Goal: Information Seeking & Learning: Learn about a topic

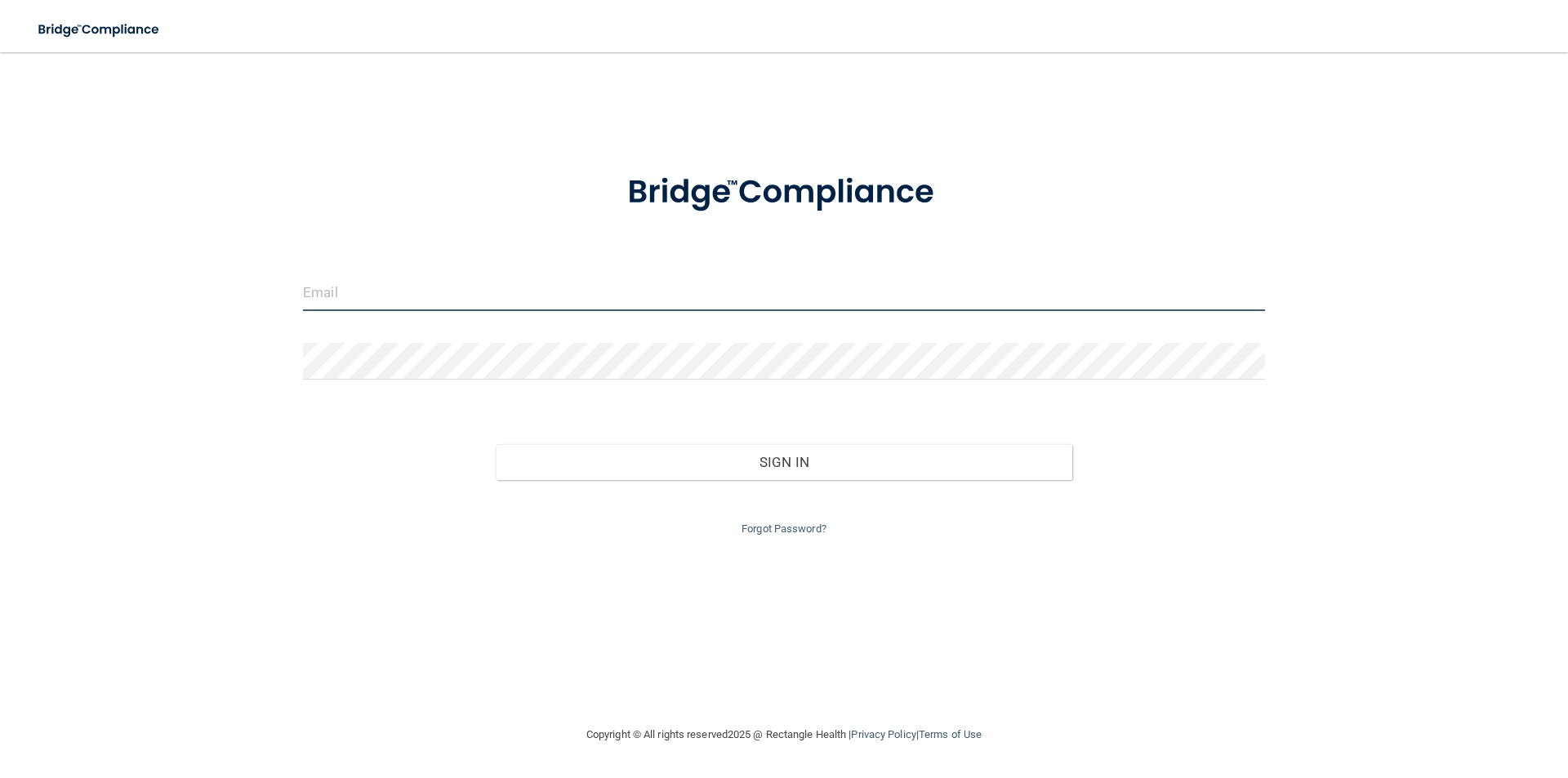
click at [313, 296] on input "email" at bounding box center [784, 293] width 962 height 37
type input "[EMAIL_ADDRESS][DOMAIN_NAME]"
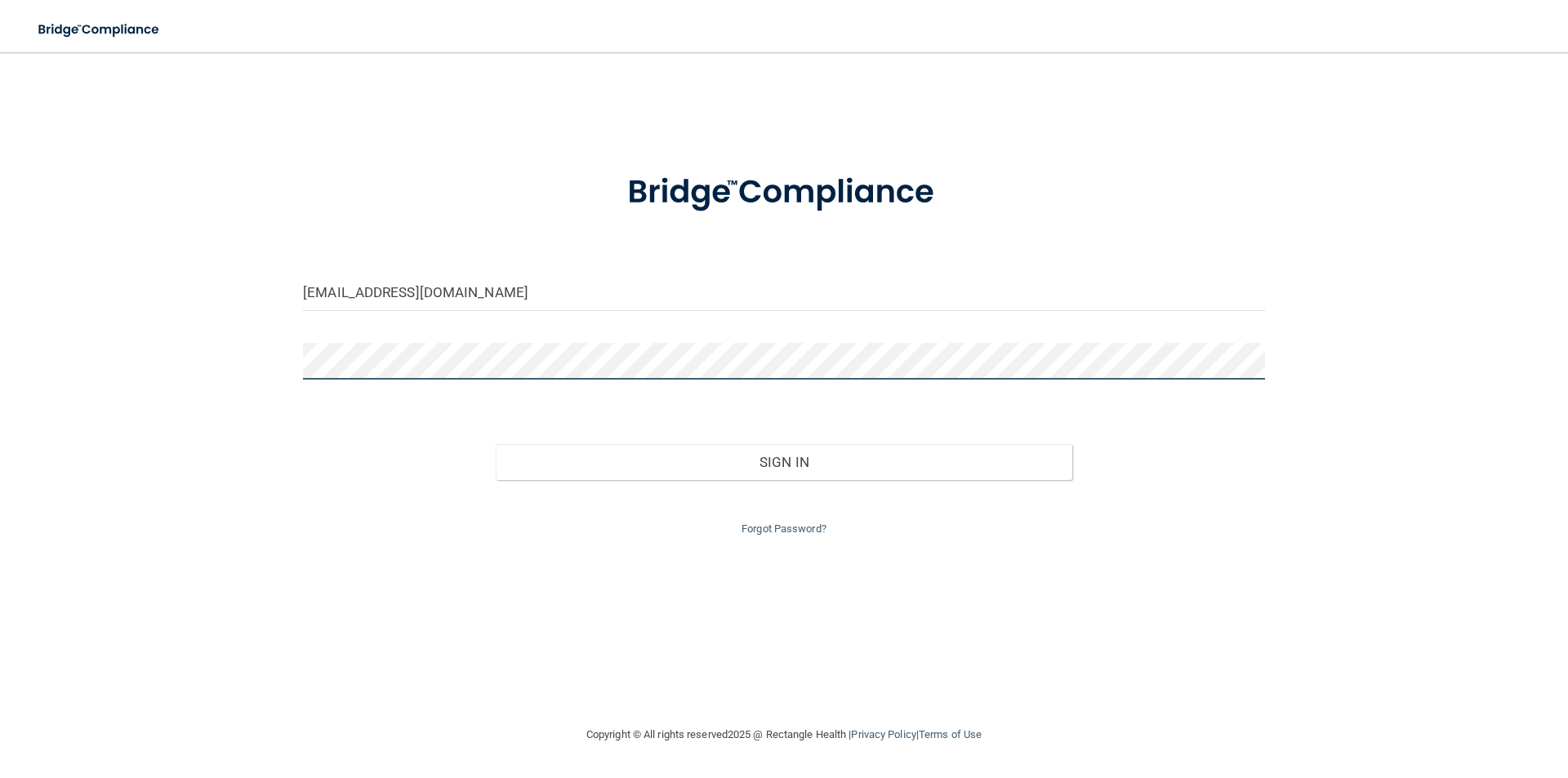
click at [496, 444] on button "Sign In" at bounding box center [784, 462] width 578 height 36
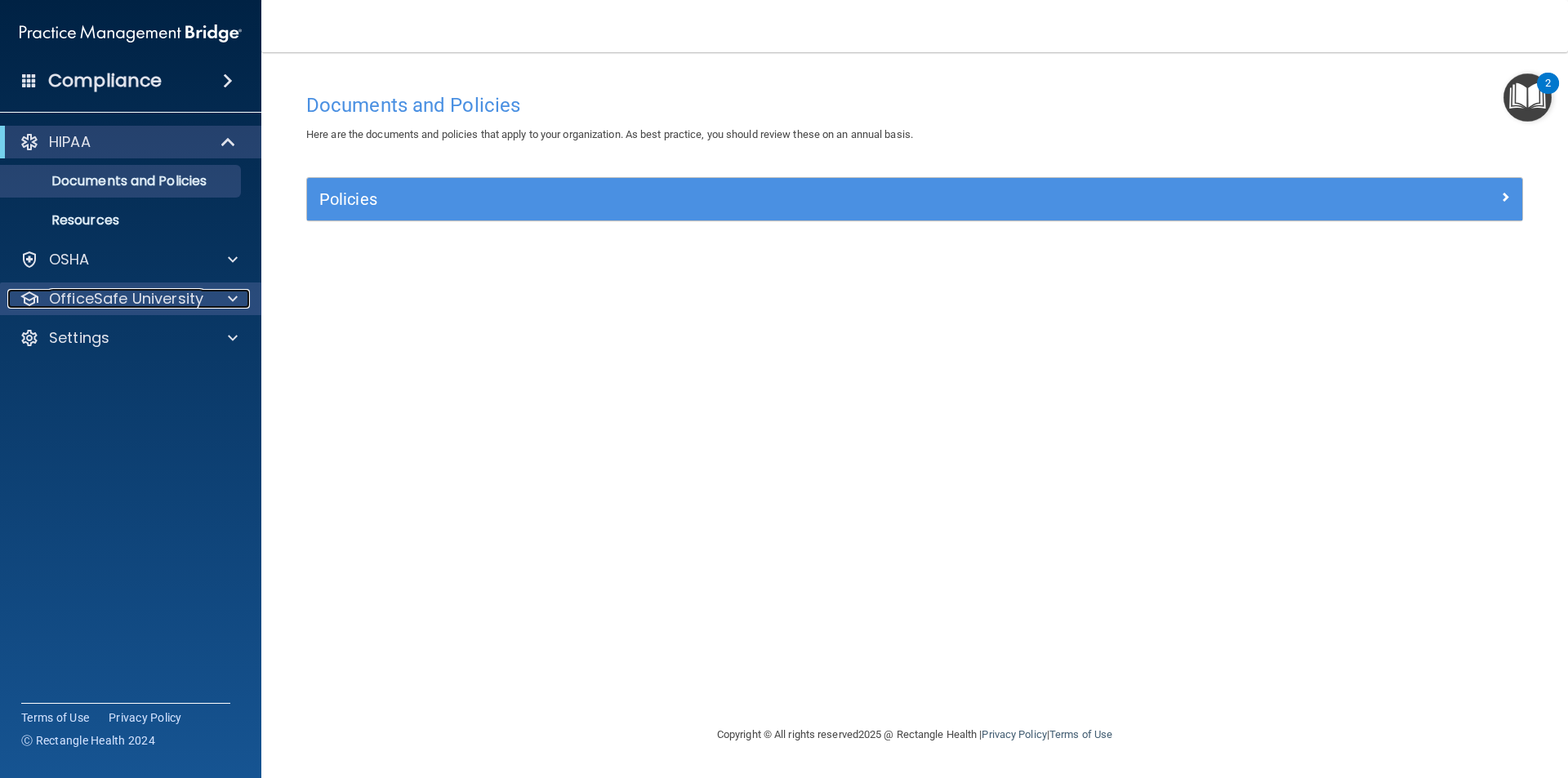
click at [231, 303] on span at bounding box center [232, 299] width 10 height 20
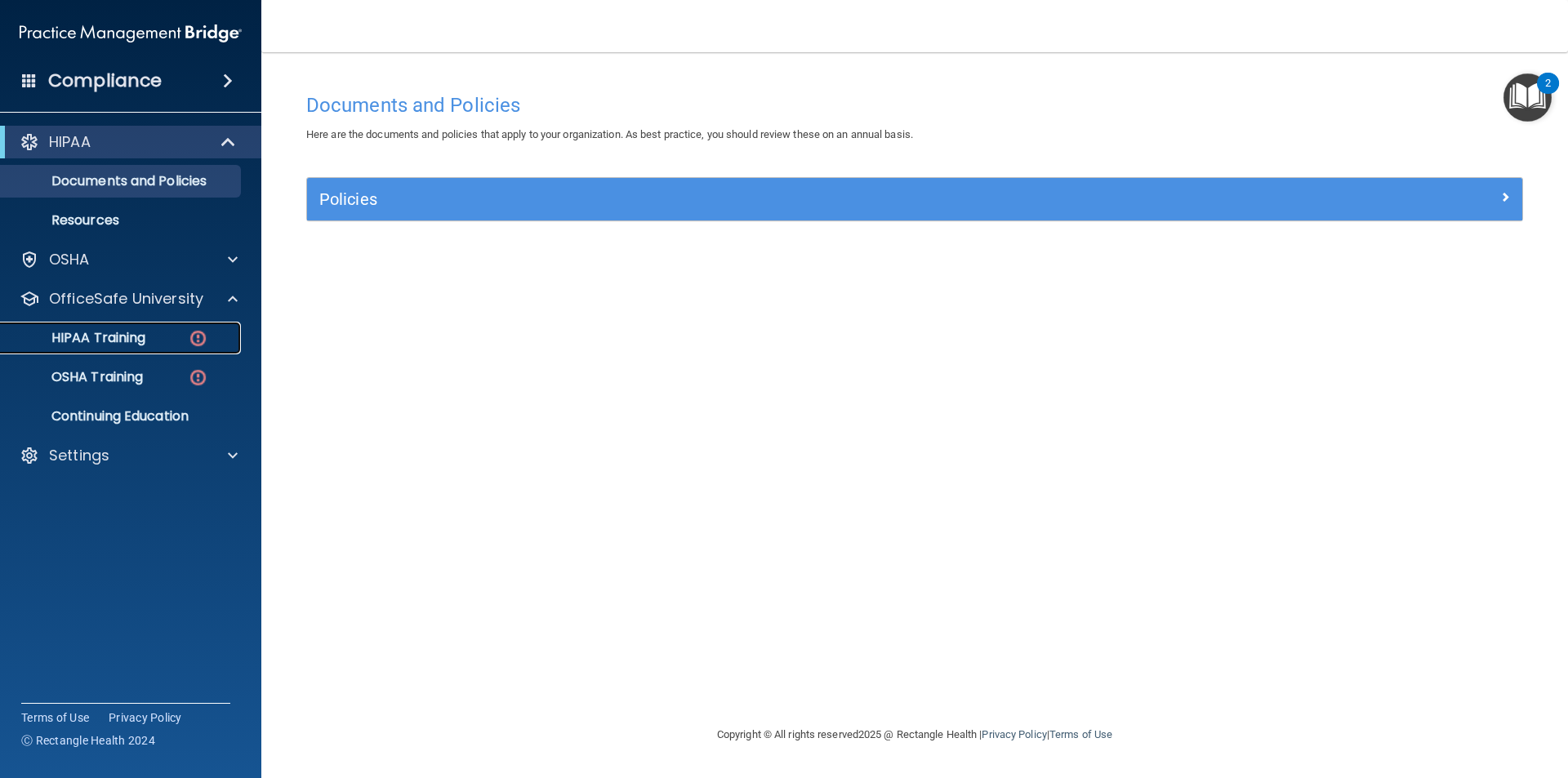
click at [160, 333] on div "HIPAA Training" at bounding box center [122, 338] width 223 height 16
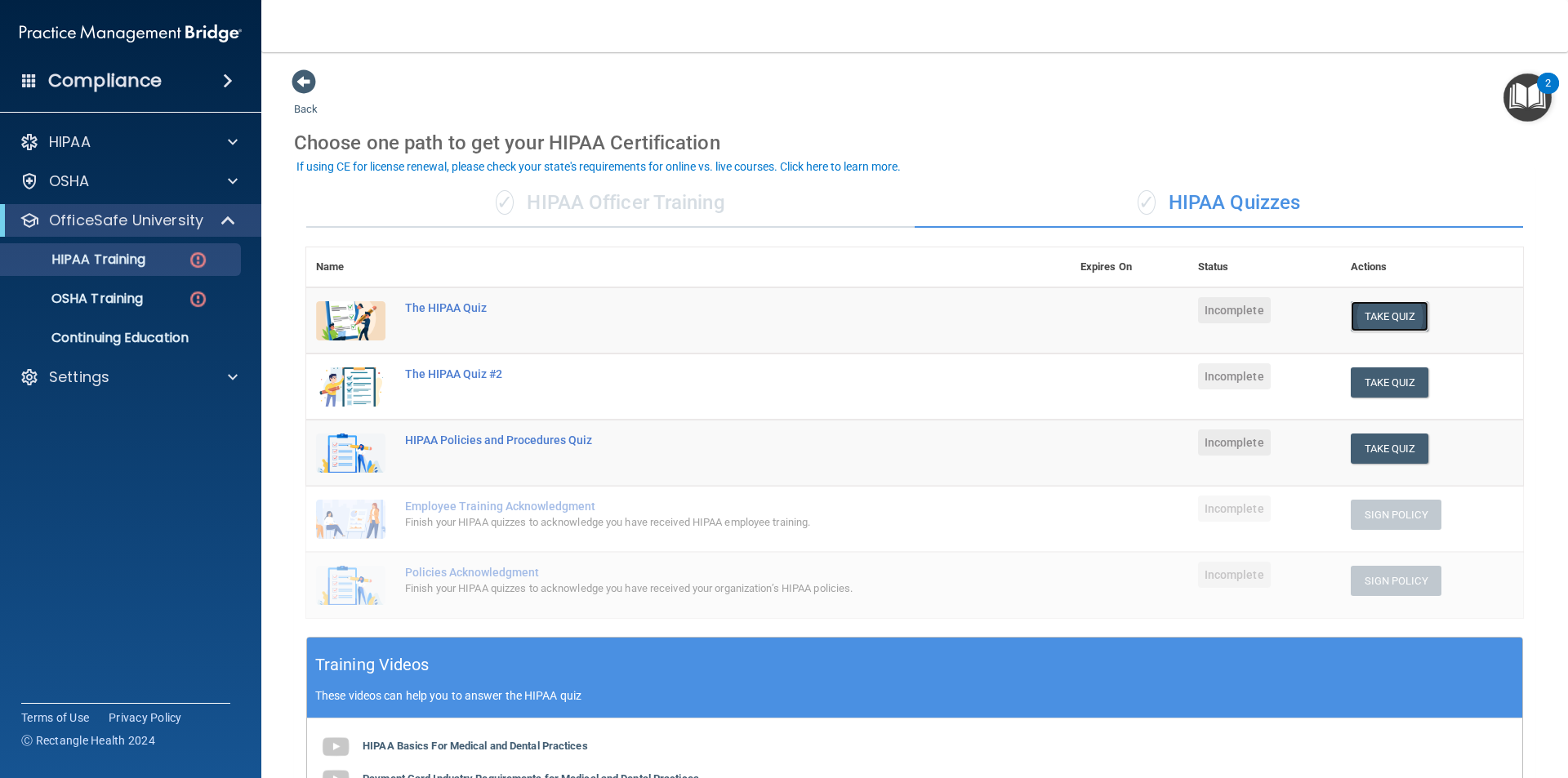
click at [1377, 307] on button "Take Quiz" at bounding box center [1390, 316] width 78 height 30
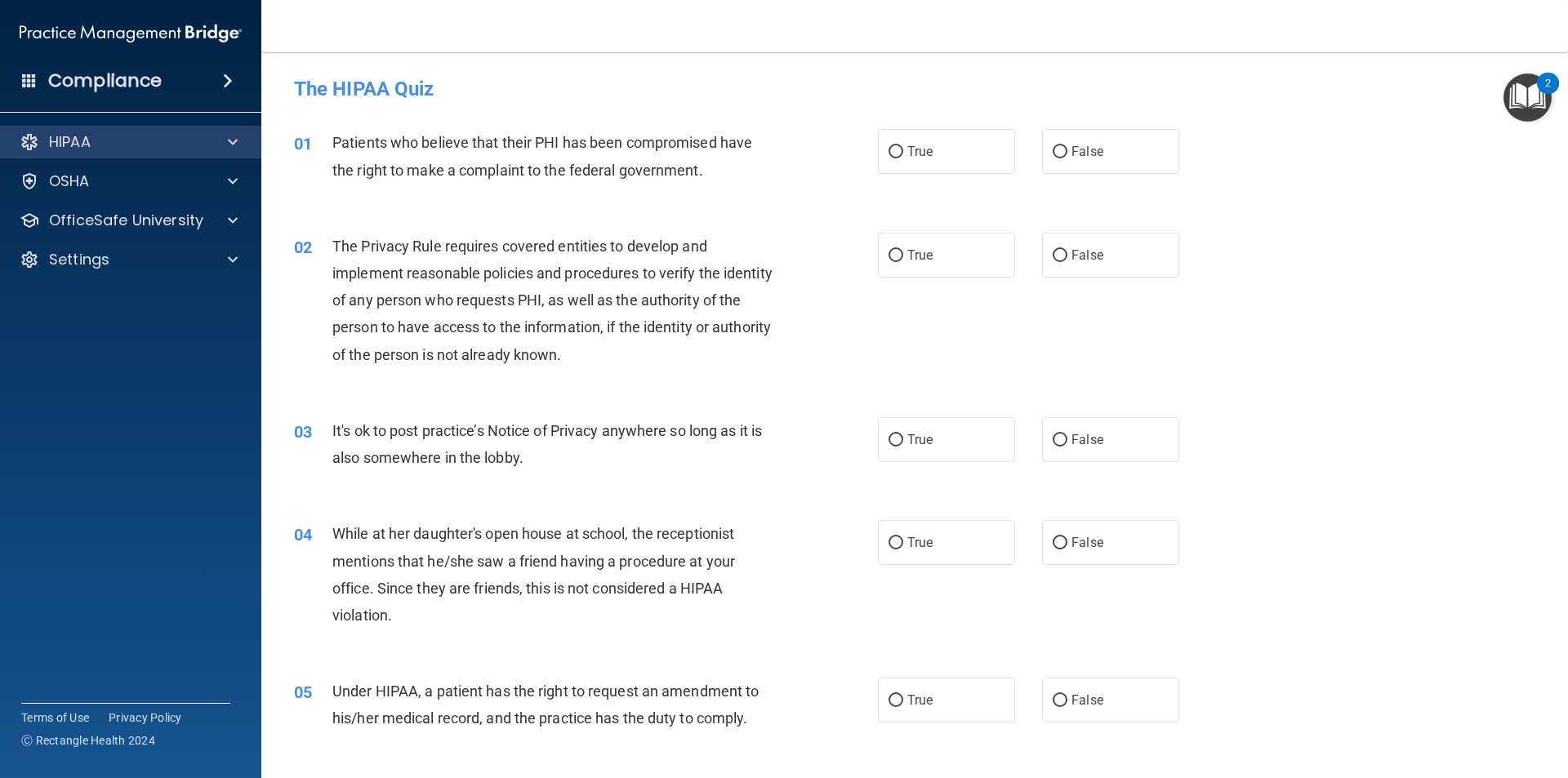
click at [226, 131] on div "HIPAA" at bounding box center [131, 142] width 262 height 33
click at [247, 146] on div at bounding box center [229, 142] width 41 height 20
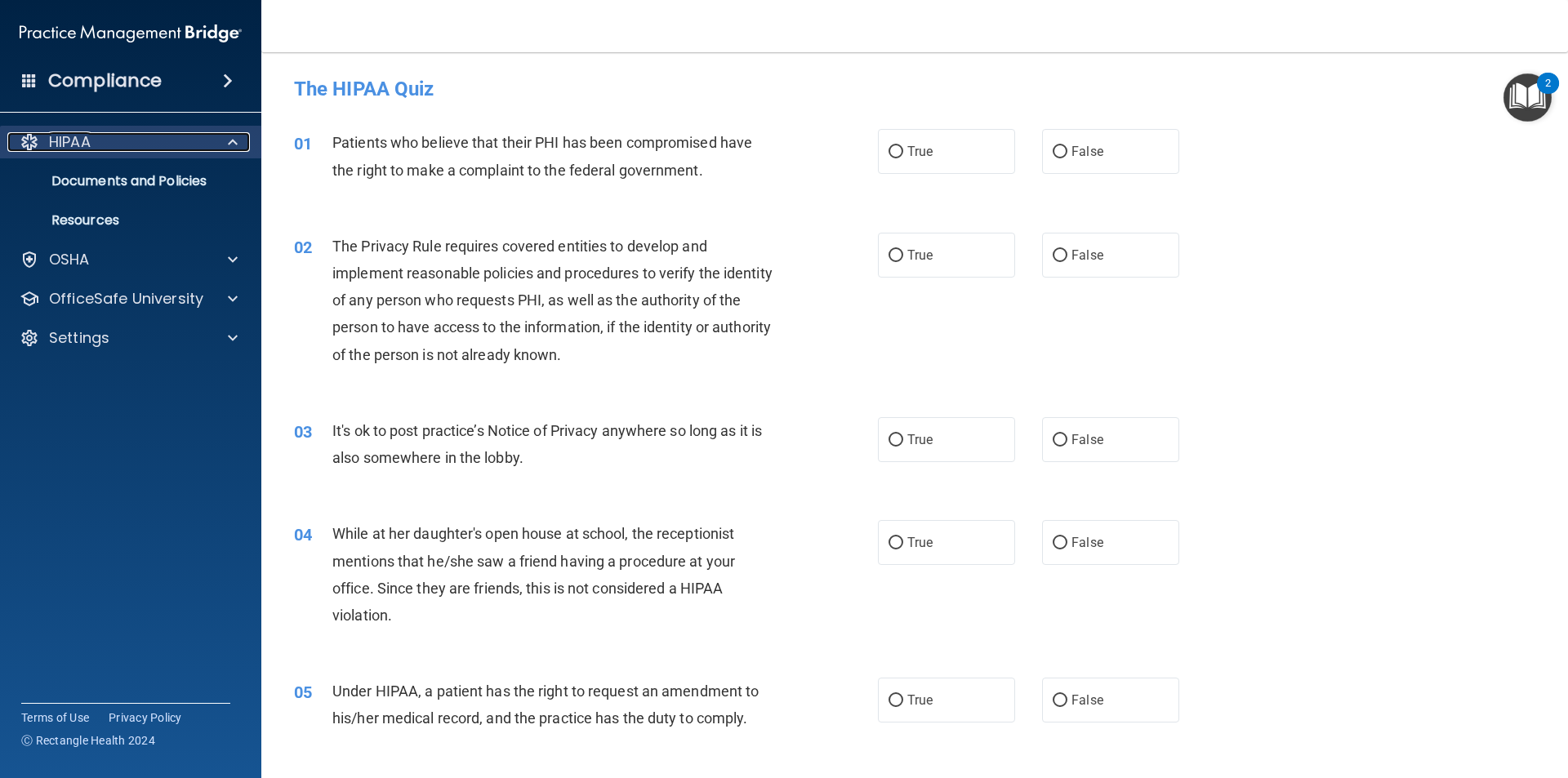
click at [80, 136] on p "HIPAA" at bounding box center [70, 142] width 42 height 20
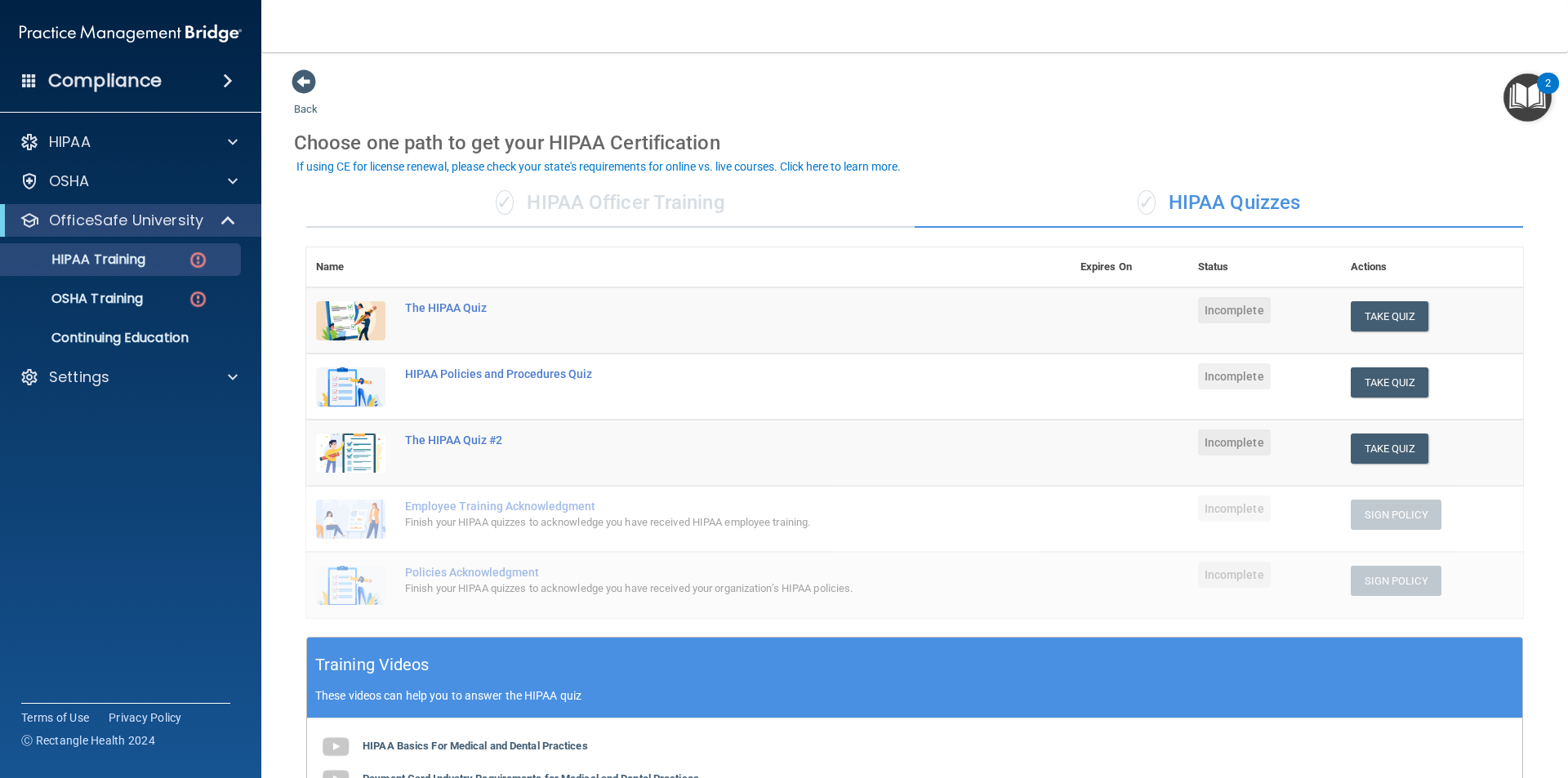
click at [571, 202] on div "✓ HIPAA Officer Training" at bounding box center [610, 203] width 609 height 49
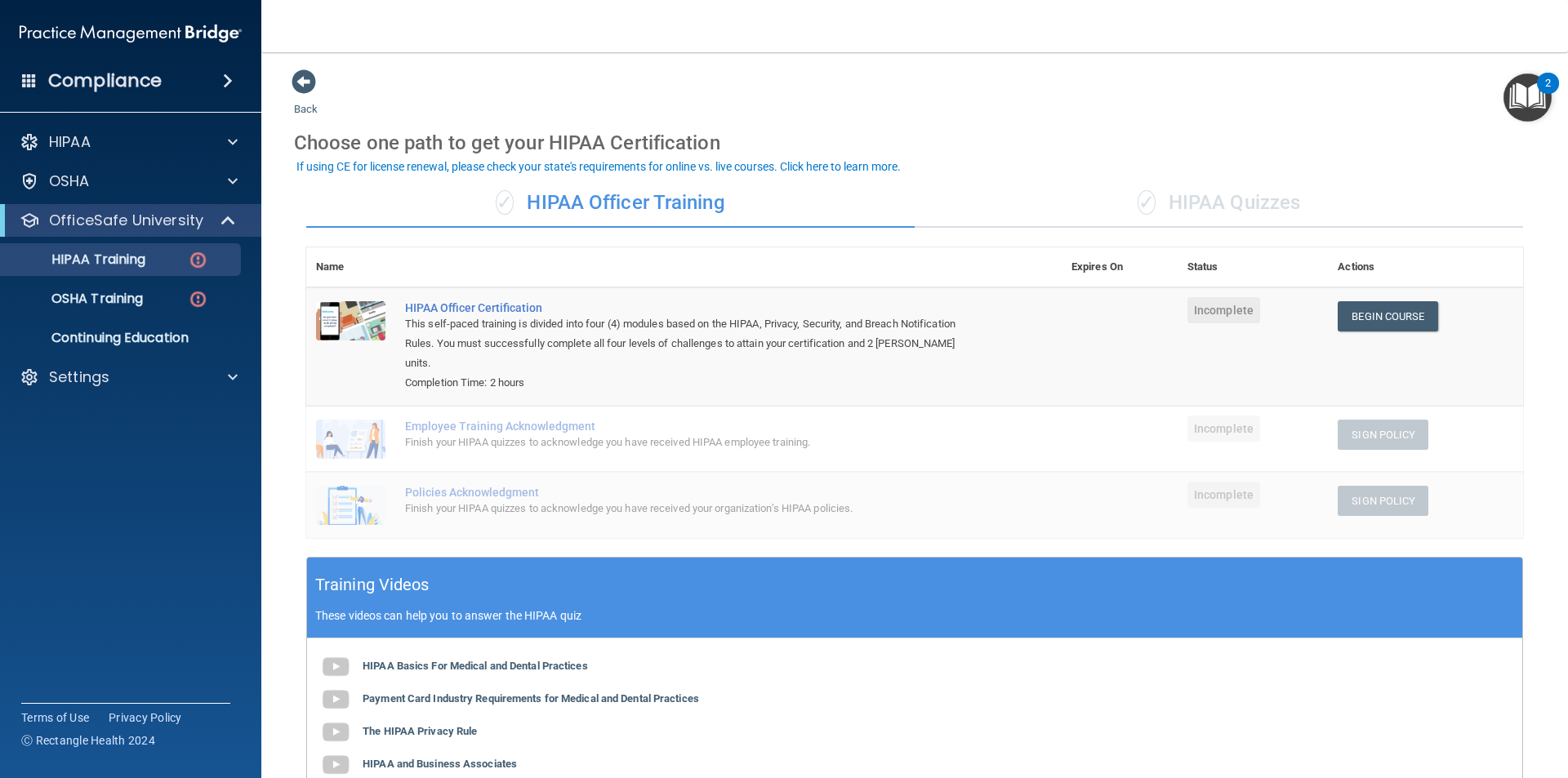
click at [775, 384] on td "HIPAA Officer Certification This self-paced training is divided into four (4) m…" at bounding box center [728, 346] width 667 height 119
click at [1142, 200] on span "✓" at bounding box center [1147, 202] width 18 height 24
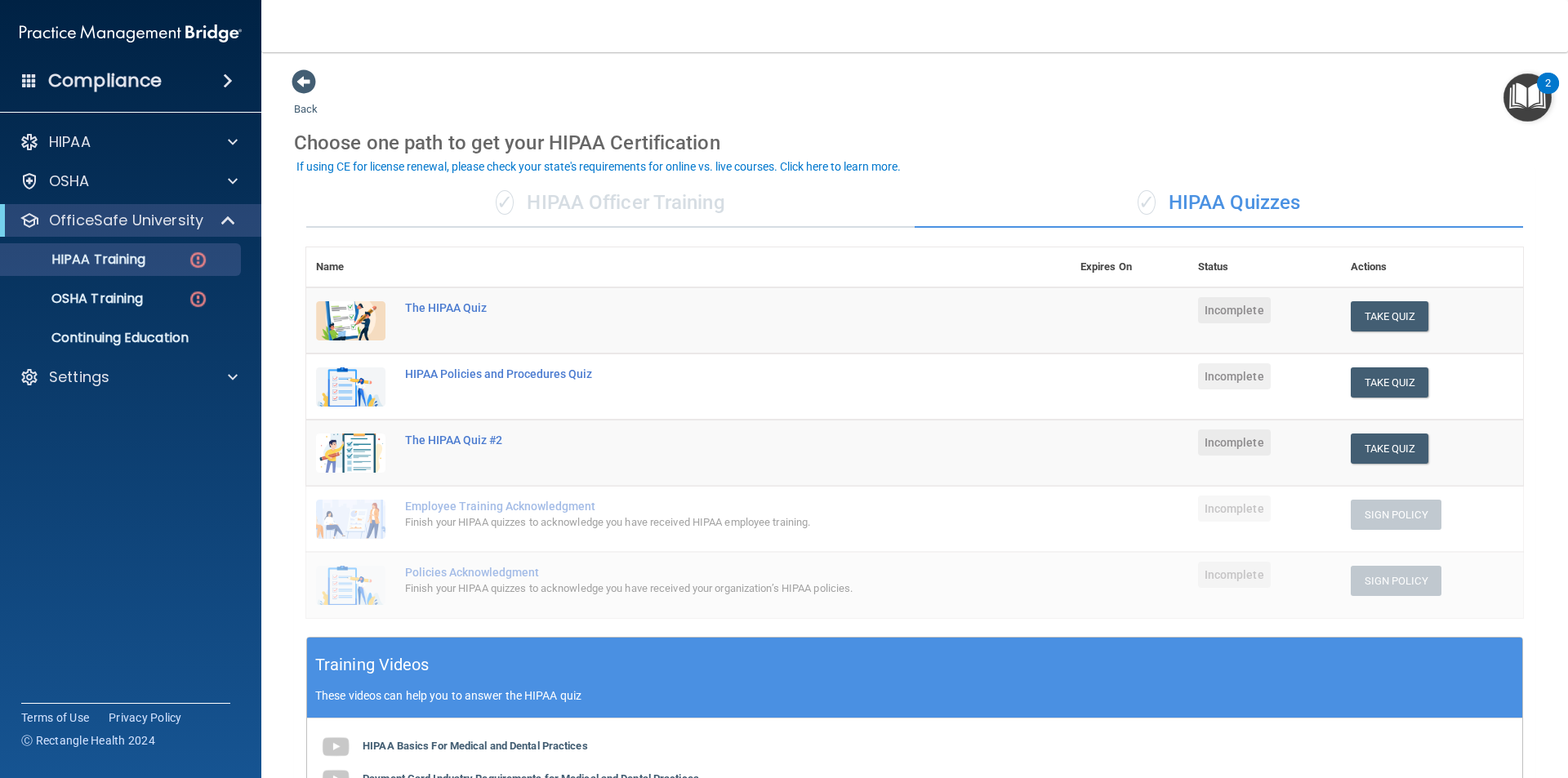
click at [589, 219] on div "✓ HIPAA Officer Training" at bounding box center [610, 203] width 609 height 49
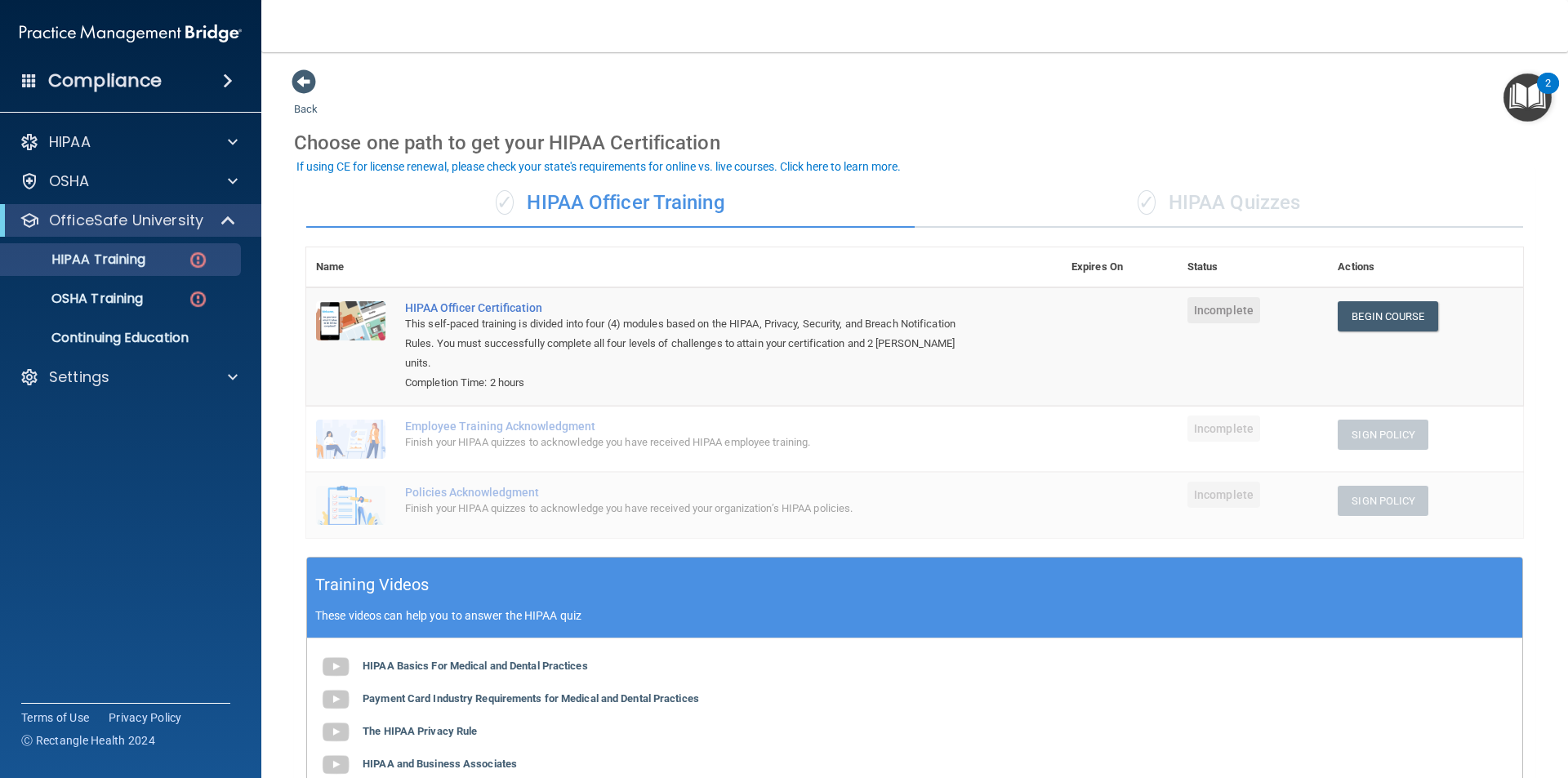
click at [1205, 197] on div "✓ HIPAA Quizzes" at bounding box center [1219, 203] width 609 height 49
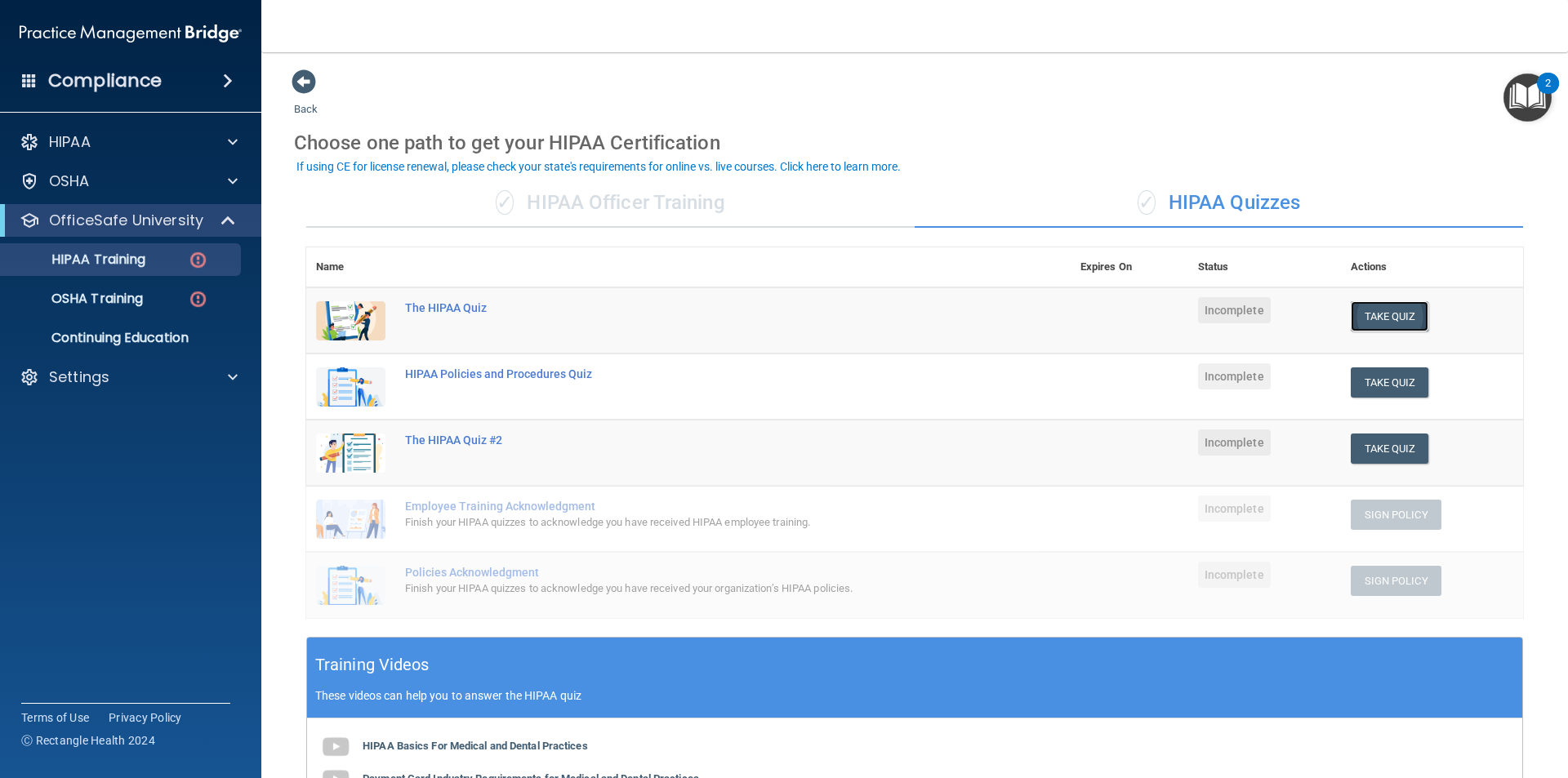
click at [1393, 315] on button "Take Quiz" at bounding box center [1390, 316] width 78 height 30
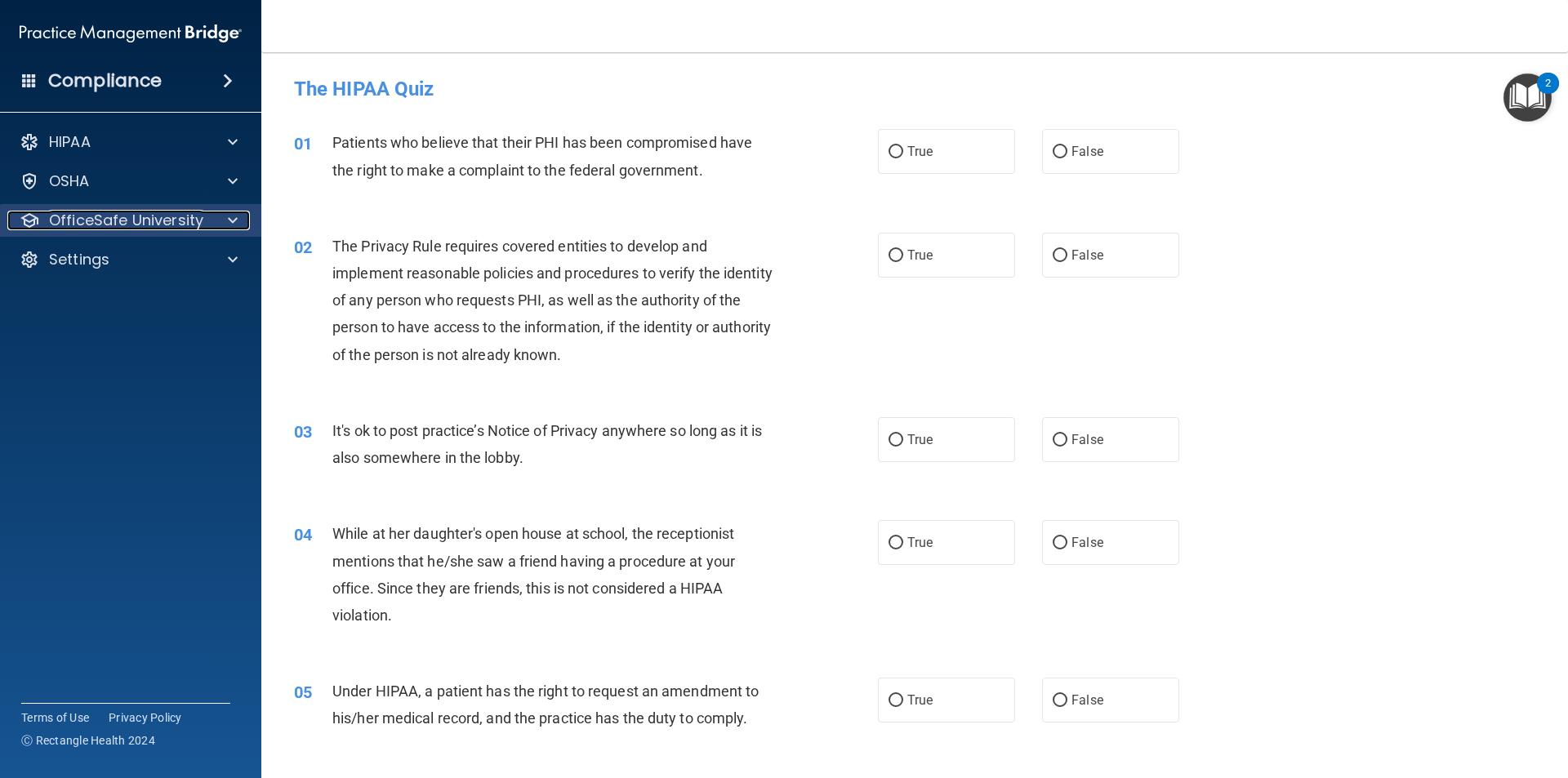
click at [242, 221] on div at bounding box center [229, 220] width 41 height 20
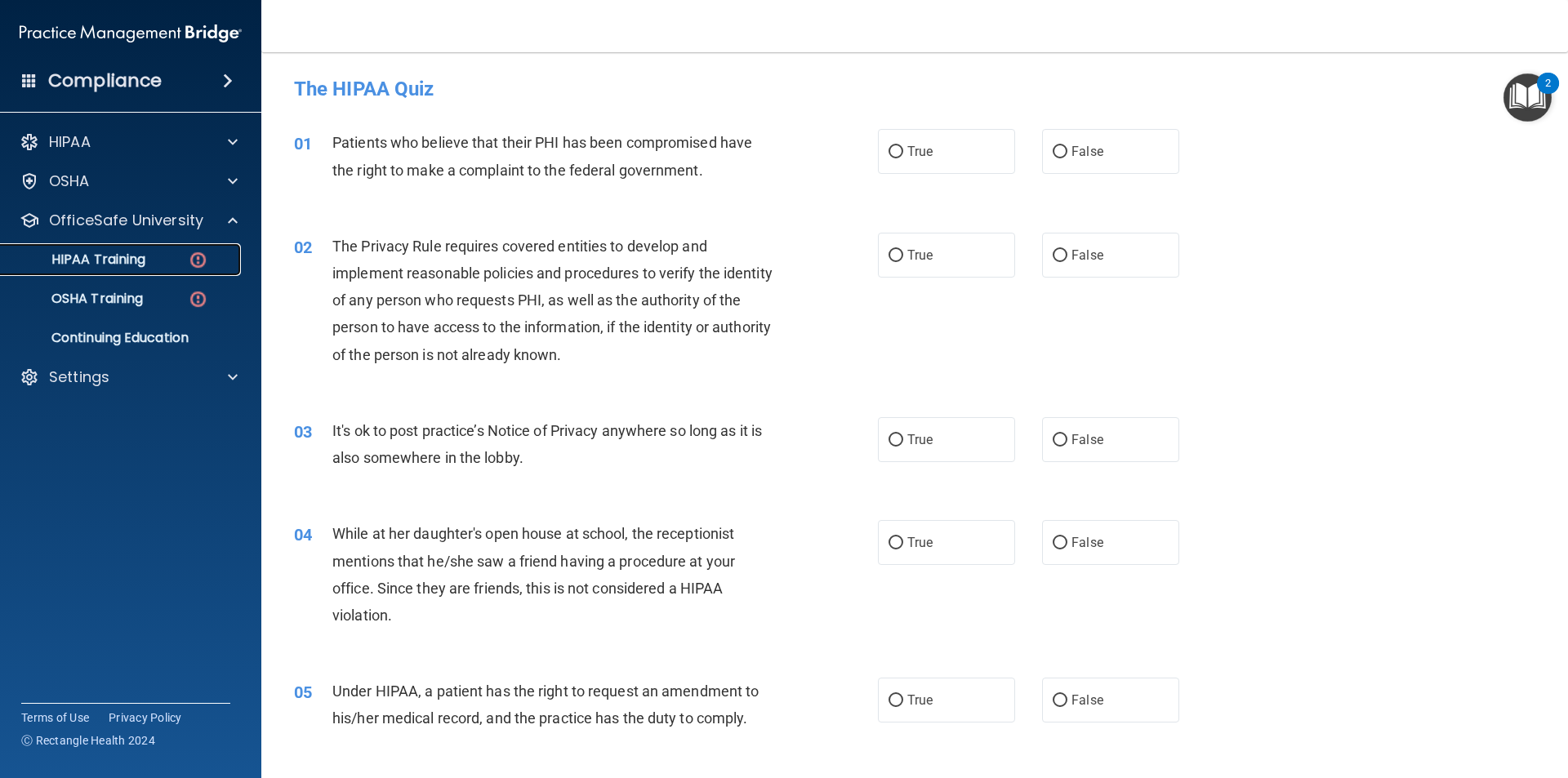
click at [143, 262] on p "HIPAA Training" at bounding box center [78, 259] width 135 height 16
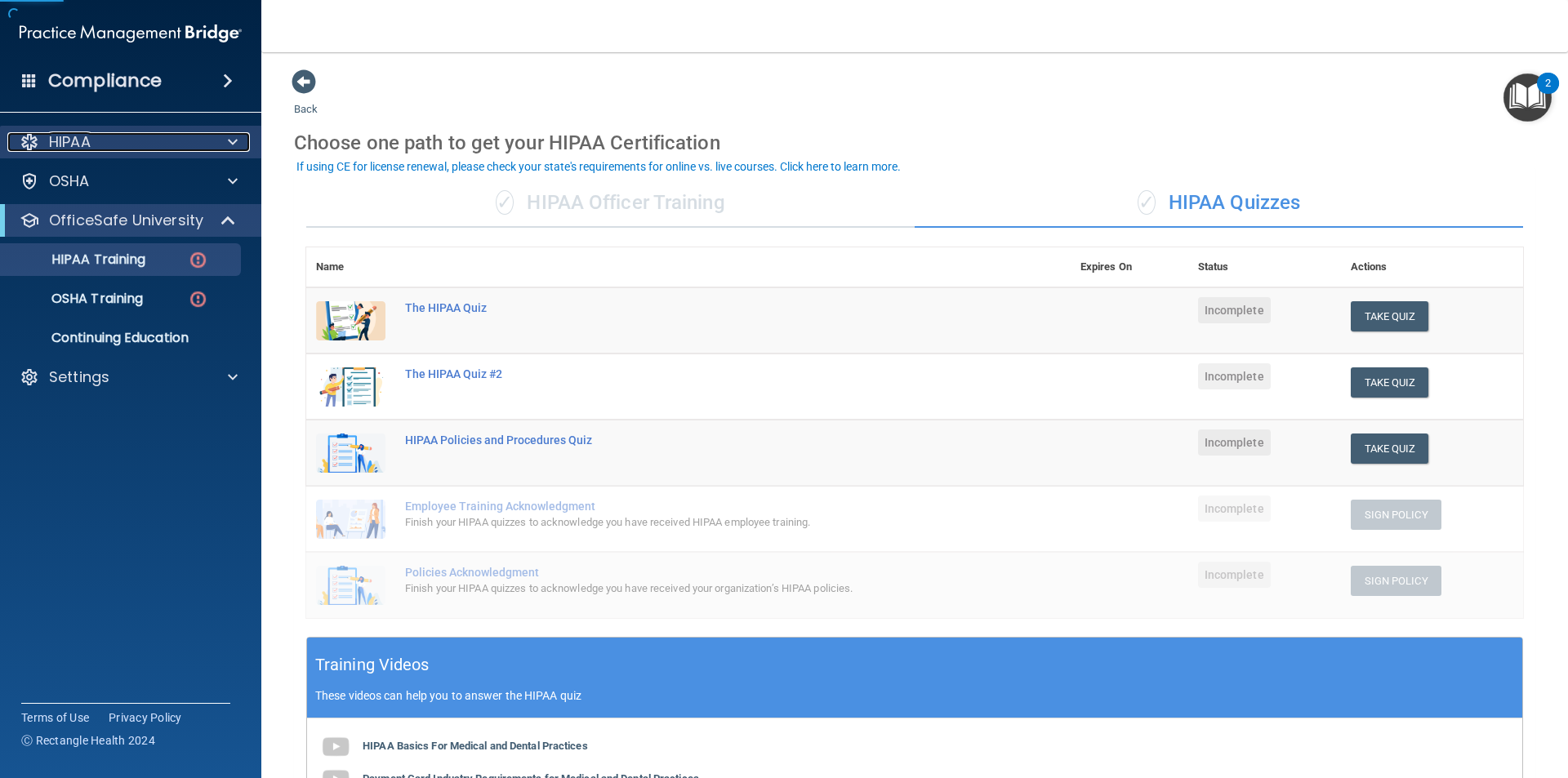
click at [238, 144] on div at bounding box center [229, 142] width 41 height 20
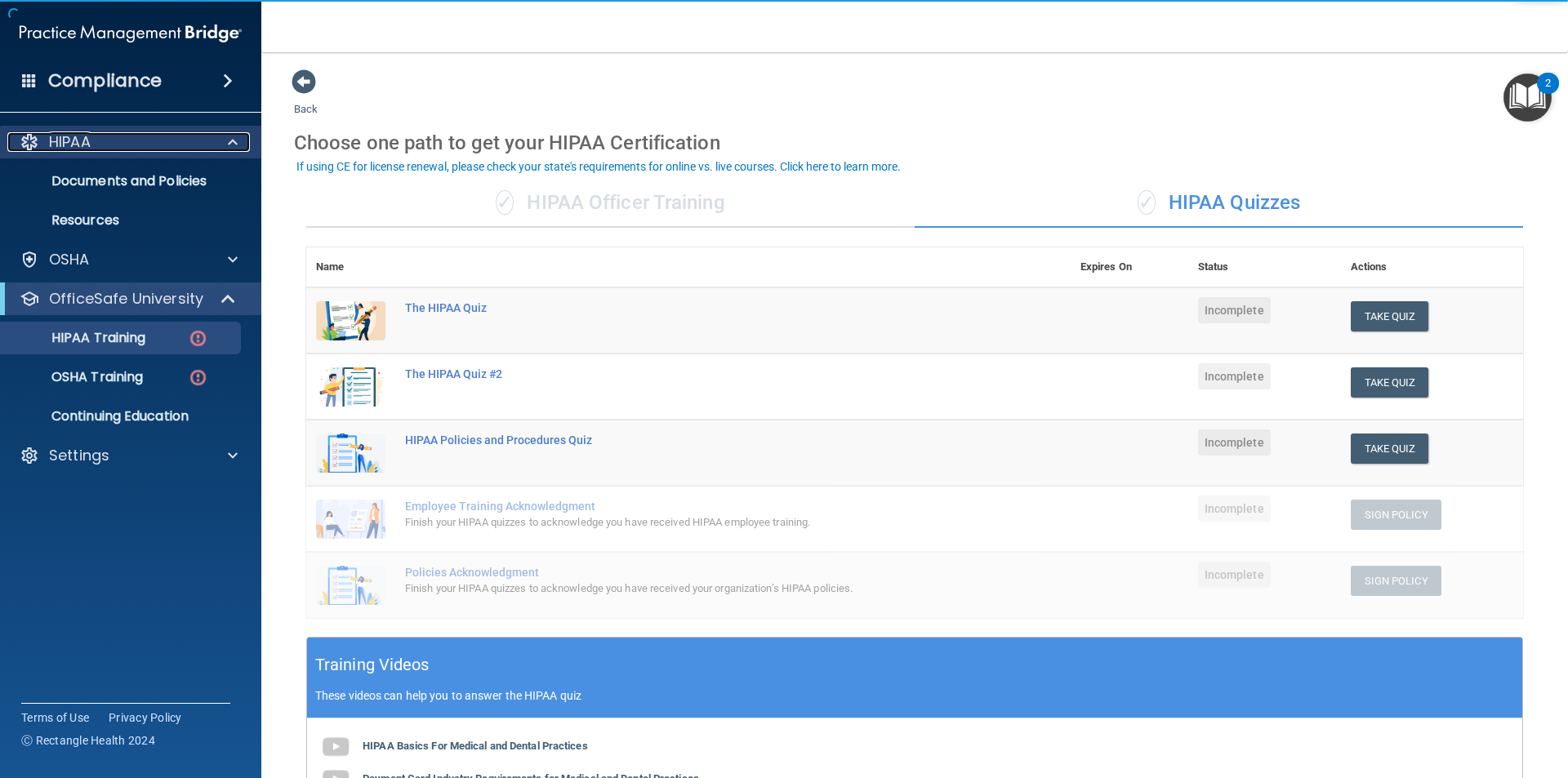
click at [238, 144] on div at bounding box center [229, 142] width 41 height 20
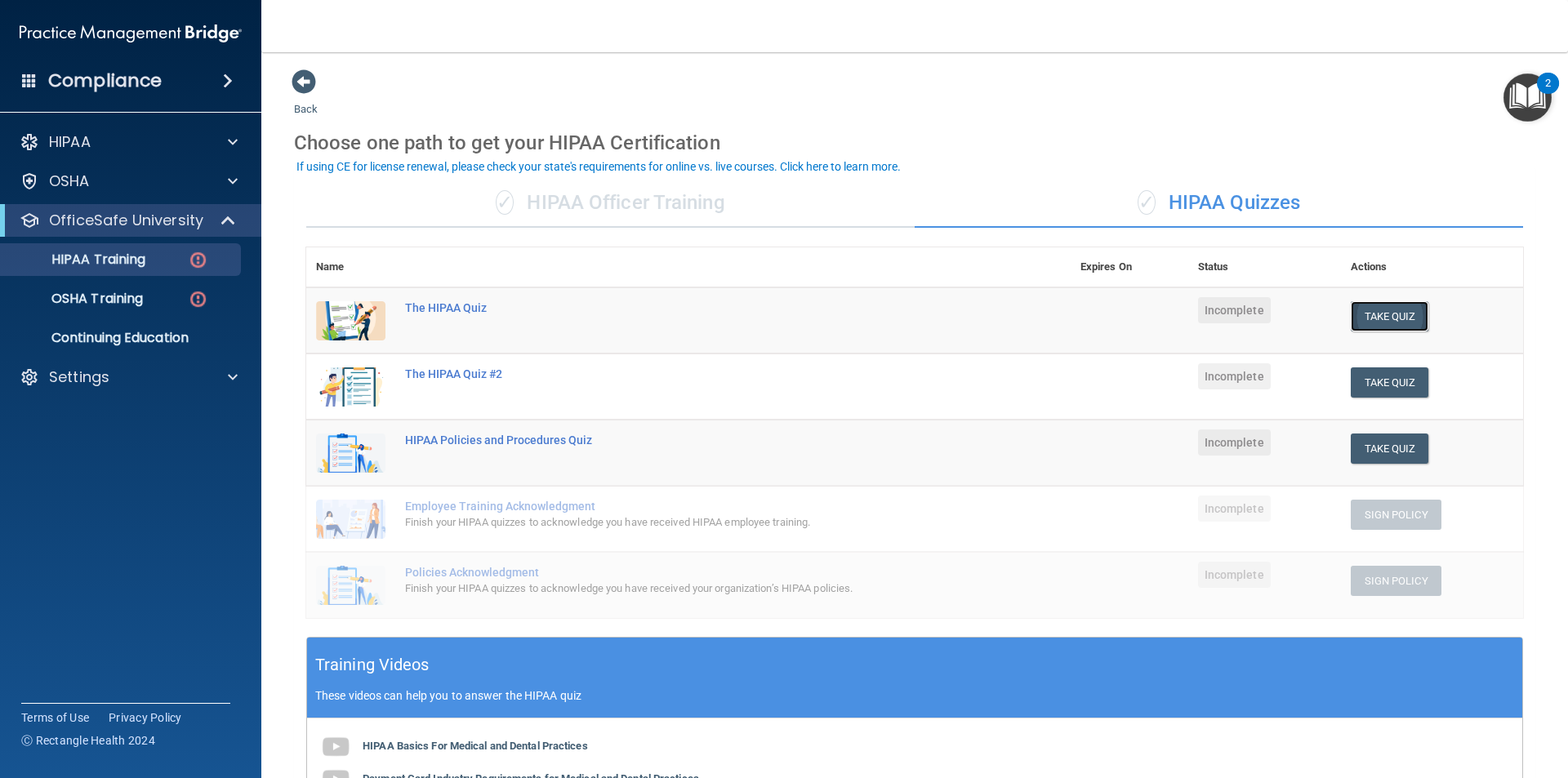
click at [1356, 316] on button "Take Quiz" at bounding box center [1390, 316] width 78 height 30
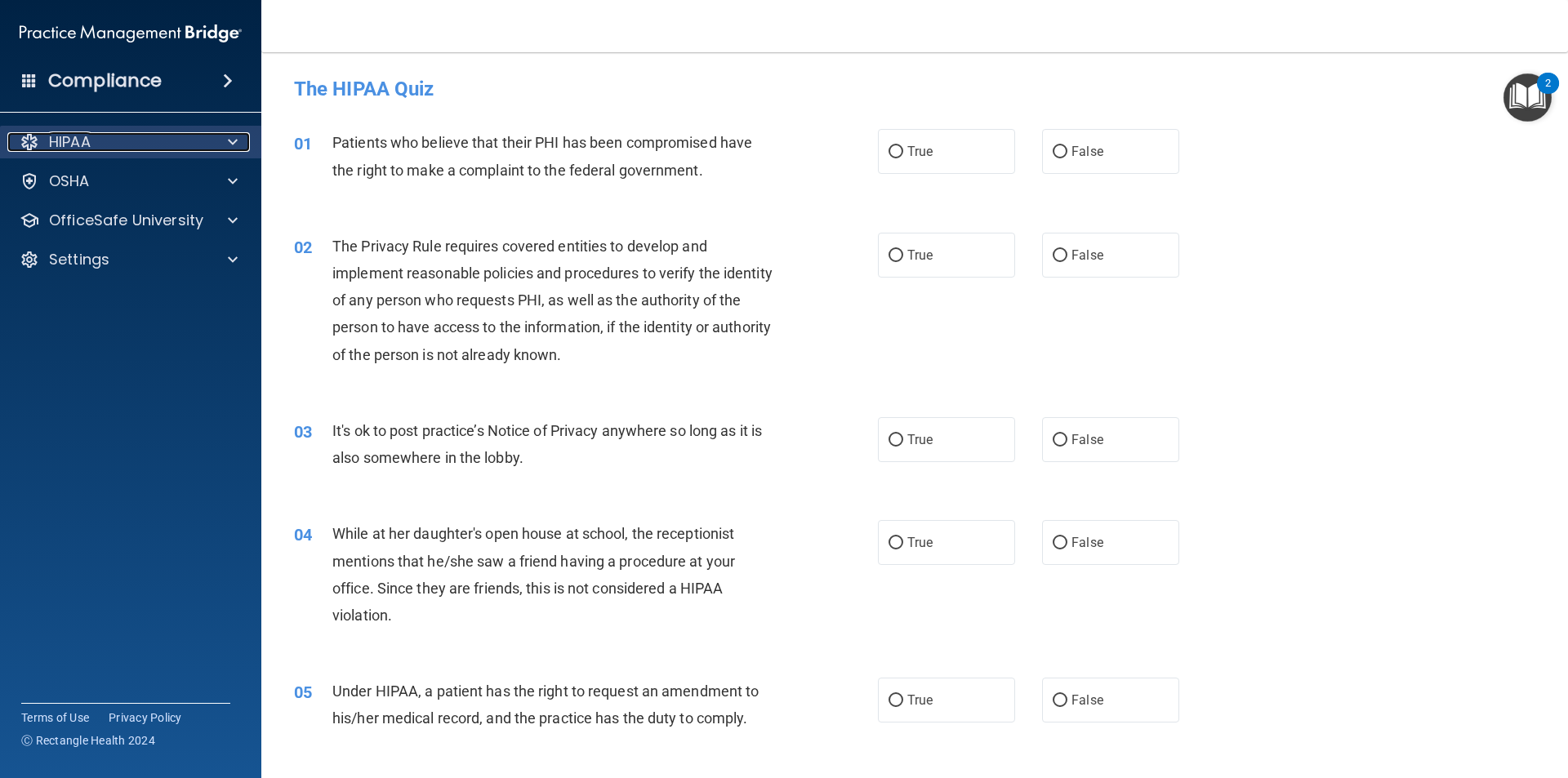
click at [225, 137] on div at bounding box center [229, 142] width 41 height 20
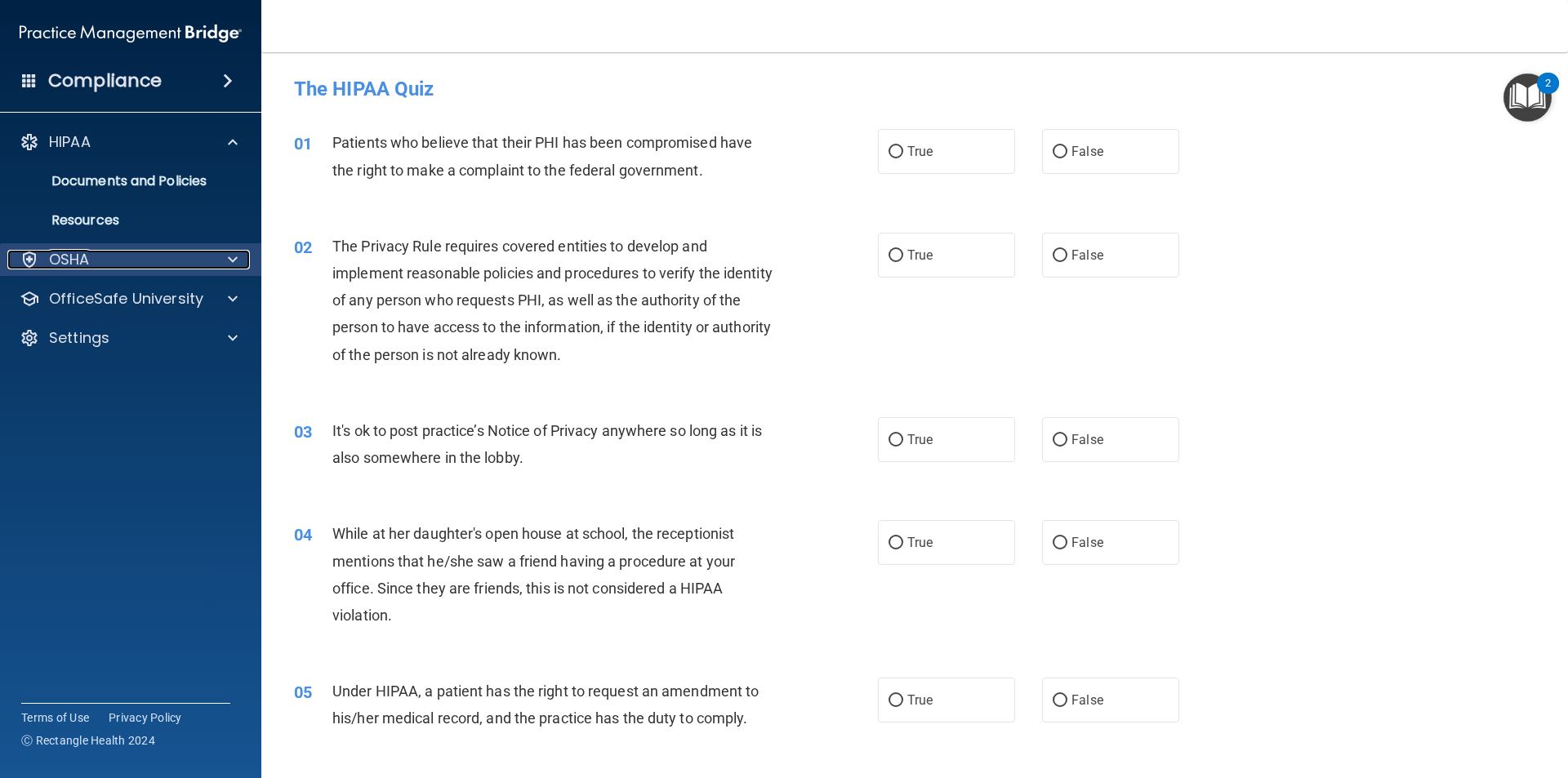
click at [110, 267] on div "OSHA" at bounding box center [108, 260] width 202 height 20
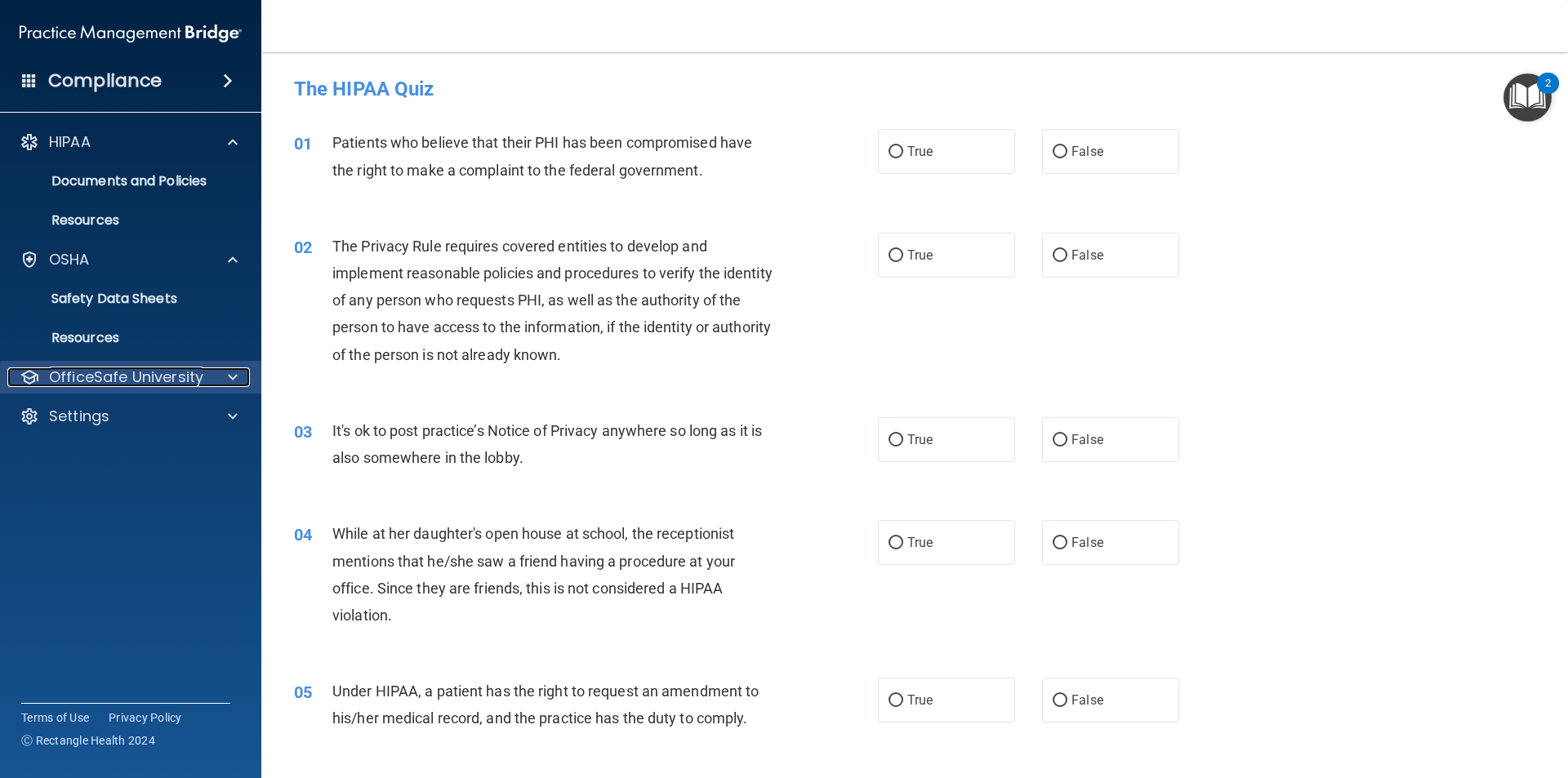
click at [197, 379] on p "OfficeSafe University" at bounding box center [126, 377] width 154 height 20
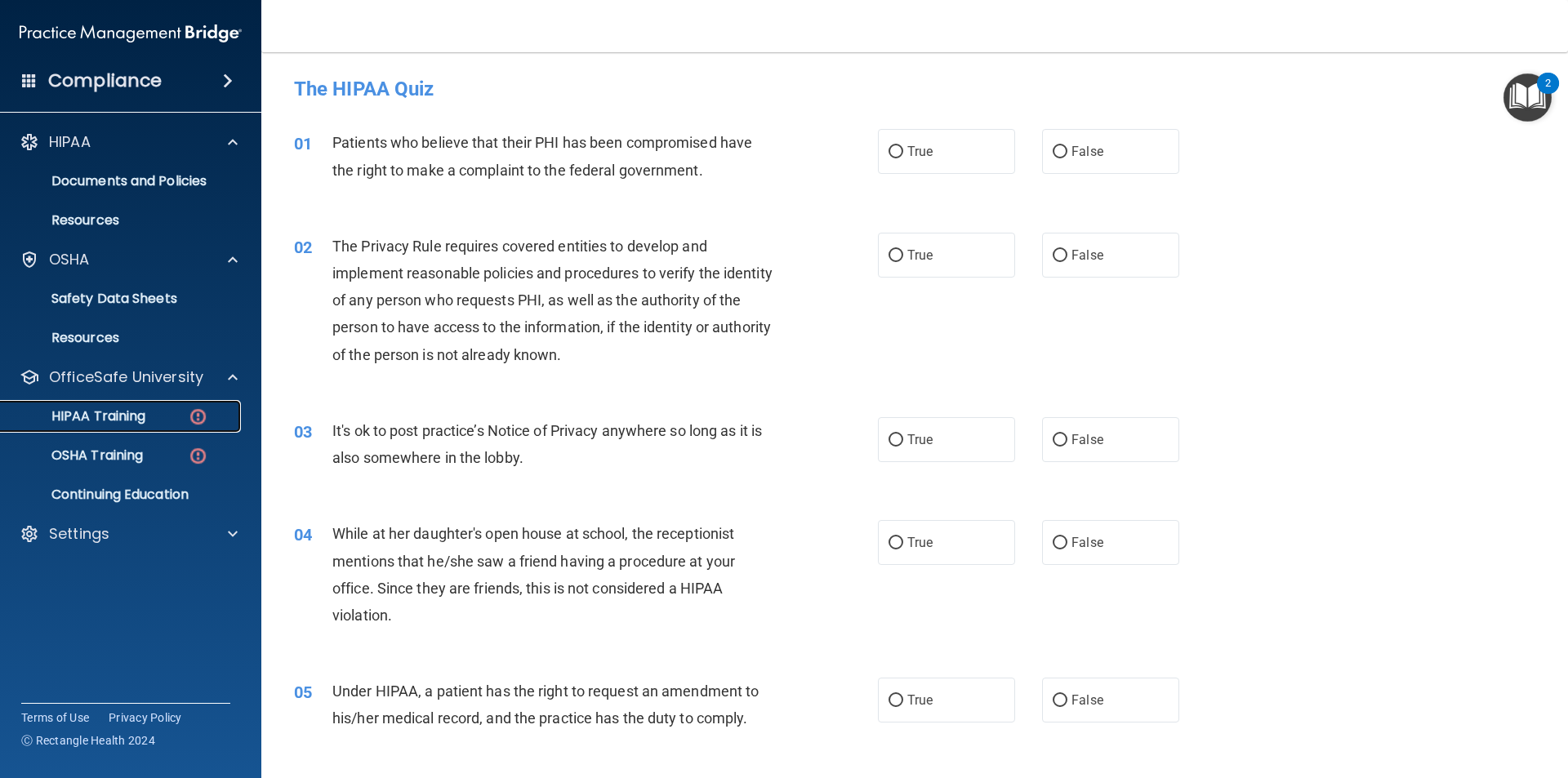
click at [111, 413] on p "HIPAA Training" at bounding box center [78, 416] width 135 height 16
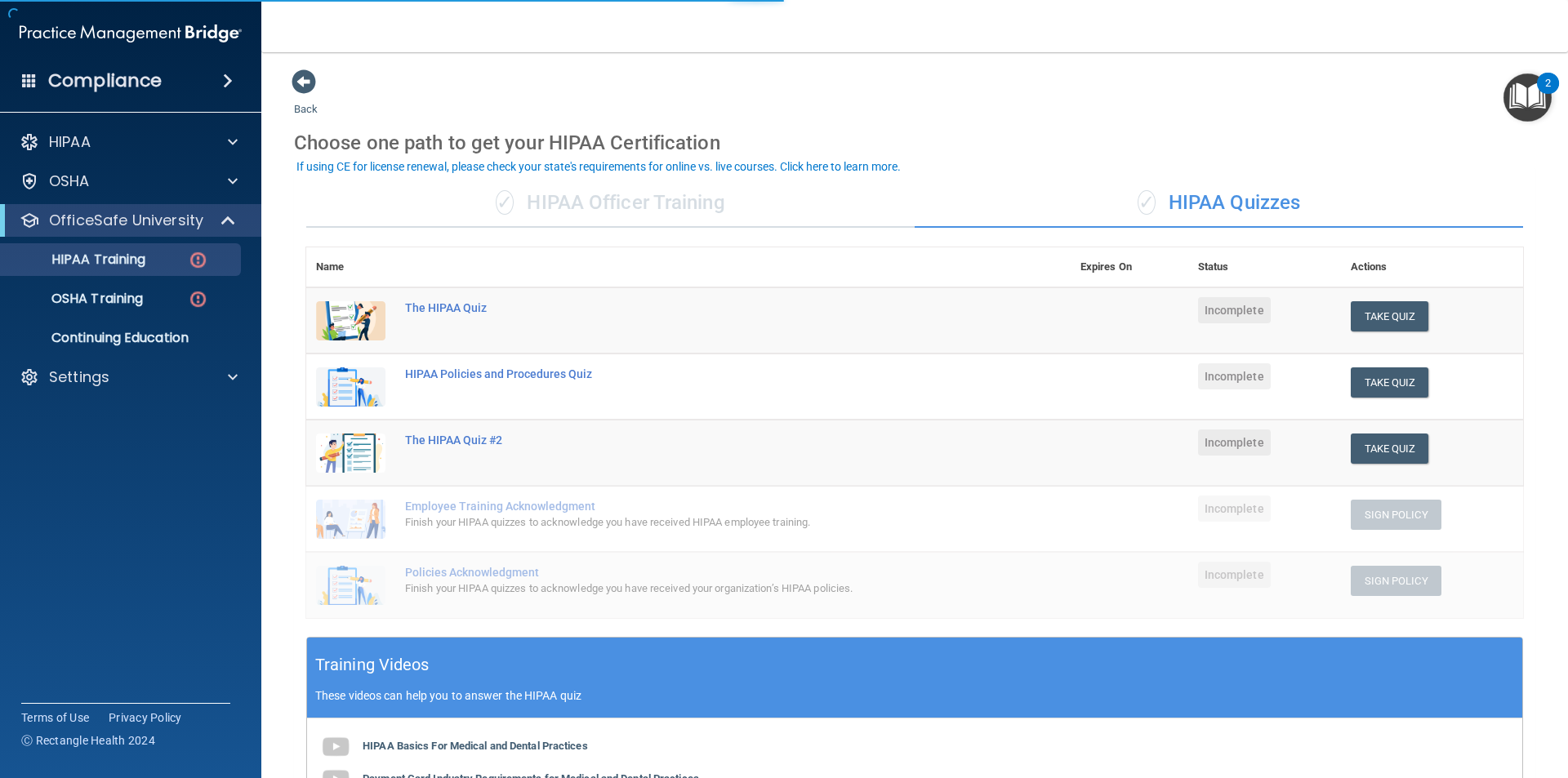
click at [514, 204] on div "✓ HIPAA Officer Training" at bounding box center [610, 203] width 609 height 49
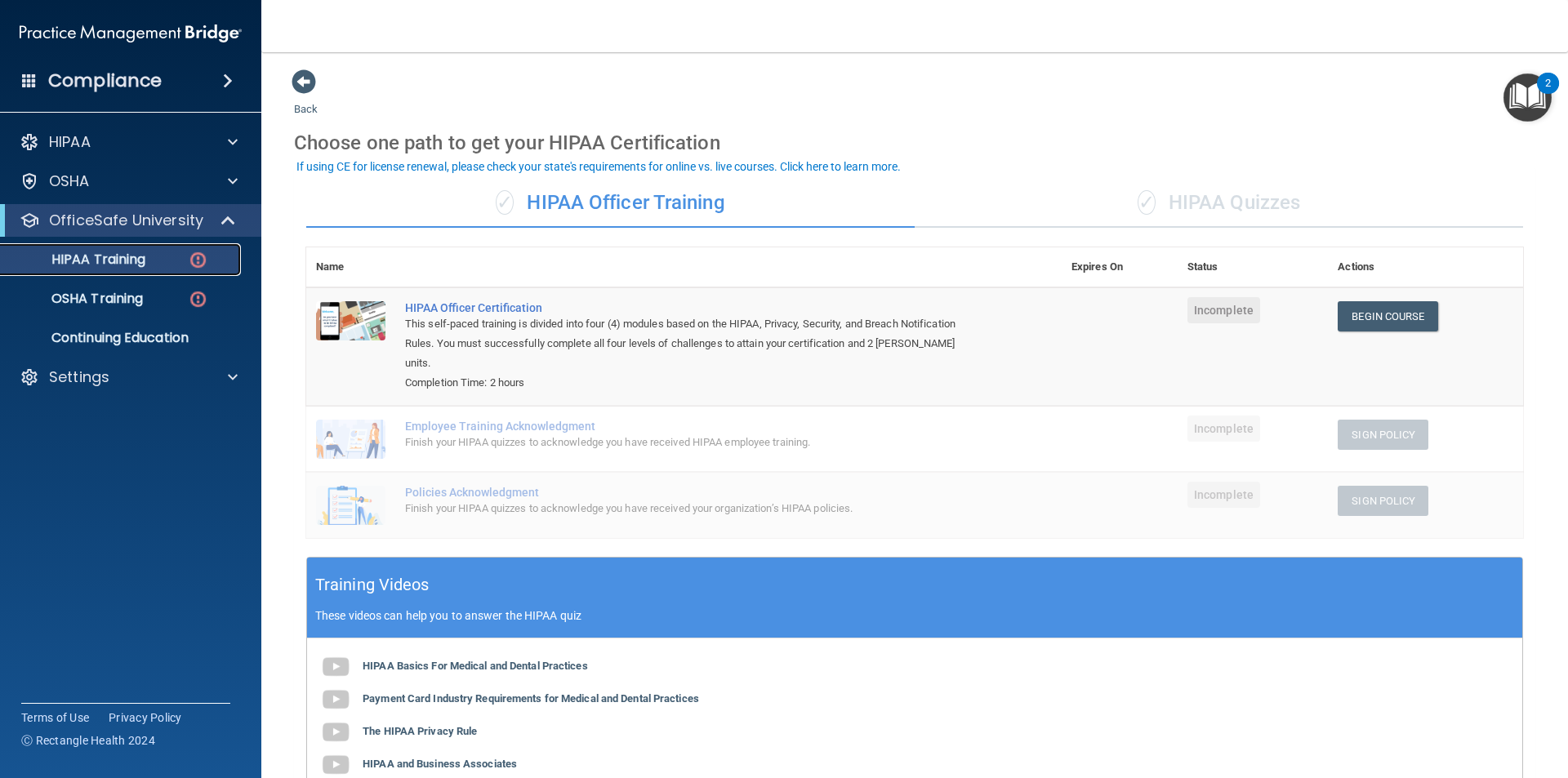
click at [83, 256] on p "HIPAA Training" at bounding box center [78, 259] width 135 height 16
click at [304, 90] on span at bounding box center [304, 82] width 24 height 24
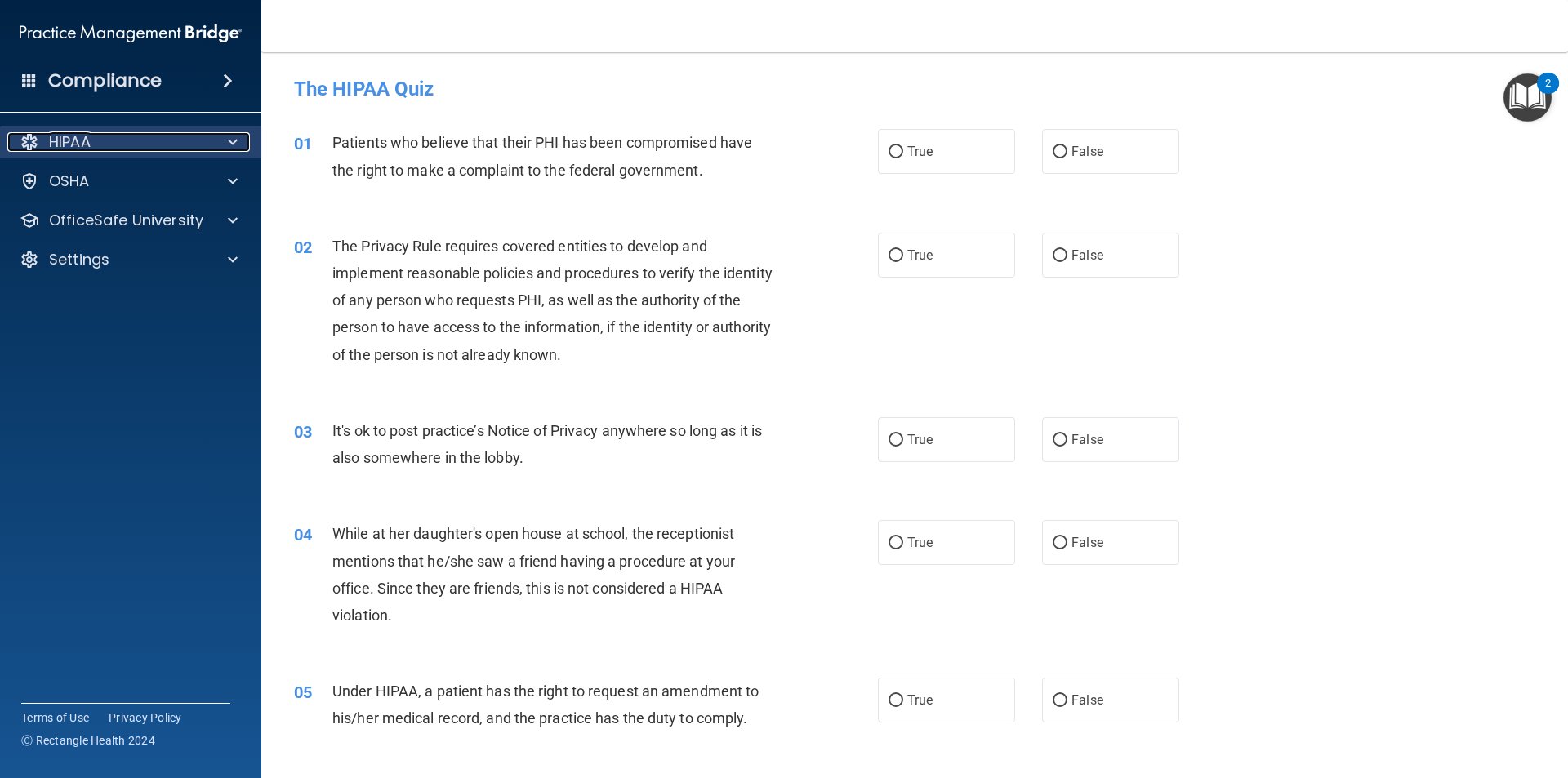
click at [98, 141] on div "HIPAA" at bounding box center [108, 142] width 202 height 20
click at [79, 142] on p "HIPAA" at bounding box center [70, 142] width 42 height 20
click at [88, 144] on p "HIPAA" at bounding box center [70, 142] width 42 height 20
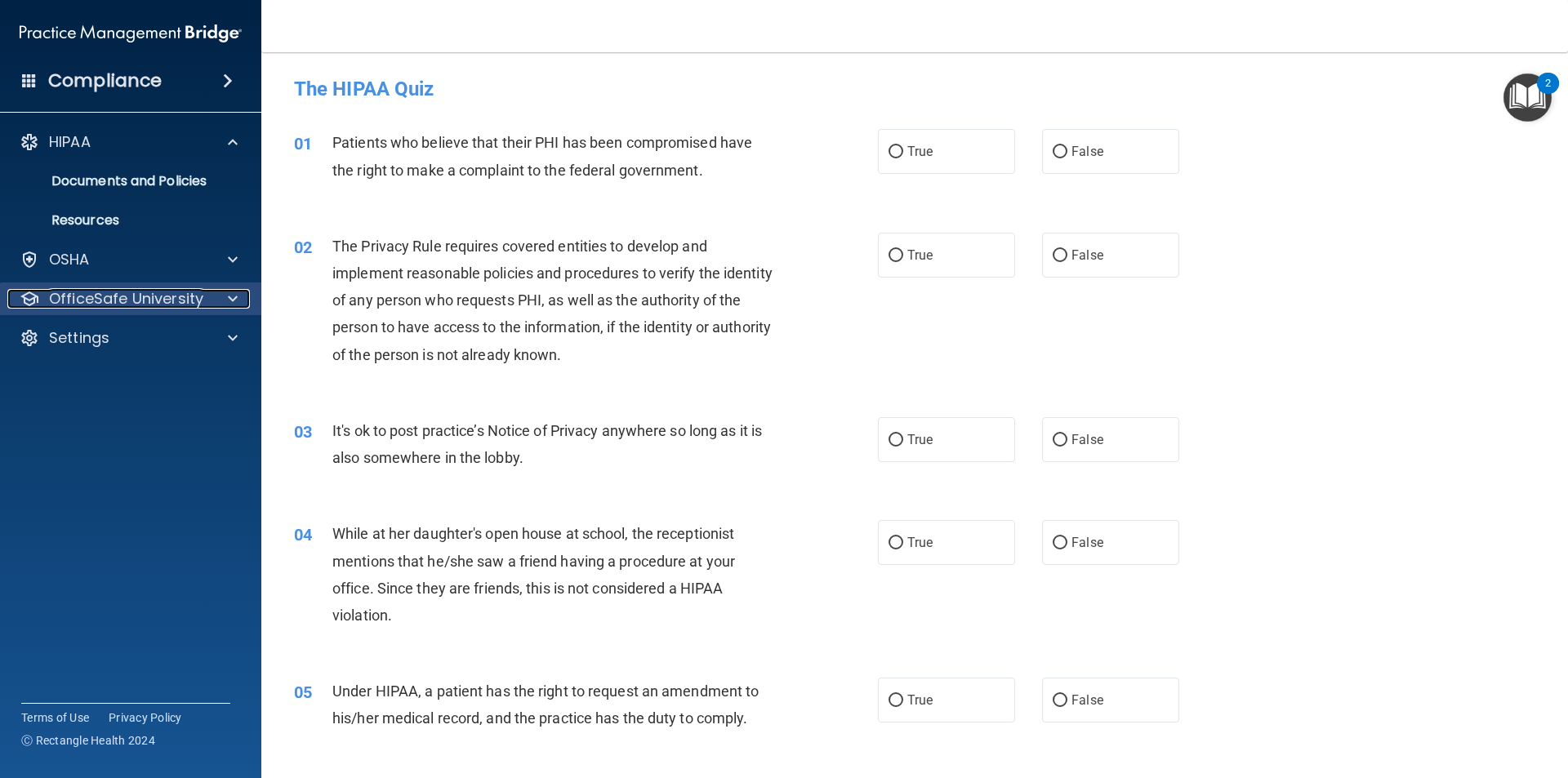
click at [108, 301] on p "OfficeSafe University" at bounding box center [126, 299] width 154 height 20
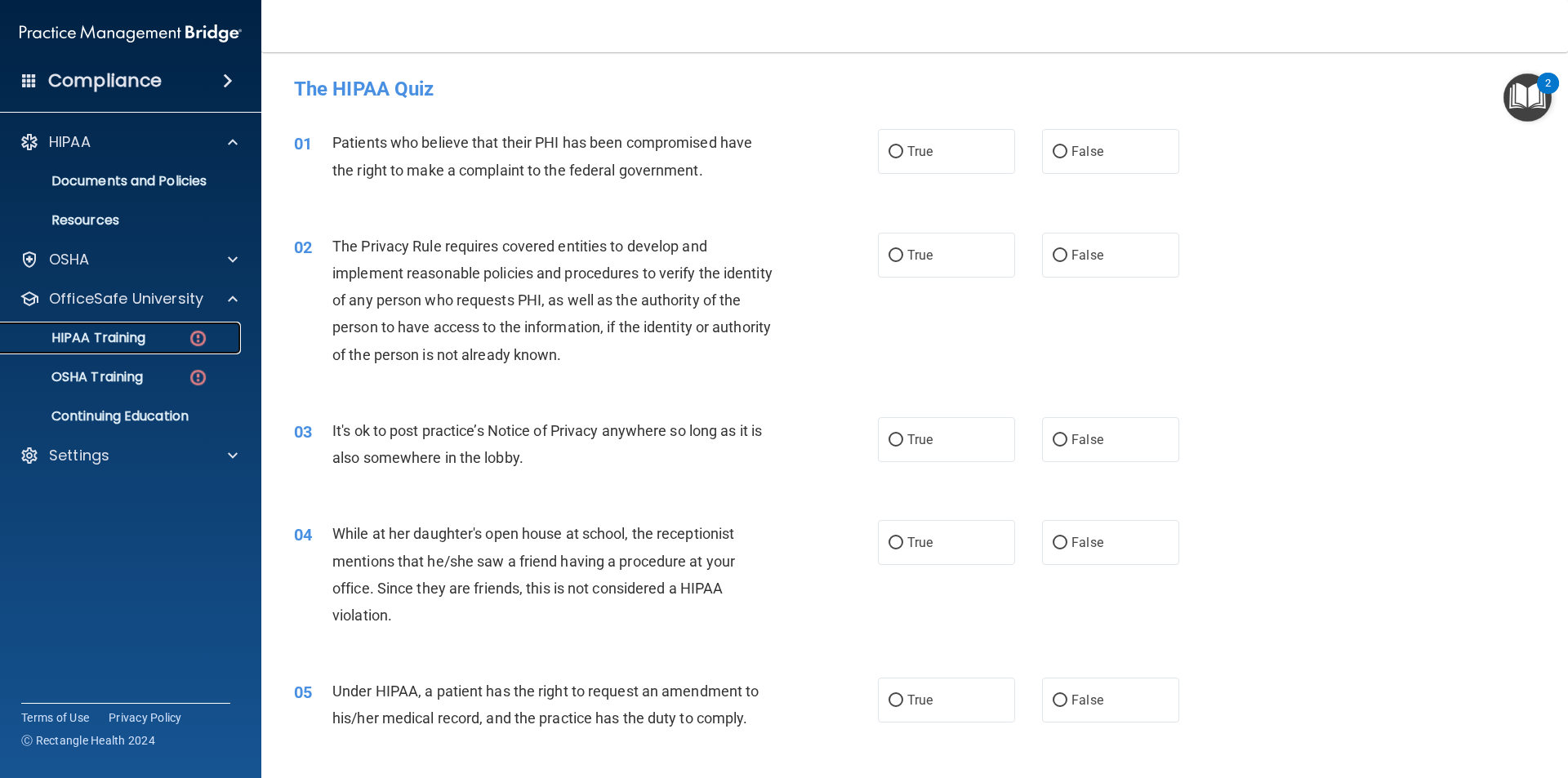
click at [108, 338] on p "HIPAA Training" at bounding box center [78, 338] width 135 height 16
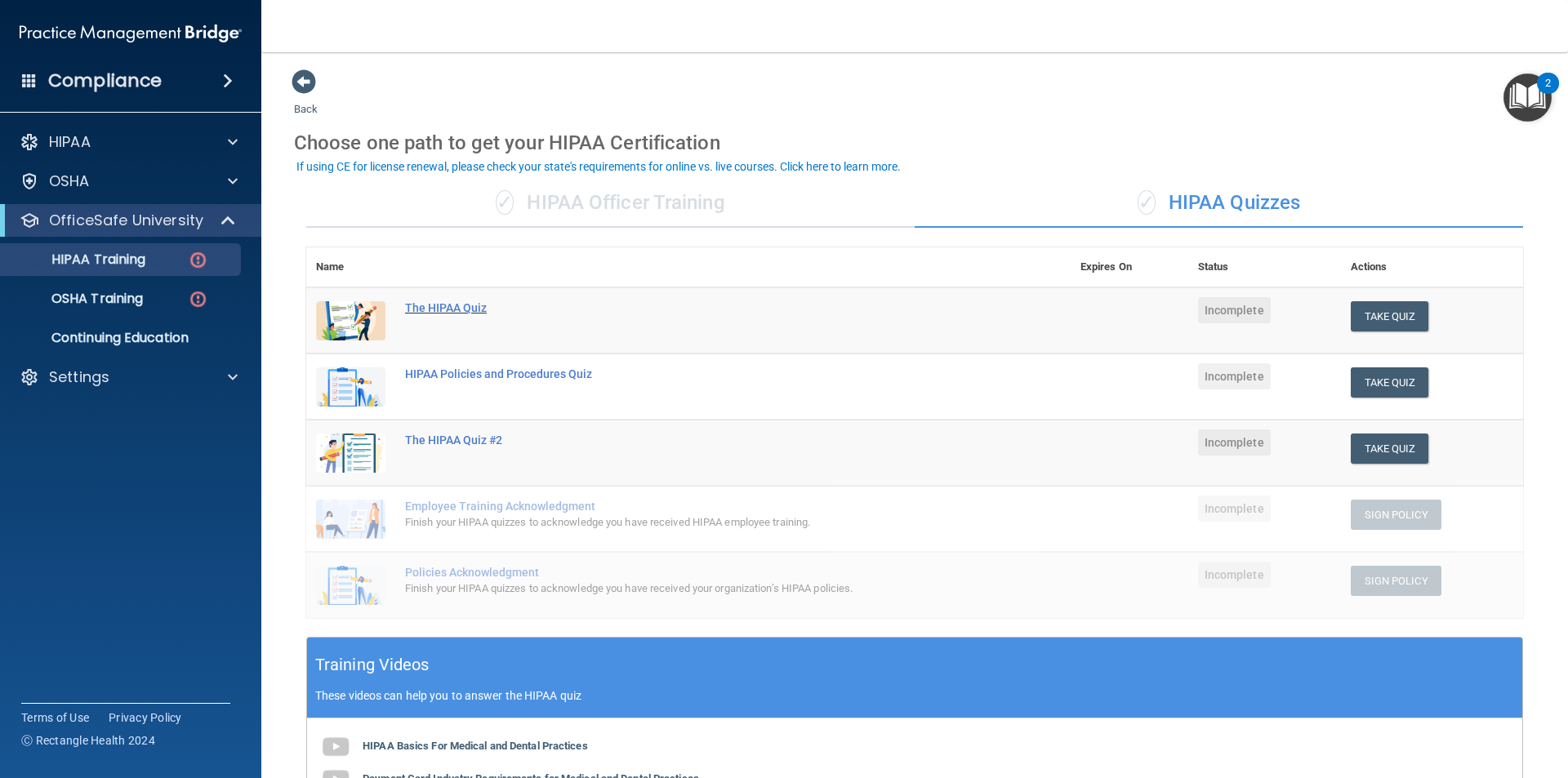
click at [424, 311] on div "The HIPAA Quiz" at bounding box center [697, 307] width 584 height 13
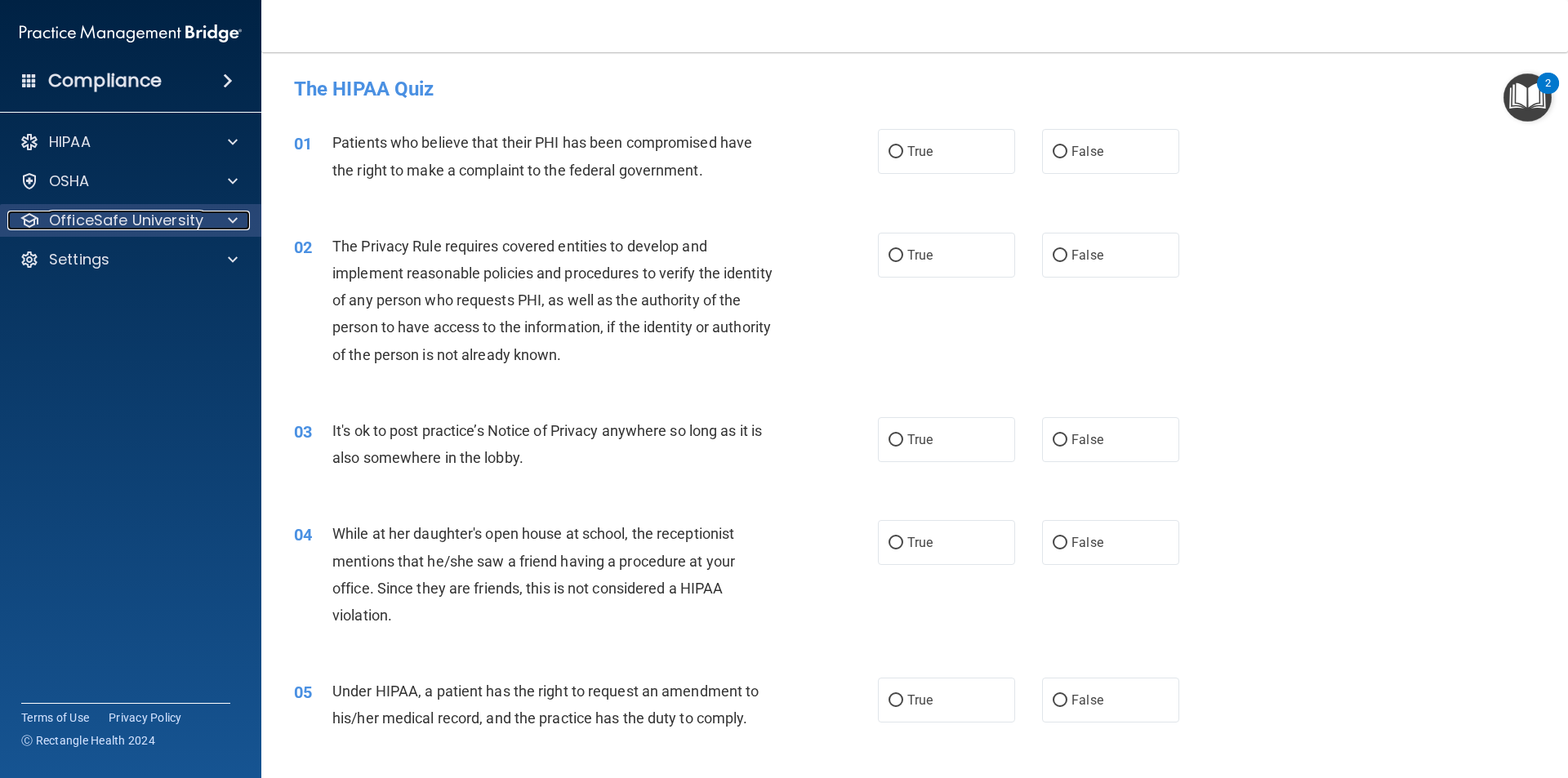
click at [75, 226] on p "OfficeSafe University" at bounding box center [126, 220] width 154 height 20
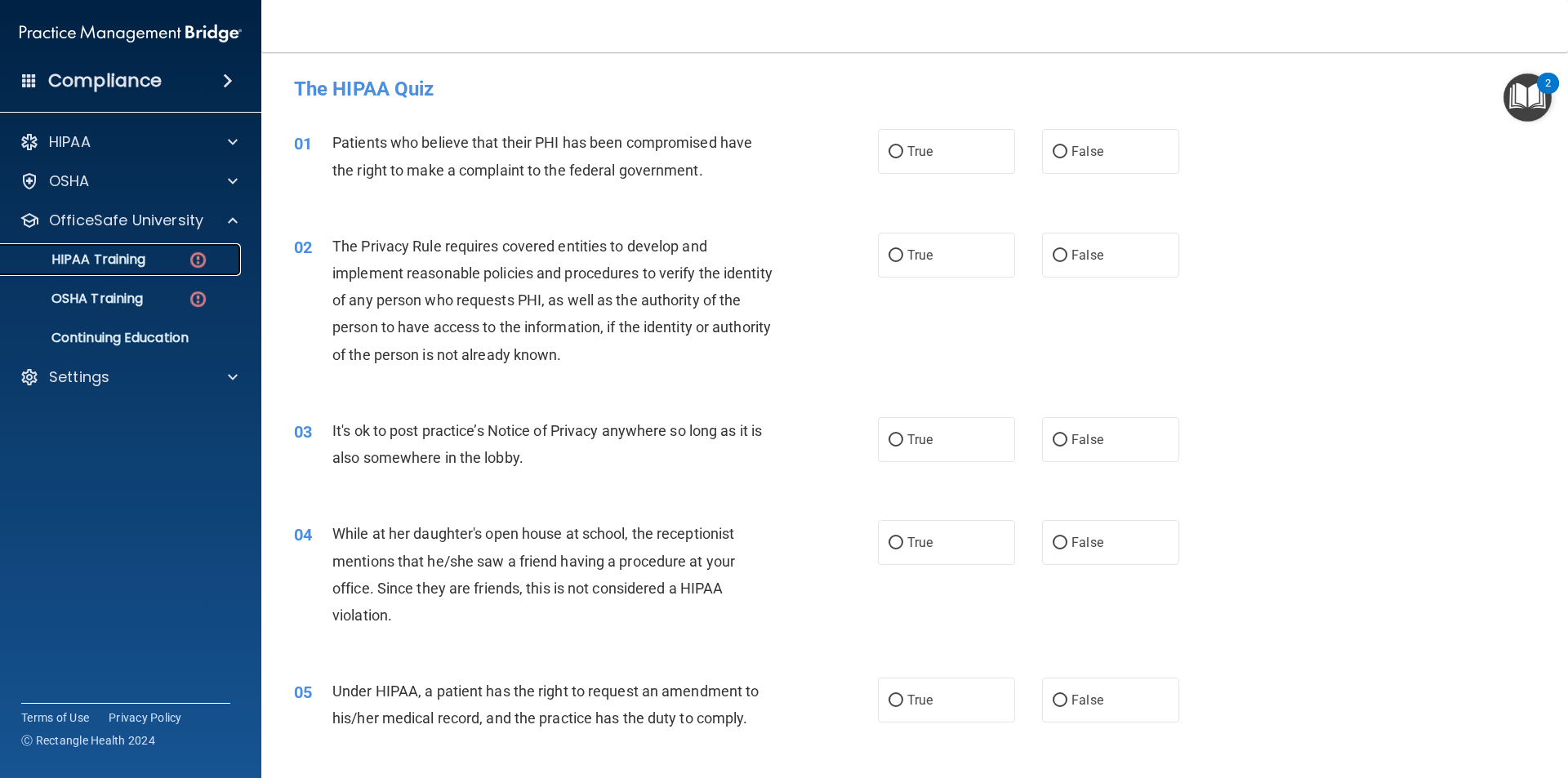
click at [107, 253] on p "HIPAA Training" at bounding box center [78, 259] width 135 height 16
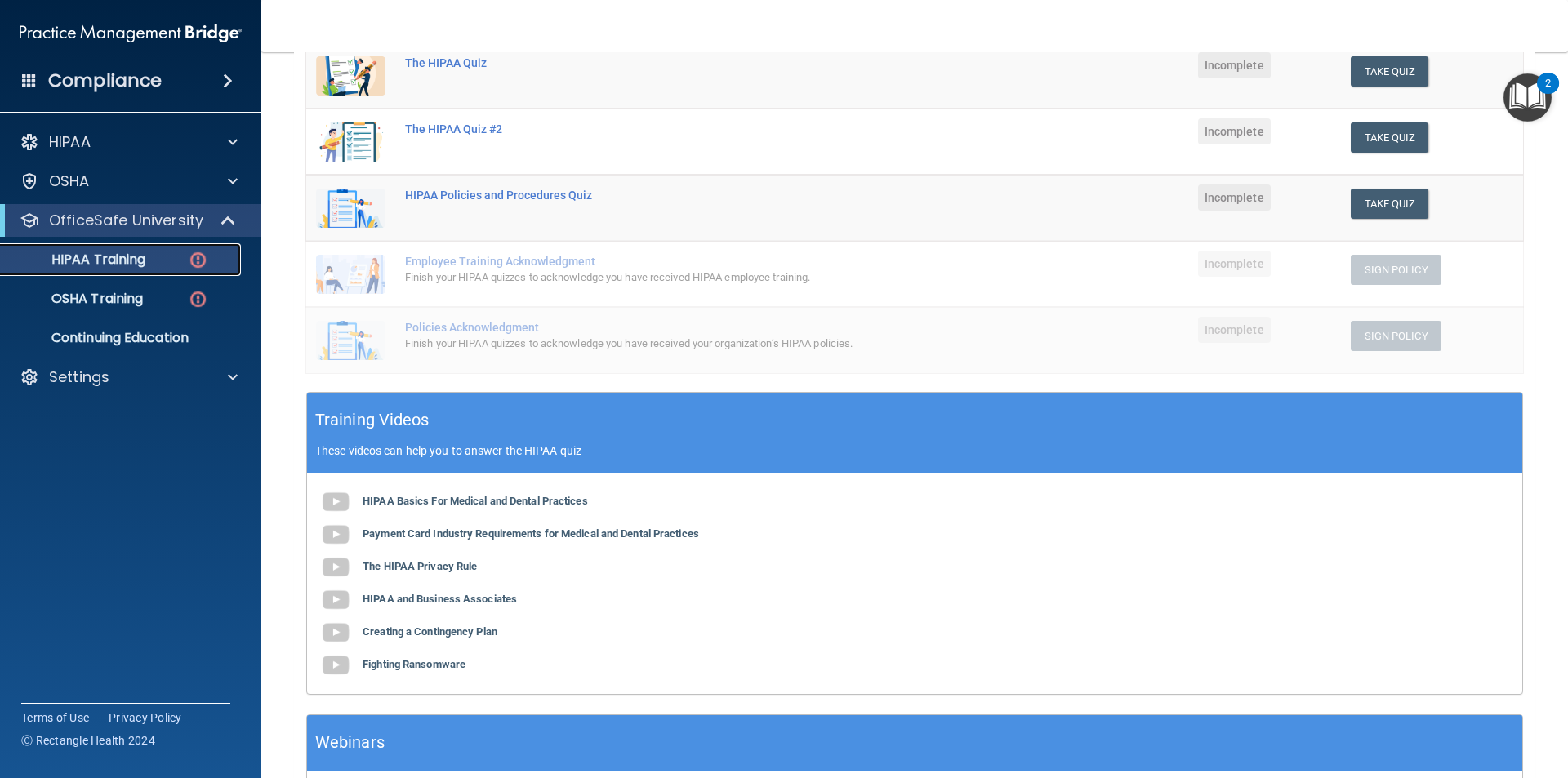
scroll to position [365, 0]
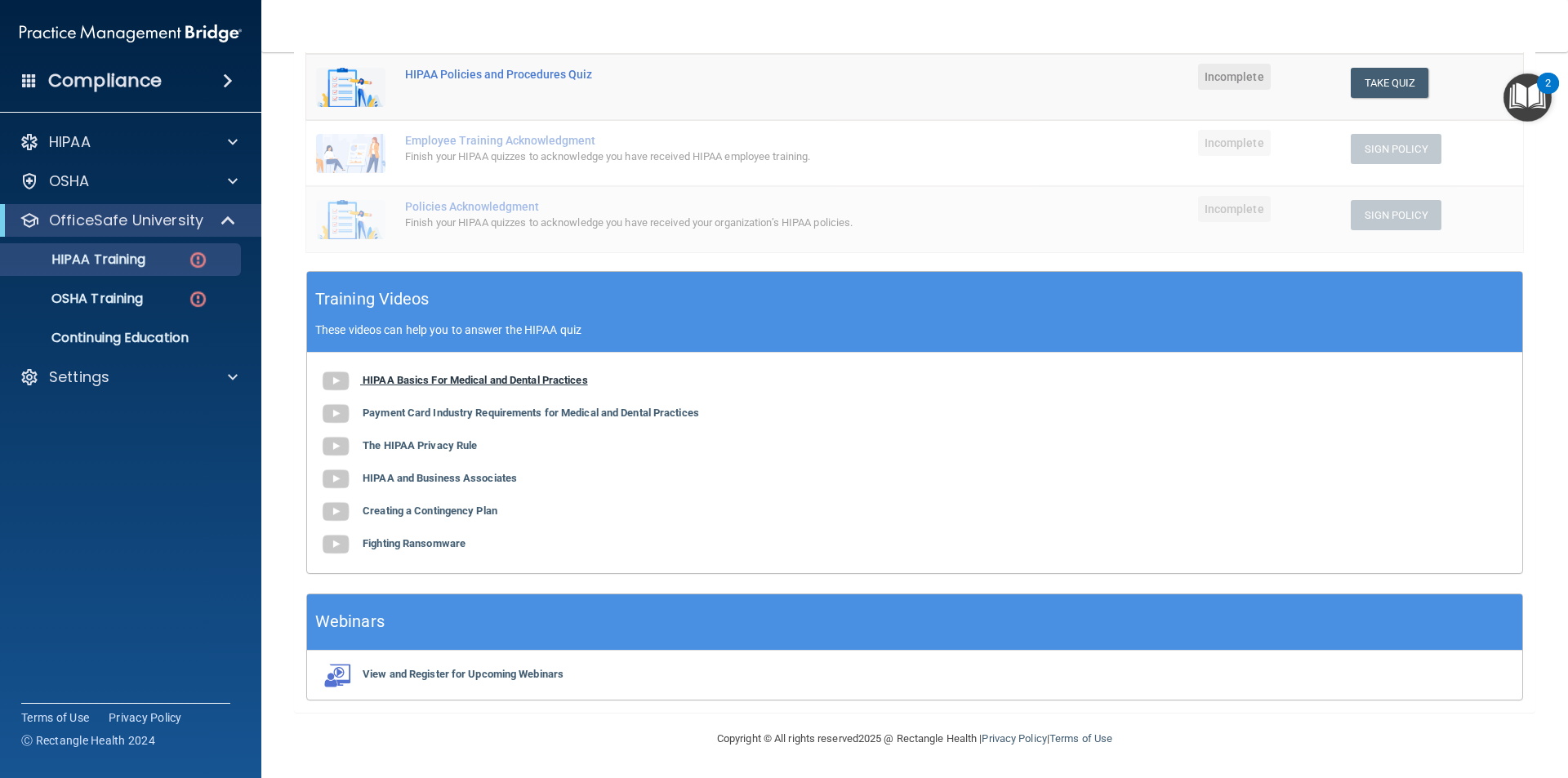
click at [478, 385] on b "HIPAA Basics For Medical and Dental Practices" at bounding box center [475, 380] width 226 height 13
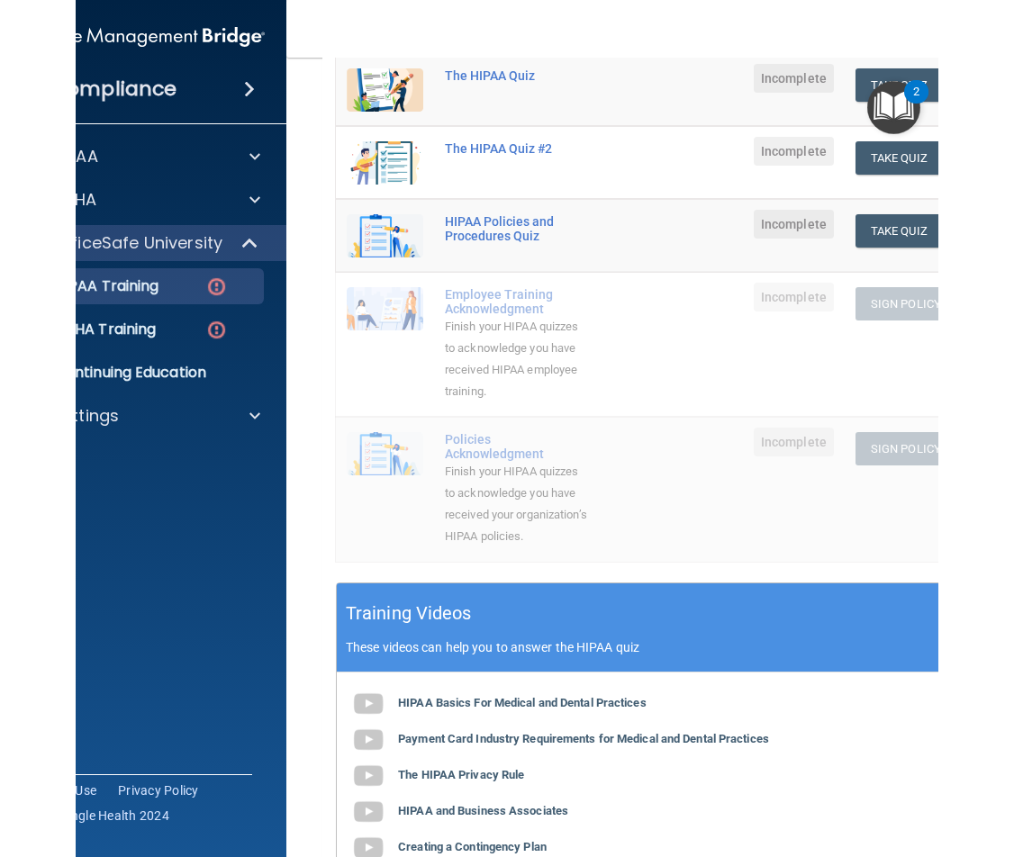
scroll to position [0, 0]
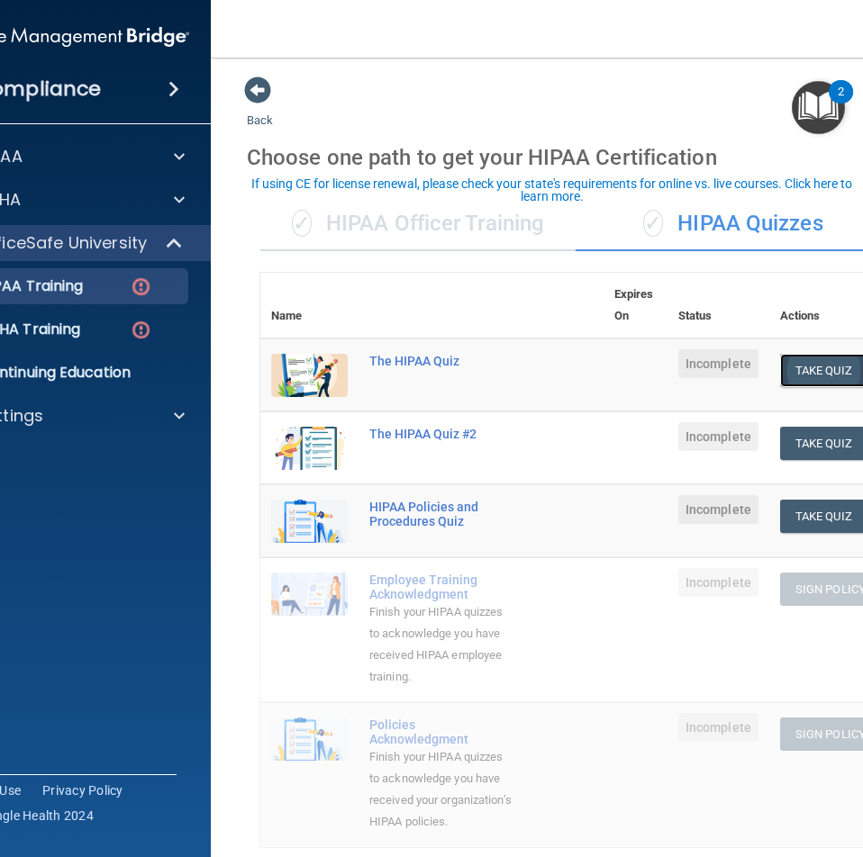
click at [786, 376] on button "Take Quiz" at bounding box center [823, 370] width 86 height 33
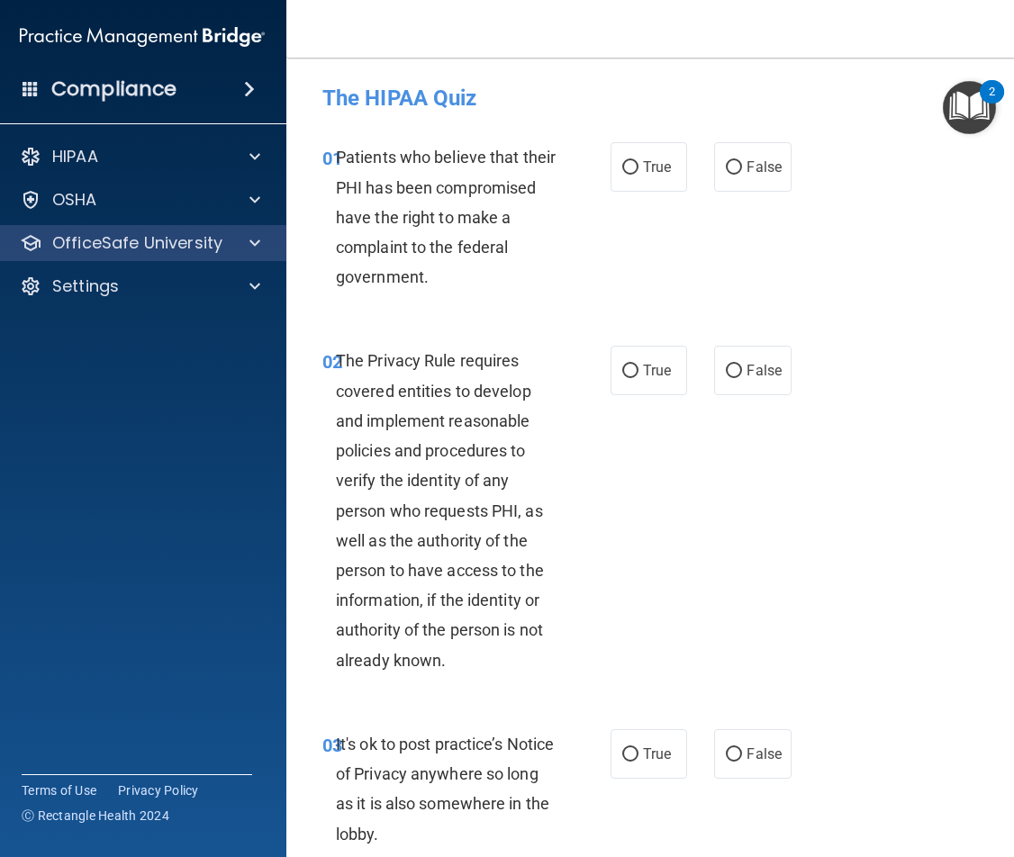
click at [100, 230] on div "OfficeSafe University" at bounding box center [142, 243] width 289 height 36
click at [250, 252] on span at bounding box center [254, 243] width 11 height 22
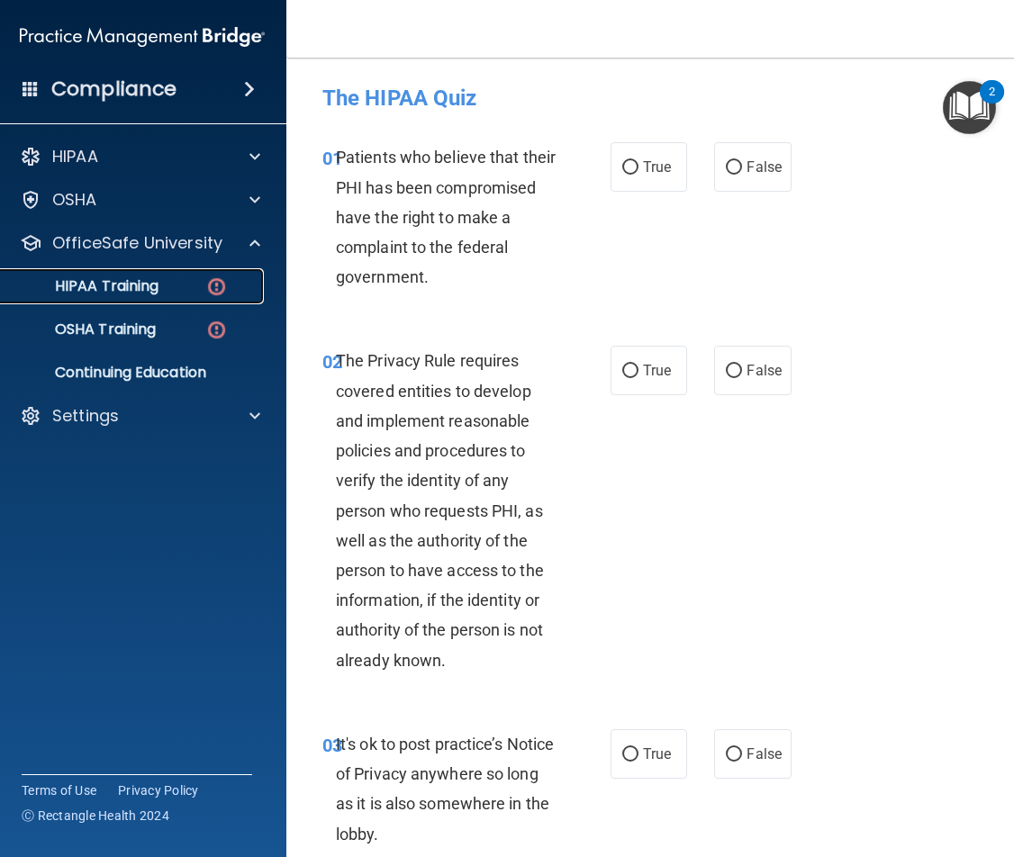
click at [157, 288] on div "HIPAA Training" at bounding box center [133, 286] width 246 height 18
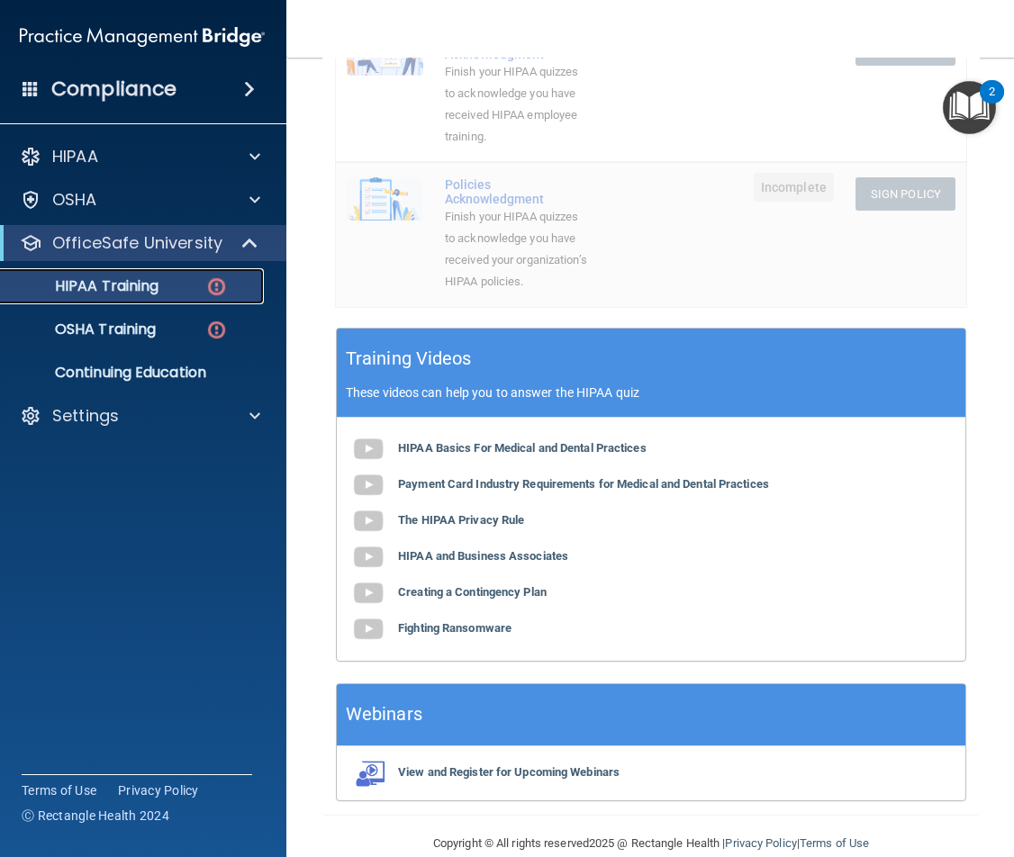
scroll to position [595, 0]
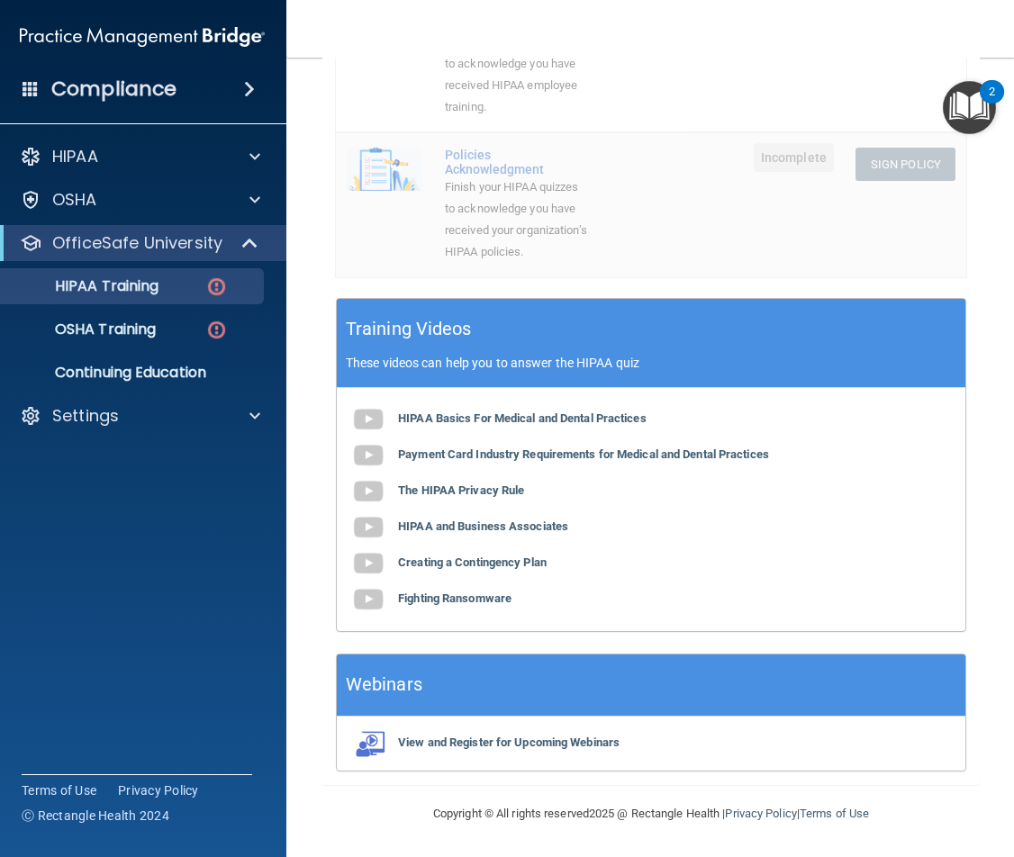
drag, startPoint x: 452, startPoint y: 491, endPoint x: 288, endPoint y: 410, distance: 182.9
click at [288, 410] on main "Back Choose one path to get your HIPAA Certification ✓ HIPAA Officer Training ✓…" at bounding box center [650, 458] width 729 height 800
click at [422, 495] on b "The HIPAA Privacy Rule" at bounding box center [461, 491] width 126 height 14
click at [486, 530] on b "HIPAA and Business Associates" at bounding box center [483, 527] width 170 height 14
click at [495, 557] on b "Creating a Contingency Plan" at bounding box center [472, 563] width 149 height 14
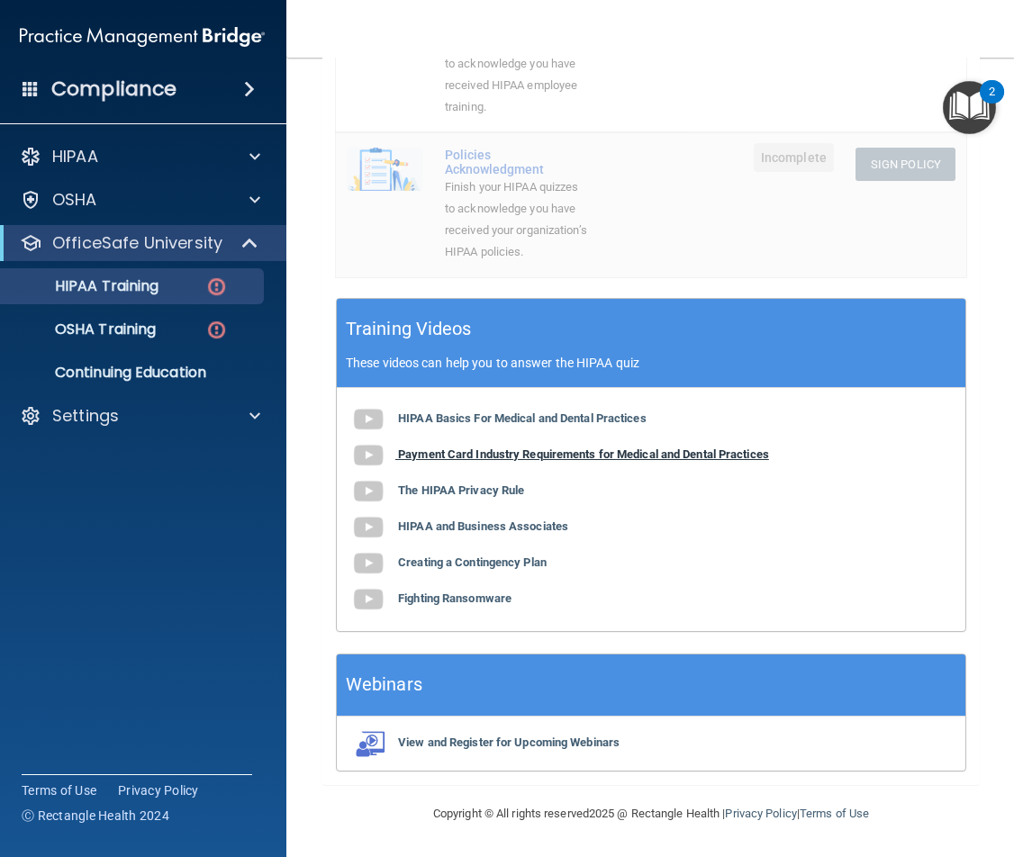
click at [455, 452] on b "Payment Card Industry Requirements for Medical and Dental Practices" at bounding box center [583, 455] width 371 height 14
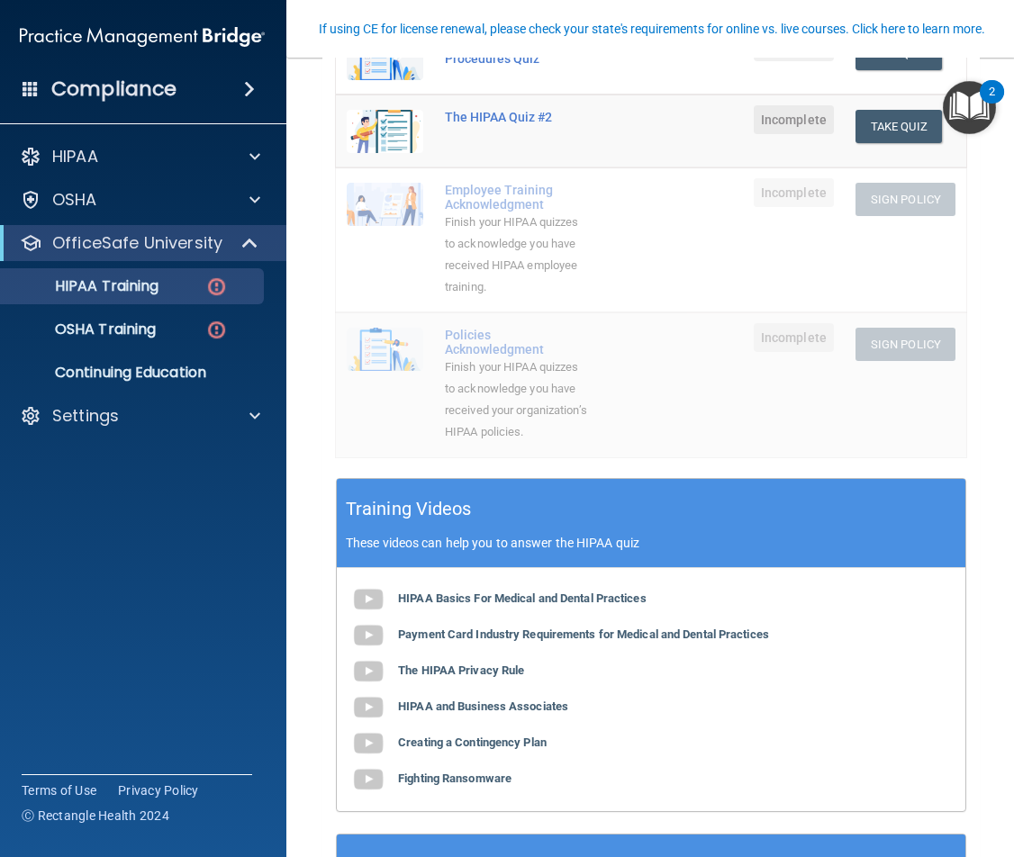
scroll to position [450, 0]
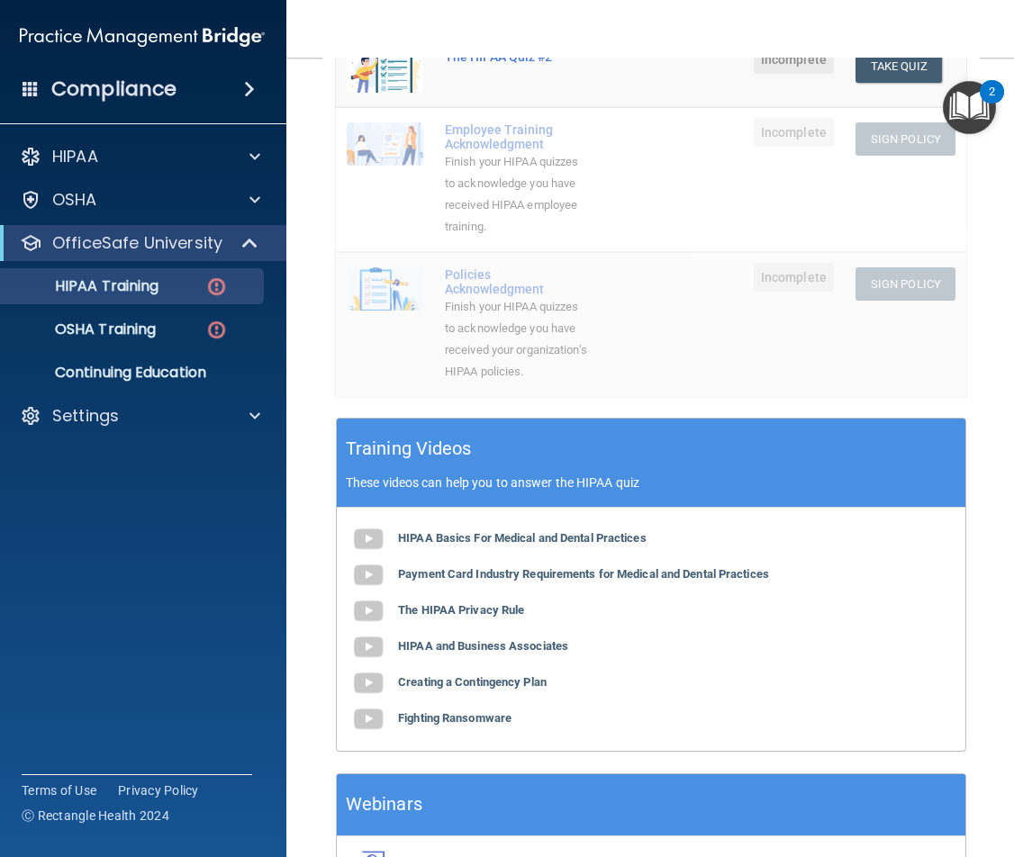
drag, startPoint x: 476, startPoint y: 743, endPoint x: 648, endPoint y: 766, distance: 173.6
click at [648, 751] on div "HIPAA Basics For Medical and Dental Practices Payment Card Industry Requirement…" at bounding box center [651, 629] width 629 height 243
click at [497, 725] on b "Fighting Ransomware" at bounding box center [454, 718] width 113 height 14
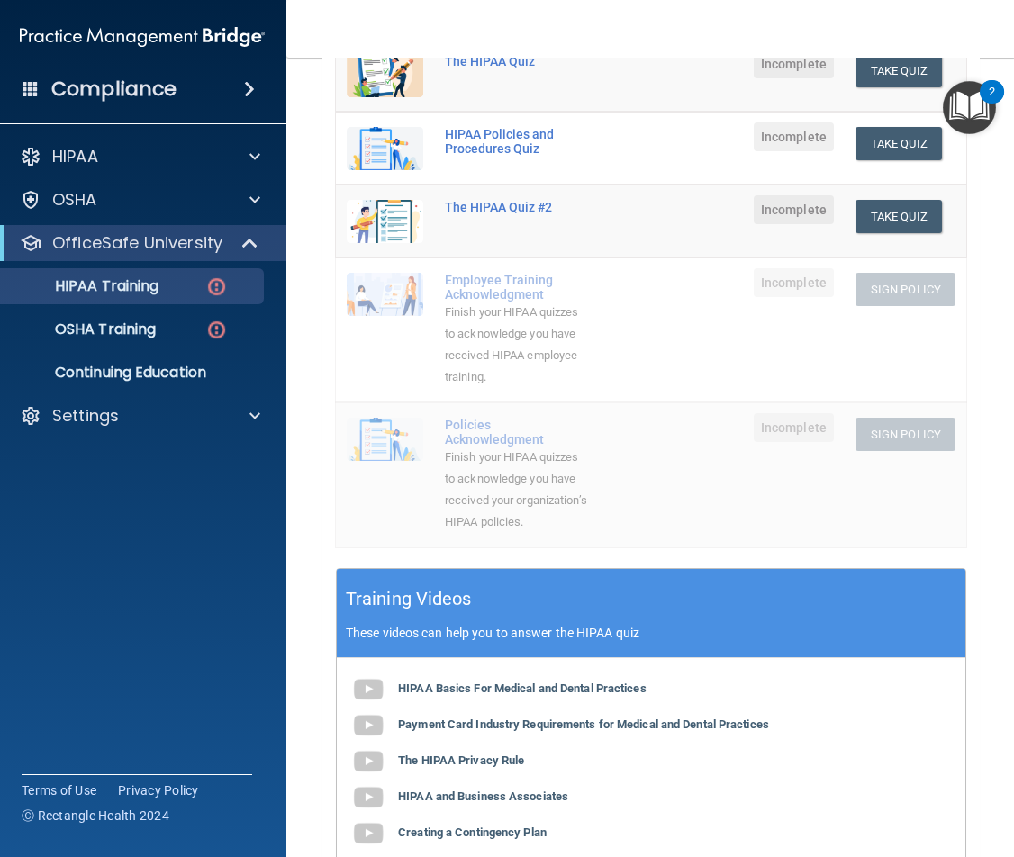
scroll to position [0, 0]
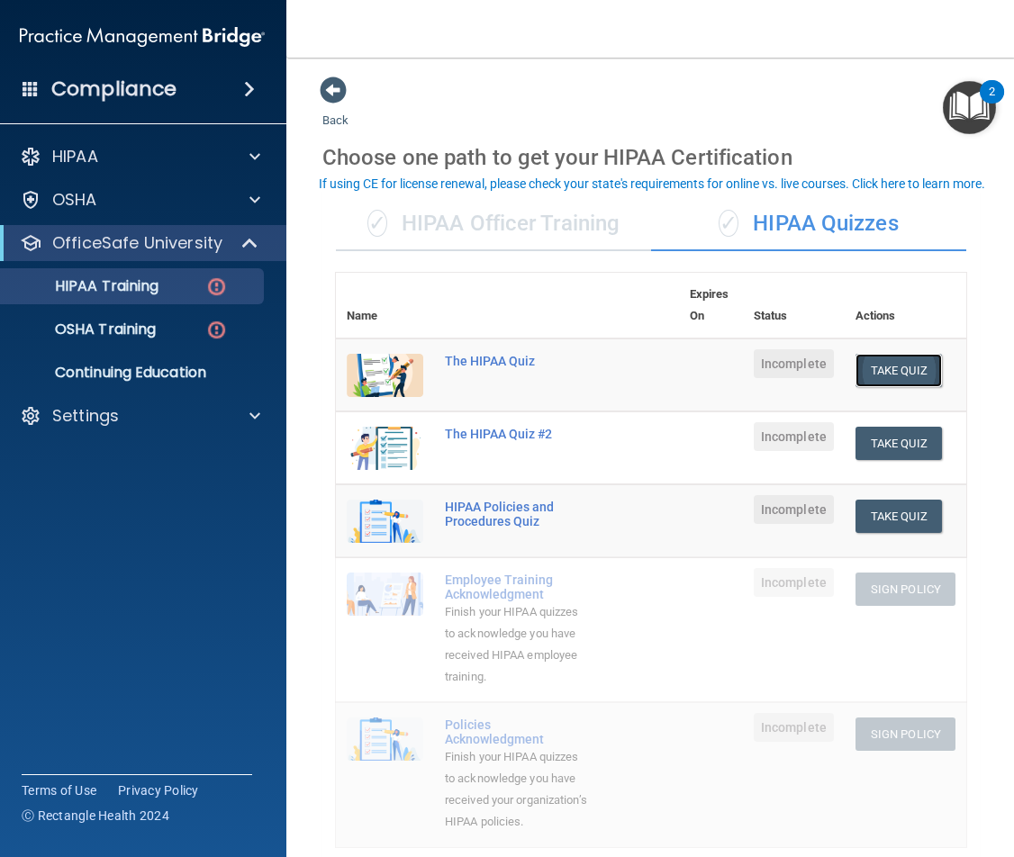
click at [880, 378] on button "Take Quiz" at bounding box center [899, 370] width 86 height 33
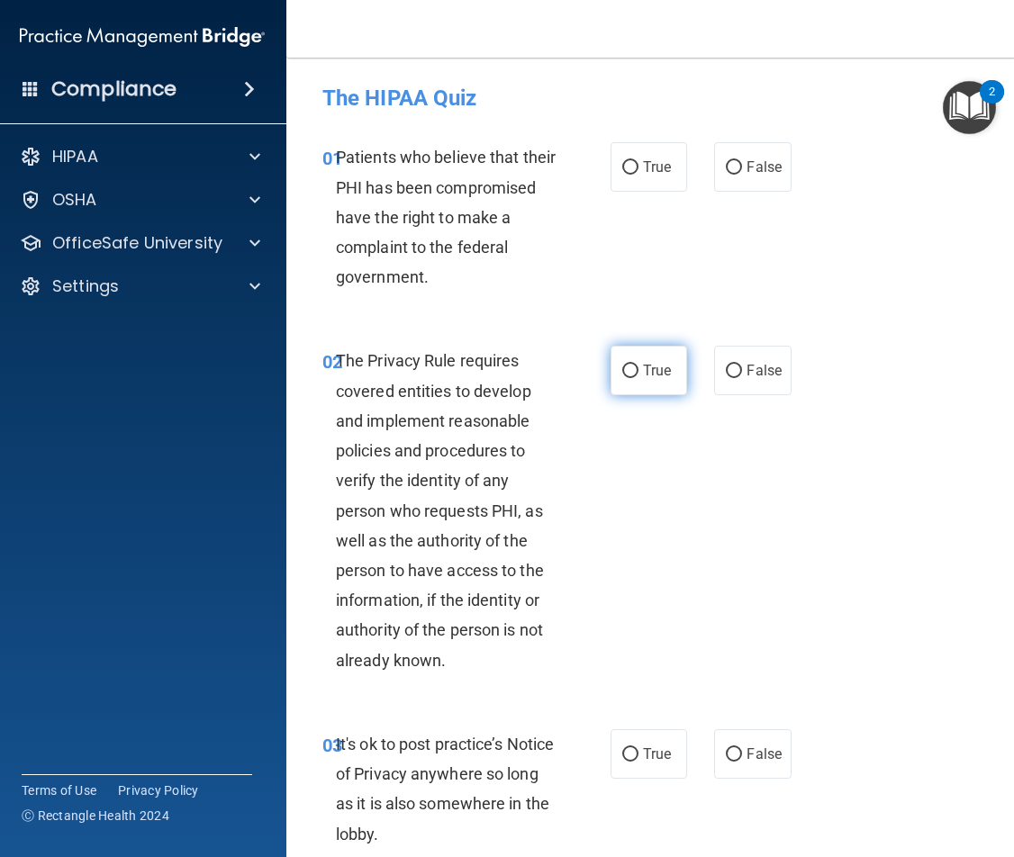
click at [643, 371] on span "True" at bounding box center [657, 370] width 28 height 17
click at [638, 371] on input "True" at bounding box center [630, 372] width 16 height 14
radio input "true"
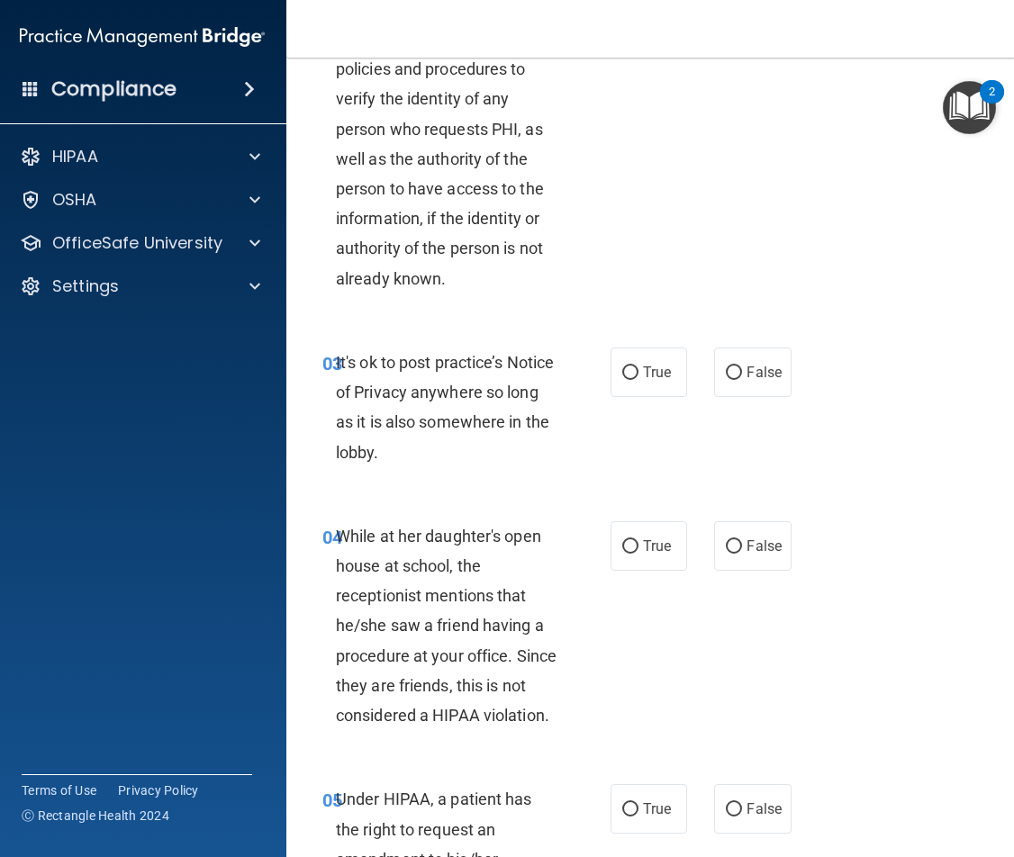
scroll to position [450, 0]
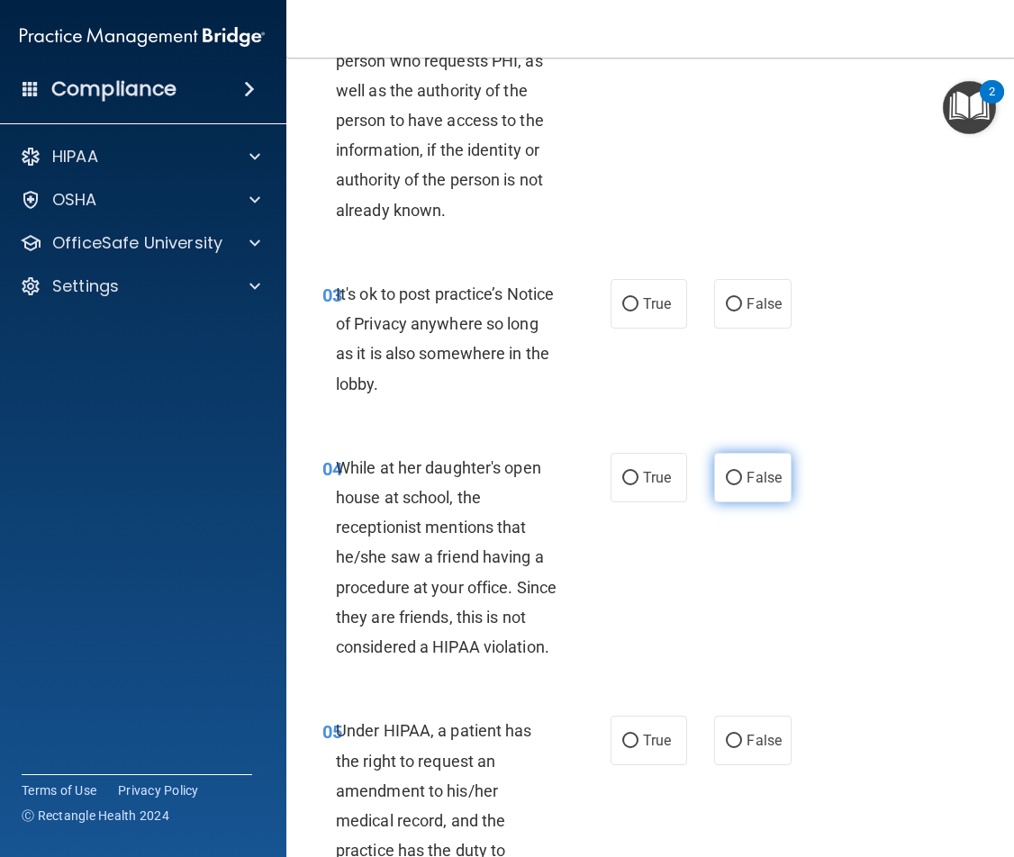
click at [763, 481] on span "False" at bounding box center [764, 477] width 35 height 17
click at [742, 481] on input "False" at bounding box center [734, 479] width 16 height 14
radio input "true"
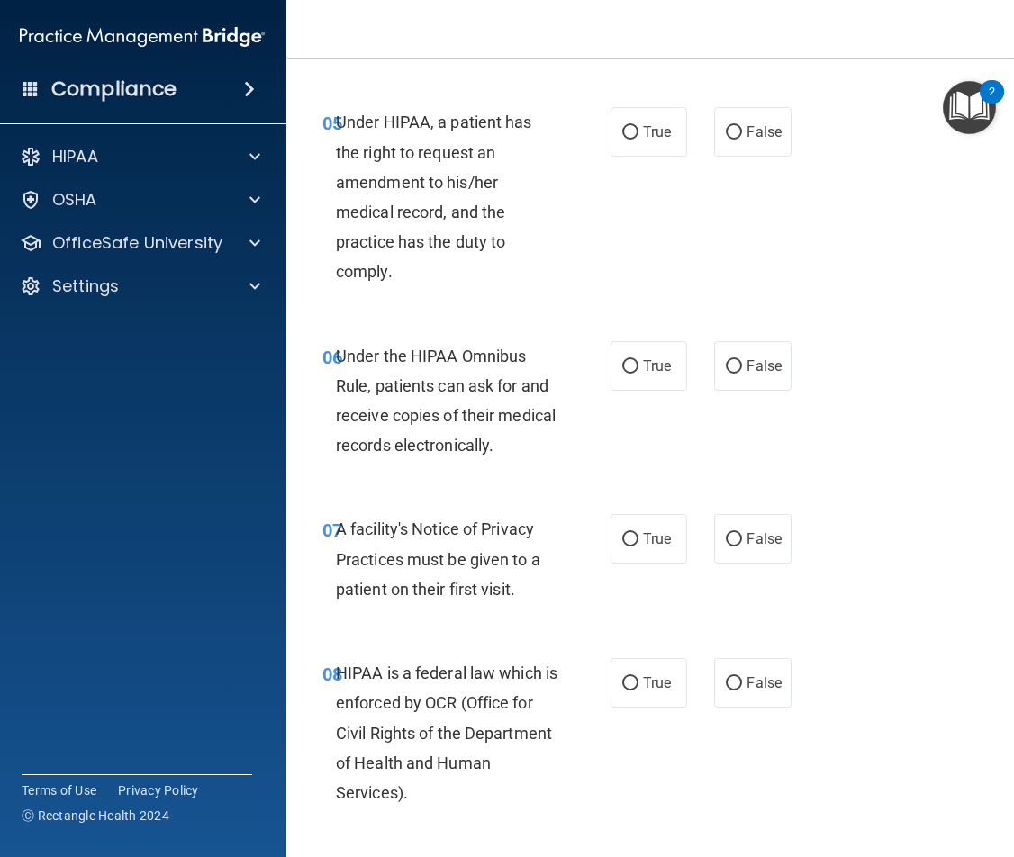
scroll to position [1081, 0]
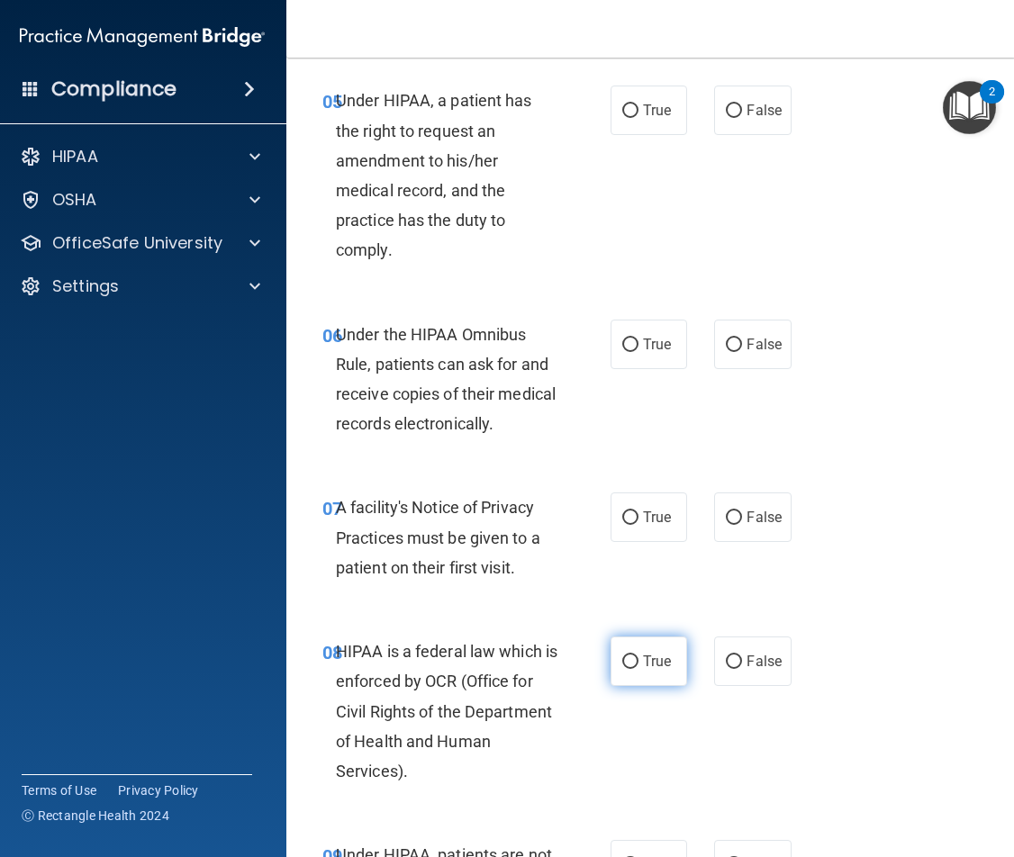
click at [613, 651] on label "True" at bounding box center [649, 662] width 77 height 50
click at [622, 656] on input "True" at bounding box center [630, 663] width 16 height 14
radio input "true"
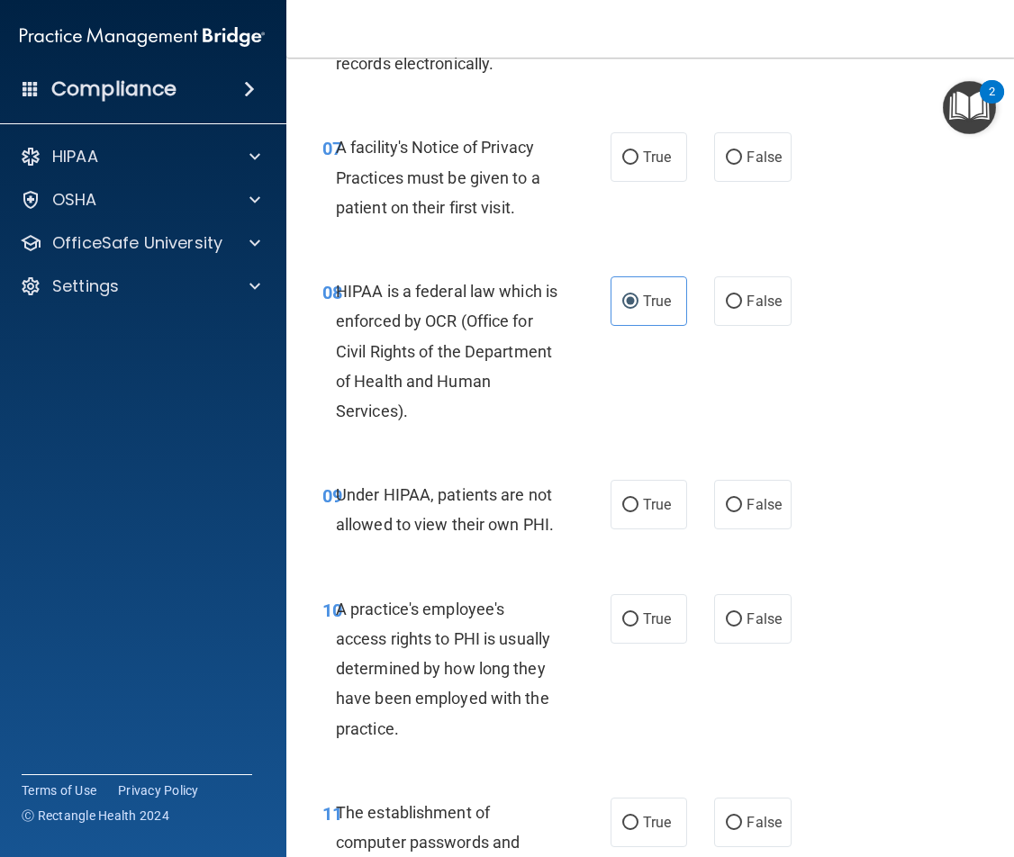
scroll to position [1531, 0]
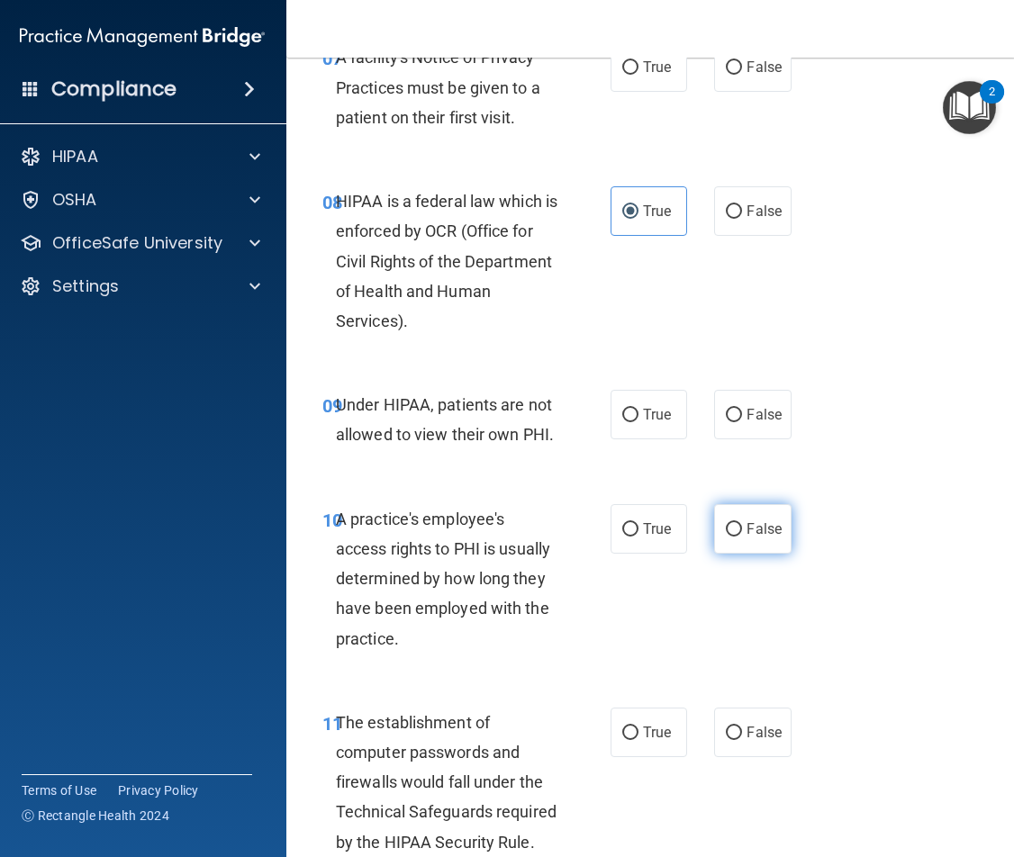
click at [749, 530] on span "False" at bounding box center [764, 529] width 35 height 17
click at [742, 530] on input "False" at bounding box center [734, 530] width 16 height 14
radio input "true"
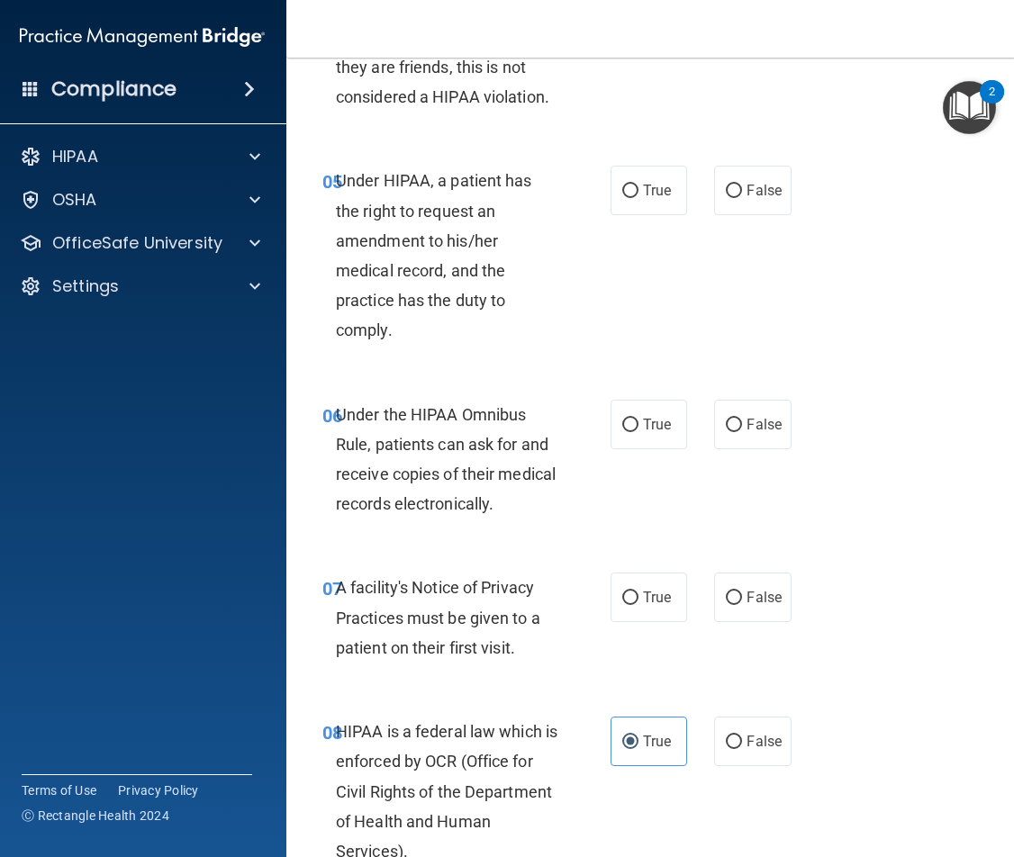
scroll to position [901, 0]
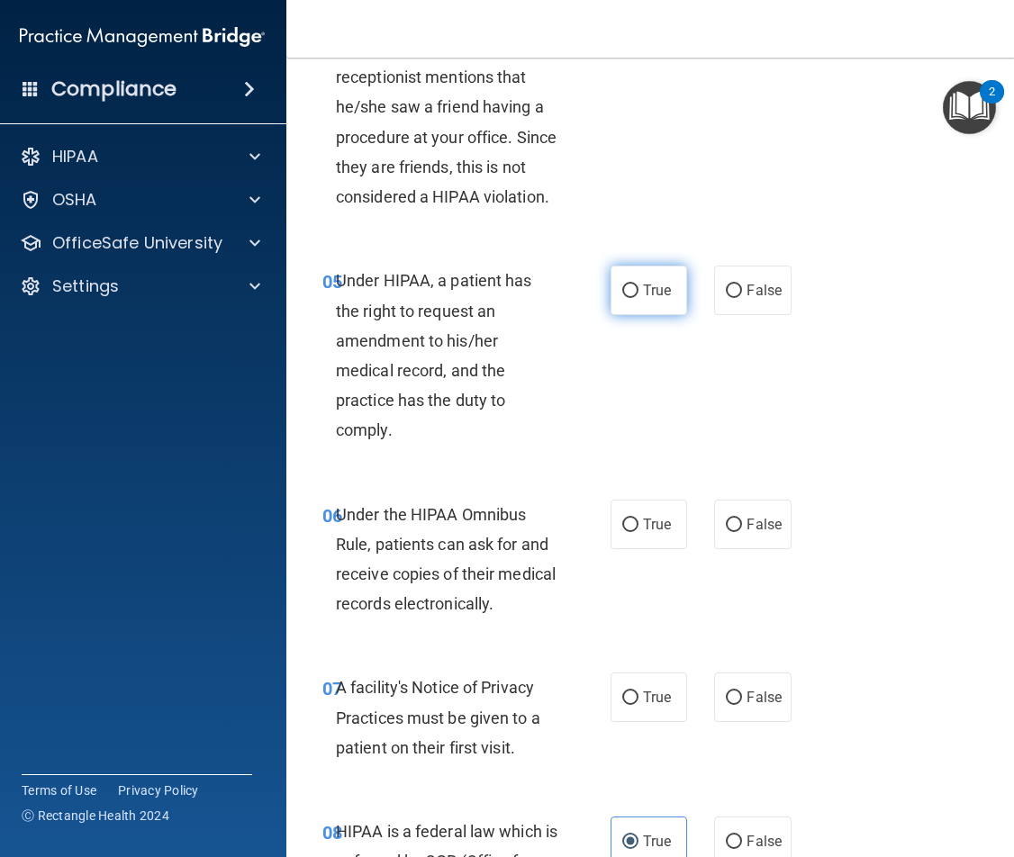
click at [635, 292] on label "True" at bounding box center [649, 291] width 77 height 50
click at [635, 292] on input "True" at bounding box center [630, 292] width 16 height 14
radio input "true"
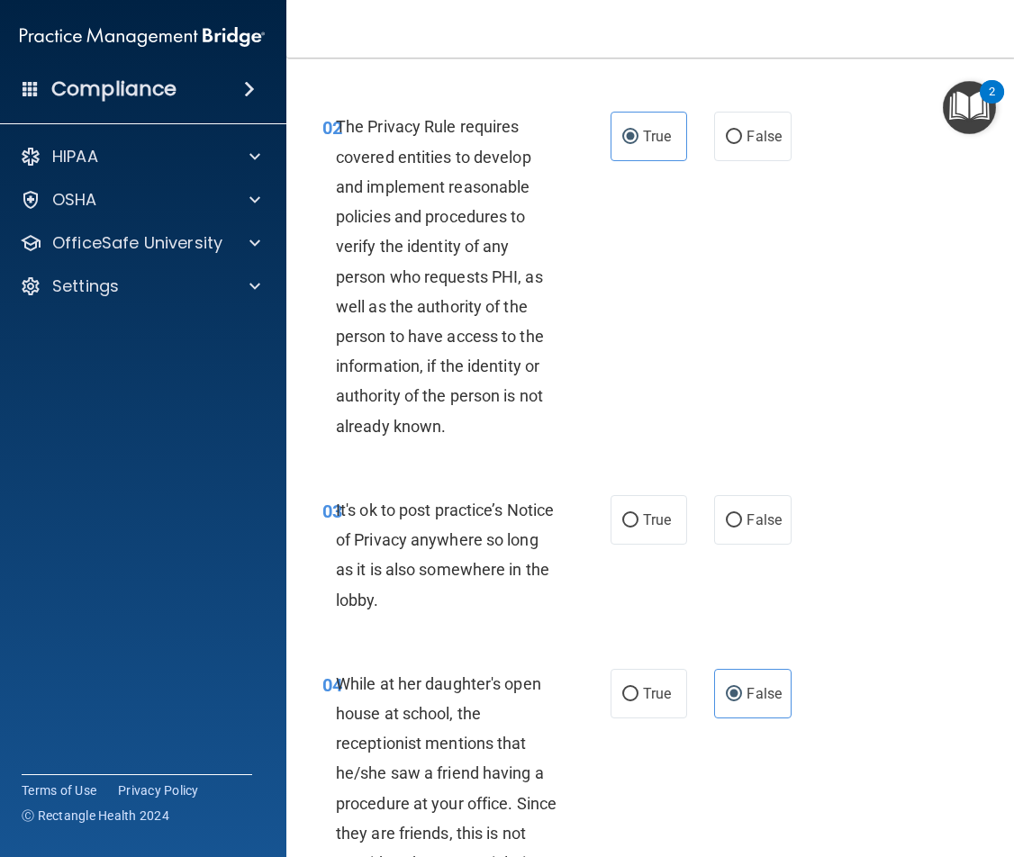
scroll to position [0, 0]
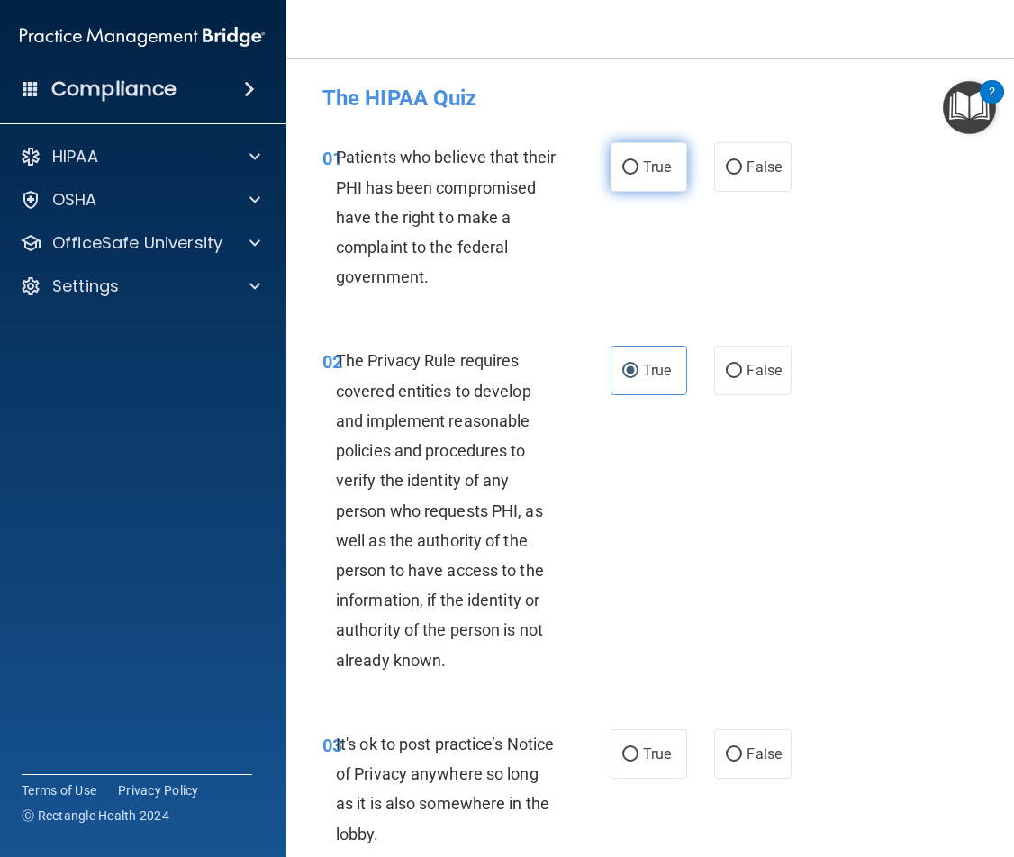
click at [651, 174] on span "True" at bounding box center [657, 167] width 28 height 17
click at [639, 174] on input "True" at bounding box center [630, 168] width 16 height 14
radio input "true"
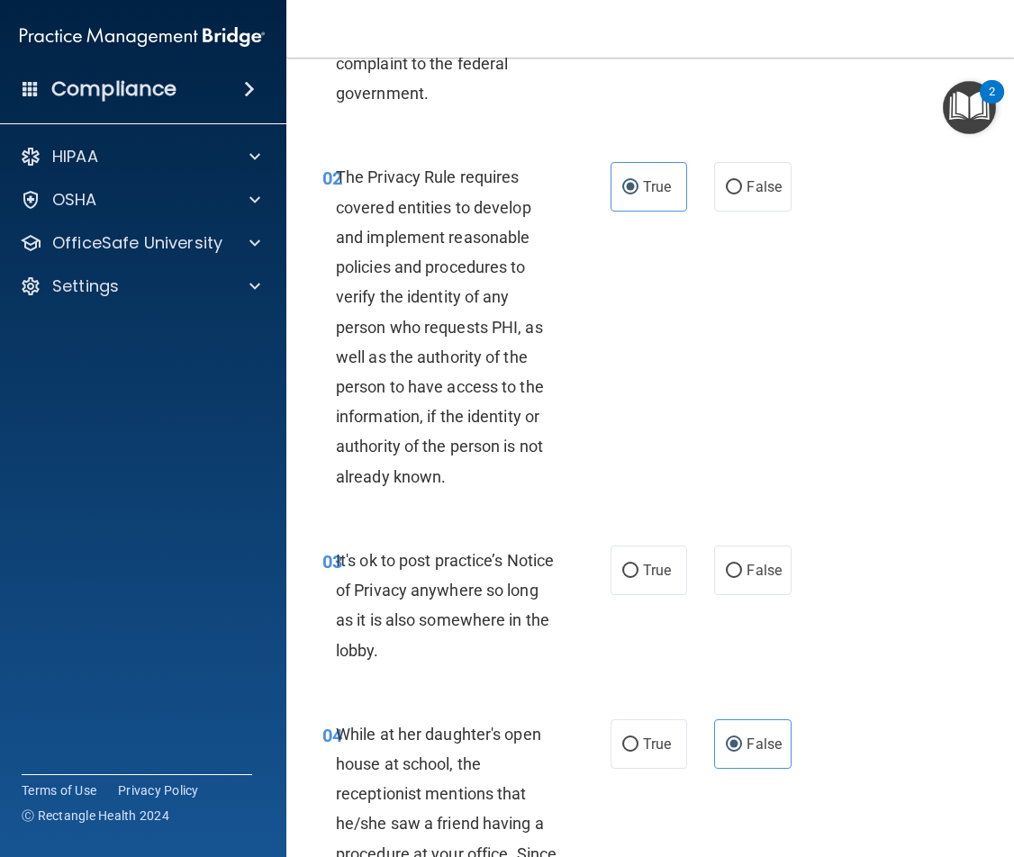
scroll to position [270, 0]
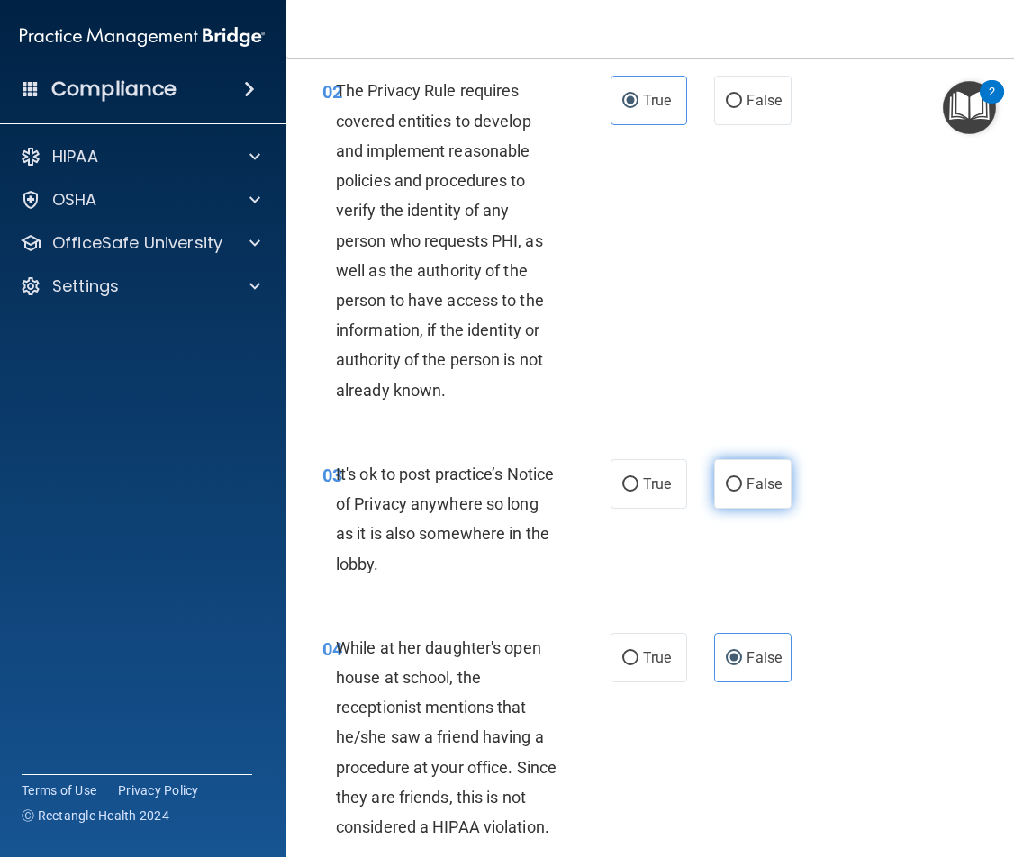
click at [749, 475] on label "False" at bounding box center [752, 484] width 77 height 50
click at [742, 478] on input "False" at bounding box center [734, 485] width 16 height 14
radio input "true"
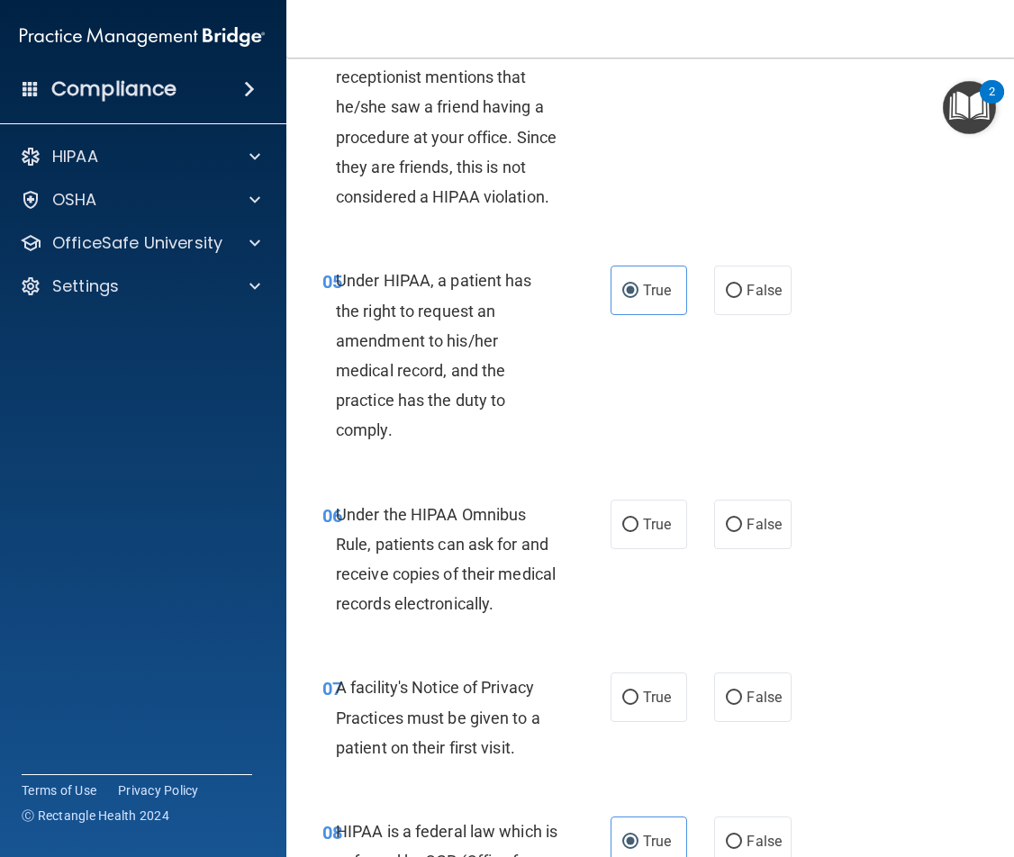
scroll to position [991, 0]
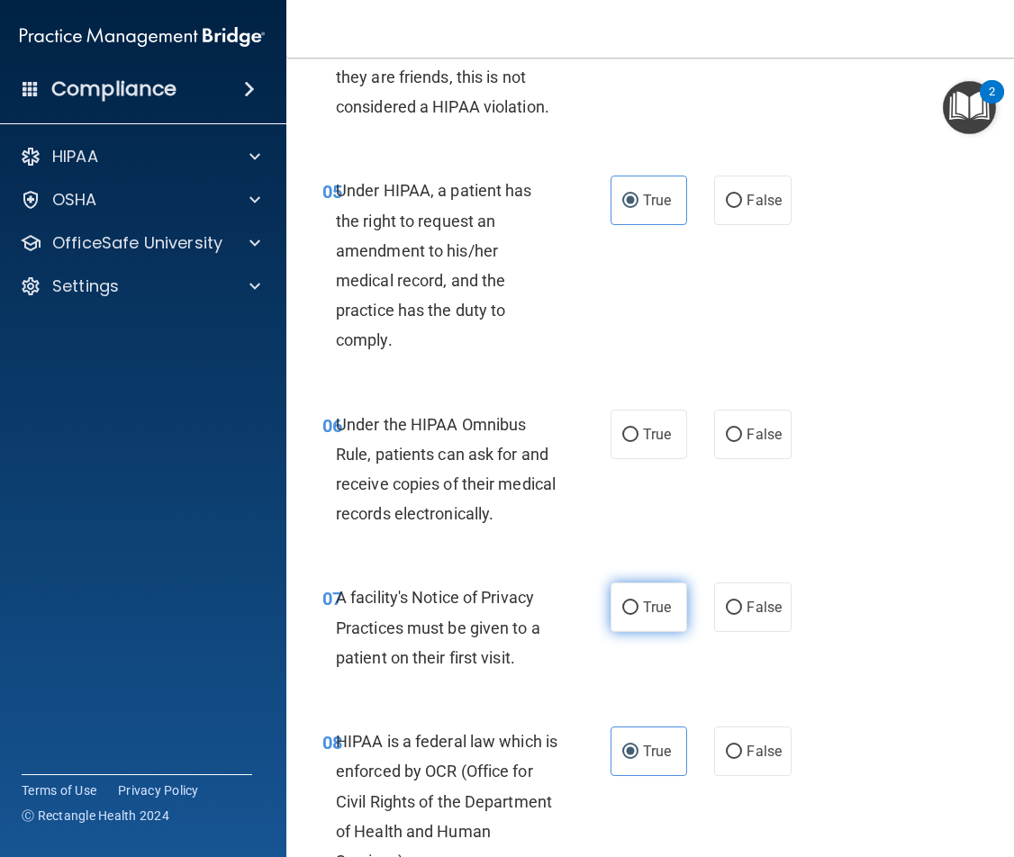
click at [654, 592] on label "True" at bounding box center [649, 608] width 77 height 50
click at [639, 602] on input "True" at bounding box center [630, 609] width 16 height 14
radio input "true"
click at [833, 594] on div "07 A facility's Notice of Privacy Practices must be given to a patient on their…" at bounding box center [651, 632] width 684 height 144
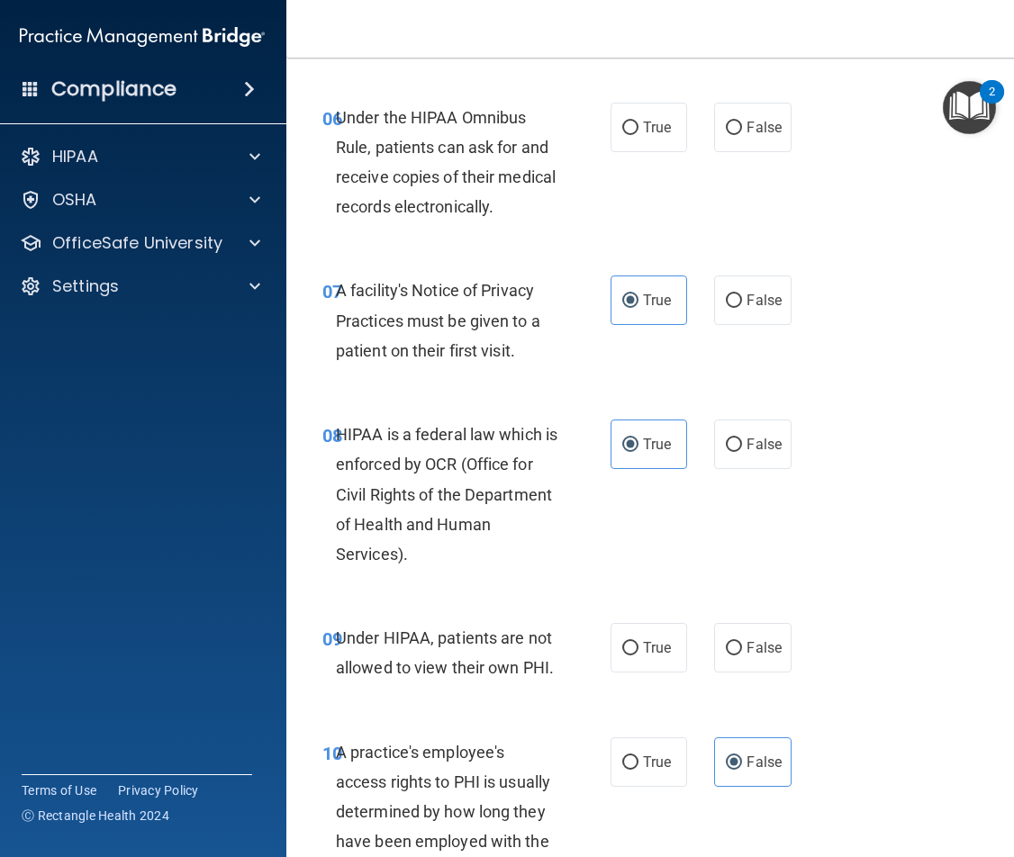
scroll to position [1351, 0]
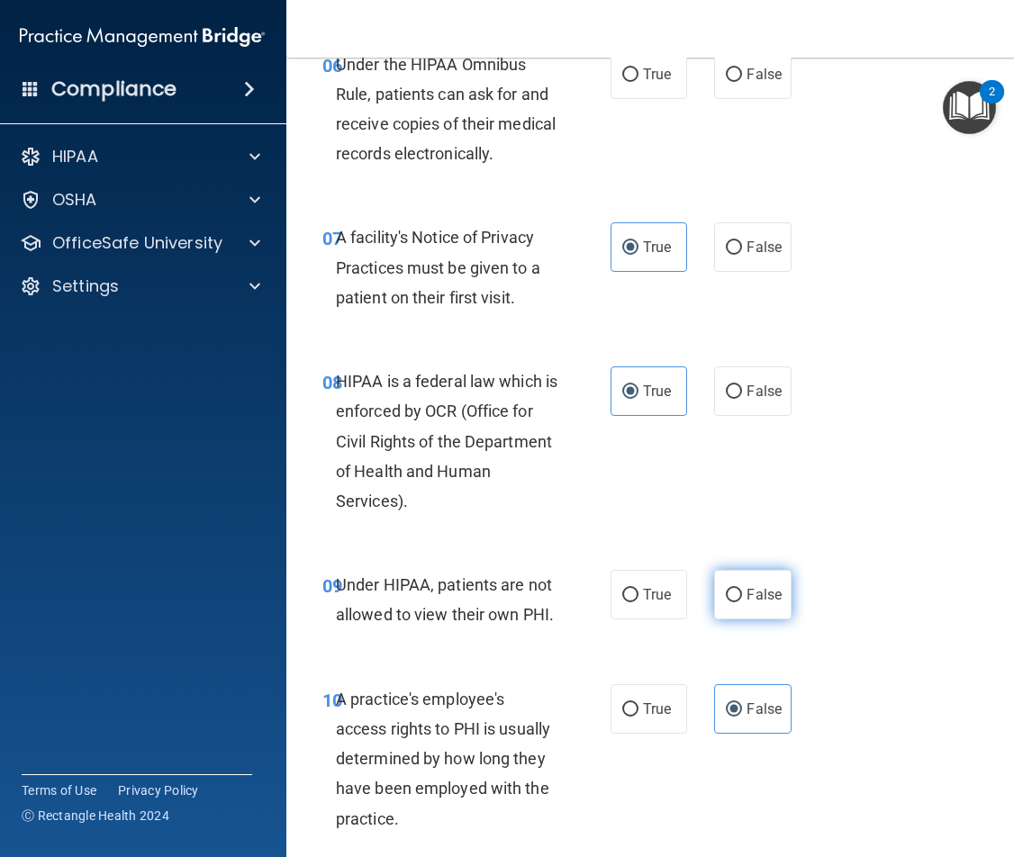
click at [748, 594] on span "False" at bounding box center [764, 594] width 35 height 17
click at [742, 594] on input "False" at bounding box center [734, 596] width 16 height 14
radio input "true"
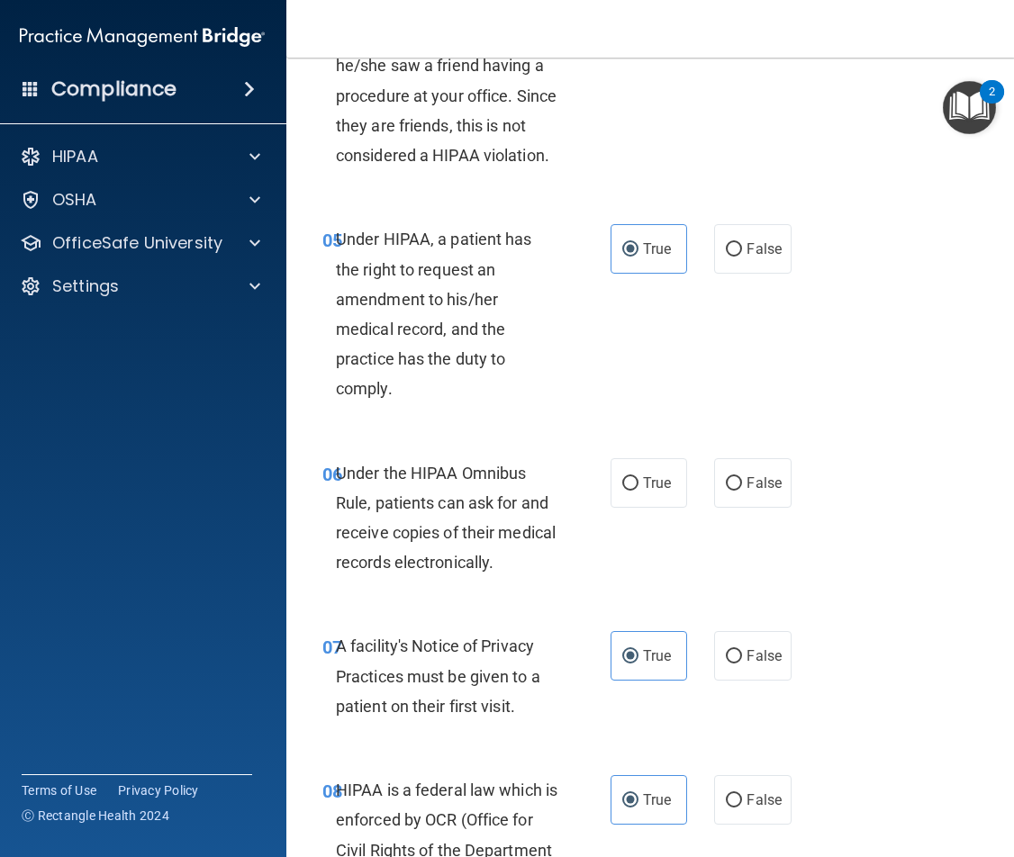
scroll to position [901, 0]
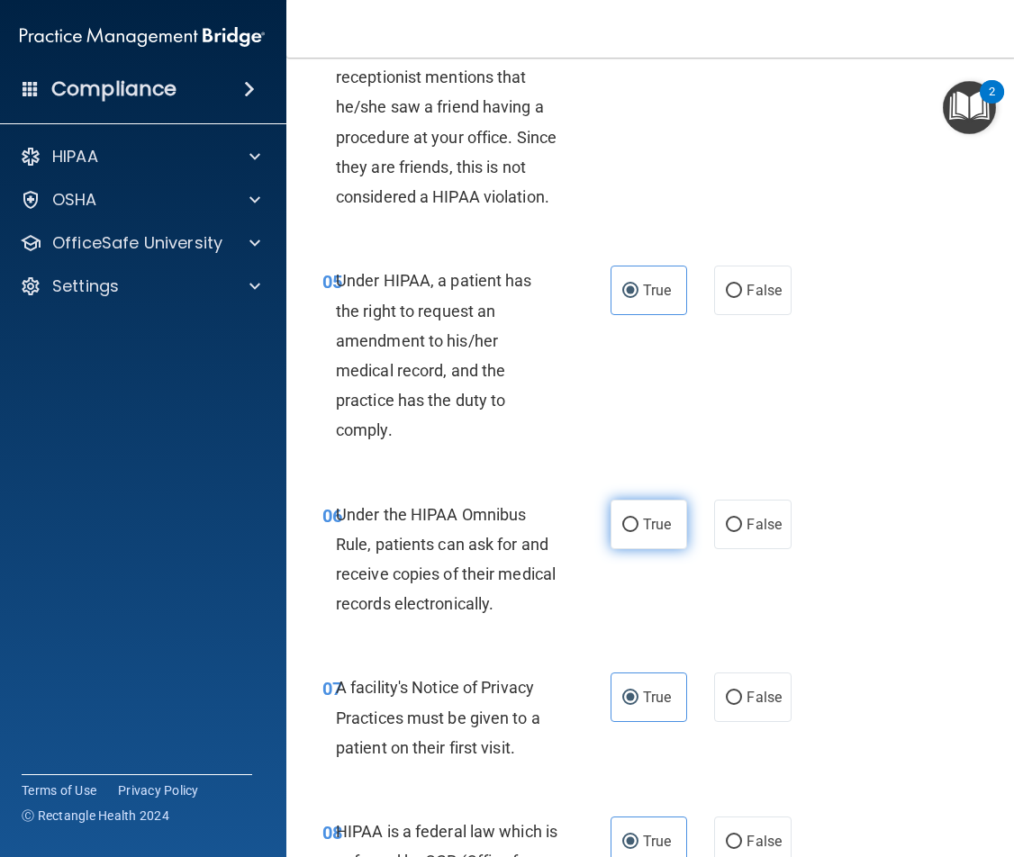
click at [669, 533] on label "True" at bounding box center [649, 525] width 77 height 50
click at [639, 532] on input "True" at bounding box center [630, 526] width 16 height 14
radio input "true"
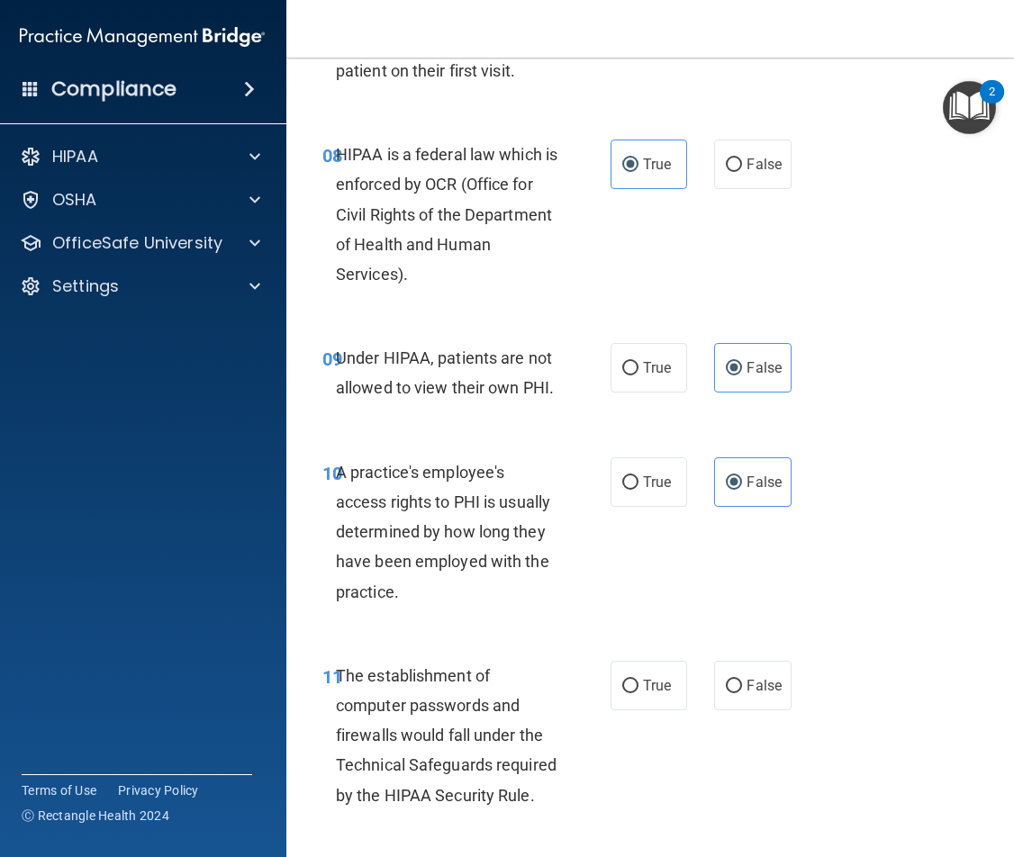
scroll to position [1801, 0]
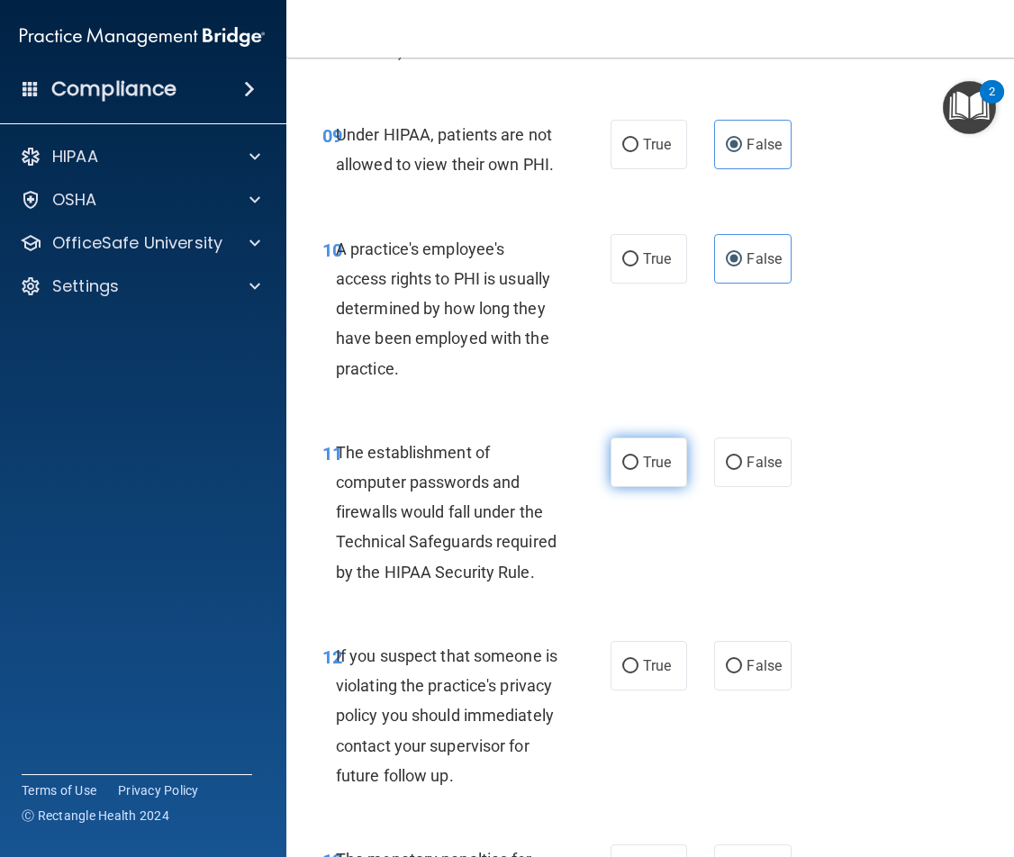
click at [648, 480] on label "True" at bounding box center [649, 463] width 77 height 50
click at [639, 470] on input "True" at bounding box center [630, 464] width 16 height 14
radio input "true"
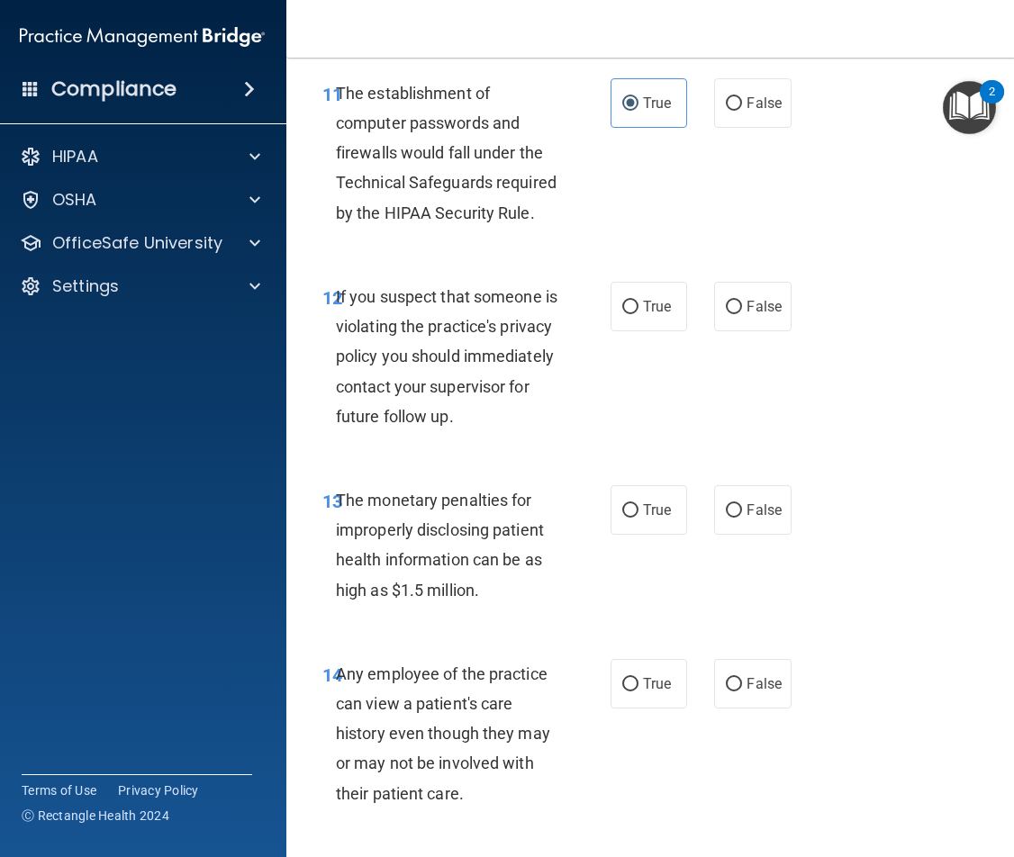
scroll to position [2161, 0]
click at [654, 303] on span "True" at bounding box center [657, 305] width 28 height 17
click at [639, 303] on input "True" at bounding box center [630, 307] width 16 height 14
radio input "true"
click at [630, 534] on label "True" at bounding box center [649, 510] width 77 height 50
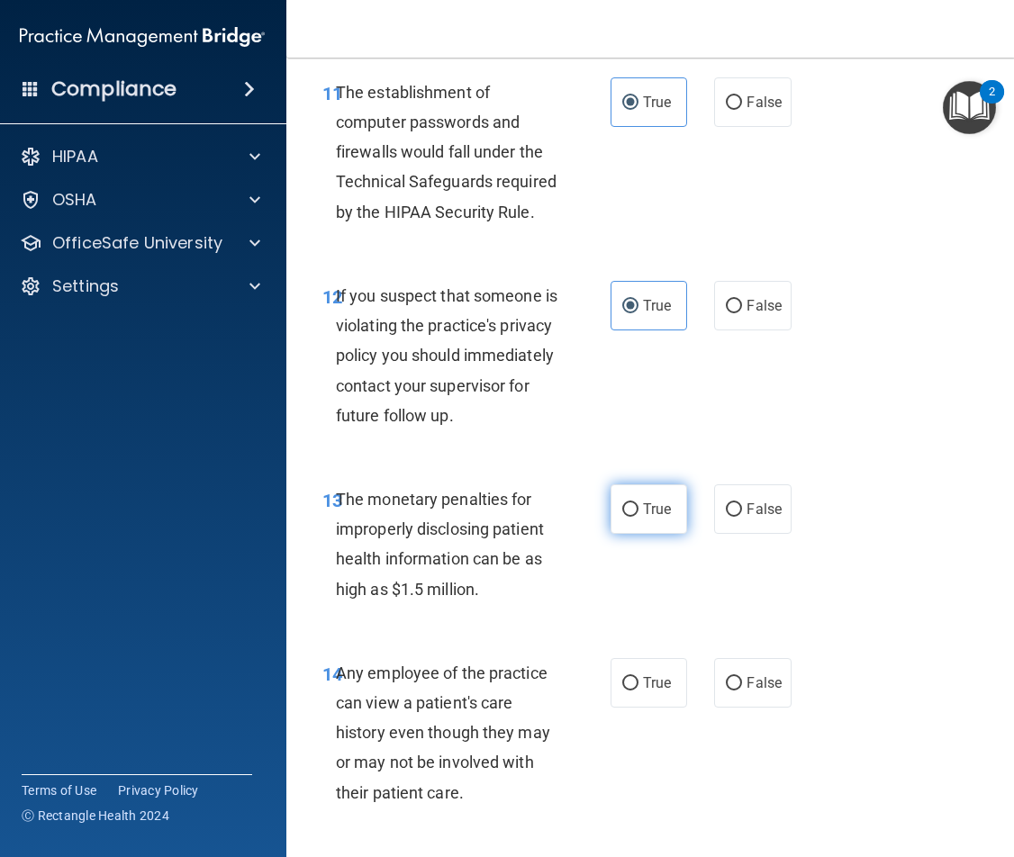
click at [630, 517] on input "True" at bounding box center [630, 510] width 16 height 14
radio input "true"
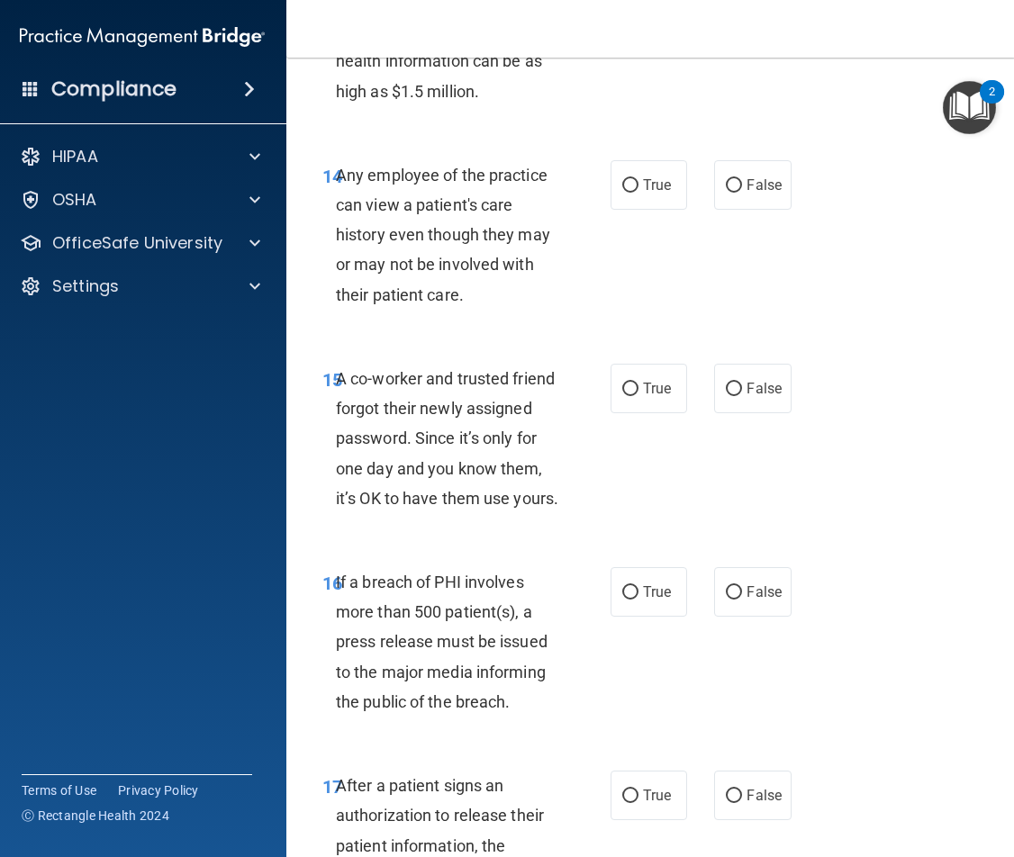
scroll to position [2702, 0]
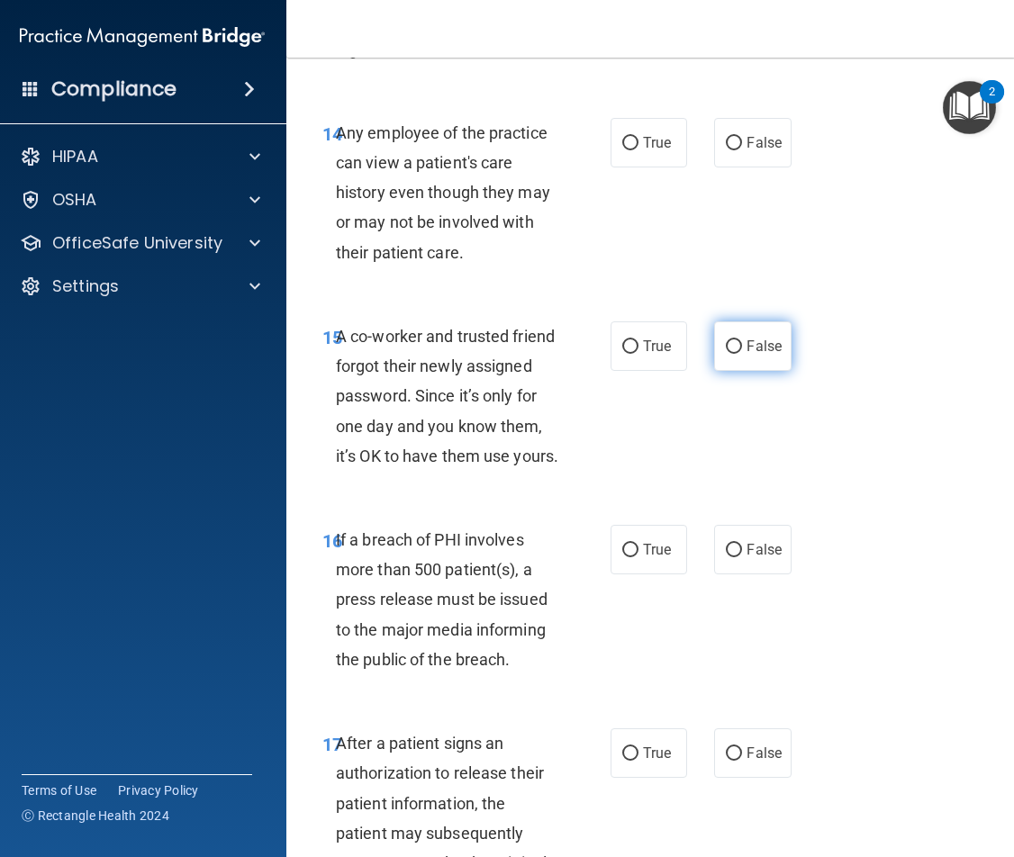
click at [738, 371] on label "False" at bounding box center [752, 347] width 77 height 50
click at [738, 354] on input "False" at bounding box center [734, 347] width 16 height 14
radio input "true"
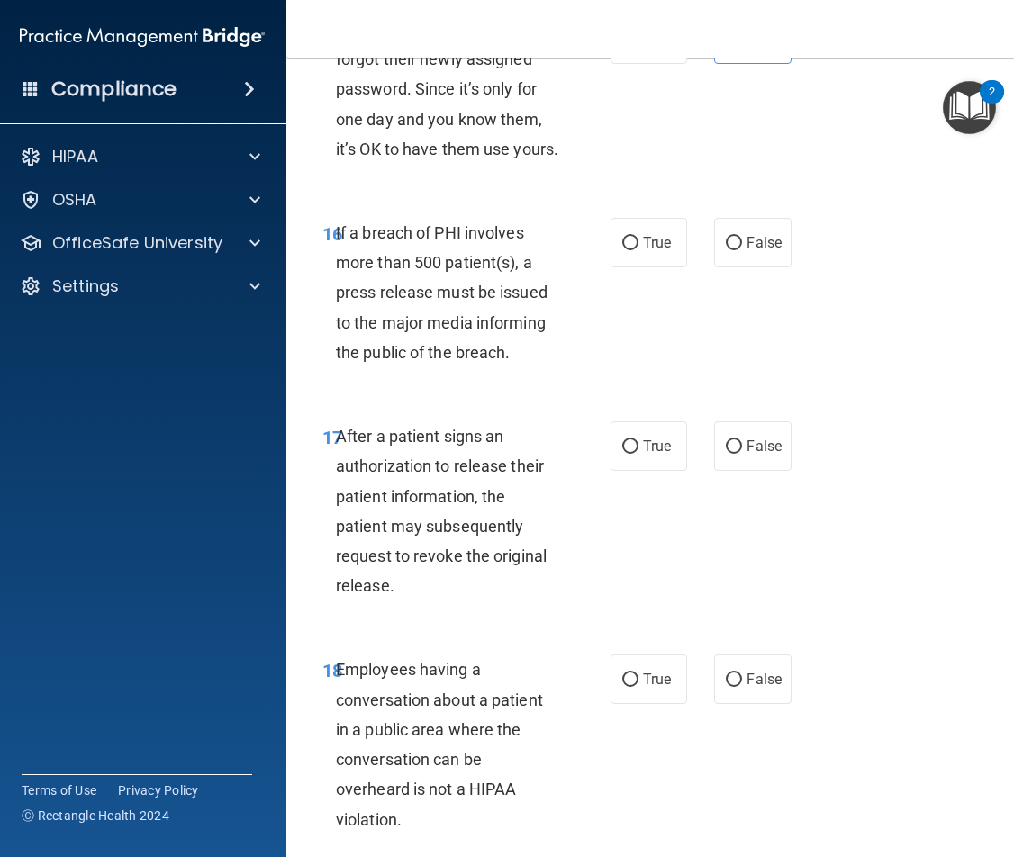
scroll to position [3062, 0]
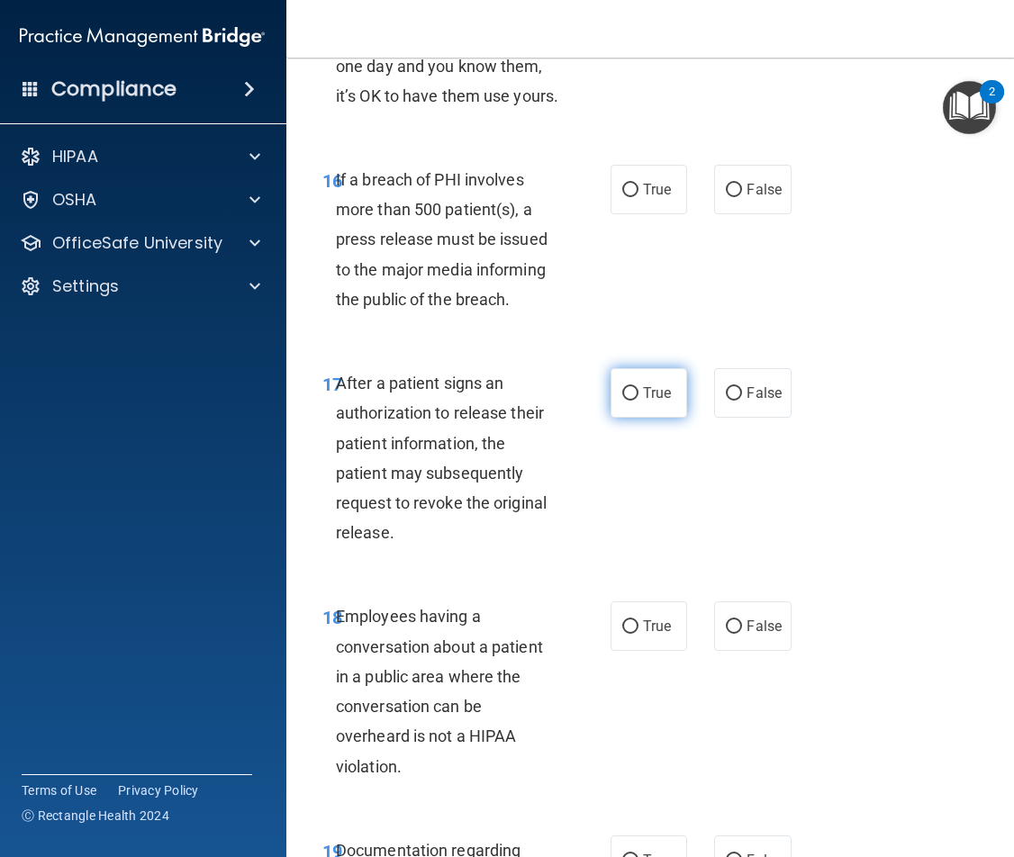
click at [640, 418] on label "True" at bounding box center [649, 393] width 77 height 50
click at [639, 401] on input "True" at bounding box center [630, 394] width 16 height 14
radio input "true"
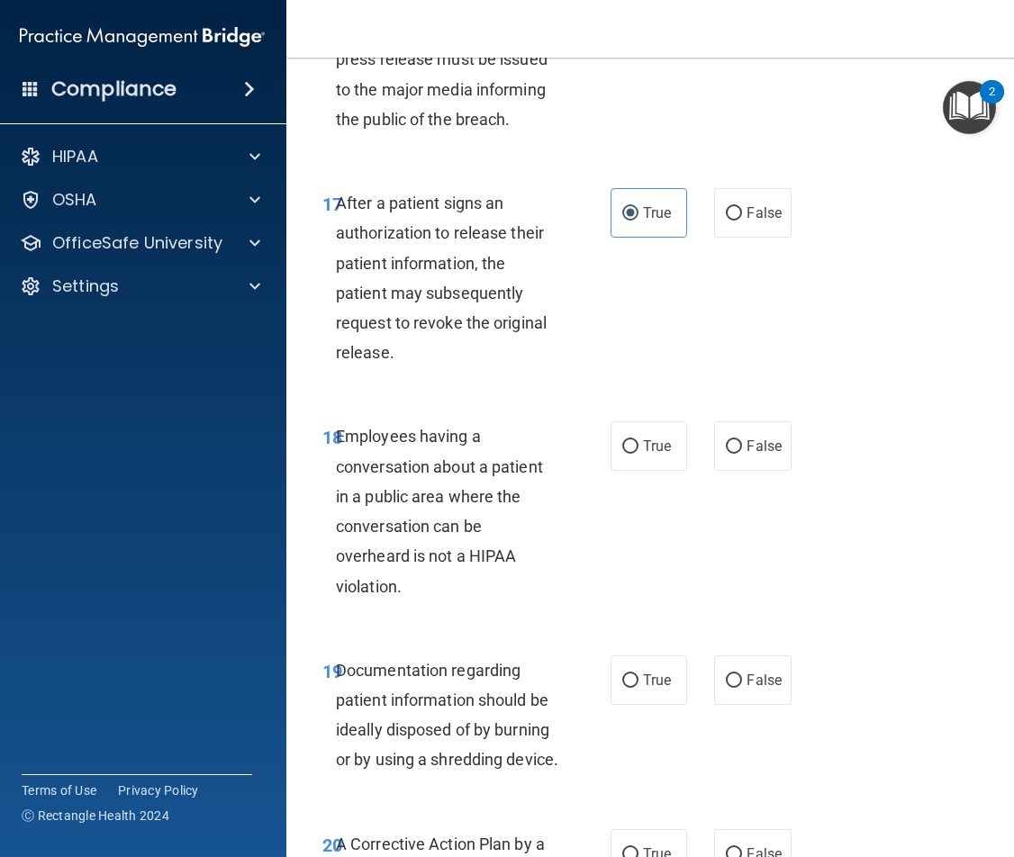
scroll to position [3332, 0]
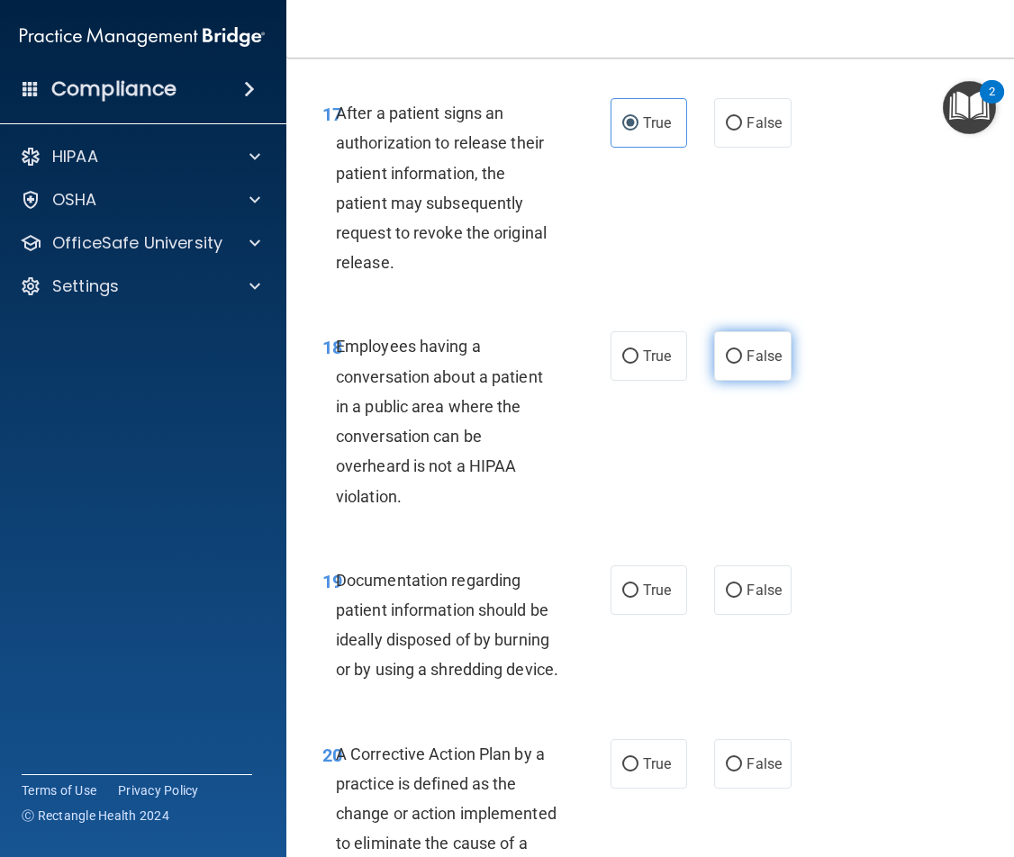
click at [750, 365] on span "False" at bounding box center [764, 356] width 35 height 17
click at [742, 364] on input "False" at bounding box center [734, 357] width 16 height 14
radio input "true"
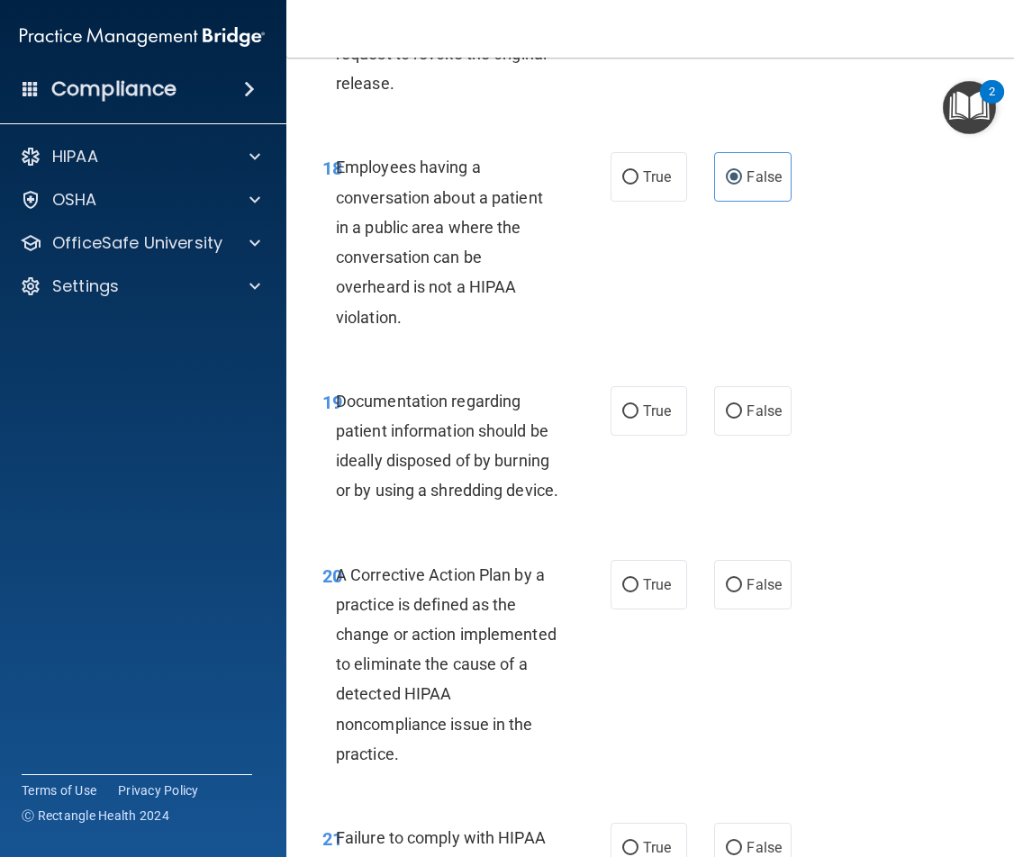
scroll to position [3512, 0]
click at [622, 418] on input "True" at bounding box center [630, 411] width 16 height 14
radio input "true"
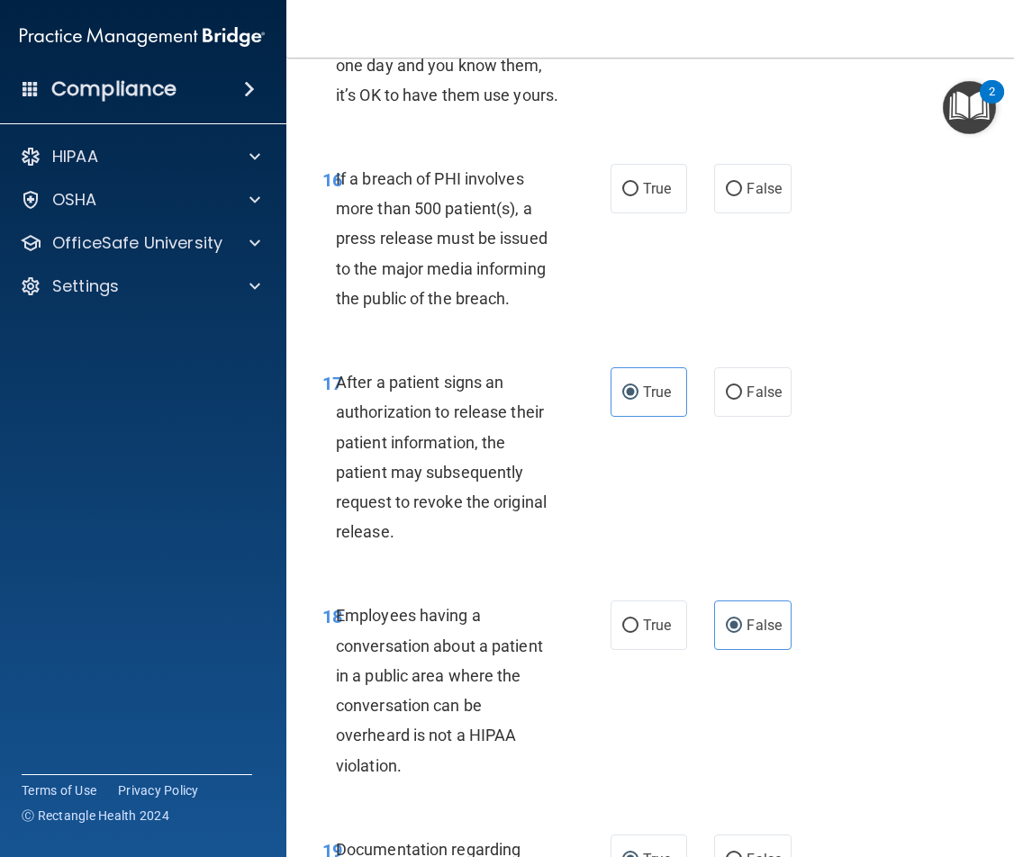
scroll to position [3062, 0]
click at [633, 214] on label "True" at bounding box center [649, 190] width 77 height 50
click at [633, 197] on input "True" at bounding box center [630, 191] width 16 height 14
radio input "true"
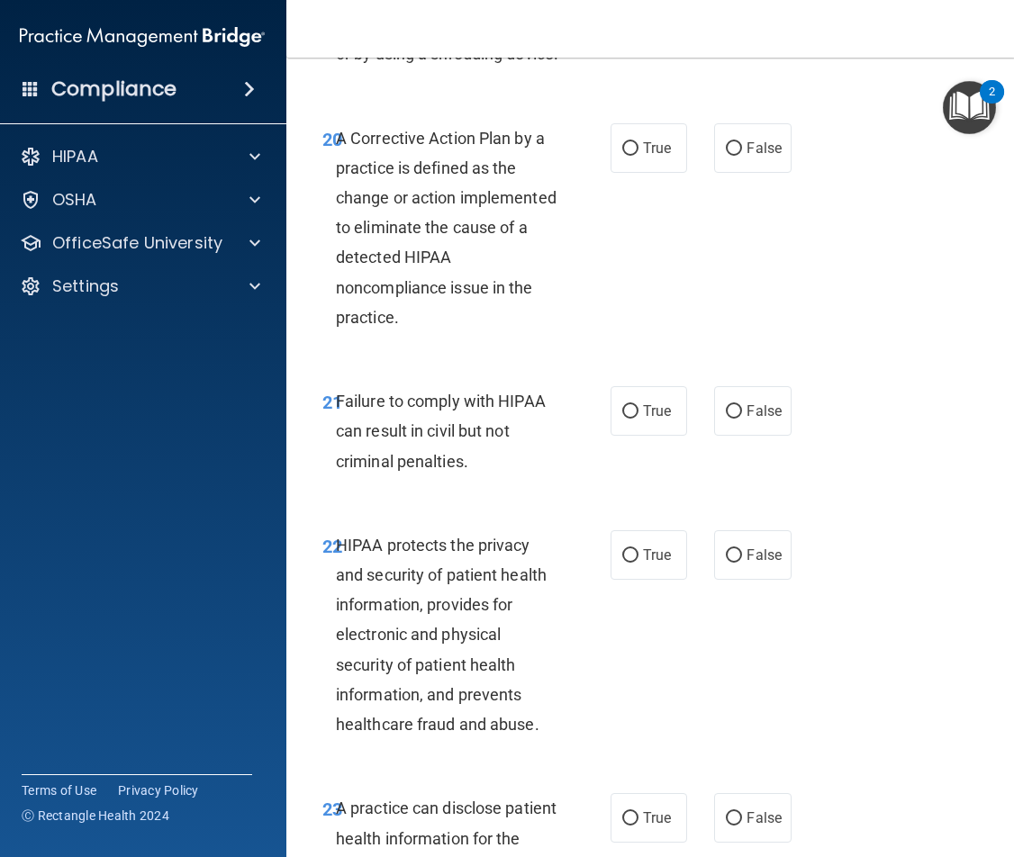
scroll to position [4053, 0]
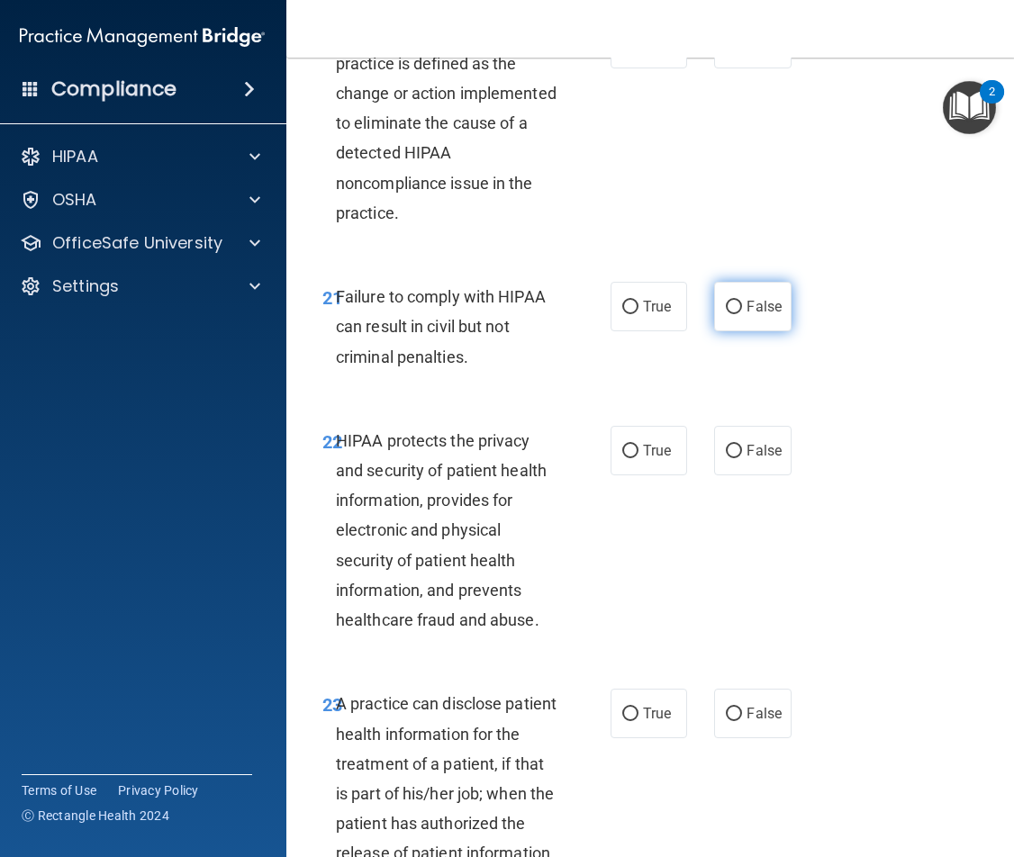
click at [747, 315] on span "False" at bounding box center [764, 306] width 35 height 17
click at [741, 314] on input "False" at bounding box center [734, 308] width 16 height 14
radio input "true"
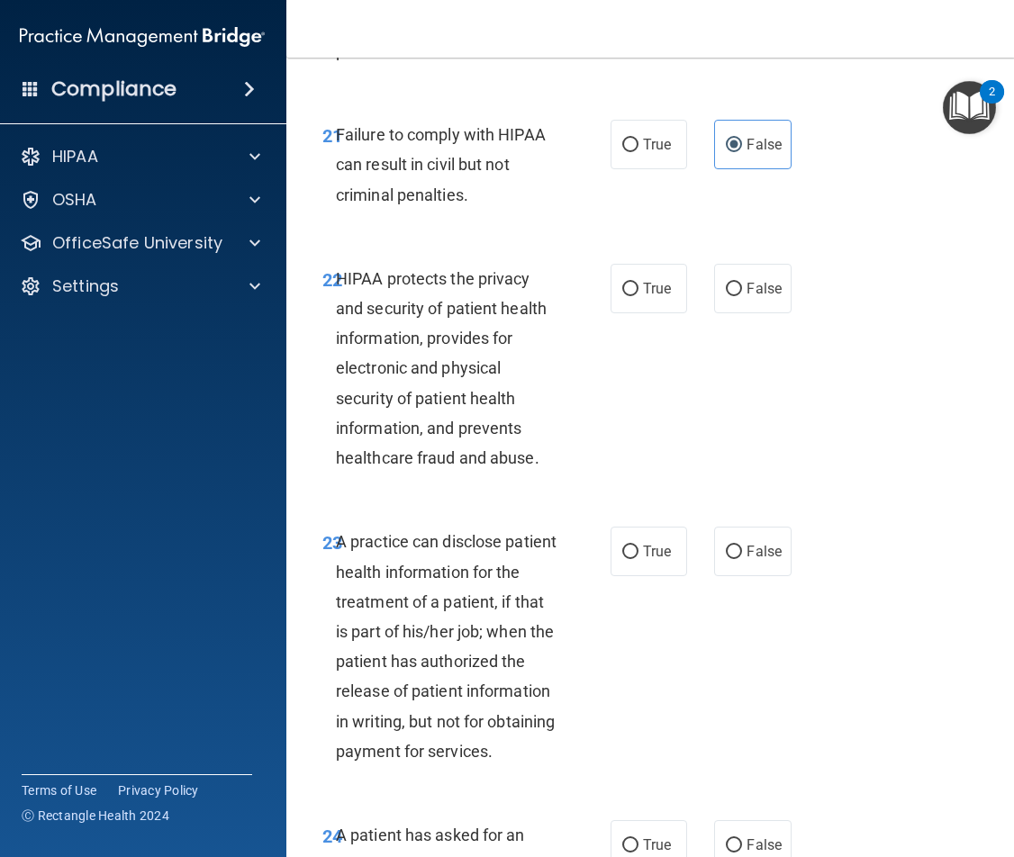
scroll to position [4233, 0]
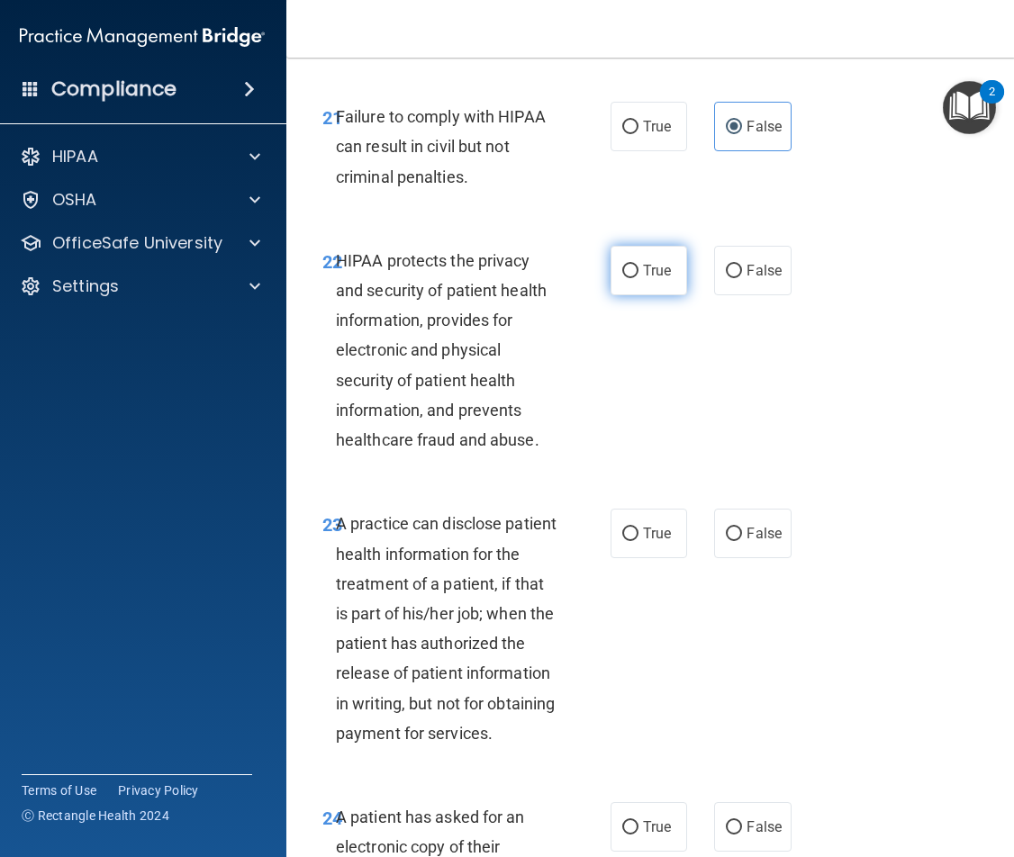
click at [660, 279] on span "True" at bounding box center [657, 270] width 28 height 17
click at [639, 278] on input "True" at bounding box center [630, 272] width 16 height 14
radio input "true"
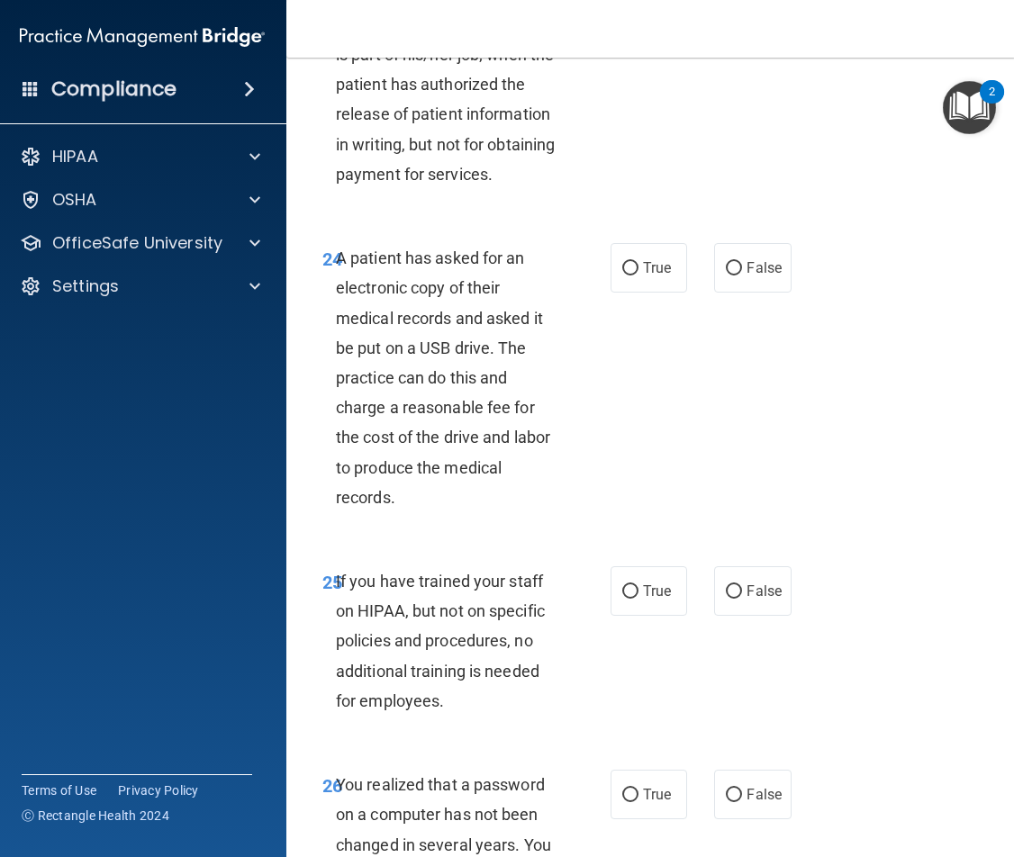
scroll to position [4953, 0]
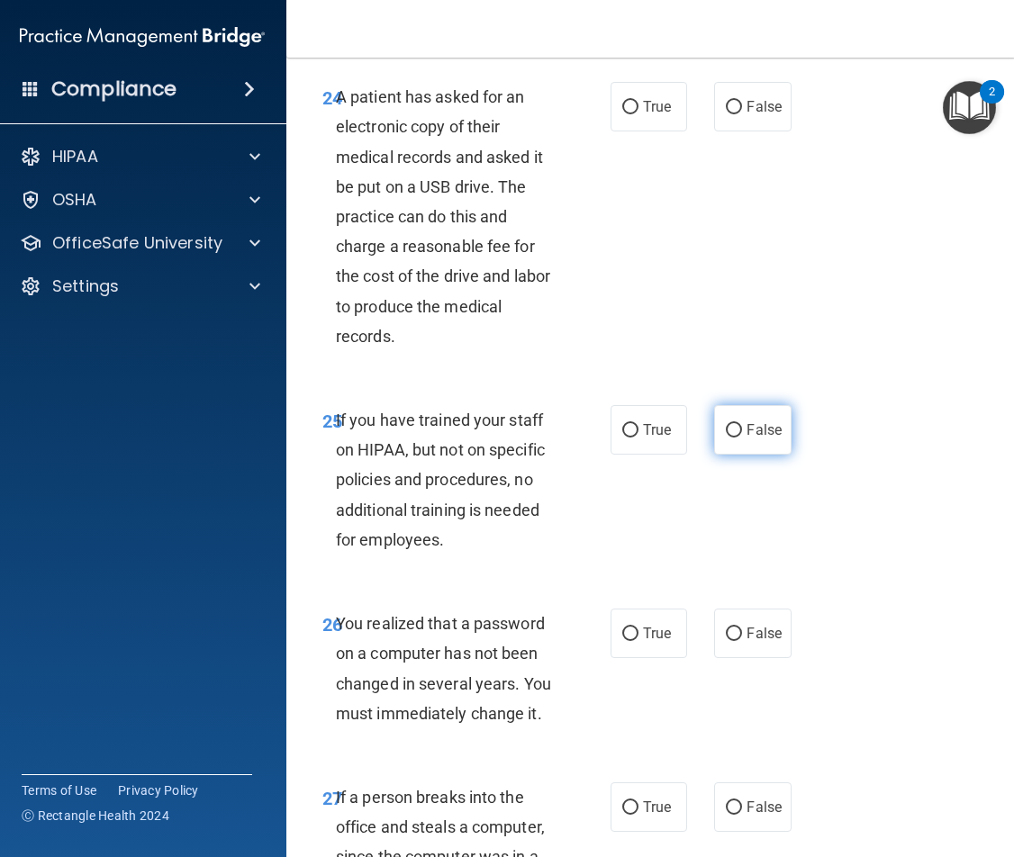
click at [771, 439] on span "False" at bounding box center [764, 429] width 35 height 17
click at [742, 438] on input "False" at bounding box center [734, 431] width 16 height 14
radio input "true"
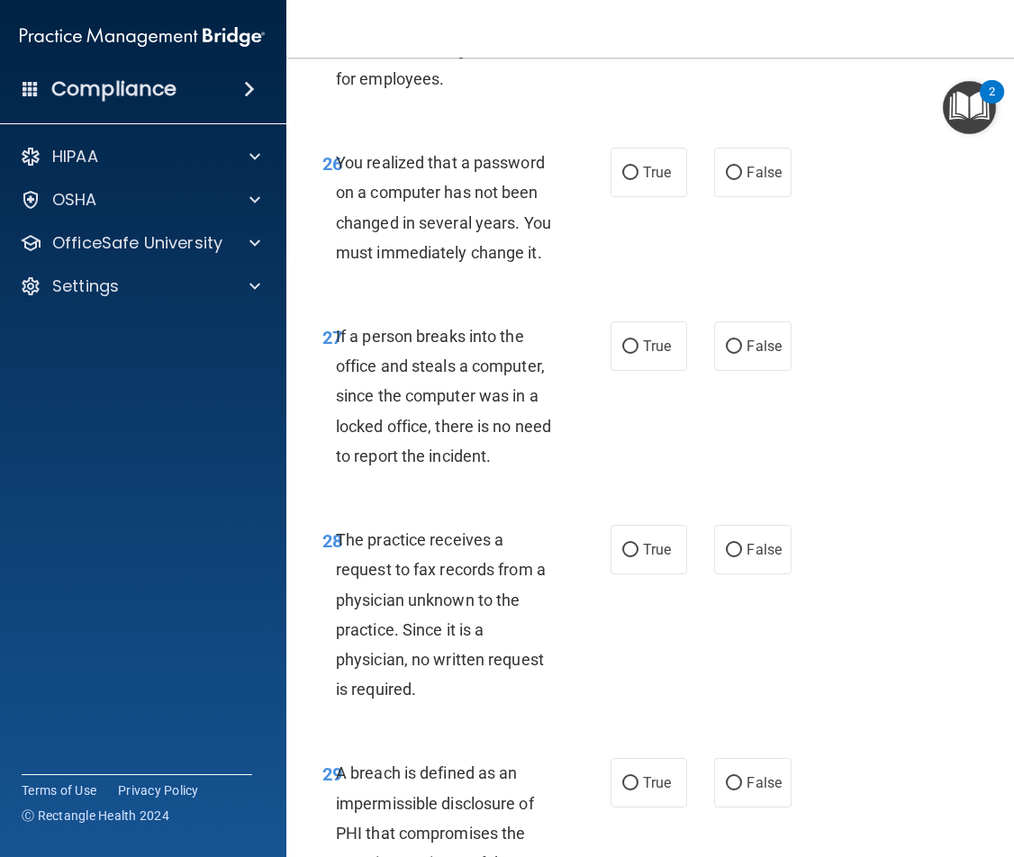
scroll to position [5494, 0]
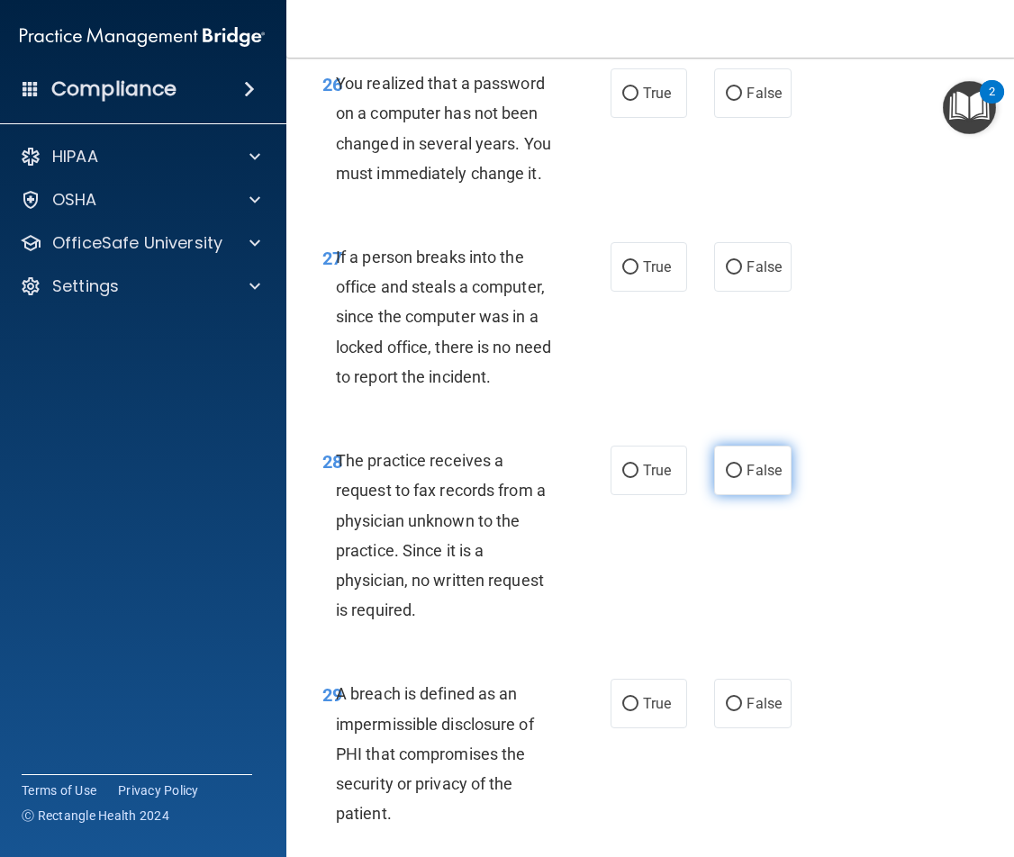
click at [754, 495] on label "False" at bounding box center [752, 471] width 77 height 50
click at [742, 478] on input "False" at bounding box center [734, 472] width 16 height 14
radio input "true"
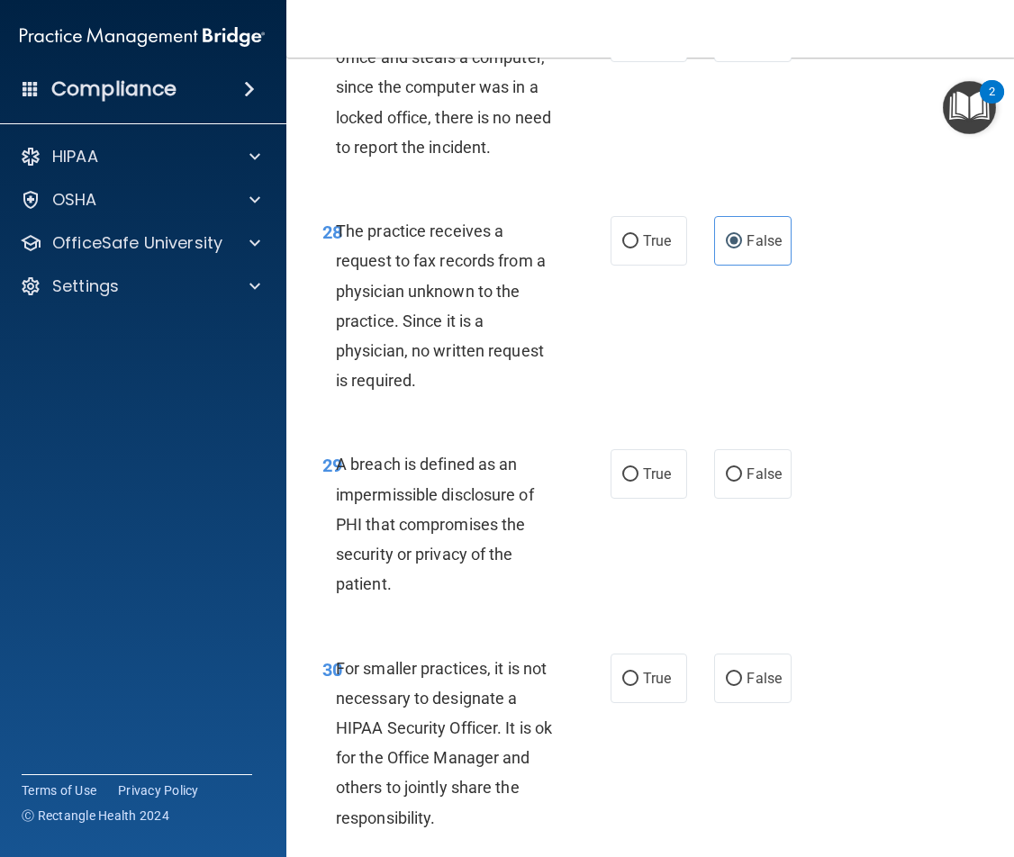
scroll to position [5764, 0]
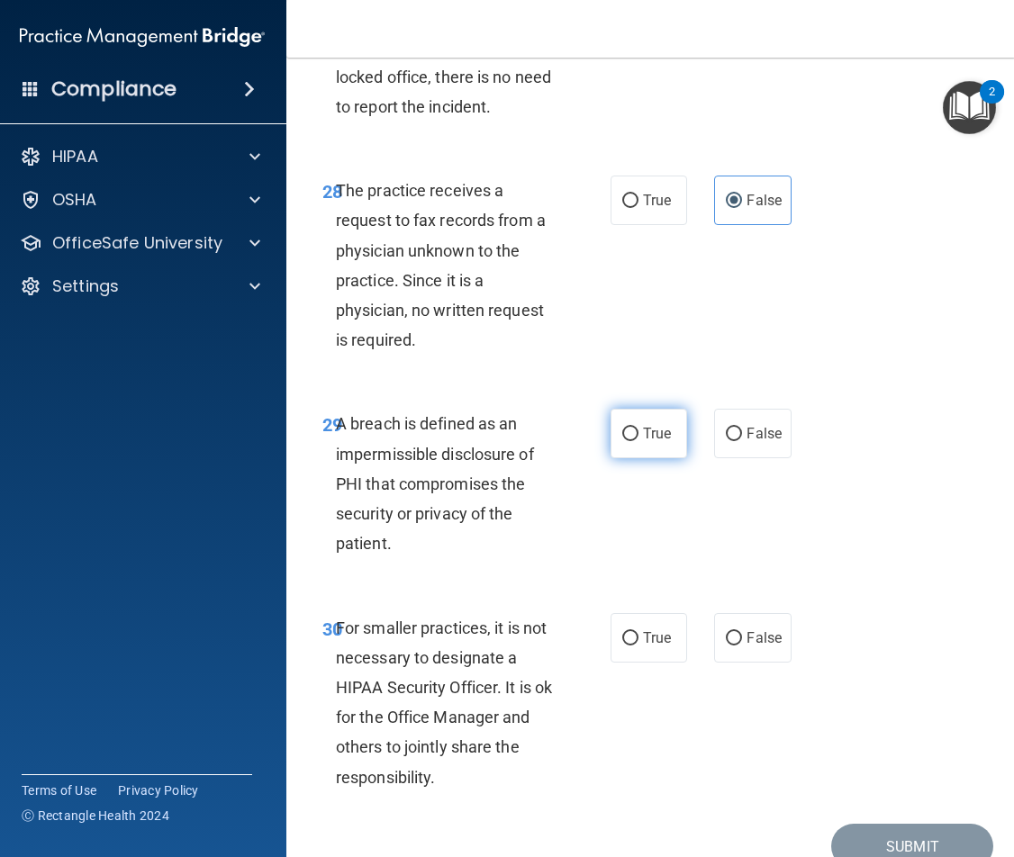
click at [628, 441] on input "True" at bounding box center [630, 435] width 16 height 14
radio input "true"
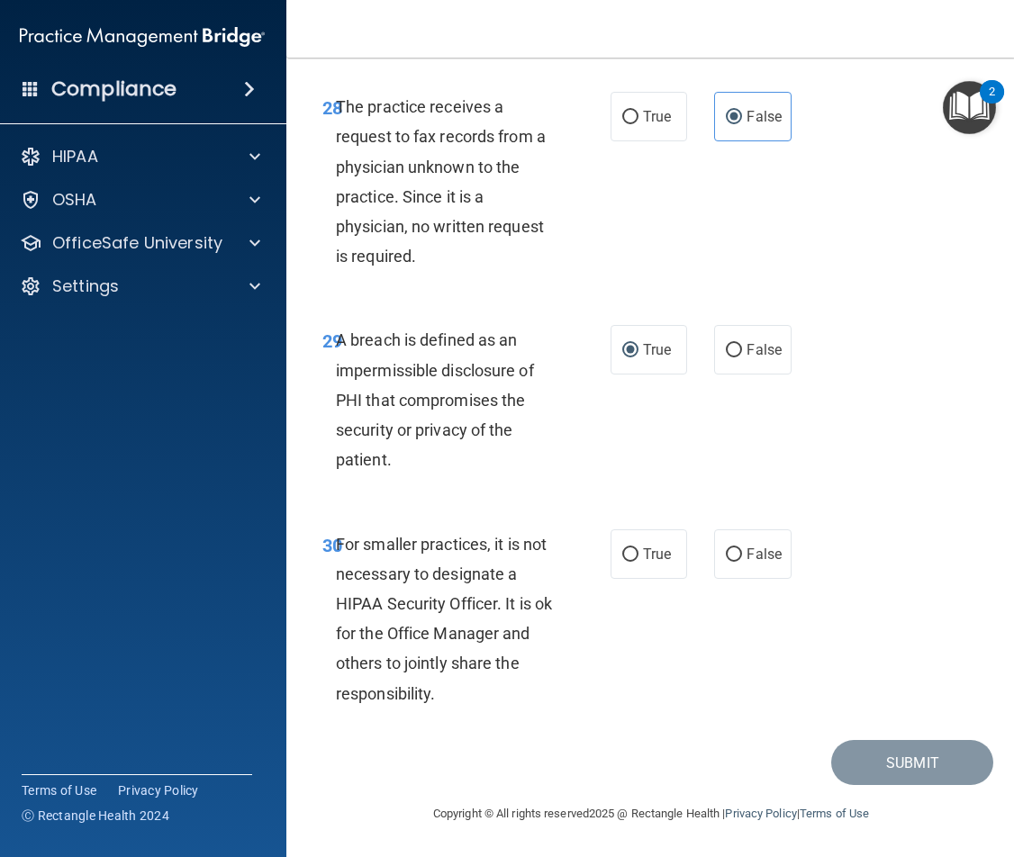
scroll to position [5967, 0]
click at [771, 559] on span "False" at bounding box center [764, 554] width 35 height 17
click at [742, 559] on input "False" at bounding box center [734, 555] width 16 height 14
radio input "true"
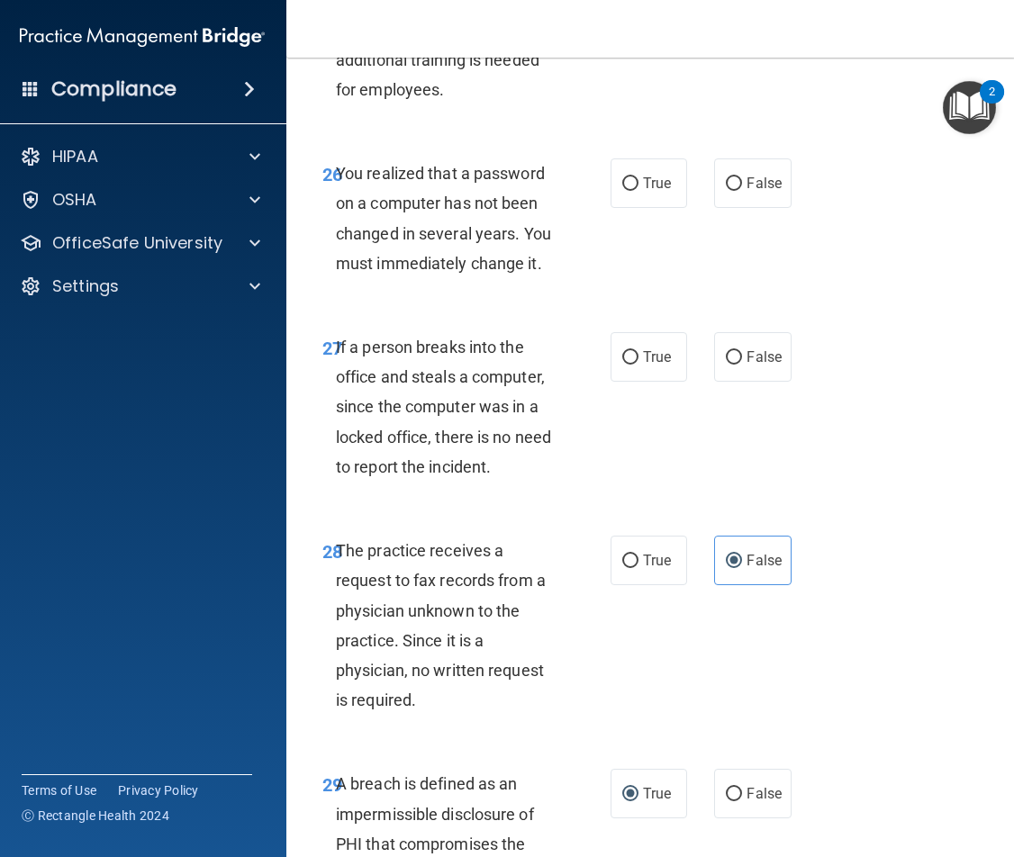
scroll to position [5337, 0]
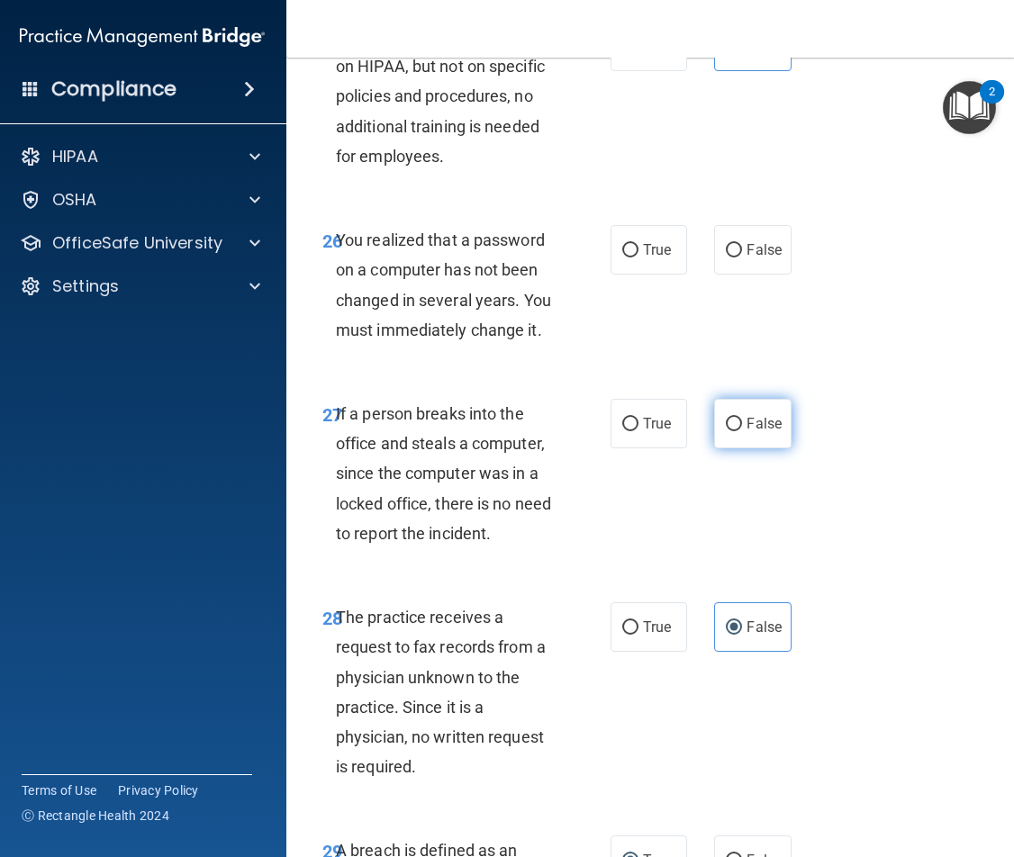
click at [720, 449] on label "False" at bounding box center [752, 424] width 77 height 50
click at [726, 431] on input "False" at bounding box center [734, 425] width 16 height 14
radio input "true"
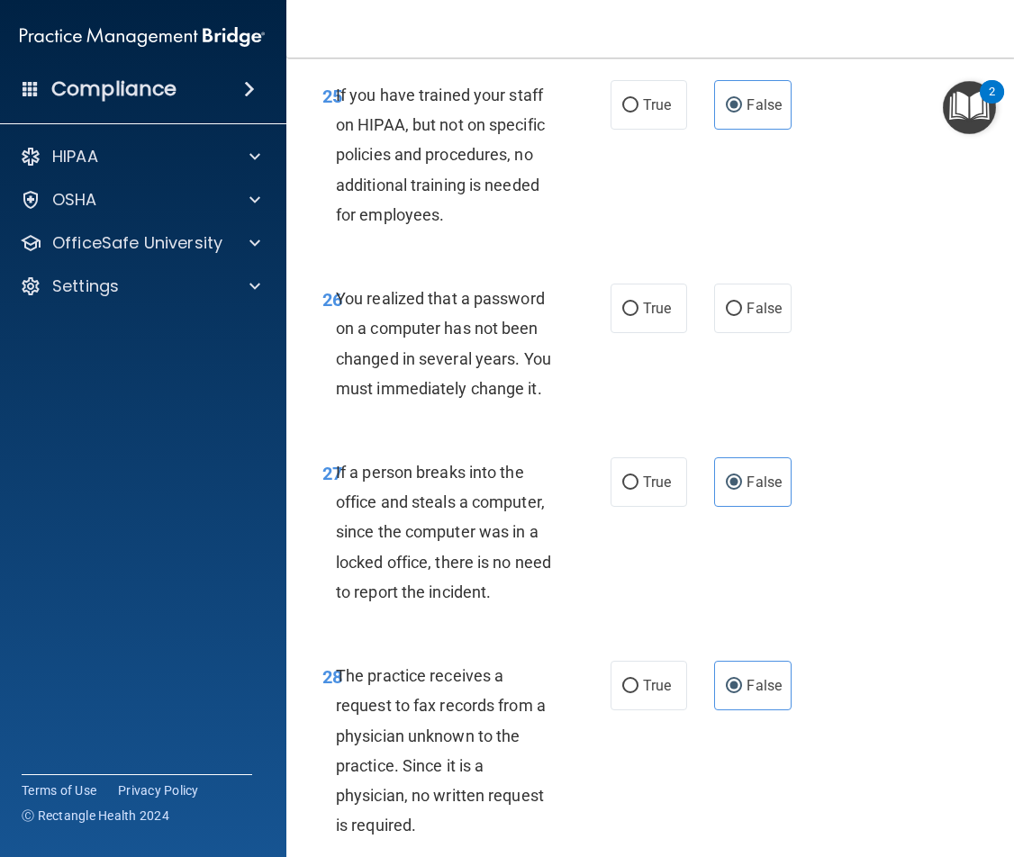
scroll to position [5247, 0]
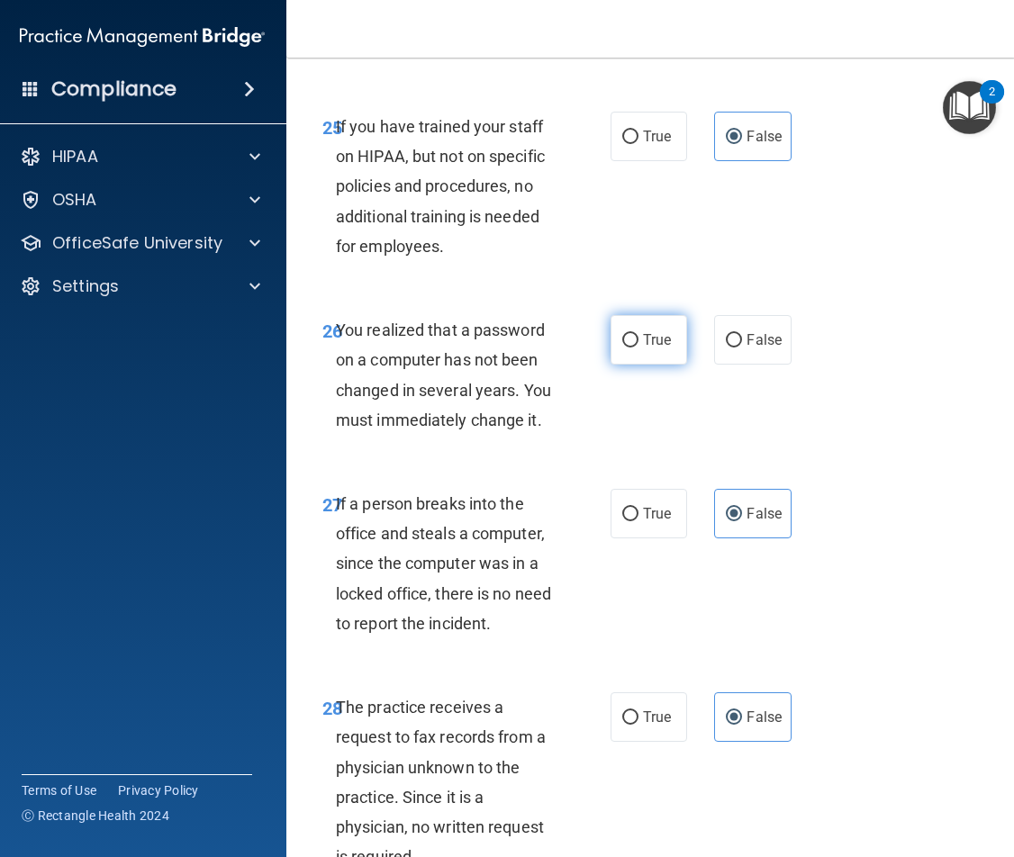
click at [658, 349] on span "True" at bounding box center [657, 339] width 28 height 17
click at [639, 348] on input "True" at bounding box center [630, 341] width 16 height 14
radio input "true"
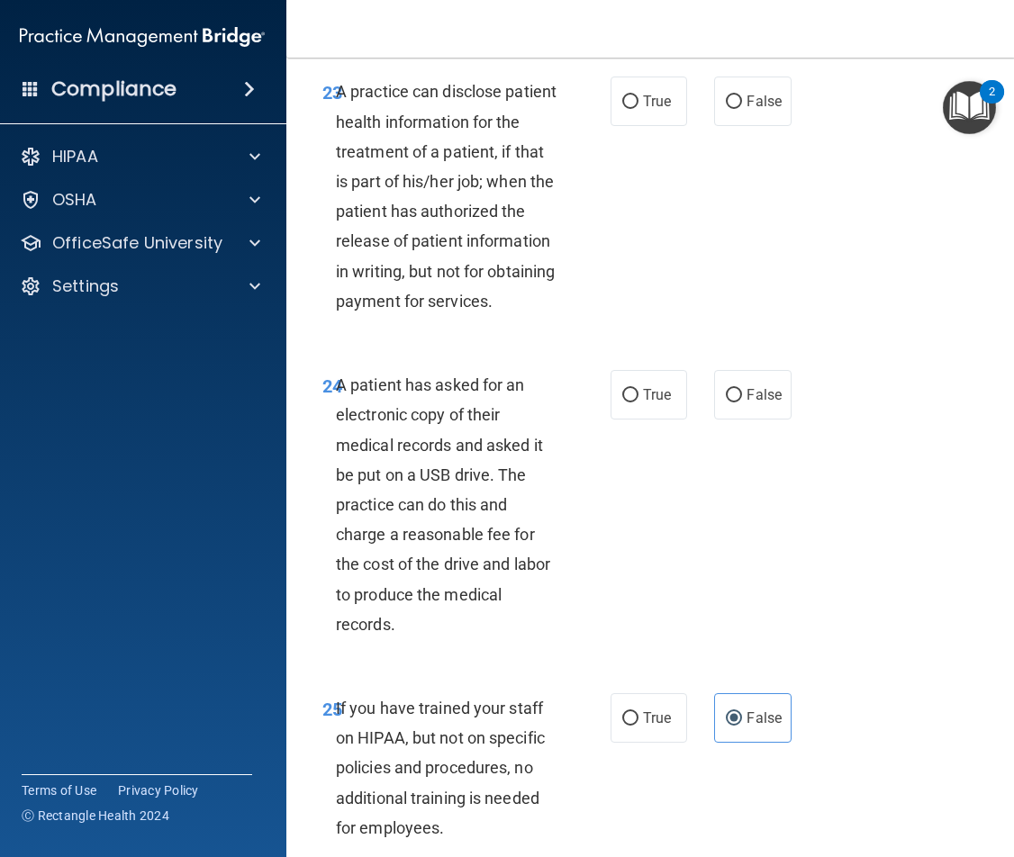
scroll to position [4707, 0]
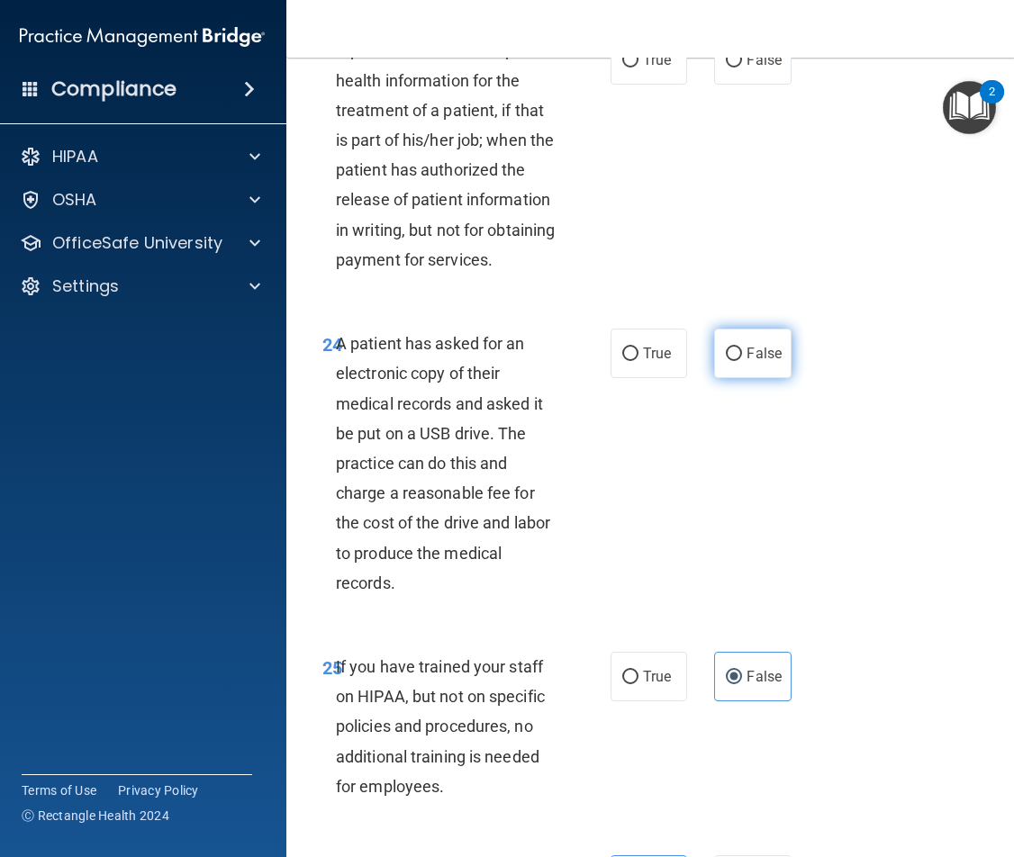
click at [730, 361] on input "False" at bounding box center [734, 355] width 16 height 14
radio input "true"
click at [675, 378] on label "True" at bounding box center [649, 354] width 77 height 50
click at [639, 361] on input "True" at bounding box center [630, 355] width 16 height 14
radio input "true"
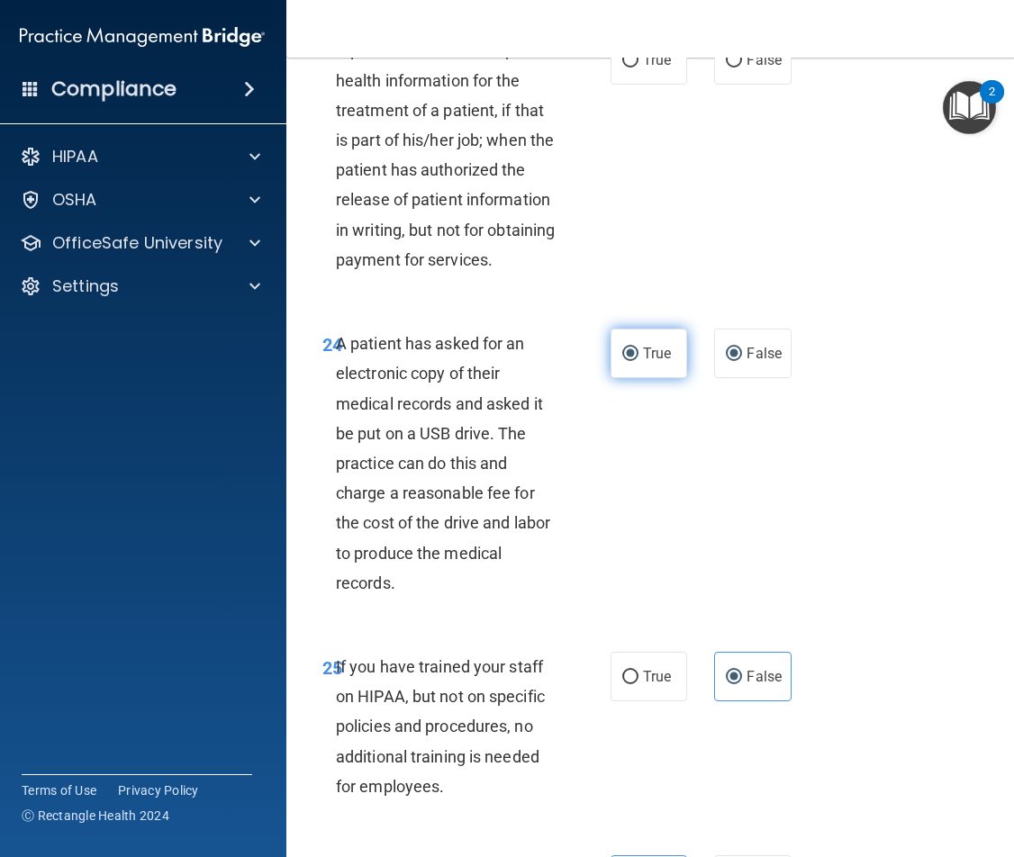
radio input "false"
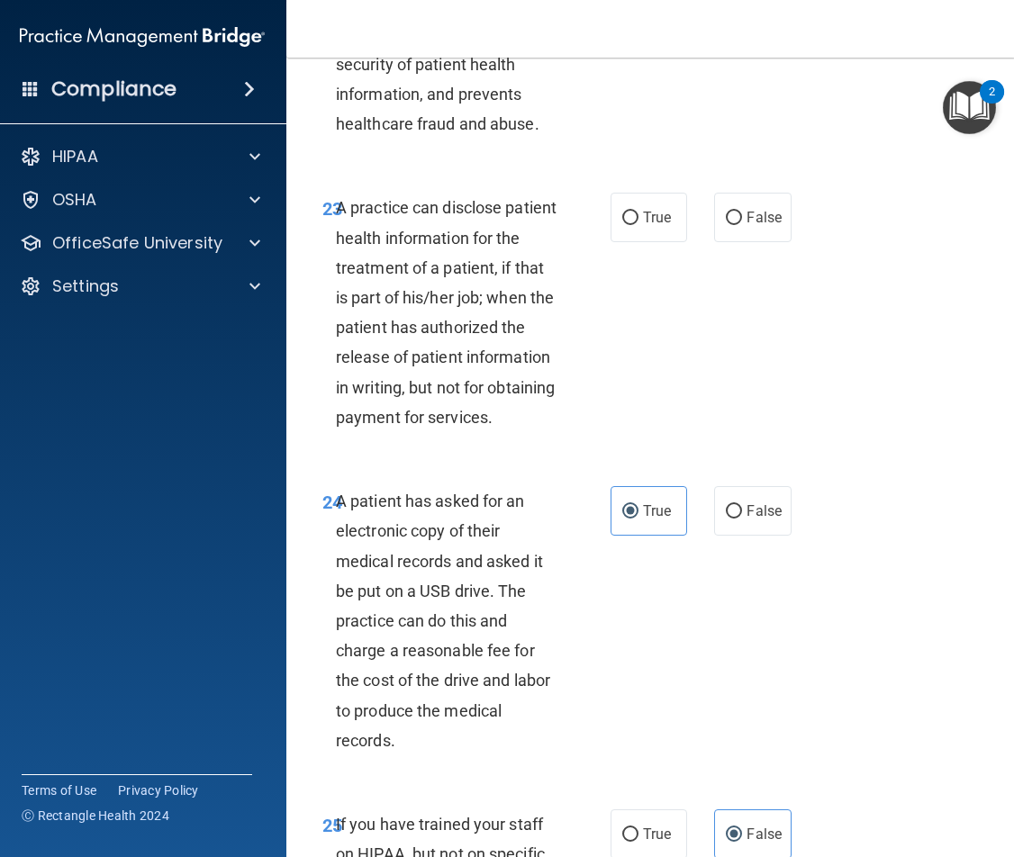
scroll to position [4526, 0]
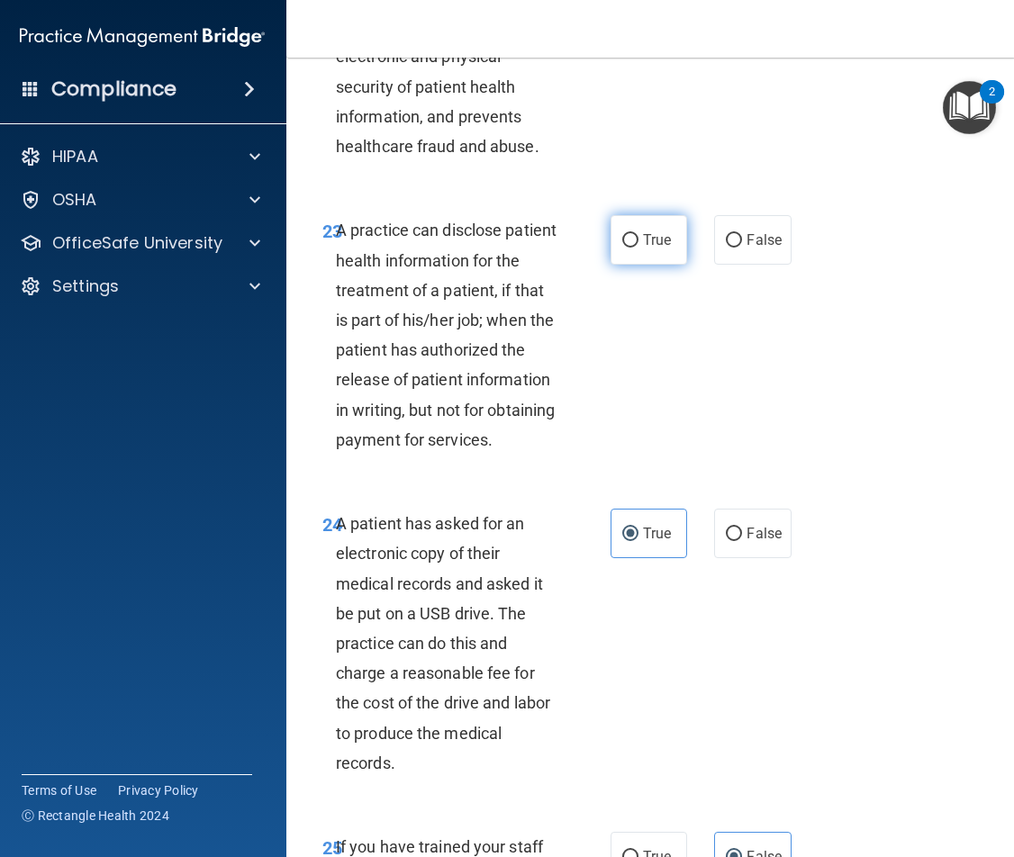
click at [658, 249] on span "True" at bounding box center [657, 239] width 28 height 17
click at [639, 248] on input "True" at bounding box center [630, 241] width 16 height 14
radio input "true"
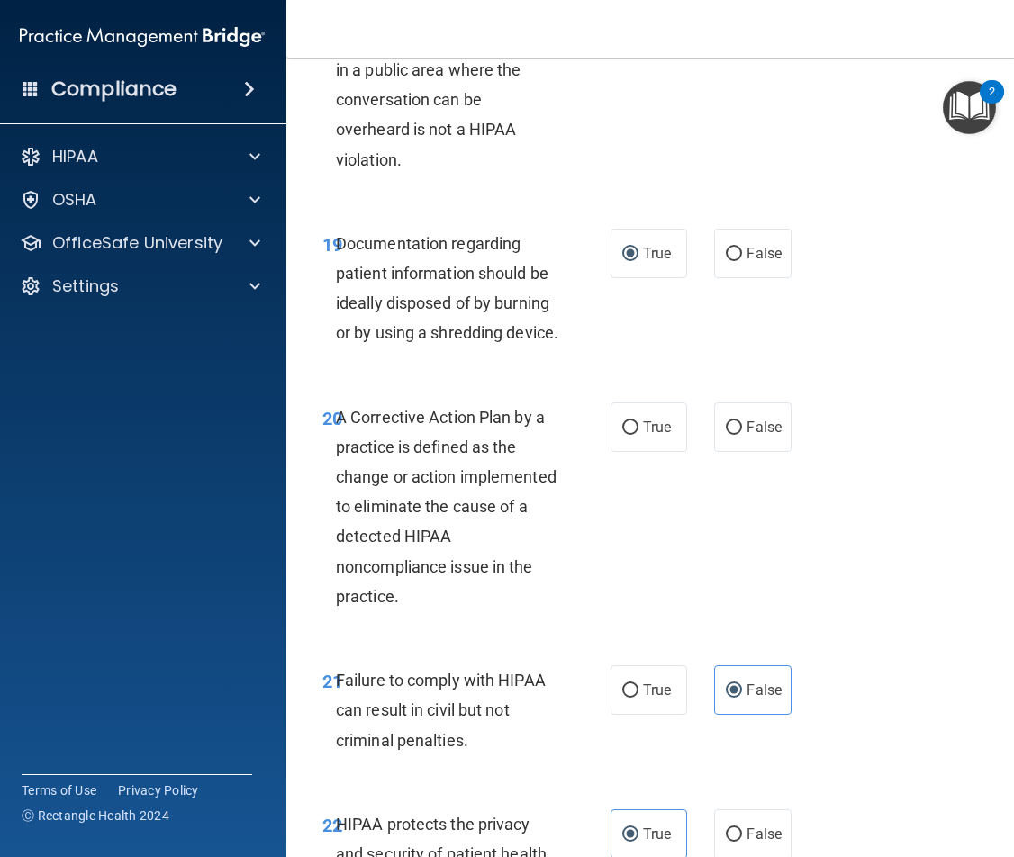
scroll to position [3716, 0]
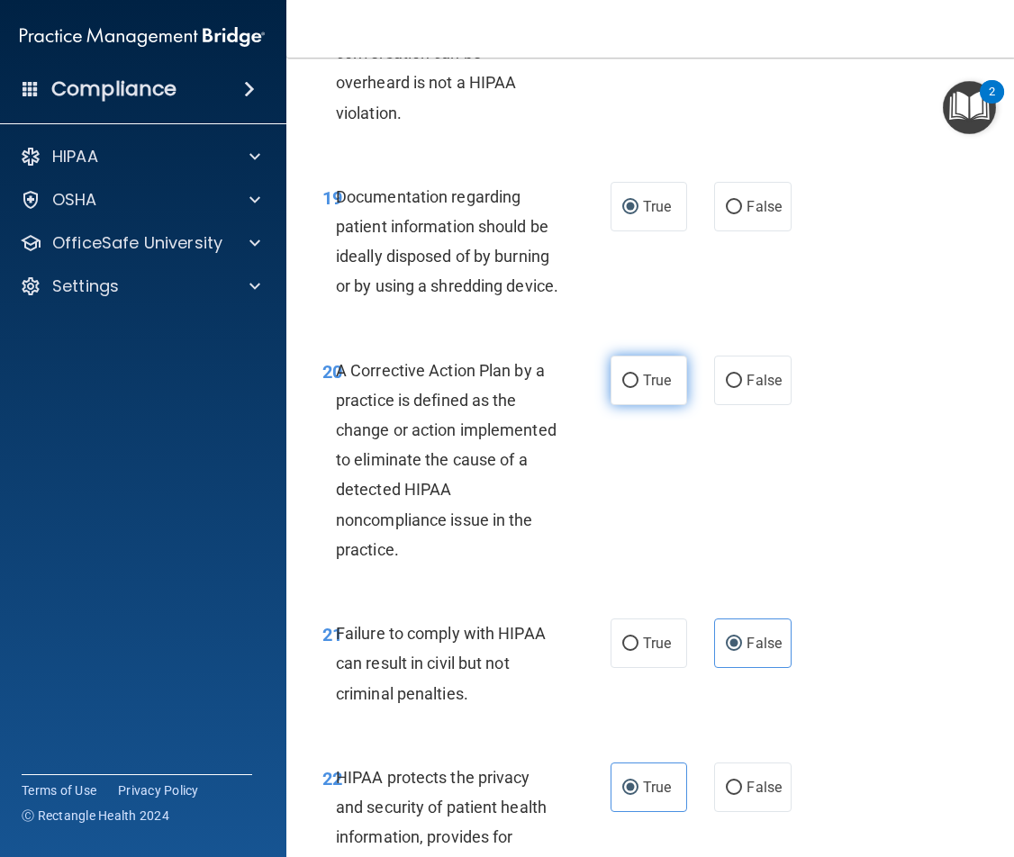
click at [658, 389] on span "True" at bounding box center [657, 380] width 28 height 17
click at [639, 388] on input "True" at bounding box center [630, 382] width 16 height 14
radio input "true"
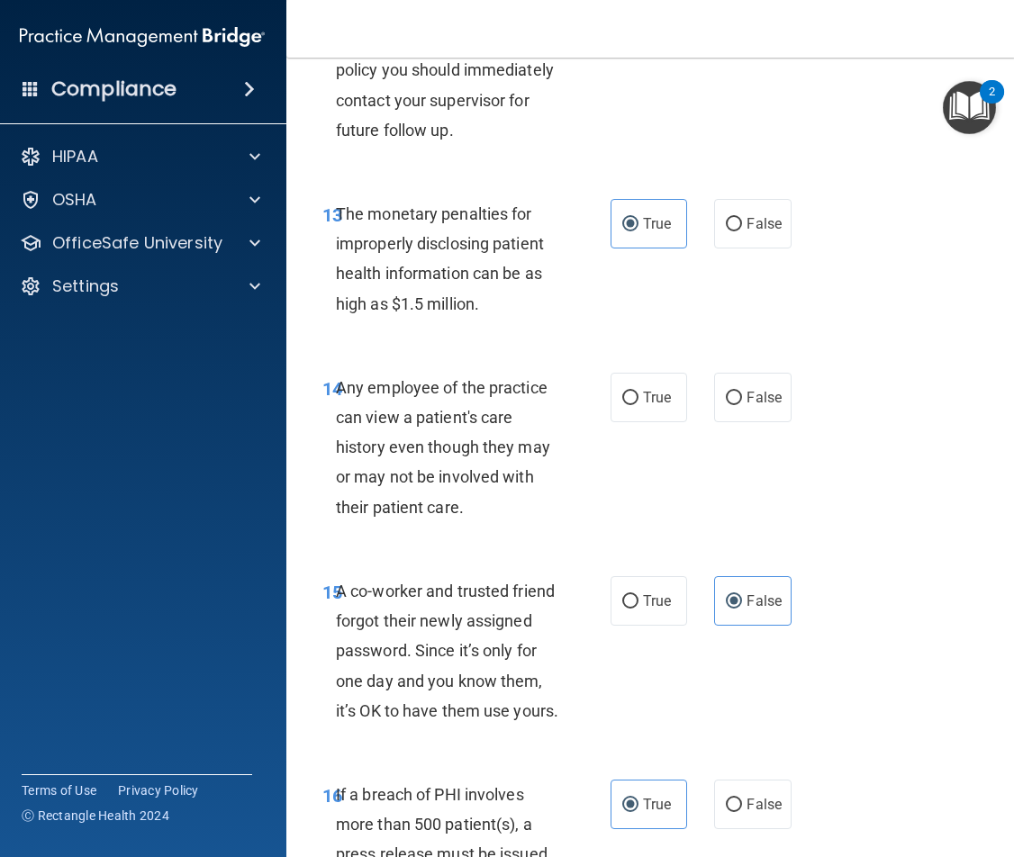
scroll to position [2455, 0]
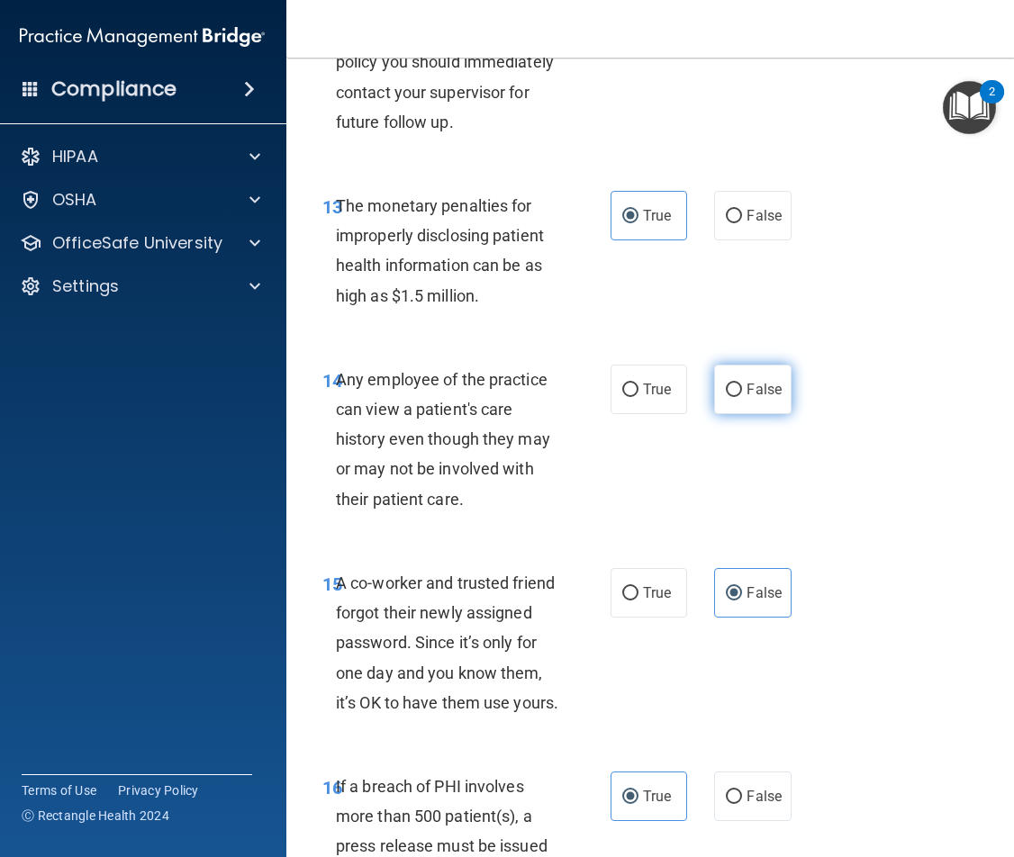
click at [751, 398] on span "False" at bounding box center [764, 389] width 35 height 17
click at [742, 397] on input "False" at bounding box center [734, 391] width 16 height 14
radio input "true"
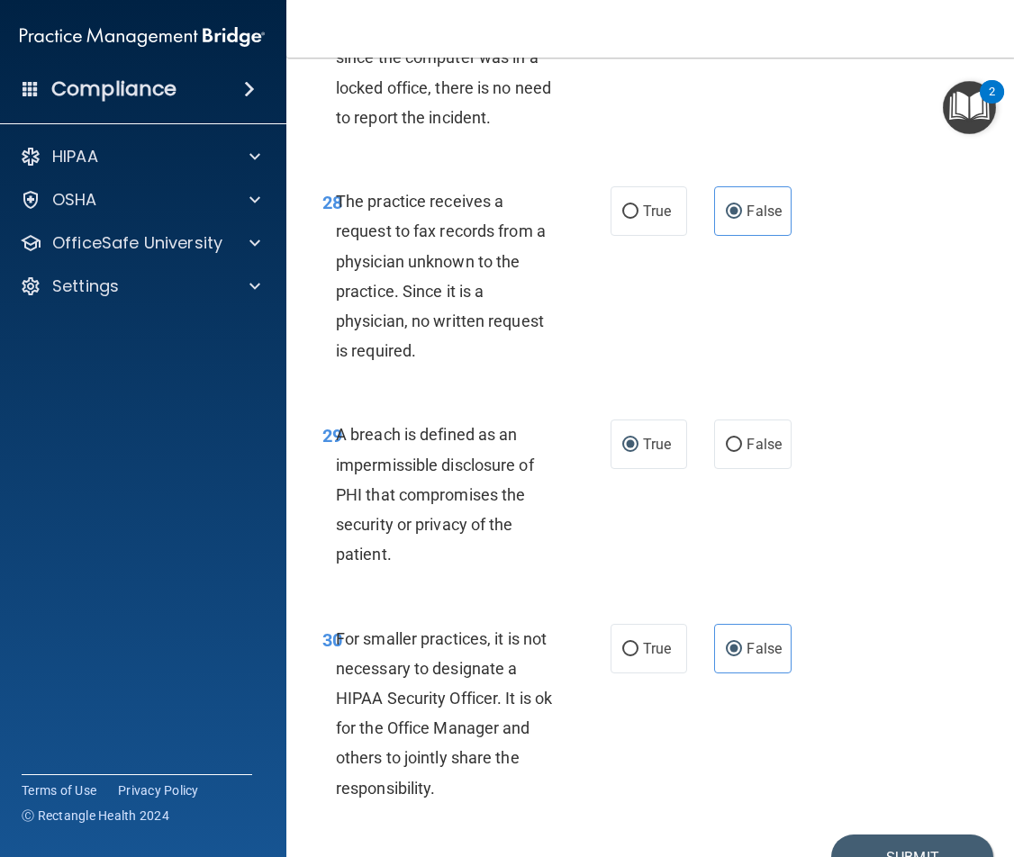
scroll to position [5967, 0]
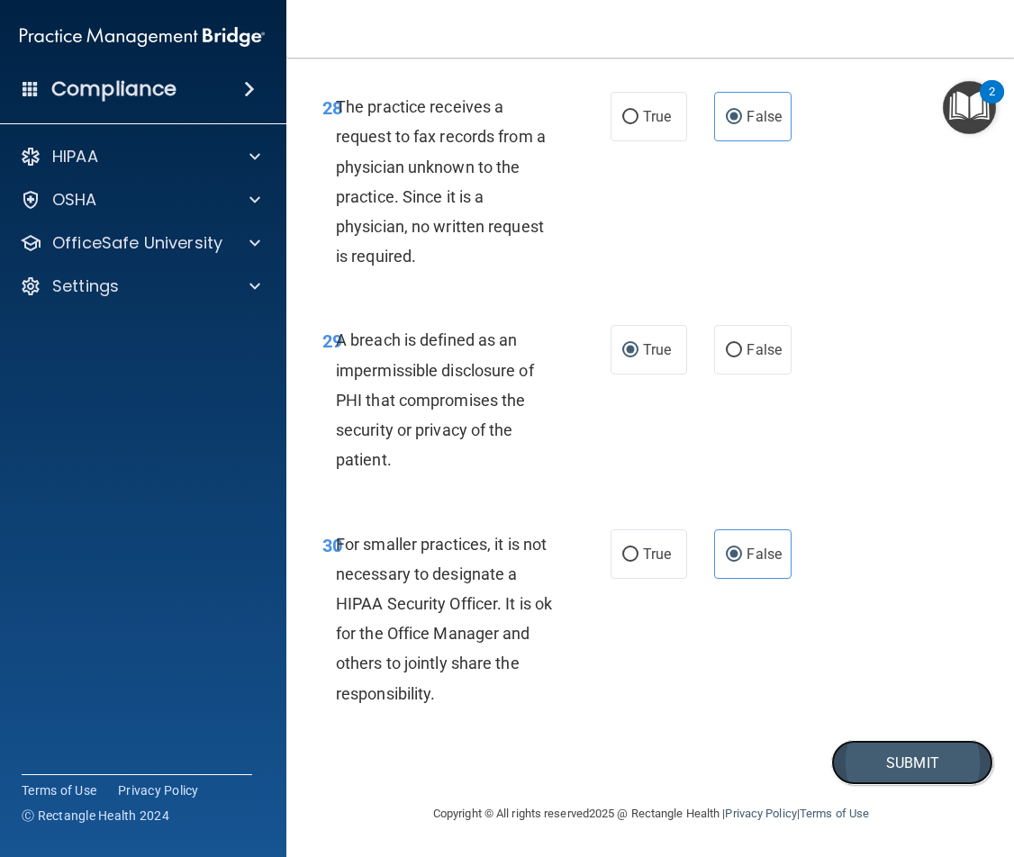
click at [844, 762] on button "Submit" at bounding box center [912, 763] width 162 height 46
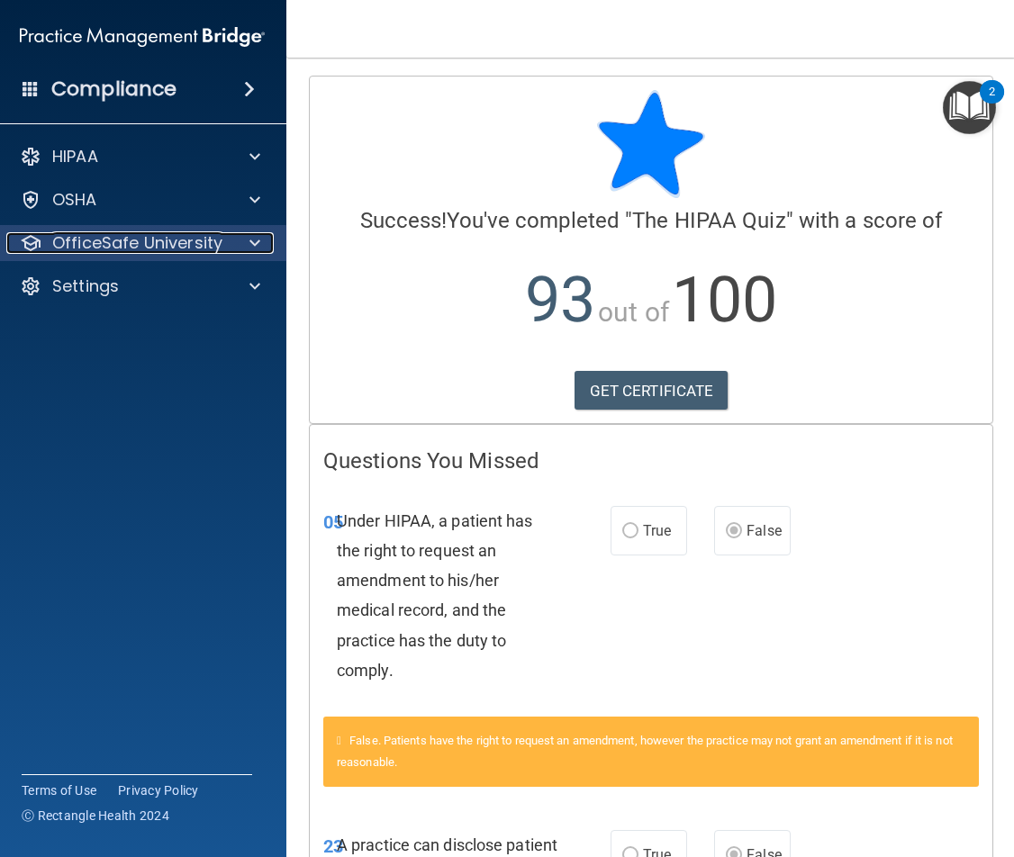
click at [256, 242] on div at bounding box center [252, 243] width 45 height 22
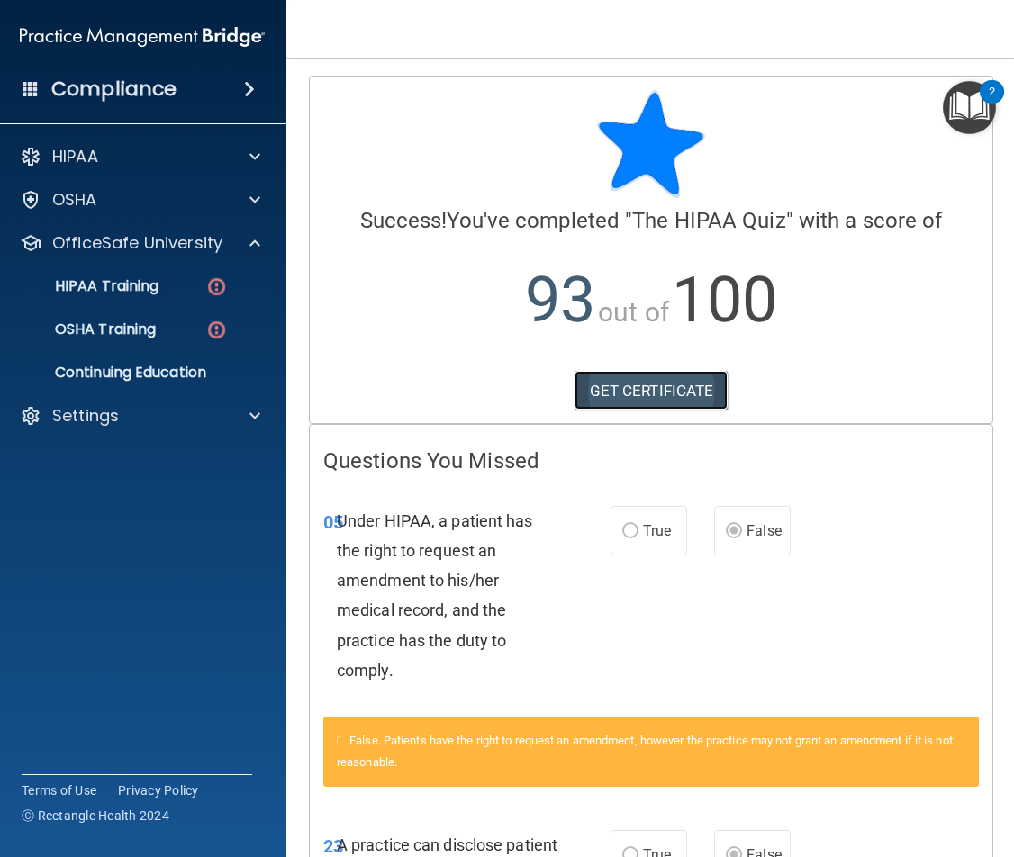
click at [604, 410] on link "GET CERTIFICATE" at bounding box center [652, 391] width 154 height 40
click at [189, 290] on div "HIPAA Training" at bounding box center [133, 286] width 246 height 18
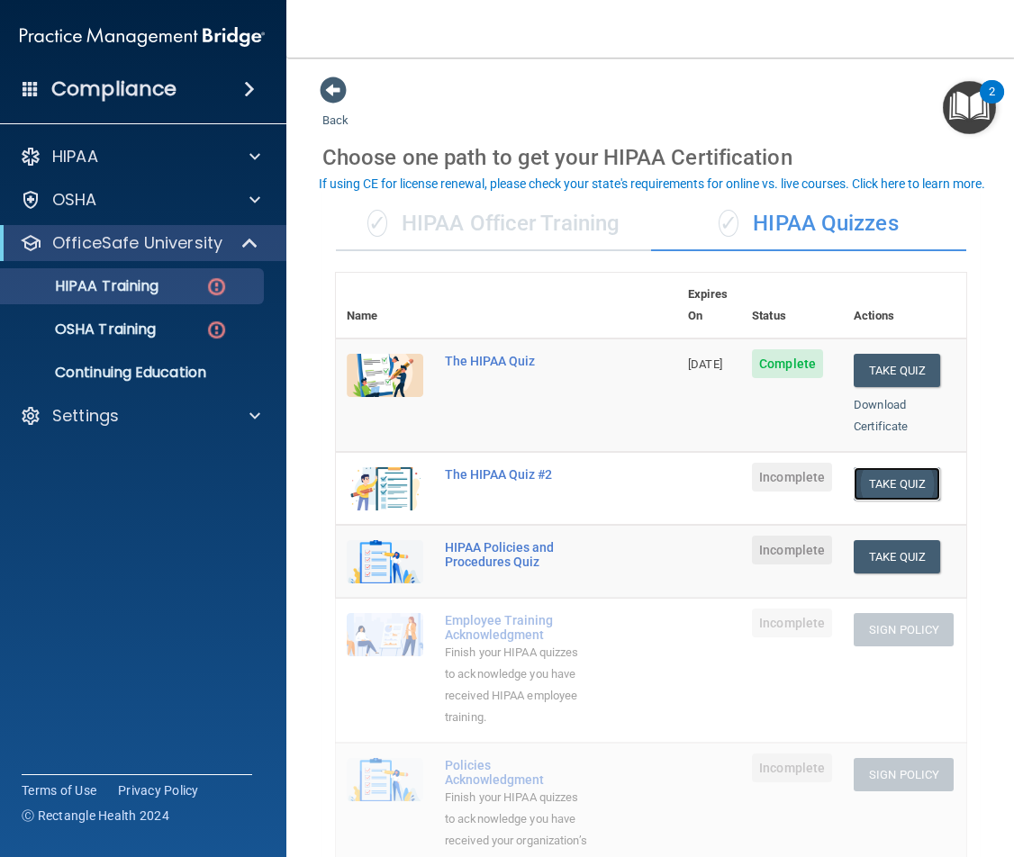
click at [920, 467] on button "Take Quiz" at bounding box center [897, 483] width 86 height 33
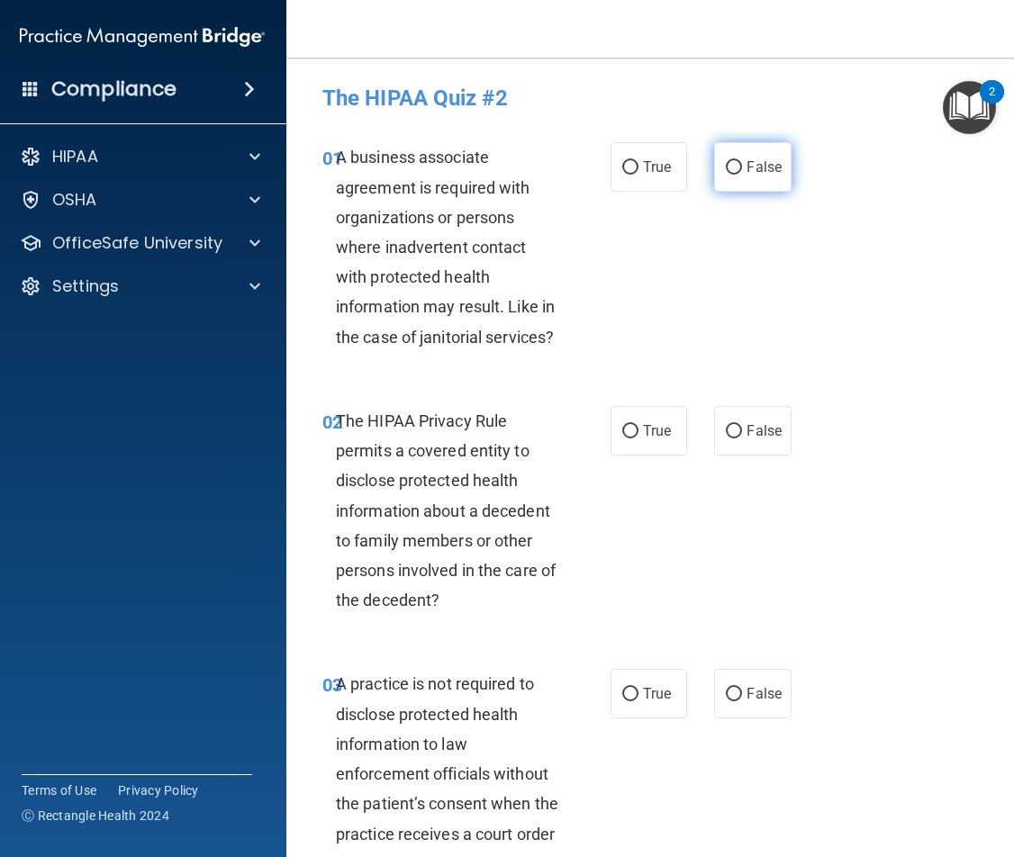
click at [762, 161] on span "False" at bounding box center [764, 167] width 35 height 17
click at [742, 161] on input "False" at bounding box center [734, 168] width 16 height 14
radio input "true"
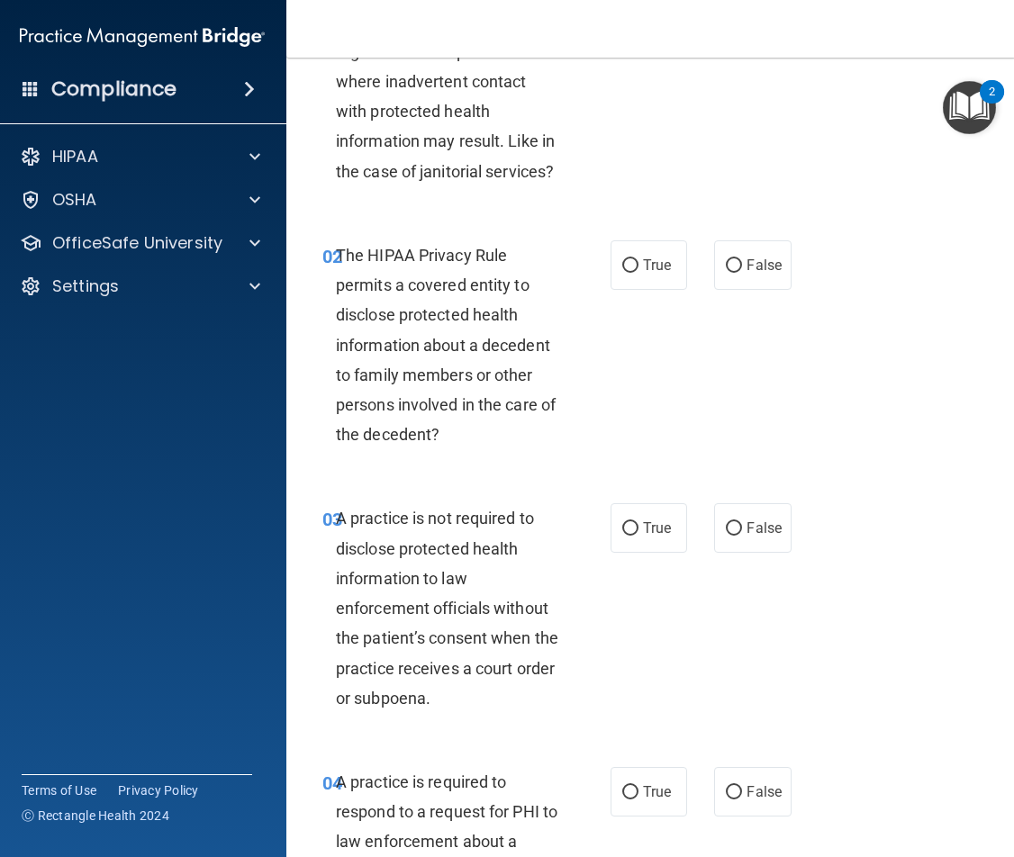
scroll to position [180, 0]
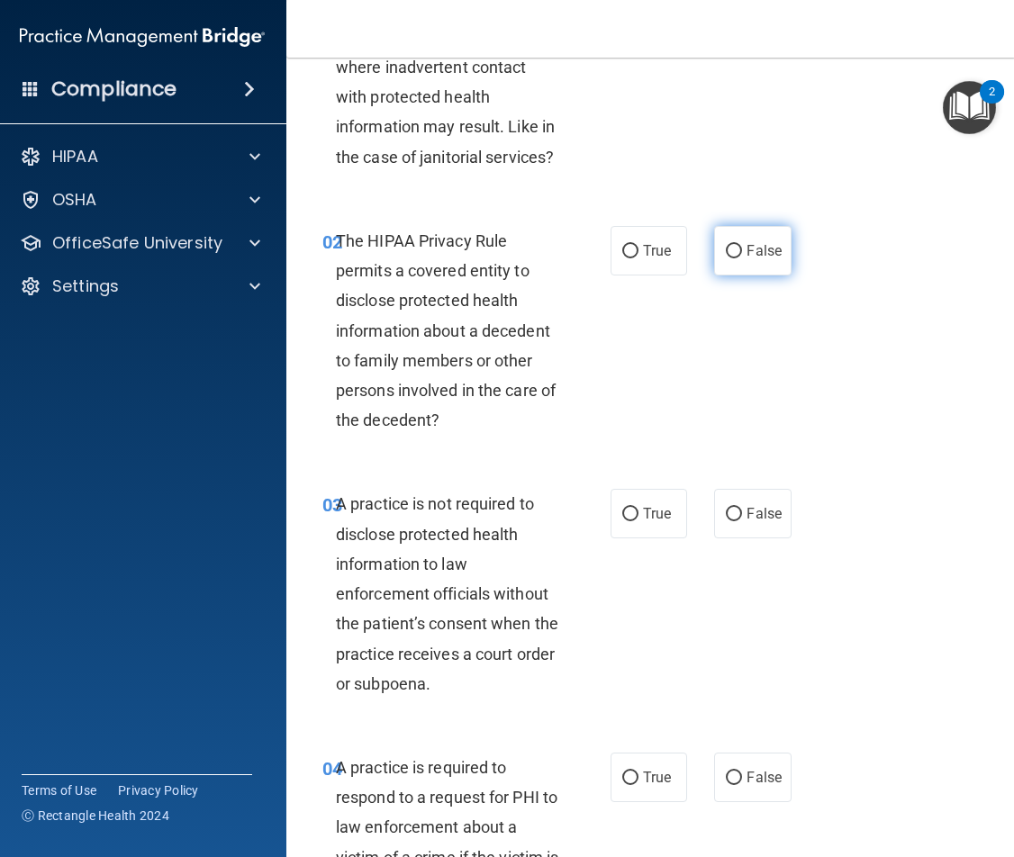
click at [738, 260] on label "False" at bounding box center [752, 251] width 77 height 50
click at [738, 258] on input "False" at bounding box center [734, 252] width 16 height 14
radio input "true"
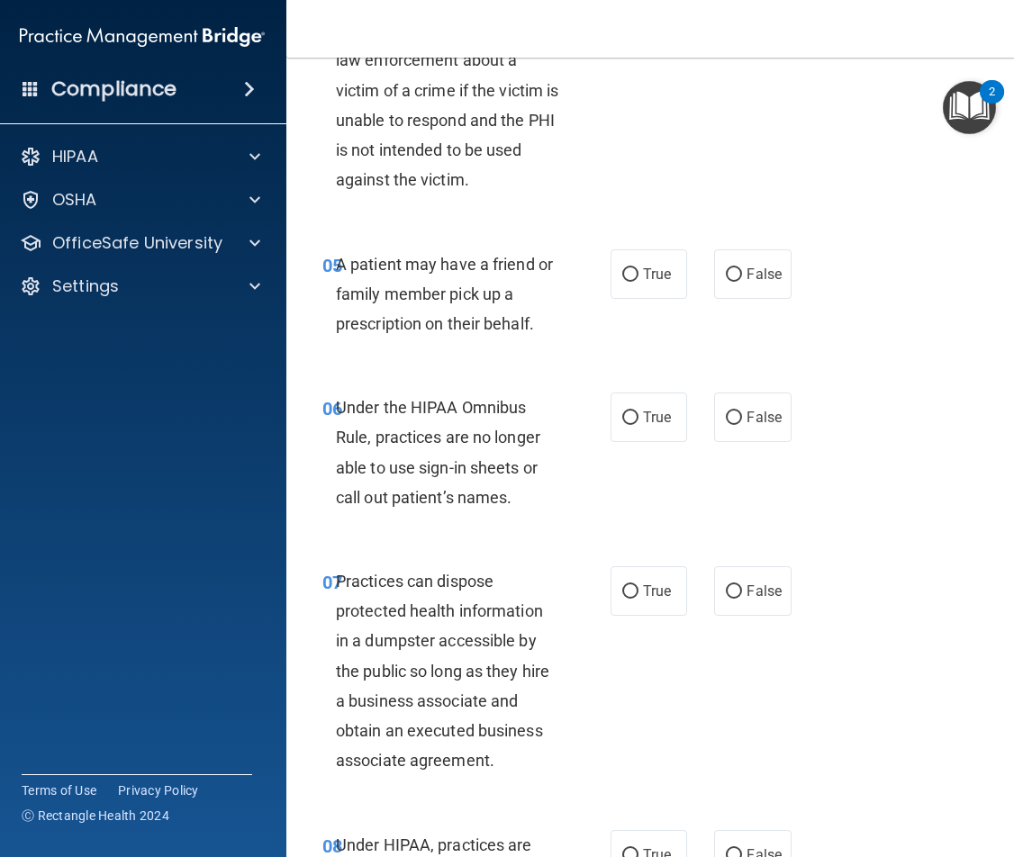
scroll to position [991, 0]
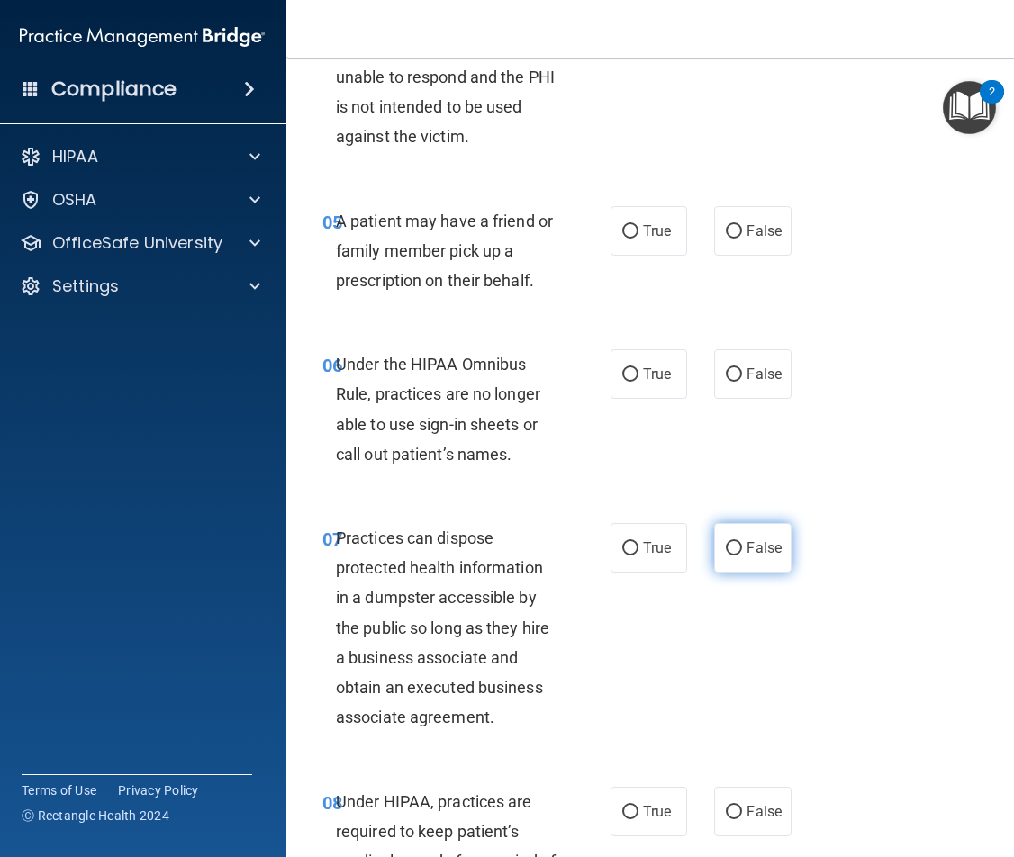
click at [739, 553] on label "False" at bounding box center [752, 548] width 77 height 50
click at [739, 553] on input "False" at bounding box center [734, 549] width 16 height 14
radio input "true"
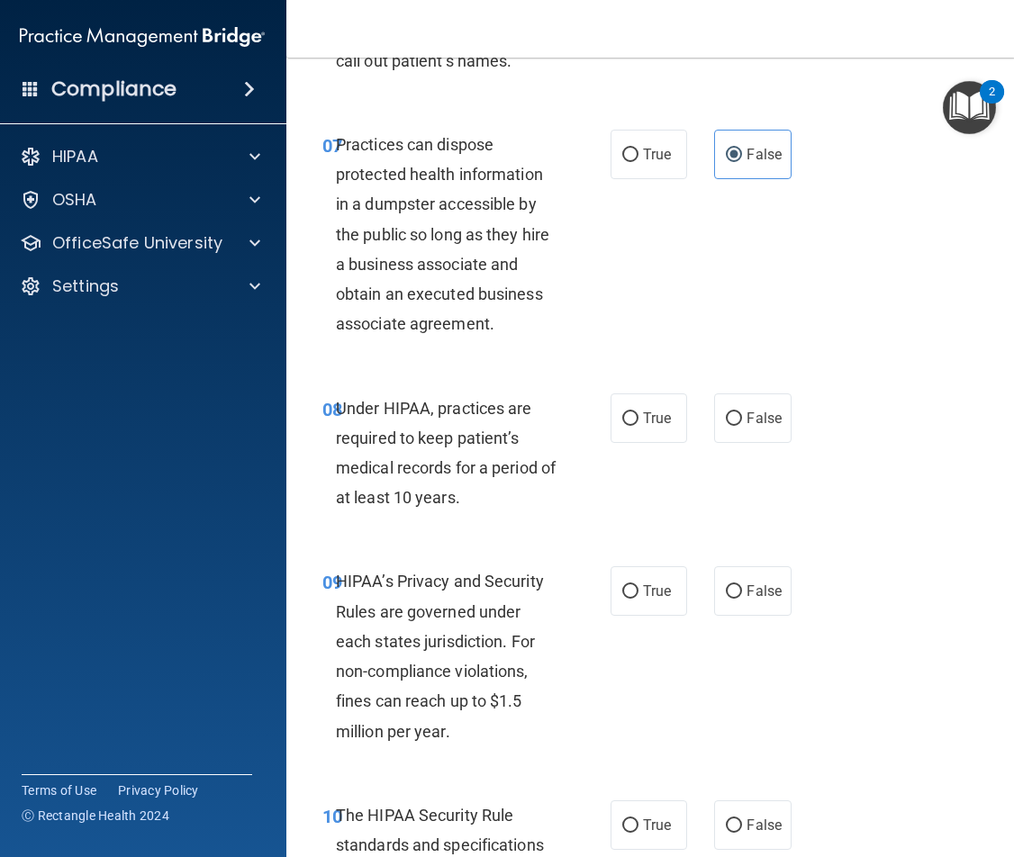
scroll to position [1441, 0]
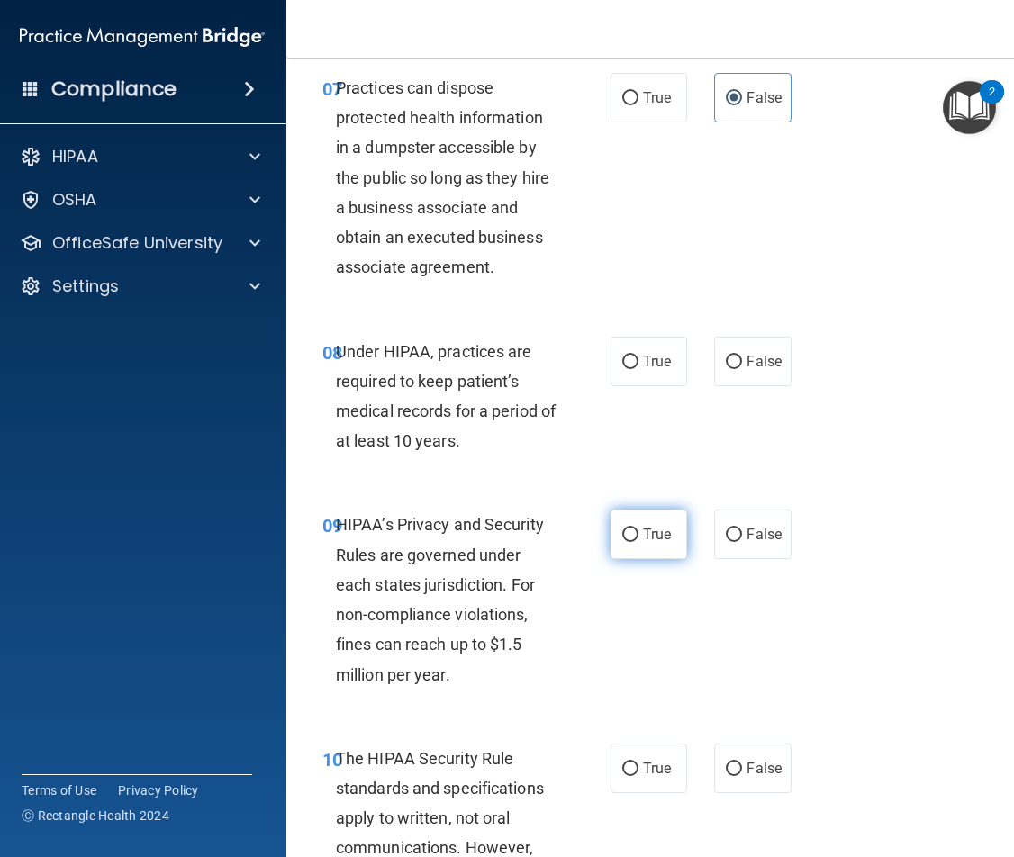
click at [625, 529] on input "True" at bounding box center [630, 536] width 16 height 14
radio input "true"
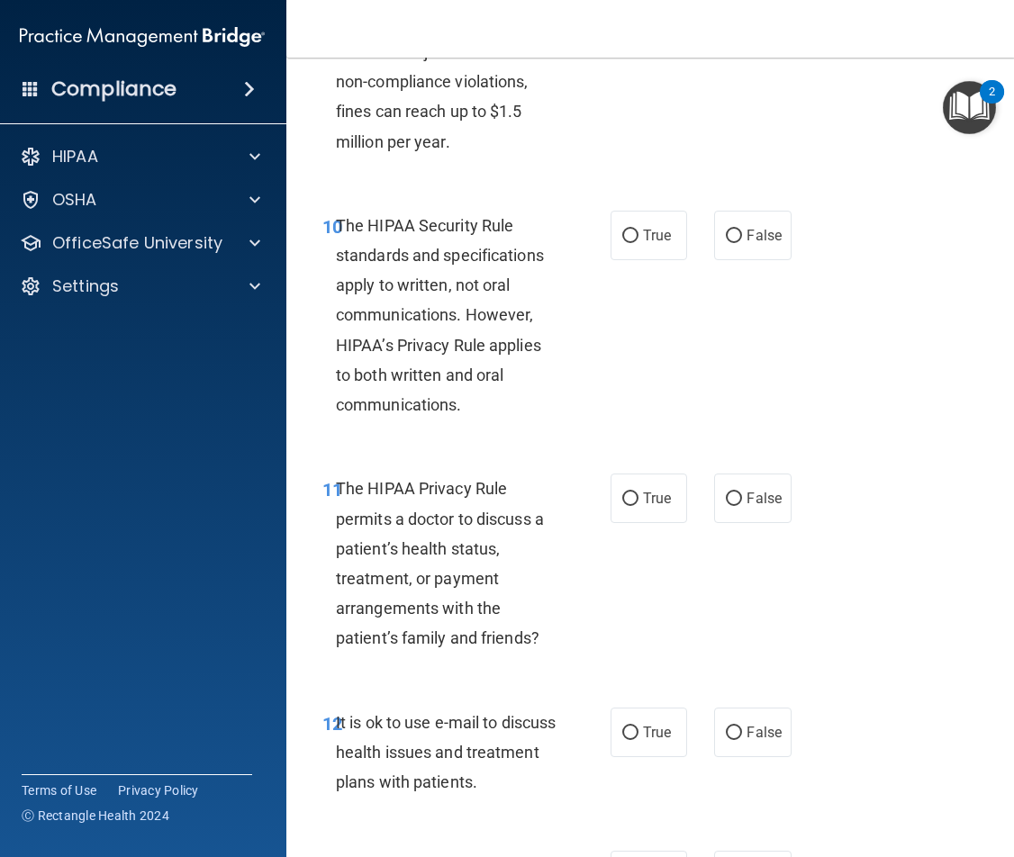
scroll to position [1981, 0]
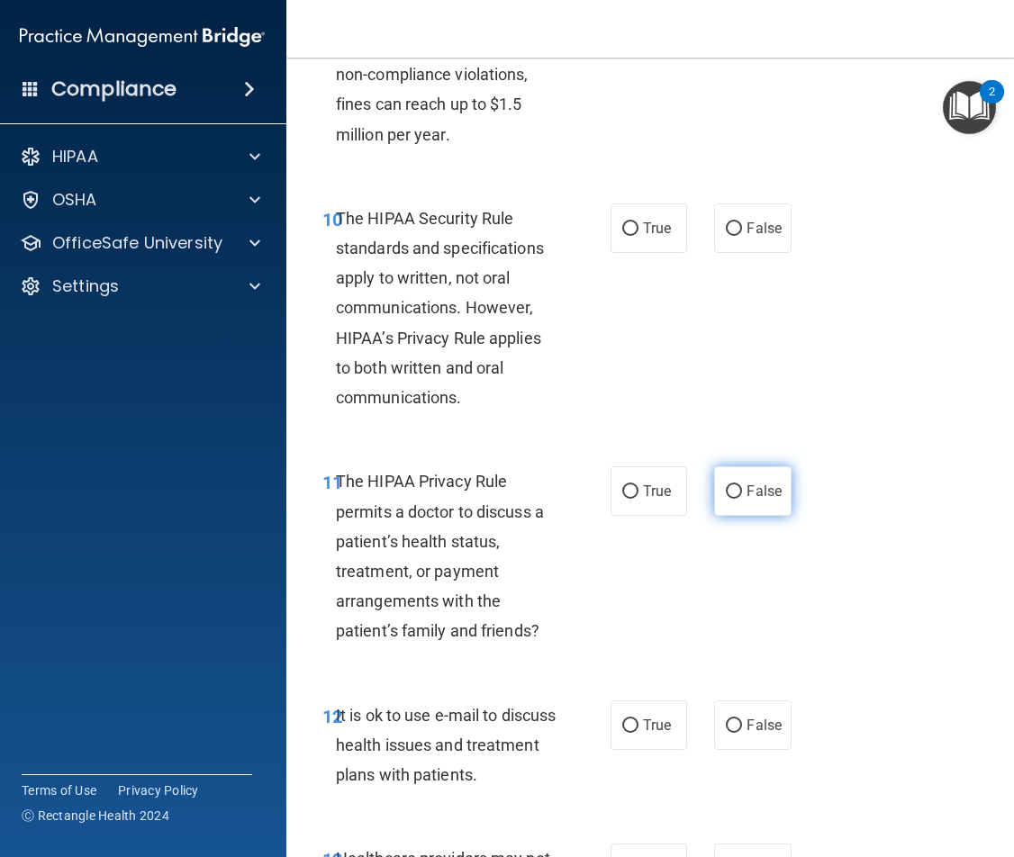
click at [762, 509] on label "False" at bounding box center [752, 492] width 77 height 50
click at [742, 499] on input "False" at bounding box center [734, 492] width 16 height 14
radio input "true"
click at [714, 728] on label "False" at bounding box center [752, 726] width 77 height 50
click at [726, 728] on input "False" at bounding box center [734, 727] width 16 height 14
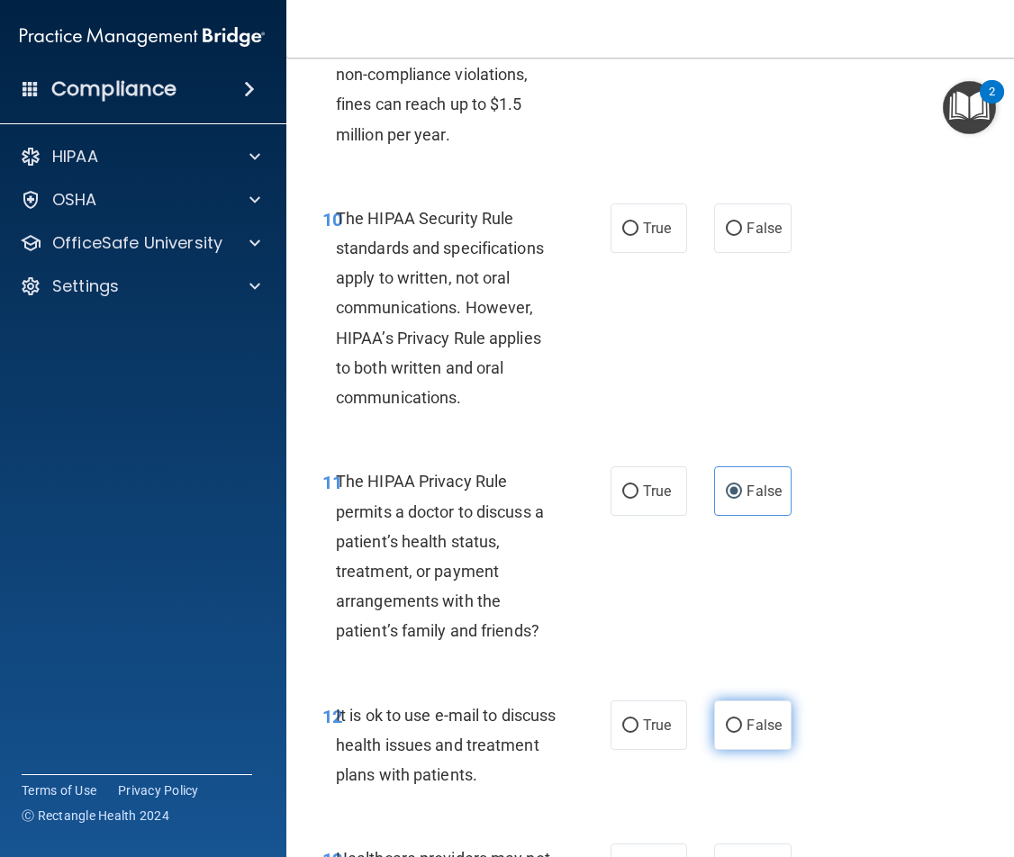
radio input "true"
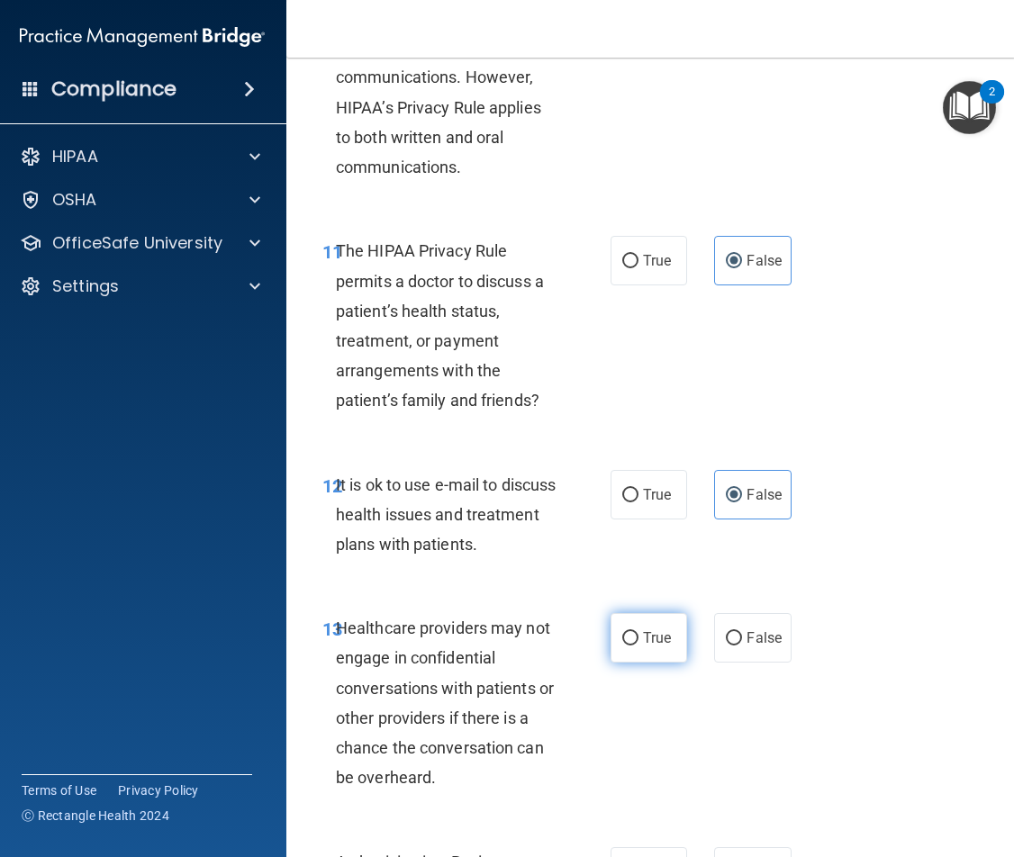
scroll to position [2252, 0]
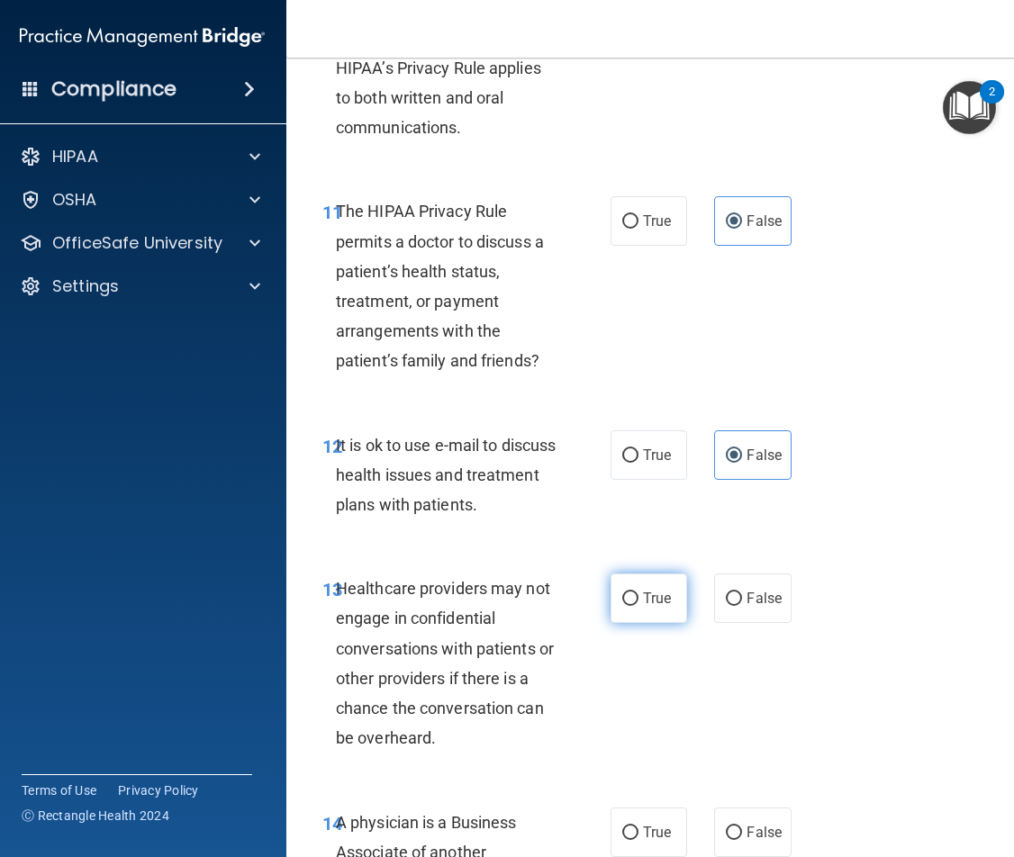
click at [669, 603] on label "True" at bounding box center [649, 599] width 77 height 50
click at [639, 603] on input "True" at bounding box center [630, 600] width 16 height 14
radio input "true"
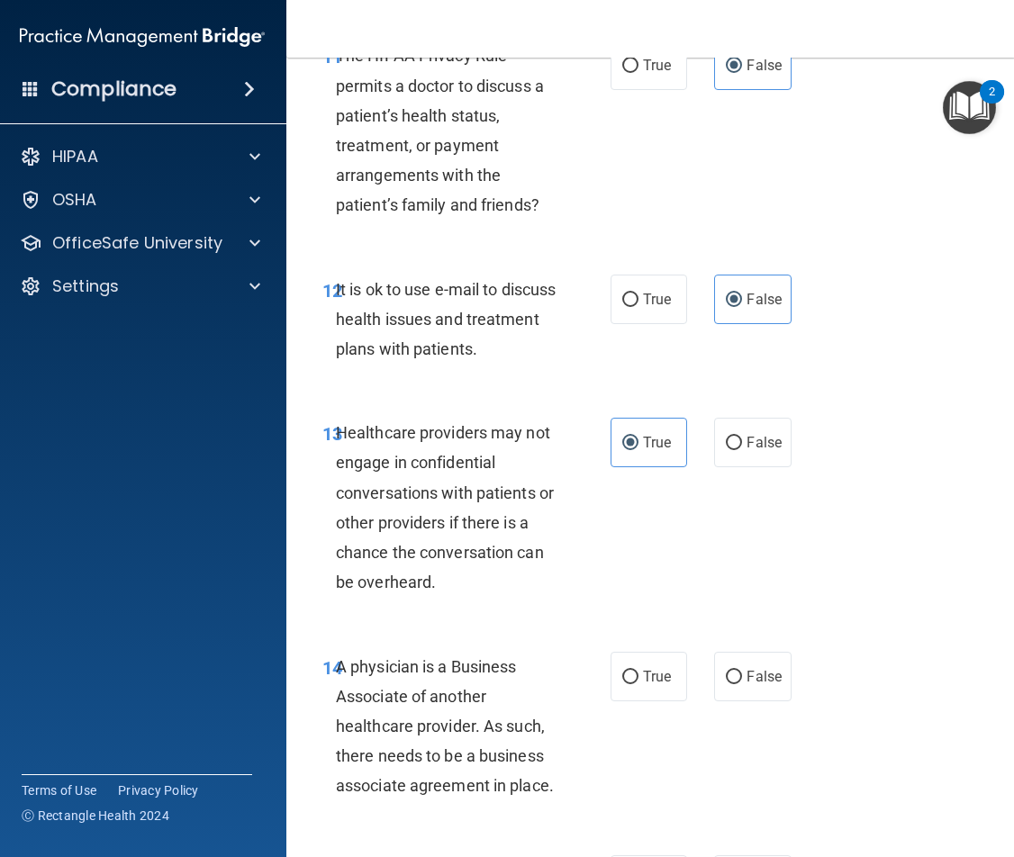
scroll to position [2432, 0]
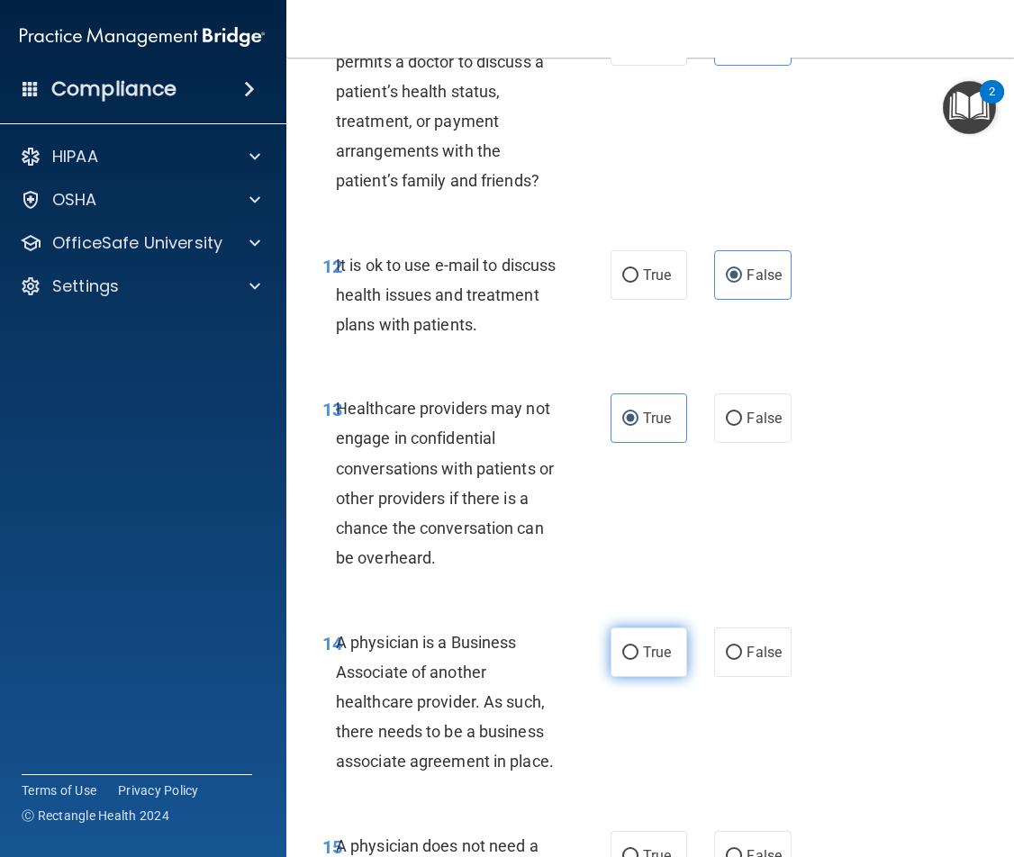
click at [675, 651] on label "True" at bounding box center [649, 653] width 77 height 50
click at [639, 651] on input "True" at bounding box center [630, 654] width 16 height 14
radio input "true"
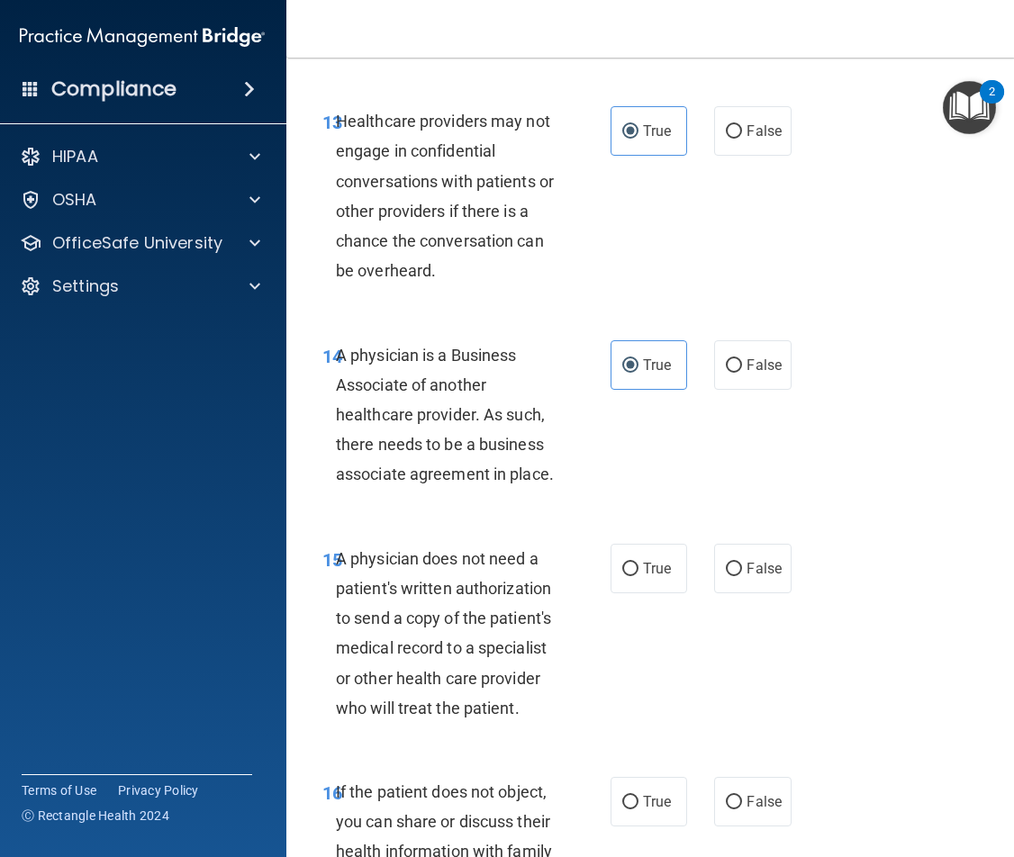
scroll to position [2792, 0]
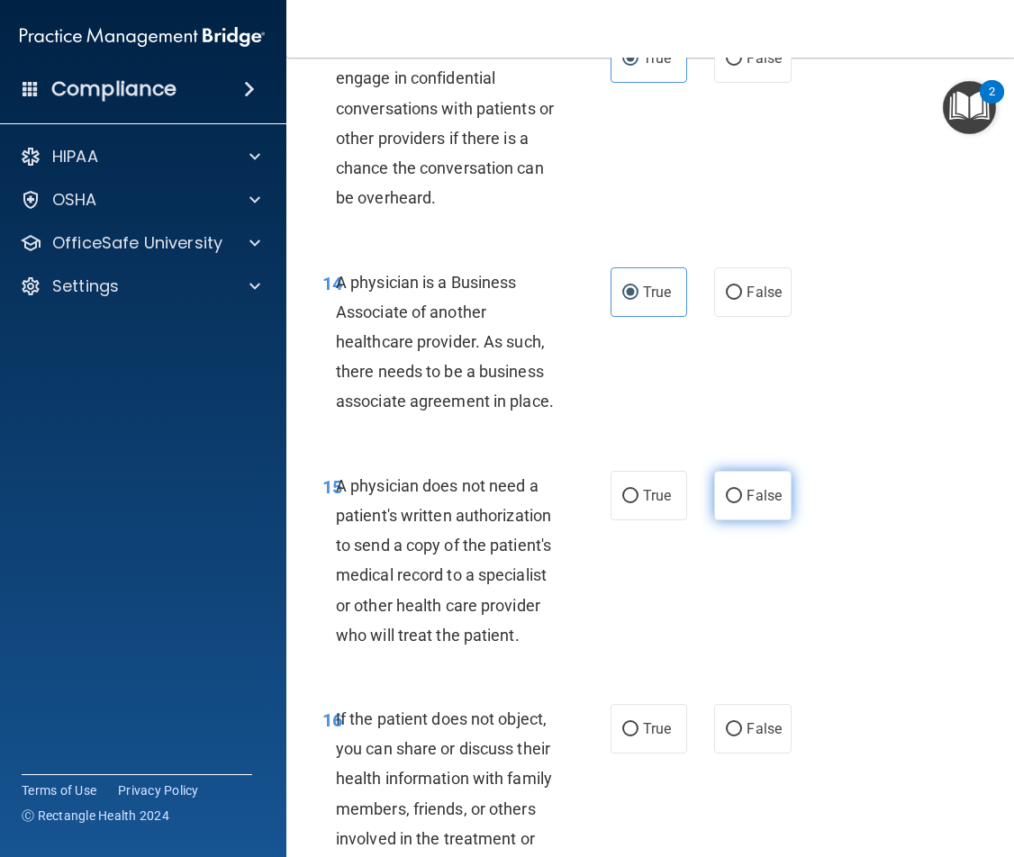
click at [731, 498] on input "False" at bounding box center [734, 497] width 16 height 14
radio input "true"
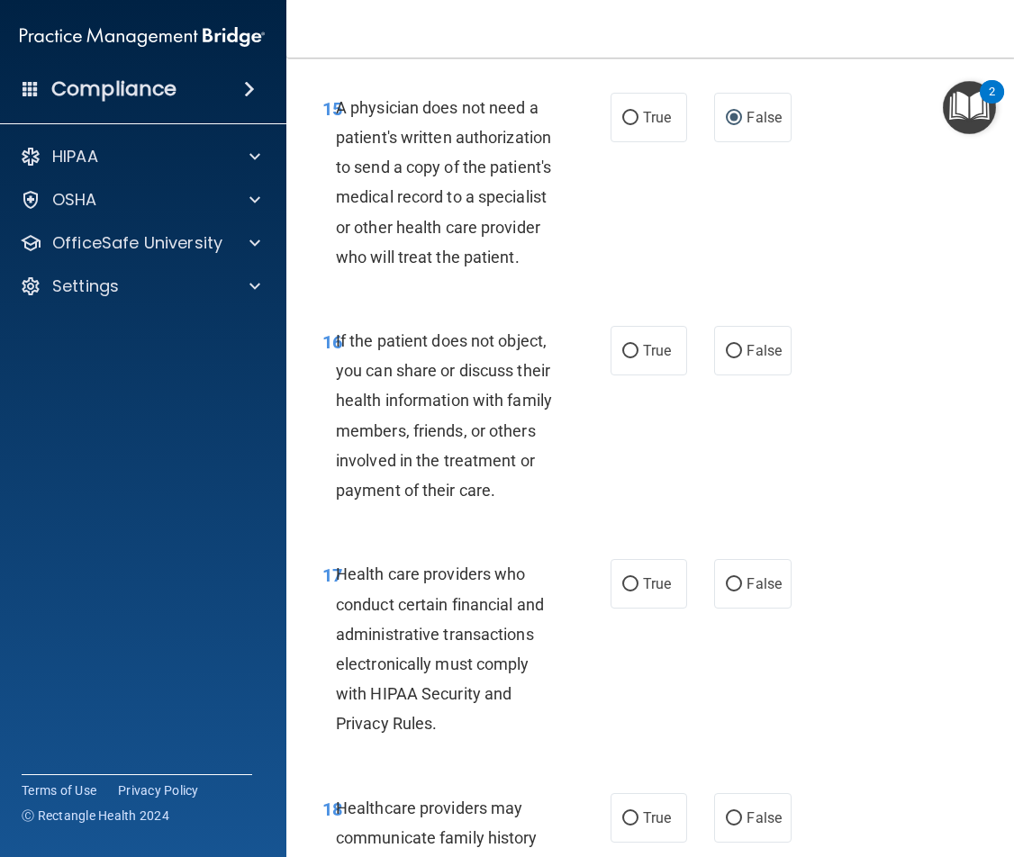
scroll to position [3242, 0]
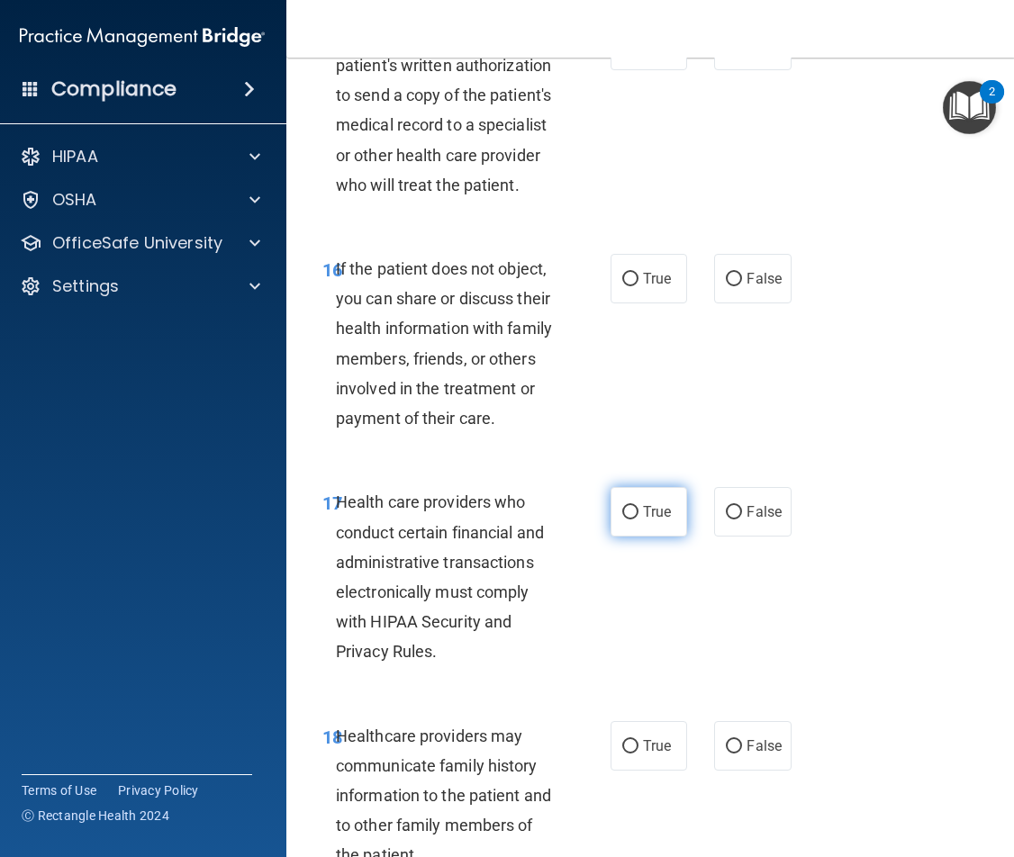
click at [648, 529] on label "True" at bounding box center [649, 512] width 77 height 50
click at [639, 520] on input "True" at bounding box center [630, 513] width 16 height 14
radio input "true"
click at [751, 290] on label "False" at bounding box center [752, 279] width 77 height 50
click at [742, 286] on input "False" at bounding box center [734, 280] width 16 height 14
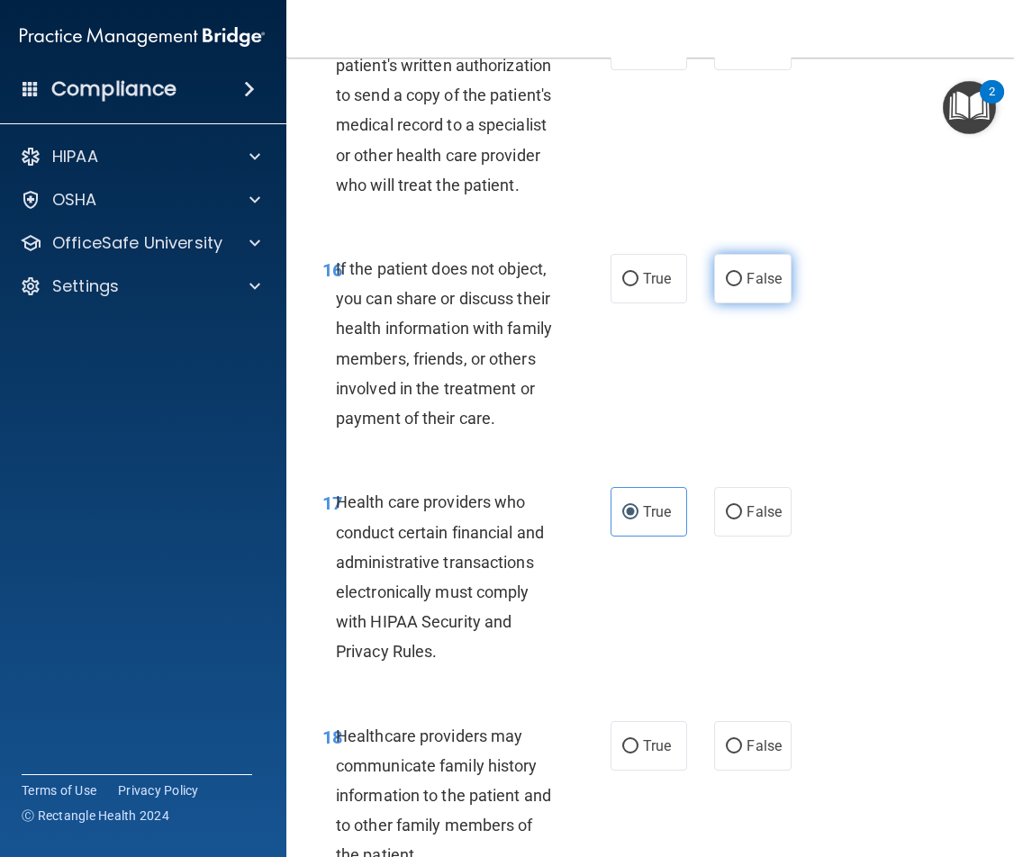
radio input "true"
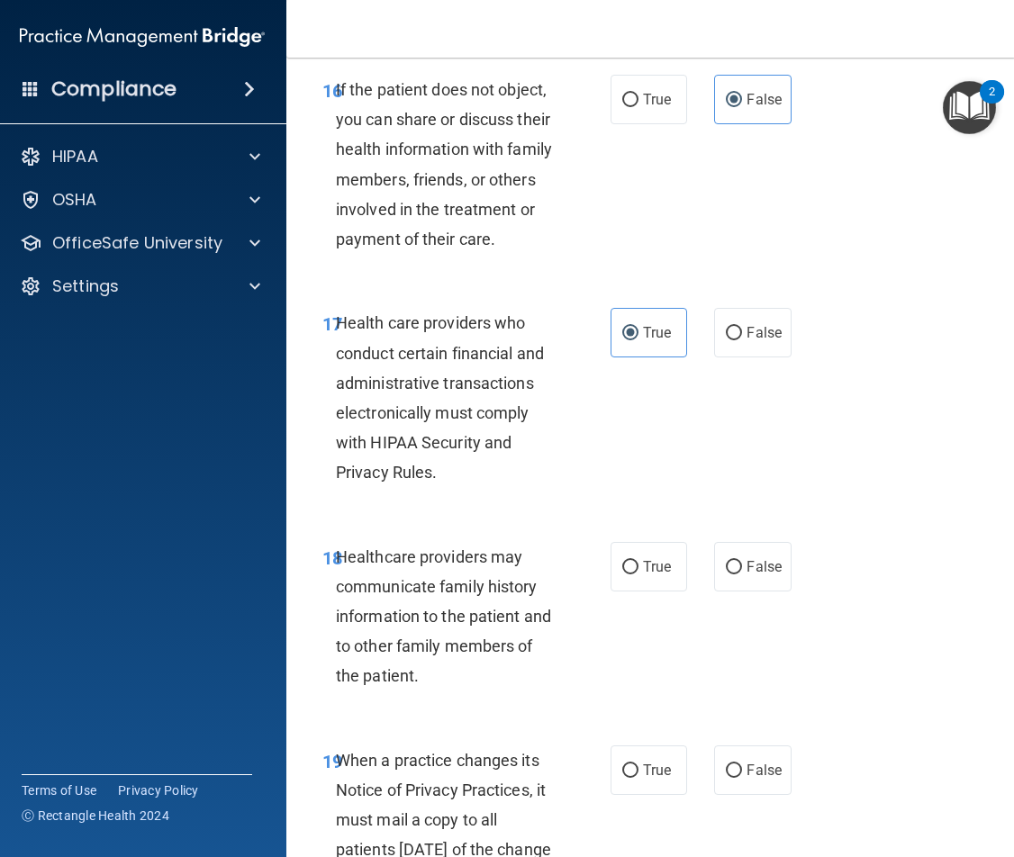
scroll to position [3422, 0]
click at [738, 558] on label "False" at bounding box center [752, 566] width 77 height 50
click at [738, 560] on input "False" at bounding box center [734, 567] width 16 height 14
radio input "true"
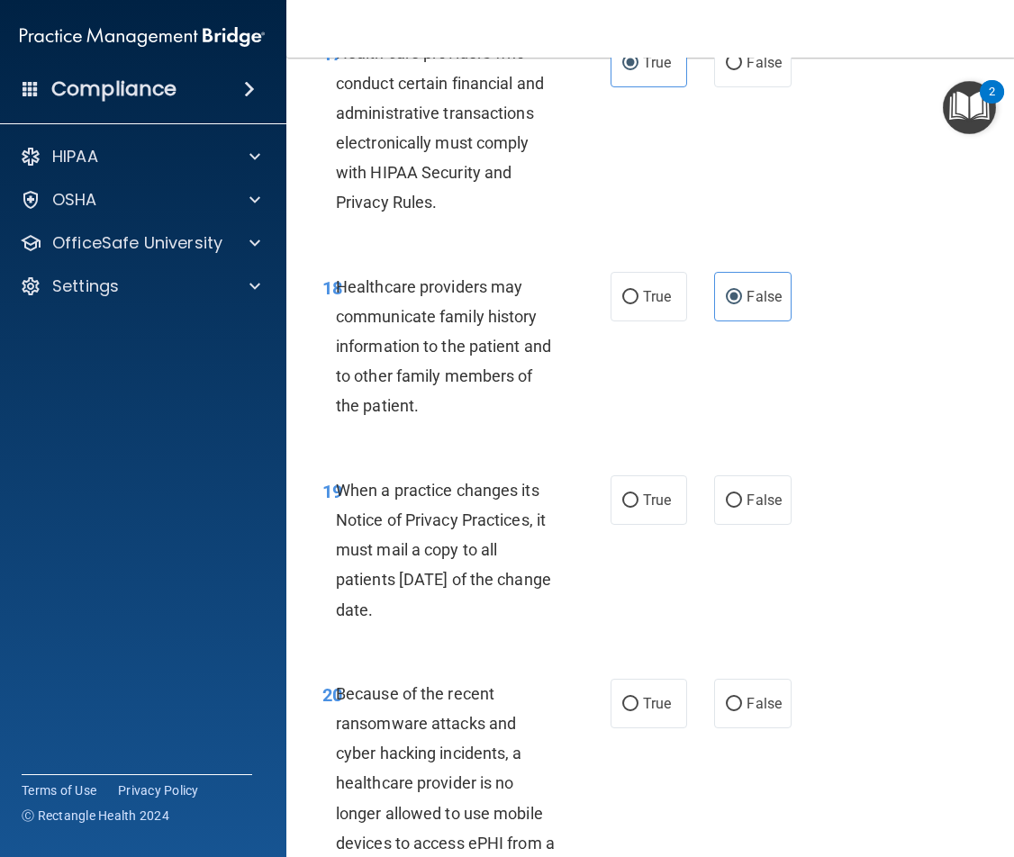
scroll to position [3692, 0]
click at [615, 513] on label "True" at bounding box center [649, 500] width 77 height 50
click at [622, 507] on input "True" at bounding box center [630, 501] width 16 height 14
radio input "true"
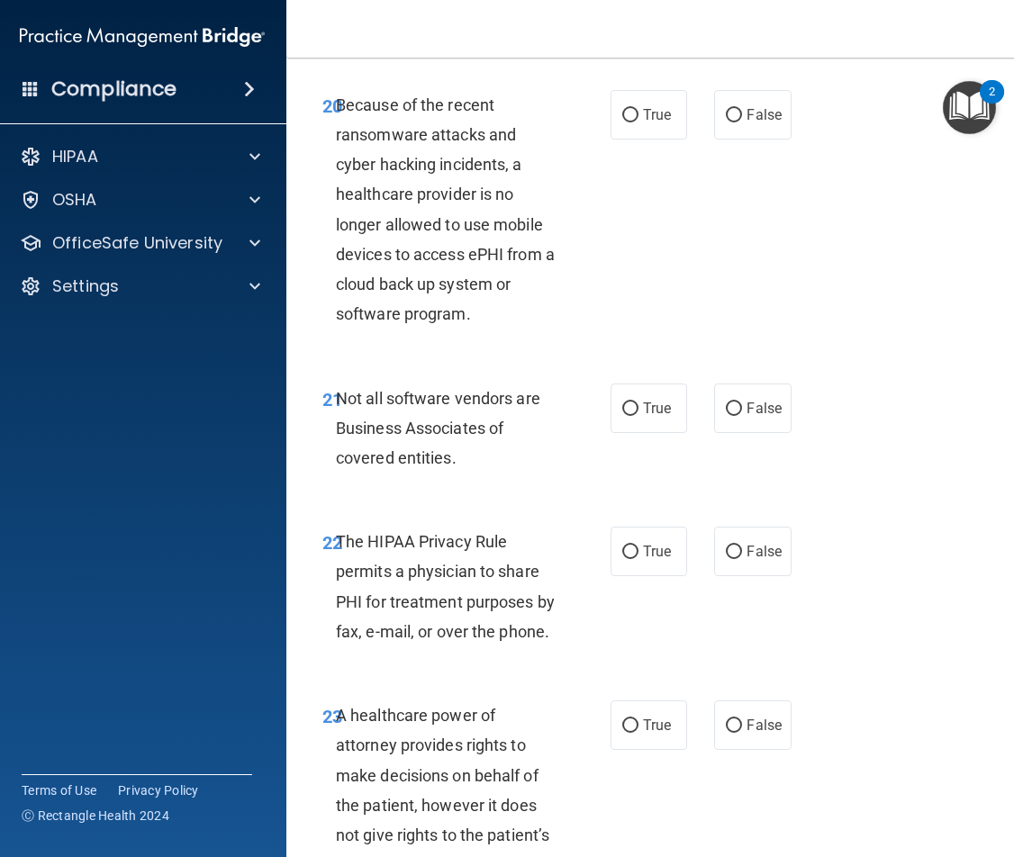
scroll to position [4323, 0]
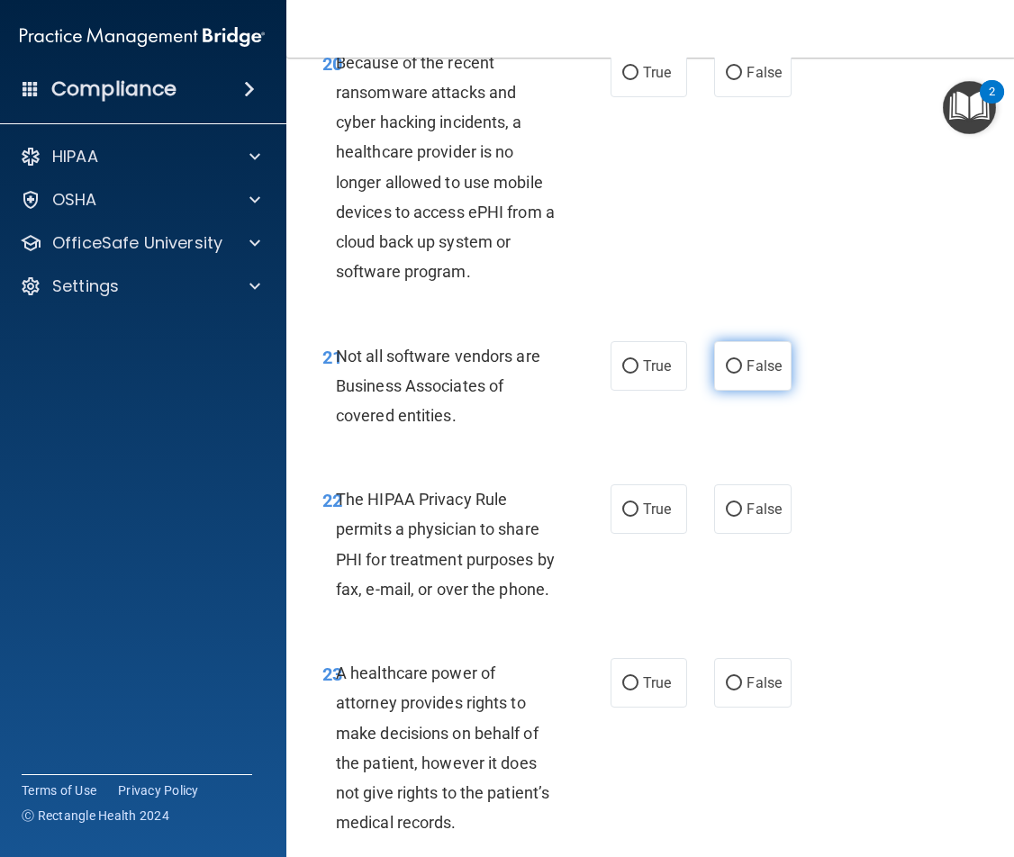
click at [748, 374] on span "False" at bounding box center [764, 366] width 35 height 17
click at [742, 374] on input "False" at bounding box center [734, 367] width 16 height 14
radio input "true"
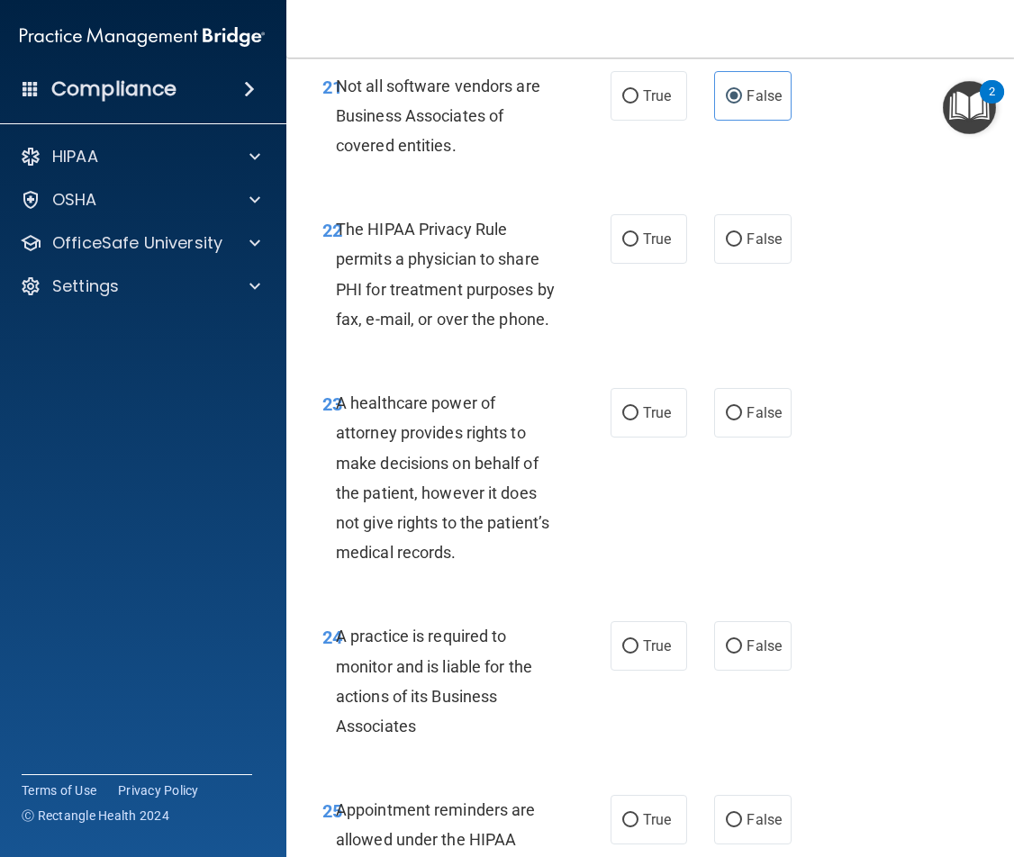
scroll to position [4683, 0]
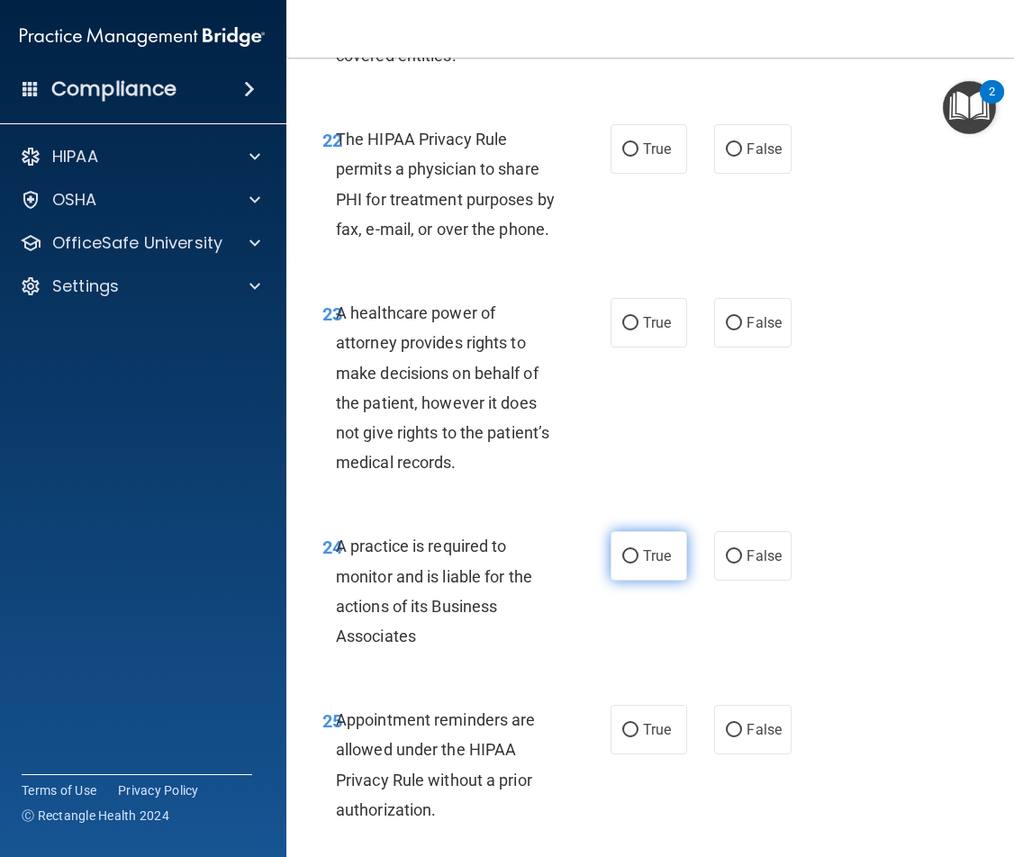
click at [658, 562] on span "True" at bounding box center [657, 556] width 28 height 17
click at [639, 562] on input "True" at bounding box center [630, 557] width 16 height 14
radio input "true"
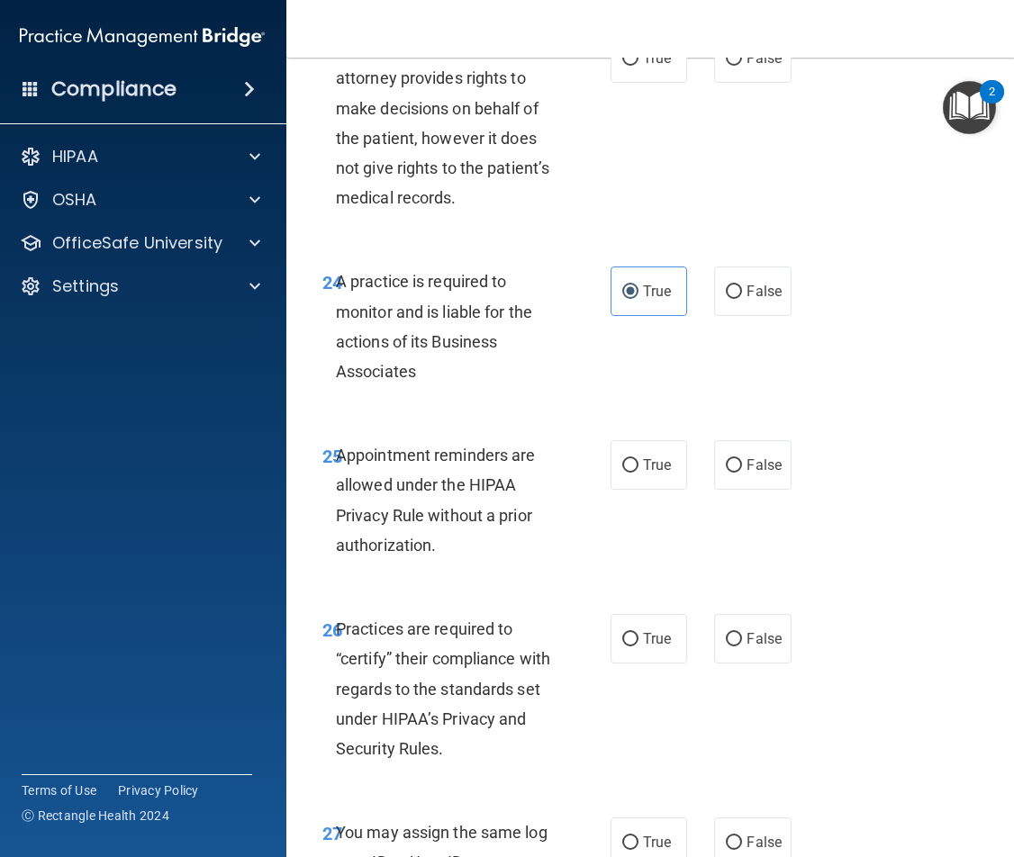
scroll to position [4953, 0]
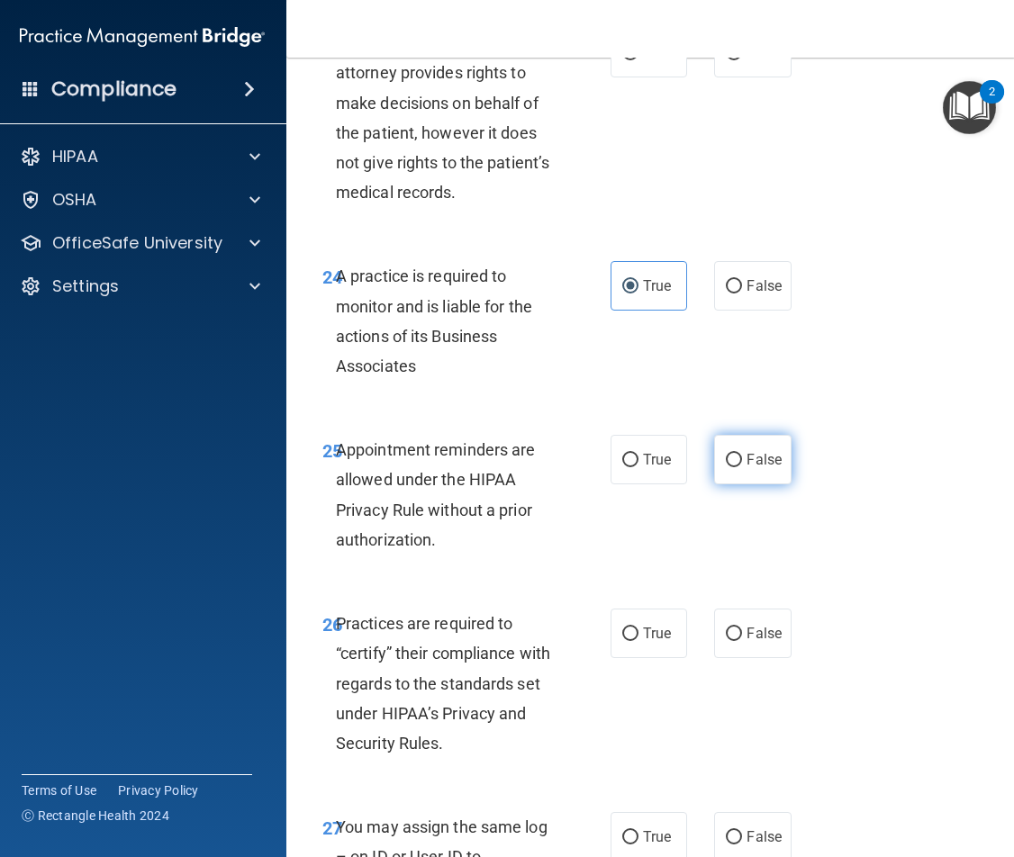
click at [752, 454] on span "False" at bounding box center [764, 459] width 35 height 17
click at [742, 454] on input "False" at bounding box center [734, 461] width 16 height 14
radio input "true"
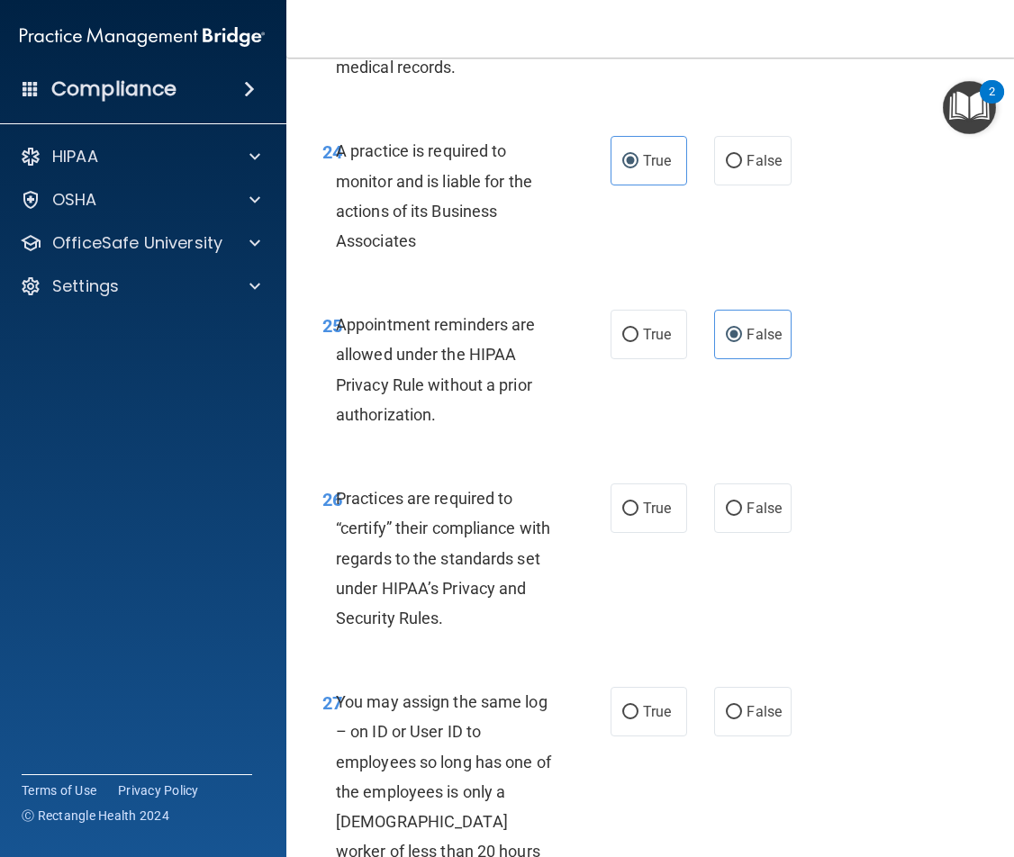
scroll to position [5133, 0]
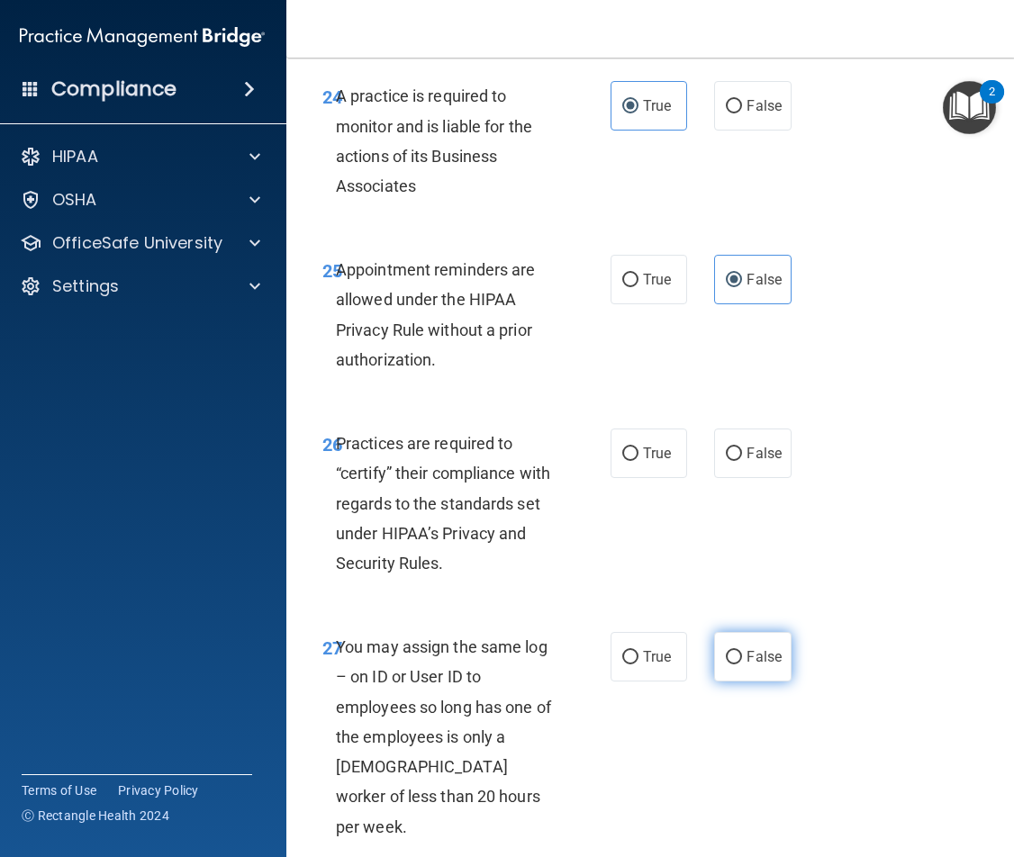
click at [738, 675] on label "False" at bounding box center [752, 657] width 77 height 50
click at [738, 665] on input "False" at bounding box center [734, 658] width 16 height 14
radio input "true"
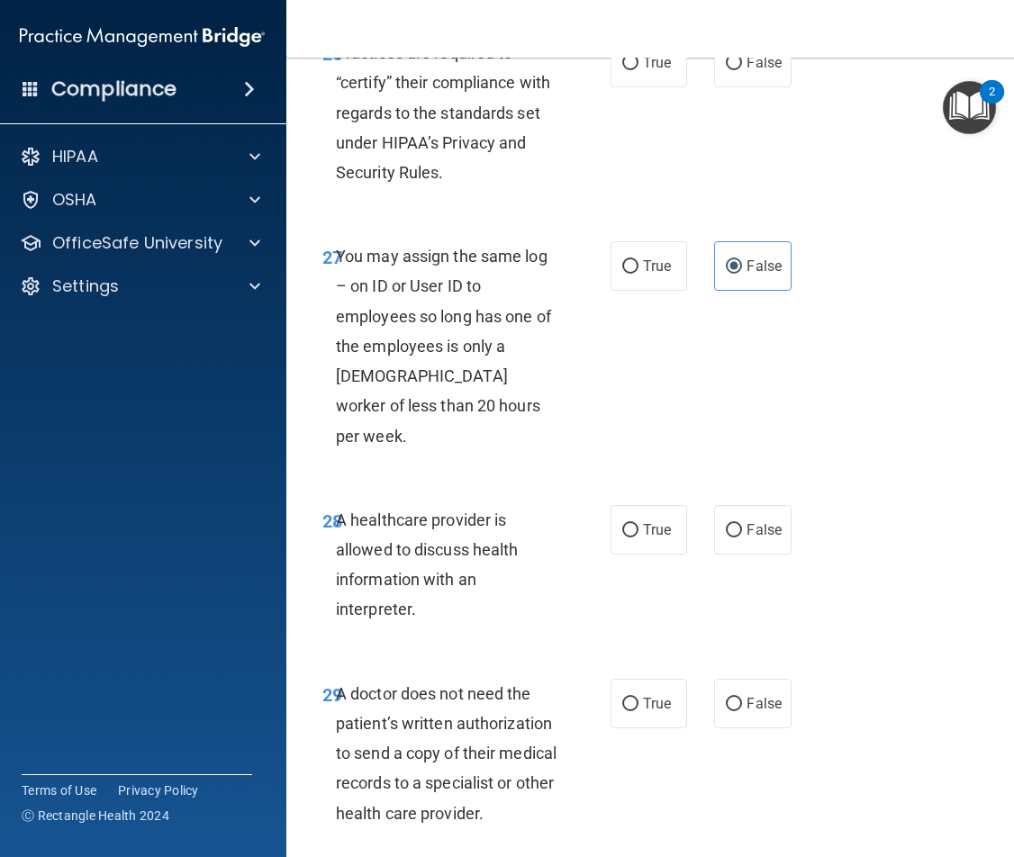
scroll to position [5584, 0]
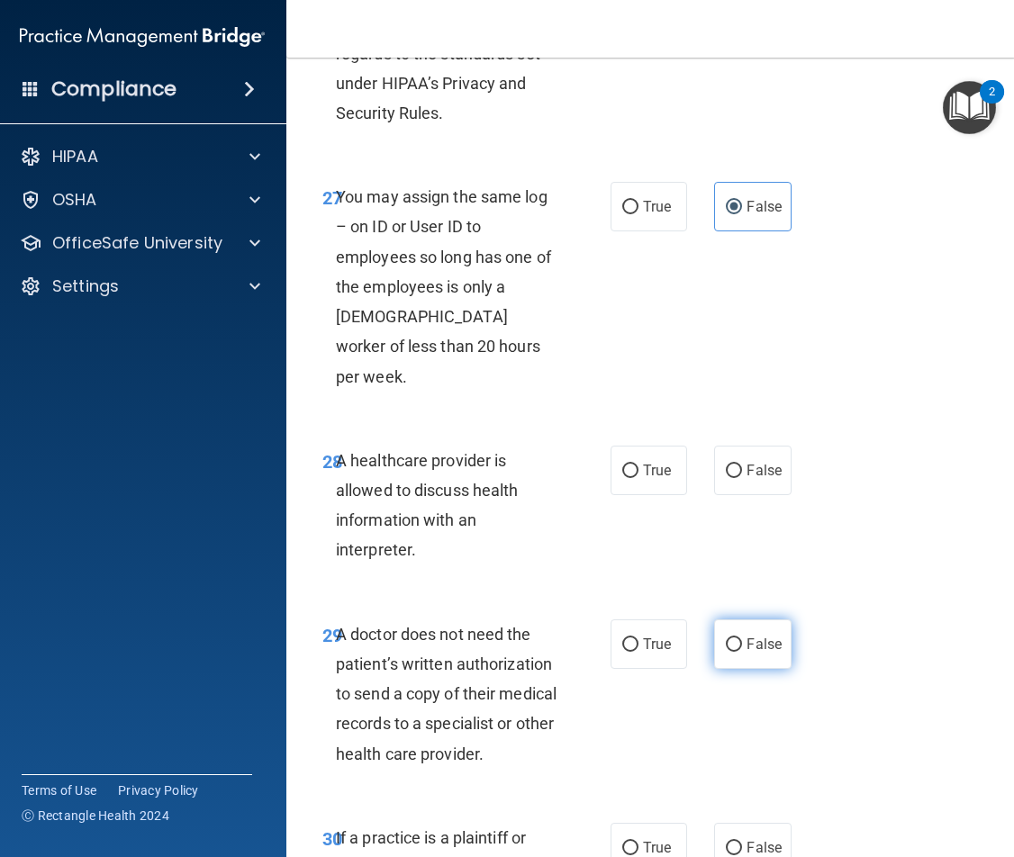
click at [746, 627] on label "False" at bounding box center [752, 645] width 77 height 50
click at [742, 639] on input "False" at bounding box center [734, 646] width 16 height 14
radio input "true"
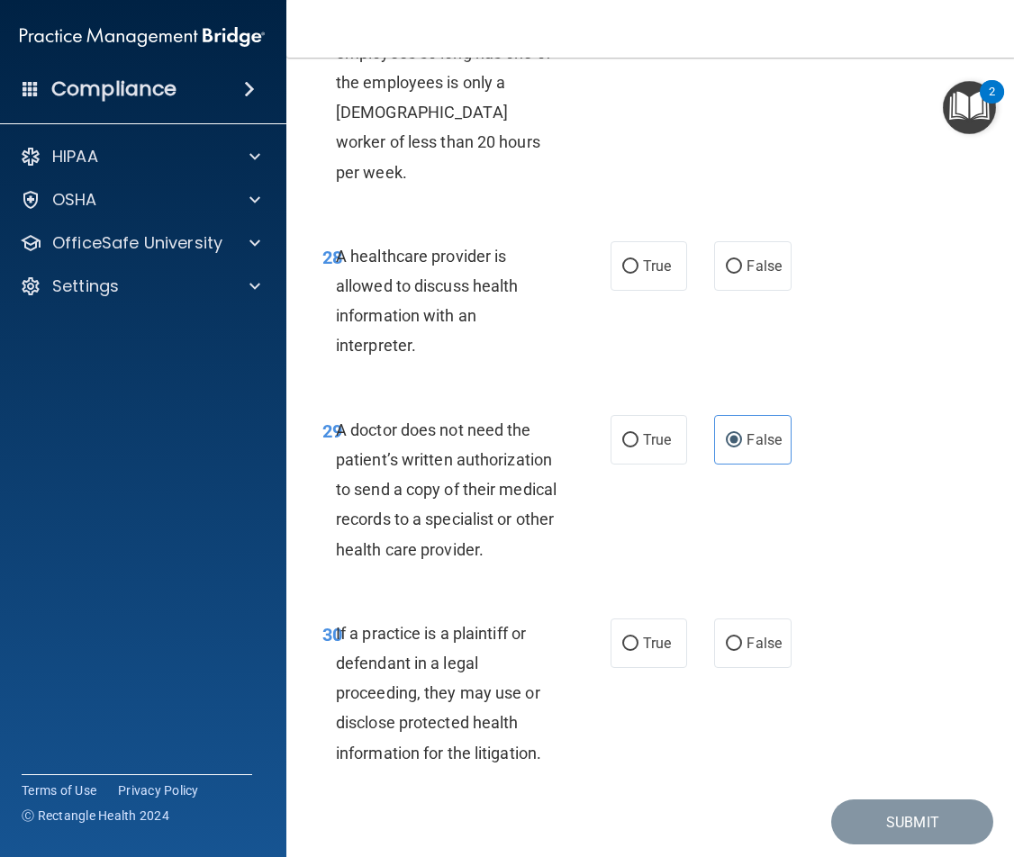
scroll to position [5818, 0]
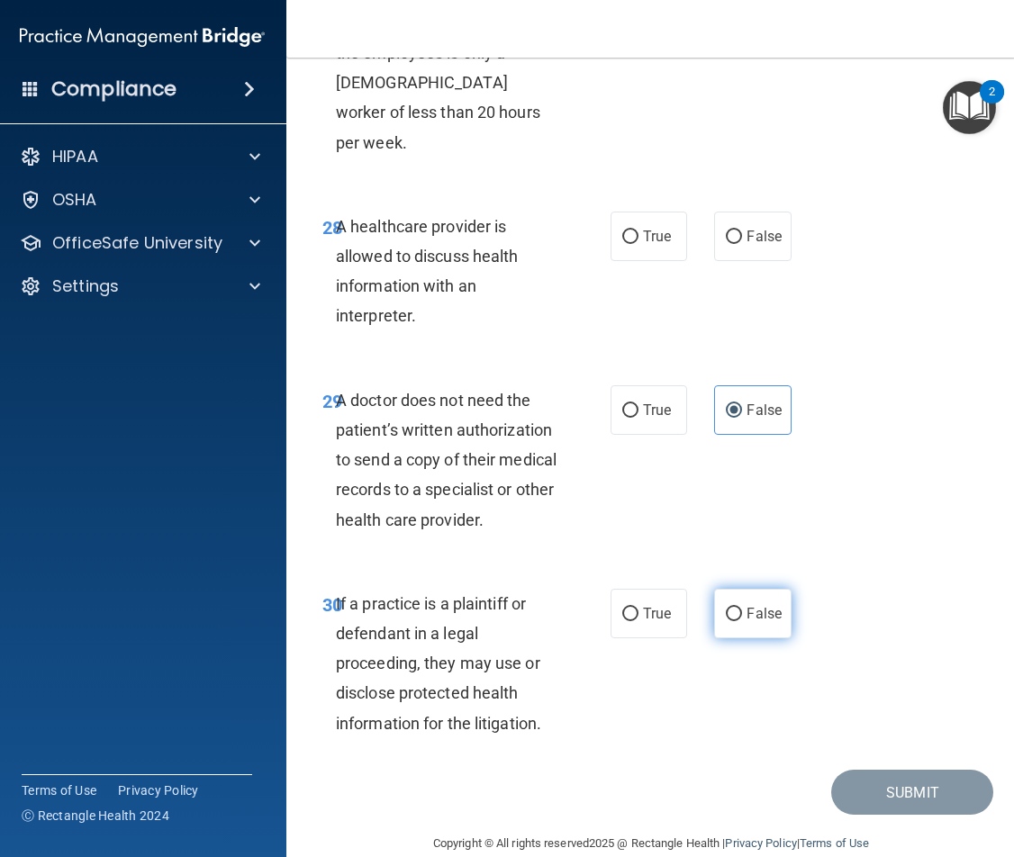
click at [735, 608] on input "False" at bounding box center [734, 615] width 16 height 14
radio input "true"
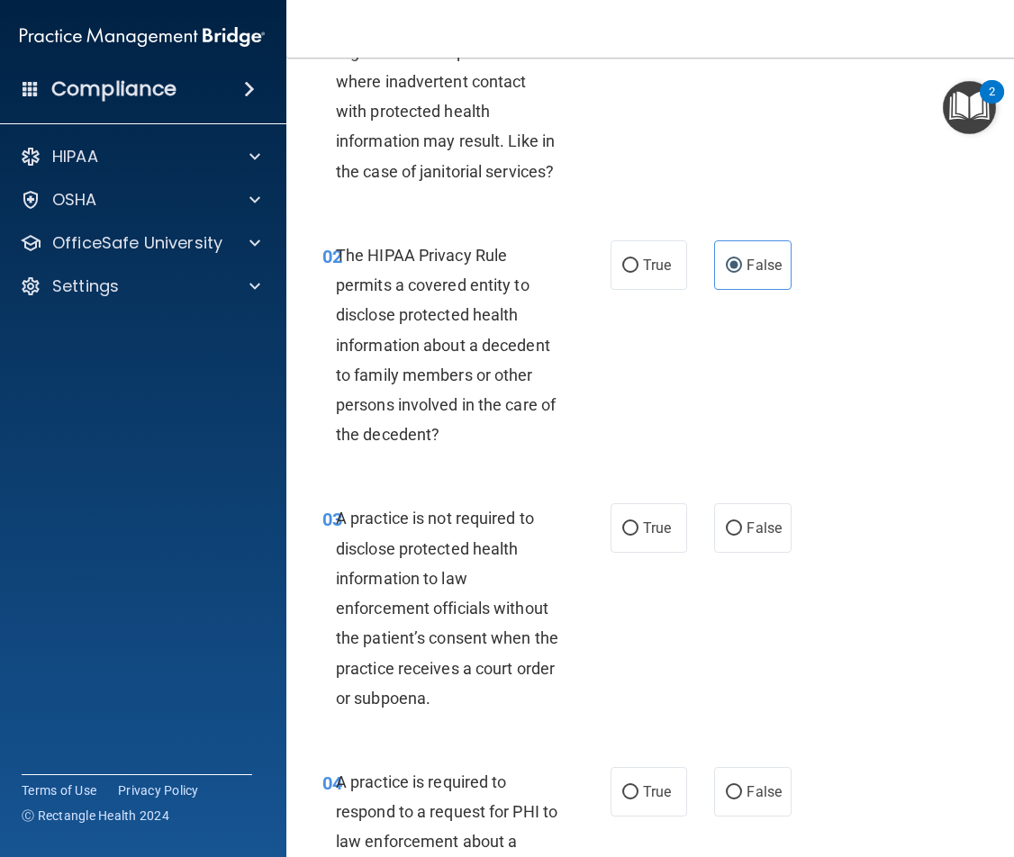
scroll to position [270, 0]
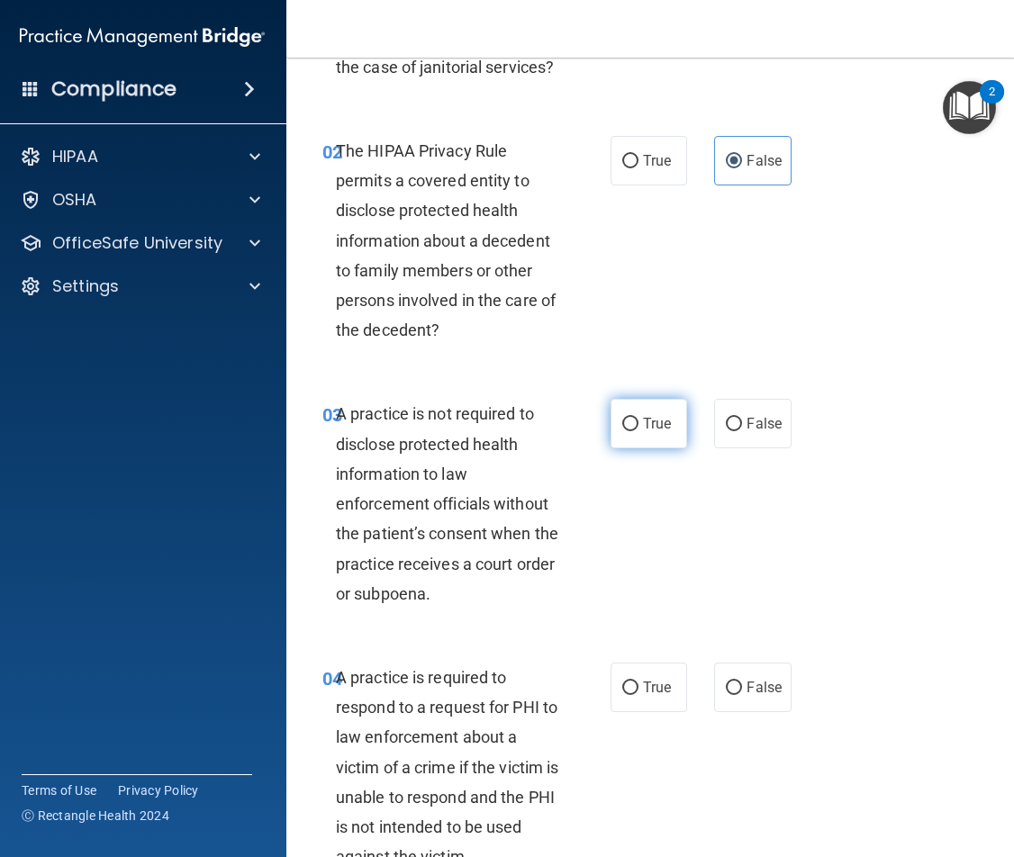
click at [643, 428] on span "True" at bounding box center [657, 423] width 28 height 17
click at [637, 428] on input "True" at bounding box center [630, 425] width 16 height 14
radio input "true"
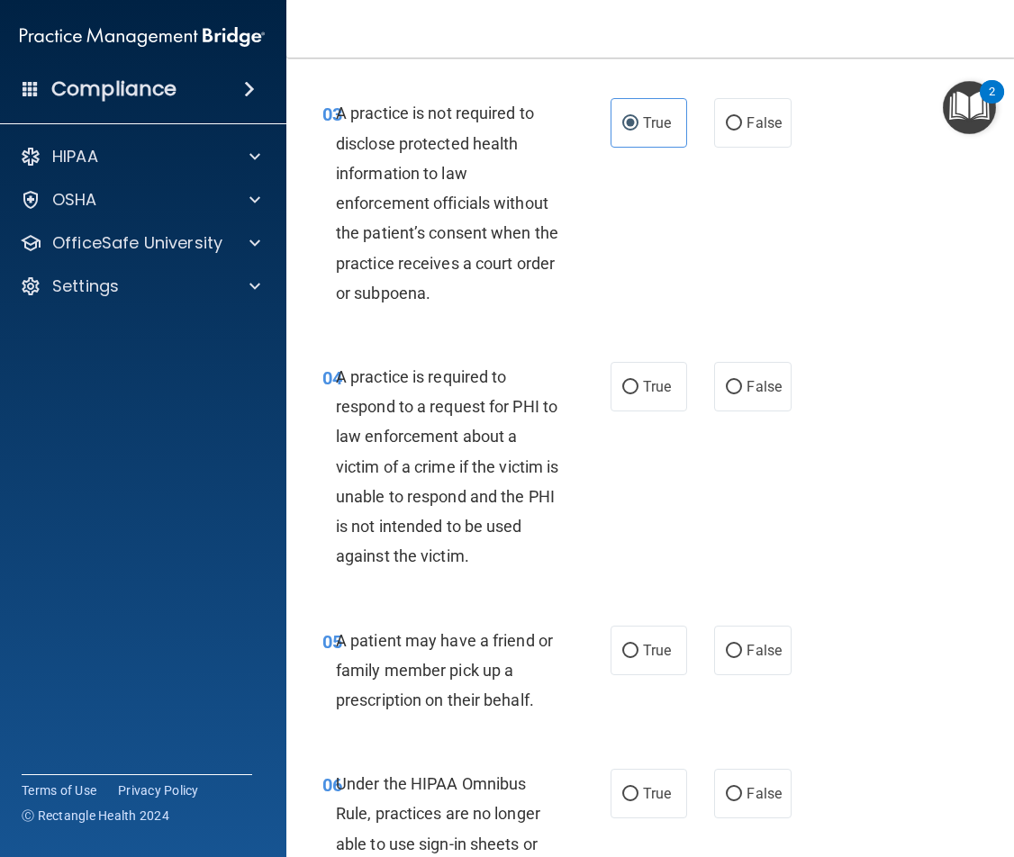
scroll to position [630, 0]
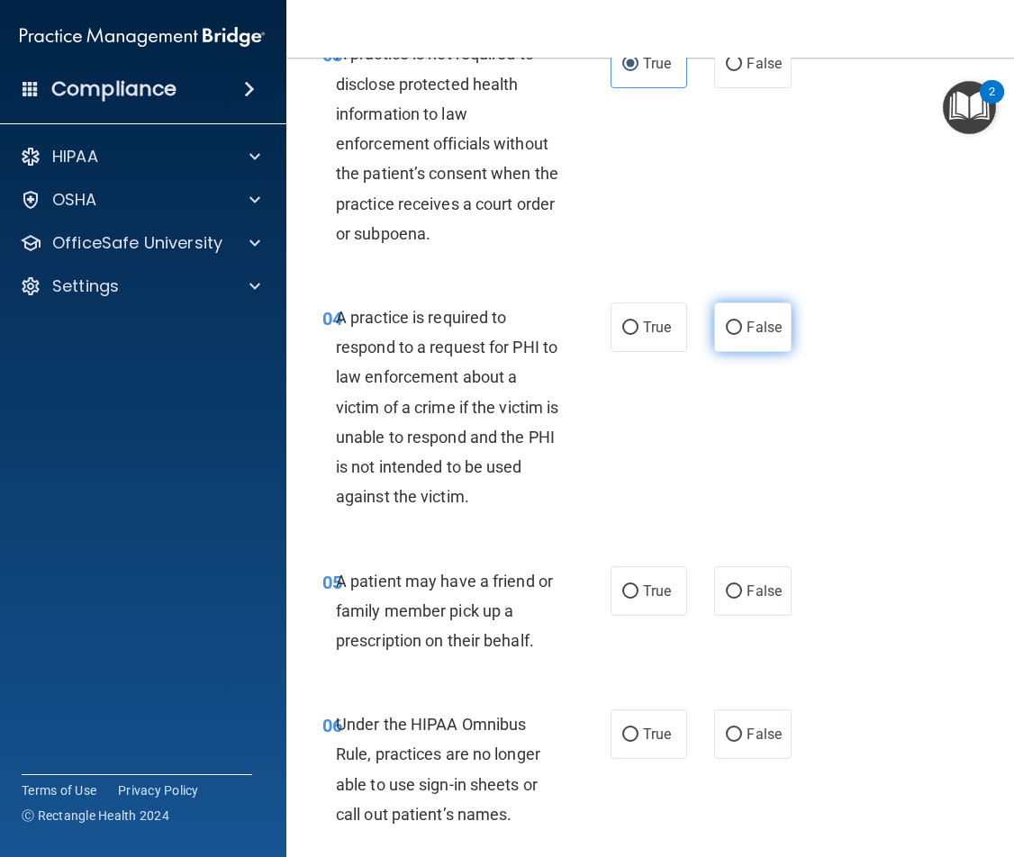
click at [750, 336] on label "False" at bounding box center [752, 328] width 77 height 50
click at [742, 335] on input "False" at bounding box center [734, 329] width 16 height 14
radio input "true"
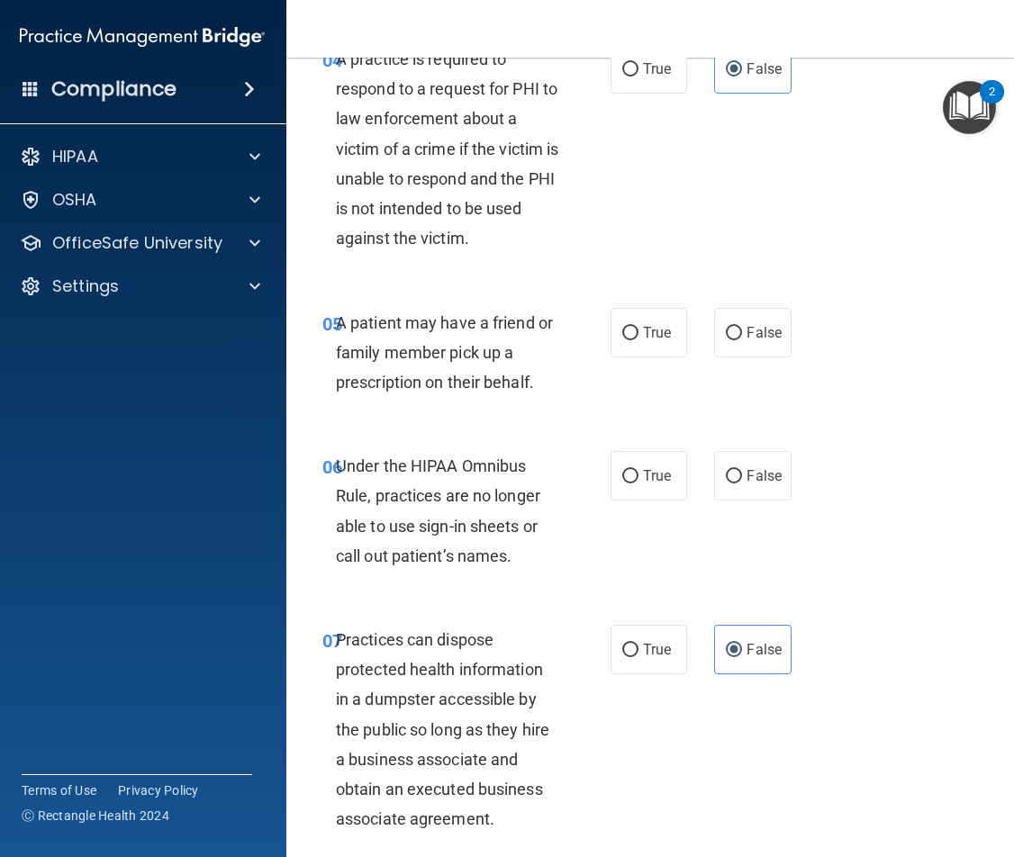
scroll to position [901, 0]
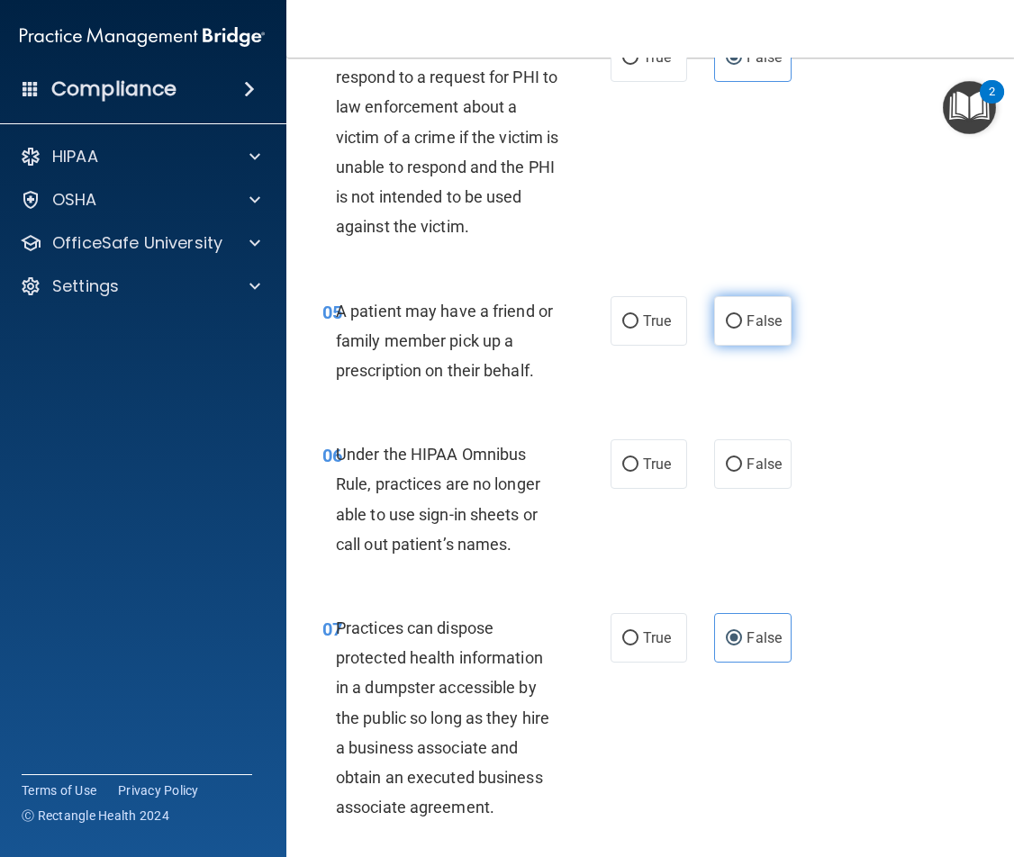
click at [724, 338] on label "False" at bounding box center [752, 321] width 77 height 50
click at [726, 329] on input "False" at bounding box center [734, 322] width 16 height 14
radio input "true"
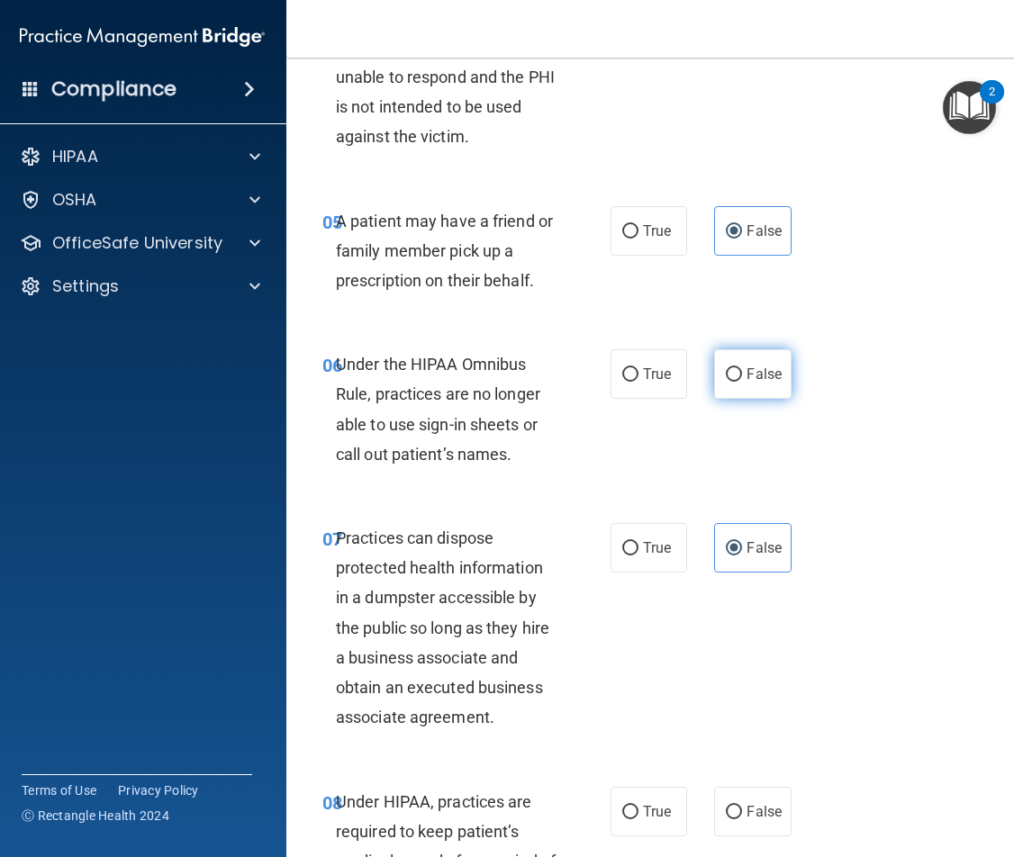
click at [743, 393] on label "False" at bounding box center [752, 374] width 77 height 50
click at [742, 382] on input "False" at bounding box center [734, 375] width 16 height 14
radio input "true"
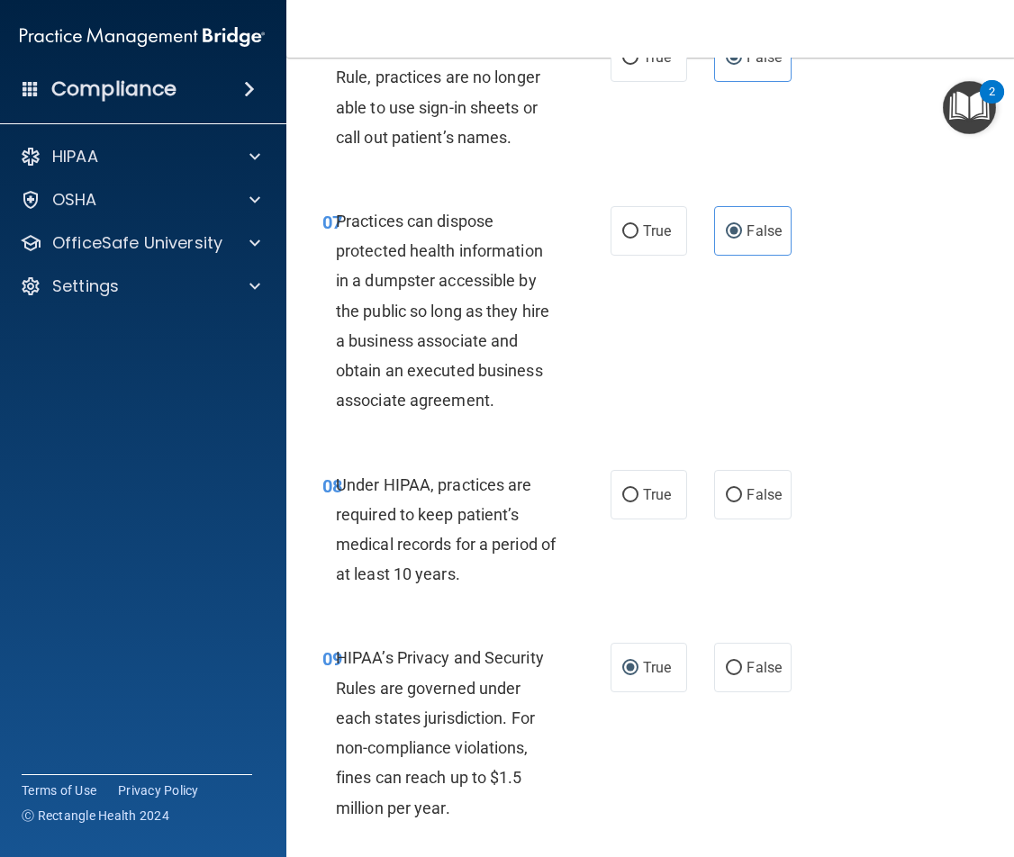
scroll to position [1351, 0]
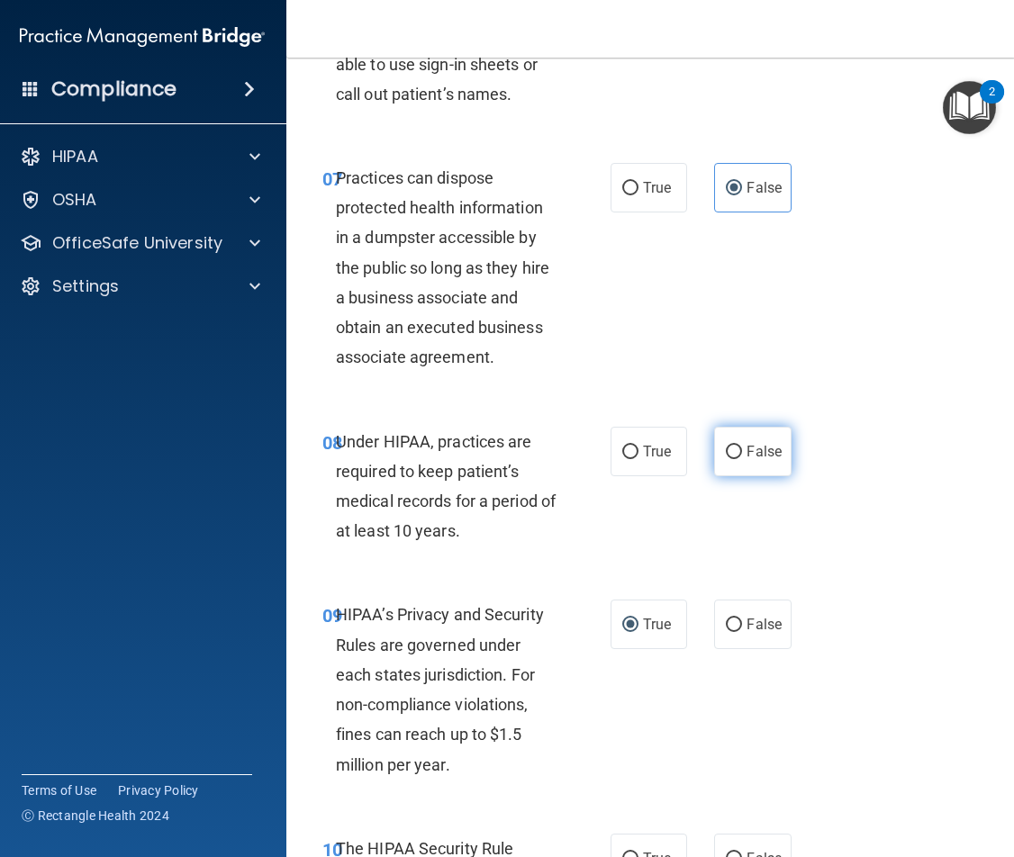
click at [748, 429] on label "False" at bounding box center [752, 452] width 77 height 50
click at [742, 446] on input "False" at bounding box center [734, 453] width 16 height 14
radio input "true"
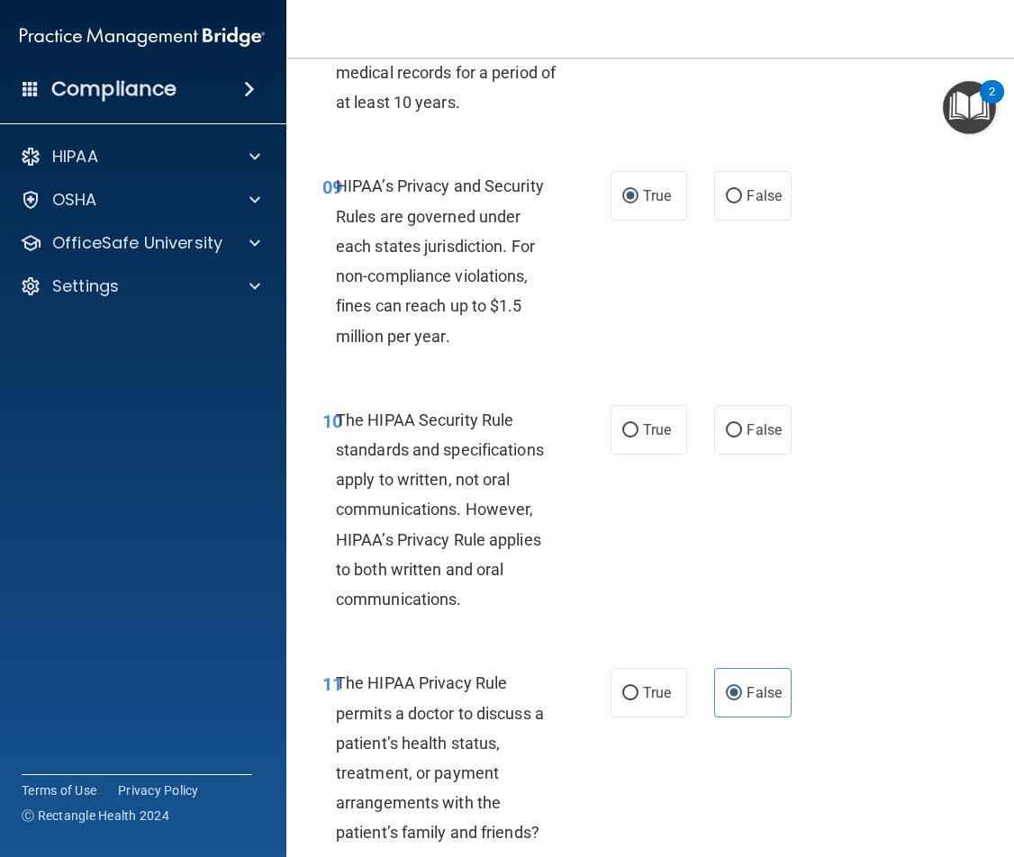
scroll to position [1891, 0]
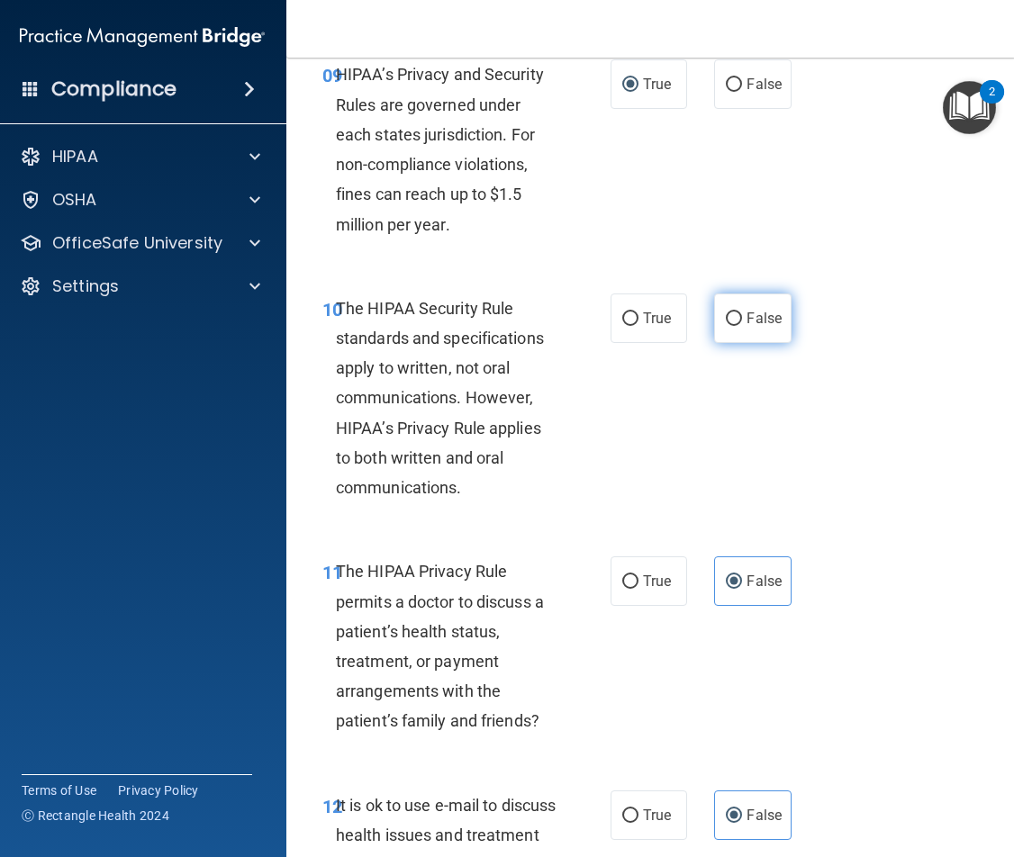
click at [760, 304] on label "False" at bounding box center [752, 319] width 77 height 50
click at [742, 313] on input "False" at bounding box center [734, 320] width 16 height 14
radio input "true"
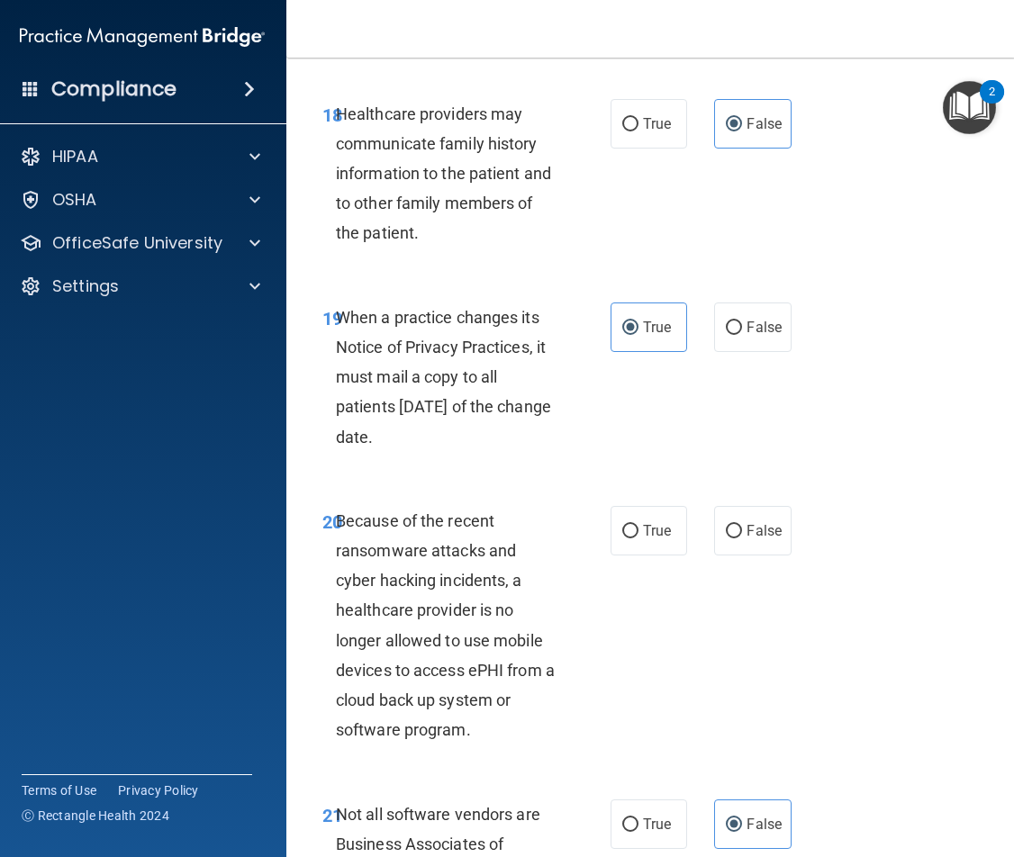
scroll to position [3873, 0]
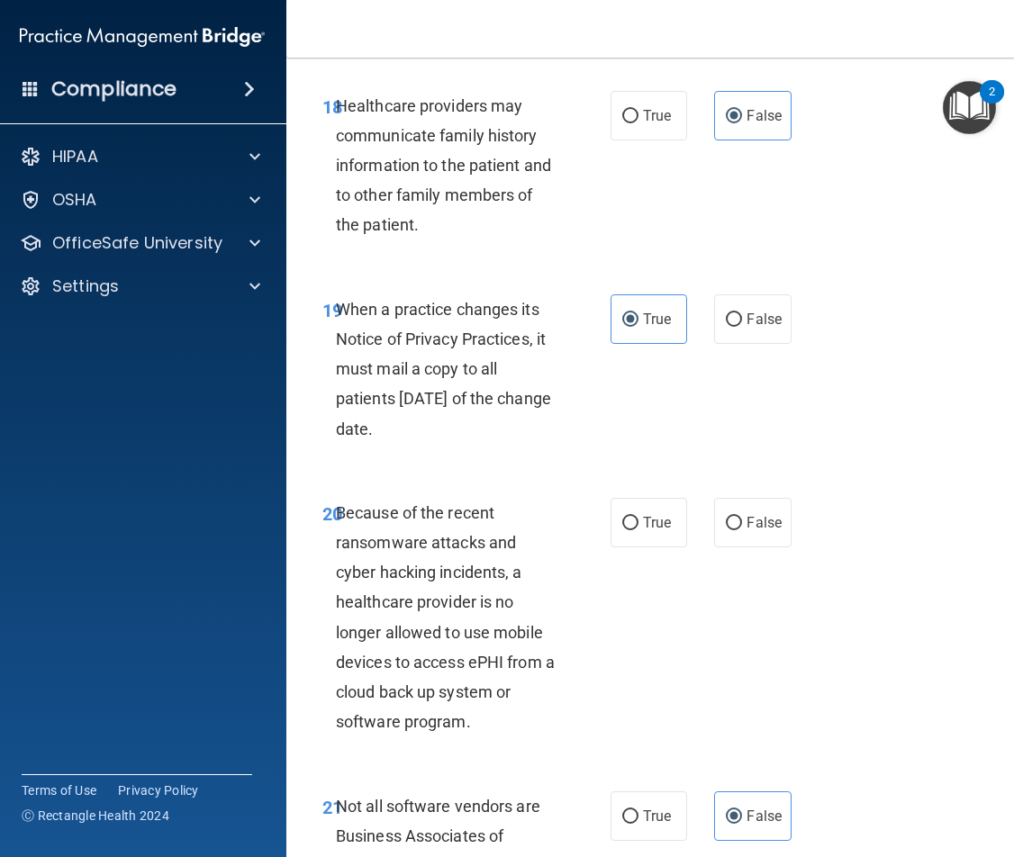
click at [793, 530] on div "20 Because of the recent ransomware attacks and cyber hacking incidents, a heal…" at bounding box center [651, 623] width 684 height 294
click at [773, 533] on label "False" at bounding box center [752, 523] width 77 height 50
click at [742, 530] on input "False" at bounding box center [734, 524] width 16 height 14
radio input "true"
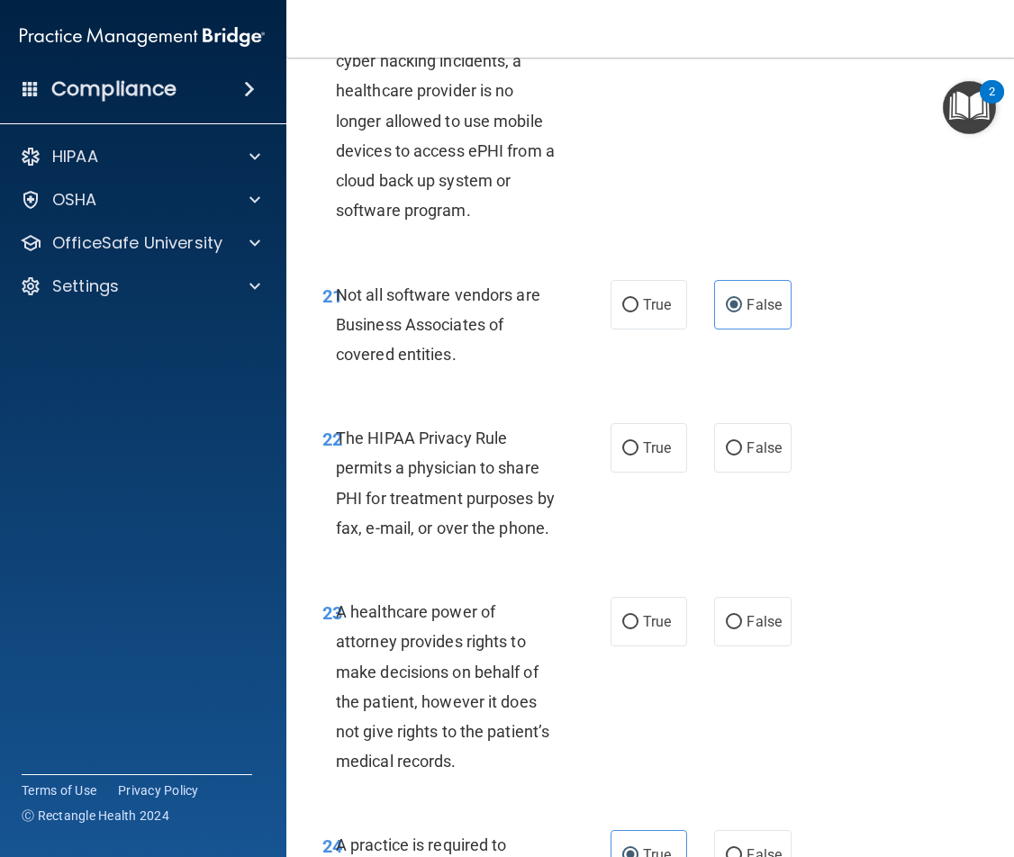
scroll to position [4413, 0]
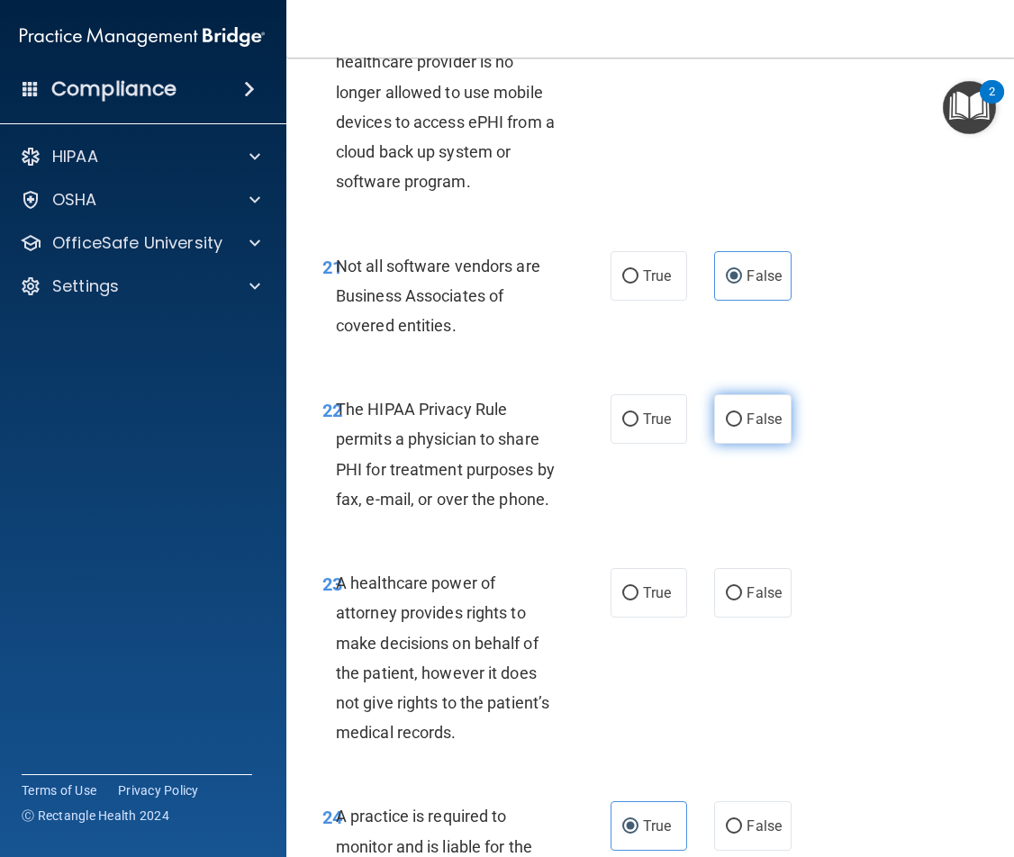
click at [749, 422] on span "False" at bounding box center [764, 419] width 35 height 17
click at [742, 422] on input "False" at bounding box center [734, 420] width 16 height 14
radio input "true"
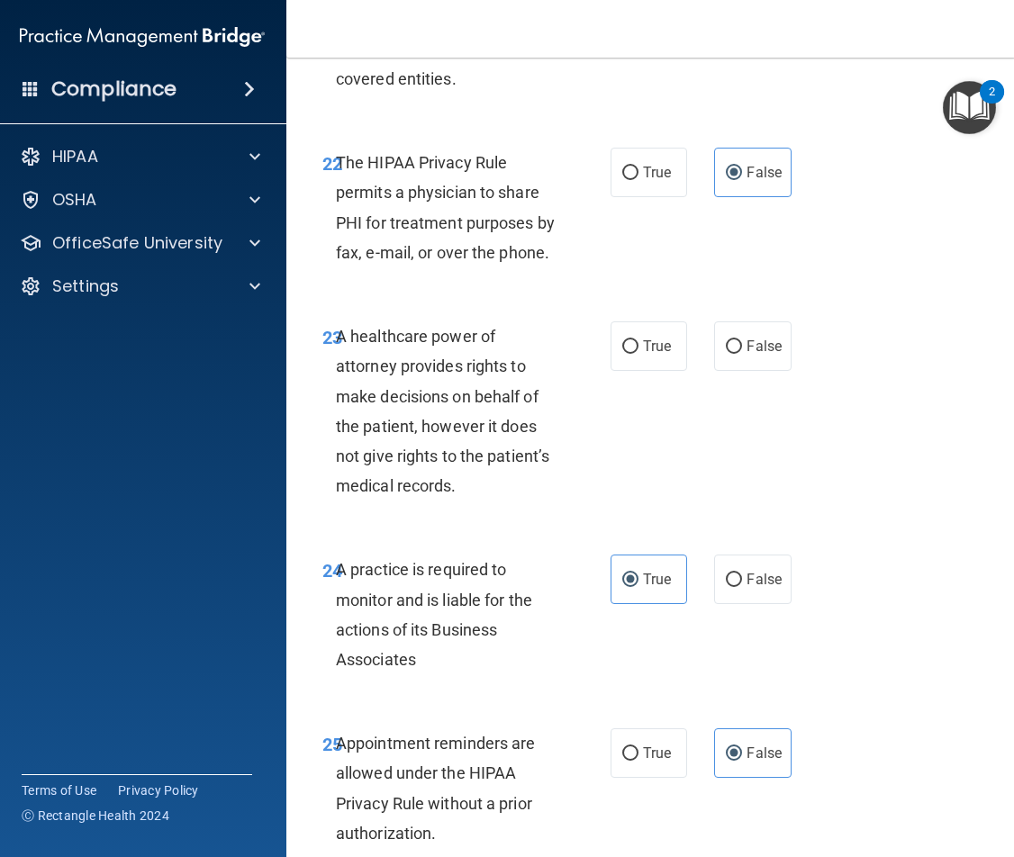
scroll to position [4683, 0]
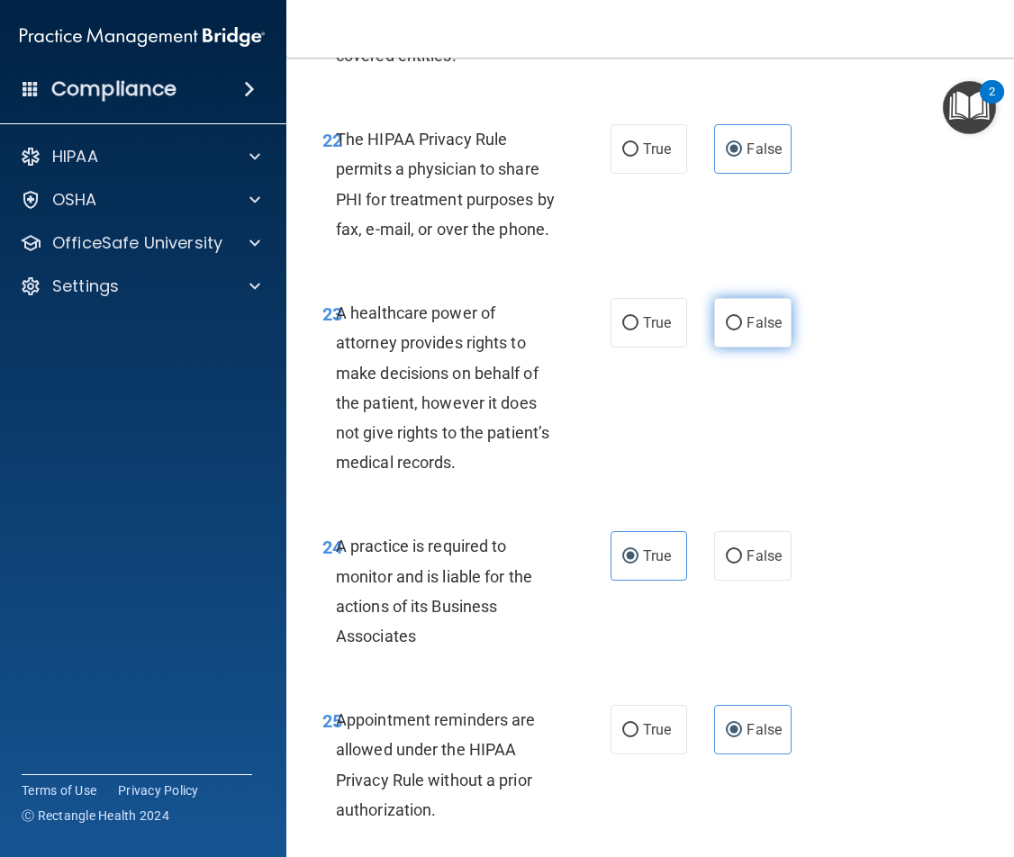
click at [738, 337] on label "False" at bounding box center [752, 323] width 77 height 50
click at [738, 331] on input "False" at bounding box center [734, 324] width 16 height 14
radio input "true"
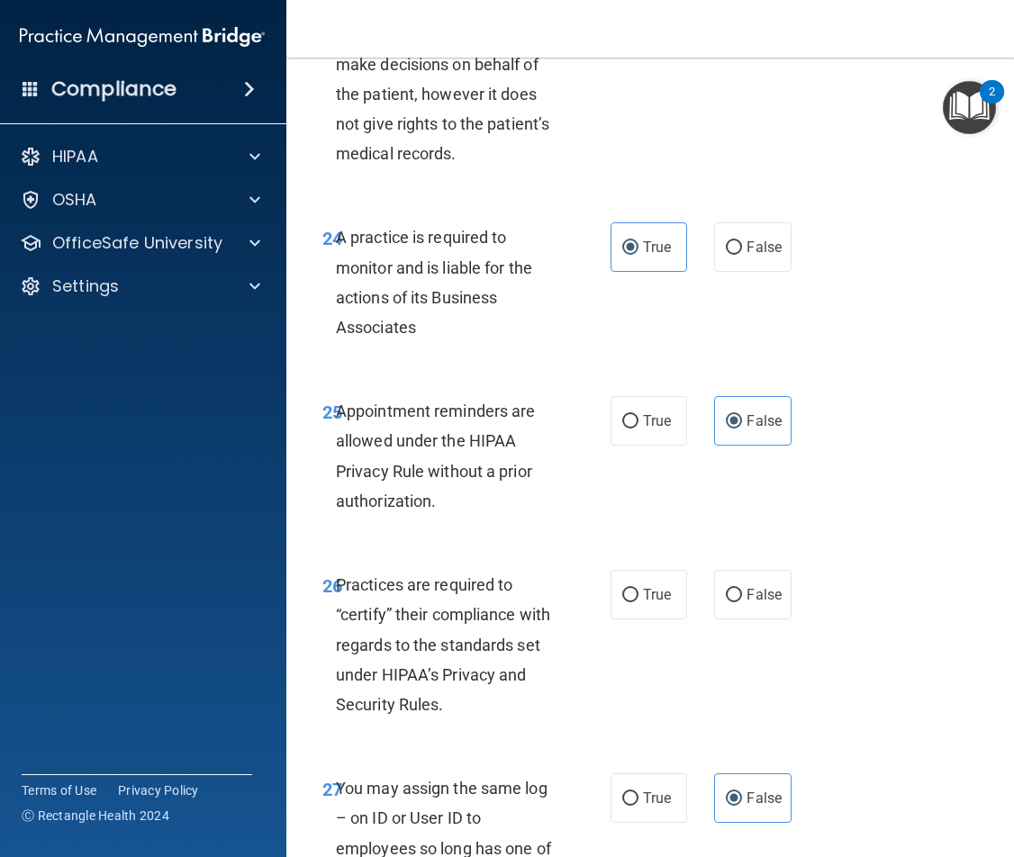
scroll to position [5224, 0]
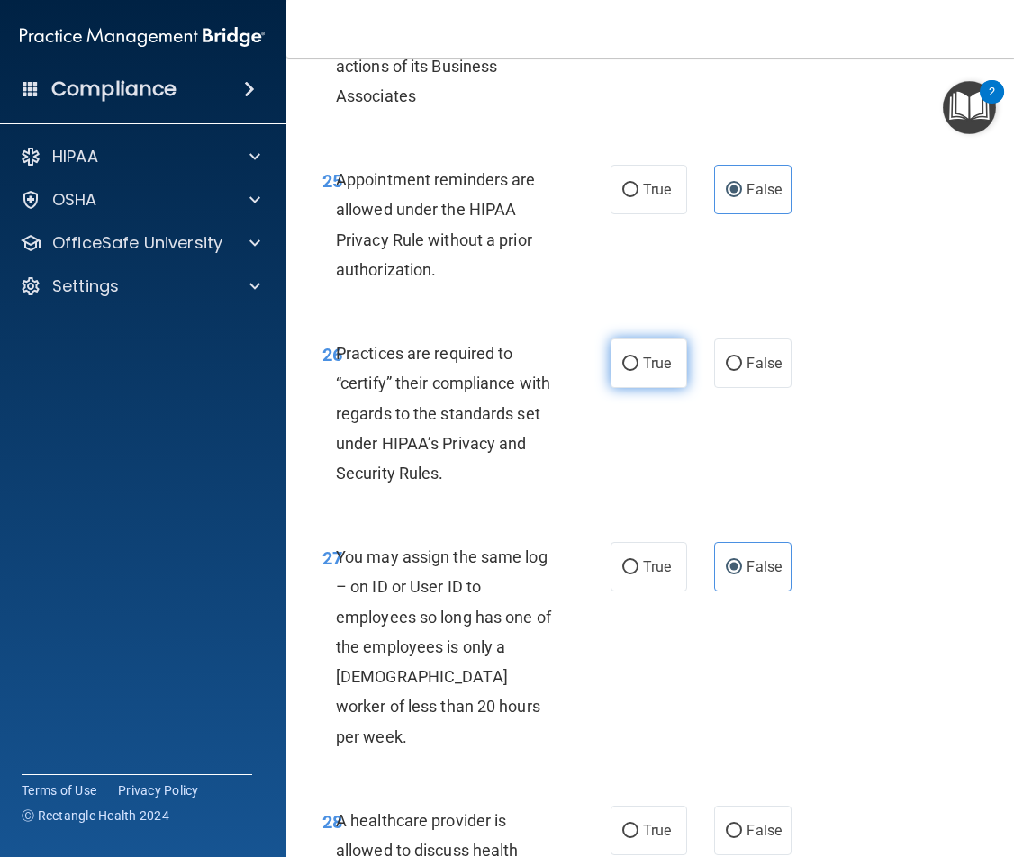
click at [661, 374] on label "True" at bounding box center [649, 364] width 77 height 50
click at [639, 371] on input "True" at bounding box center [630, 365] width 16 height 14
radio input "true"
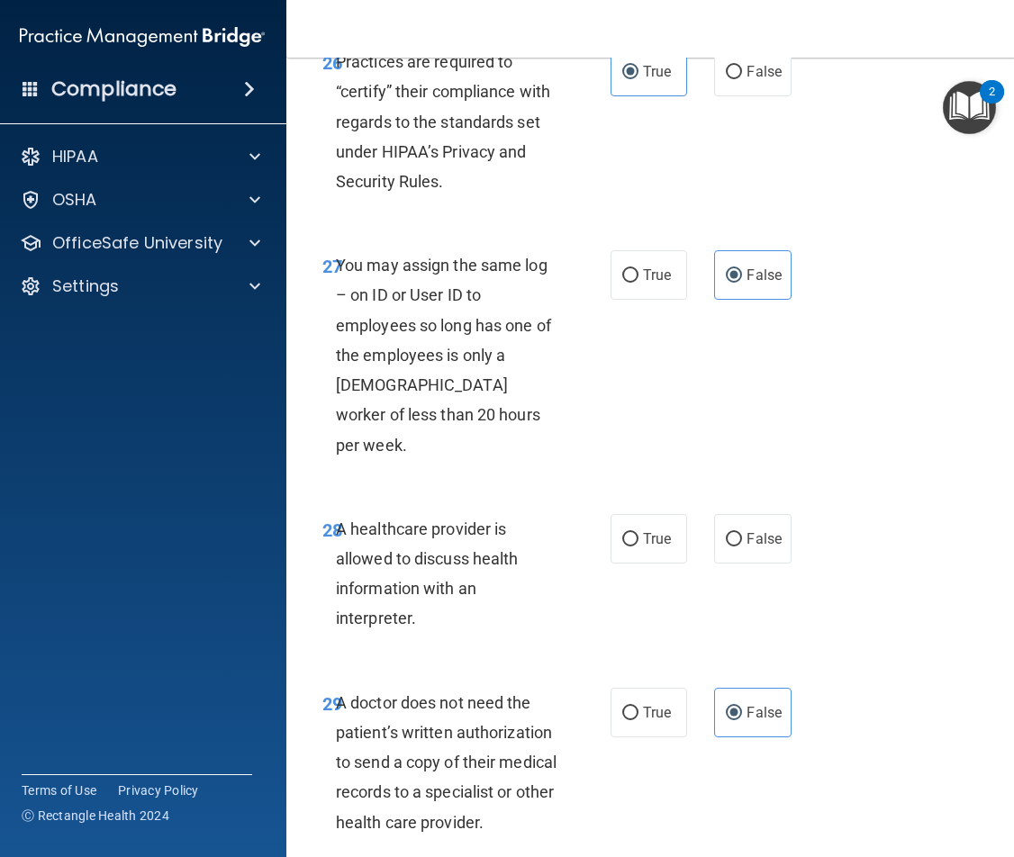
scroll to position [5674, 0]
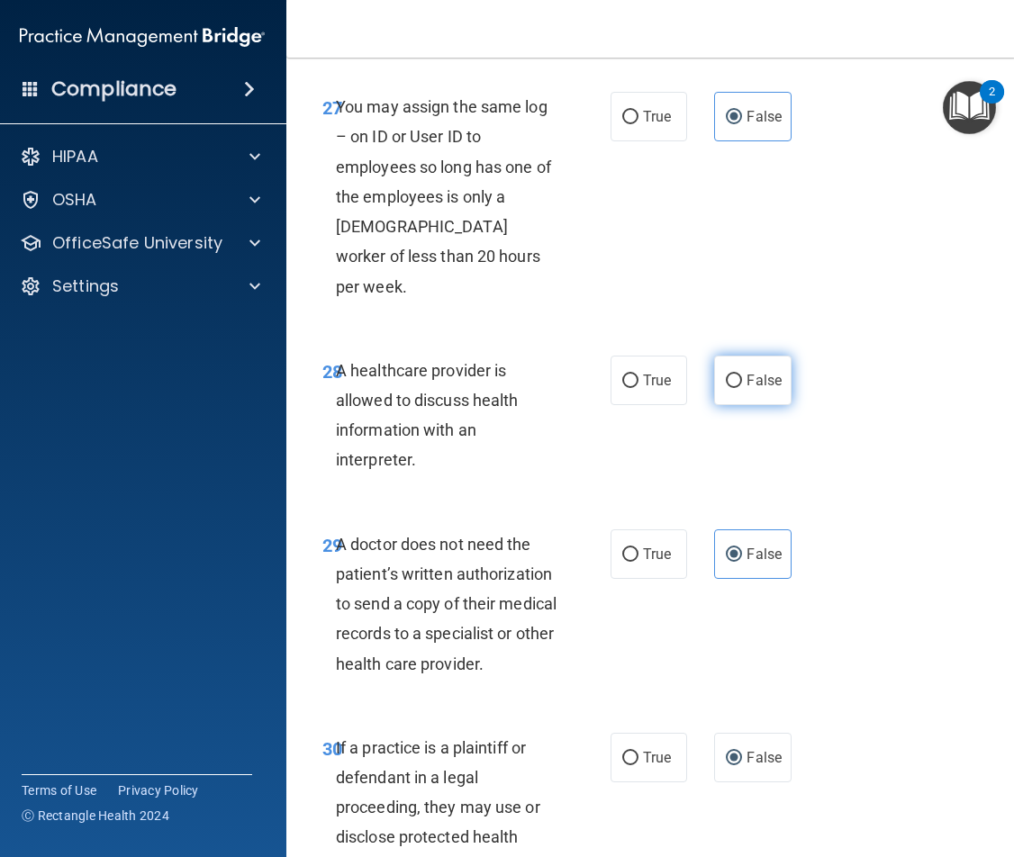
click at [737, 356] on label "False" at bounding box center [752, 381] width 77 height 50
click at [737, 375] on input "False" at bounding box center [734, 382] width 16 height 14
radio input "true"
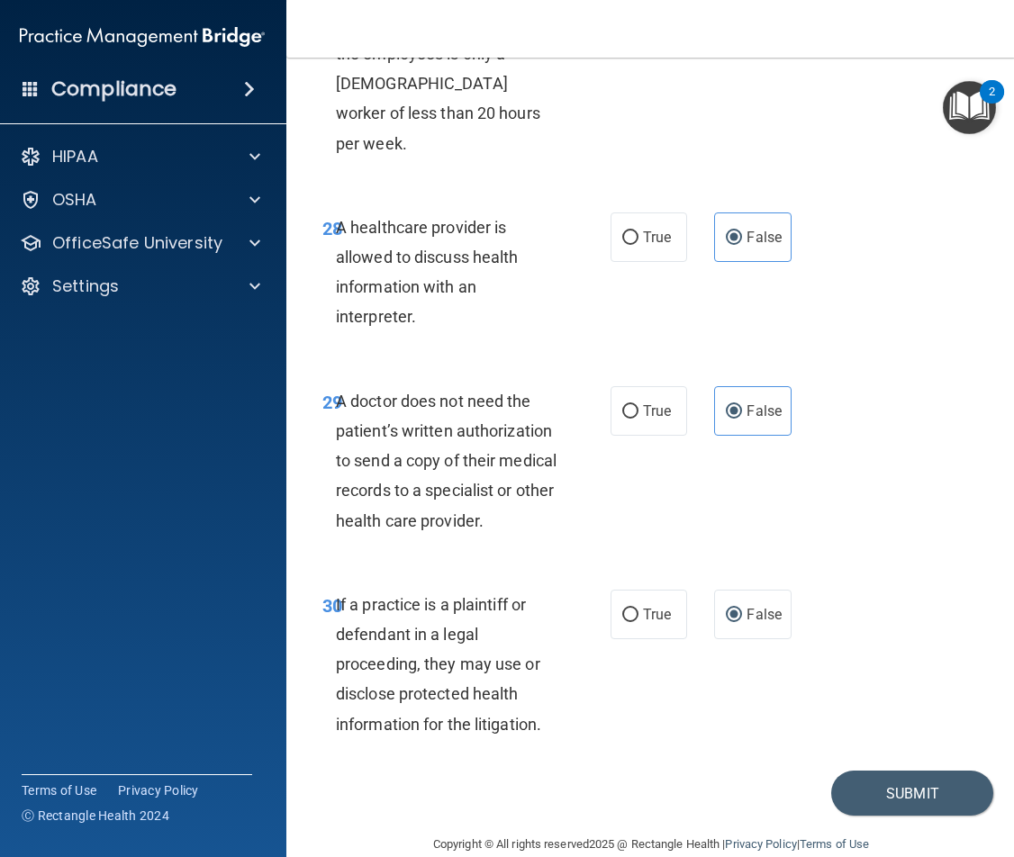
scroll to position [5818, 0]
click at [874, 772] on button "Submit" at bounding box center [912, 793] width 162 height 46
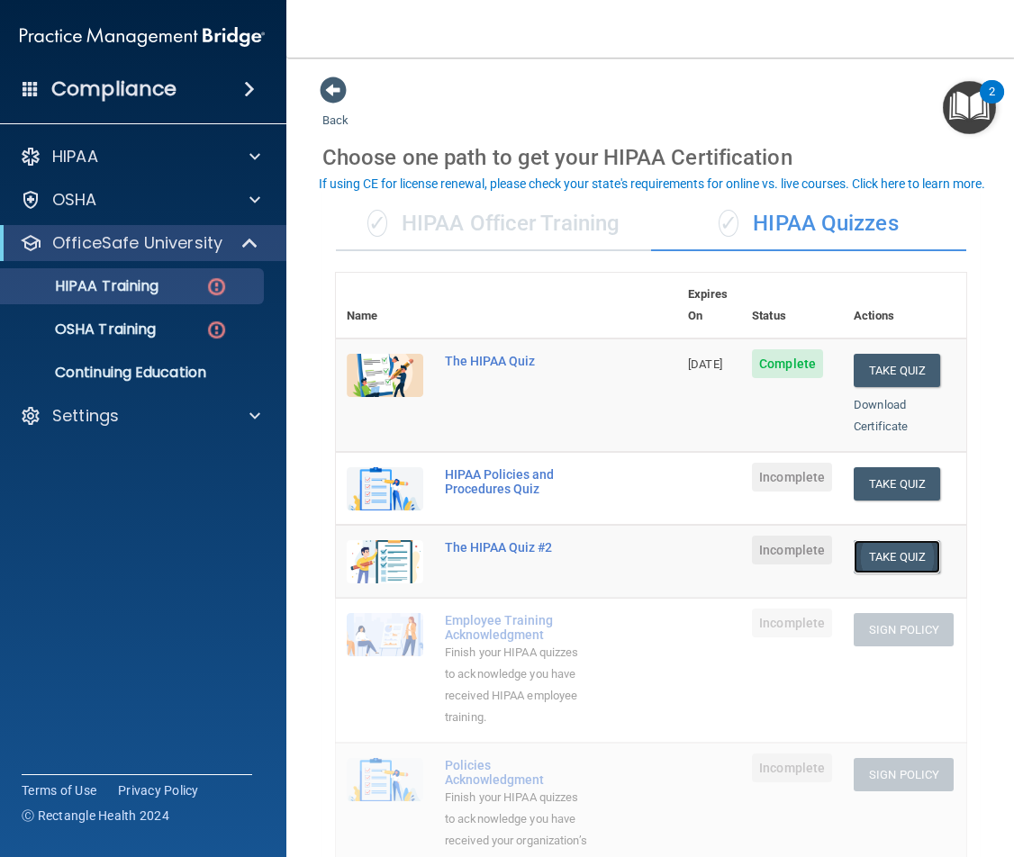
click at [877, 540] on button "Take Quiz" at bounding box center [897, 556] width 86 height 33
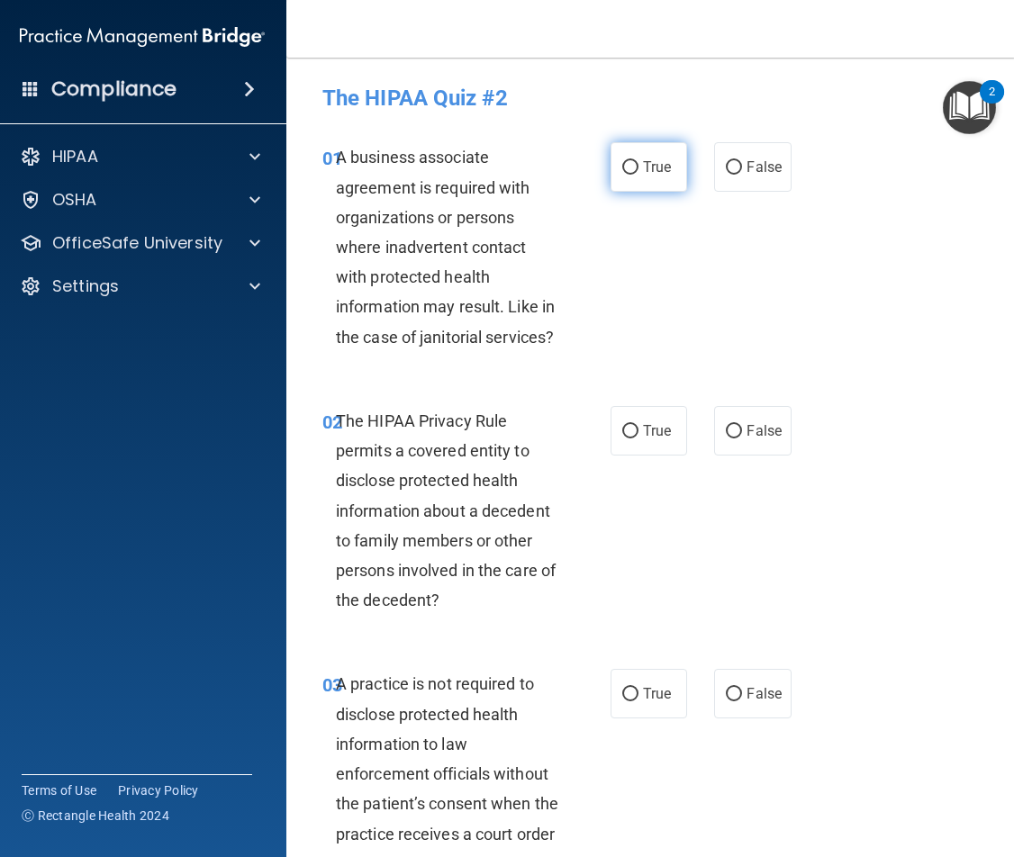
click at [652, 169] on span "True" at bounding box center [657, 167] width 28 height 17
click at [639, 169] on input "True" at bounding box center [630, 168] width 16 height 14
radio input "true"
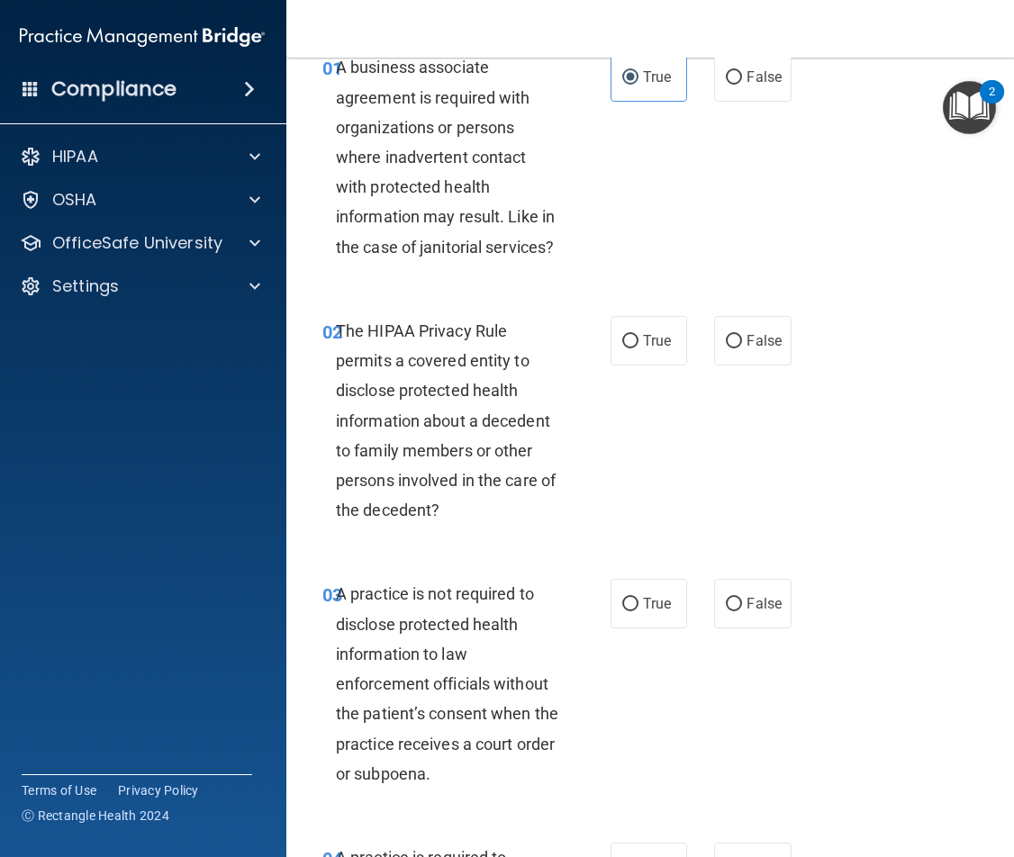
scroll to position [180, 0]
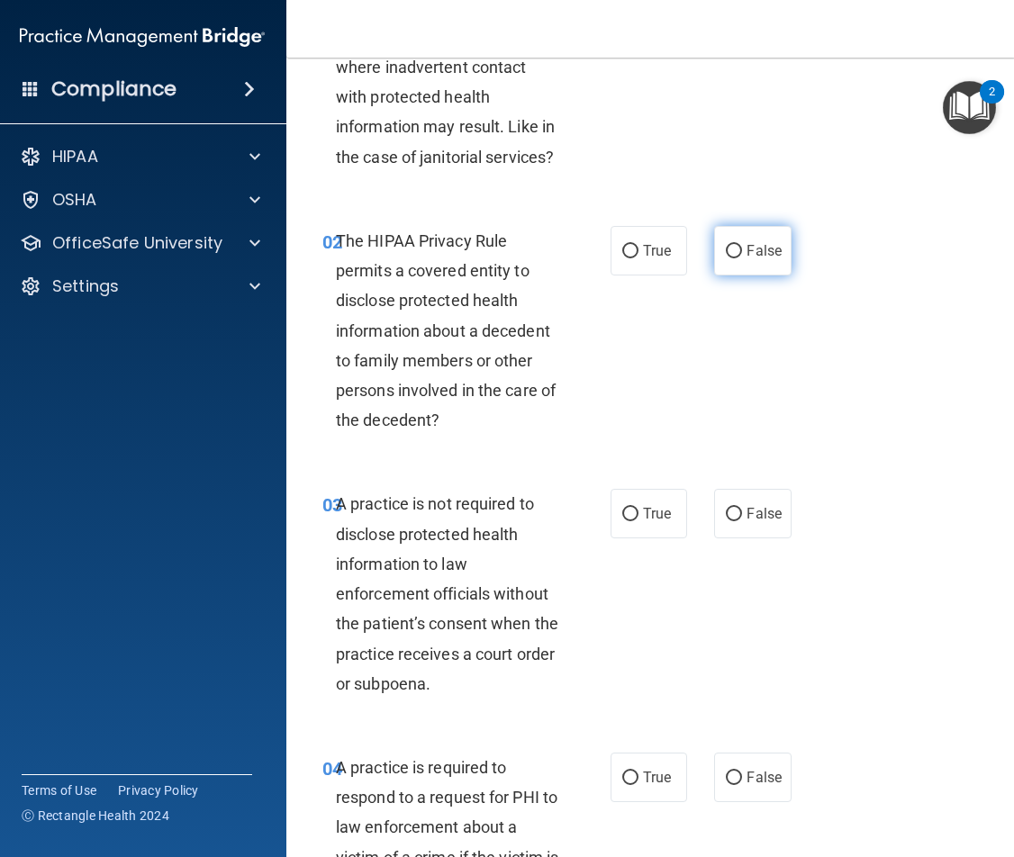
click at [748, 261] on label "False" at bounding box center [752, 251] width 77 height 50
click at [742, 258] on input "False" at bounding box center [734, 252] width 16 height 14
radio input "true"
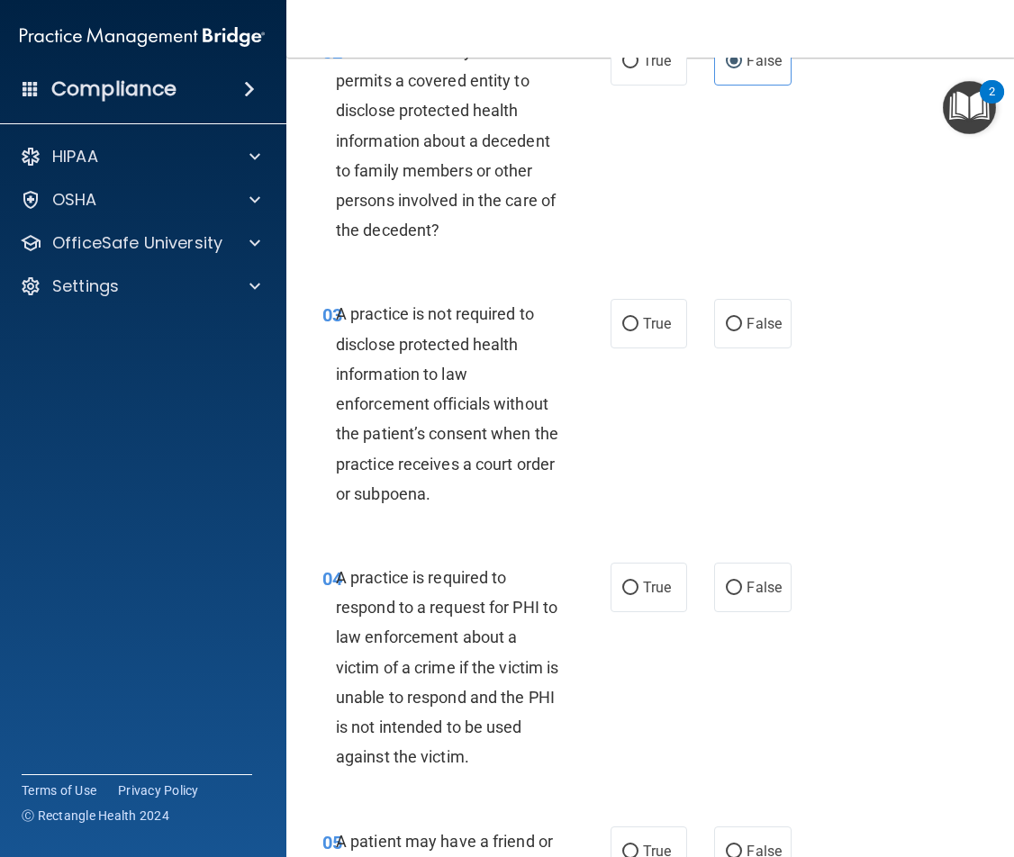
scroll to position [450, 0]
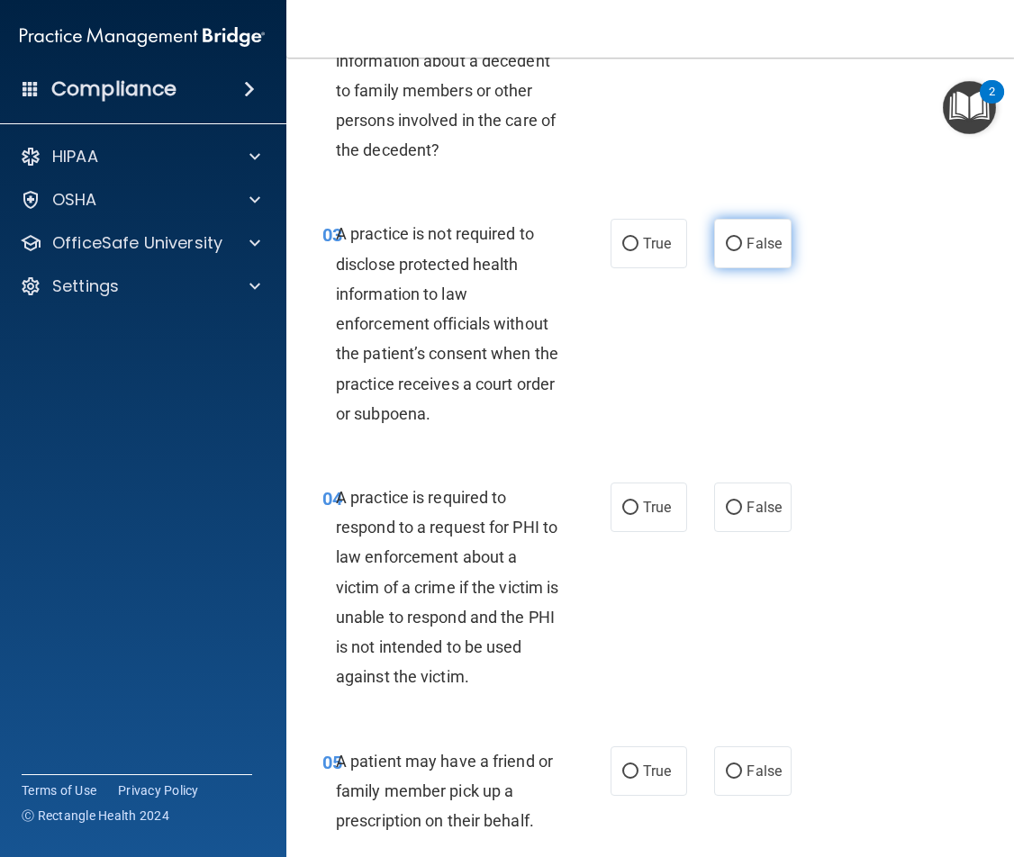
click at [720, 256] on label "False" at bounding box center [752, 244] width 77 height 50
click at [726, 251] on input "False" at bounding box center [734, 245] width 16 height 14
radio input "true"
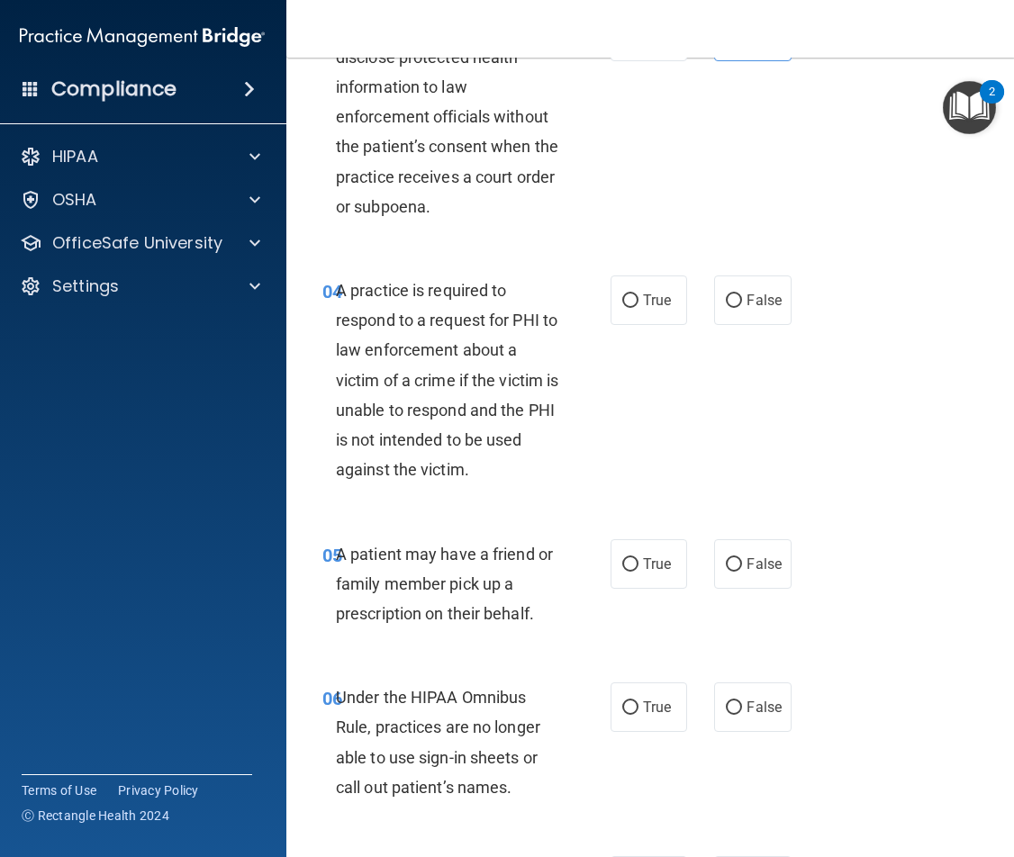
scroll to position [720, 0]
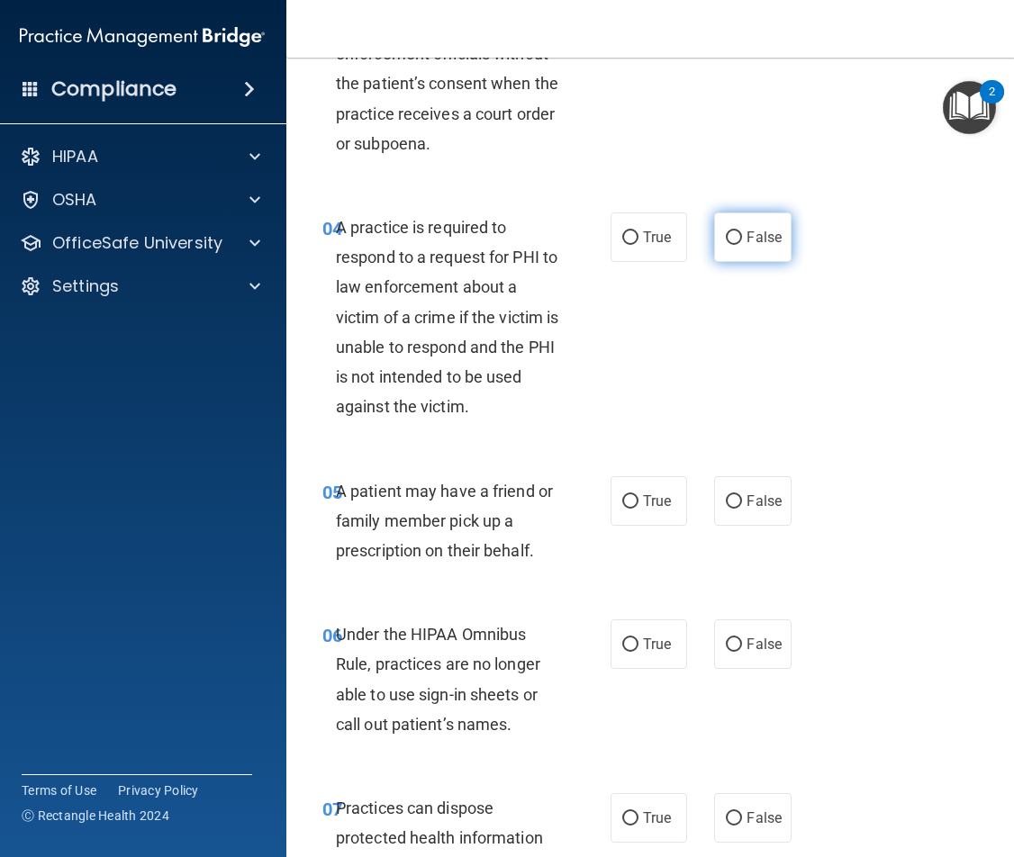
click at [750, 239] on span "False" at bounding box center [764, 237] width 35 height 17
click at [742, 239] on input "False" at bounding box center [734, 238] width 16 height 14
radio input "true"
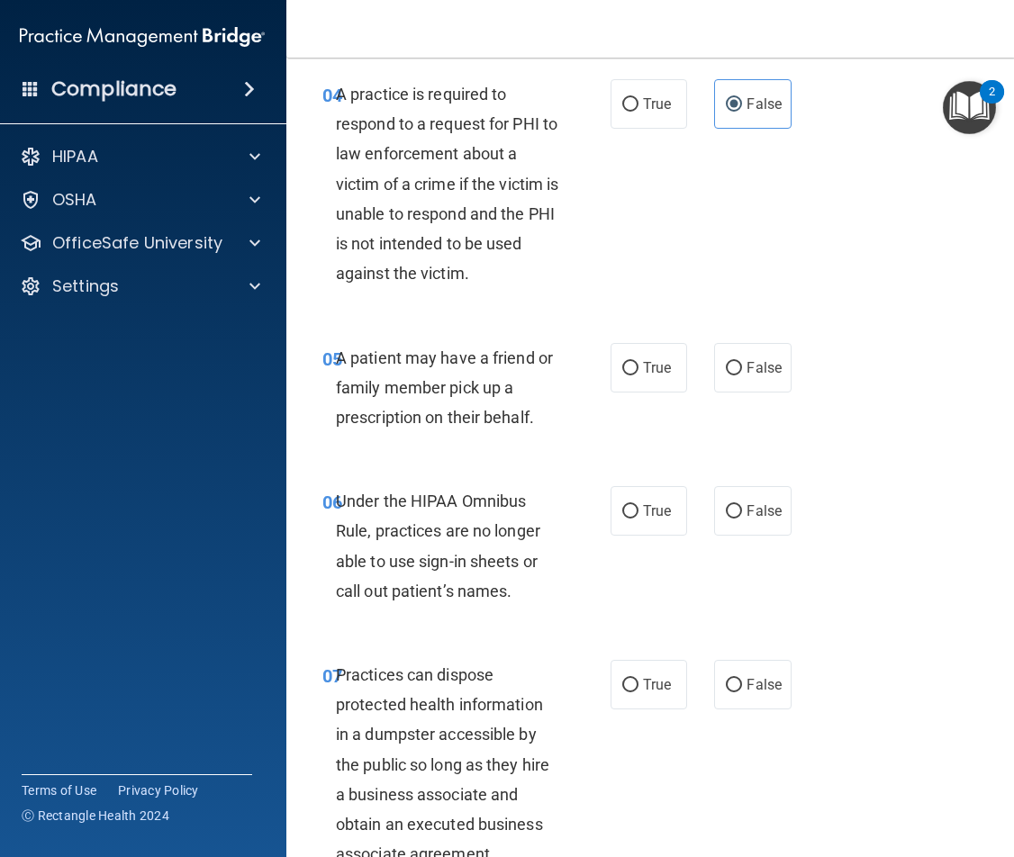
scroll to position [901, 0]
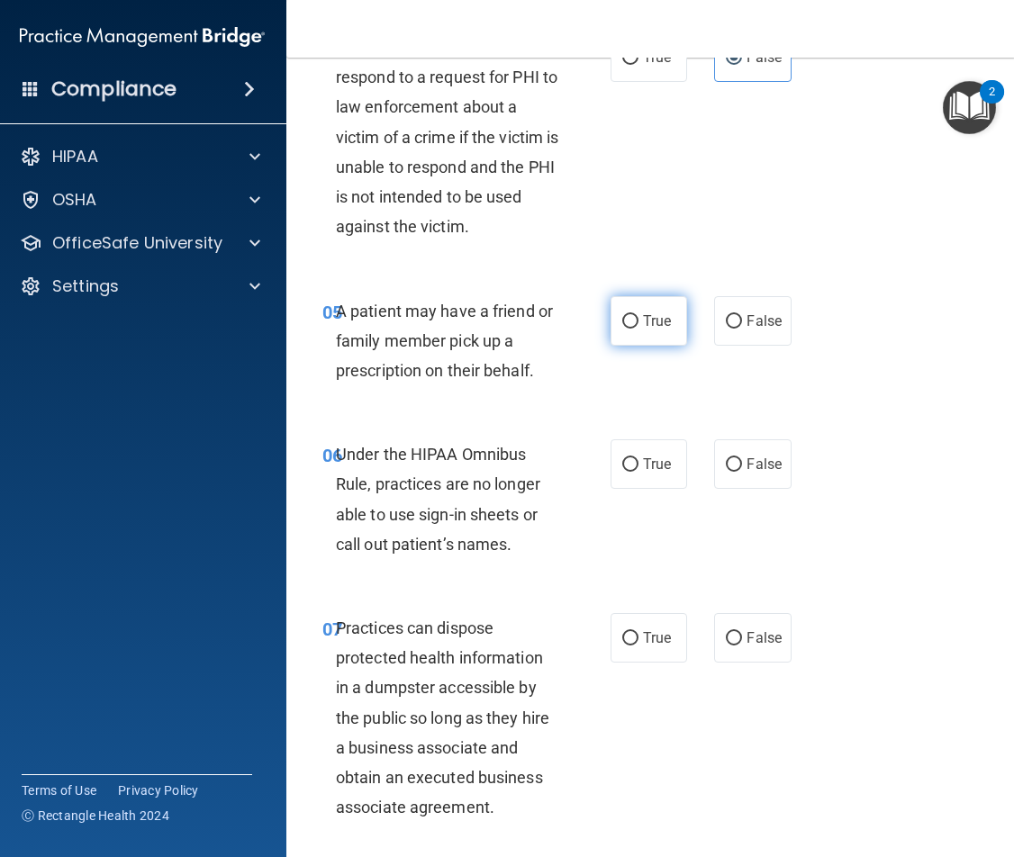
click at [666, 304] on label "True" at bounding box center [649, 321] width 77 height 50
click at [639, 315] on input "True" at bounding box center [630, 322] width 16 height 14
radio input "true"
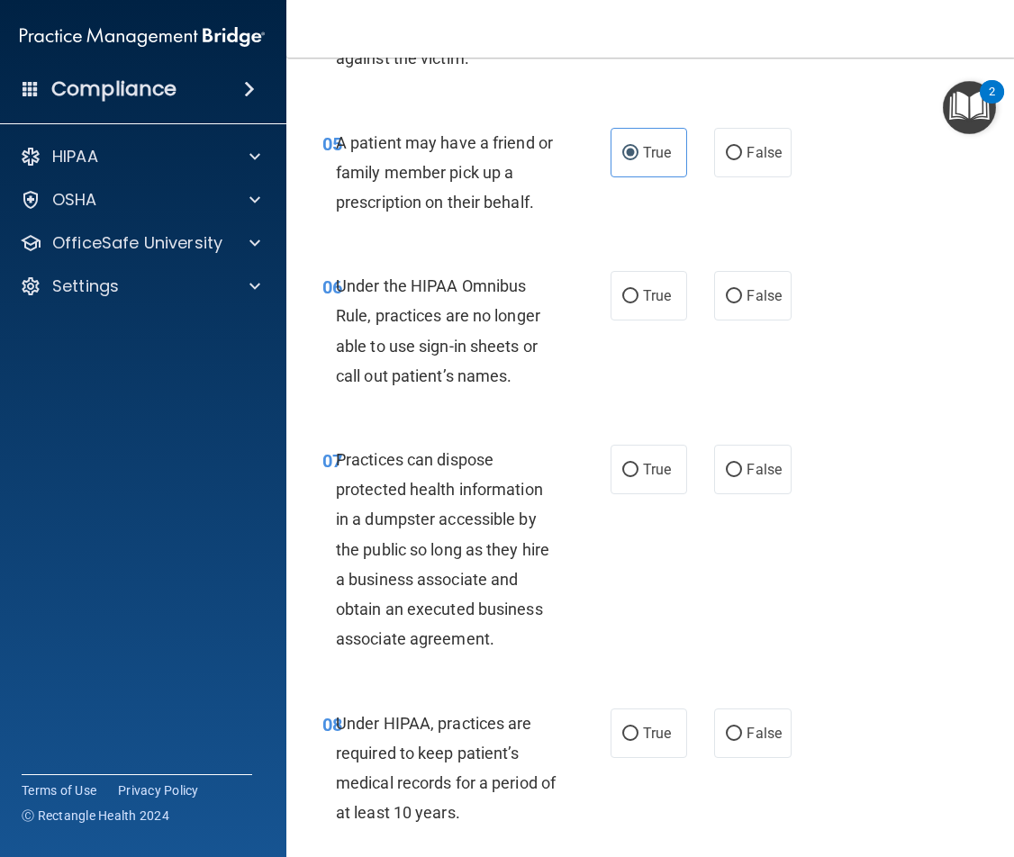
scroll to position [1081, 0]
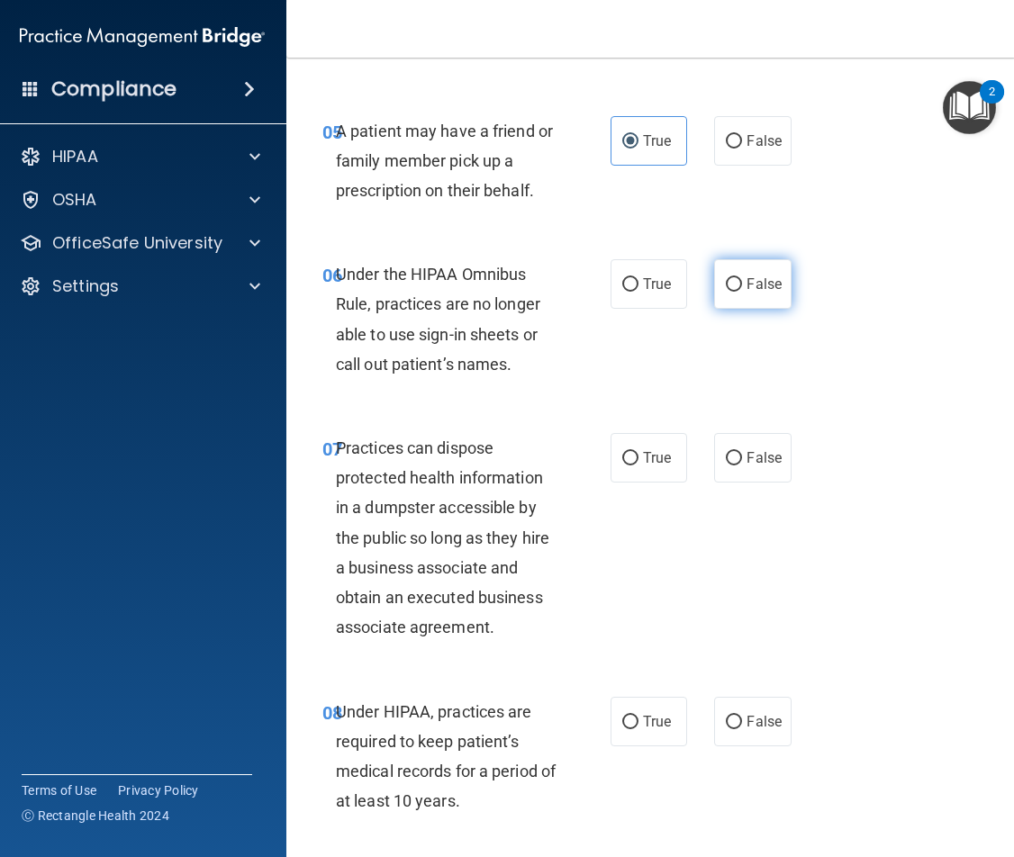
click at [747, 292] on span "False" at bounding box center [764, 284] width 35 height 17
click at [740, 292] on input "False" at bounding box center [734, 285] width 16 height 14
radio input "true"
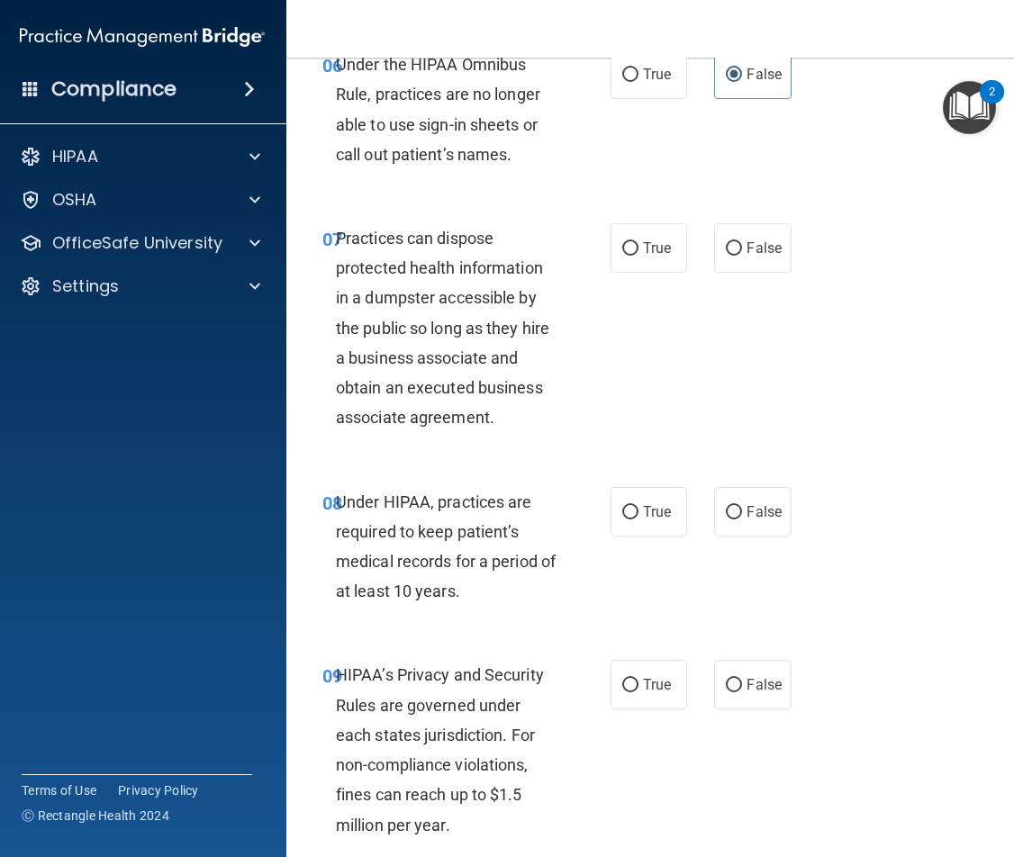
scroll to position [1351, 0]
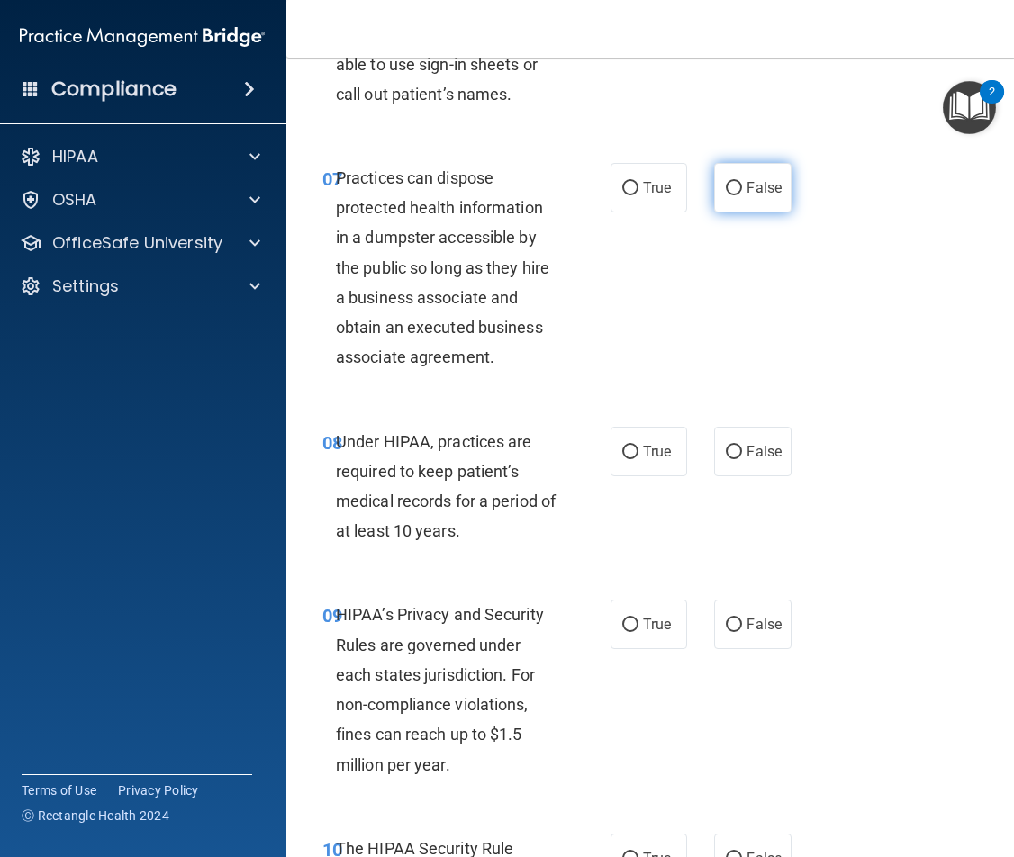
click at [728, 197] on label "False" at bounding box center [752, 188] width 77 height 50
click at [728, 195] on input "False" at bounding box center [734, 189] width 16 height 14
radio input "true"
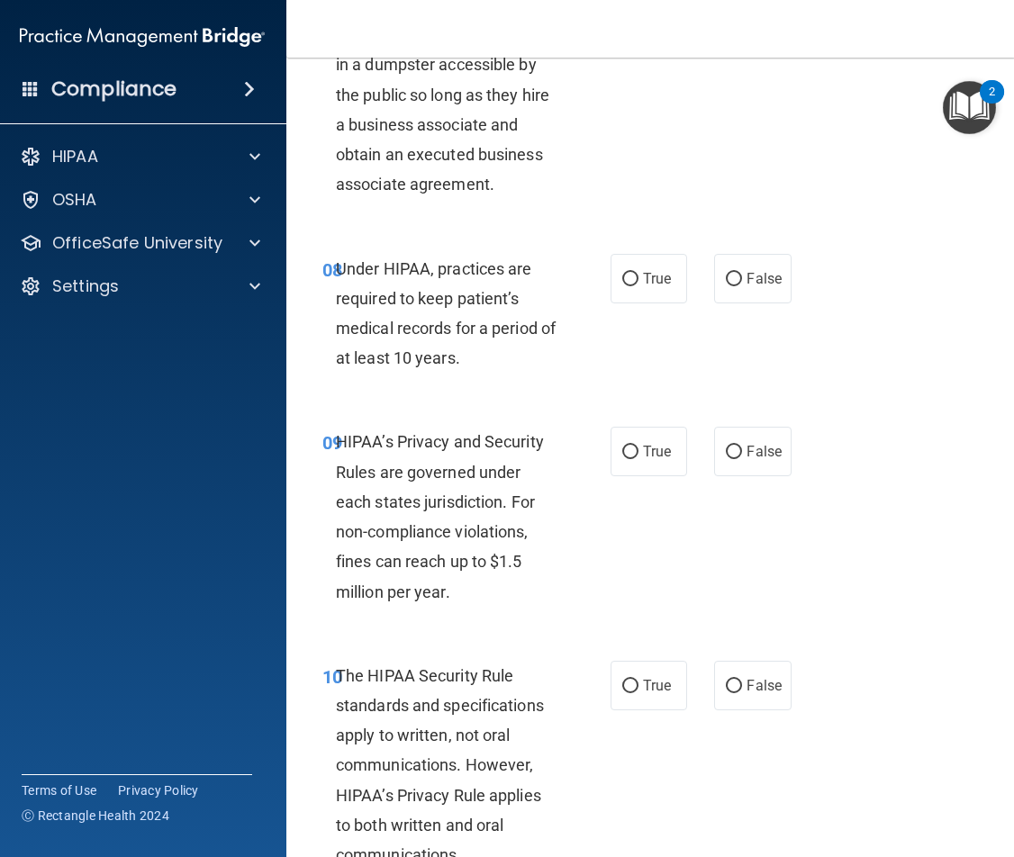
scroll to position [1531, 0]
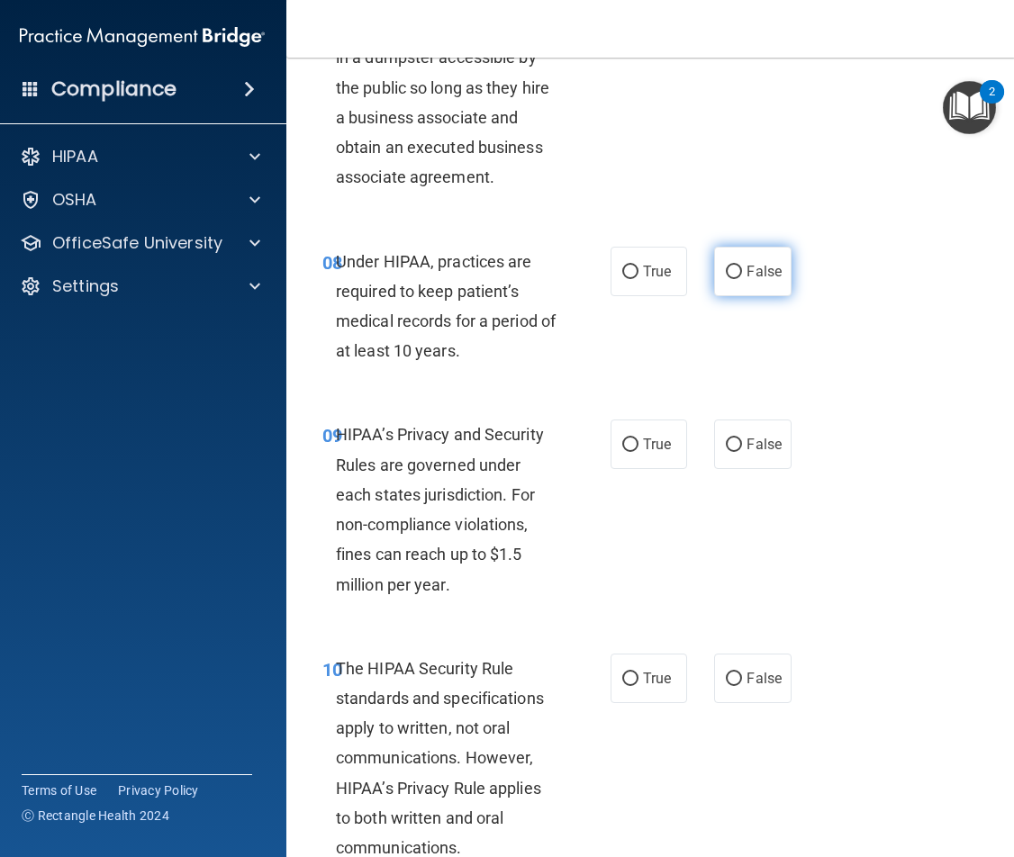
click at [752, 288] on label "False" at bounding box center [752, 272] width 77 height 50
click at [742, 279] on input "False" at bounding box center [734, 273] width 16 height 14
radio input "true"
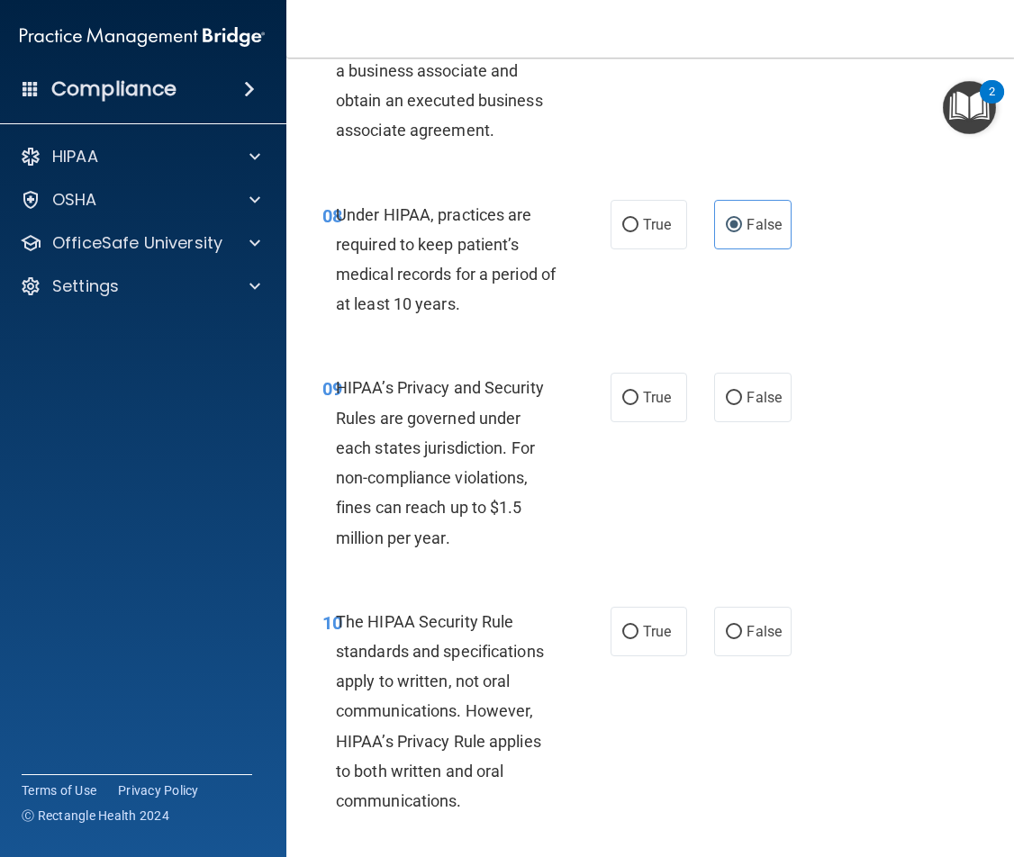
scroll to position [1621, 0]
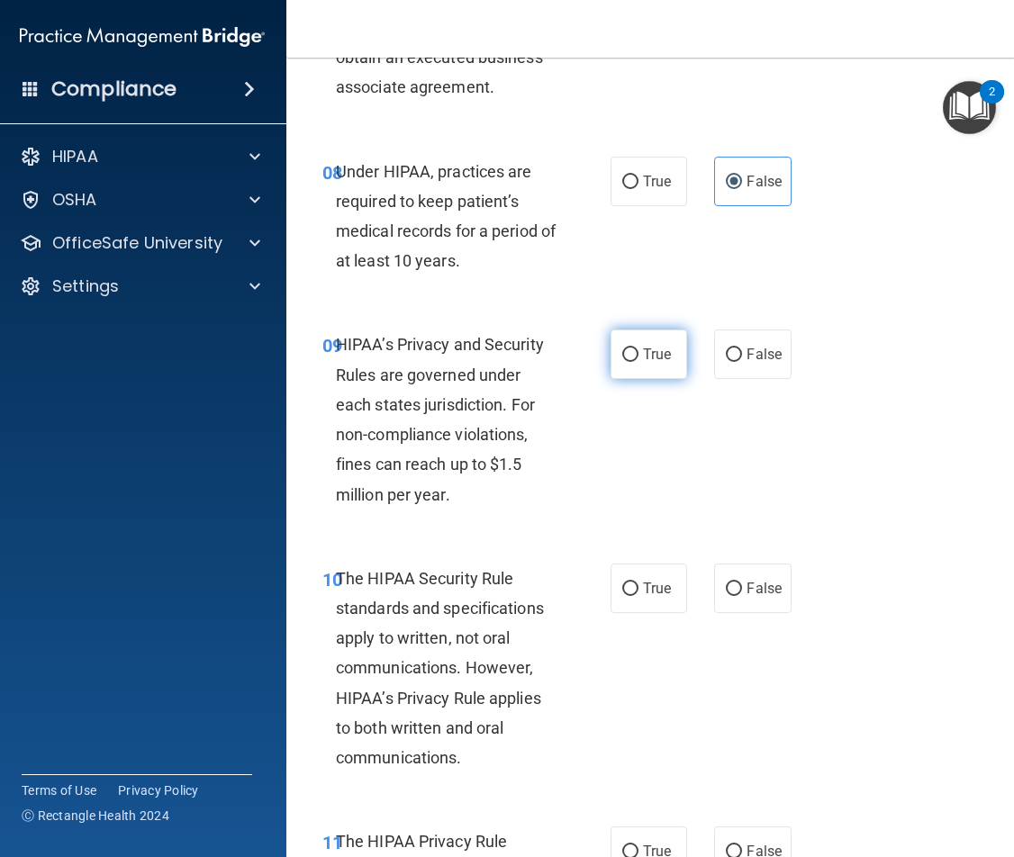
click at [670, 362] on label "True" at bounding box center [649, 355] width 77 height 50
click at [639, 362] on input "True" at bounding box center [630, 356] width 16 height 14
radio input "true"
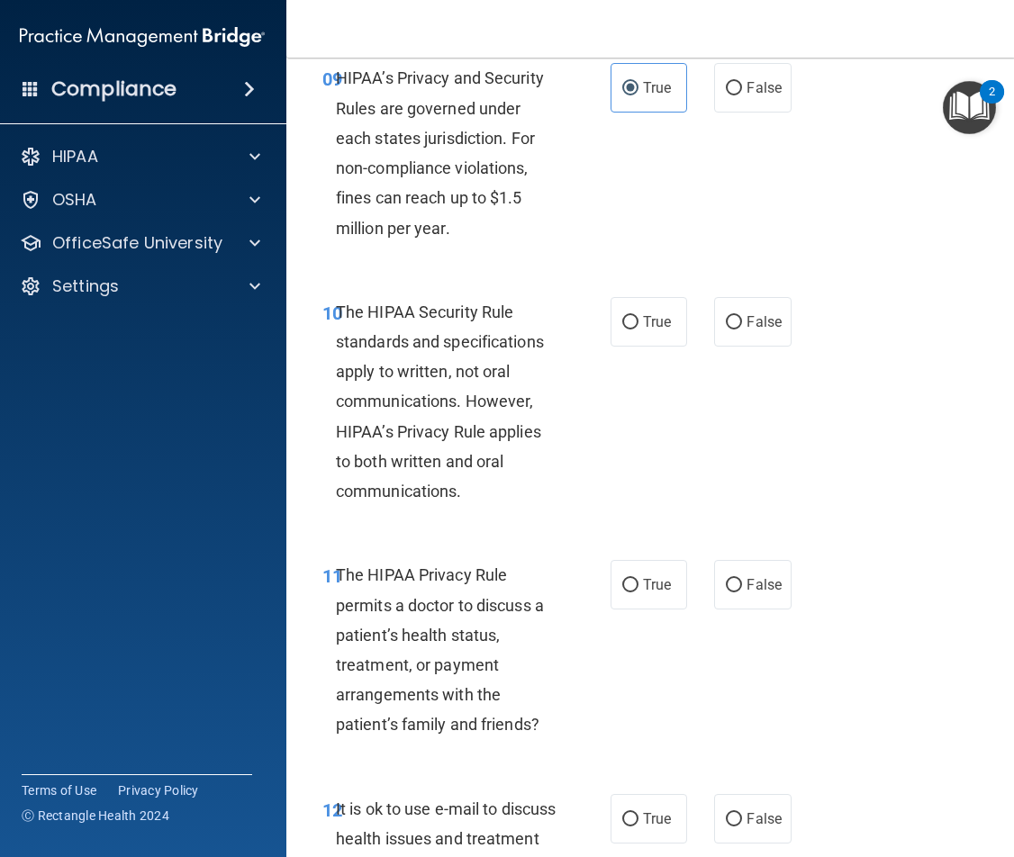
scroll to position [1891, 0]
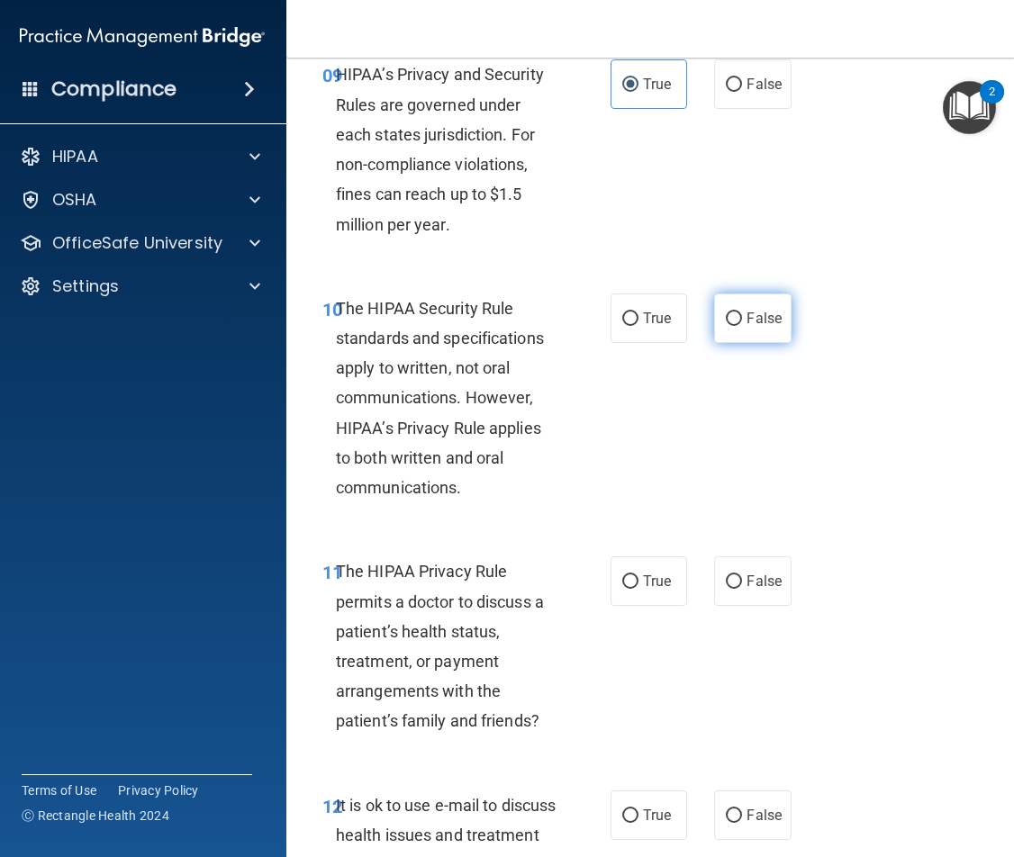
click at [726, 321] on input "False" at bounding box center [734, 320] width 16 height 14
radio input "true"
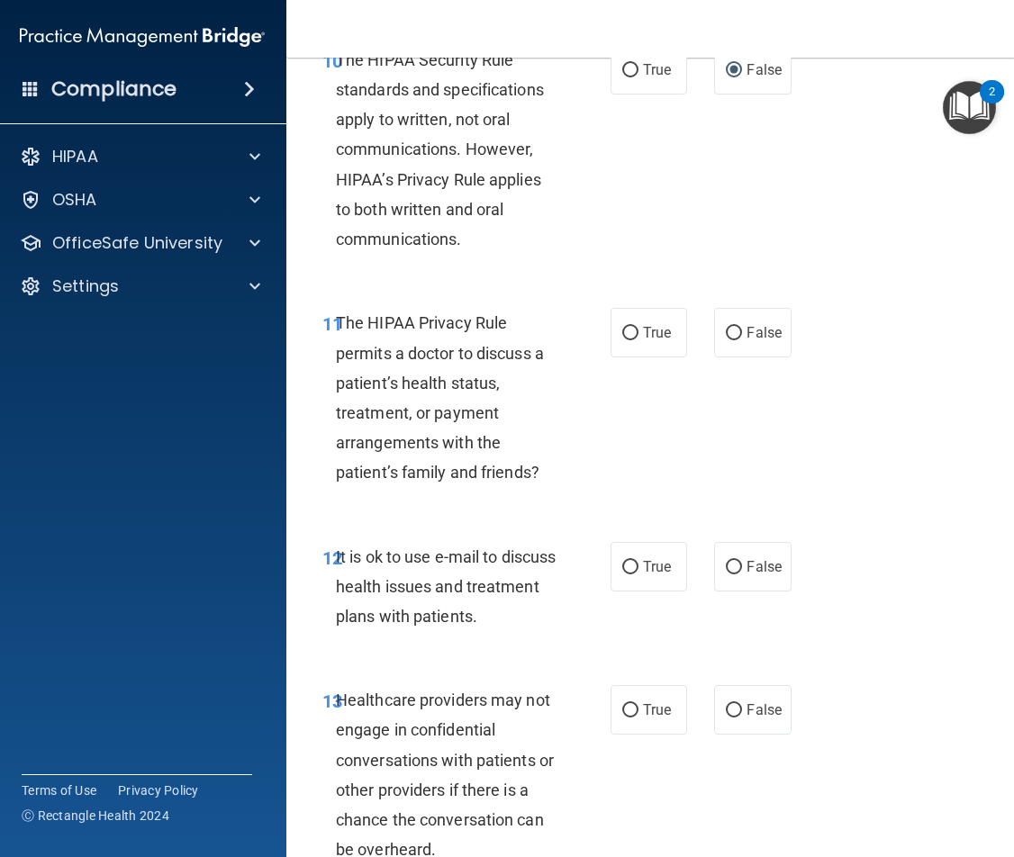
scroll to position [2161, 0]
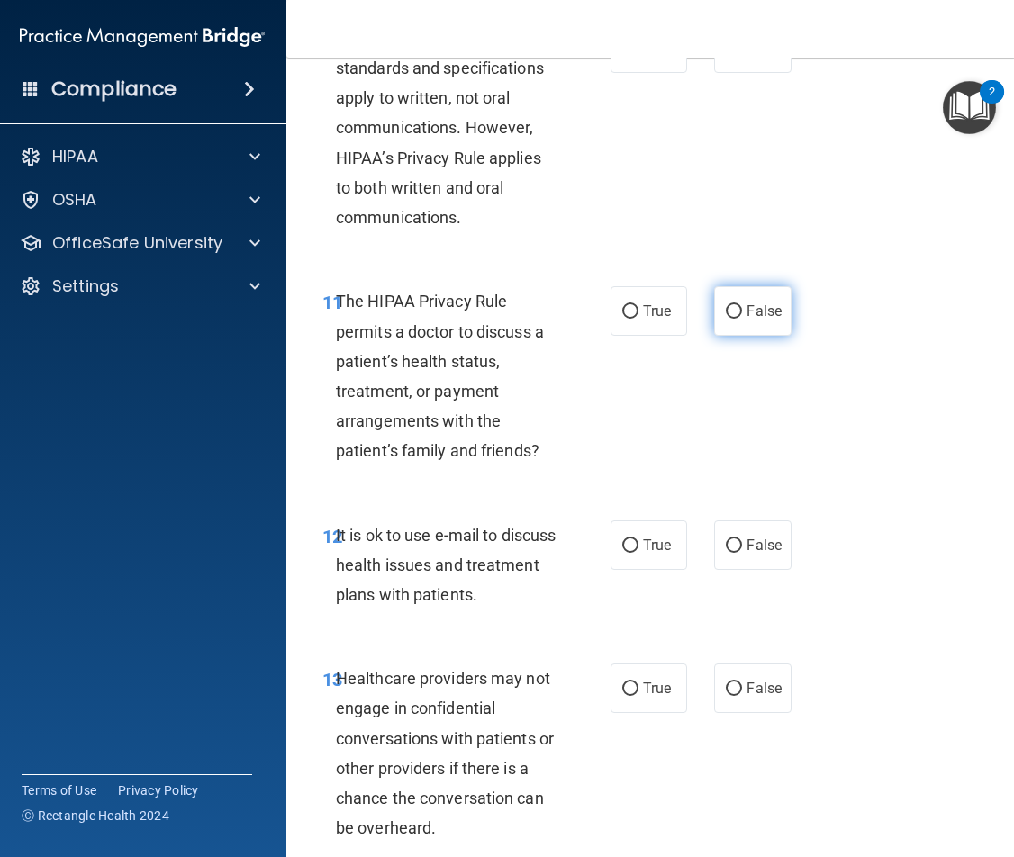
click at [751, 295] on label "False" at bounding box center [752, 311] width 77 height 50
click at [742, 305] on input "False" at bounding box center [734, 312] width 16 height 14
radio input "true"
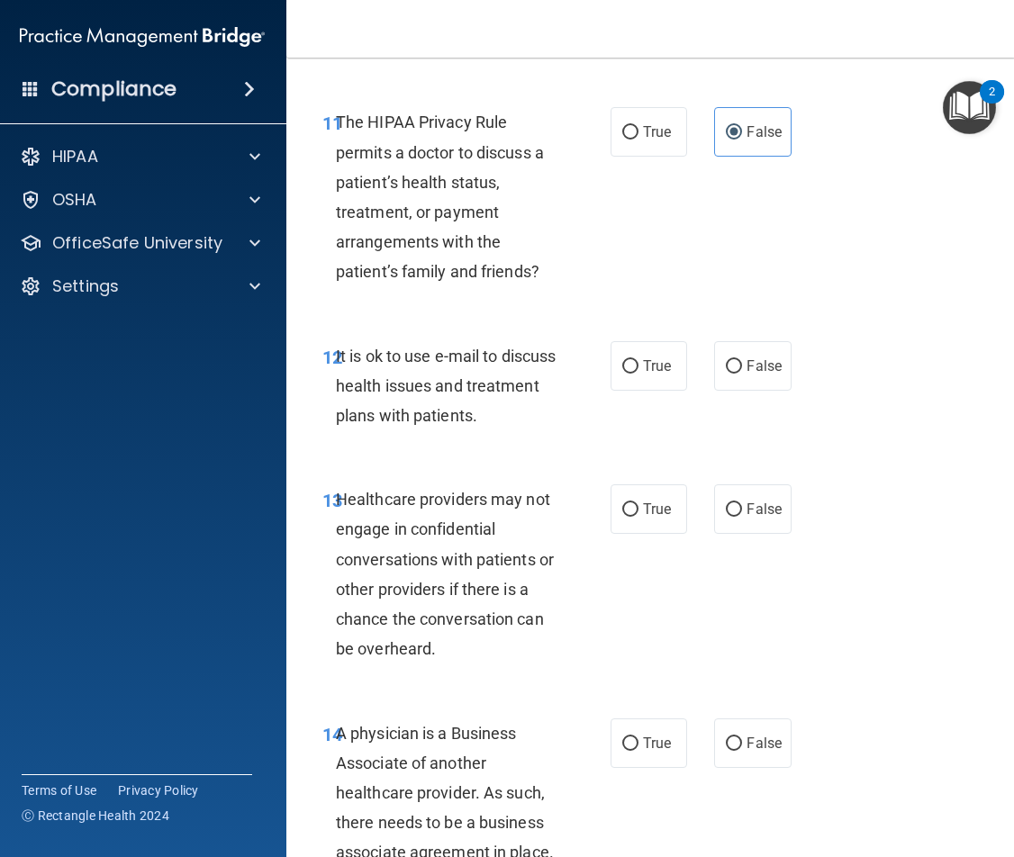
scroll to position [2342, 0]
click at [749, 376] on label "False" at bounding box center [752, 365] width 77 height 50
click at [742, 373] on input "False" at bounding box center [734, 366] width 16 height 14
radio input "true"
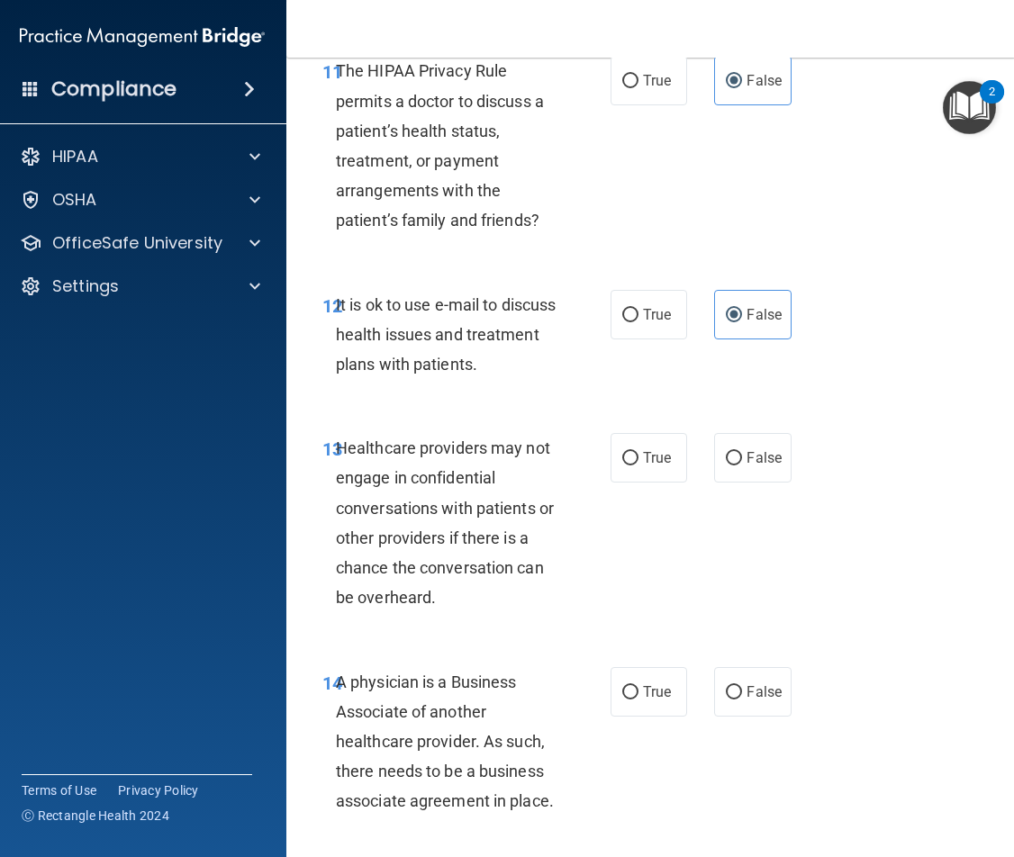
scroll to position [2612, 0]
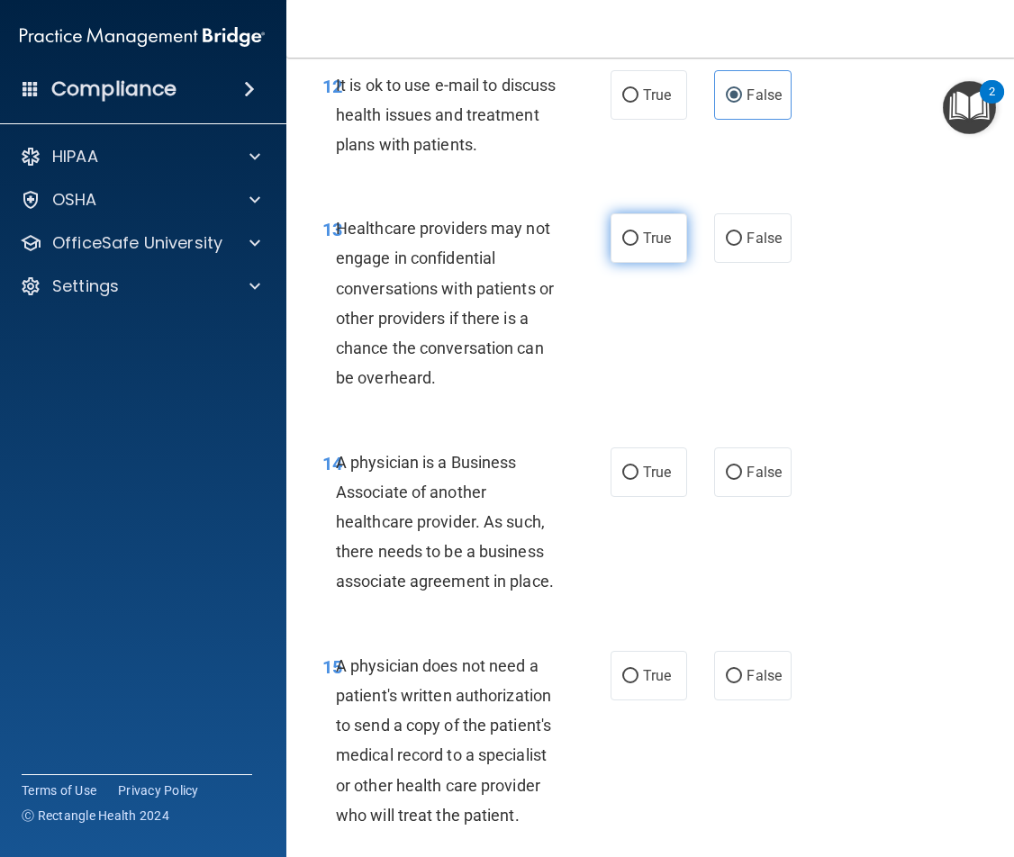
click at [643, 245] on span "True" at bounding box center [657, 238] width 28 height 17
click at [638, 245] on input "True" at bounding box center [630, 239] width 16 height 14
radio input "true"
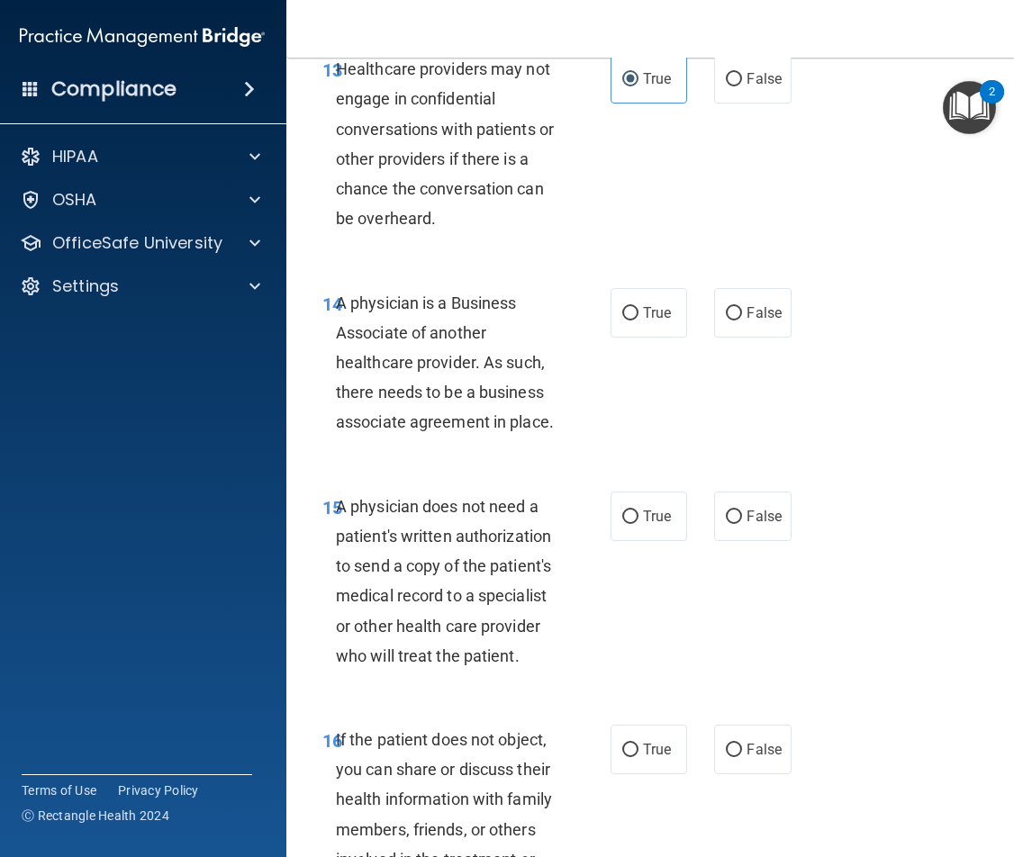
scroll to position [2792, 0]
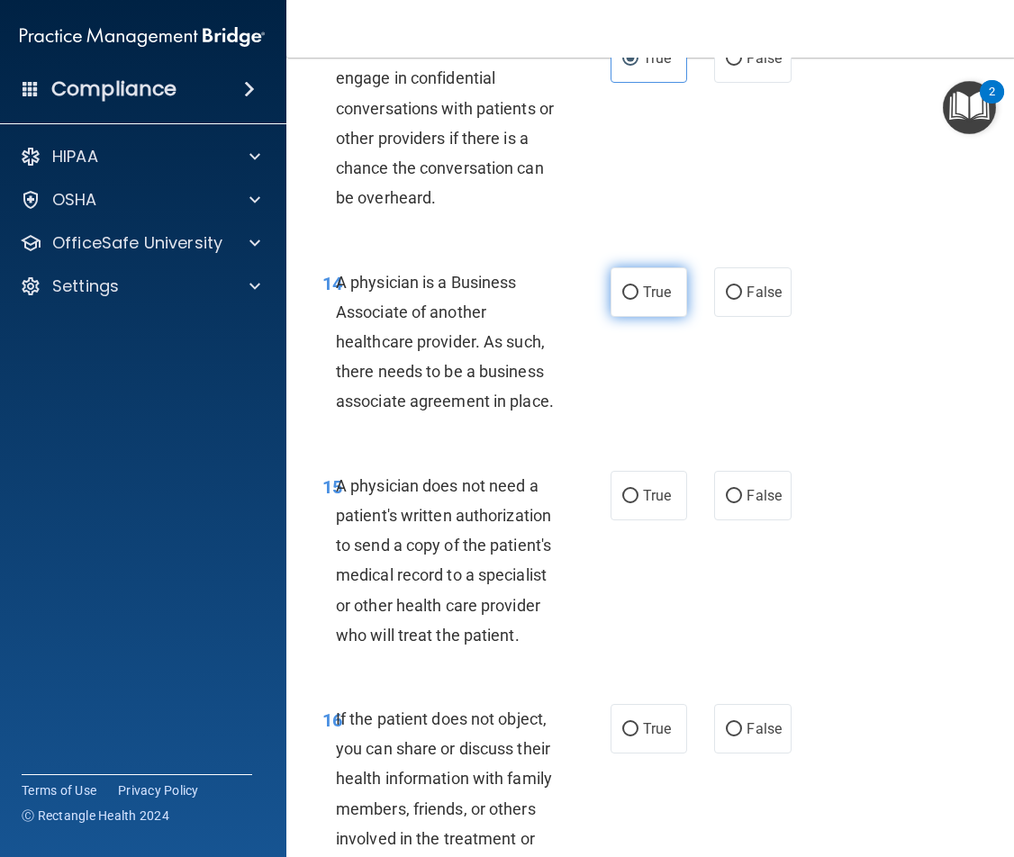
click at [676, 298] on label "True" at bounding box center [649, 292] width 77 height 50
click at [639, 298] on input "True" at bounding box center [630, 293] width 16 height 14
radio input "true"
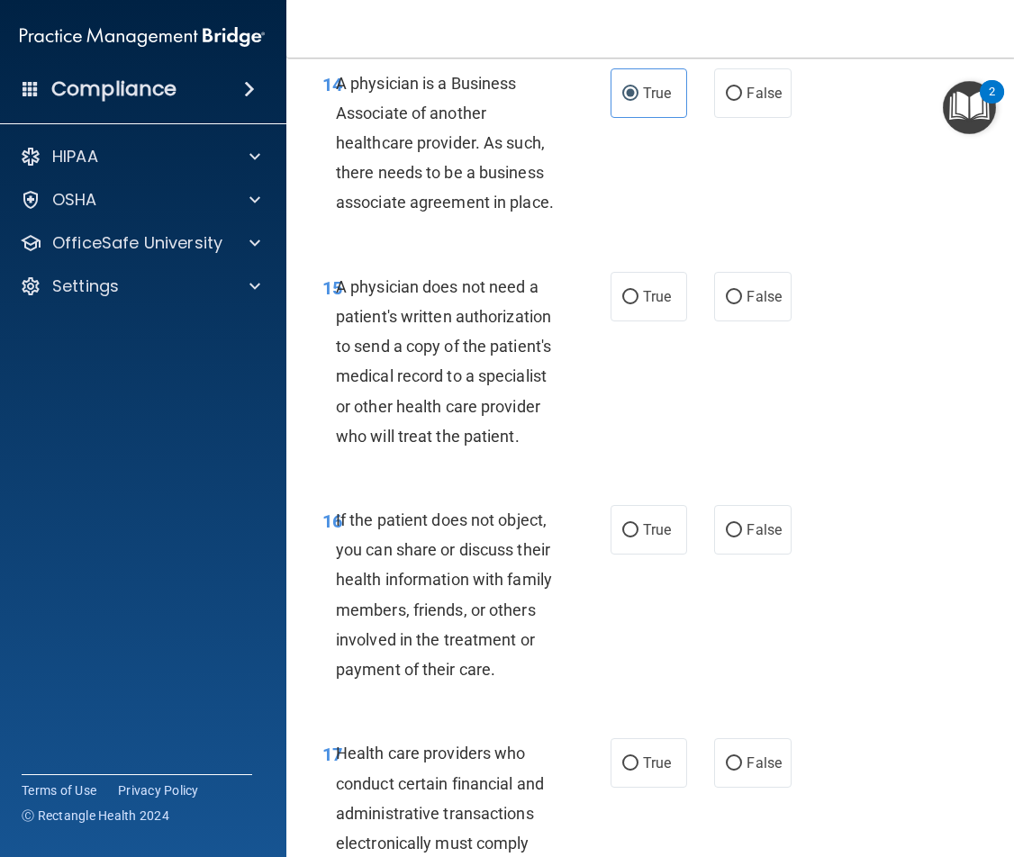
scroll to position [3062, 0]
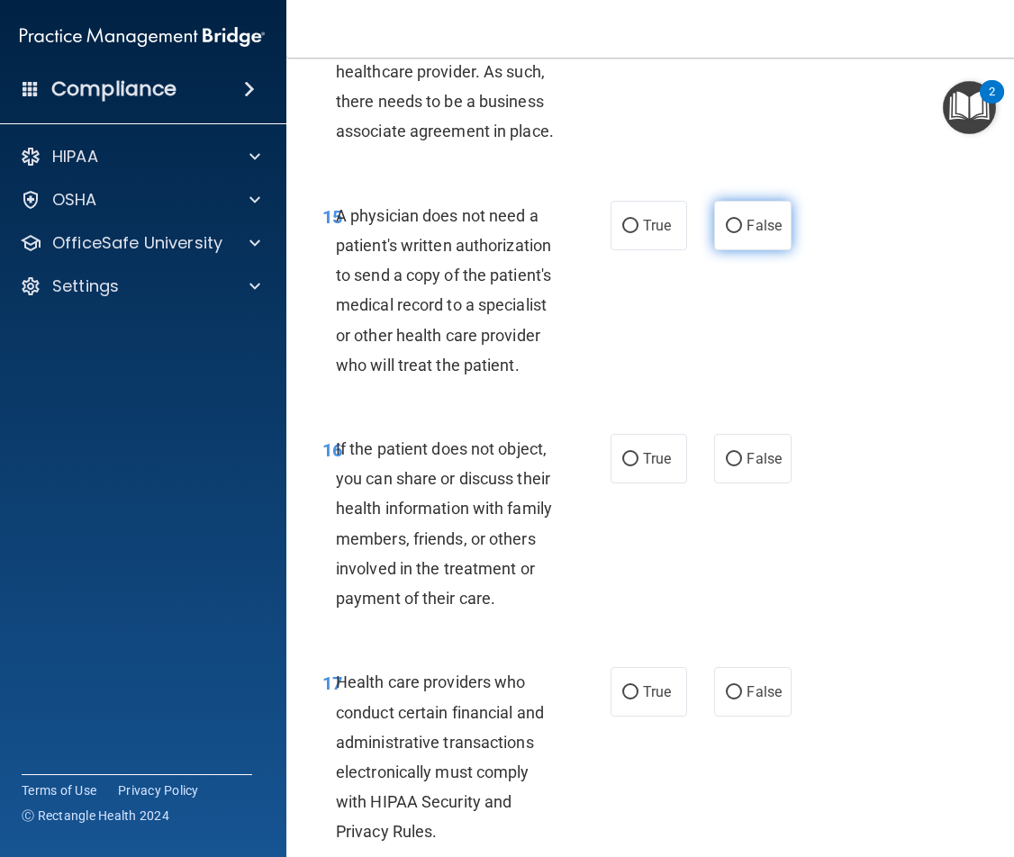
click at [738, 232] on label "False" at bounding box center [752, 226] width 77 height 50
click at [738, 232] on input "False" at bounding box center [734, 227] width 16 height 14
radio input "true"
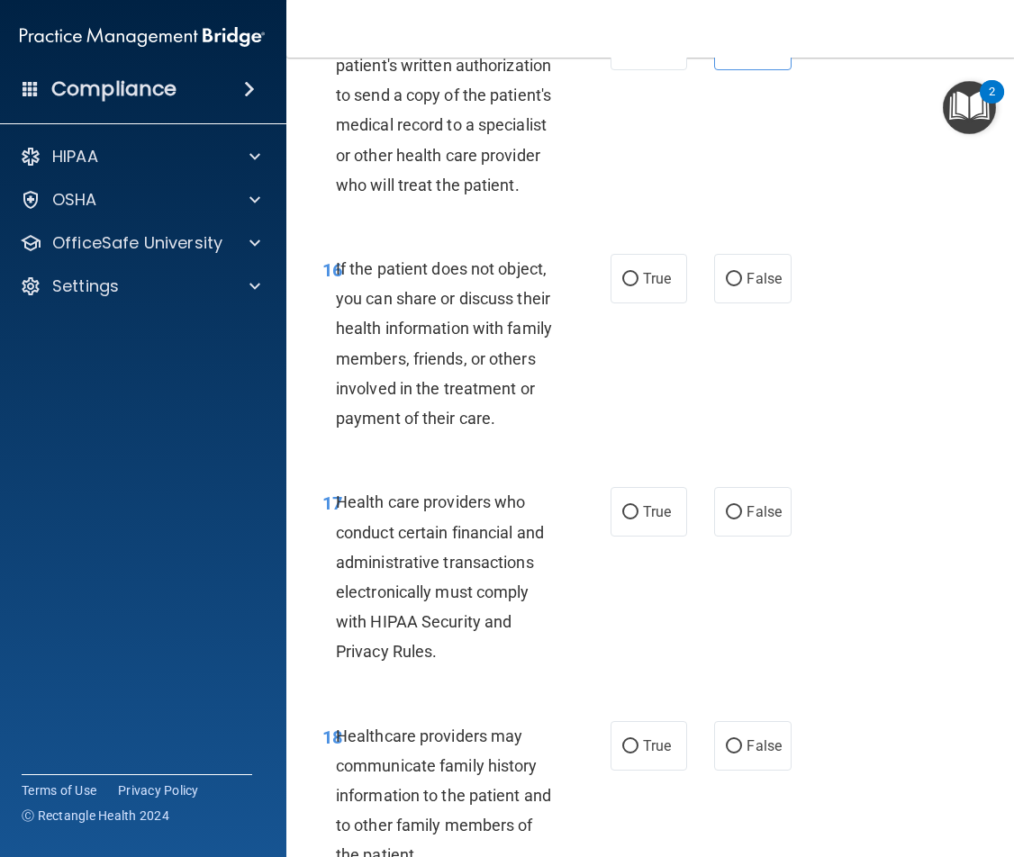
scroll to position [3152, 0]
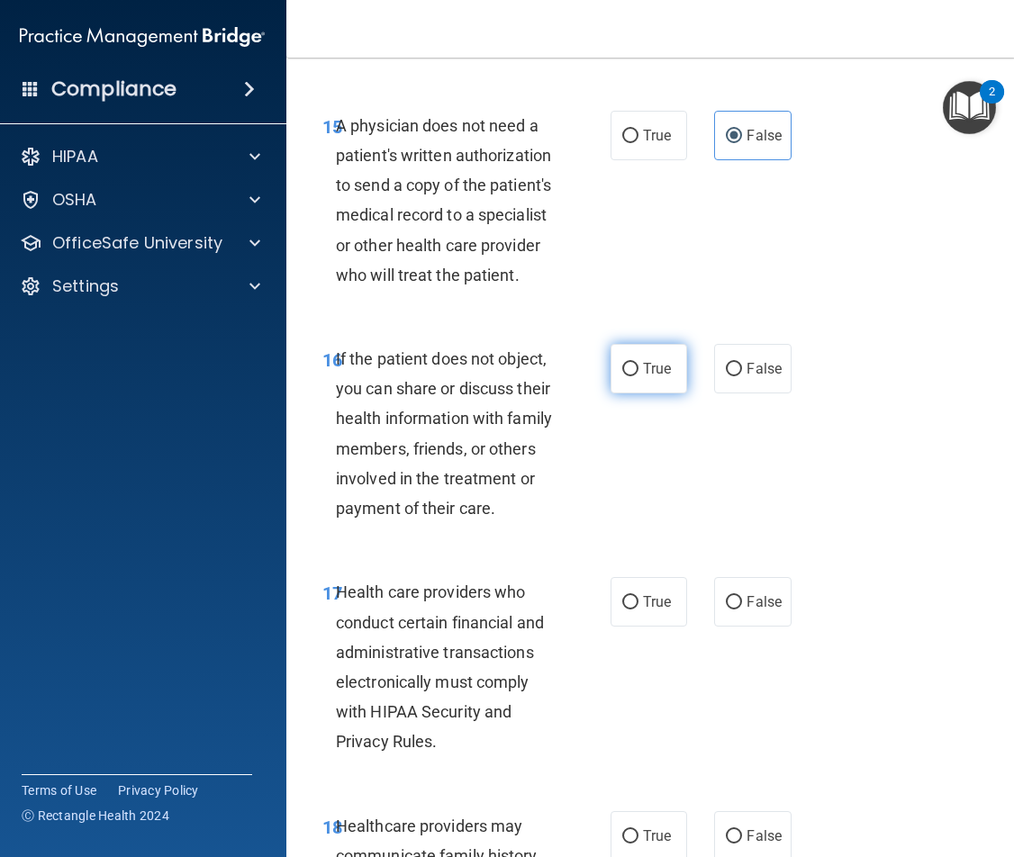
click at [668, 373] on label "True" at bounding box center [649, 369] width 77 height 50
click at [639, 373] on input "True" at bounding box center [630, 370] width 16 height 14
radio input "true"
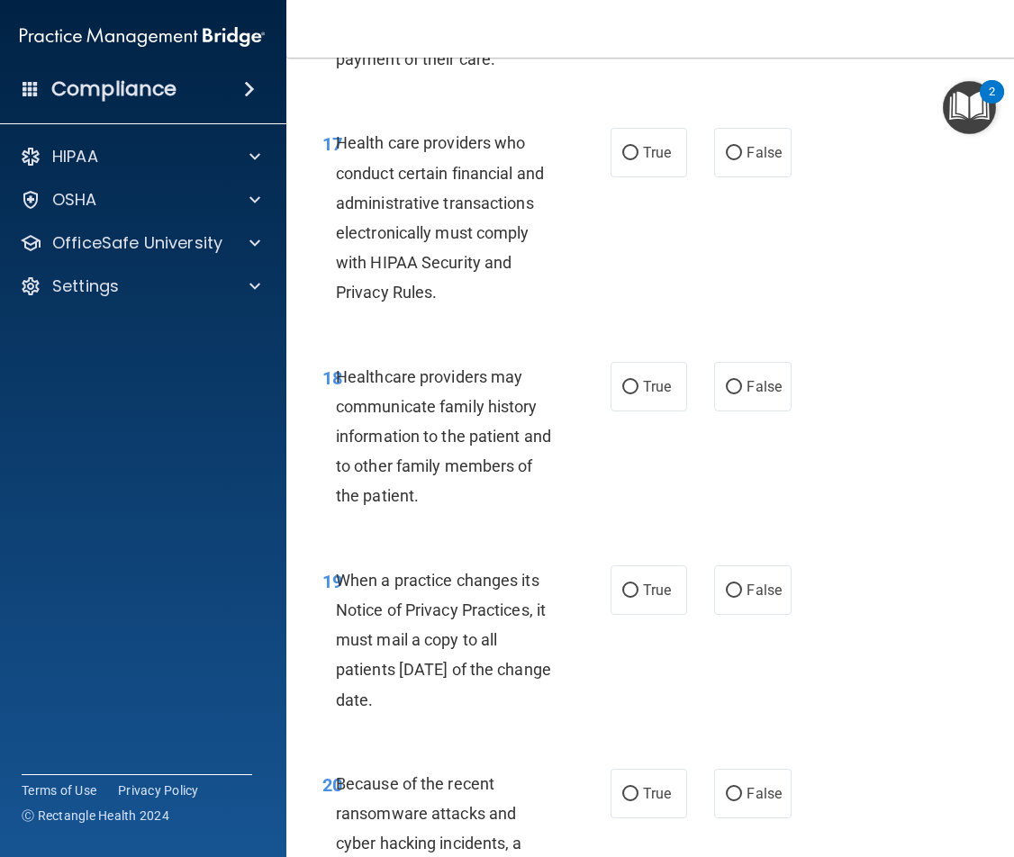
scroll to position [3602, 0]
click at [614, 150] on label "True" at bounding box center [649, 152] width 77 height 50
click at [622, 150] on input "True" at bounding box center [630, 153] width 16 height 14
radio input "true"
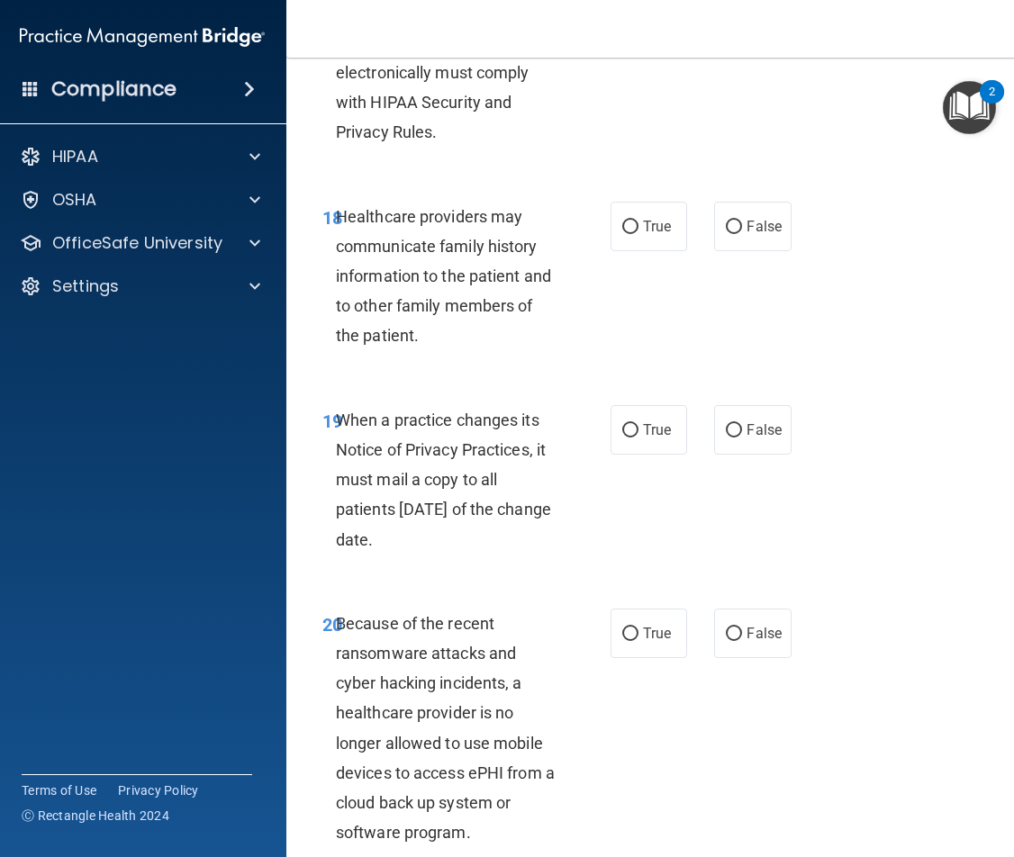
scroll to position [3783, 0]
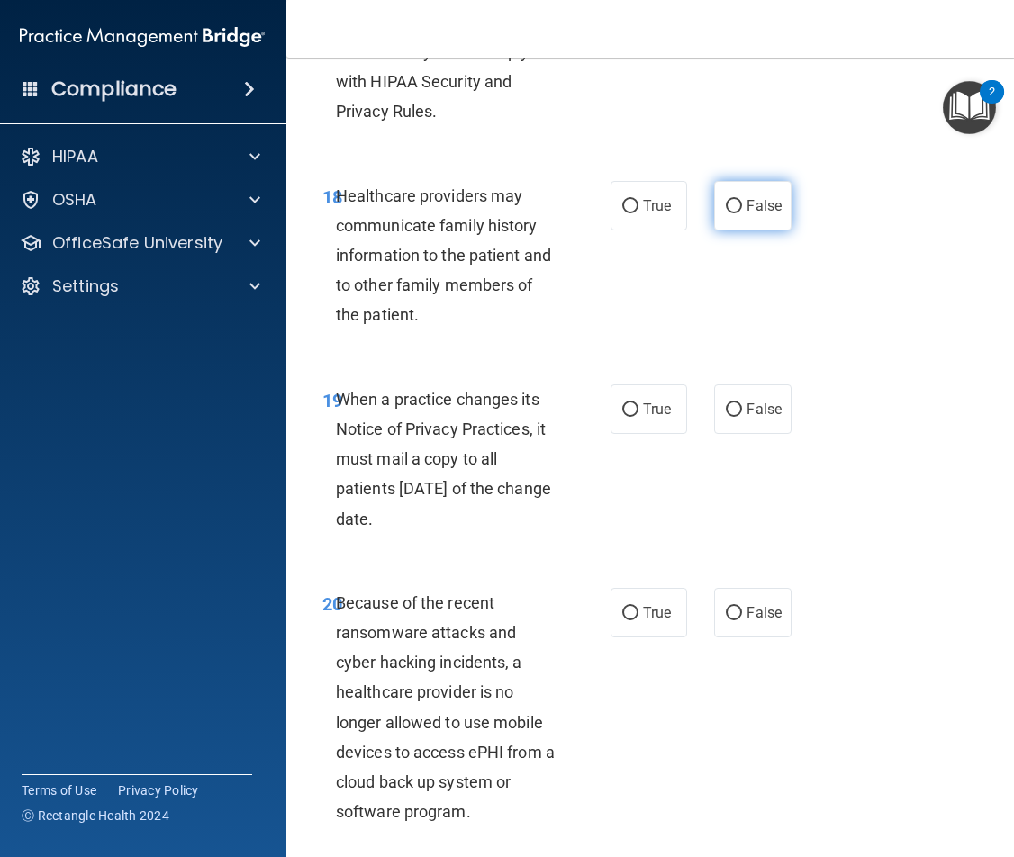
click at [747, 214] on label "False" at bounding box center [752, 206] width 77 height 50
click at [742, 213] on input "False" at bounding box center [734, 207] width 16 height 14
radio input "true"
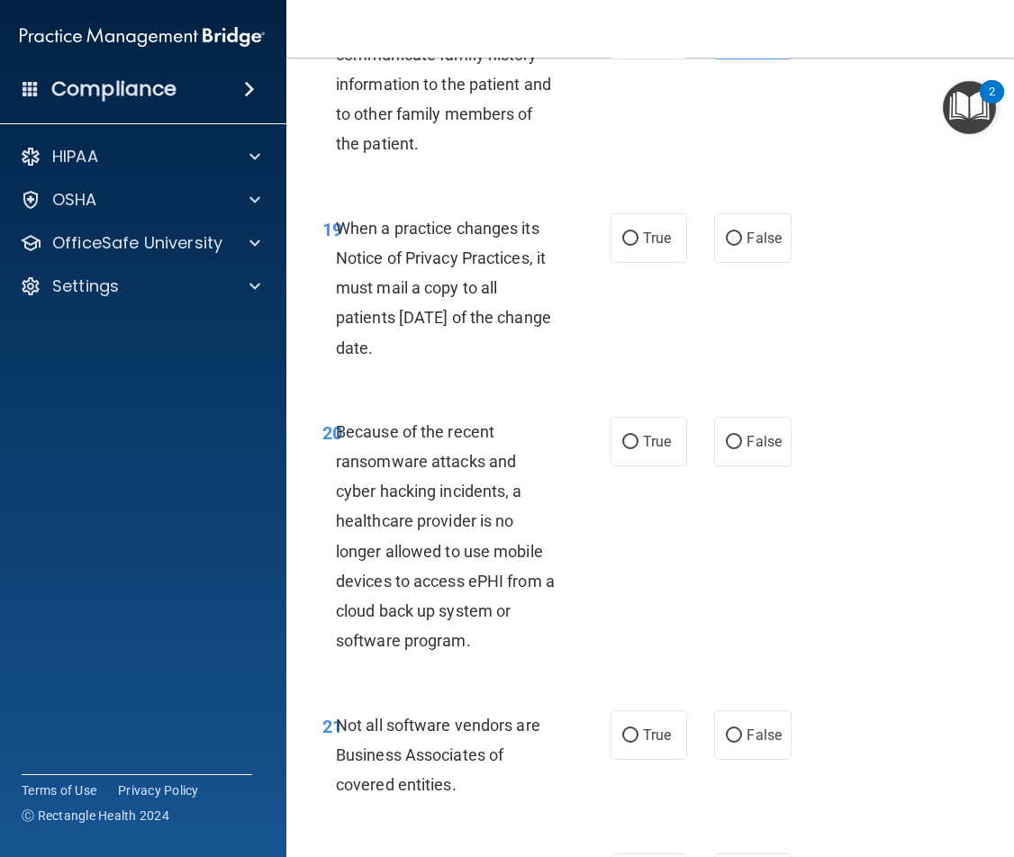
scroll to position [3963, 0]
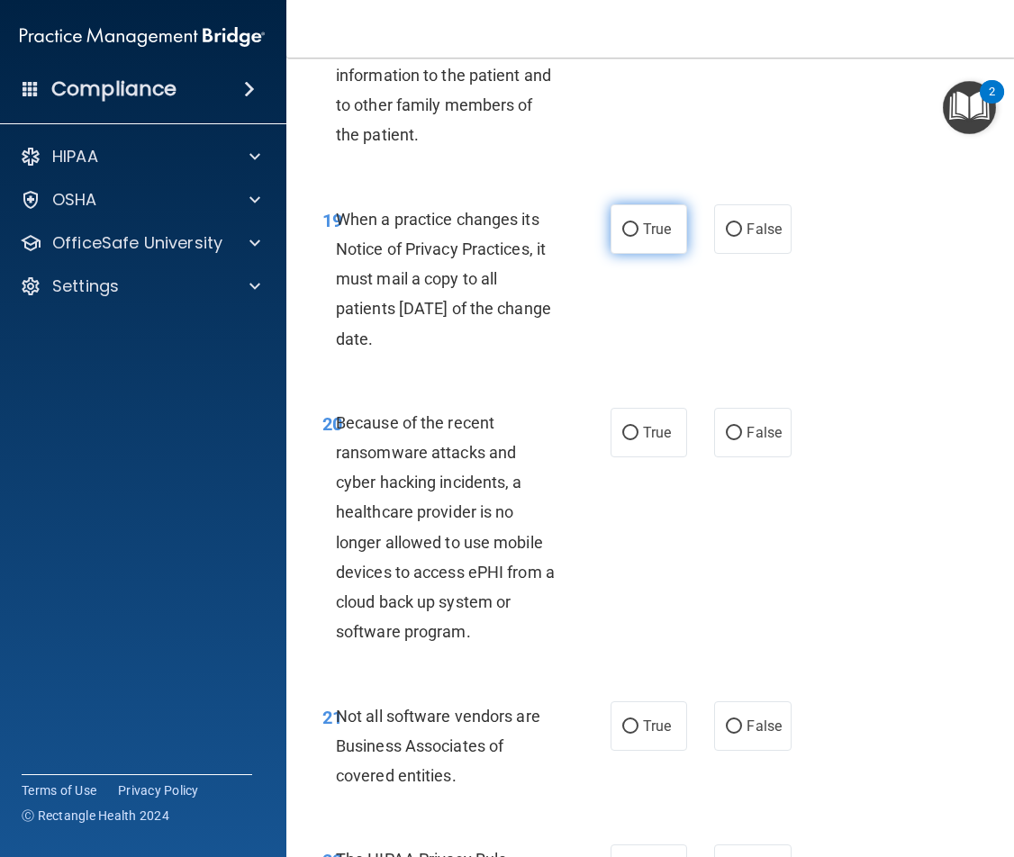
click at [645, 236] on span "True" at bounding box center [657, 229] width 28 height 17
click at [639, 236] on input "True" at bounding box center [630, 230] width 16 height 14
radio input "true"
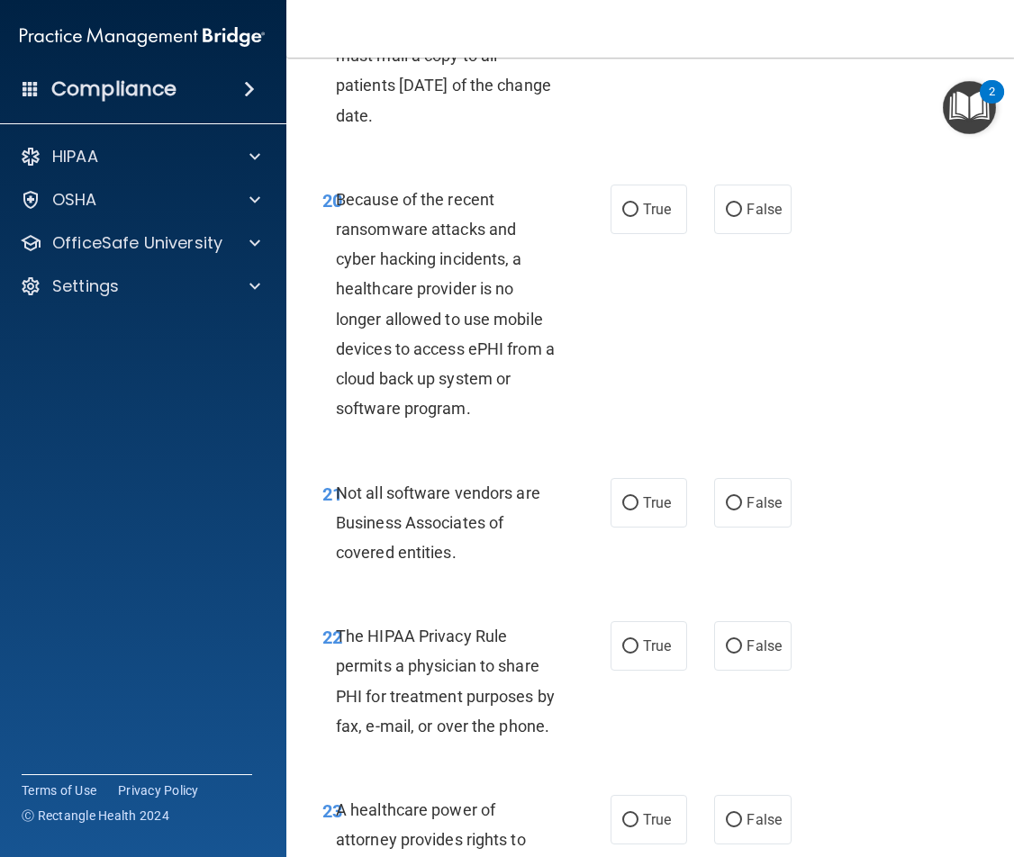
scroll to position [4233, 0]
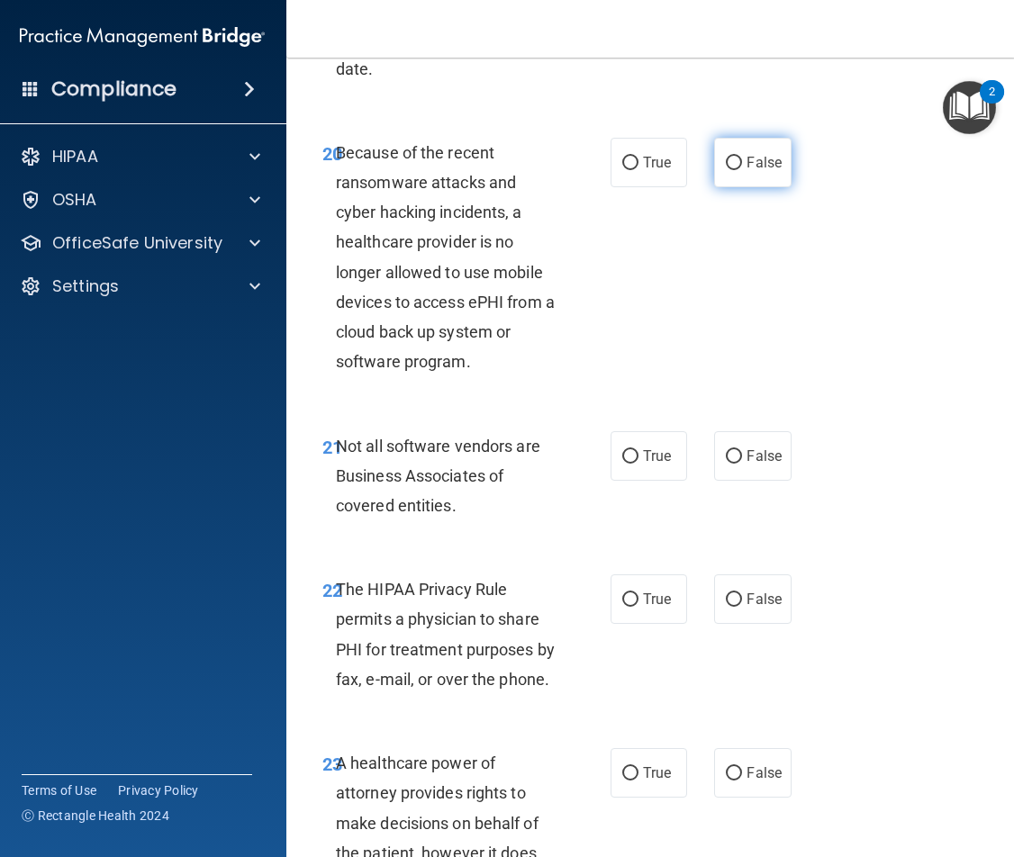
click at [758, 175] on label "False" at bounding box center [752, 163] width 77 height 50
click at [742, 170] on input "False" at bounding box center [734, 164] width 16 height 14
radio input "true"
click at [766, 448] on span "False" at bounding box center [764, 456] width 35 height 17
click at [742, 450] on input "False" at bounding box center [734, 457] width 16 height 14
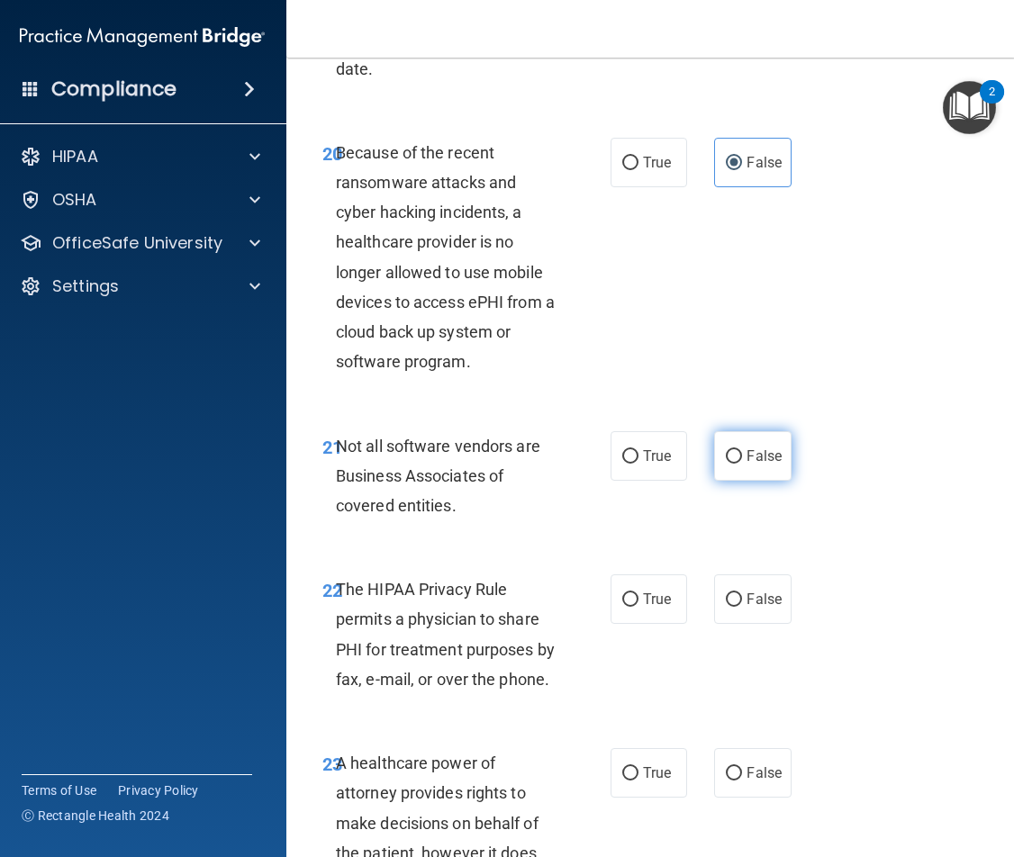
radio input "true"
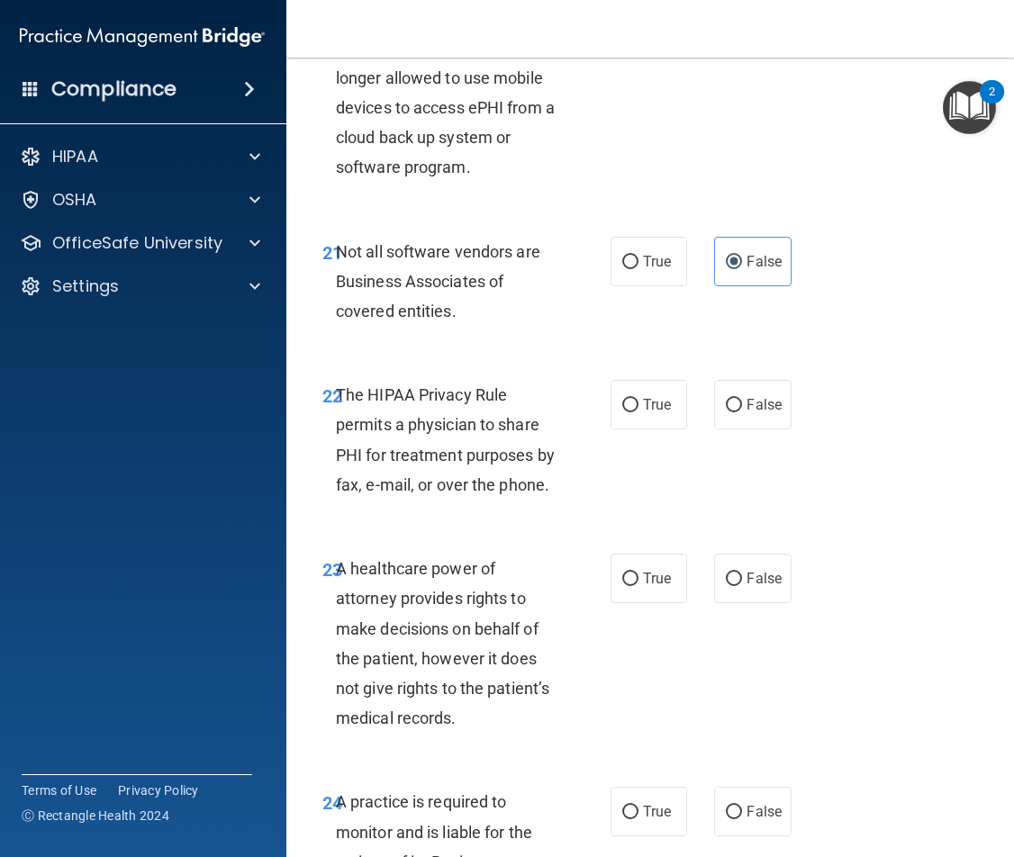
scroll to position [4503, 0]
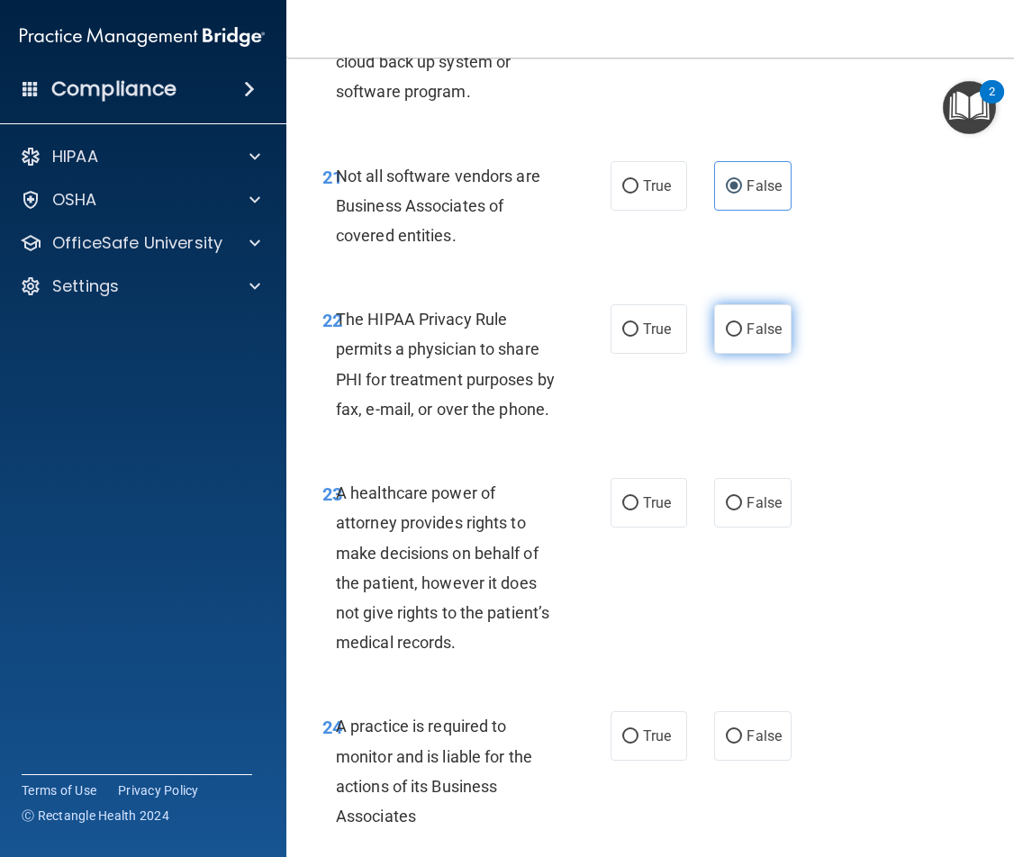
click at [748, 346] on label "False" at bounding box center [752, 329] width 77 height 50
click at [742, 337] on input "False" at bounding box center [734, 330] width 16 height 14
radio input "true"
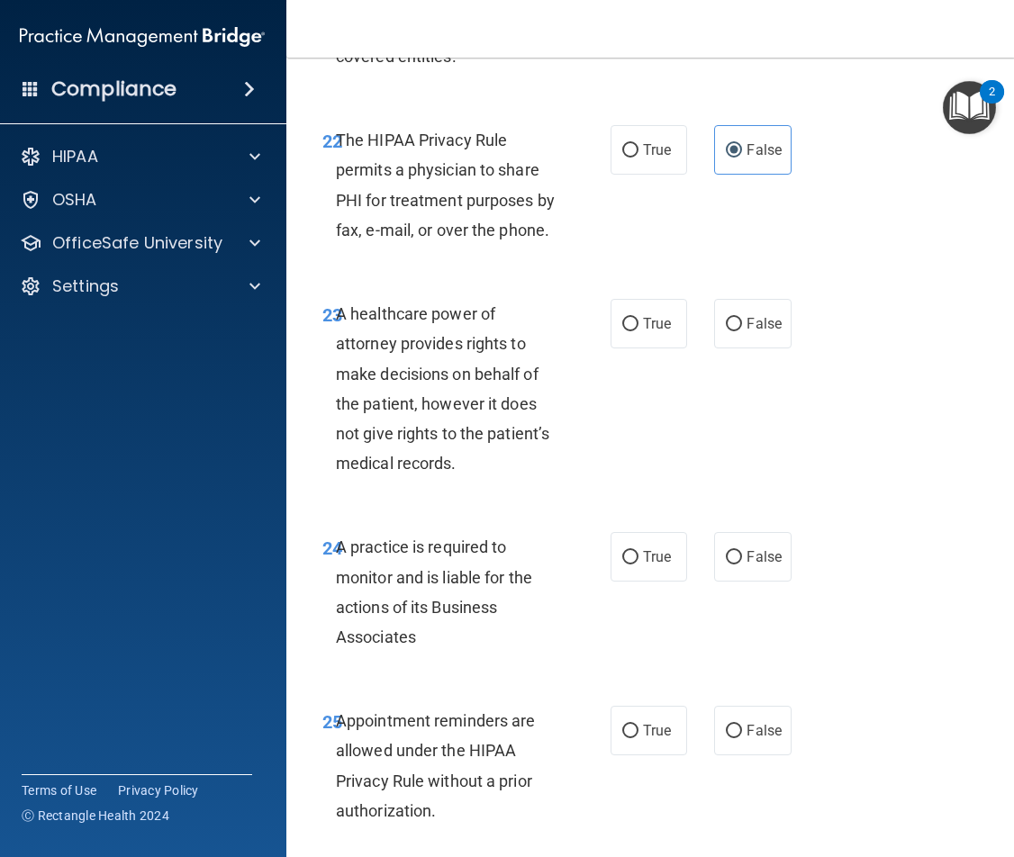
scroll to position [4683, 0]
click at [726, 317] on input "False" at bounding box center [734, 324] width 16 height 14
radio input "true"
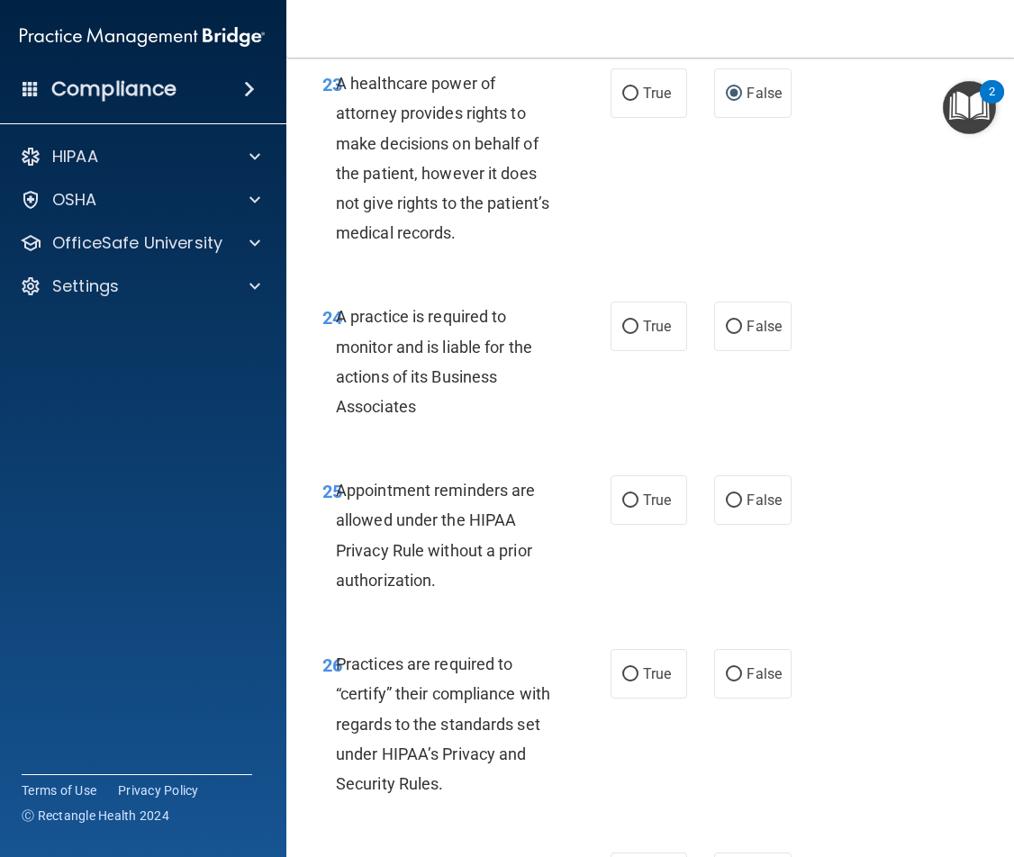
scroll to position [4953, 0]
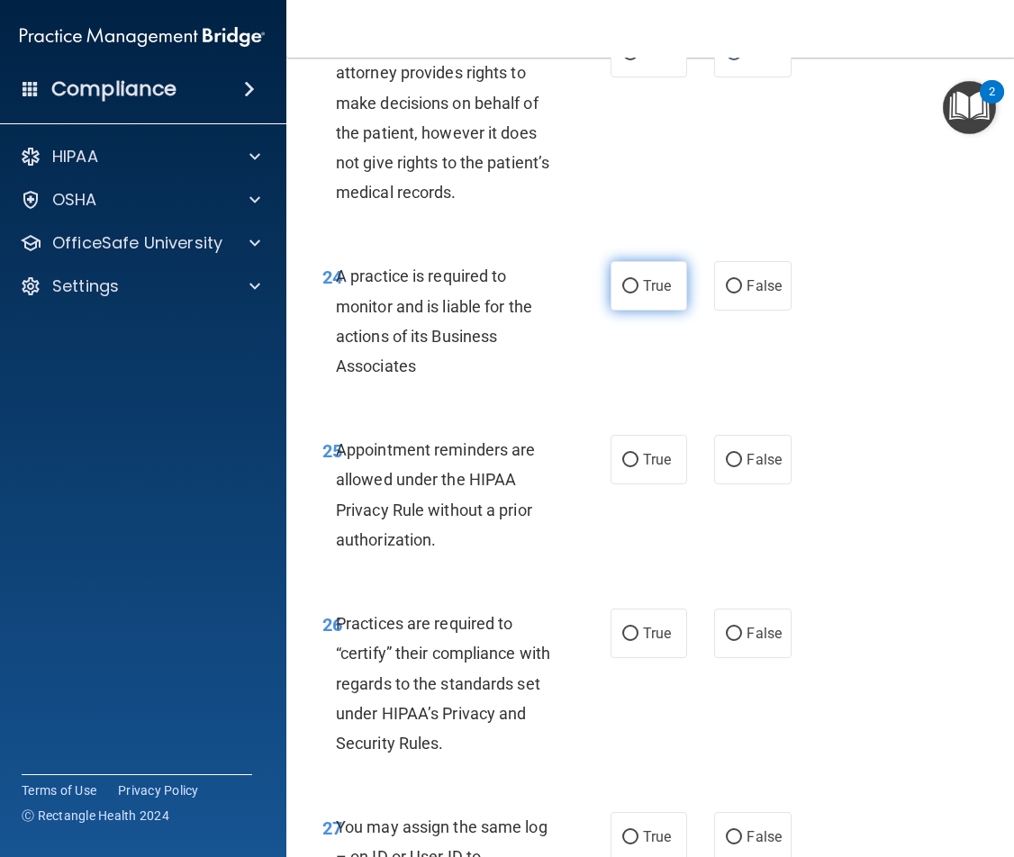
click at [631, 291] on input "True" at bounding box center [630, 287] width 16 height 14
radio input "true"
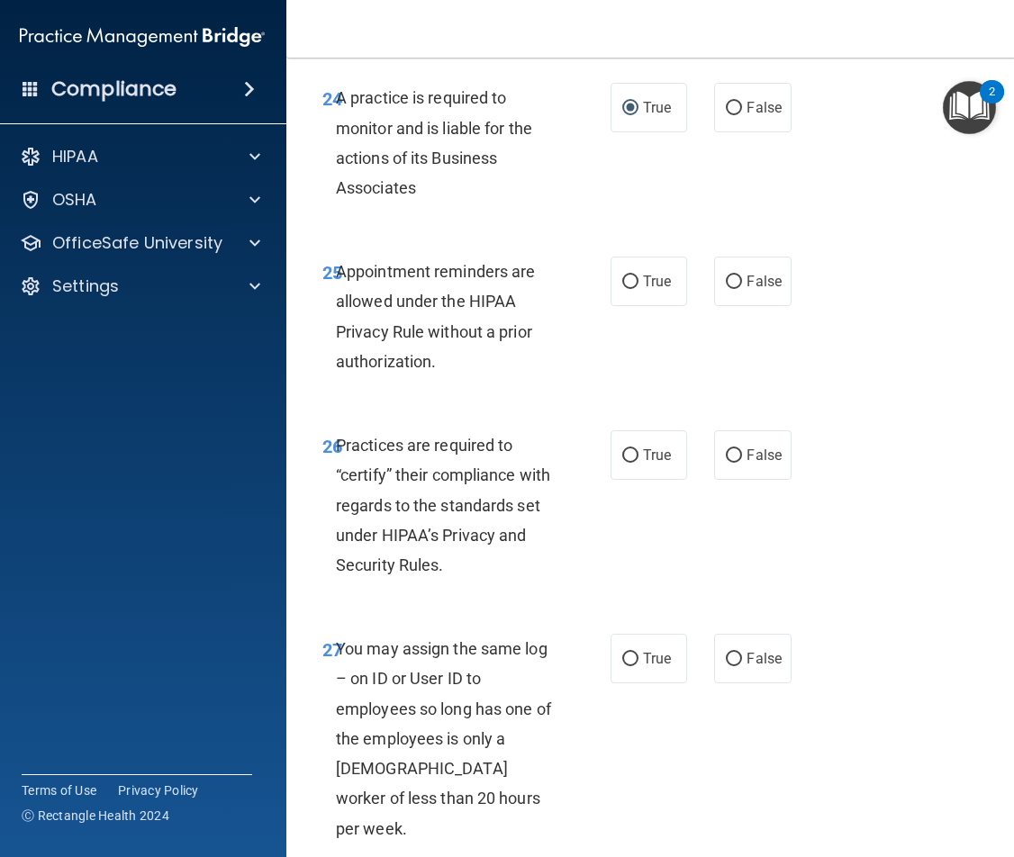
scroll to position [5133, 0]
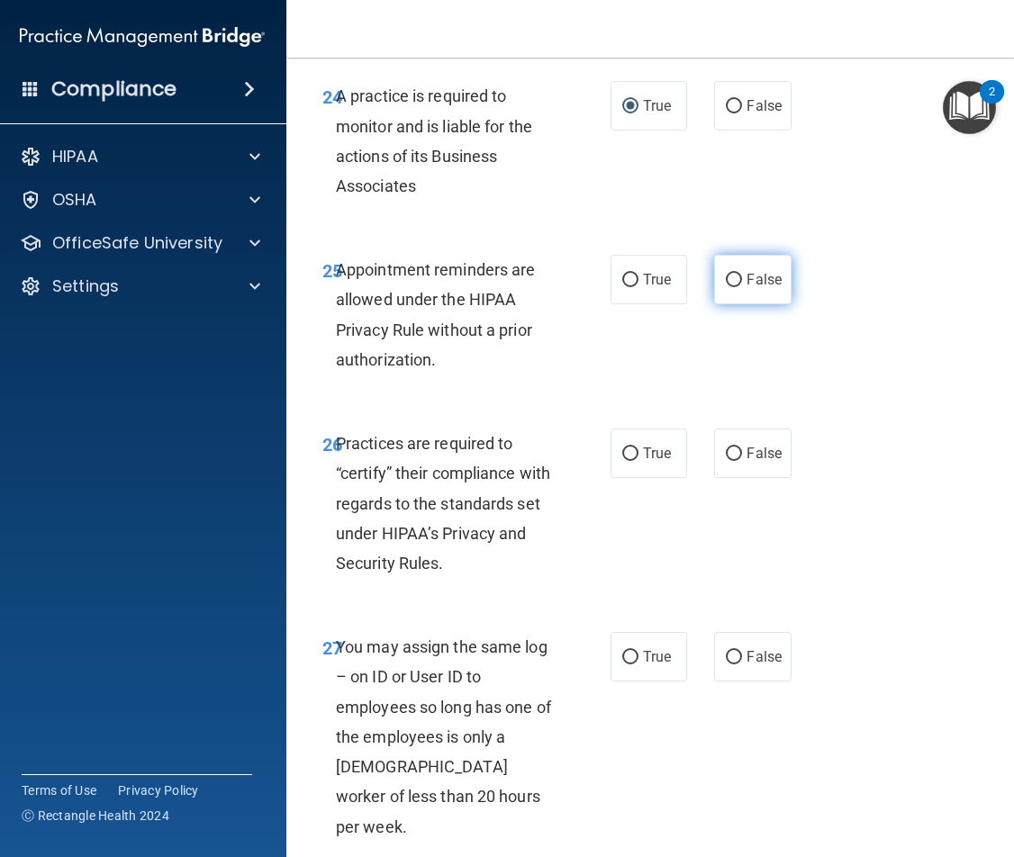
click at [741, 290] on label "False" at bounding box center [752, 280] width 77 height 50
click at [741, 287] on input "False" at bounding box center [734, 281] width 16 height 14
radio input "true"
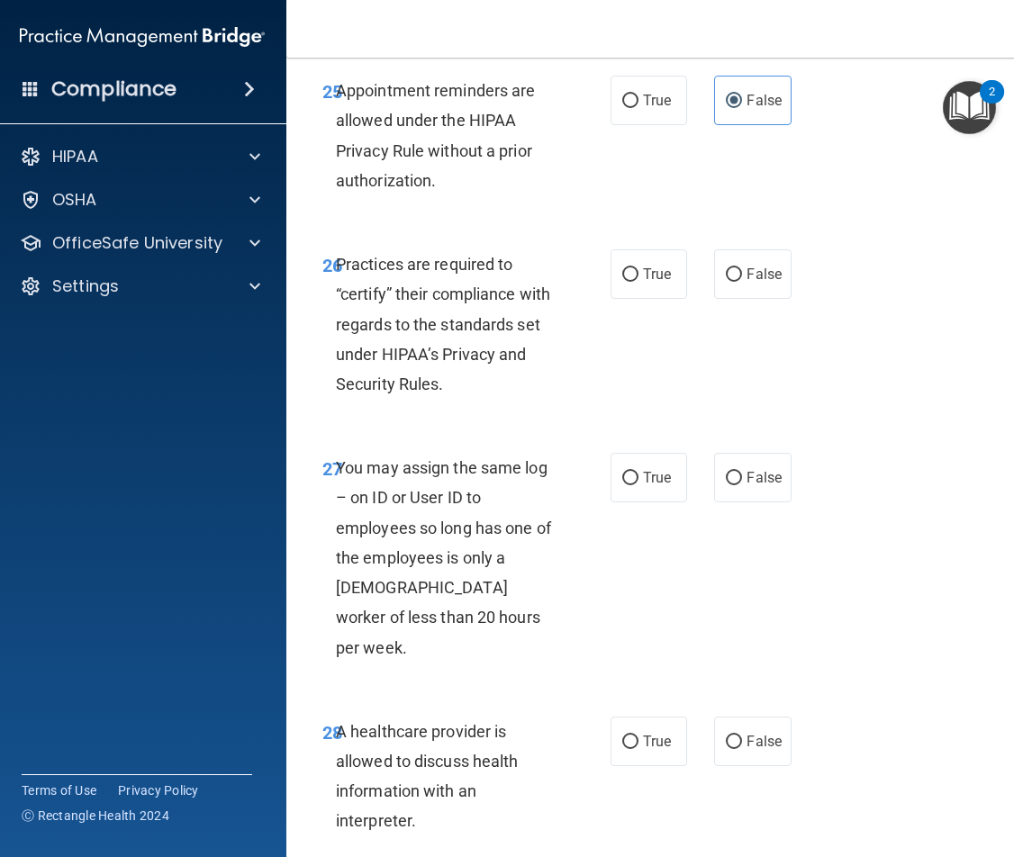
scroll to position [5314, 0]
click at [663, 287] on label "True" at bounding box center [649, 274] width 77 height 50
click at [639, 281] on input "True" at bounding box center [630, 274] width 16 height 14
radio input "true"
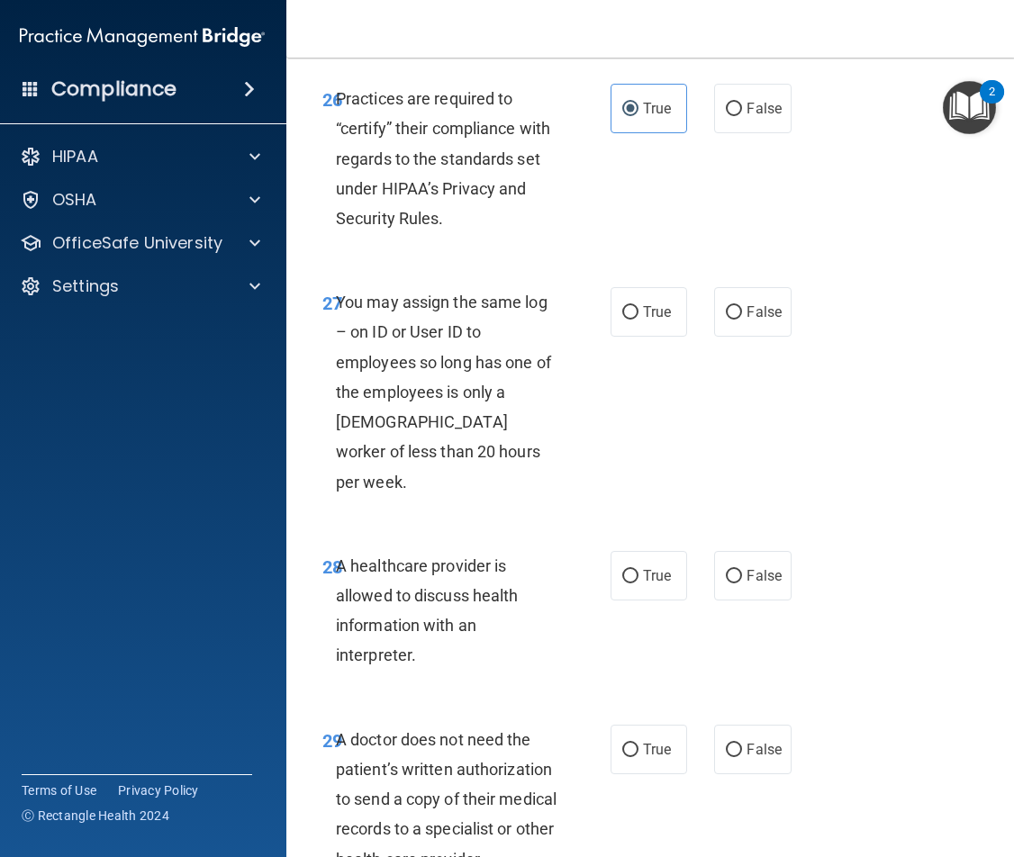
scroll to position [5494, 0]
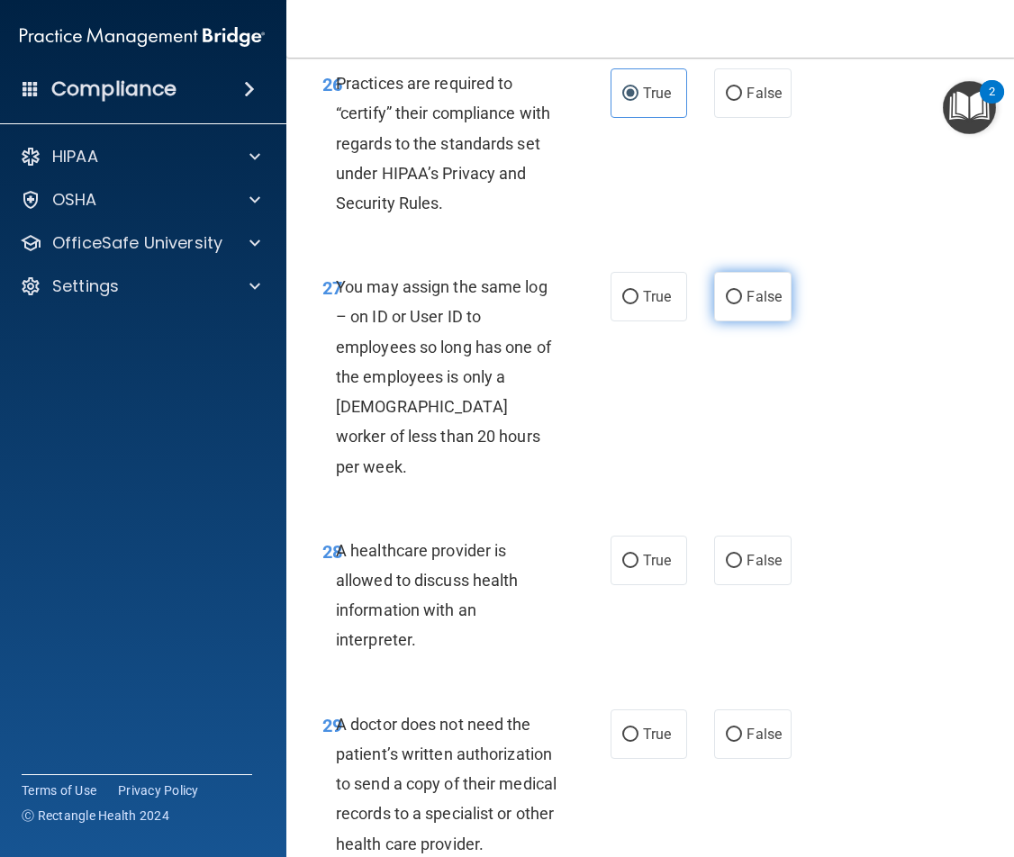
click at [751, 307] on label "False" at bounding box center [752, 297] width 77 height 50
click at [742, 304] on input "False" at bounding box center [734, 298] width 16 height 14
radio input "true"
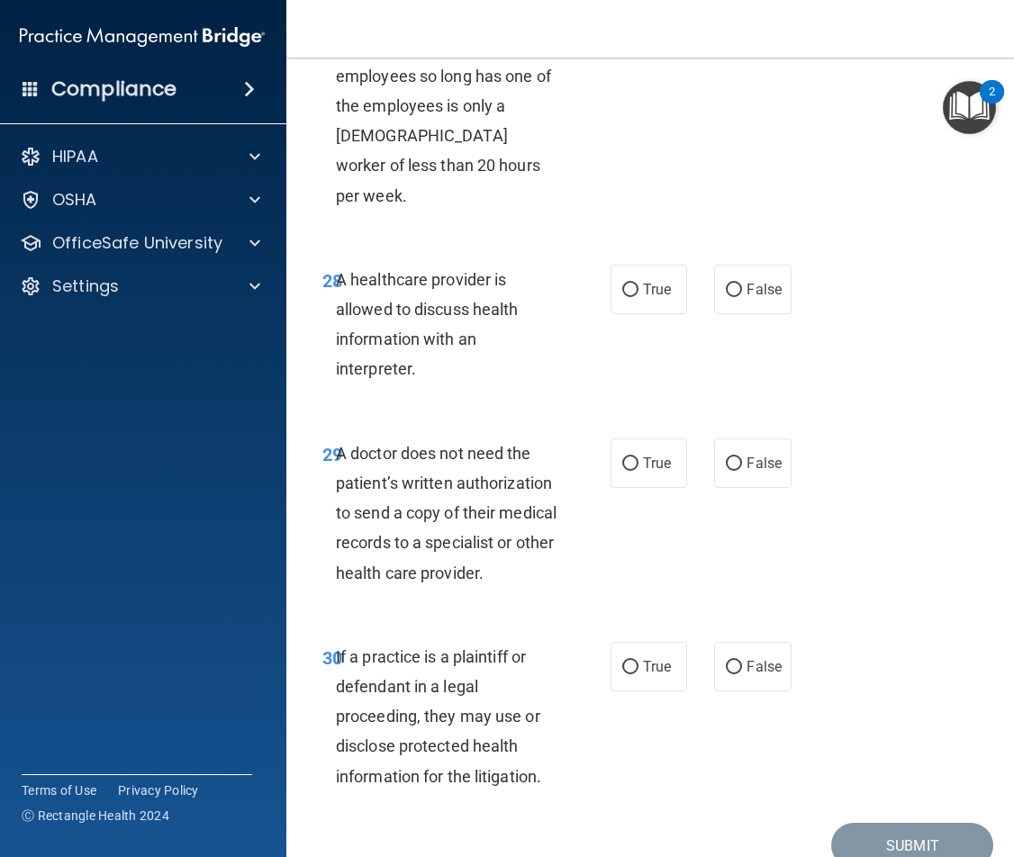
scroll to position [5818, 0]
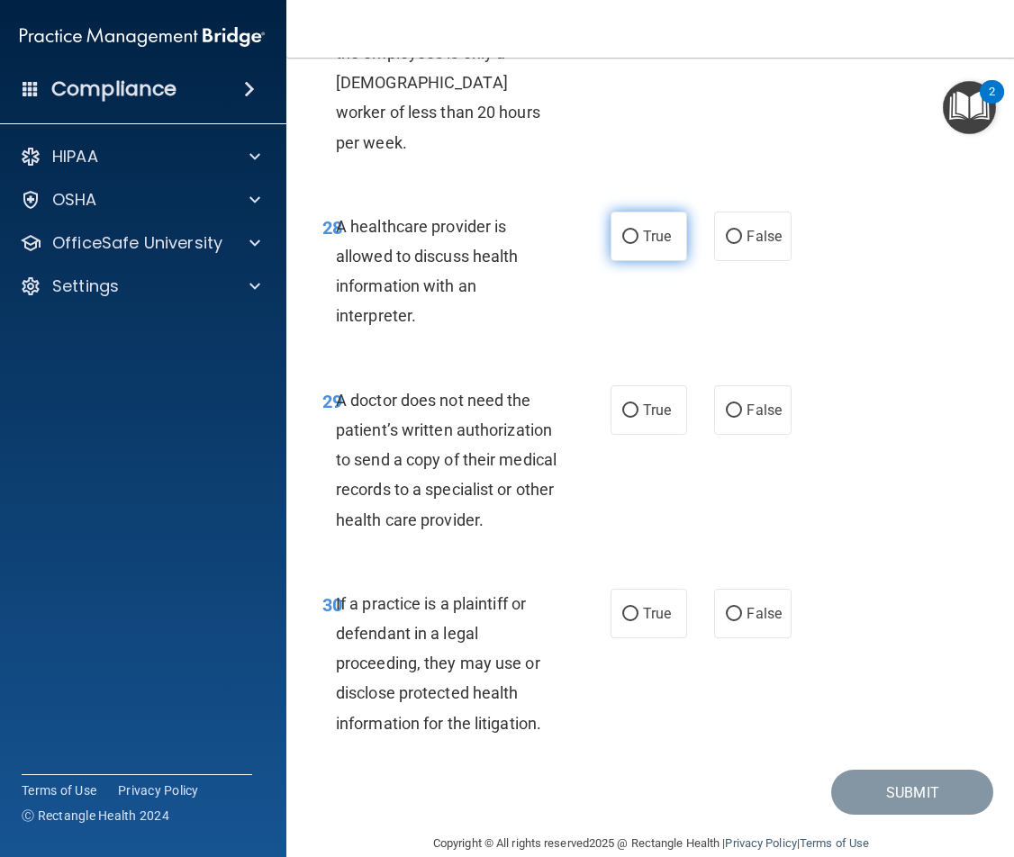
click at [619, 221] on label "True" at bounding box center [649, 237] width 77 height 50
click at [622, 231] on input "True" at bounding box center [630, 238] width 16 height 14
radio input "true"
click at [731, 404] on input "False" at bounding box center [734, 411] width 16 height 14
radio input "true"
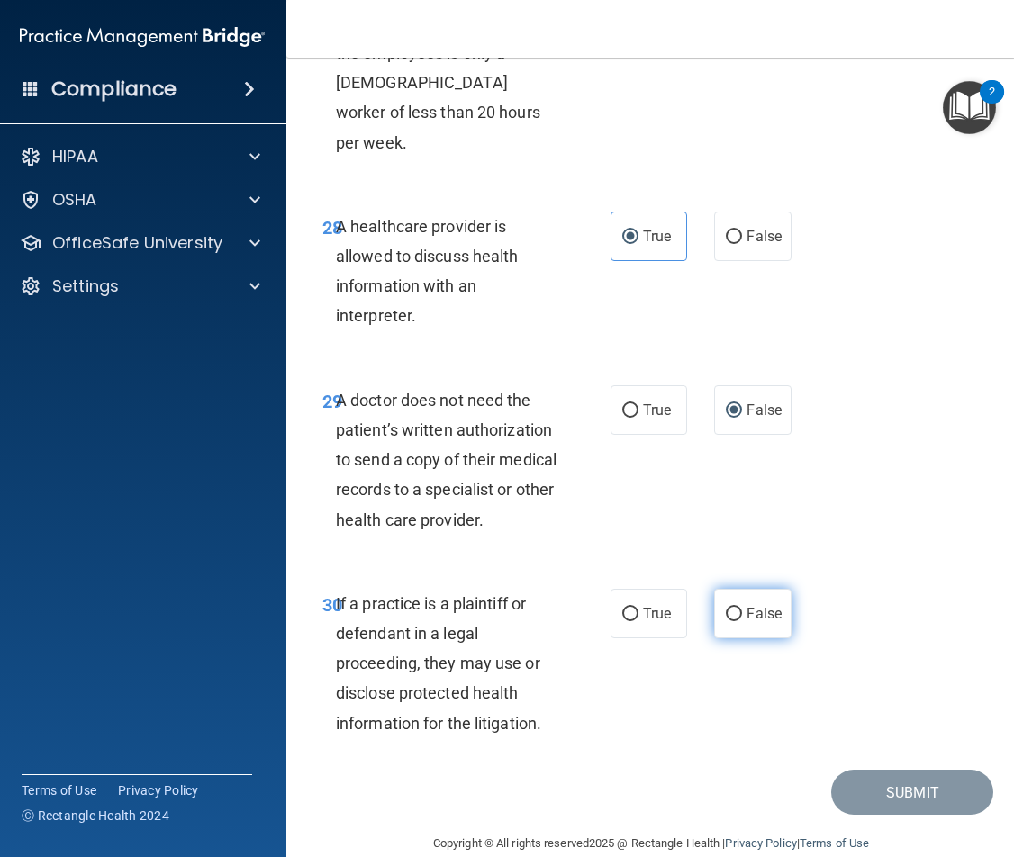
click at [736, 590] on label "False" at bounding box center [752, 614] width 77 height 50
click at [736, 608] on input "False" at bounding box center [734, 615] width 16 height 14
radio input "true"
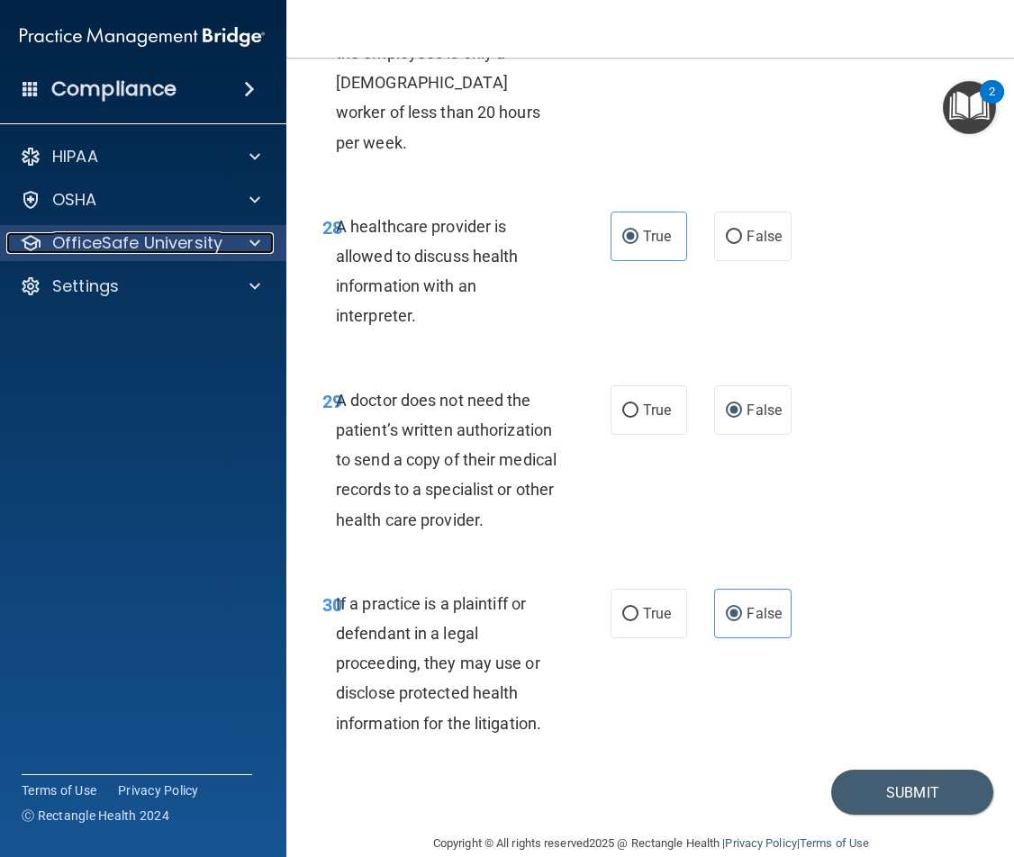
click at [252, 239] on span at bounding box center [254, 243] width 11 height 22
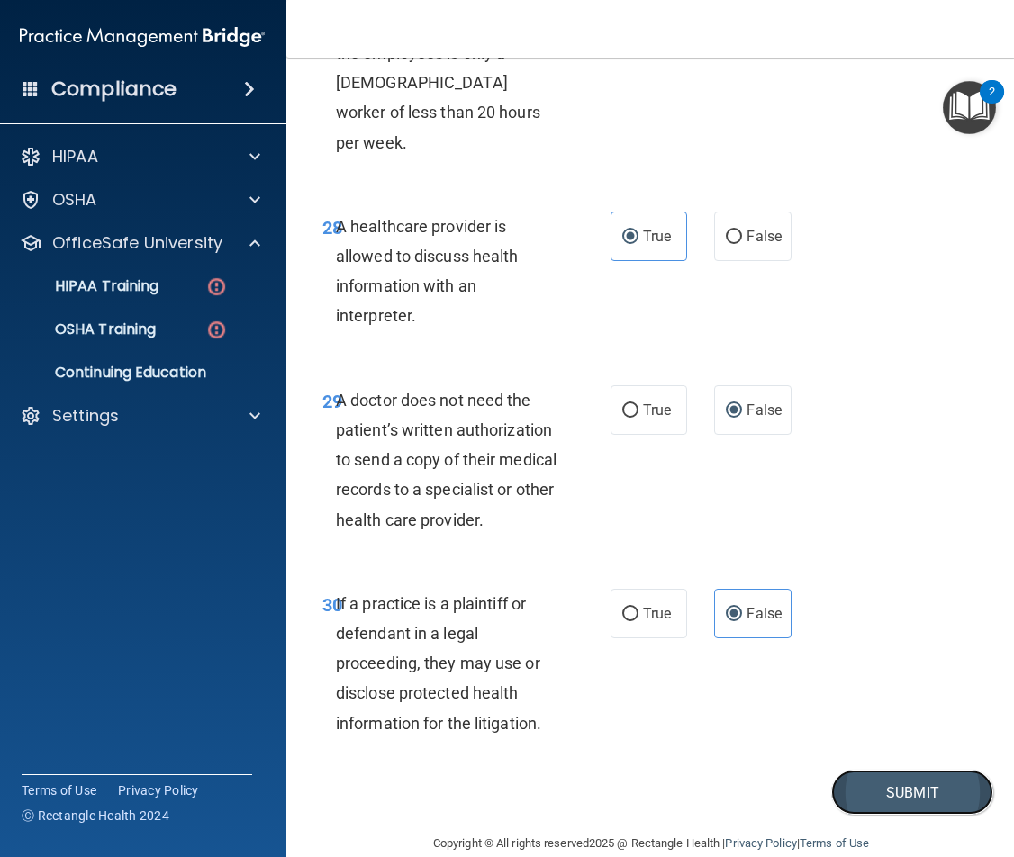
click at [853, 771] on button "Submit" at bounding box center [912, 793] width 162 height 46
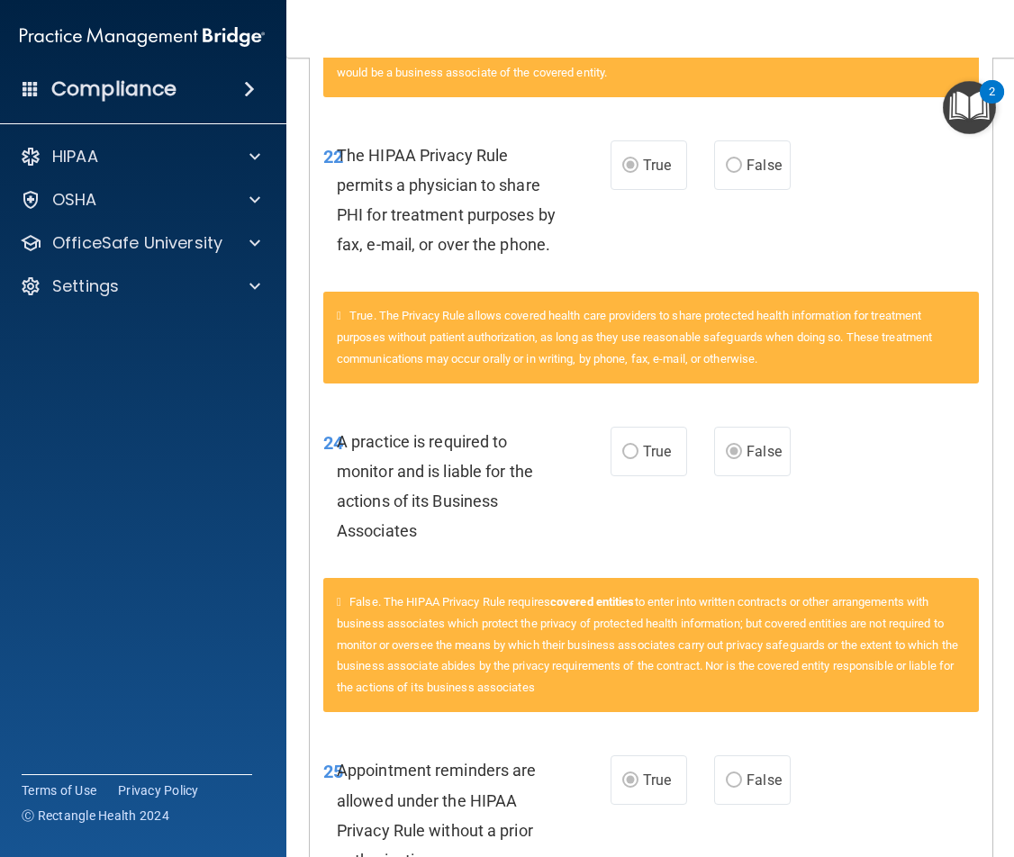
scroll to position [5404, 0]
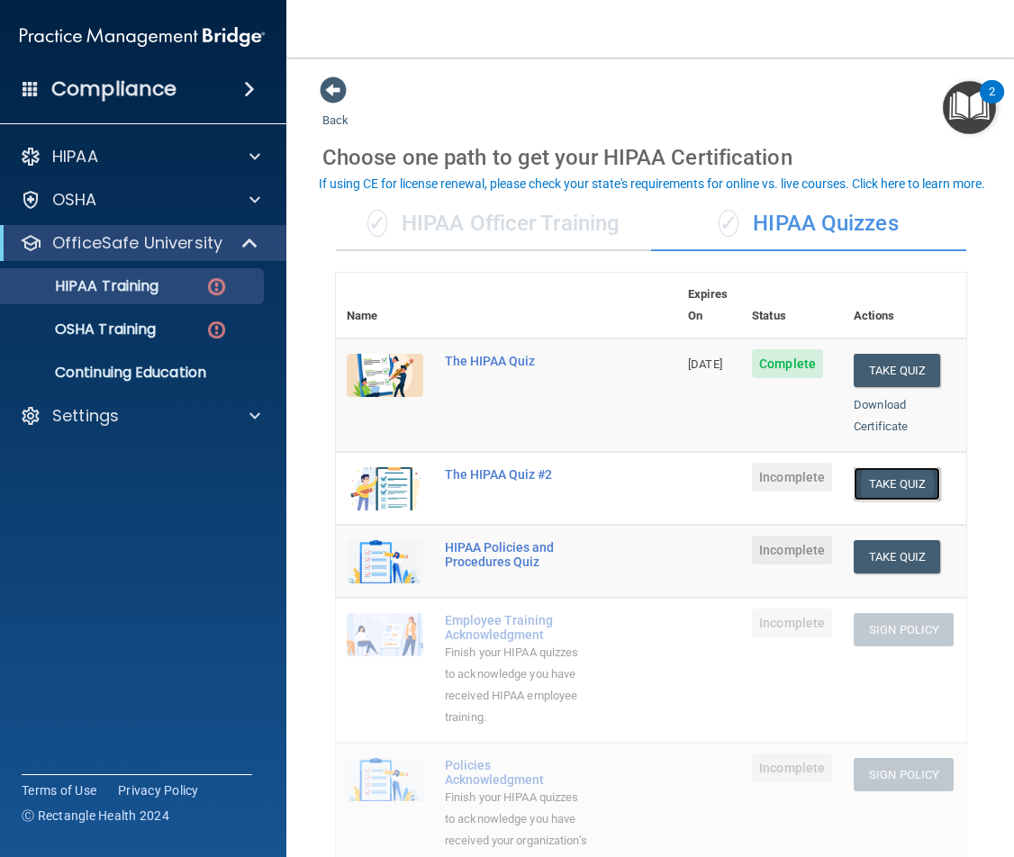
click at [904, 467] on button "Take Quiz" at bounding box center [897, 483] width 86 height 33
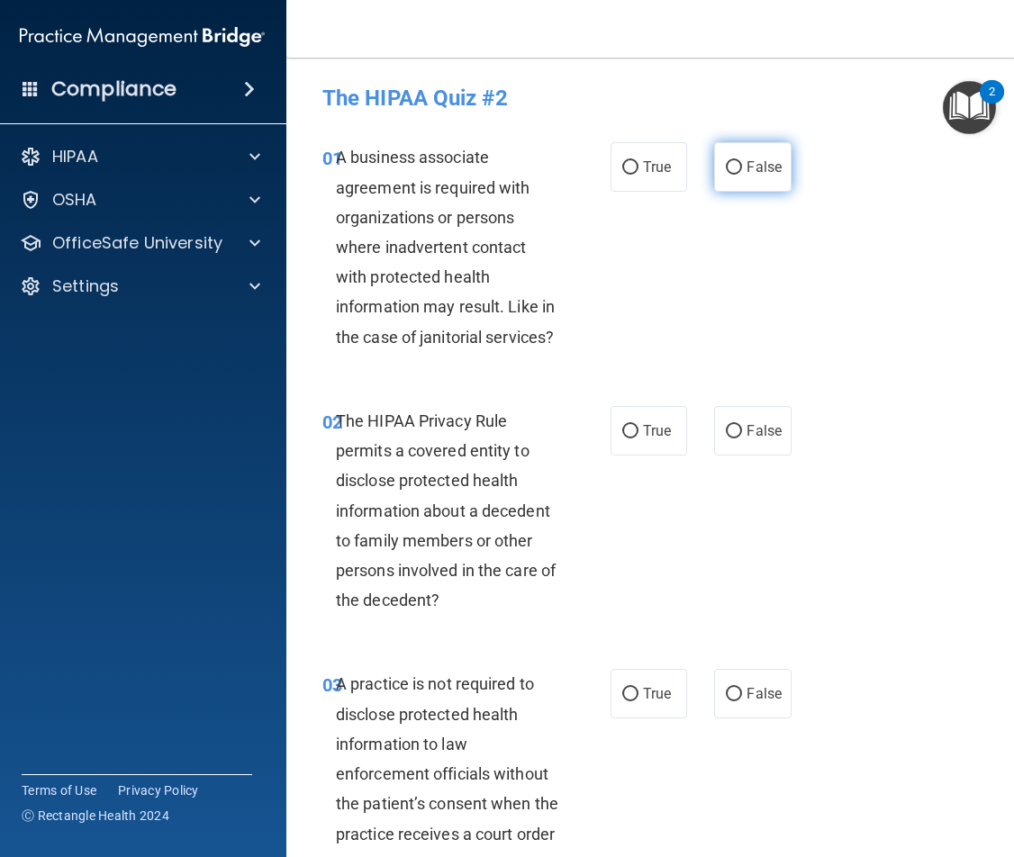
click at [749, 171] on span "False" at bounding box center [764, 167] width 35 height 17
click at [742, 171] on input "False" at bounding box center [734, 168] width 16 height 14
radio input "true"
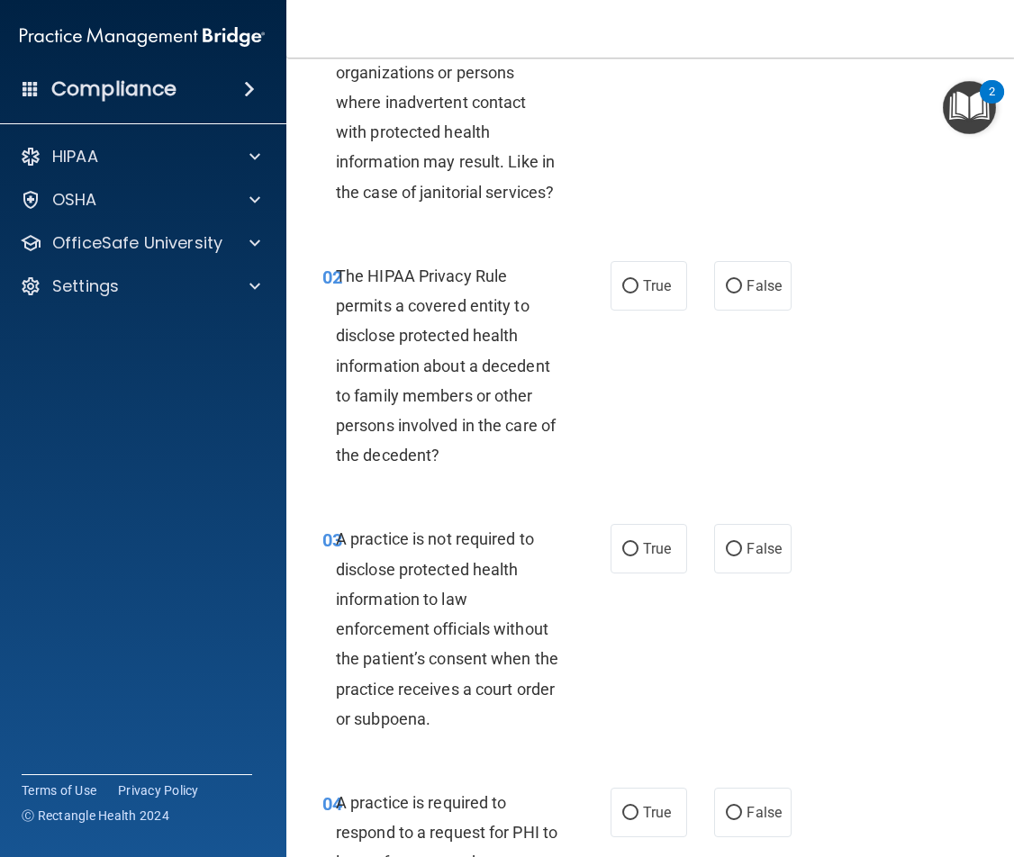
scroll to position [180, 0]
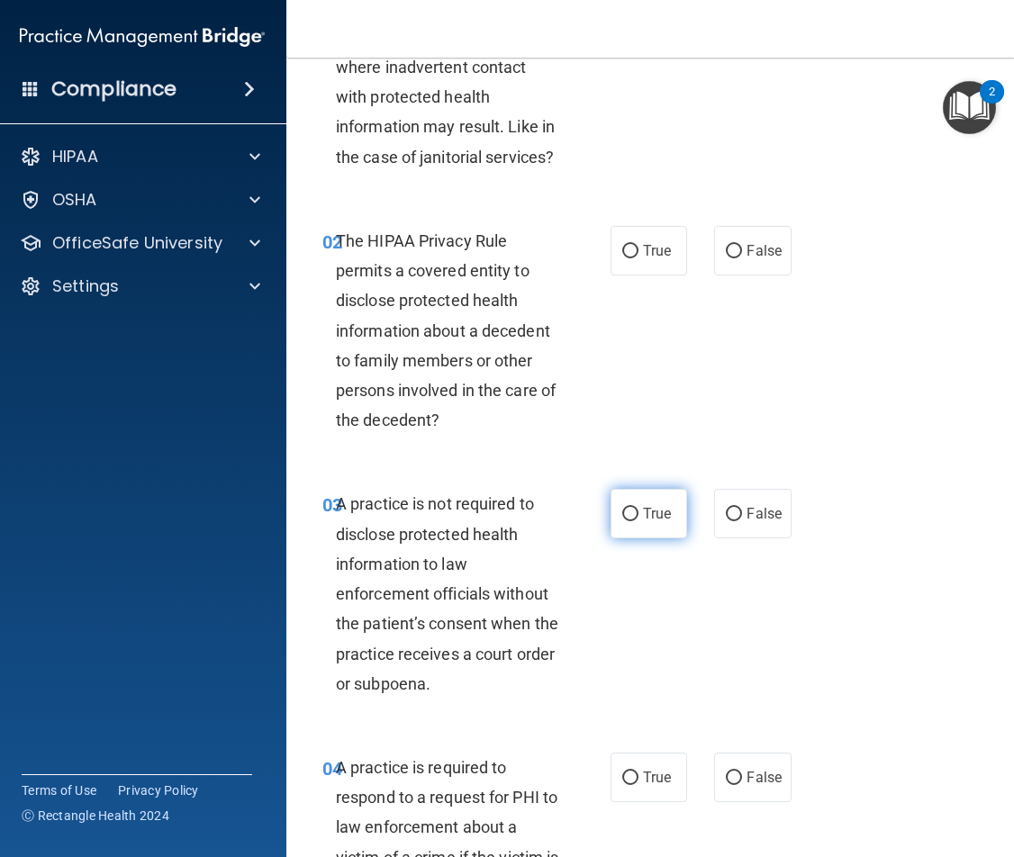
click at [633, 521] on label "True" at bounding box center [649, 514] width 77 height 50
click at [633, 521] on input "True" at bounding box center [630, 515] width 16 height 14
radio input "true"
click at [654, 773] on span "True" at bounding box center [657, 777] width 28 height 17
click at [639, 773] on input "True" at bounding box center [630, 779] width 16 height 14
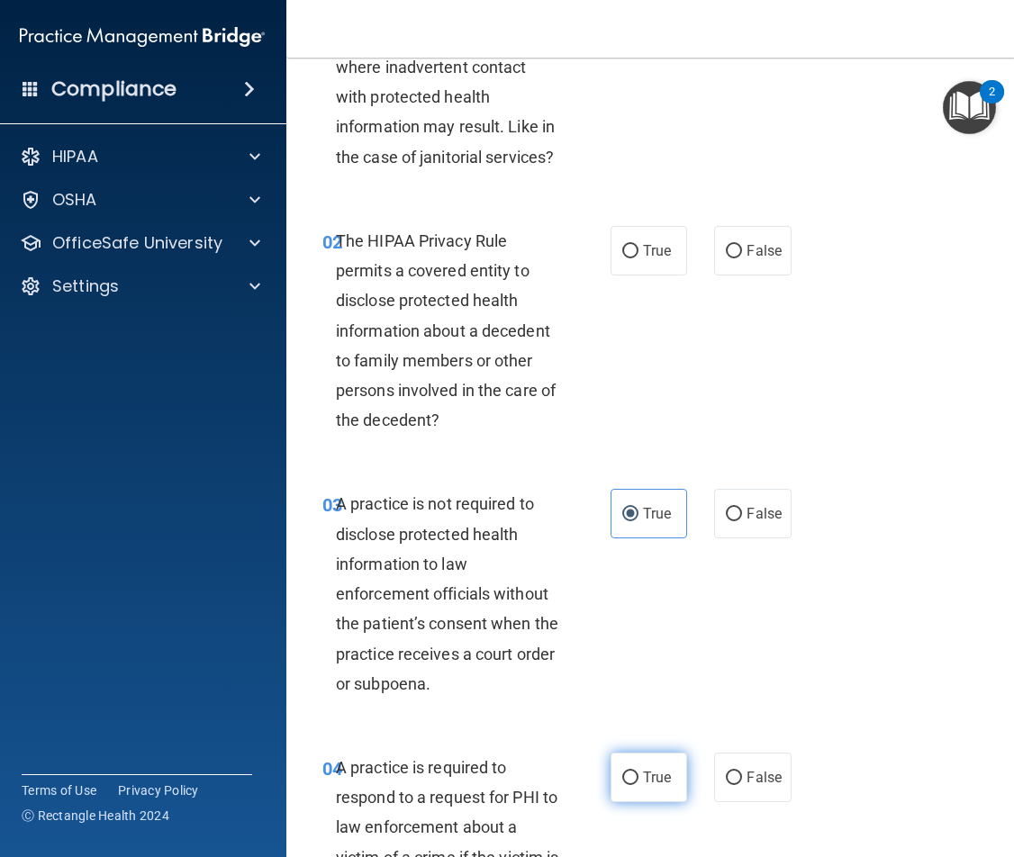
radio input "true"
click at [656, 266] on label "True" at bounding box center [649, 251] width 77 height 50
click at [639, 258] on input "True" at bounding box center [630, 252] width 16 height 14
radio input "true"
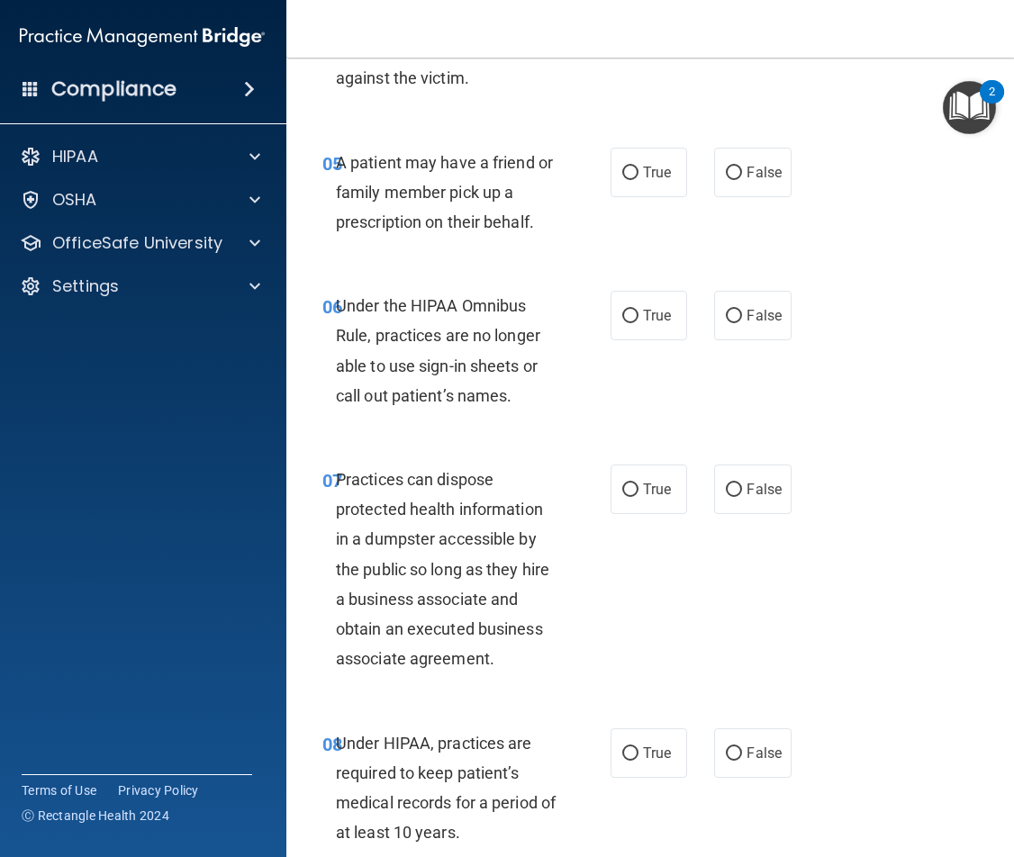
scroll to position [1531, 0]
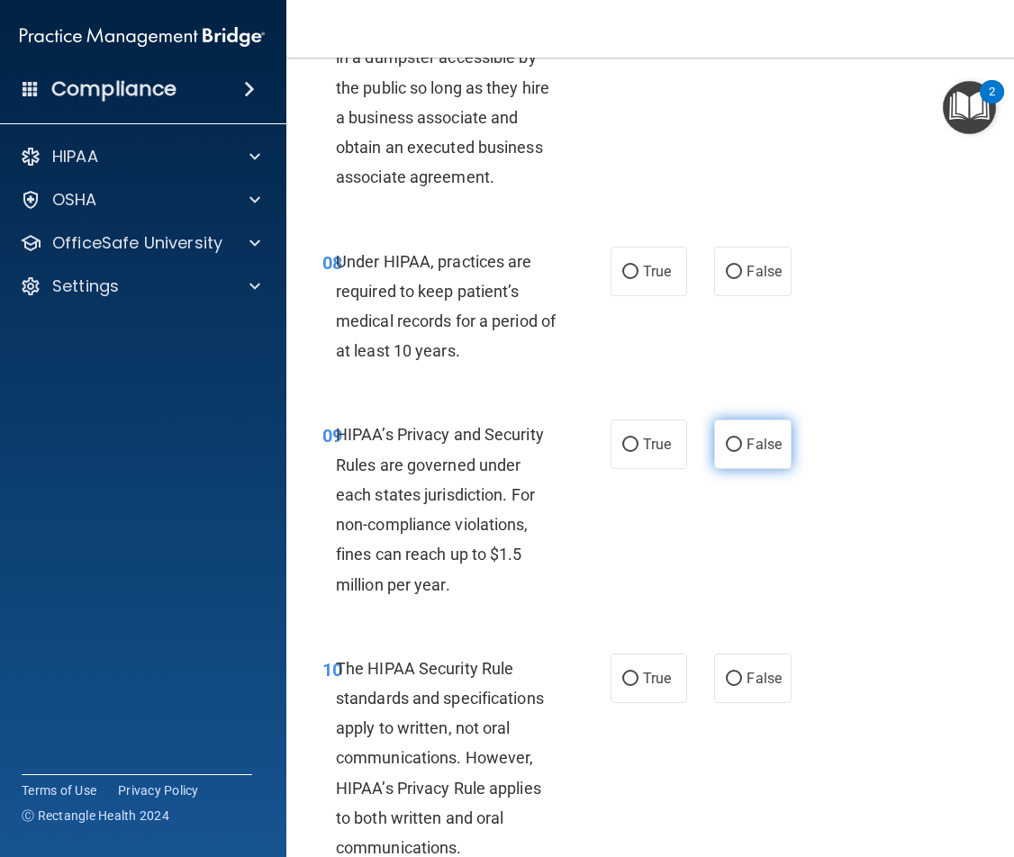
click at [726, 448] on input "False" at bounding box center [734, 446] width 16 height 14
radio input "true"
click at [630, 673] on input "True" at bounding box center [630, 680] width 16 height 14
radio input "true"
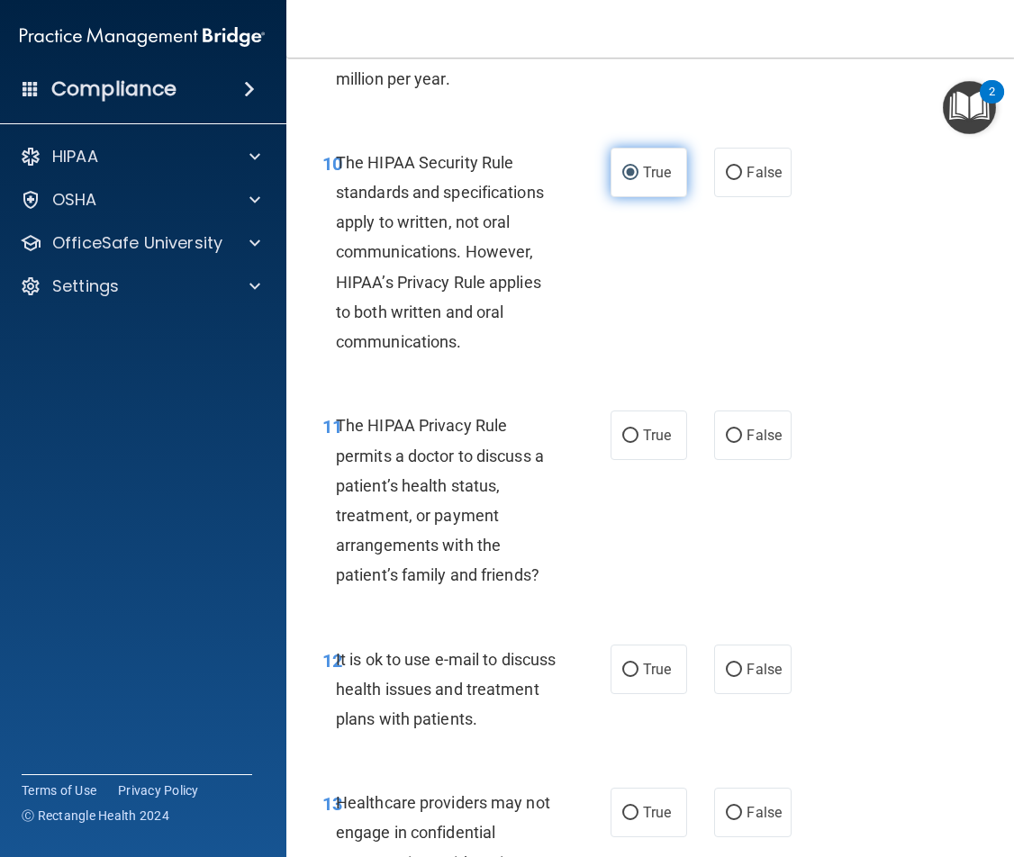
scroll to position [2071, 0]
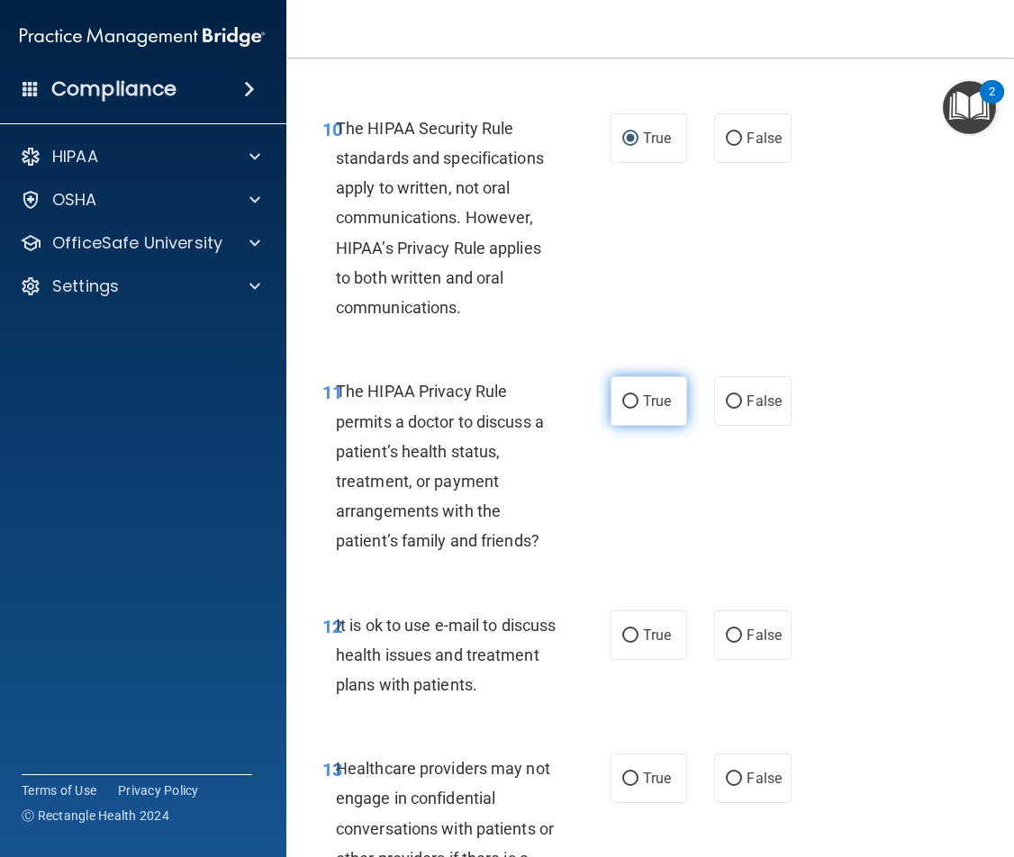
click at [629, 403] on input "True" at bounding box center [630, 402] width 16 height 14
radio input "true"
click at [633, 648] on label "True" at bounding box center [649, 636] width 77 height 50
click at [633, 643] on input "True" at bounding box center [630, 637] width 16 height 14
radio input "true"
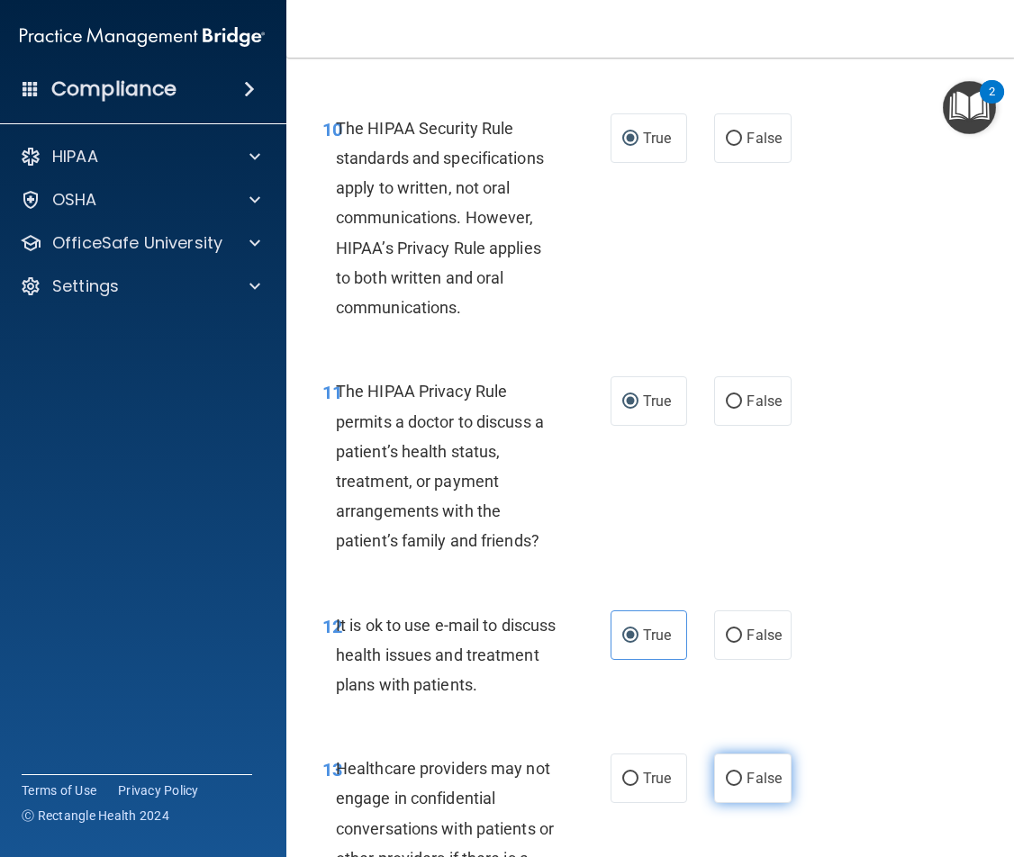
click at [728, 783] on input "False" at bounding box center [734, 780] width 16 height 14
radio input "true"
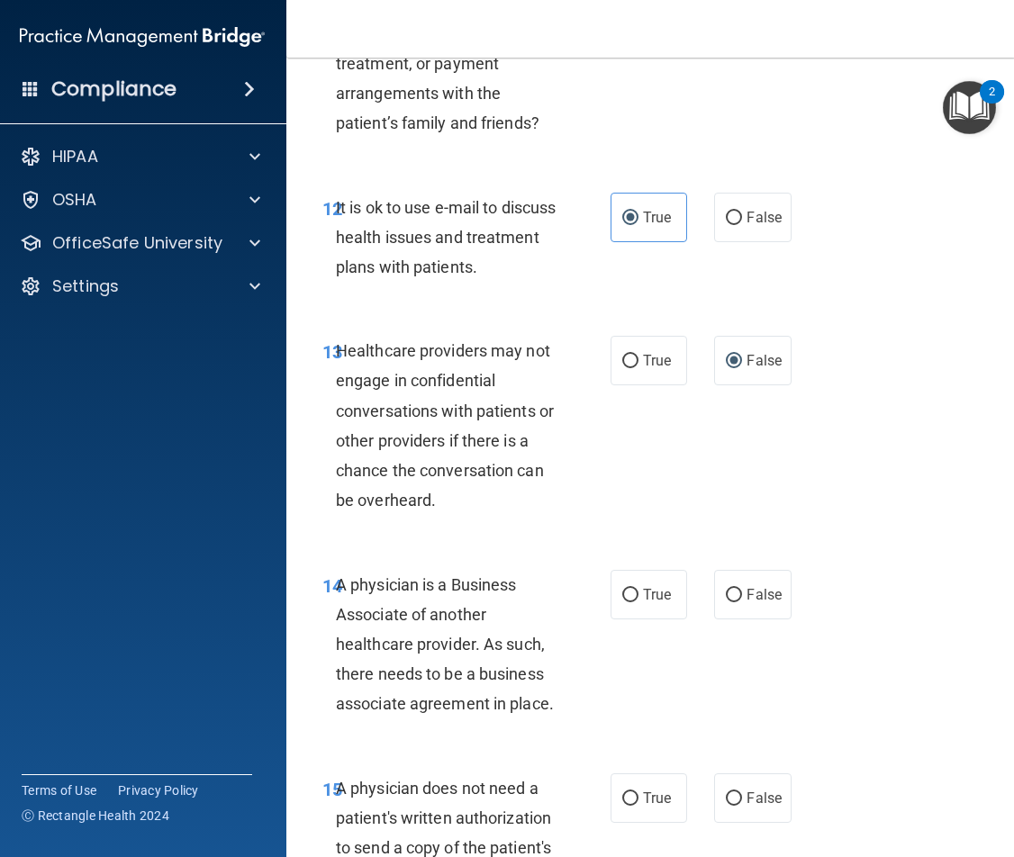
scroll to position [2612, 0]
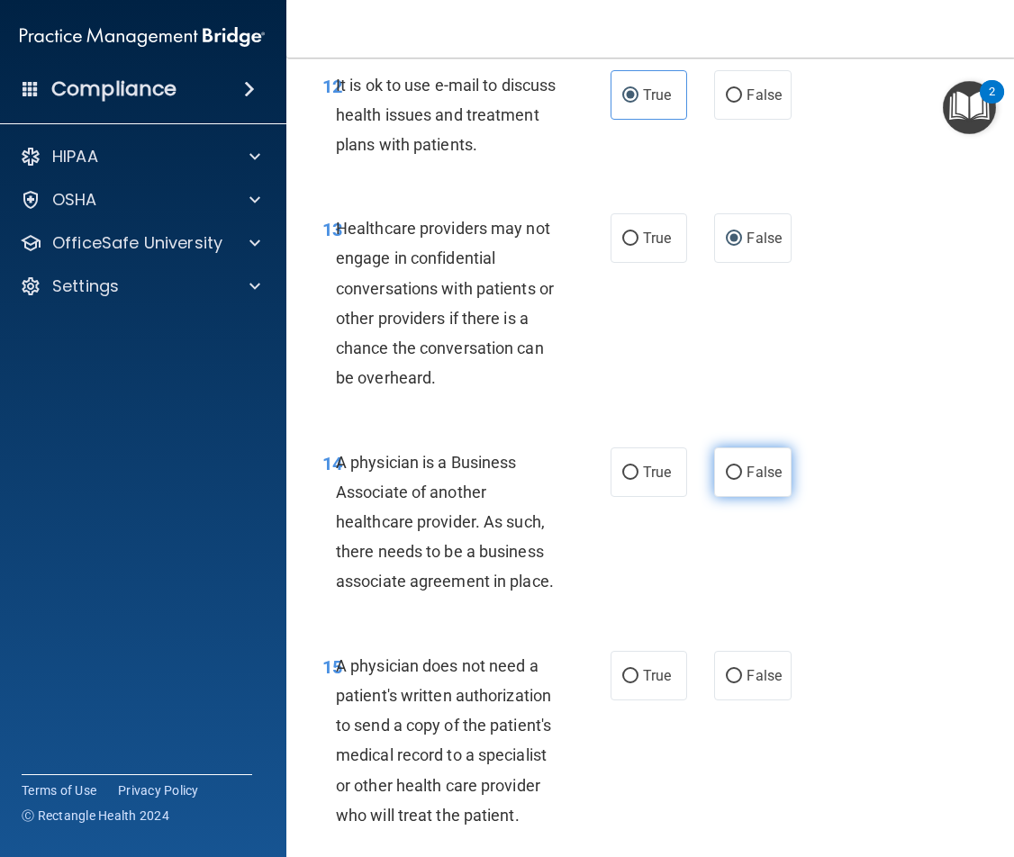
click at [749, 475] on span "False" at bounding box center [764, 472] width 35 height 17
click at [742, 475] on input "False" at bounding box center [734, 474] width 16 height 14
radio input "true"
click at [651, 684] on span "True" at bounding box center [657, 675] width 28 height 17
click at [639, 684] on input "True" at bounding box center [630, 677] width 16 height 14
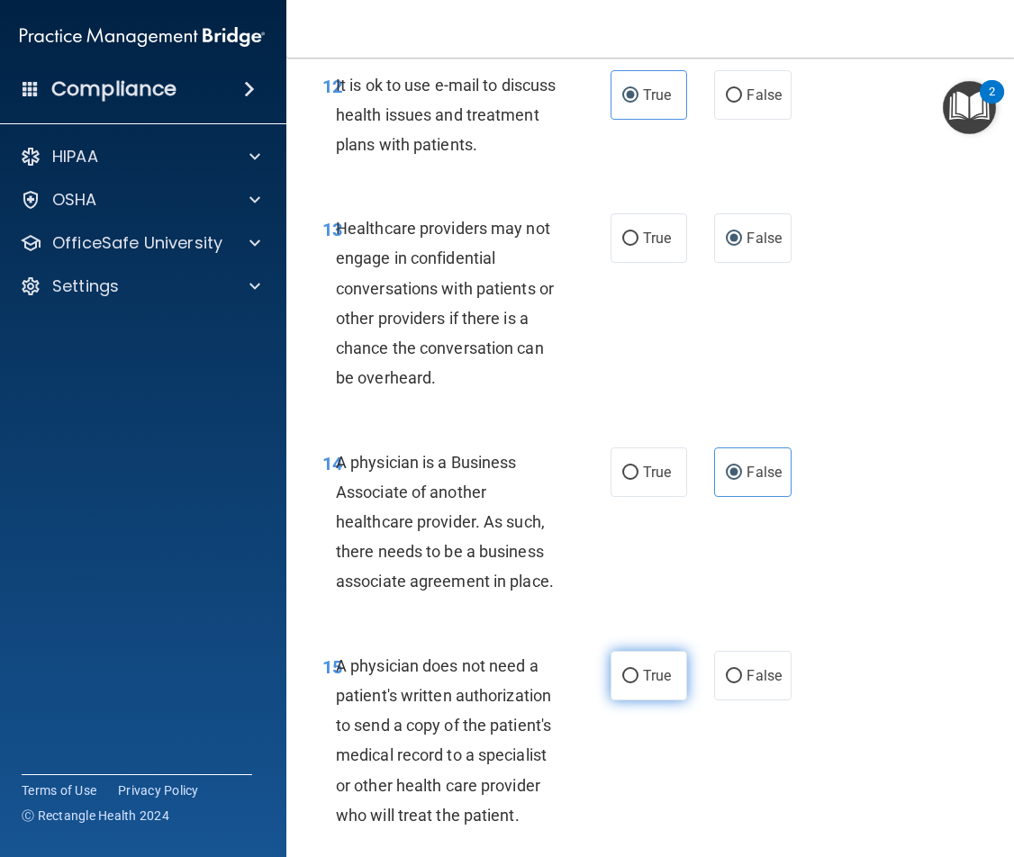
radio input "true"
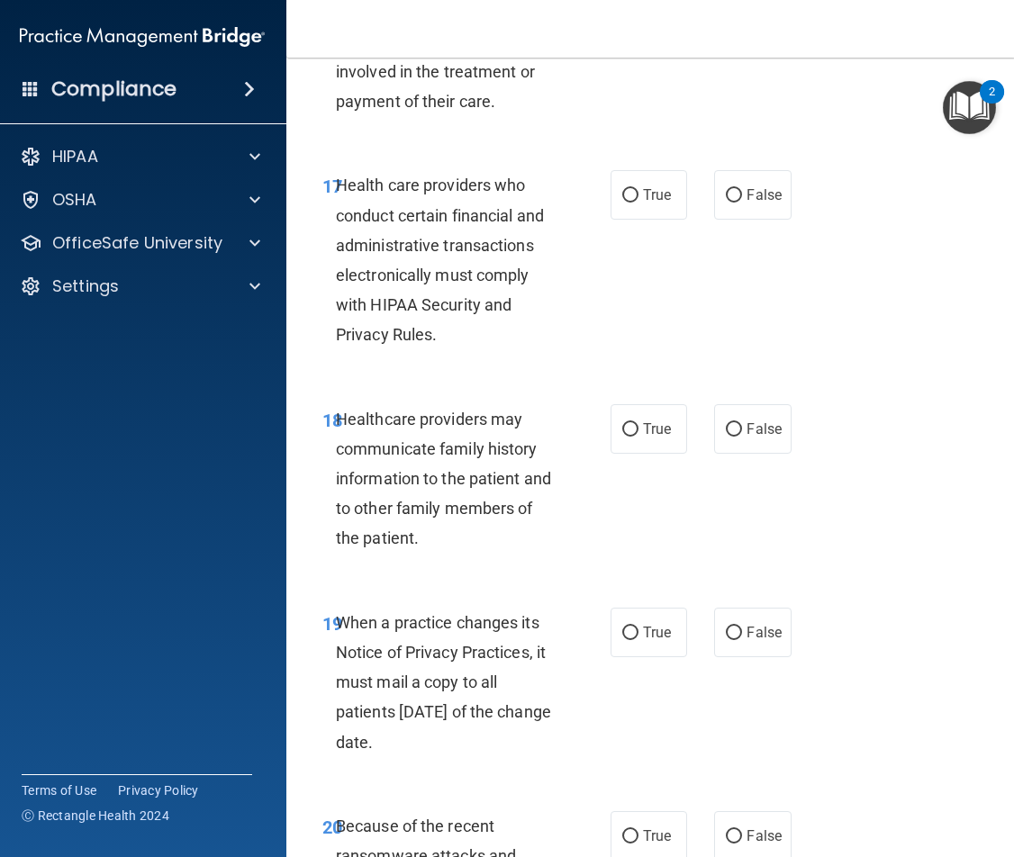
scroll to position [3602, 0]
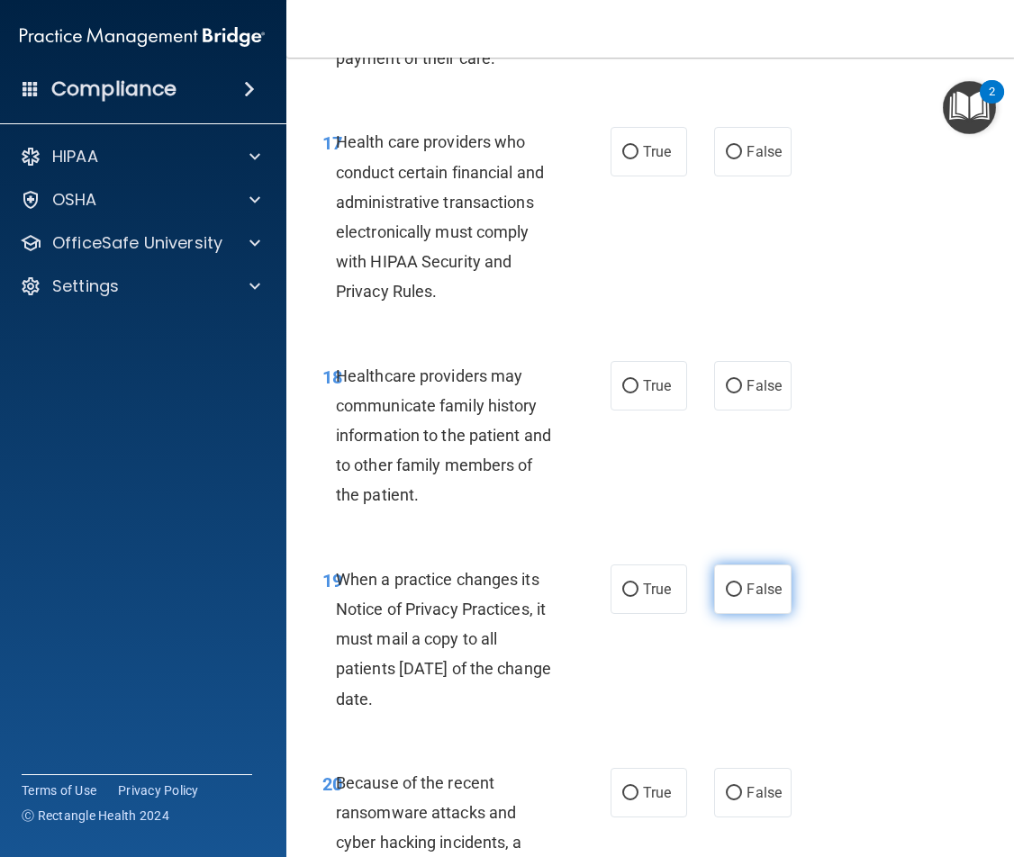
click at [763, 589] on span "False" at bounding box center [764, 589] width 35 height 17
click at [742, 589] on input "False" at bounding box center [734, 591] width 16 height 14
radio input "true"
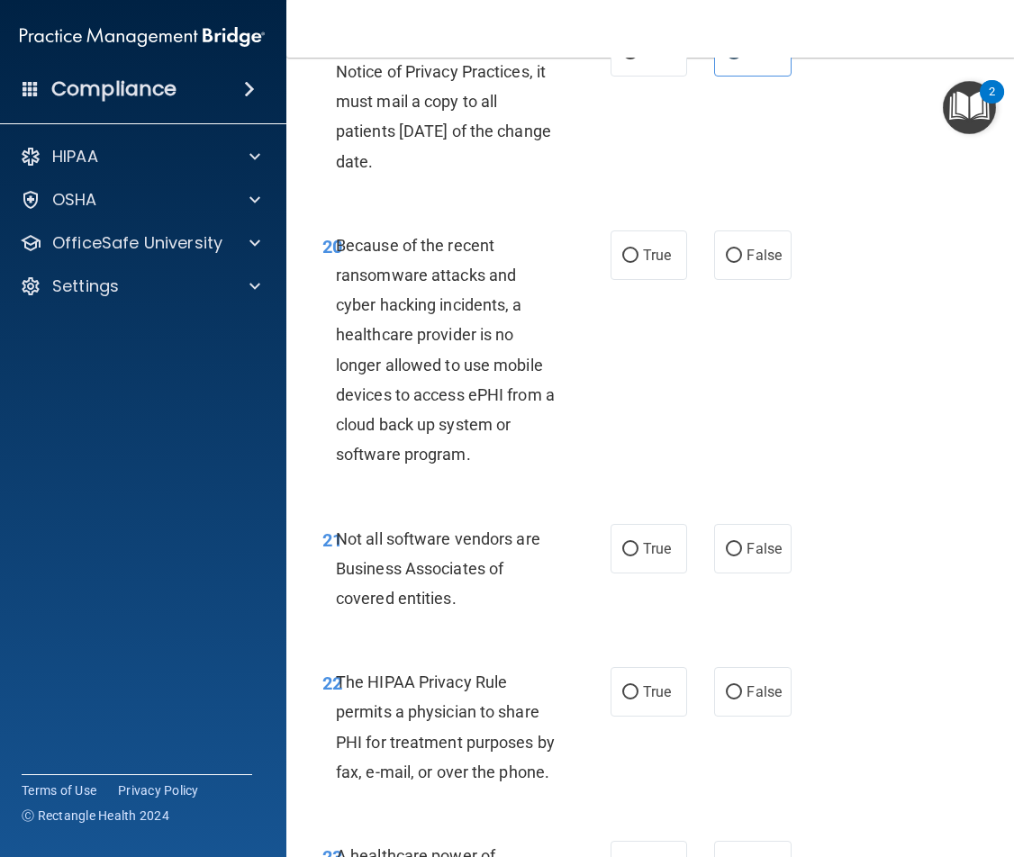
scroll to position [4143, 0]
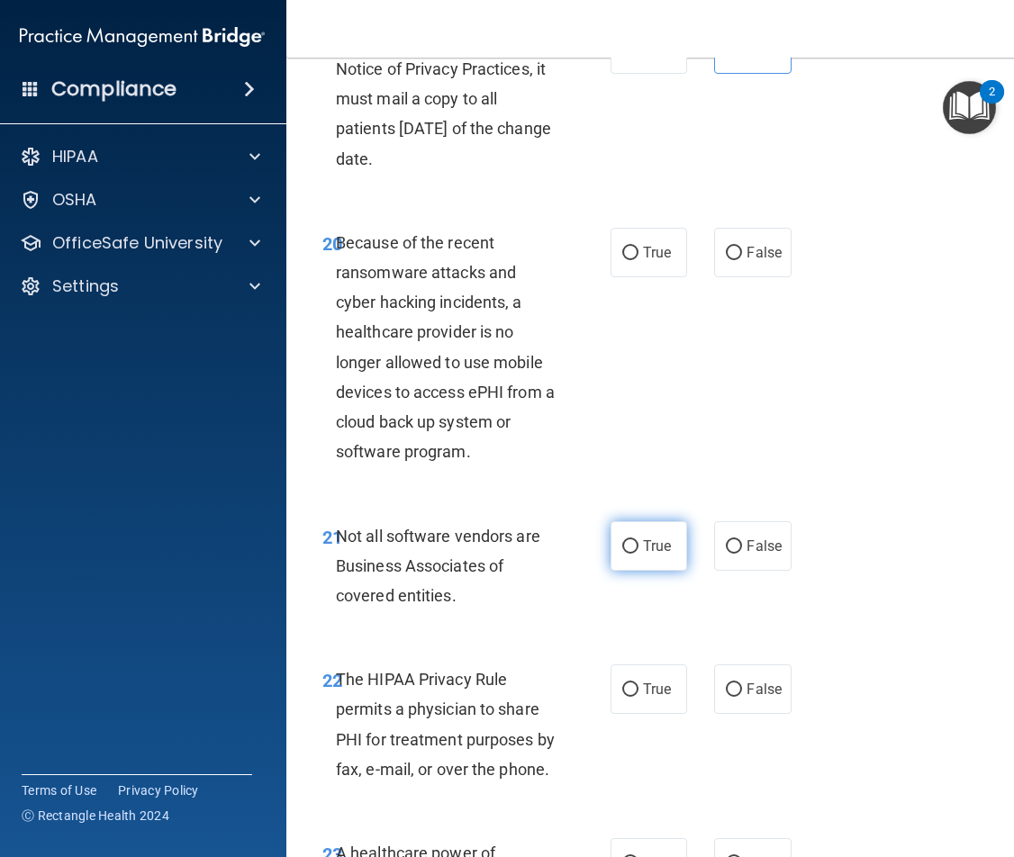
click at [624, 560] on label "True" at bounding box center [649, 546] width 77 height 50
click at [624, 554] on input "True" at bounding box center [630, 547] width 16 height 14
radio input "true"
click at [630, 692] on input "True" at bounding box center [630, 691] width 16 height 14
radio input "true"
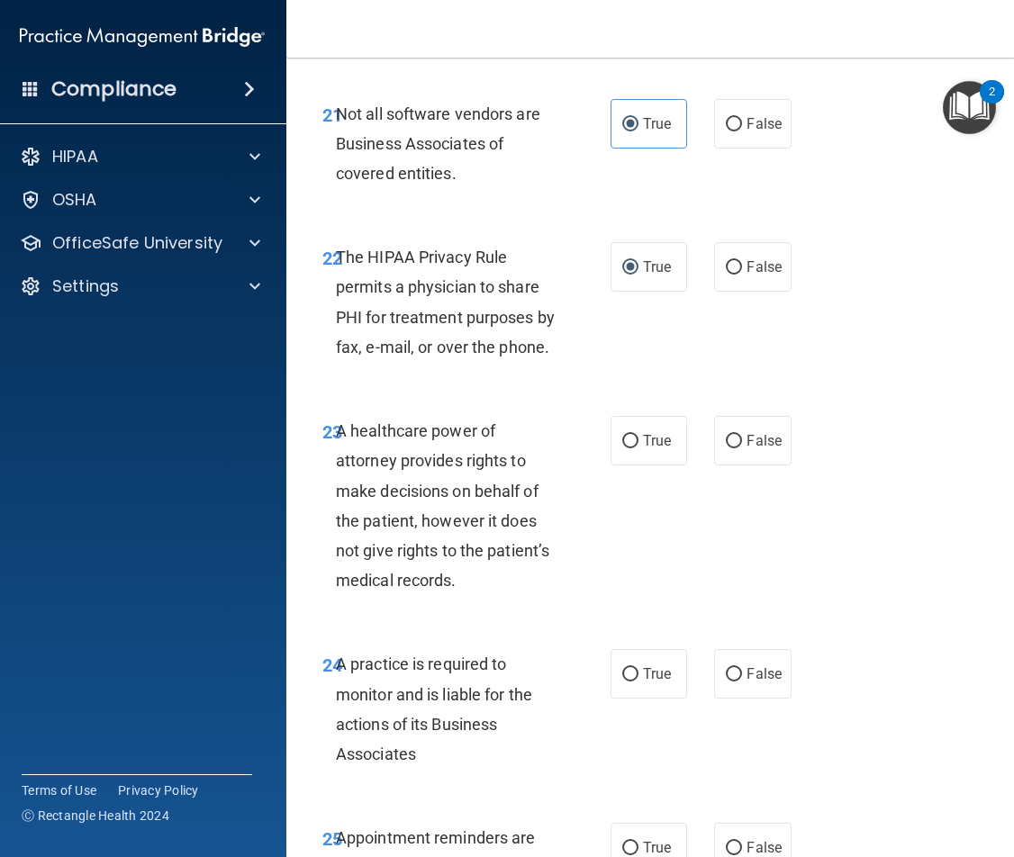
scroll to position [4593, 0]
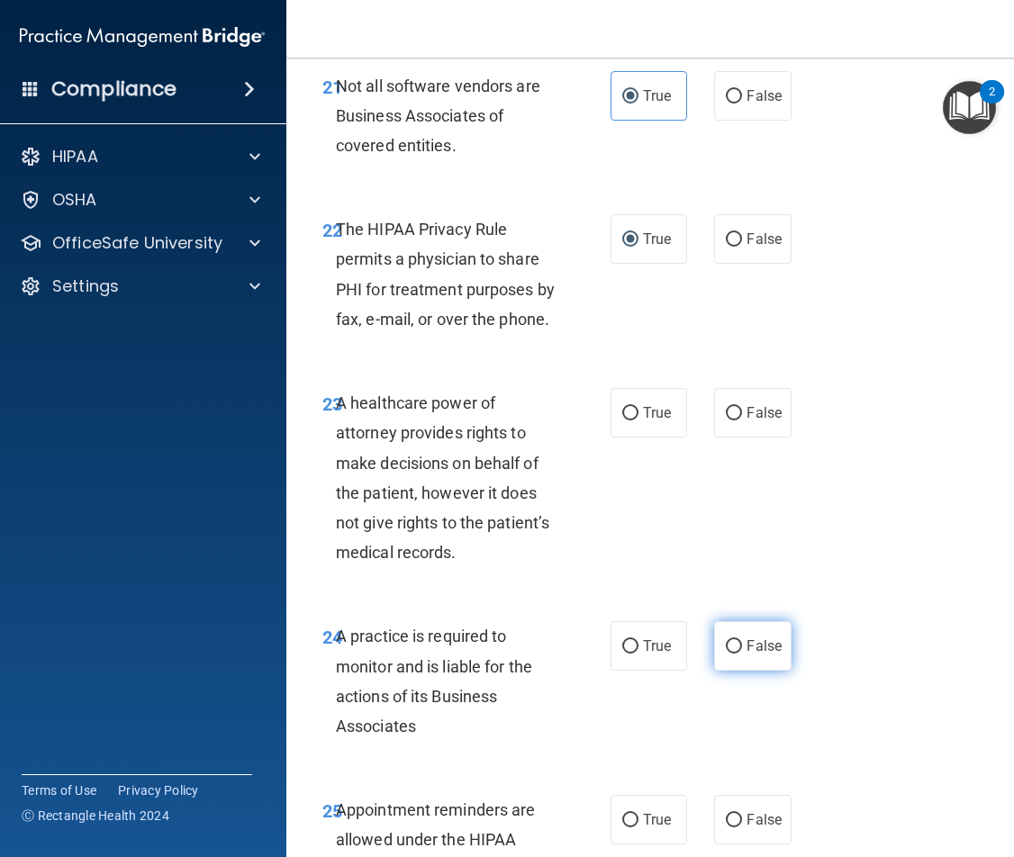
click at [732, 649] on input "False" at bounding box center [734, 647] width 16 height 14
radio input "true"
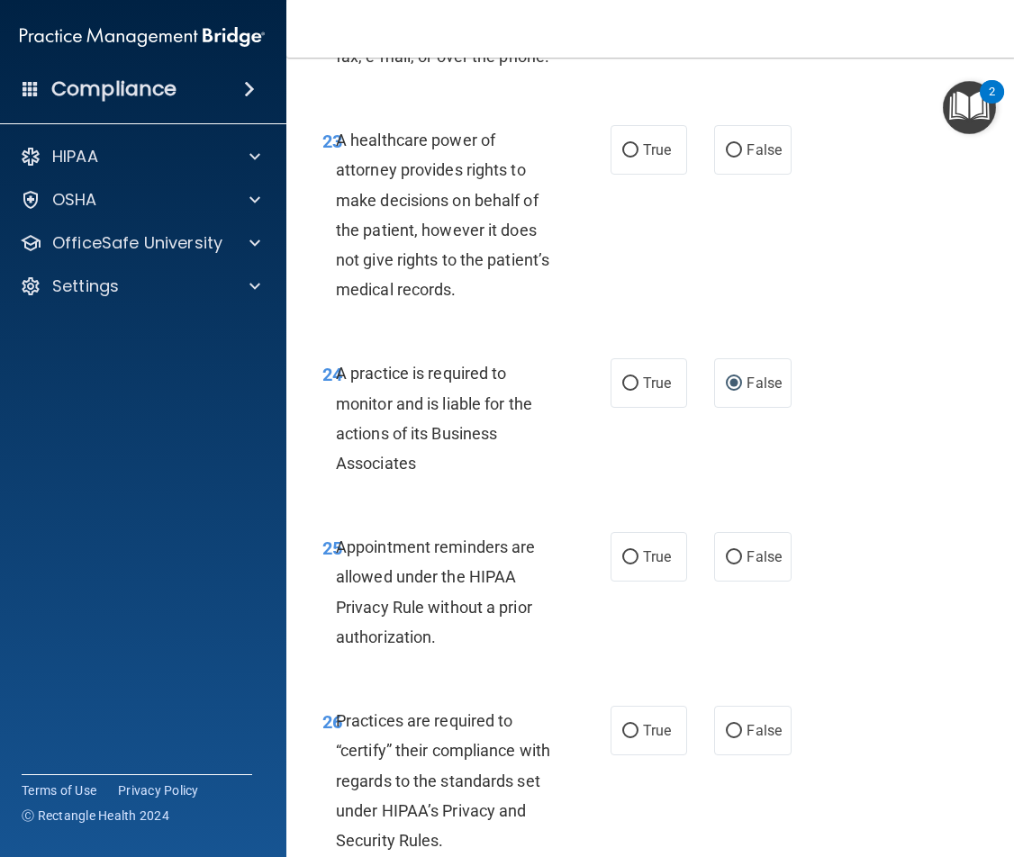
scroll to position [4863, 0]
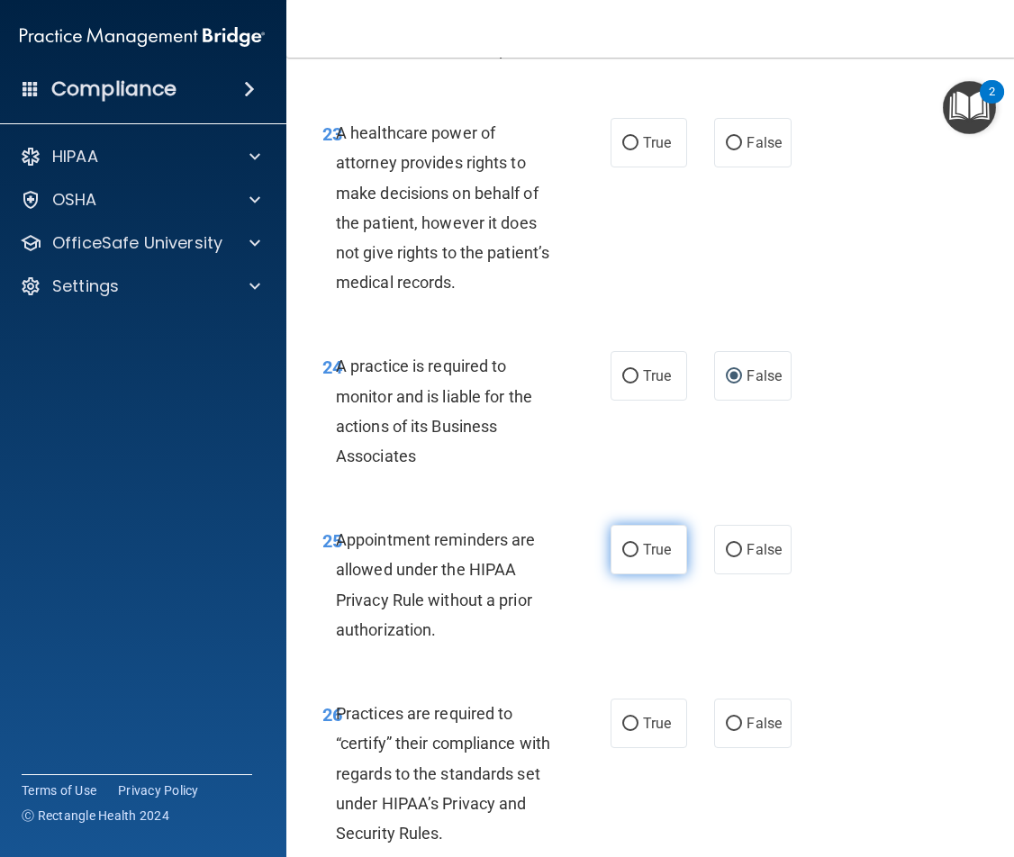
click at [656, 548] on span "True" at bounding box center [657, 549] width 28 height 17
click at [639, 548] on input "True" at bounding box center [630, 551] width 16 height 14
radio input "true"
click at [753, 721] on span "False" at bounding box center [764, 723] width 35 height 17
click at [742, 721] on input "False" at bounding box center [734, 725] width 16 height 14
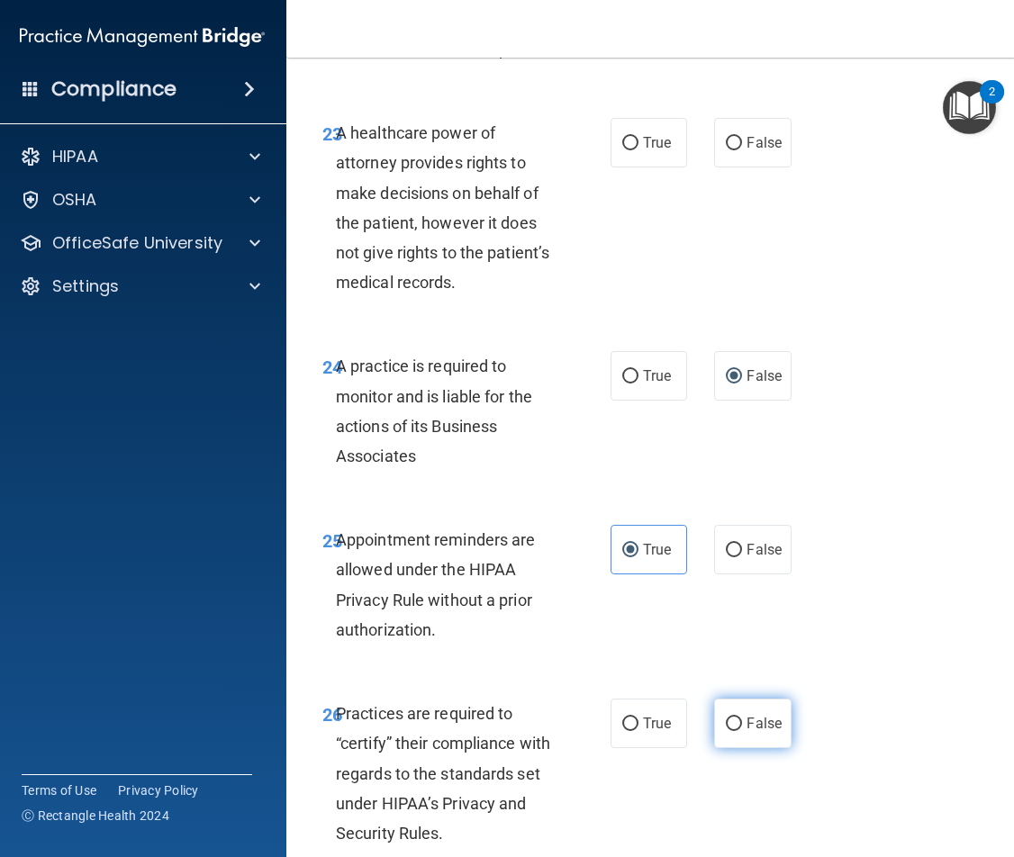
radio input "true"
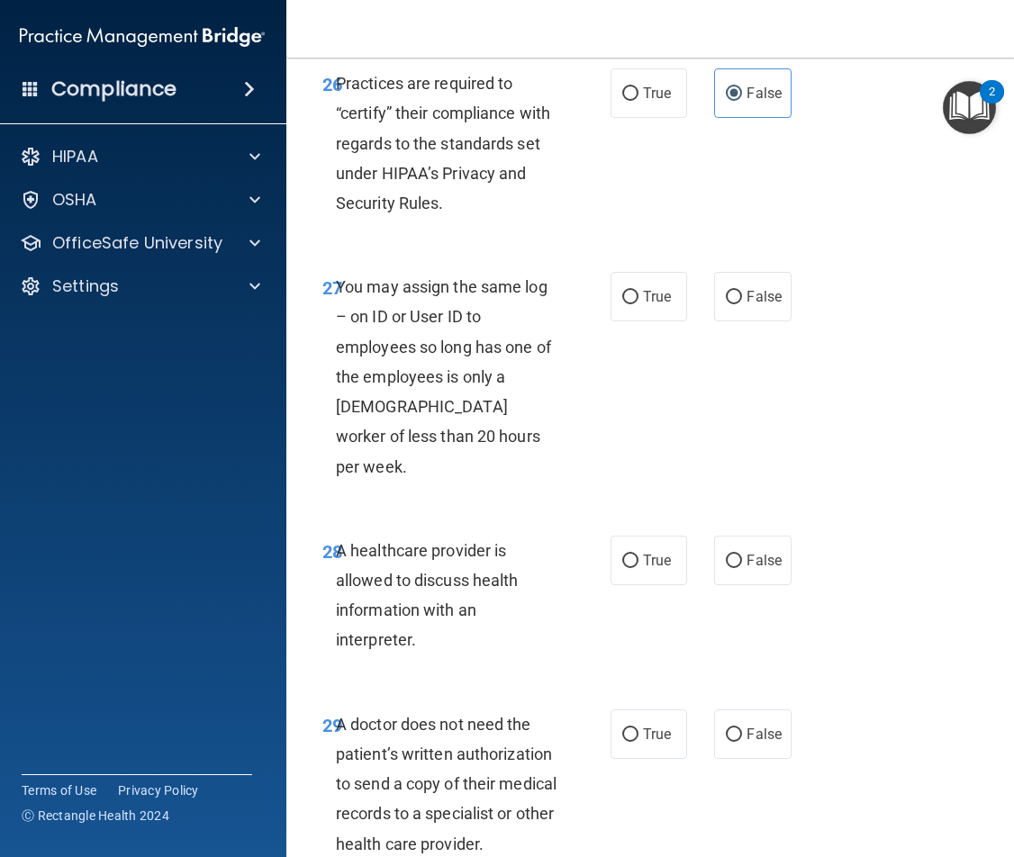
scroll to position [5818, 0]
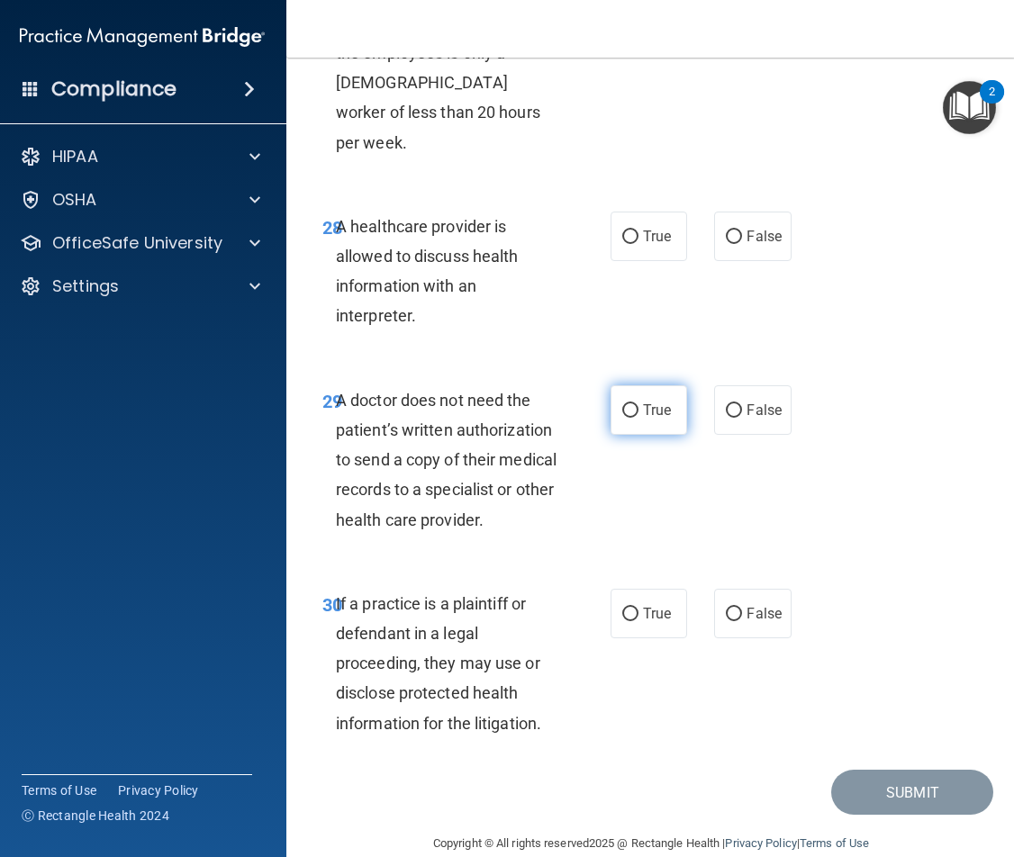
click at [657, 385] on label "True" at bounding box center [649, 410] width 77 height 50
click at [639, 404] on input "True" at bounding box center [630, 411] width 16 height 14
radio input "true"
click at [633, 594] on label "True" at bounding box center [649, 614] width 77 height 50
click at [633, 608] on input "True" at bounding box center [630, 615] width 16 height 14
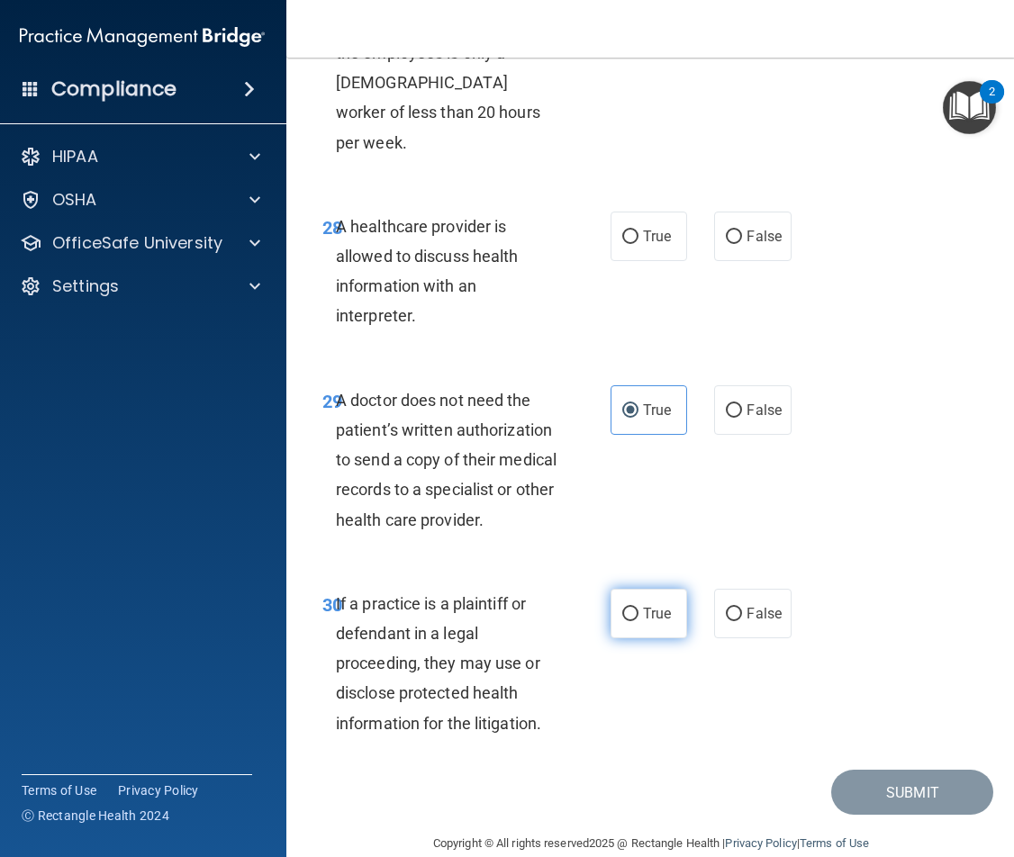
radio input "true"
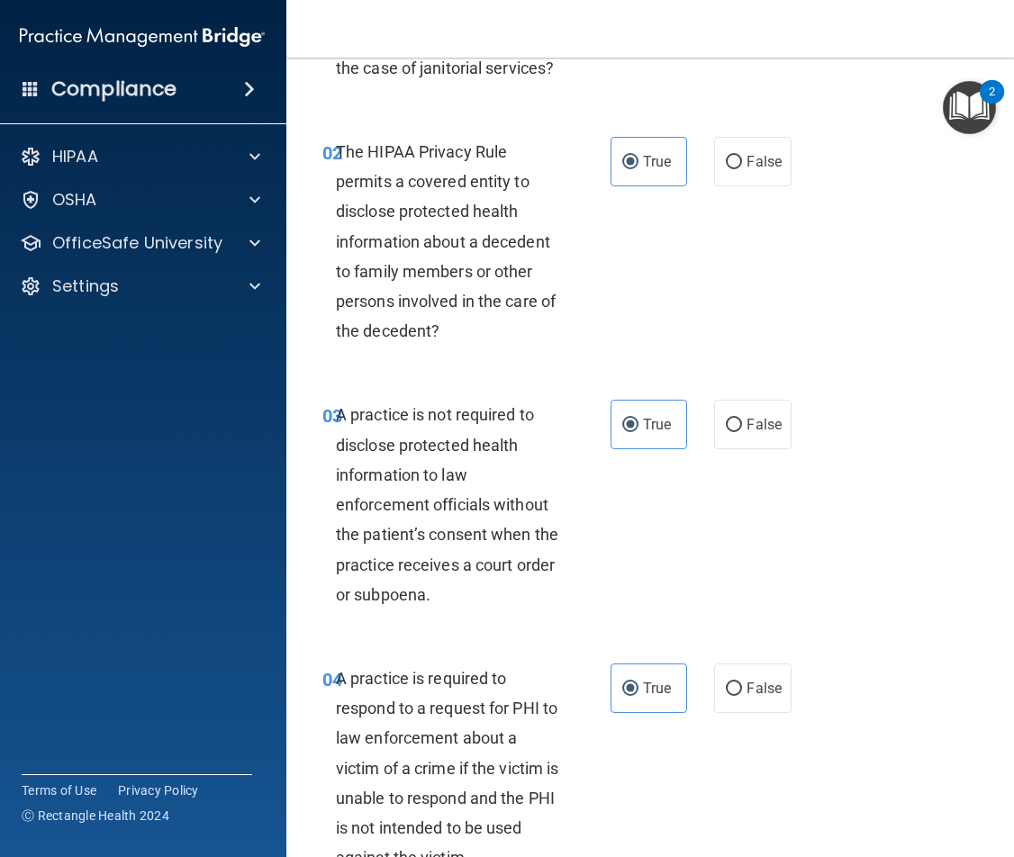
scroll to position [270, 0]
click at [731, 412] on label "False" at bounding box center [752, 424] width 77 height 50
click at [731, 418] on input "False" at bounding box center [734, 425] width 16 height 14
radio input "true"
radio input "false"
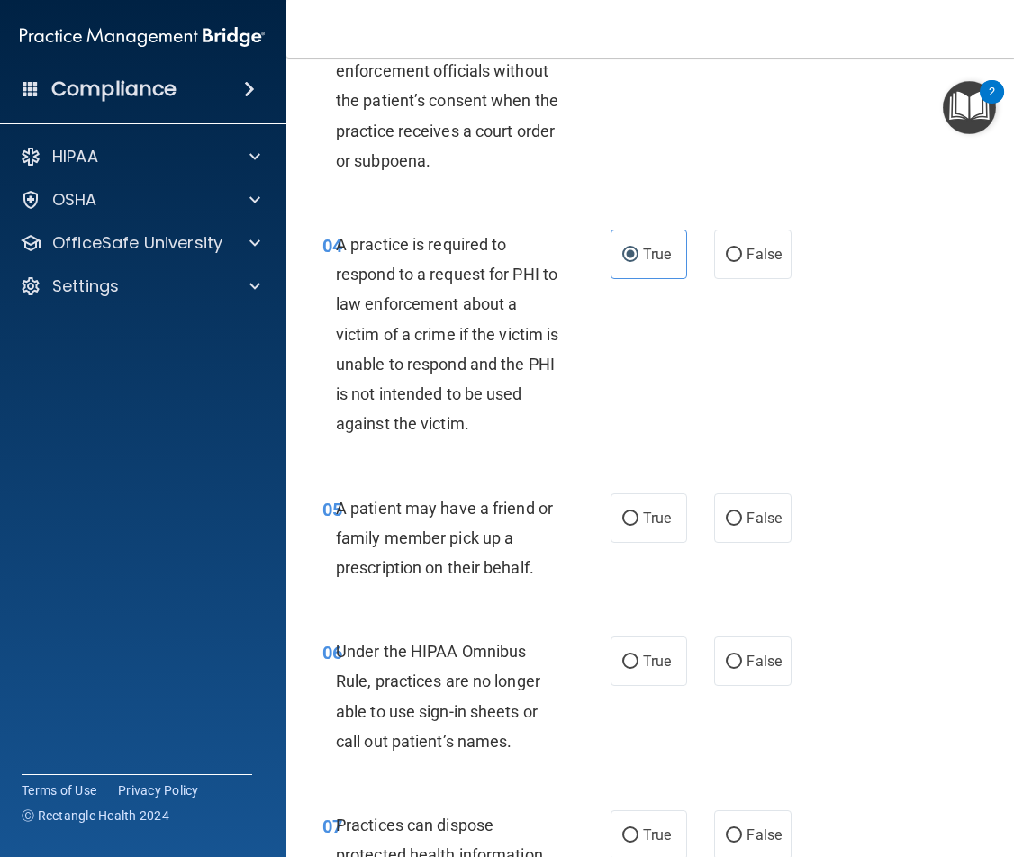
scroll to position [811, 0]
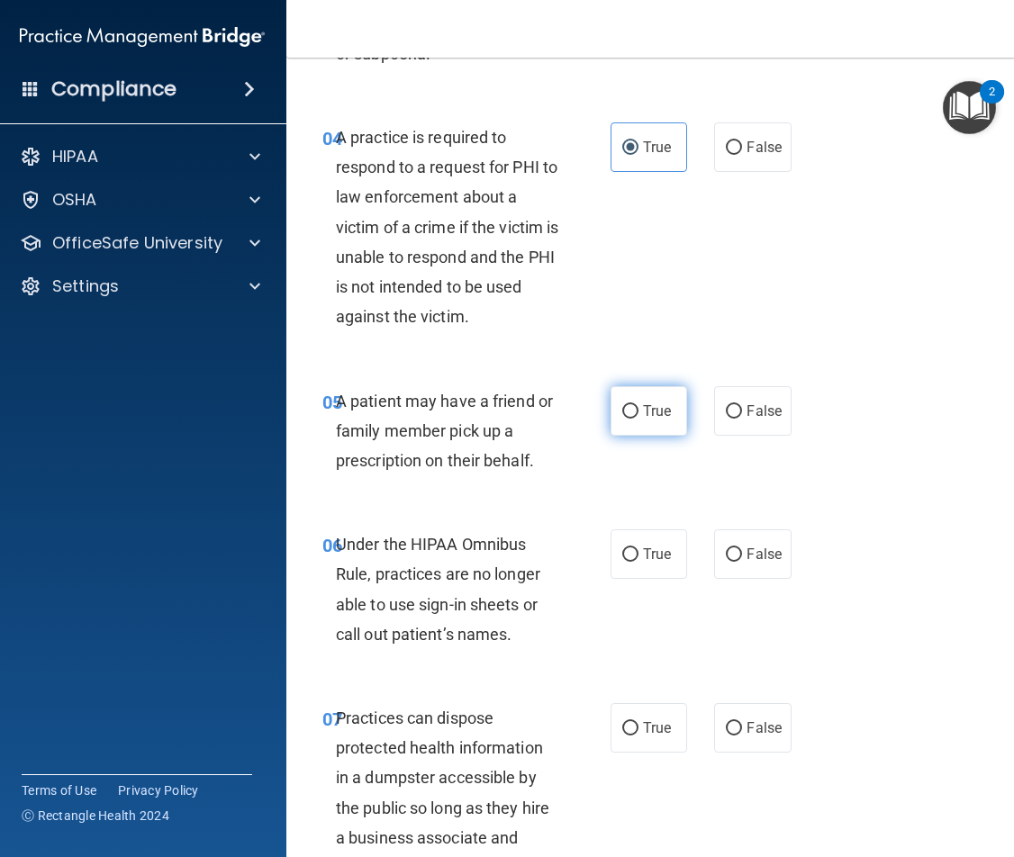
click at [643, 414] on span "True" at bounding box center [657, 411] width 28 height 17
click at [639, 414] on input "True" at bounding box center [630, 412] width 16 height 14
radio input "true"
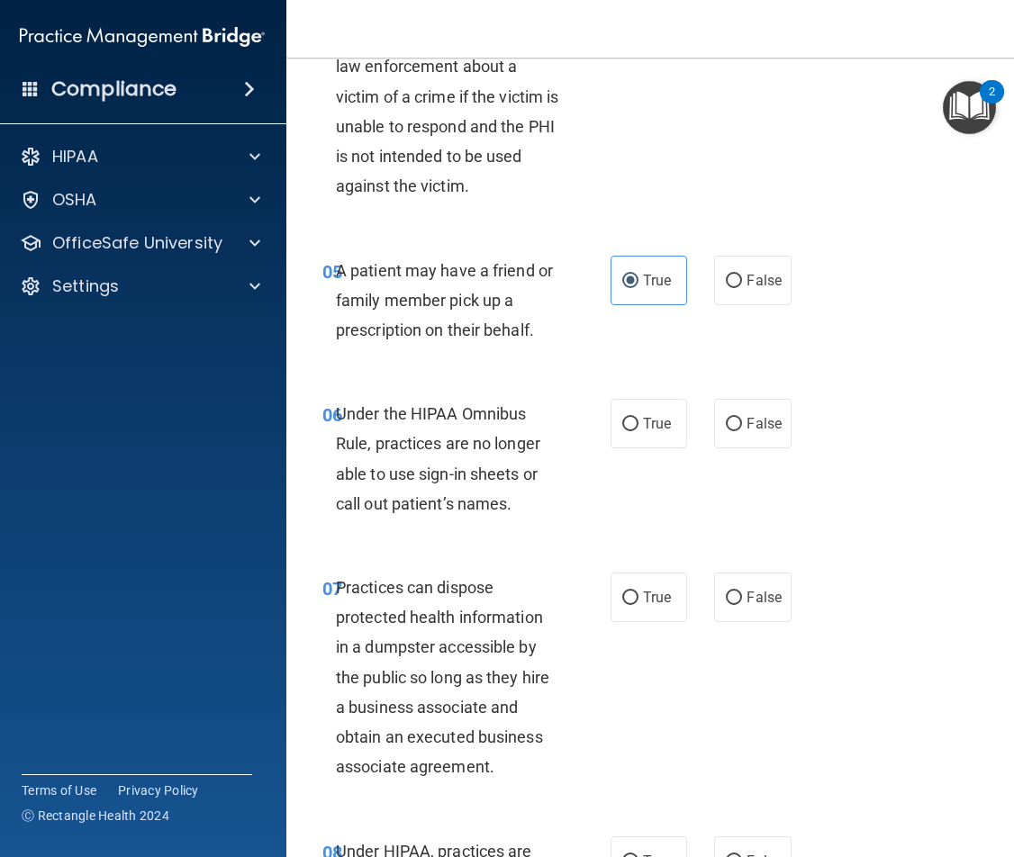
scroll to position [991, 0]
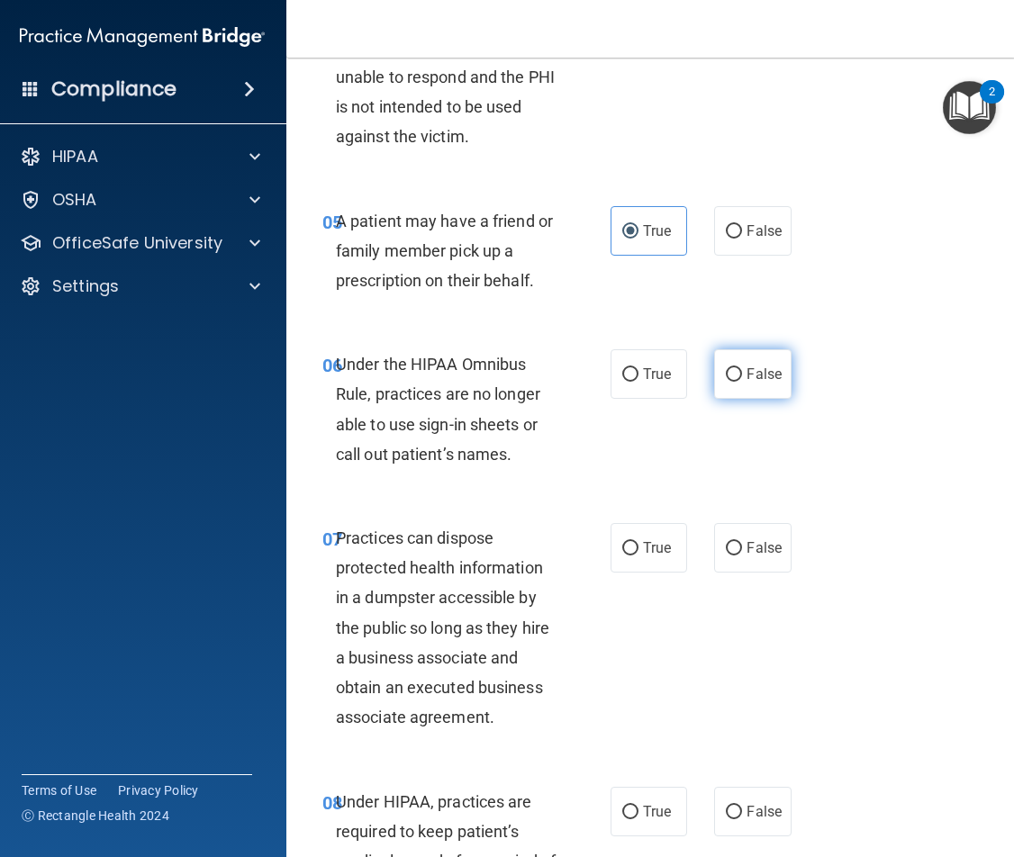
click at [774, 378] on span "False" at bounding box center [764, 374] width 35 height 17
click at [742, 378] on input "False" at bounding box center [734, 375] width 16 height 14
radio input "true"
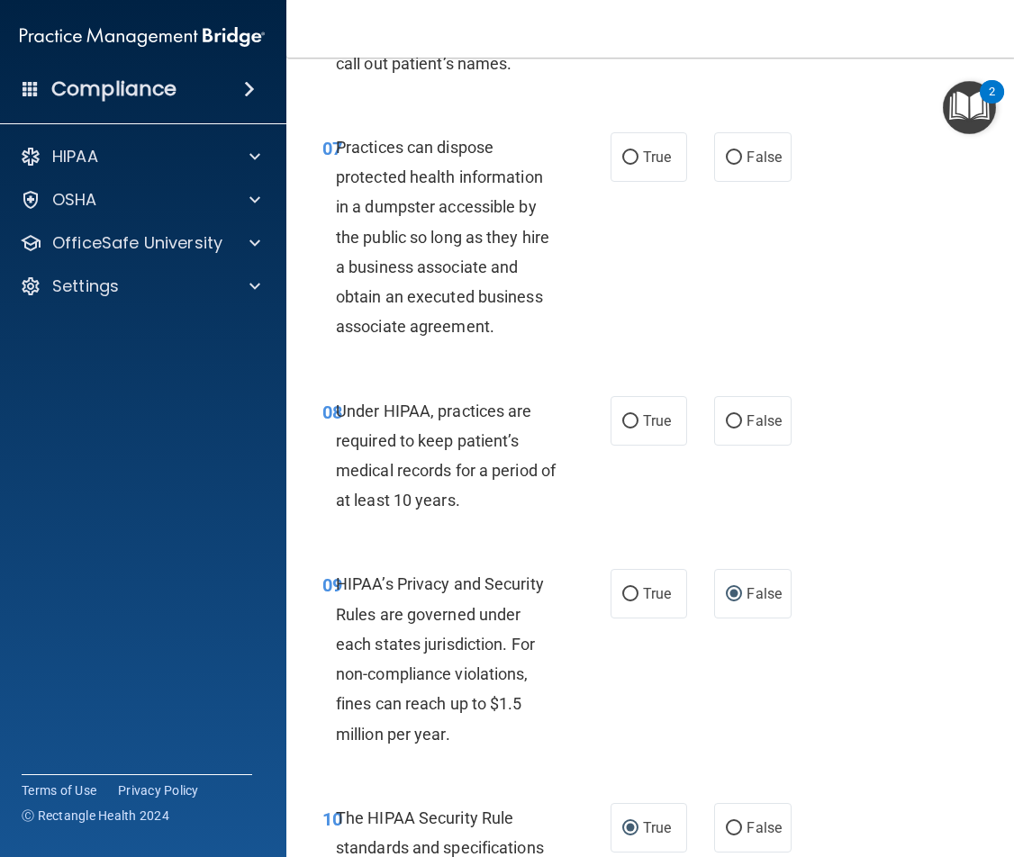
scroll to position [1351, 0]
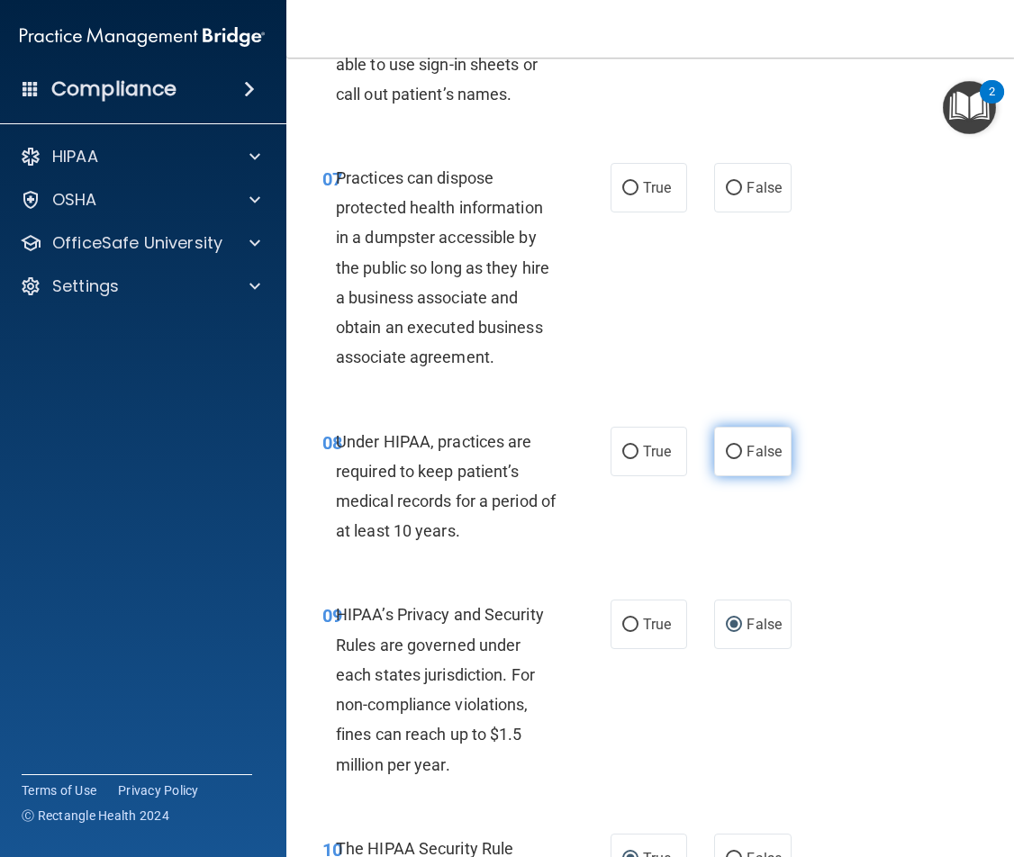
click at [737, 463] on label "False" at bounding box center [752, 452] width 77 height 50
click at [737, 459] on input "False" at bounding box center [734, 453] width 16 height 14
radio input "true"
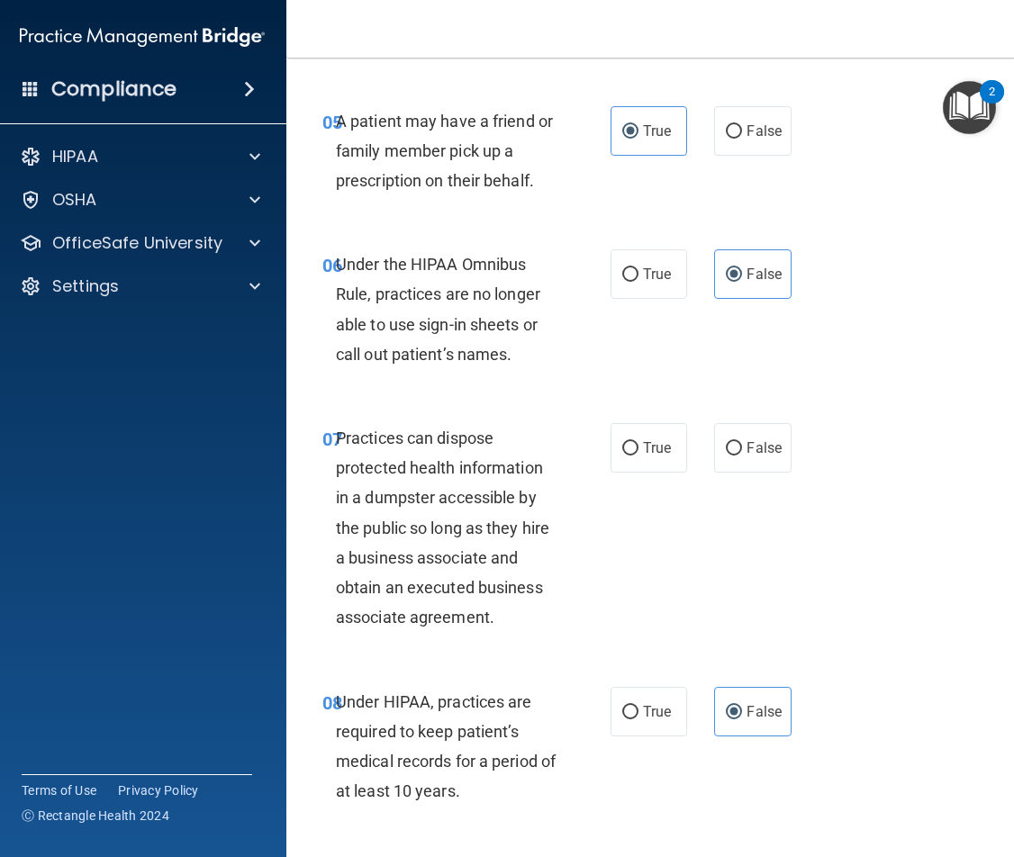
scroll to position [1081, 0]
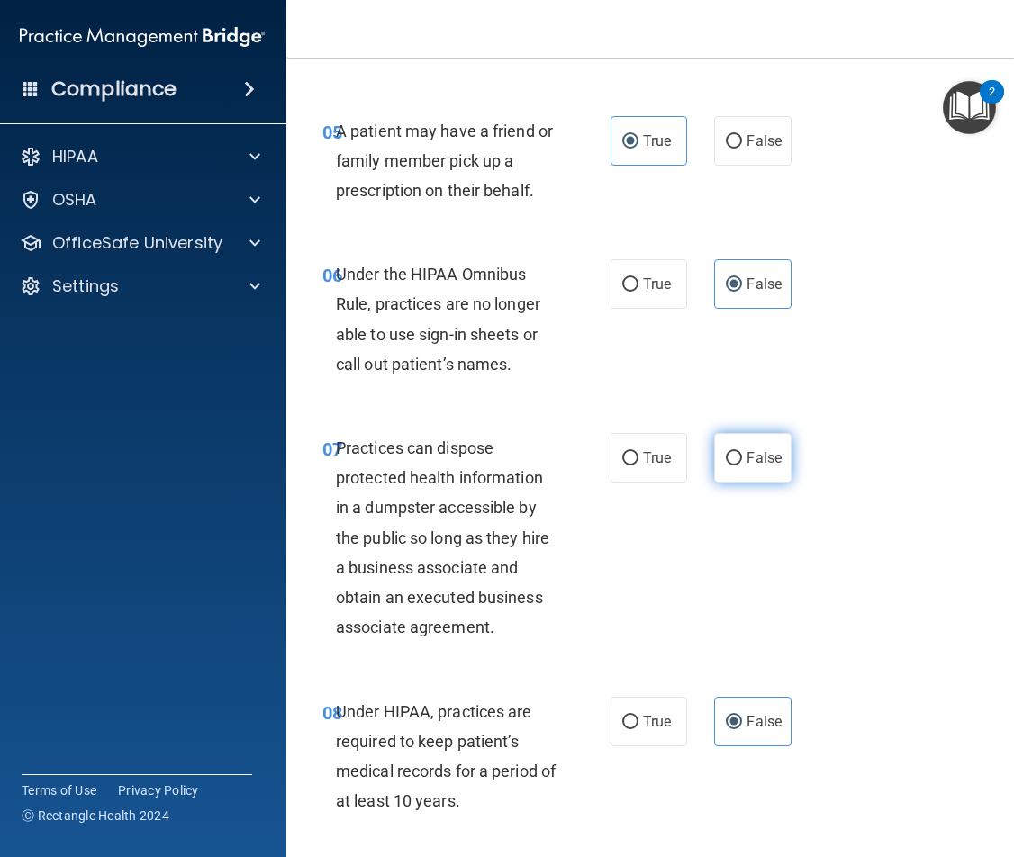
click at [738, 459] on label "False" at bounding box center [752, 458] width 77 height 50
click at [738, 459] on input "False" at bounding box center [734, 459] width 16 height 14
radio input "true"
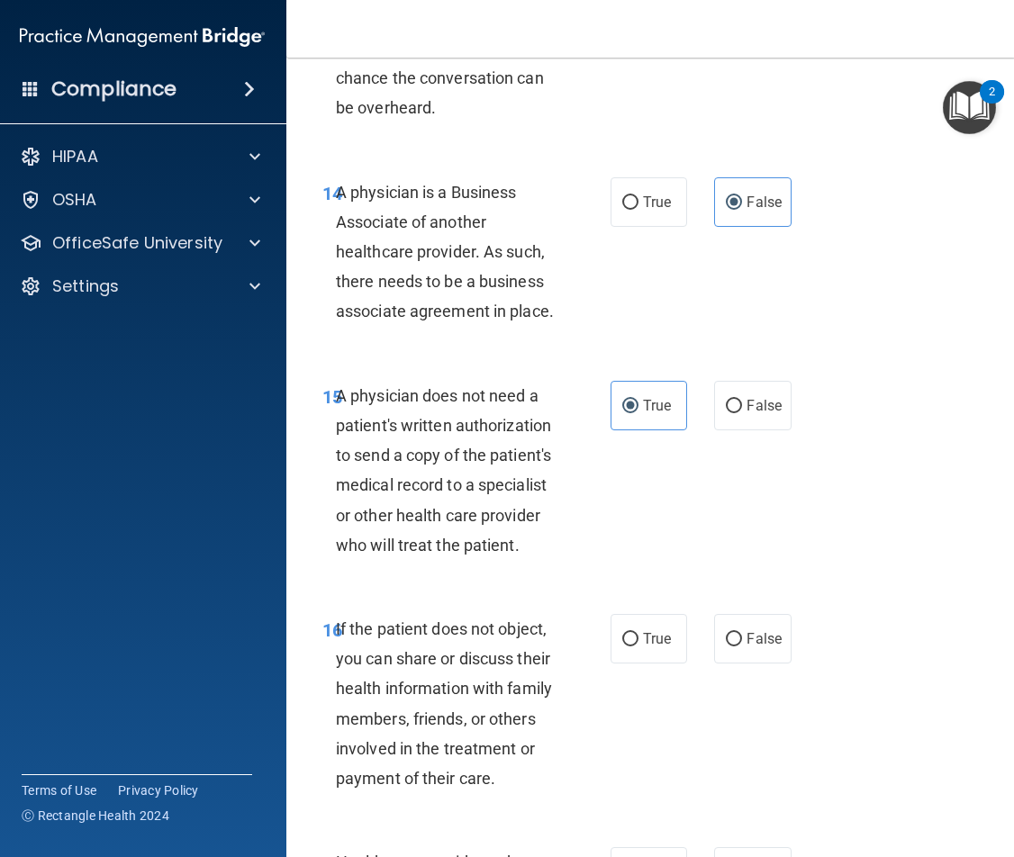
scroll to position [3062, 0]
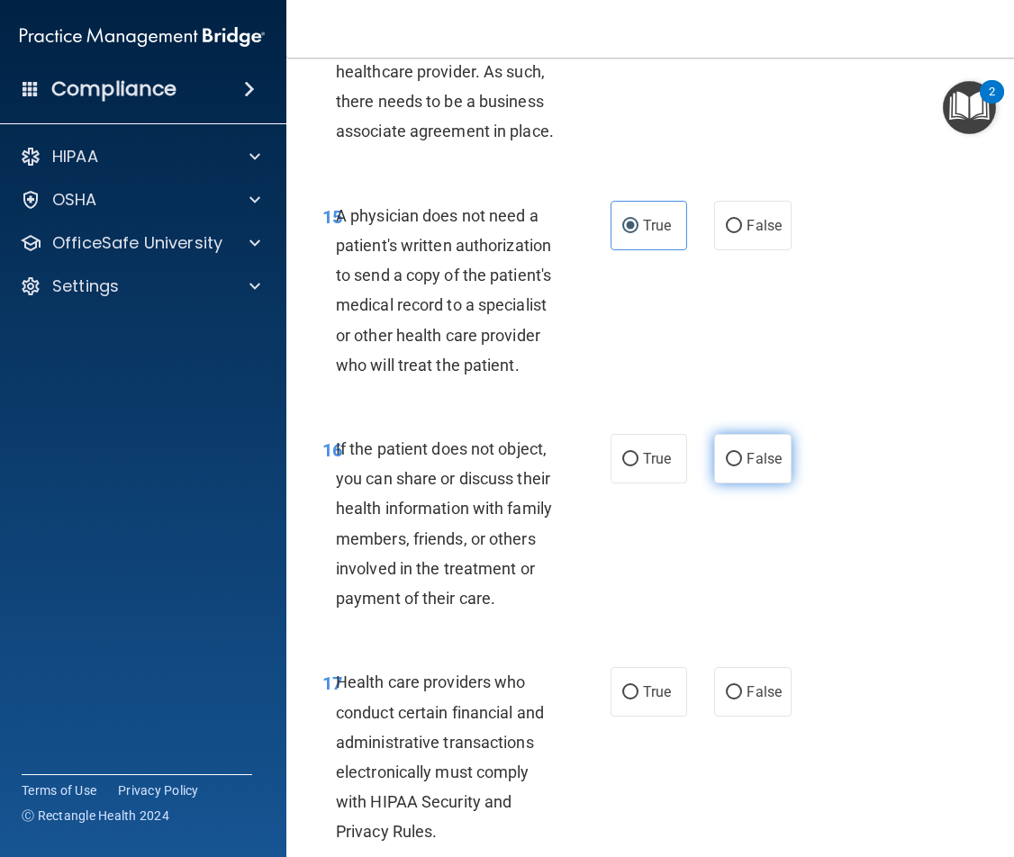
click at [747, 466] on span "False" at bounding box center [764, 458] width 35 height 17
click at [742, 466] on input "False" at bounding box center [734, 460] width 16 height 14
radio input "true"
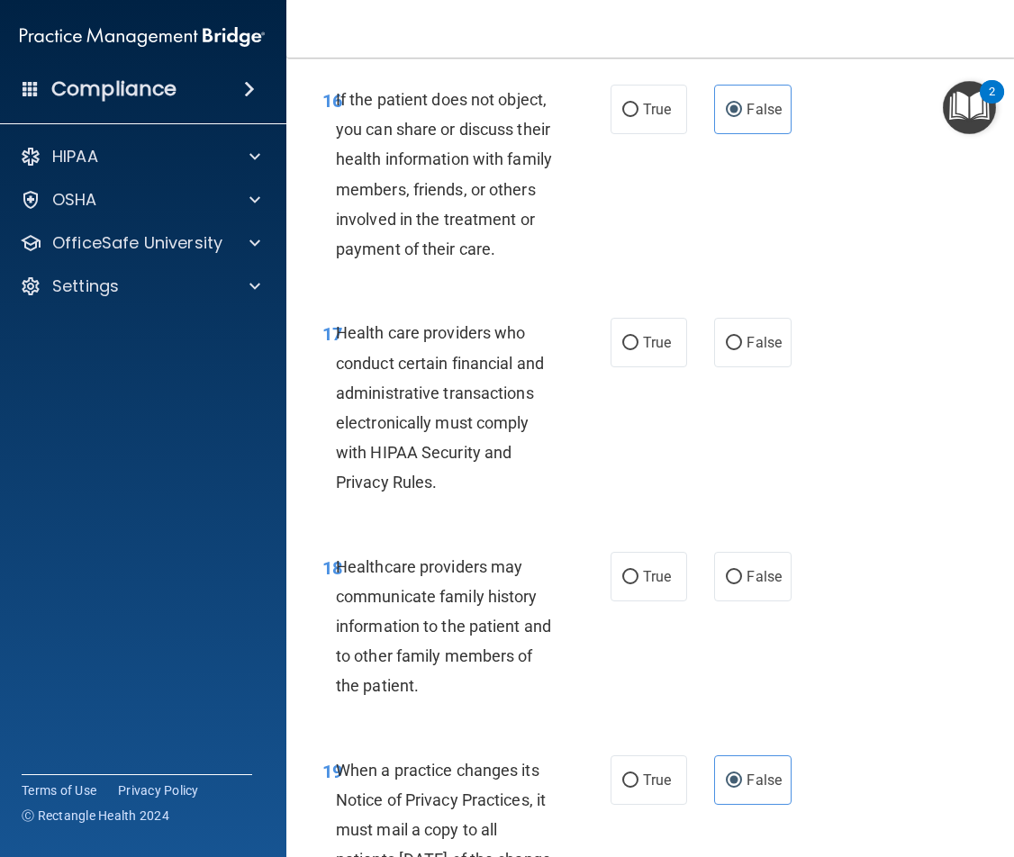
scroll to position [3422, 0]
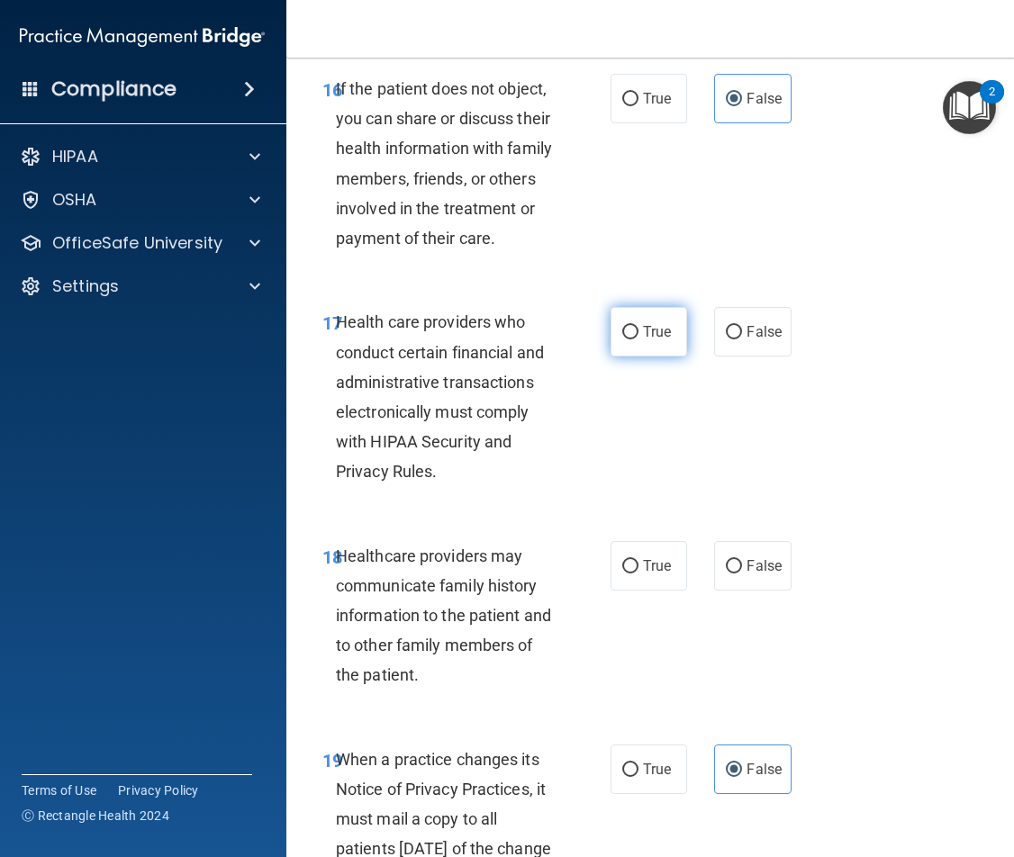
click at [623, 326] on input "True" at bounding box center [630, 333] width 16 height 14
radio input "true"
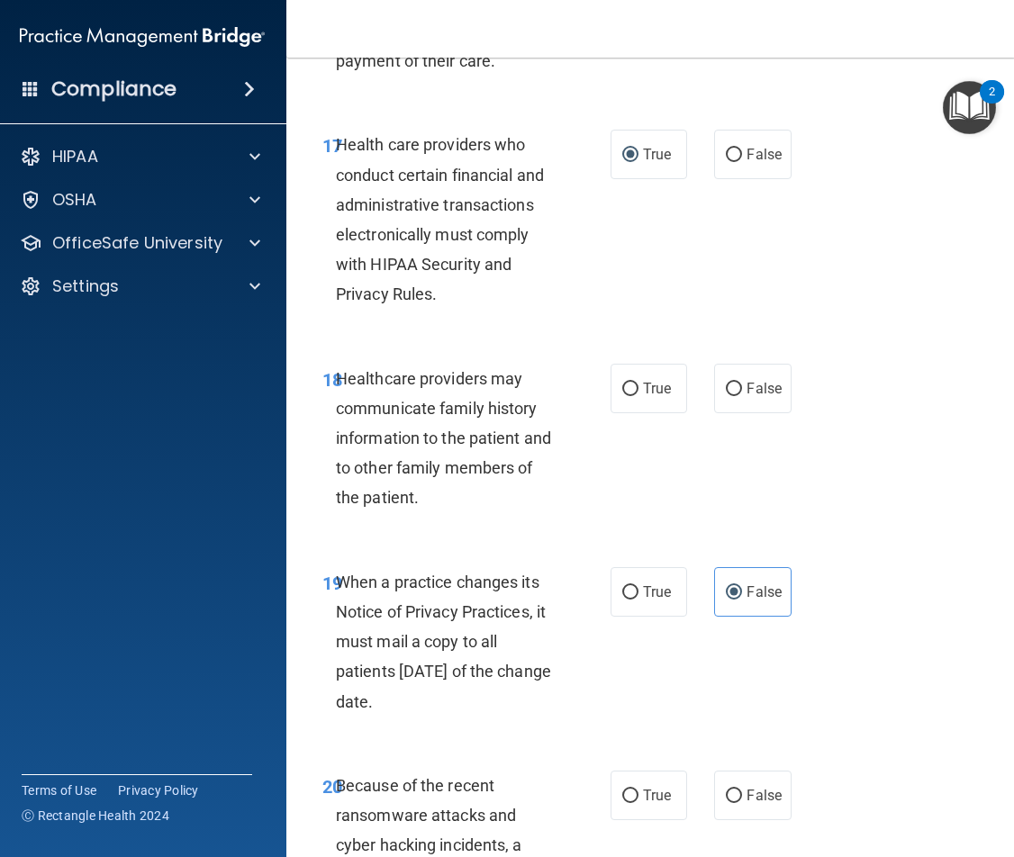
scroll to position [3602, 0]
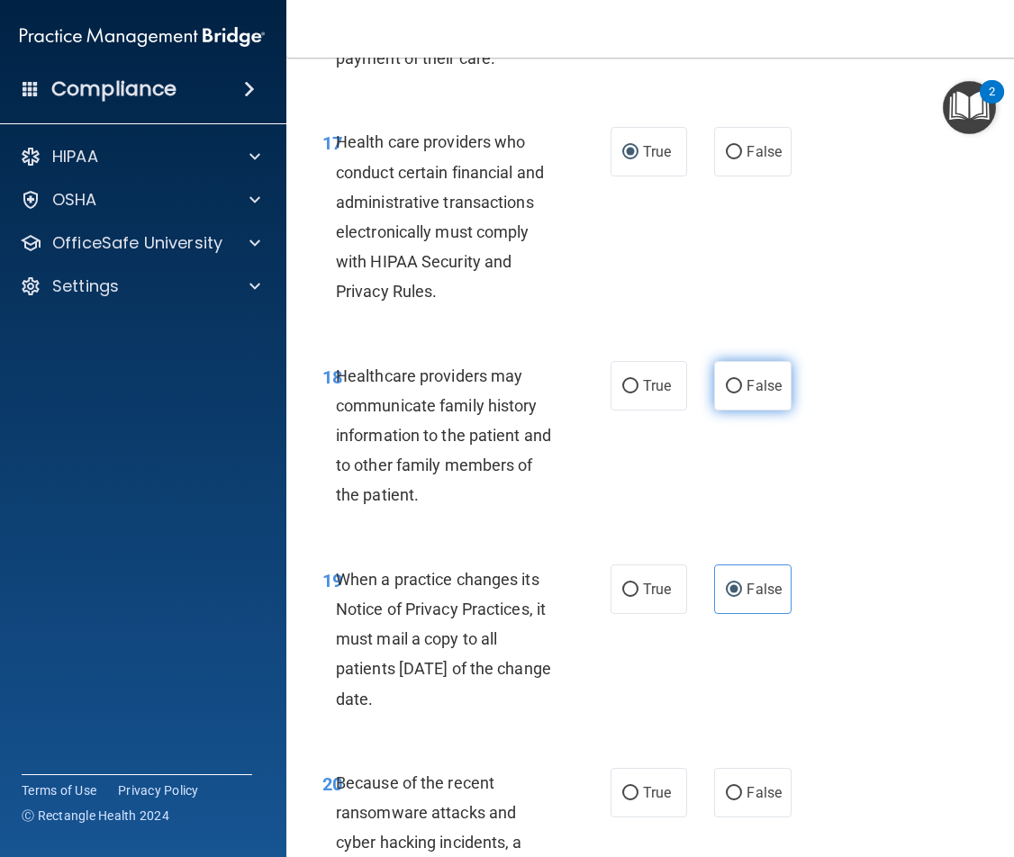
click at [768, 398] on label "False" at bounding box center [752, 386] width 77 height 50
click at [742, 394] on input "False" at bounding box center [734, 387] width 16 height 14
radio input "true"
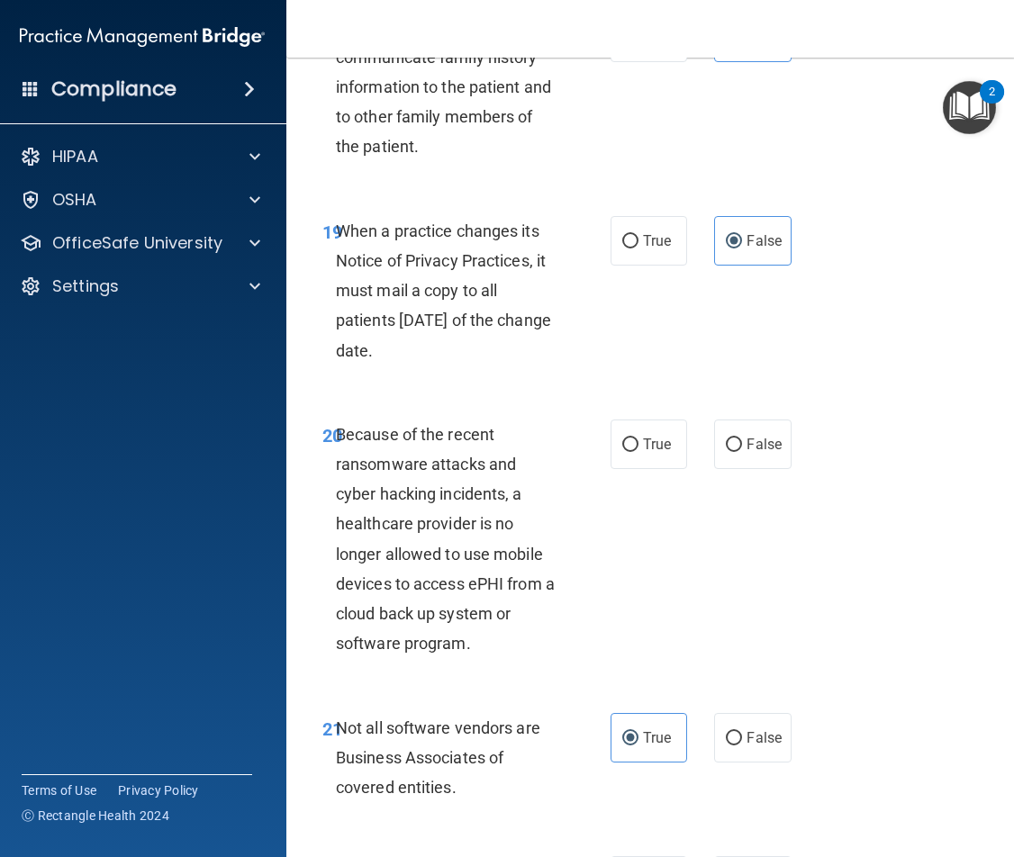
scroll to position [4053, 0]
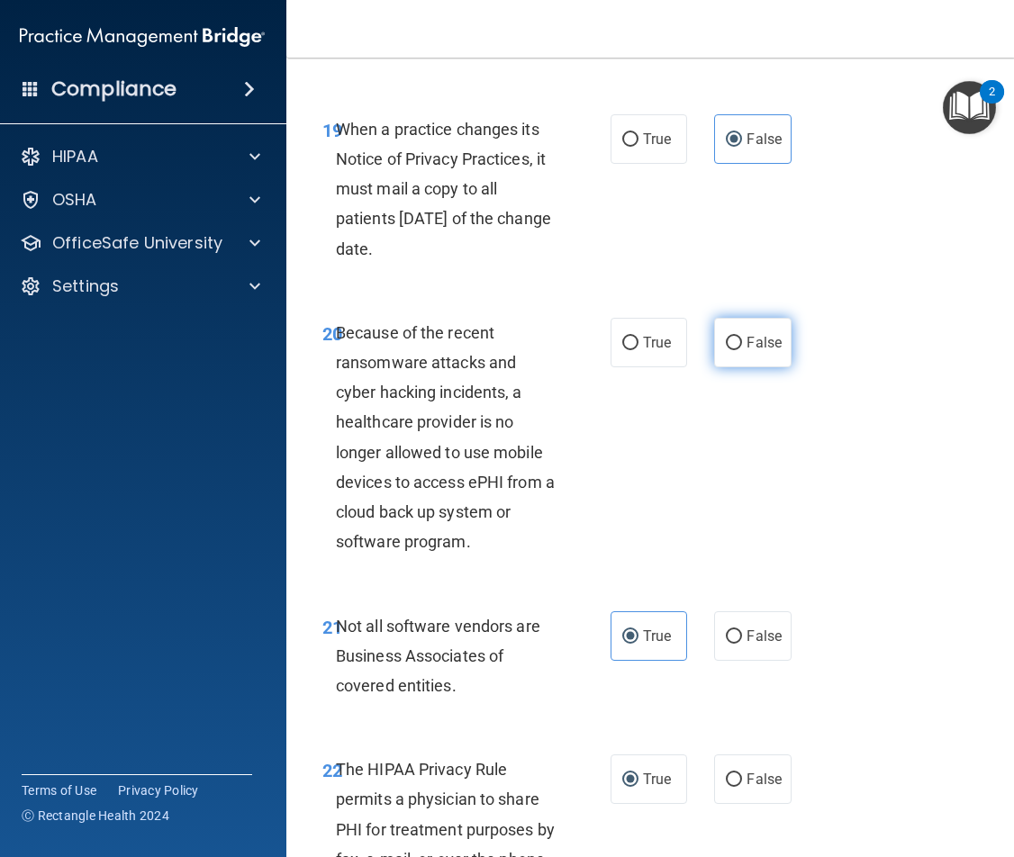
click at [748, 341] on span "False" at bounding box center [764, 342] width 35 height 17
click at [742, 341] on input "False" at bounding box center [734, 344] width 16 height 14
radio input "true"
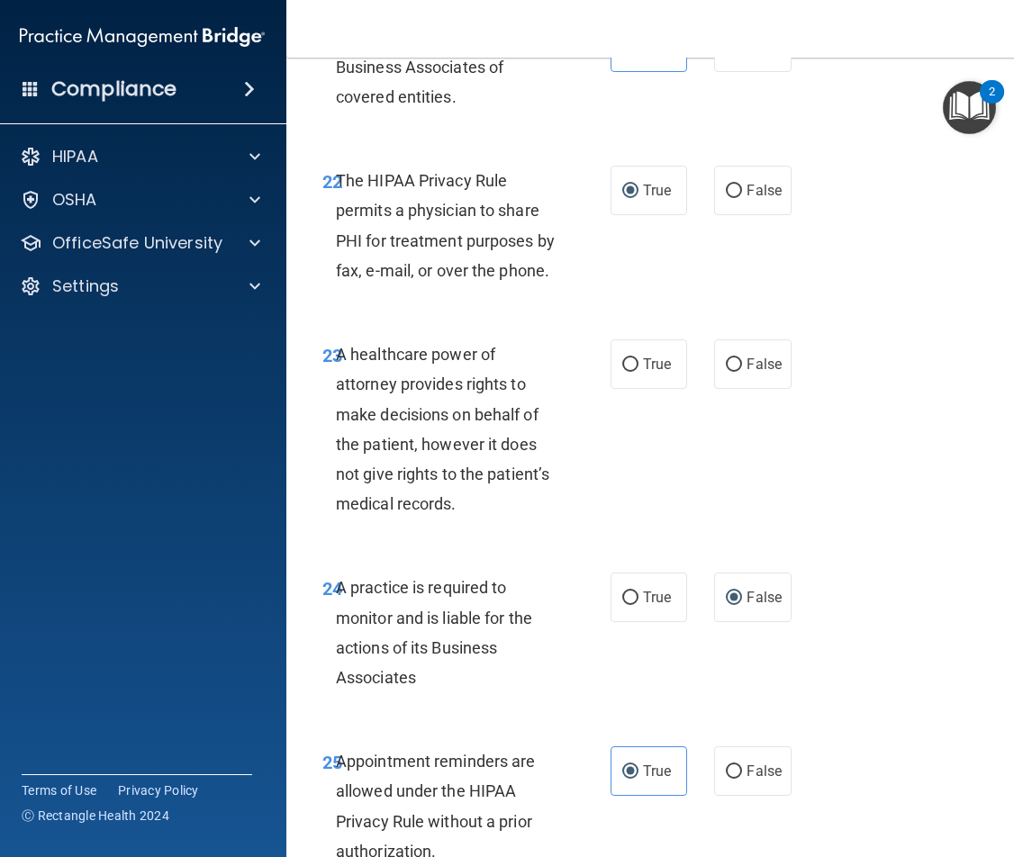
scroll to position [4683, 0]
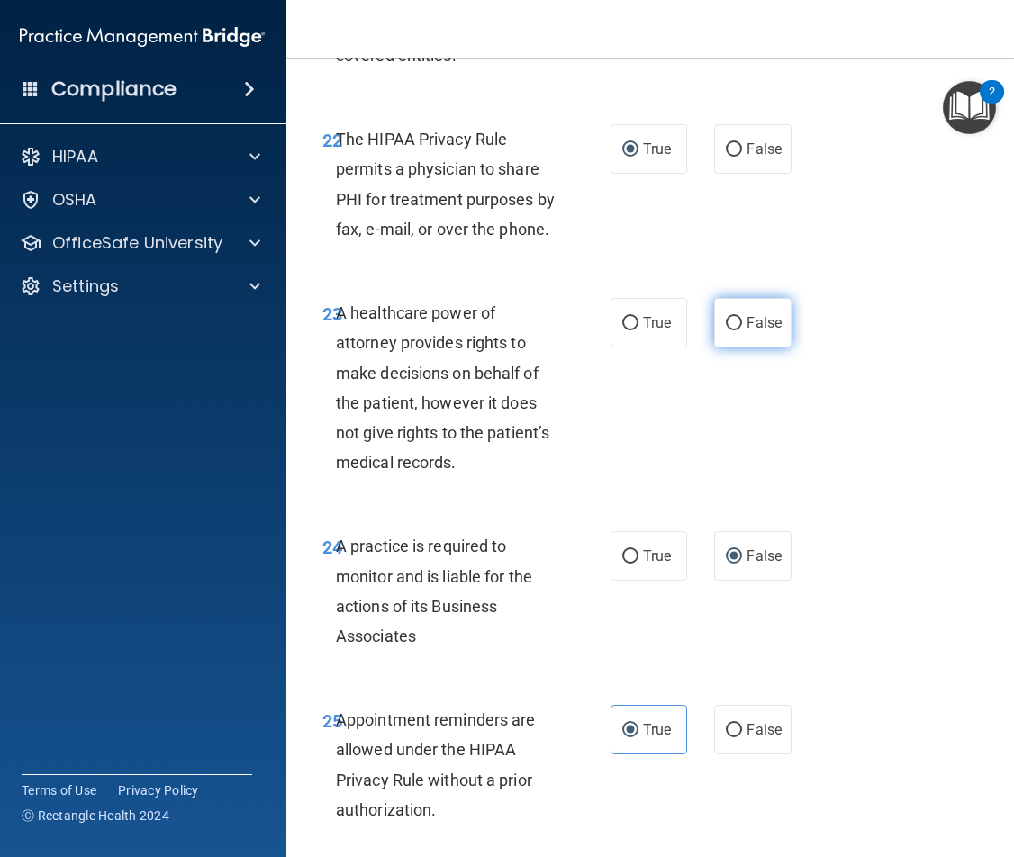
click at [757, 331] on label "False" at bounding box center [752, 323] width 77 height 50
click at [742, 331] on input "False" at bounding box center [734, 324] width 16 height 14
radio input "true"
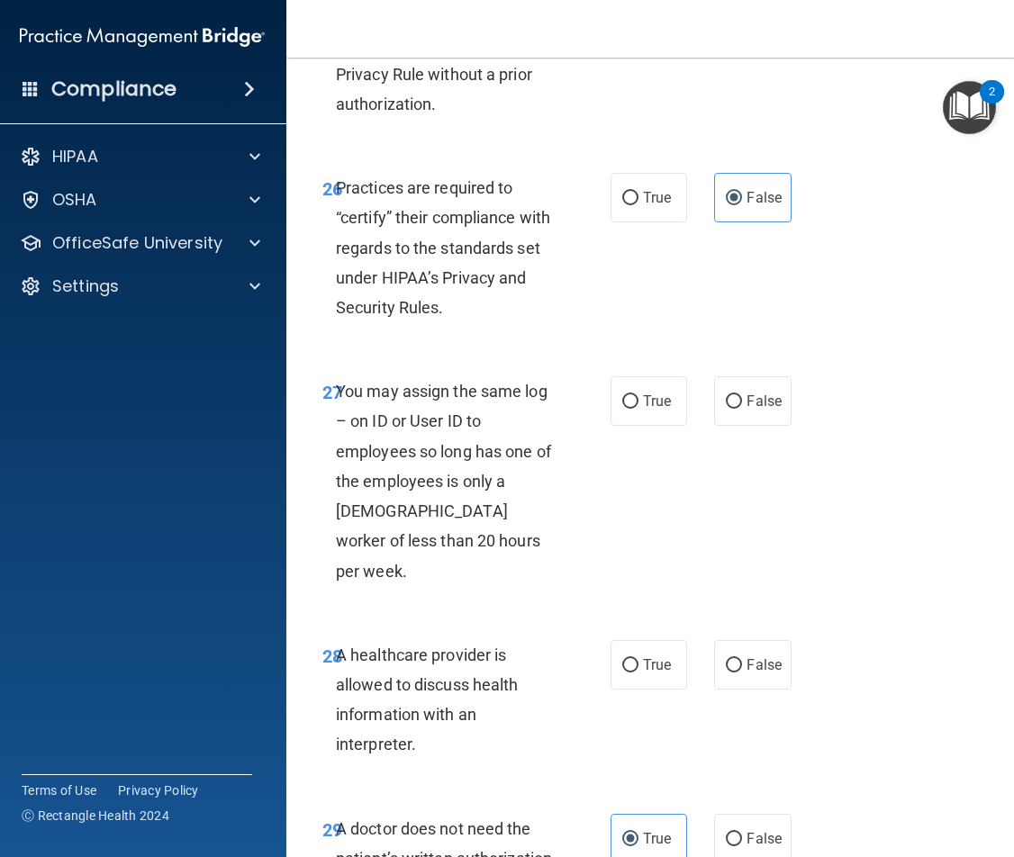
scroll to position [5494, 0]
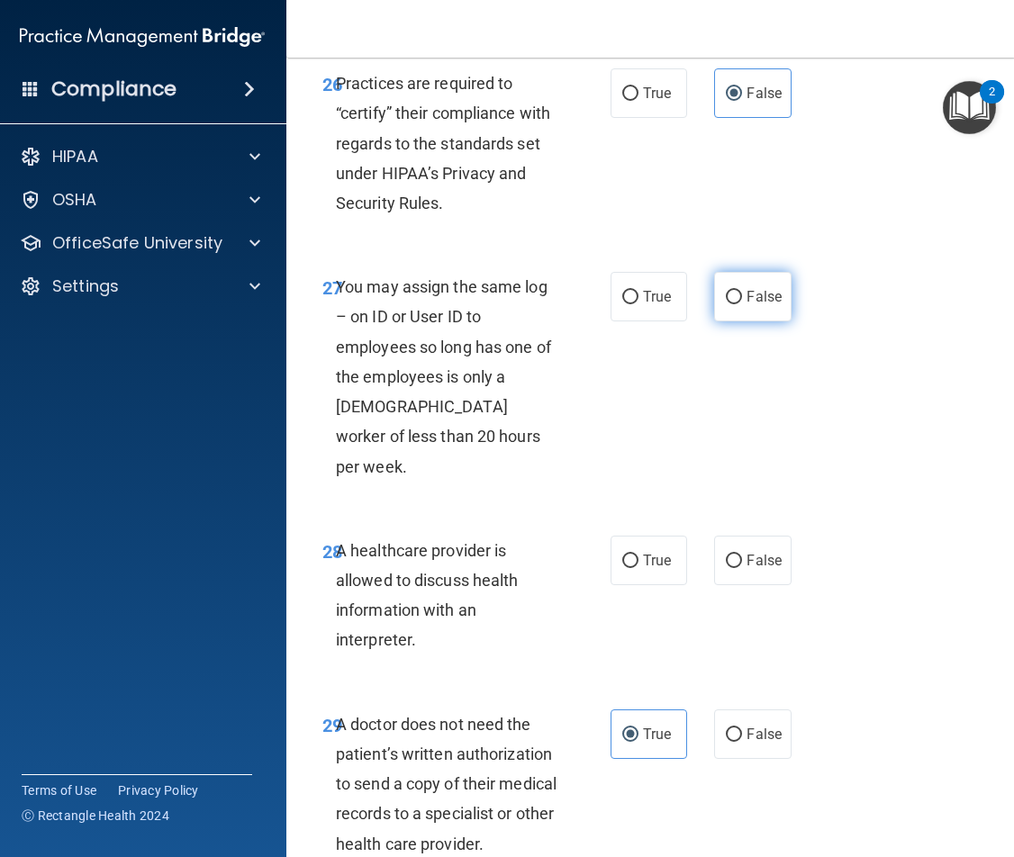
click at [739, 304] on label "False" at bounding box center [752, 297] width 77 height 50
click at [739, 304] on input "False" at bounding box center [734, 298] width 16 height 14
radio input "true"
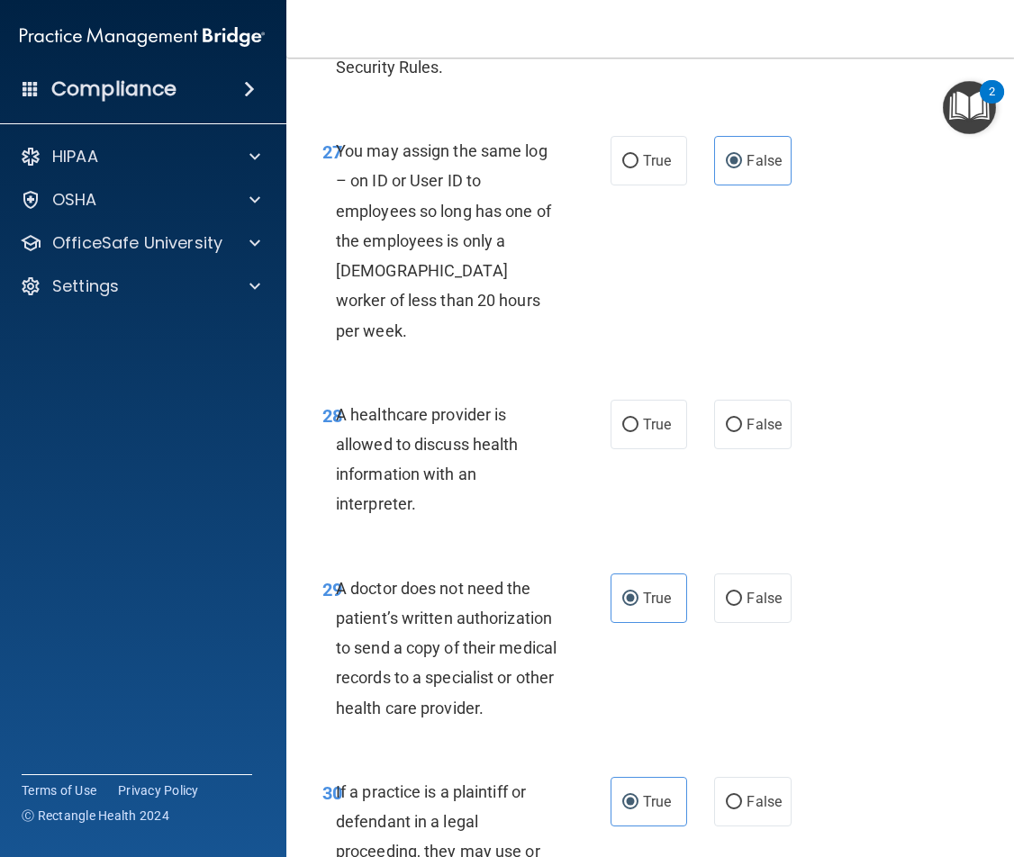
scroll to position [5674, 0]
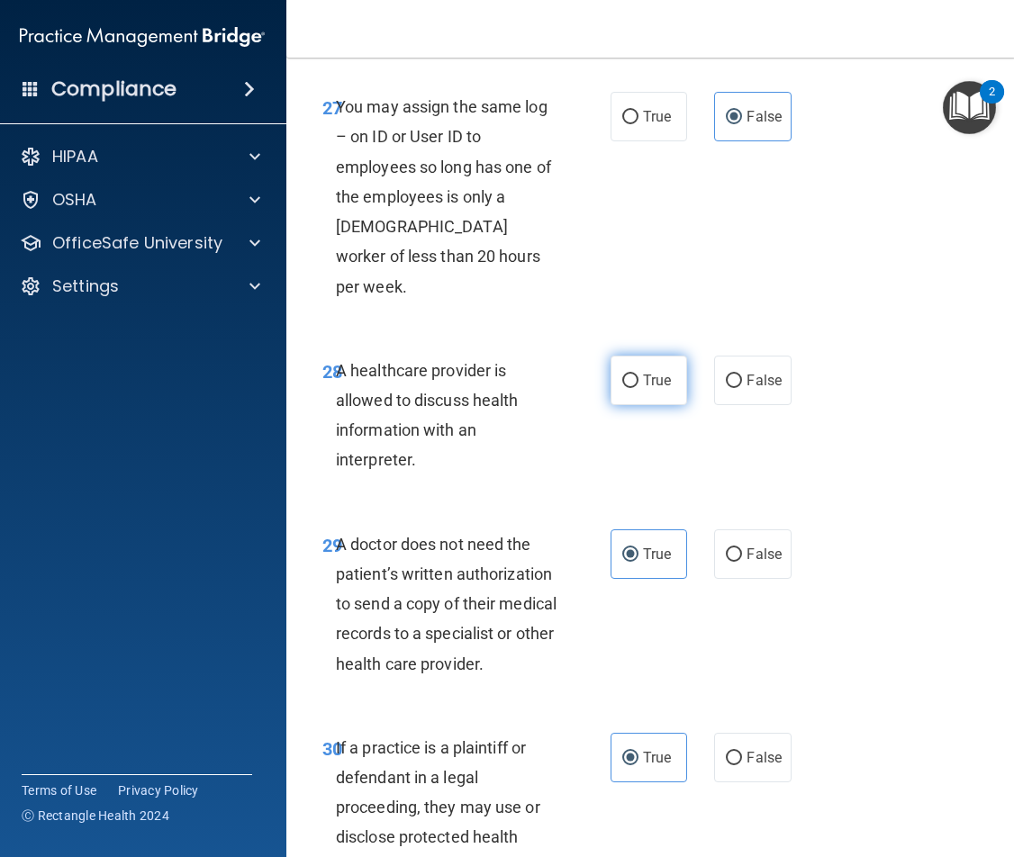
click at [661, 372] on span "True" at bounding box center [657, 380] width 28 height 17
click at [639, 375] on input "True" at bounding box center [630, 382] width 16 height 14
radio input "true"
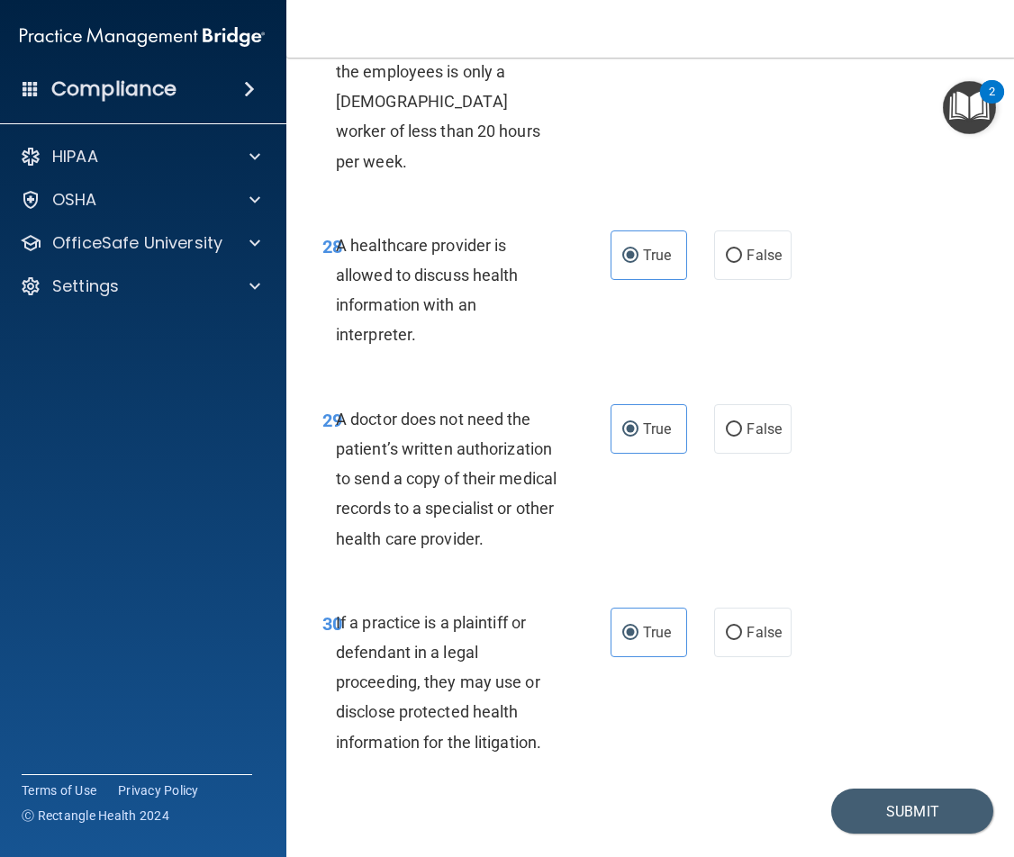
scroll to position [5818, 0]
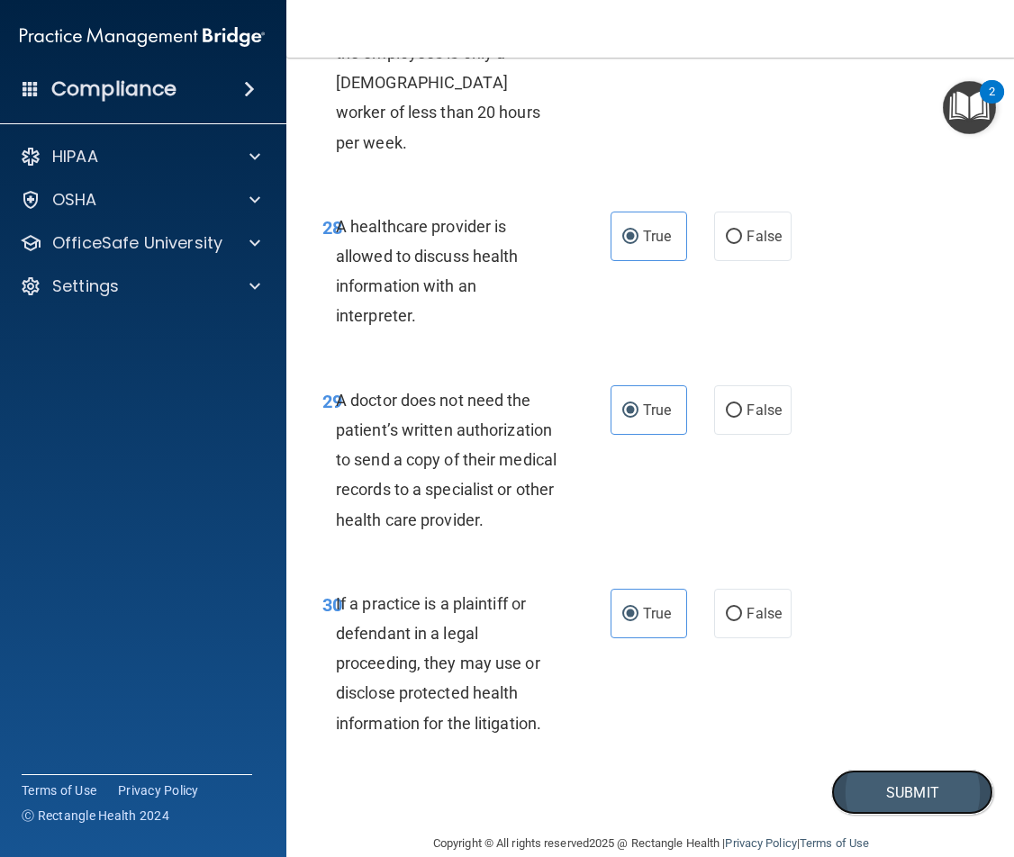
click at [921, 770] on button "Submit" at bounding box center [912, 793] width 162 height 46
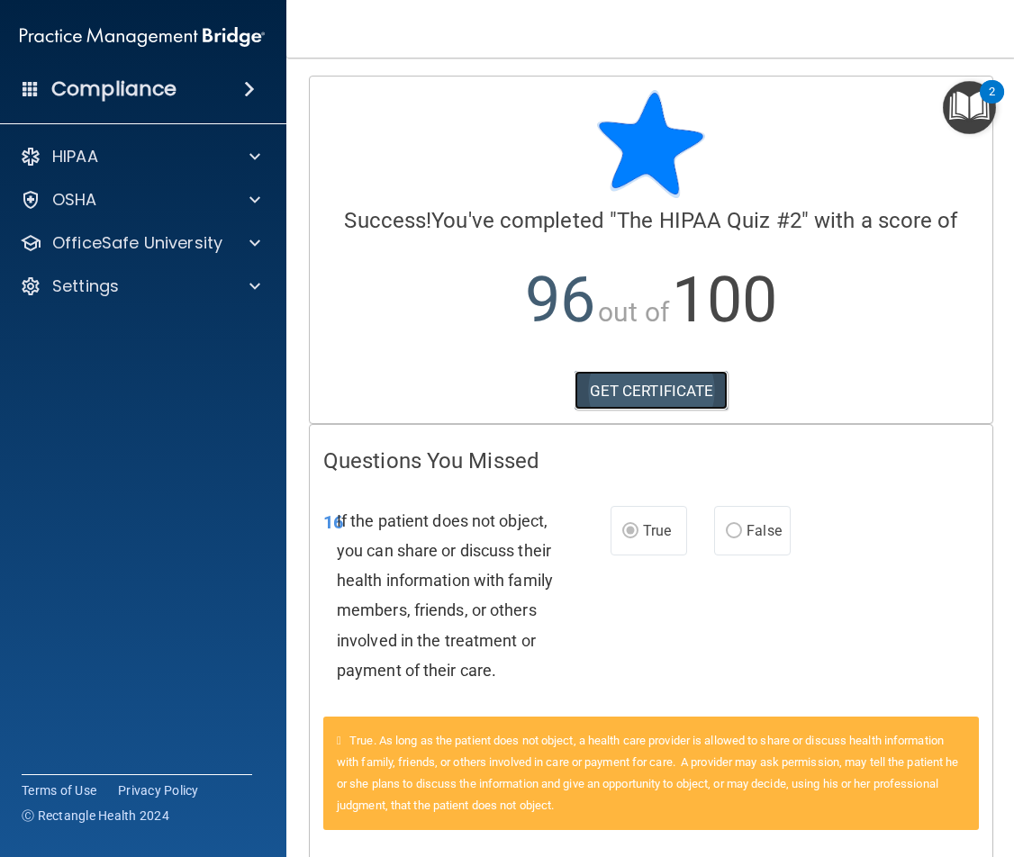
click at [653, 398] on link "GET CERTIFICATE" at bounding box center [652, 391] width 154 height 40
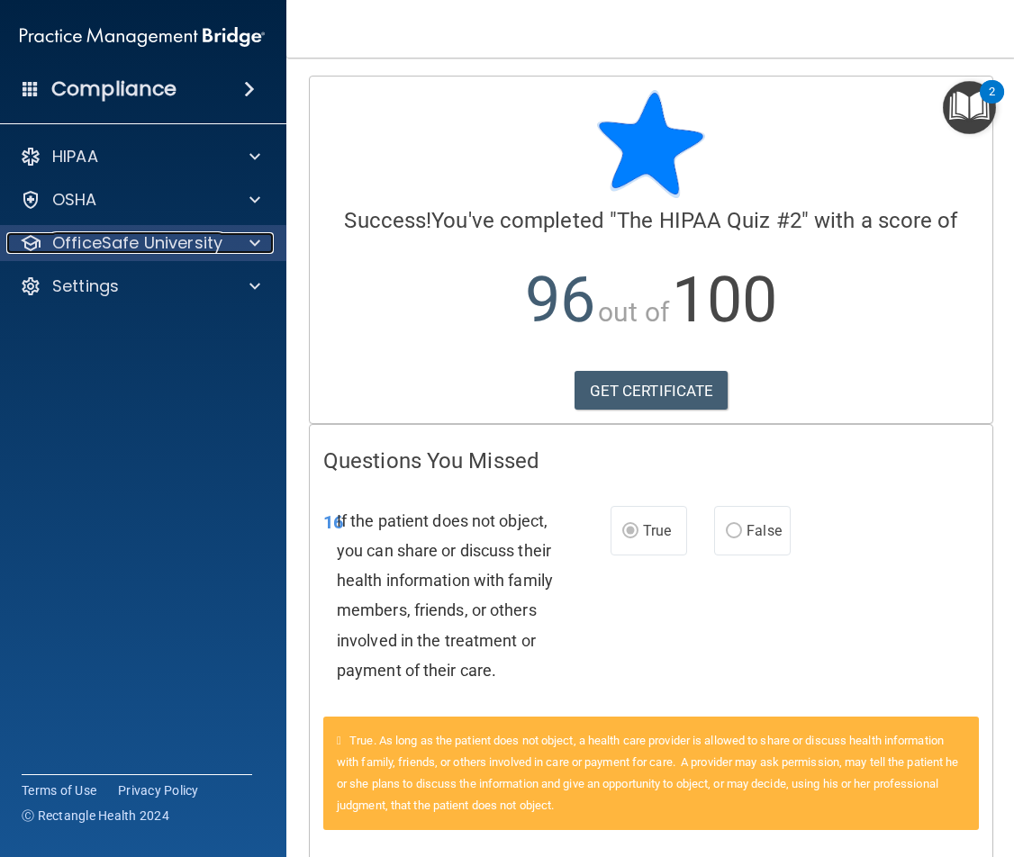
click at [249, 239] on span at bounding box center [254, 243] width 11 height 22
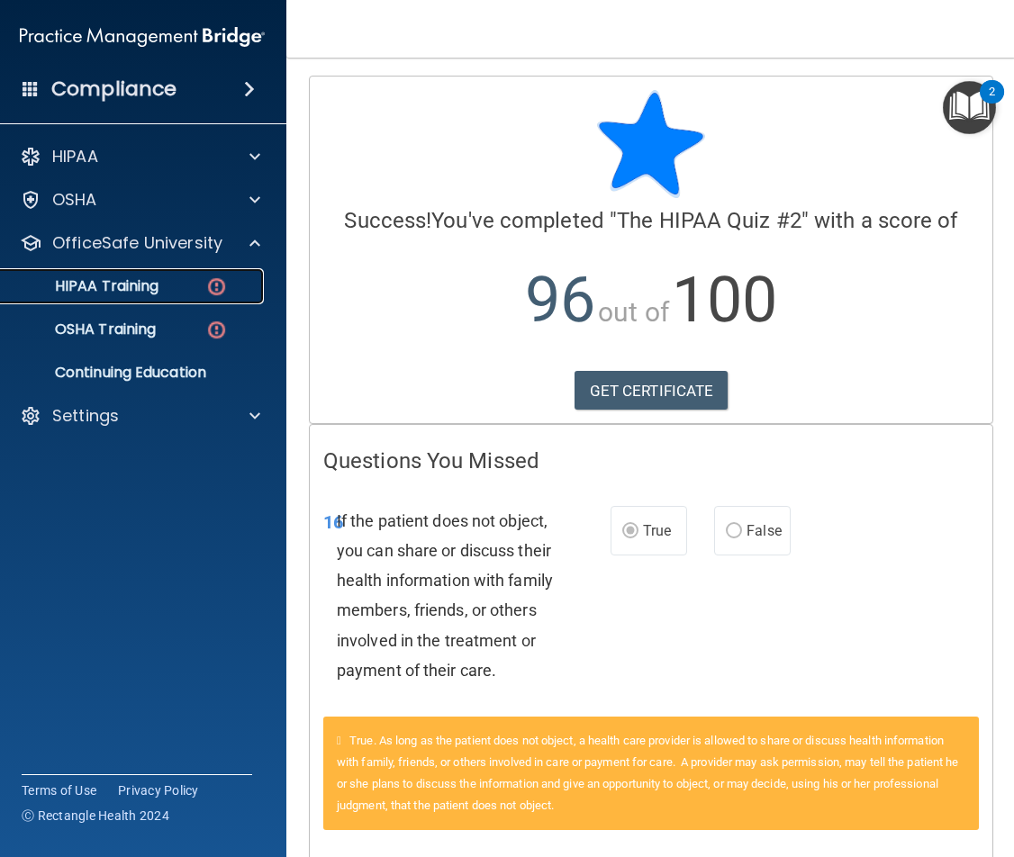
click at [144, 279] on p "HIPAA Training" at bounding box center [84, 286] width 149 height 18
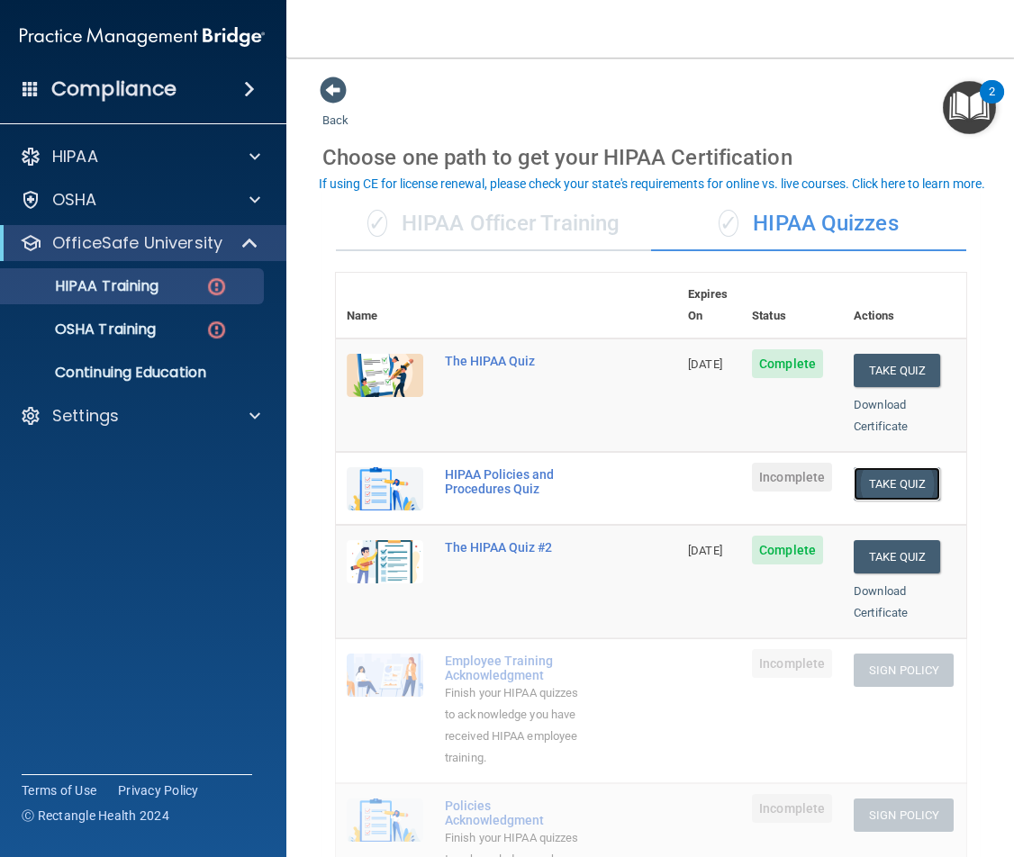
click at [902, 468] on button "Take Quiz" at bounding box center [897, 483] width 86 height 33
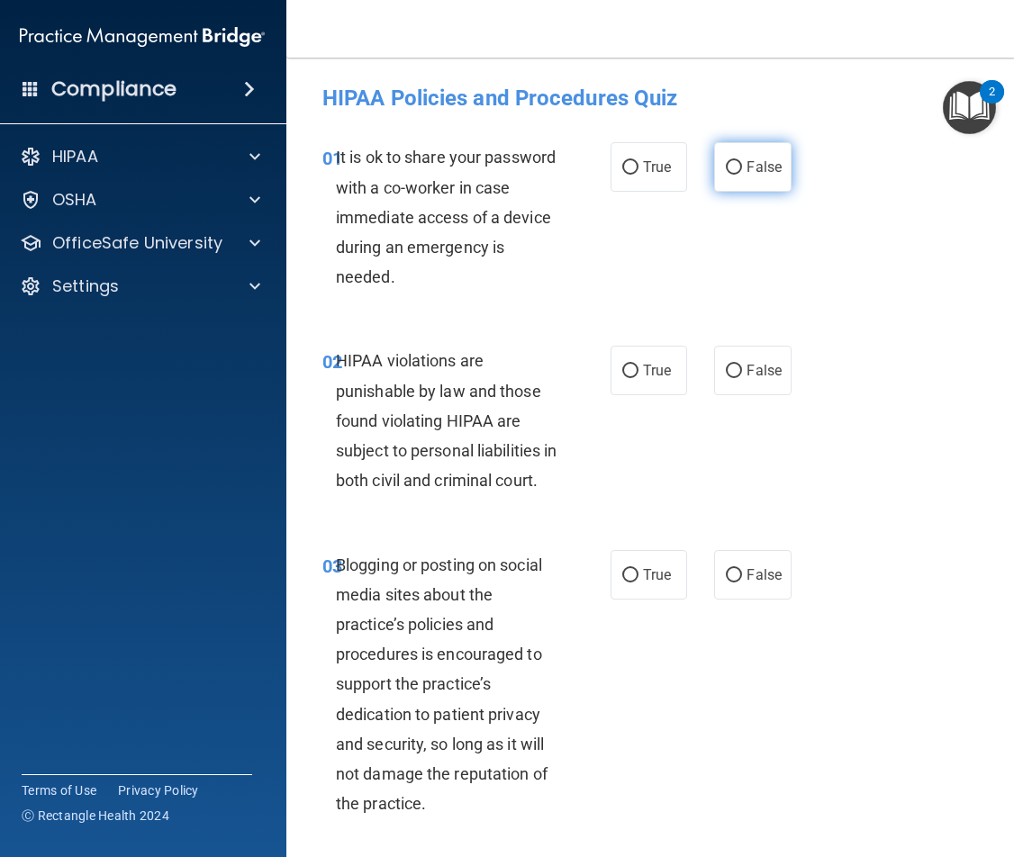
click at [757, 173] on span "False" at bounding box center [764, 167] width 35 height 17
click at [742, 173] on input "False" at bounding box center [734, 168] width 16 height 14
radio input "true"
click at [629, 385] on label "True" at bounding box center [649, 371] width 77 height 50
click at [629, 378] on input "True" at bounding box center [630, 372] width 16 height 14
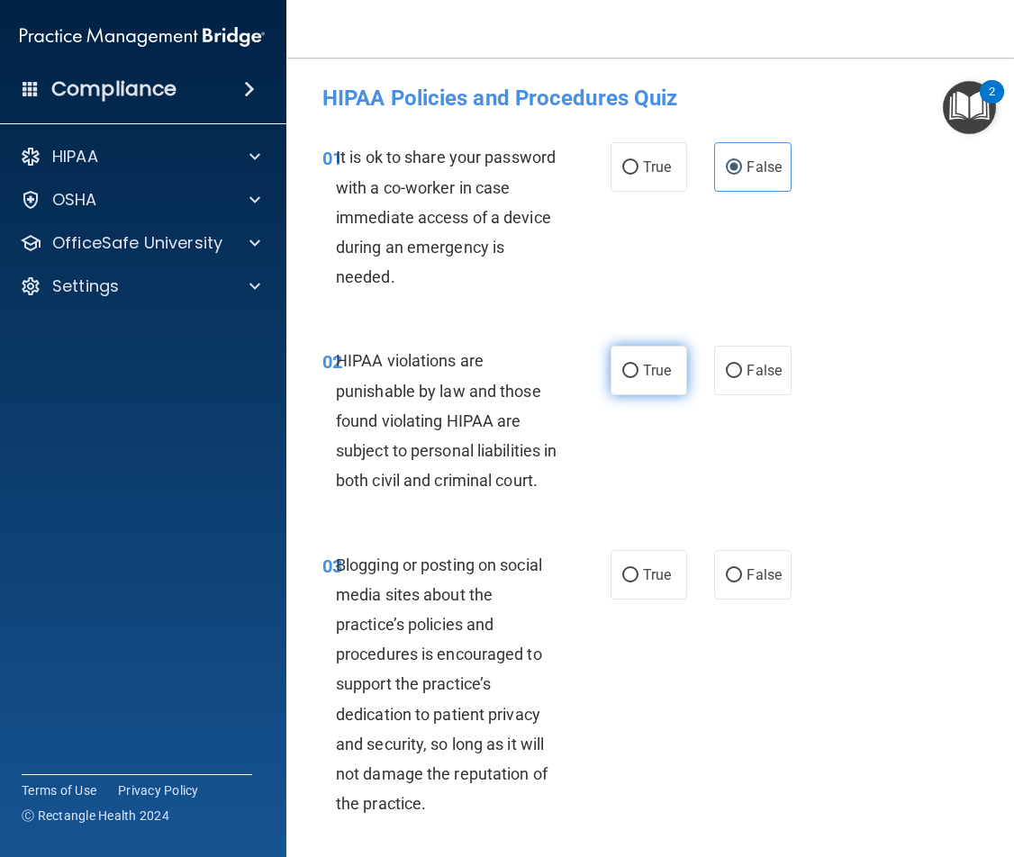
radio input "true"
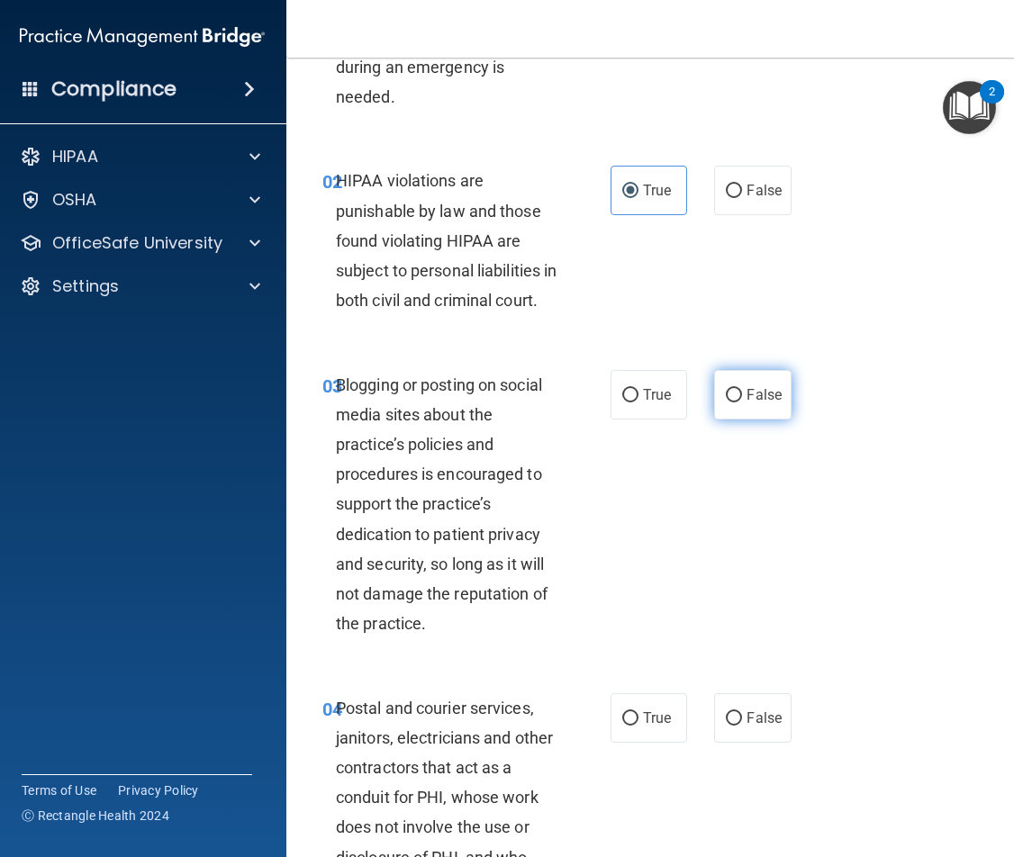
click at [727, 403] on input "False" at bounding box center [734, 396] width 16 height 14
radio input "true"
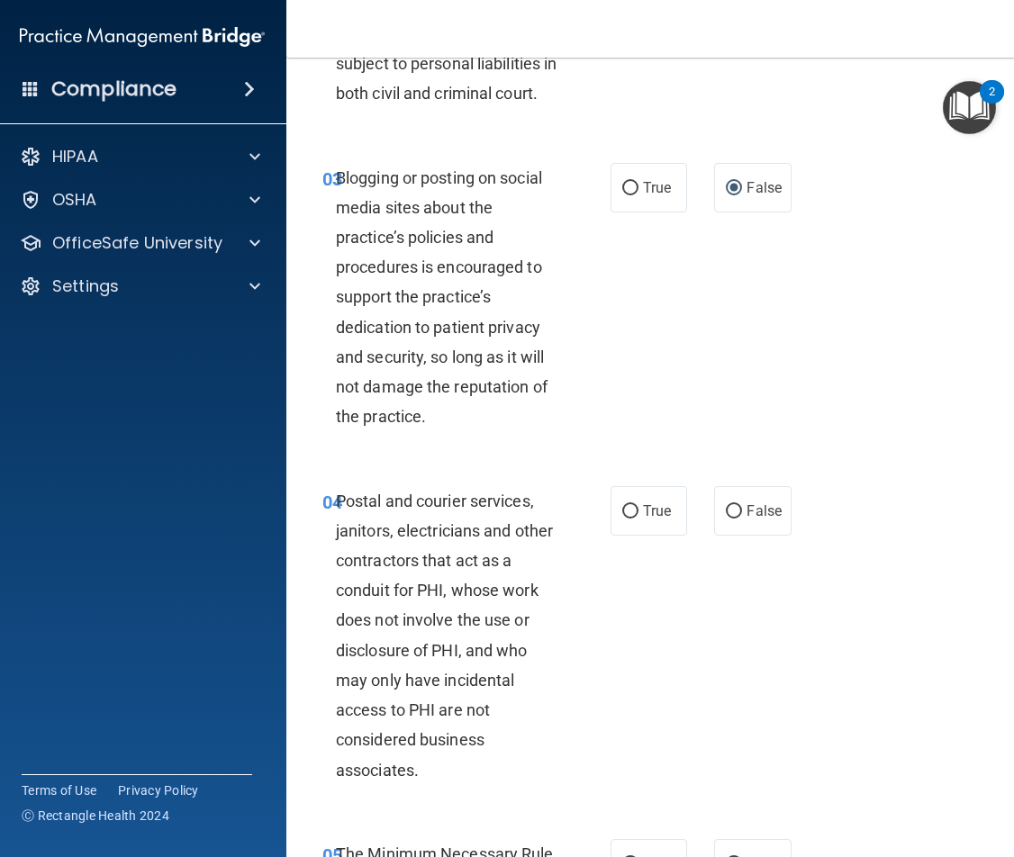
scroll to position [450, 0]
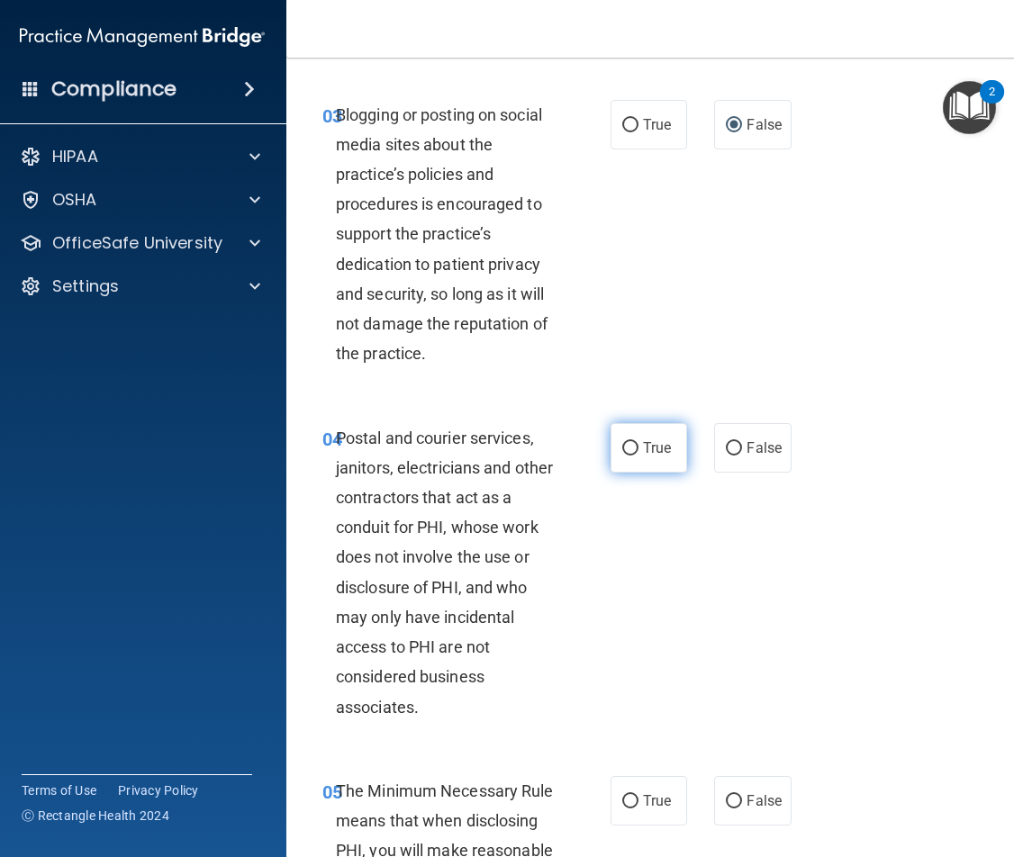
click at [625, 456] on input "True" at bounding box center [630, 449] width 16 height 14
radio input "true"
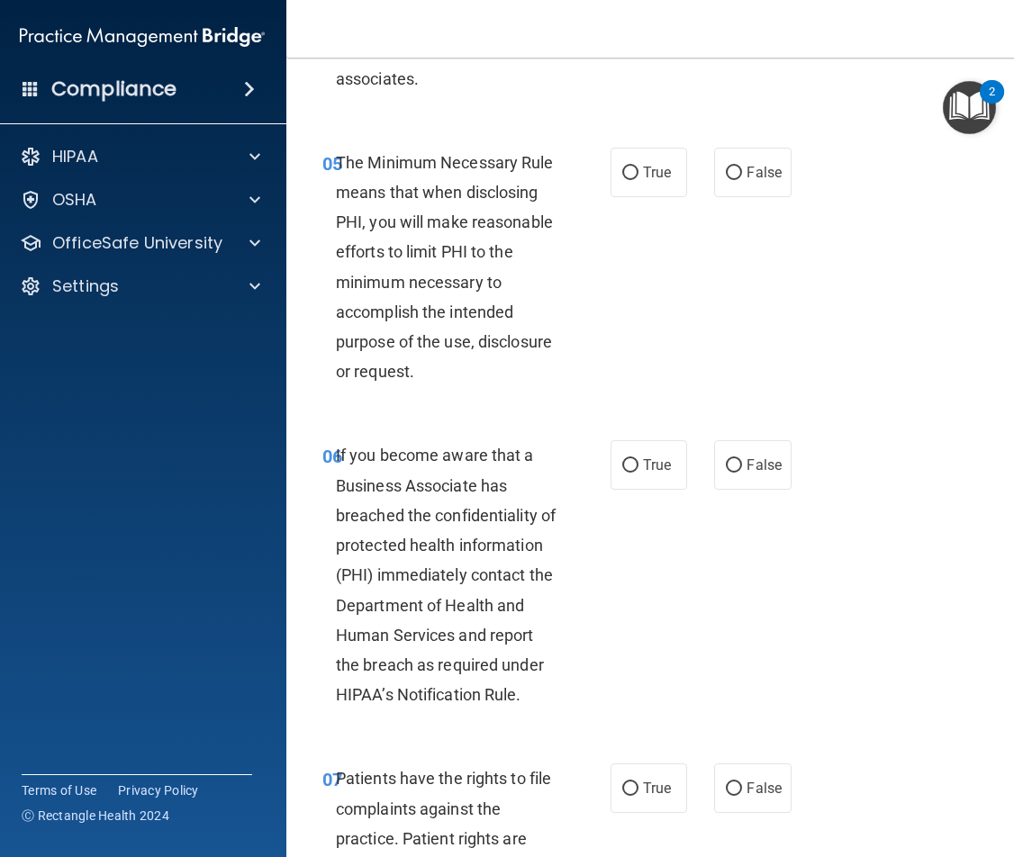
scroll to position [1081, 0]
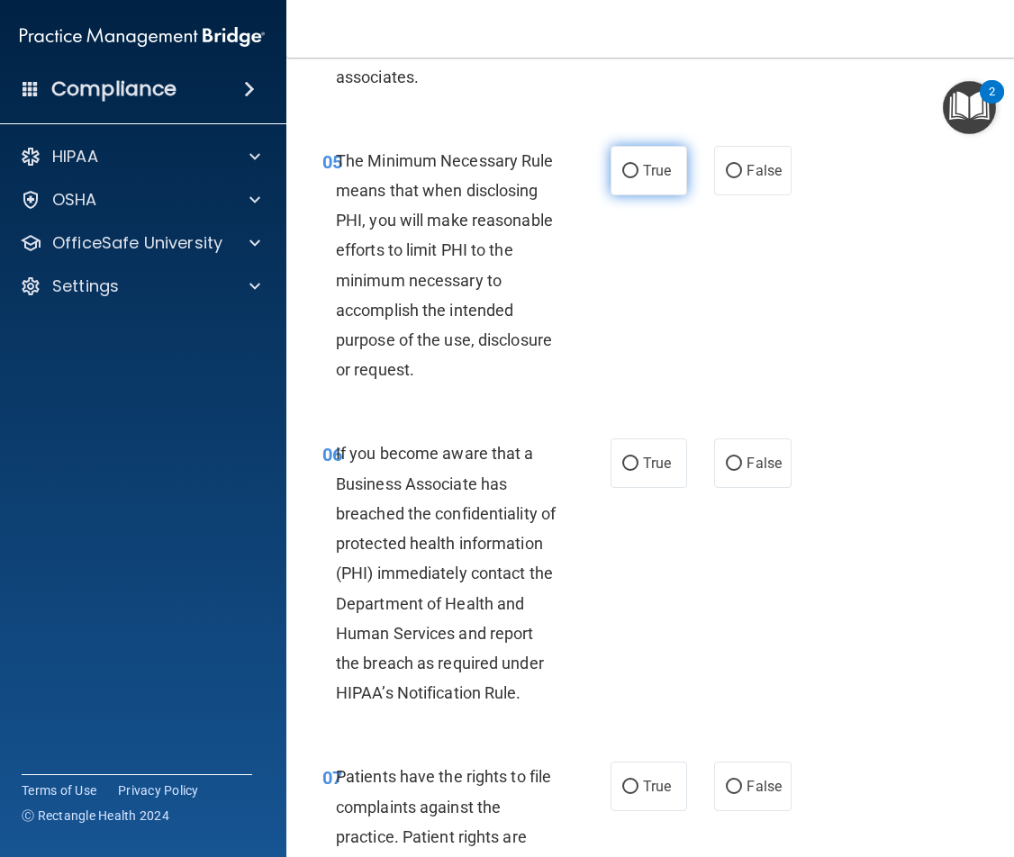
click at [635, 192] on label "True" at bounding box center [649, 171] width 77 height 50
click at [635, 178] on input "True" at bounding box center [630, 172] width 16 height 14
radio input "true"
click at [723, 488] on label "False" at bounding box center [752, 464] width 77 height 50
click at [726, 471] on input "False" at bounding box center [734, 465] width 16 height 14
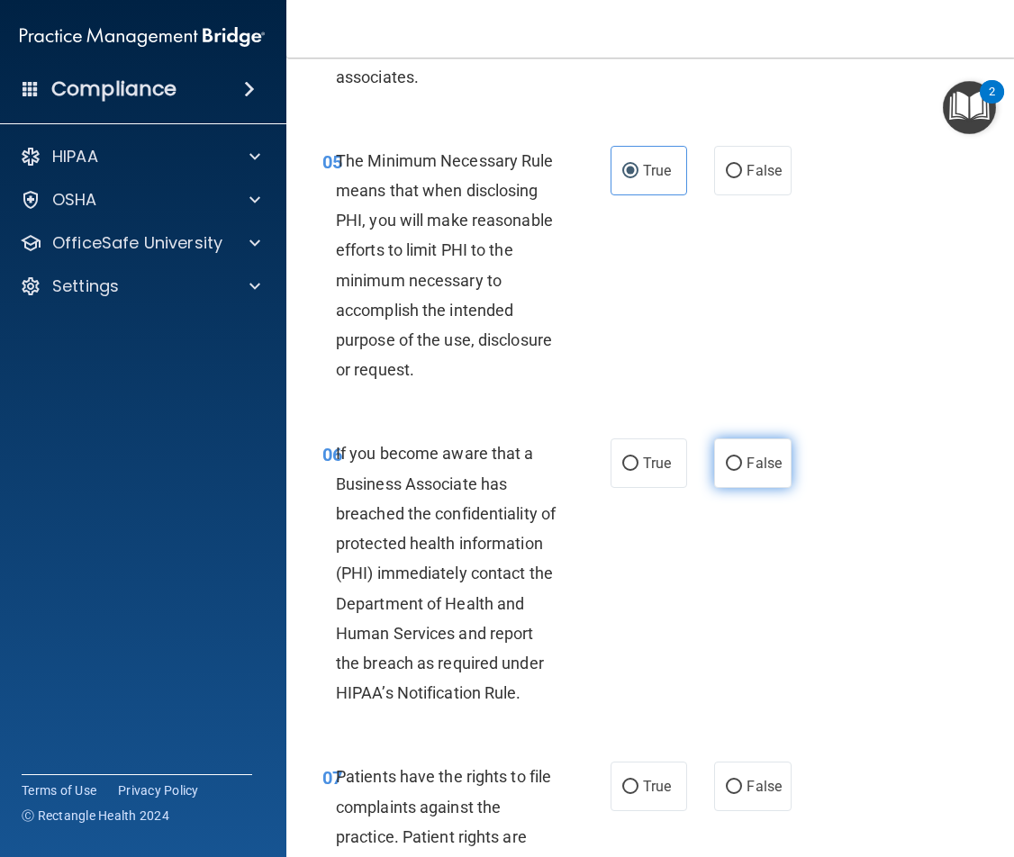
radio input "true"
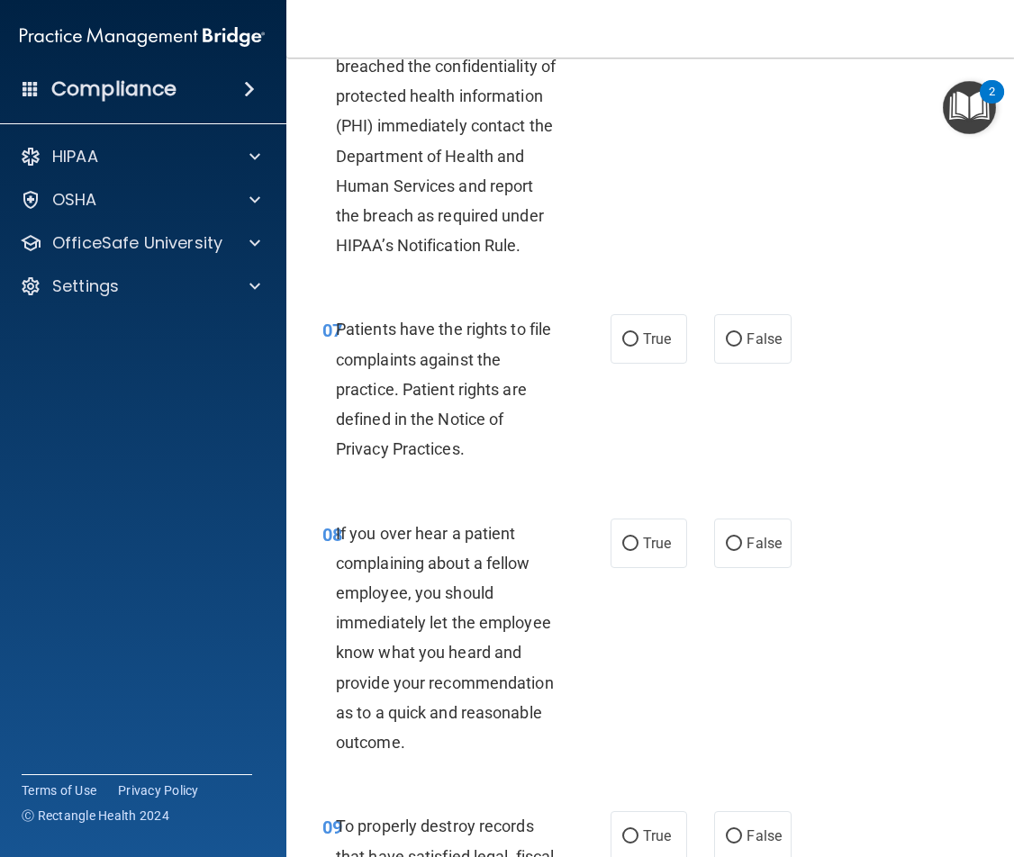
scroll to position [1531, 0]
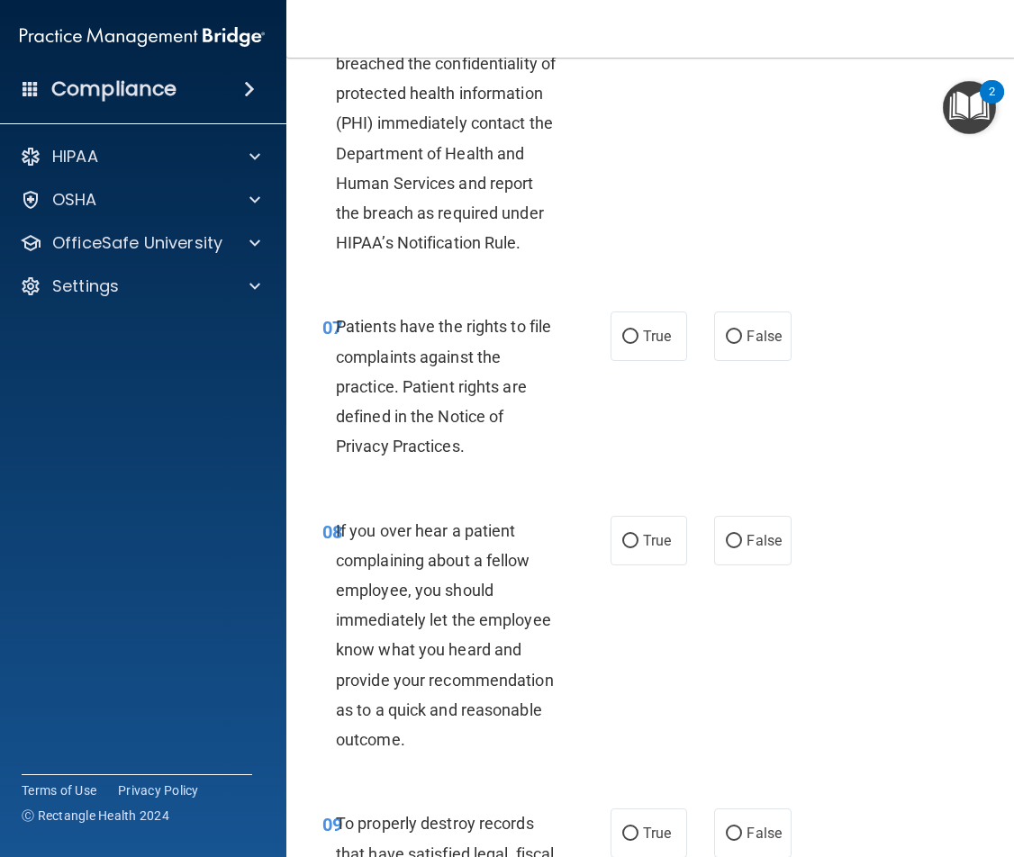
click at [630, 330] on div "07 Patients have the rights to file complaints against the practice. Patient ri…" at bounding box center [651, 391] width 684 height 204
click at [636, 361] on label "True" at bounding box center [649, 337] width 77 height 50
click at [636, 344] on input "True" at bounding box center [630, 338] width 16 height 14
radio input "true"
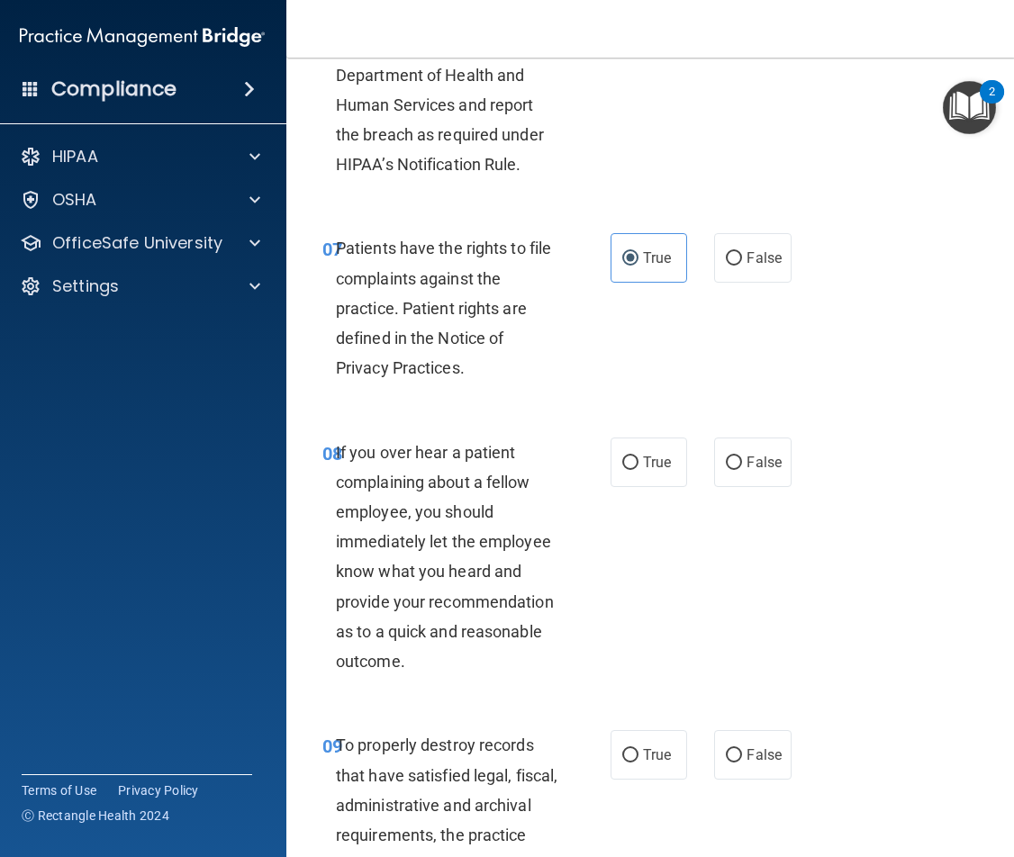
scroll to position [1801, 0]
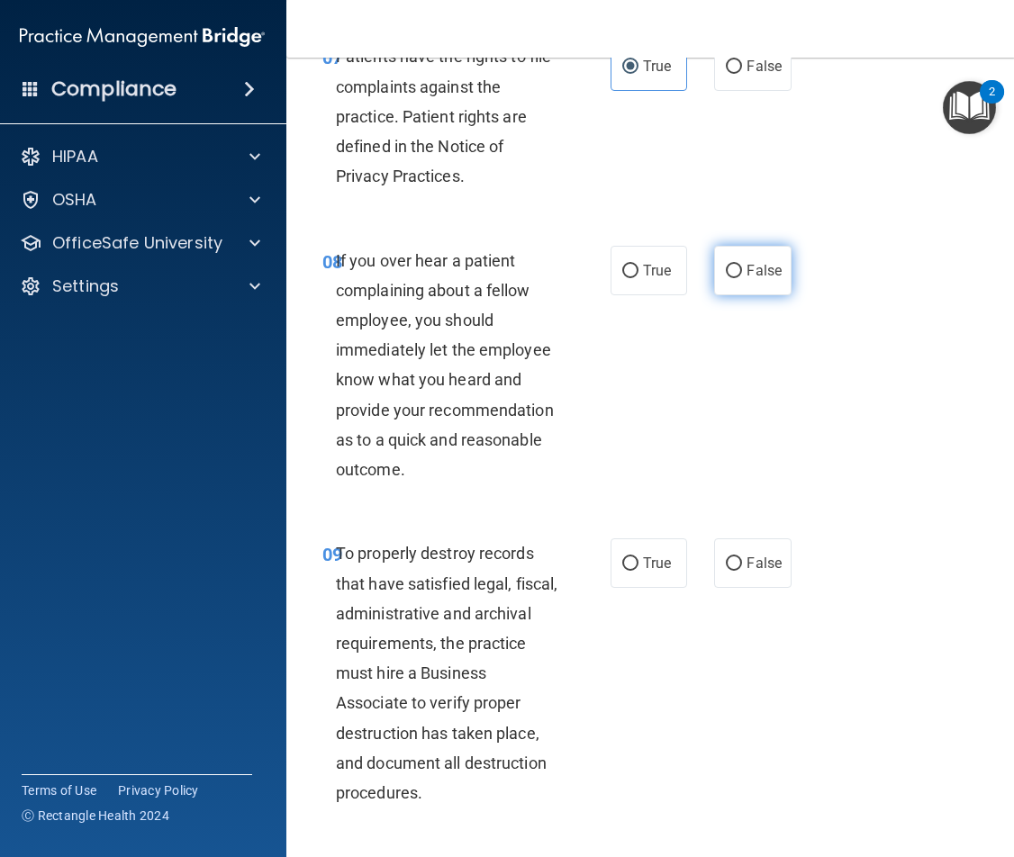
click at [781, 295] on label "False" at bounding box center [752, 271] width 77 height 50
click at [742, 278] on input "False" at bounding box center [734, 272] width 16 height 14
radio input "true"
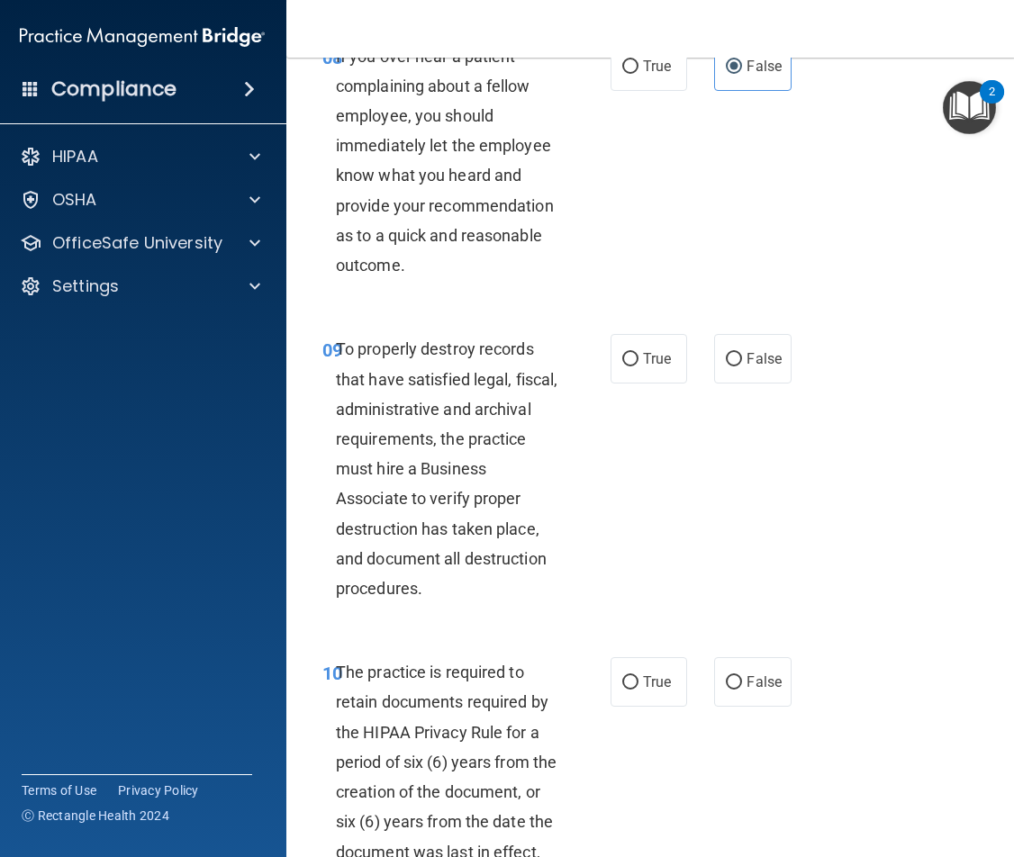
scroll to position [2071, 0]
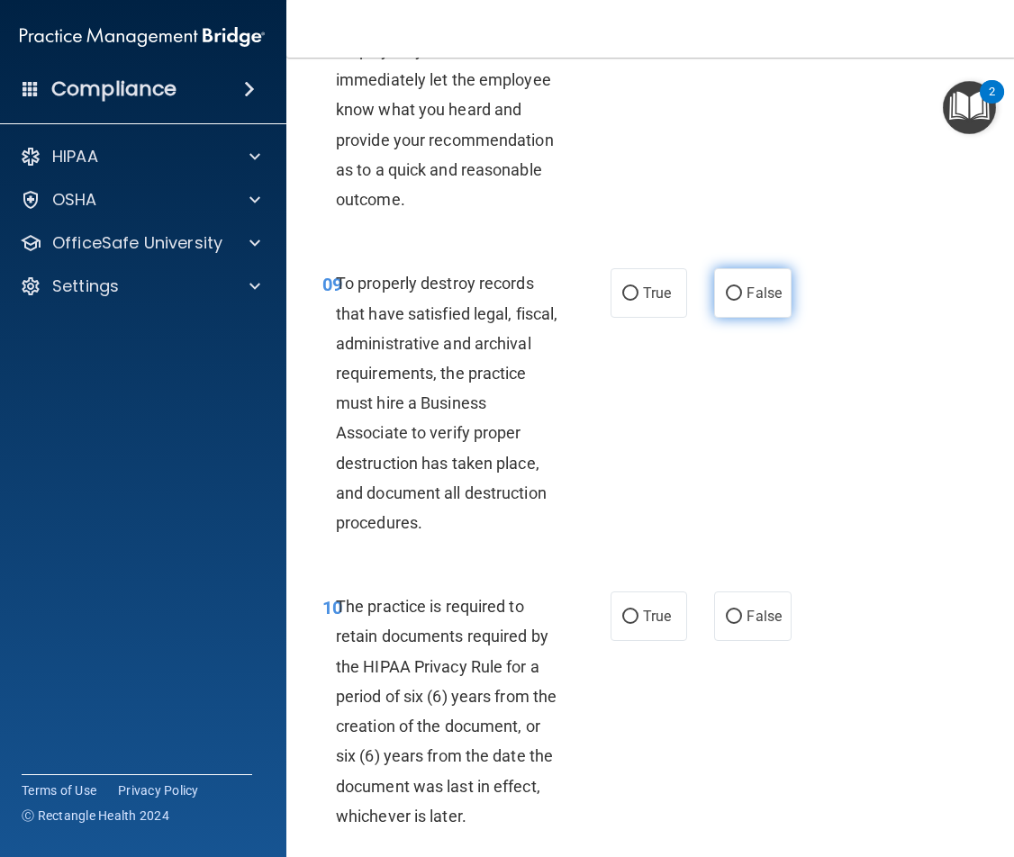
click at [739, 318] on label "False" at bounding box center [752, 293] width 77 height 50
click at [739, 301] on input "False" at bounding box center [734, 294] width 16 height 14
radio input "true"
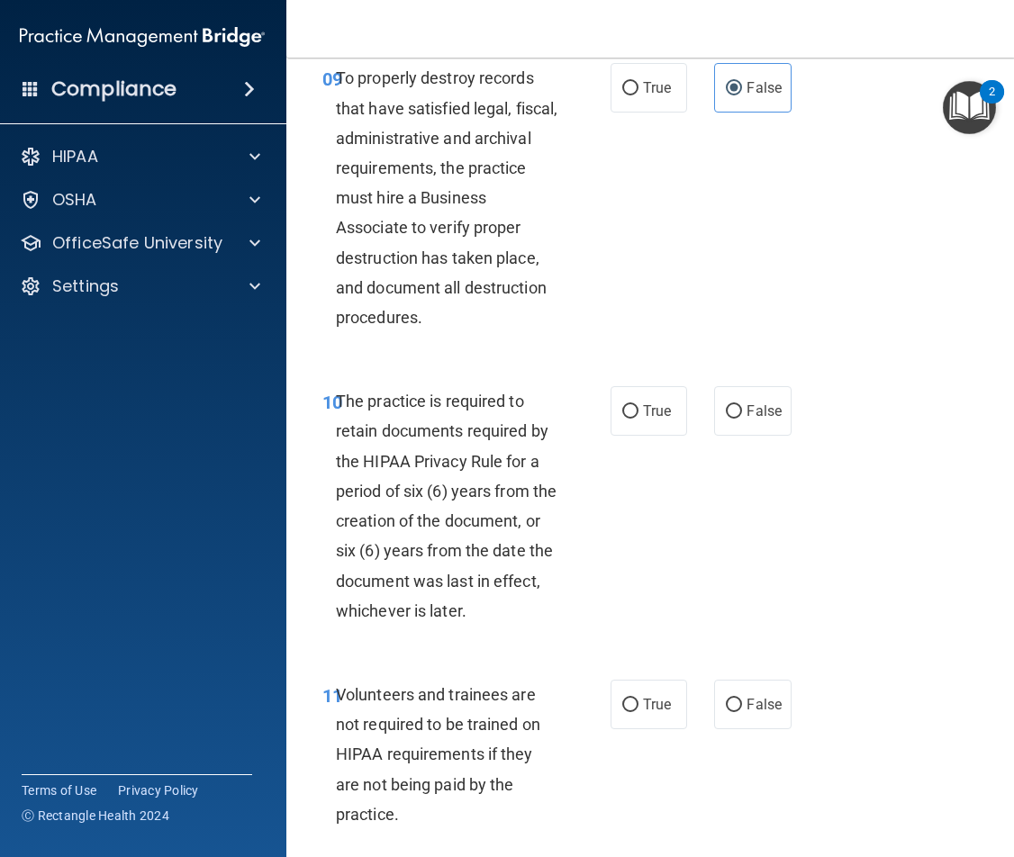
scroll to position [2432, 0]
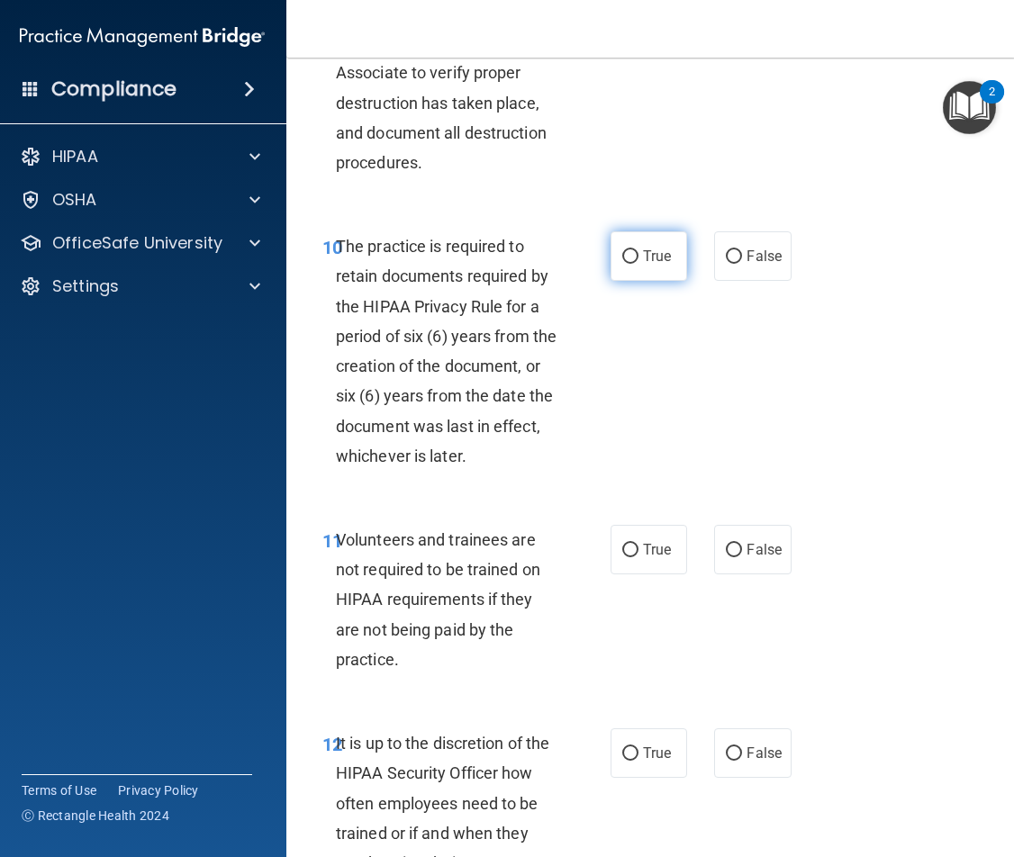
click at [645, 265] on span "True" at bounding box center [657, 256] width 28 height 17
click at [639, 264] on input "True" at bounding box center [630, 257] width 16 height 14
radio input "true"
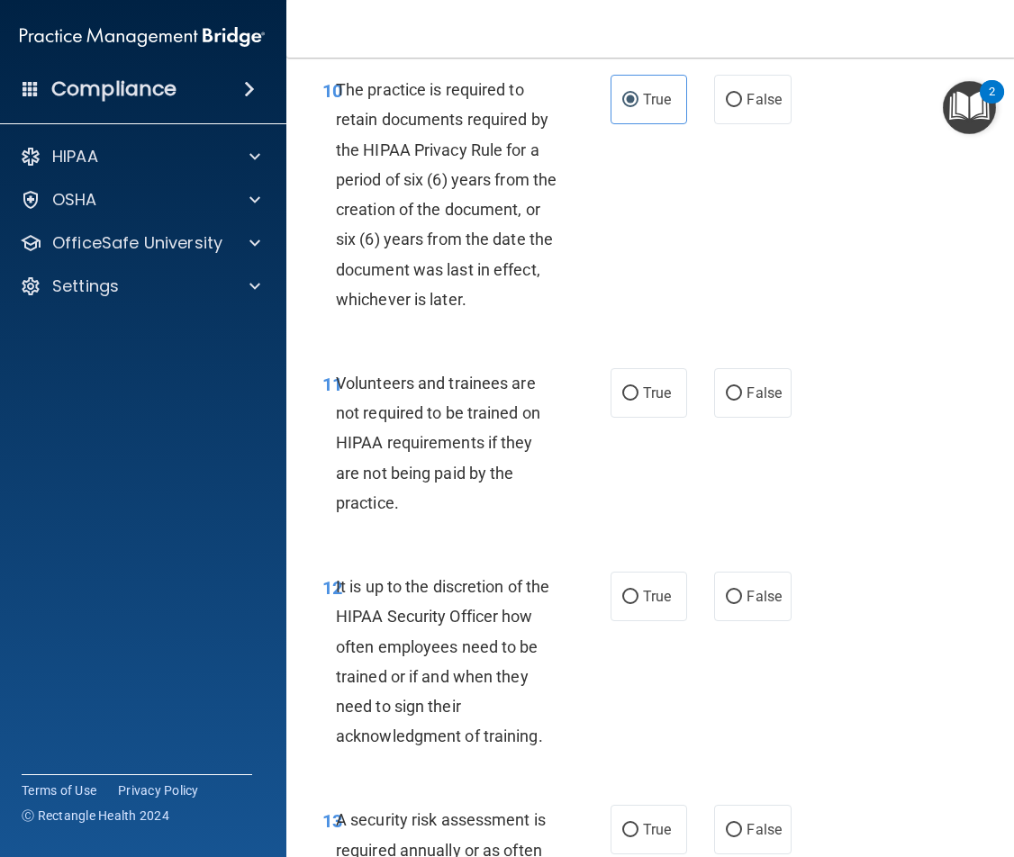
scroll to position [2612, 0]
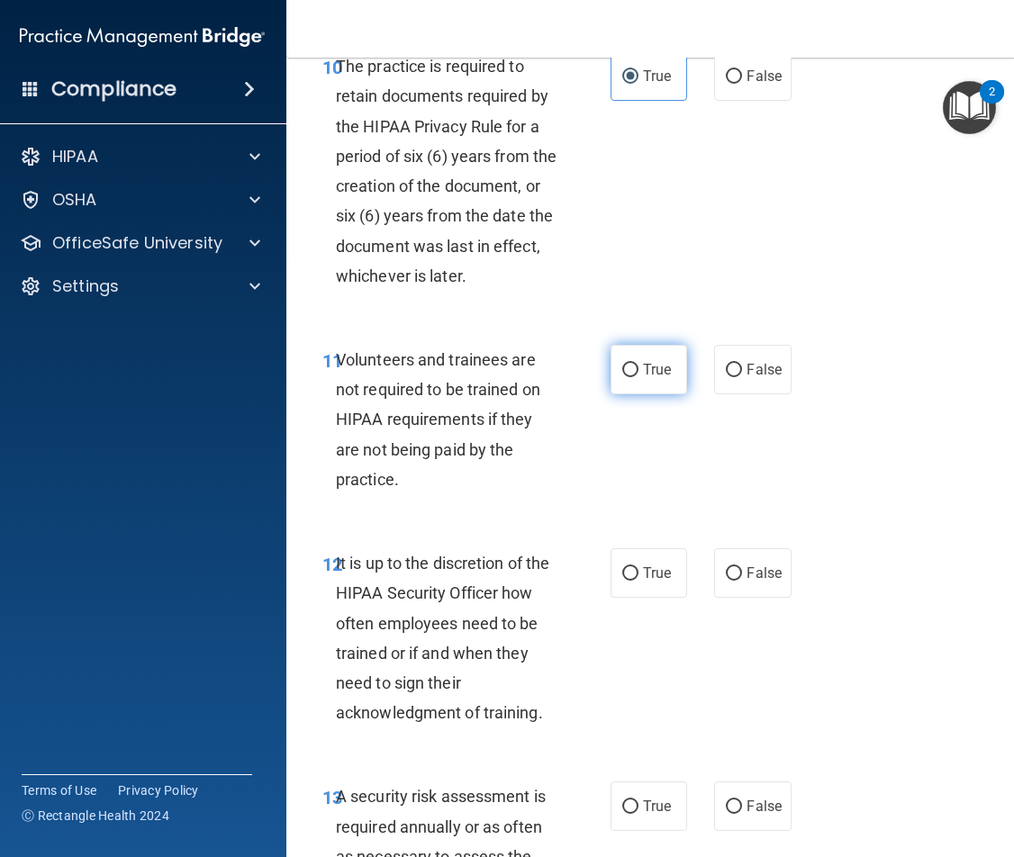
click at [654, 378] on span "True" at bounding box center [657, 369] width 28 height 17
click at [639, 377] on input "True" at bounding box center [630, 371] width 16 height 14
radio input "true"
click at [734, 377] on input "False" at bounding box center [734, 371] width 16 height 14
radio input "true"
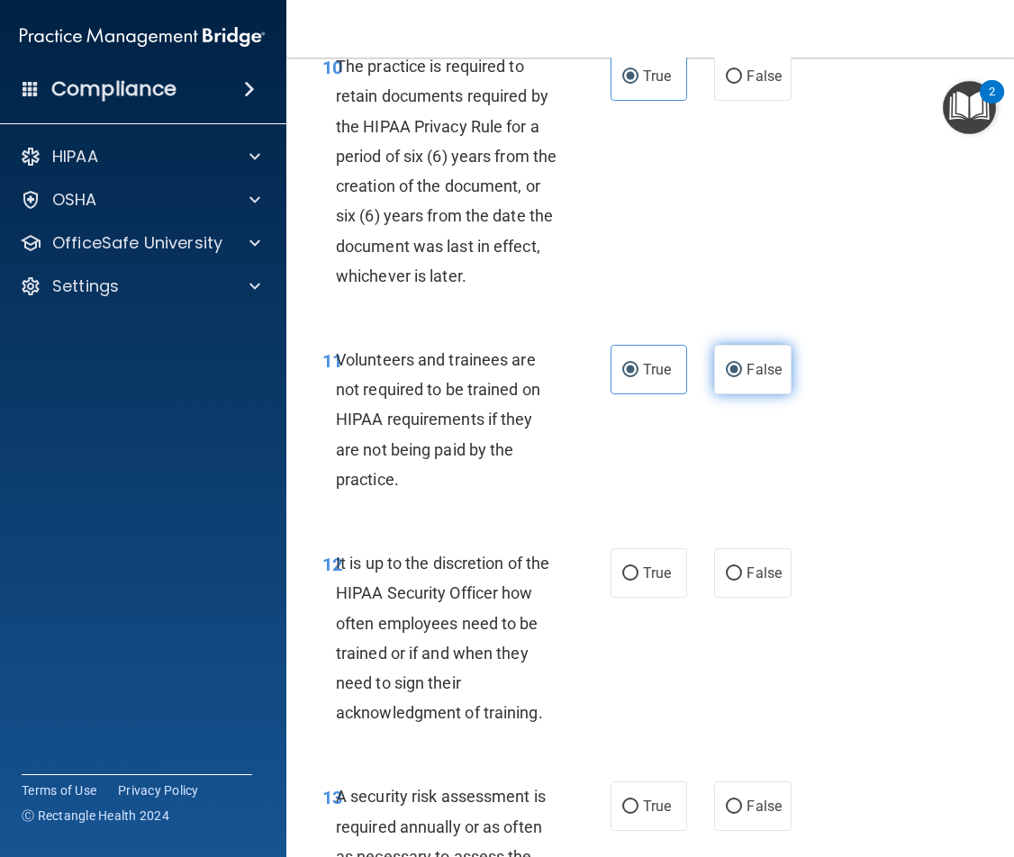
radio input "false"
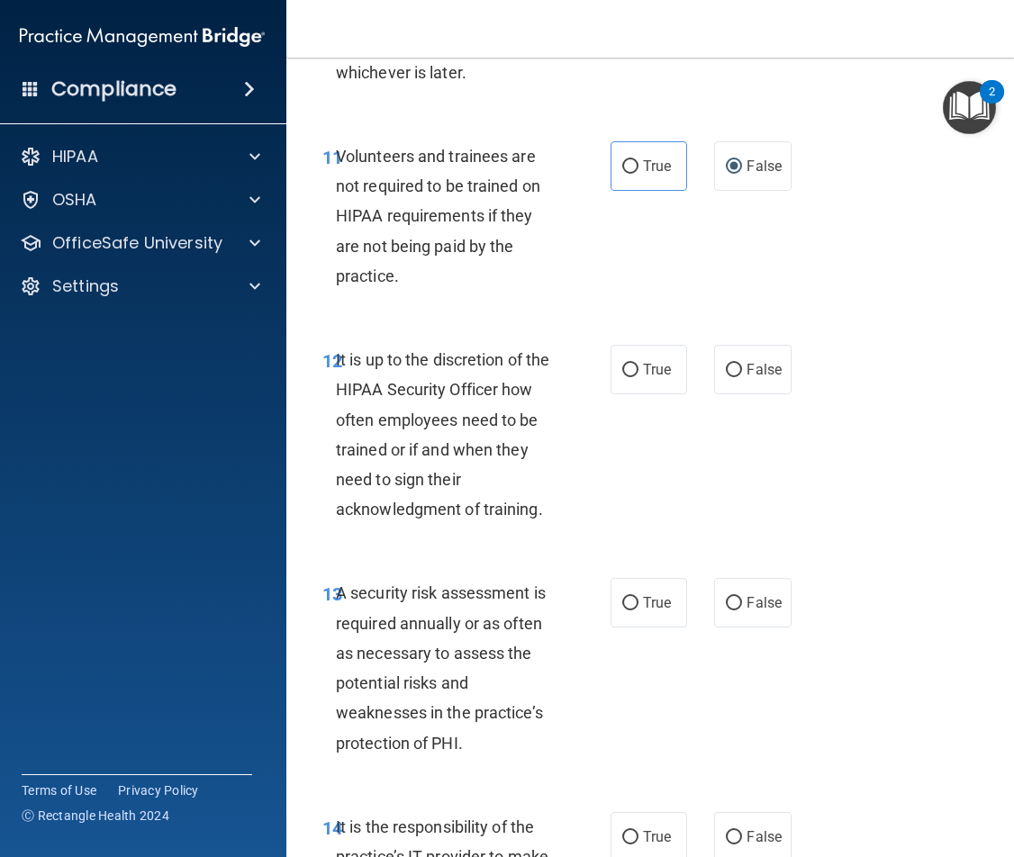
scroll to position [2972, 0]
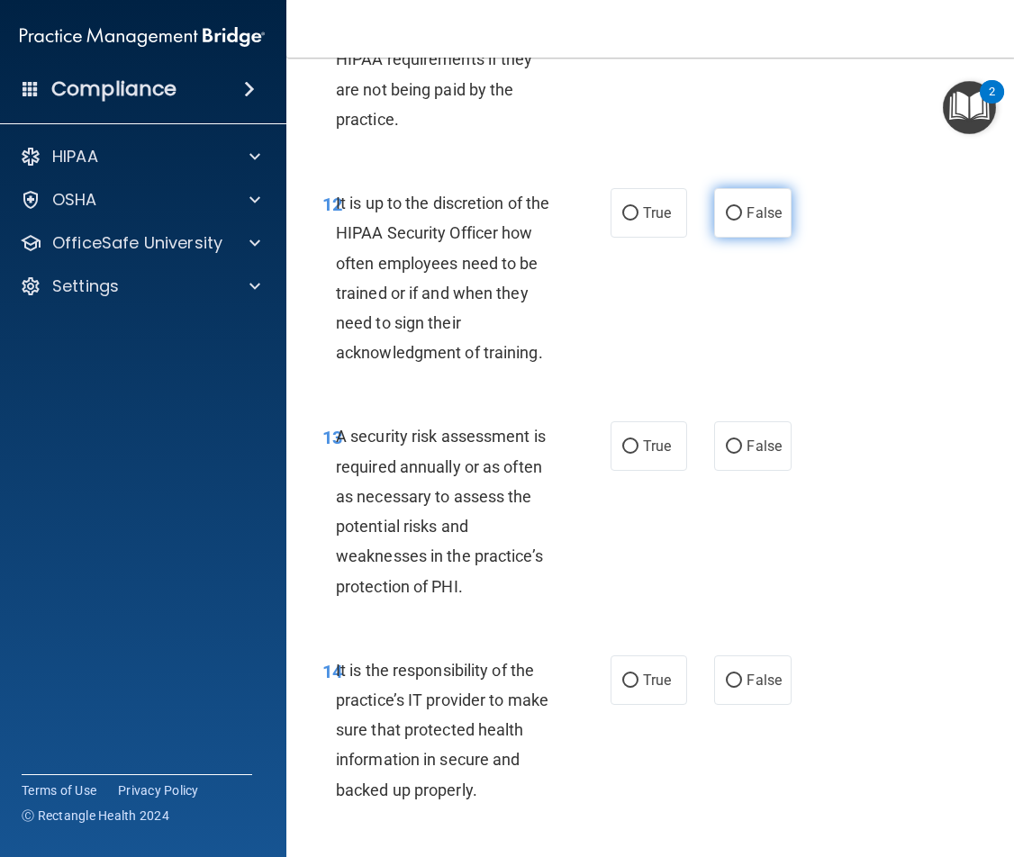
click at [766, 222] on span "False" at bounding box center [764, 212] width 35 height 17
click at [742, 221] on input "False" at bounding box center [734, 214] width 16 height 14
radio input "true"
click at [635, 471] on label "True" at bounding box center [649, 446] width 77 height 50
click at [635, 454] on input "True" at bounding box center [630, 447] width 16 height 14
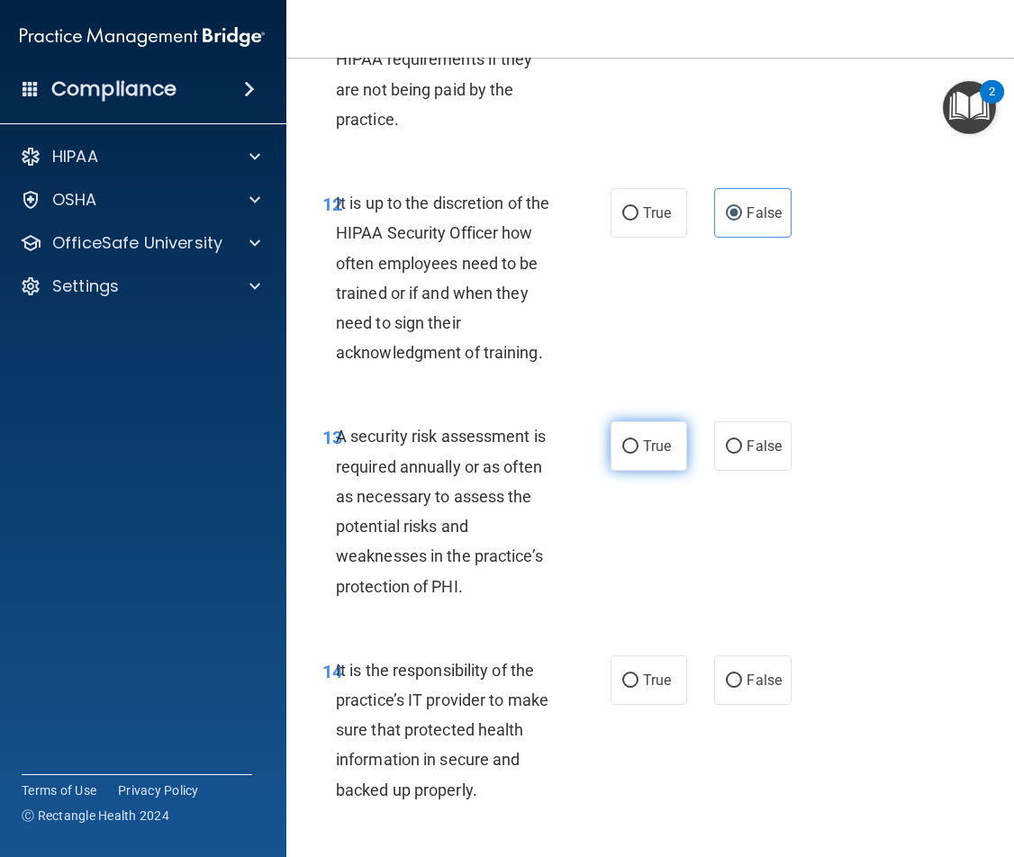
radio input "true"
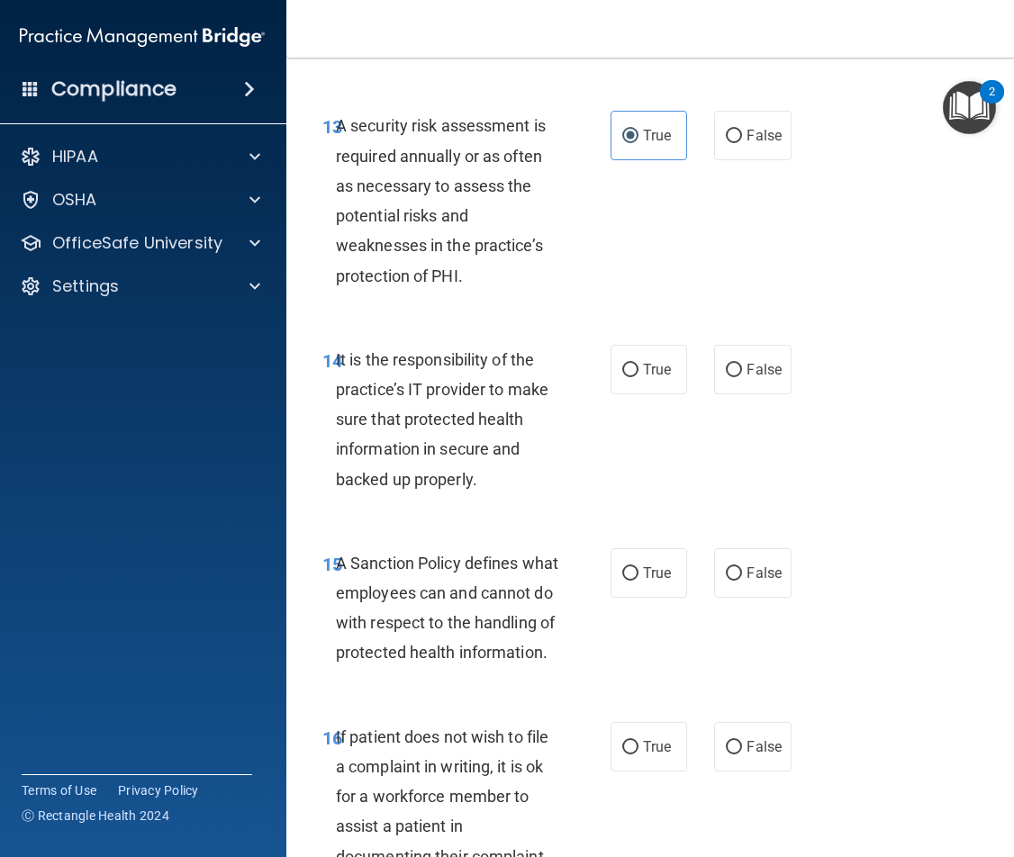
scroll to position [3332, 0]
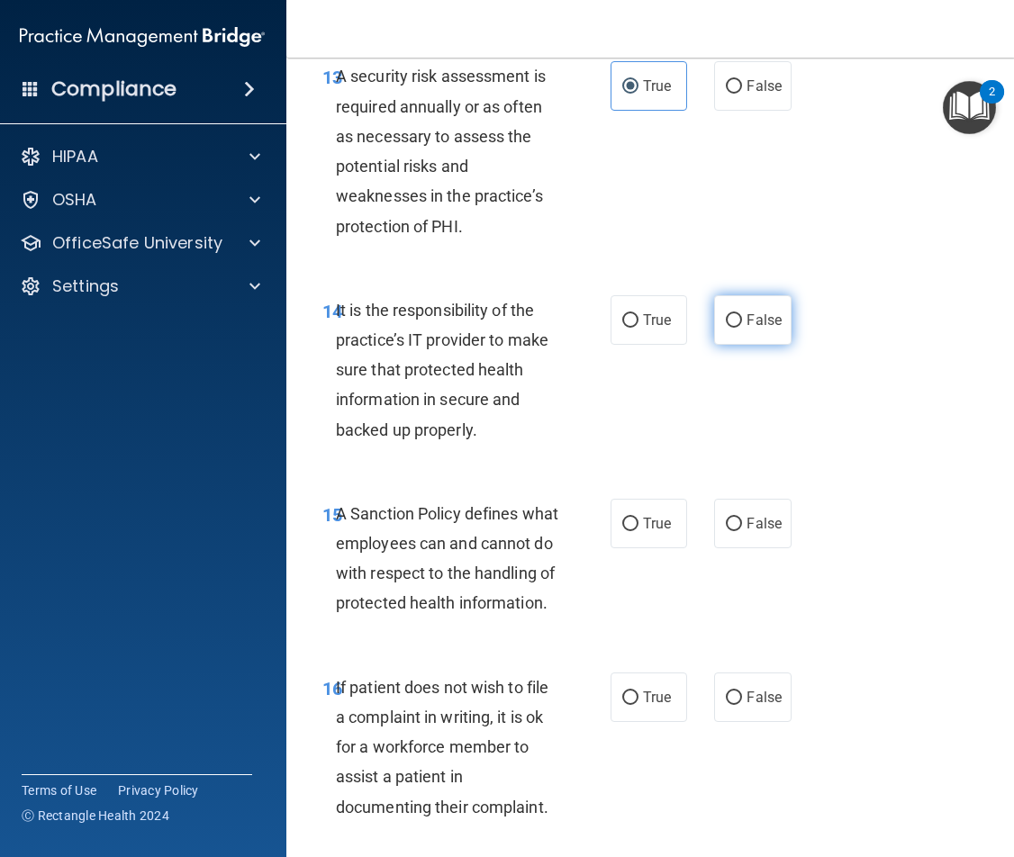
click at [751, 345] on label "False" at bounding box center [752, 320] width 77 height 50
click at [742, 328] on input "False" at bounding box center [734, 321] width 16 height 14
radio input "true"
click at [760, 532] on span "False" at bounding box center [764, 523] width 35 height 17
click at [742, 531] on input "False" at bounding box center [734, 525] width 16 height 14
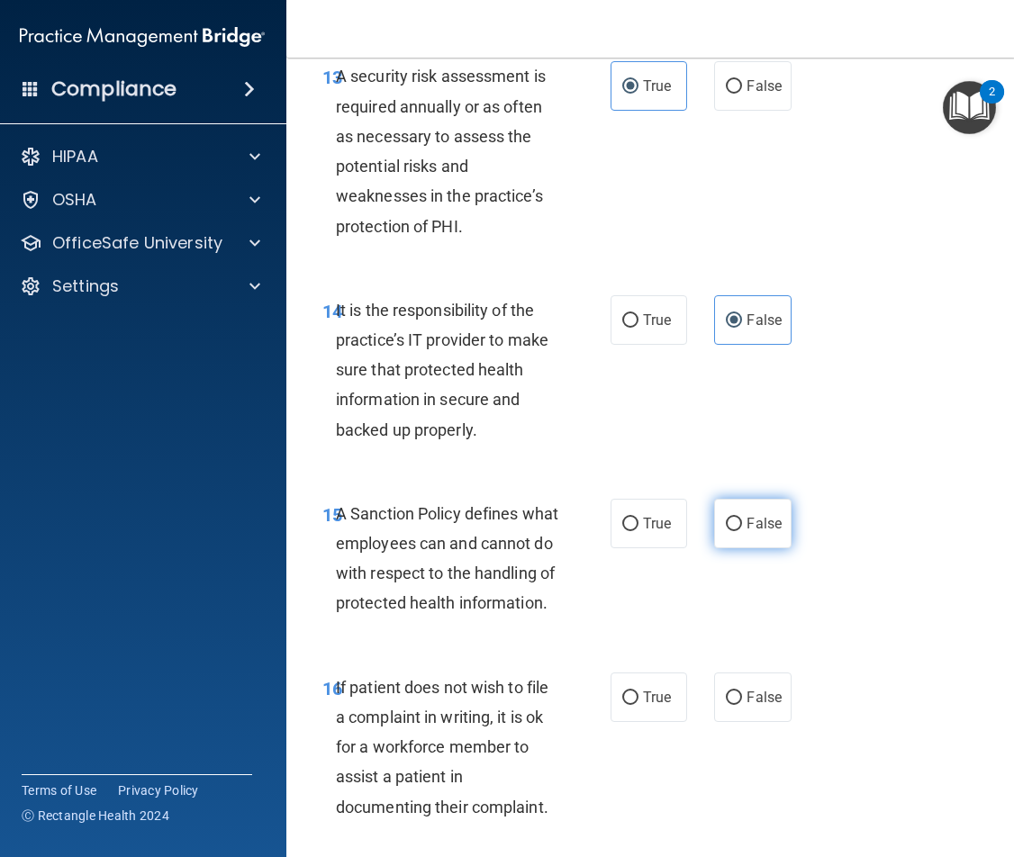
radio input "true"
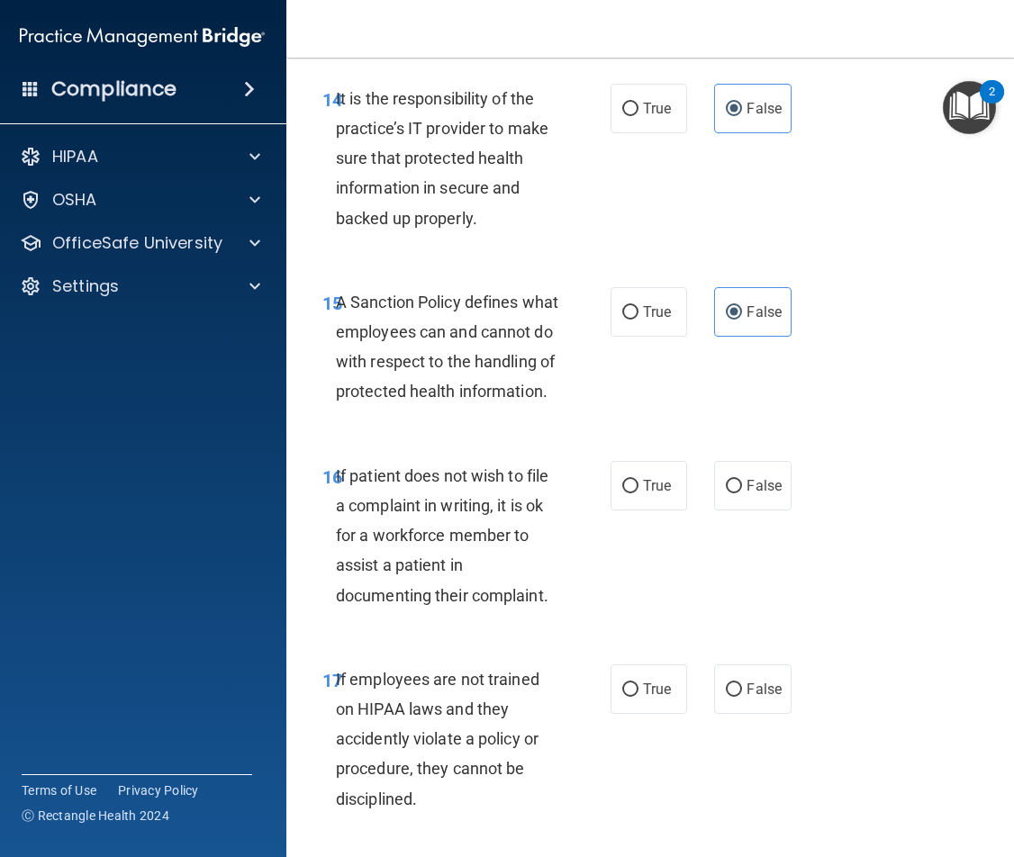
scroll to position [3602, 0]
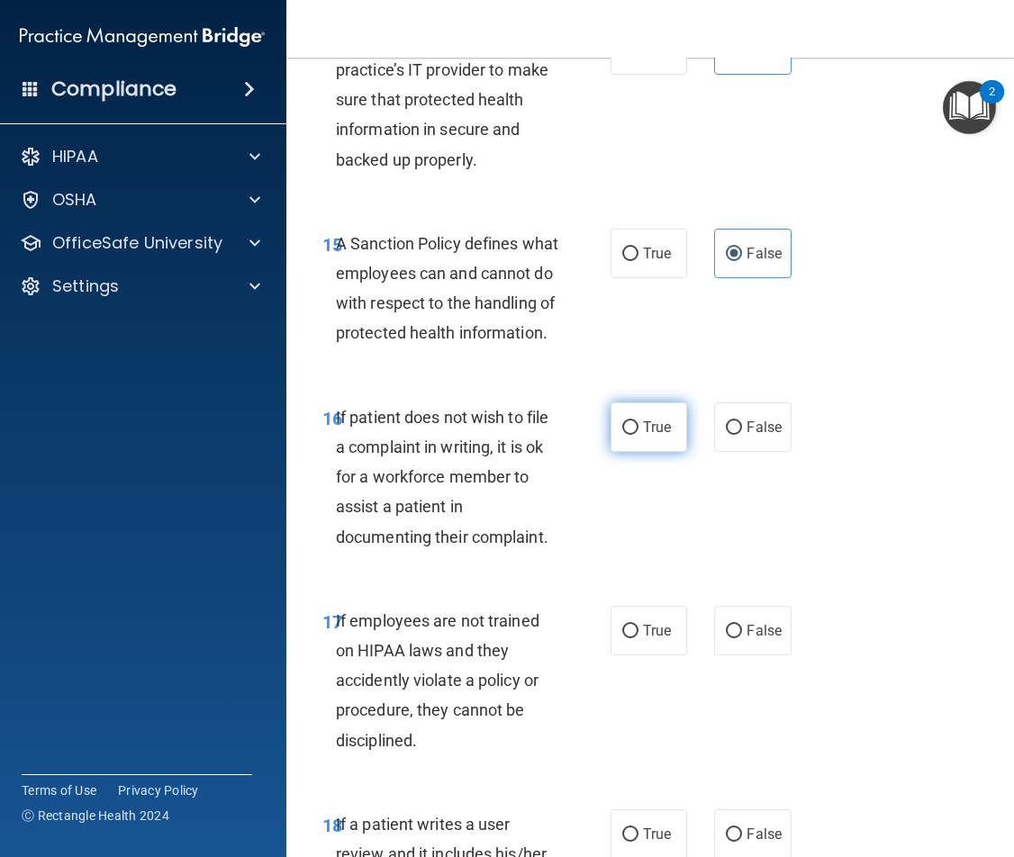
click at [655, 436] on span "True" at bounding box center [657, 427] width 28 height 17
click at [639, 435] on input "True" at bounding box center [630, 428] width 16 height 14
radio input "true"
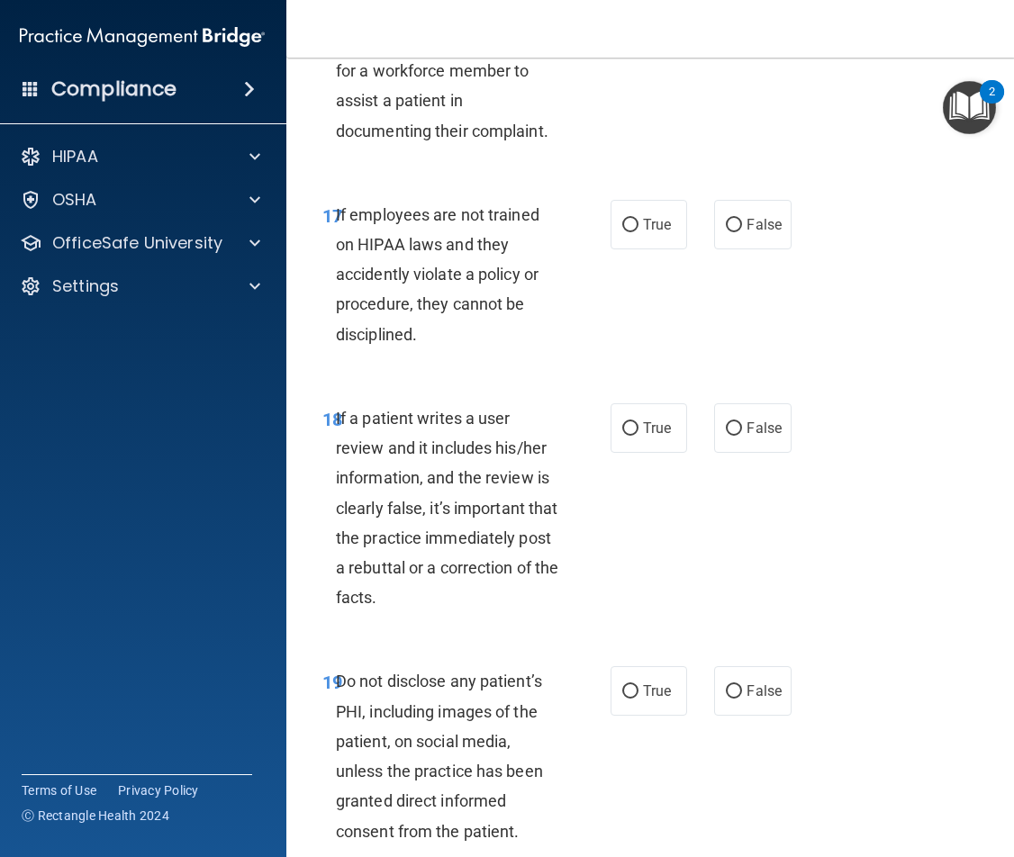
scroll to position [4053, 0]
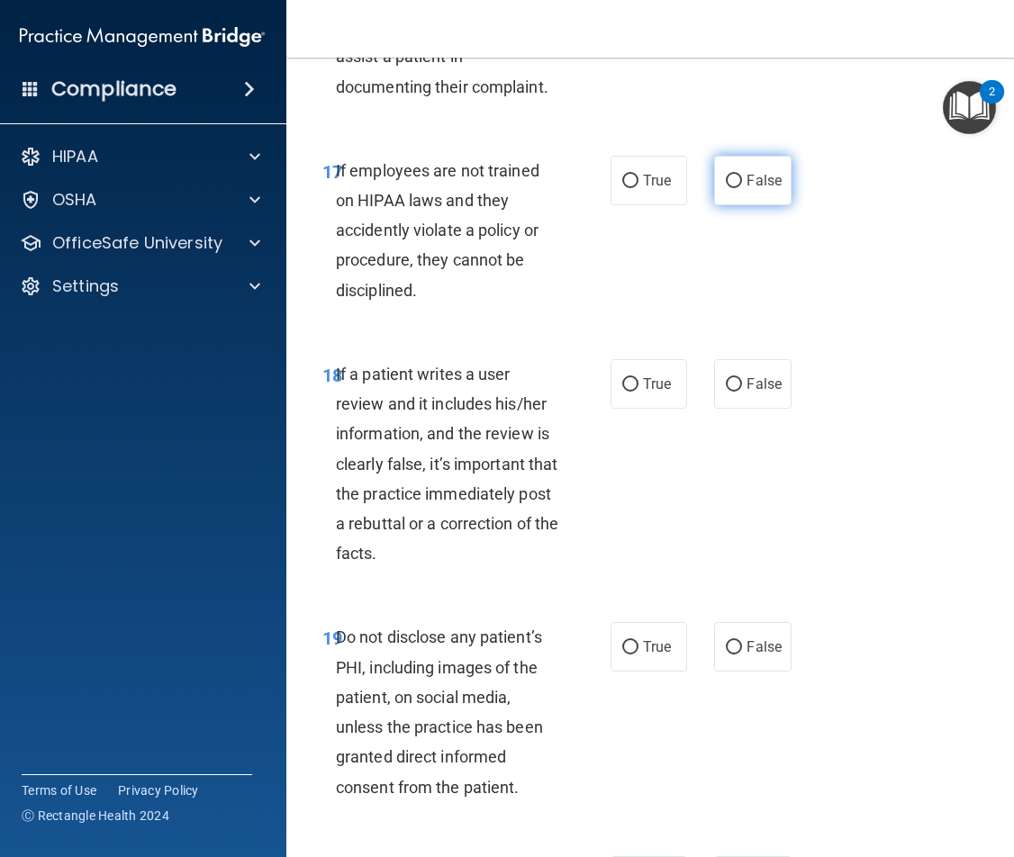
click at [762, 189] on span "False" at bounding box center [764, 180] width 35 height 17
click at [742, 188] on input "False" at bounding box center [734, 182] width 16 height 14
radio input "true"
click at [751, 393] on span "False" at bounding box center [764, 384] width 35 height 17
click at [742, 392] on input "False" at bounding box center [734, 385] width 16 height 14
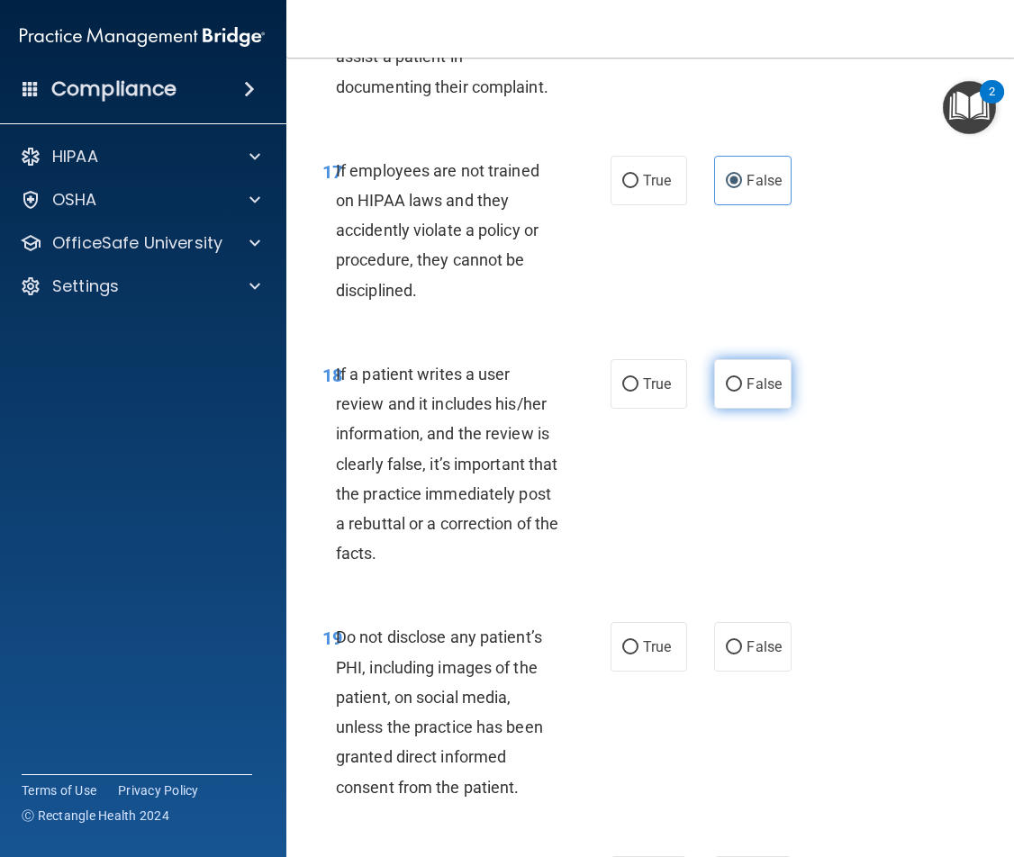
radio input "true"
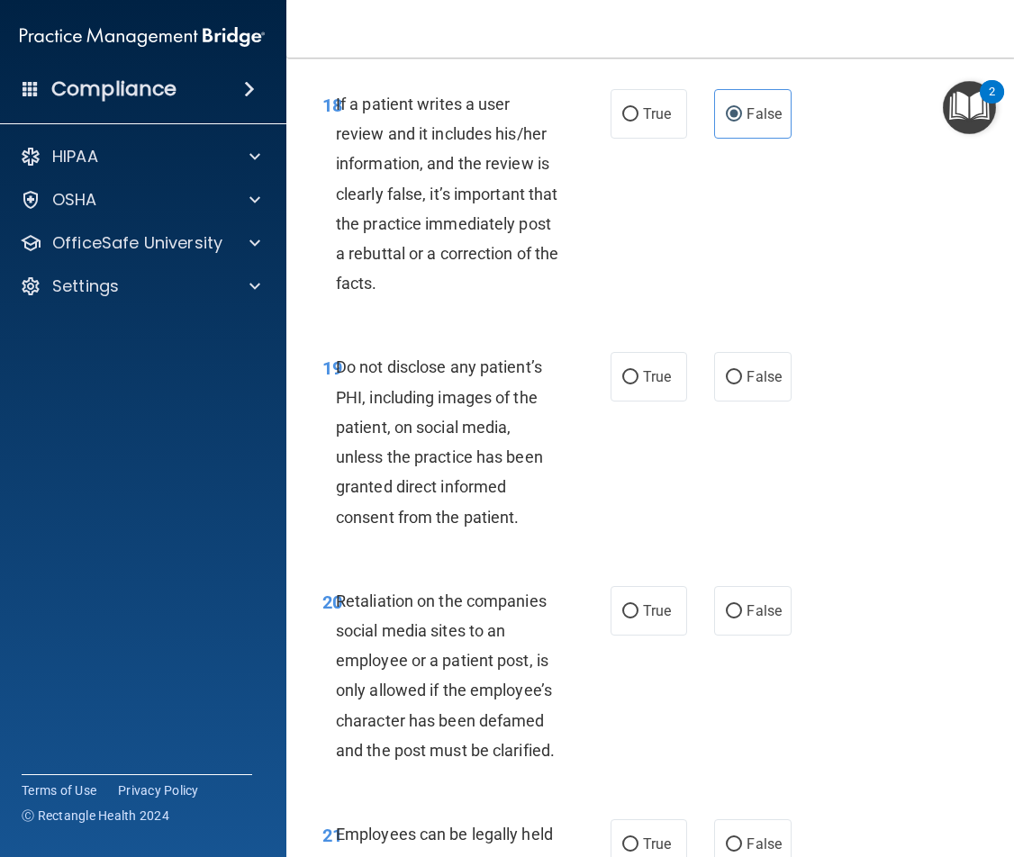
scroll to position [4413, 0]
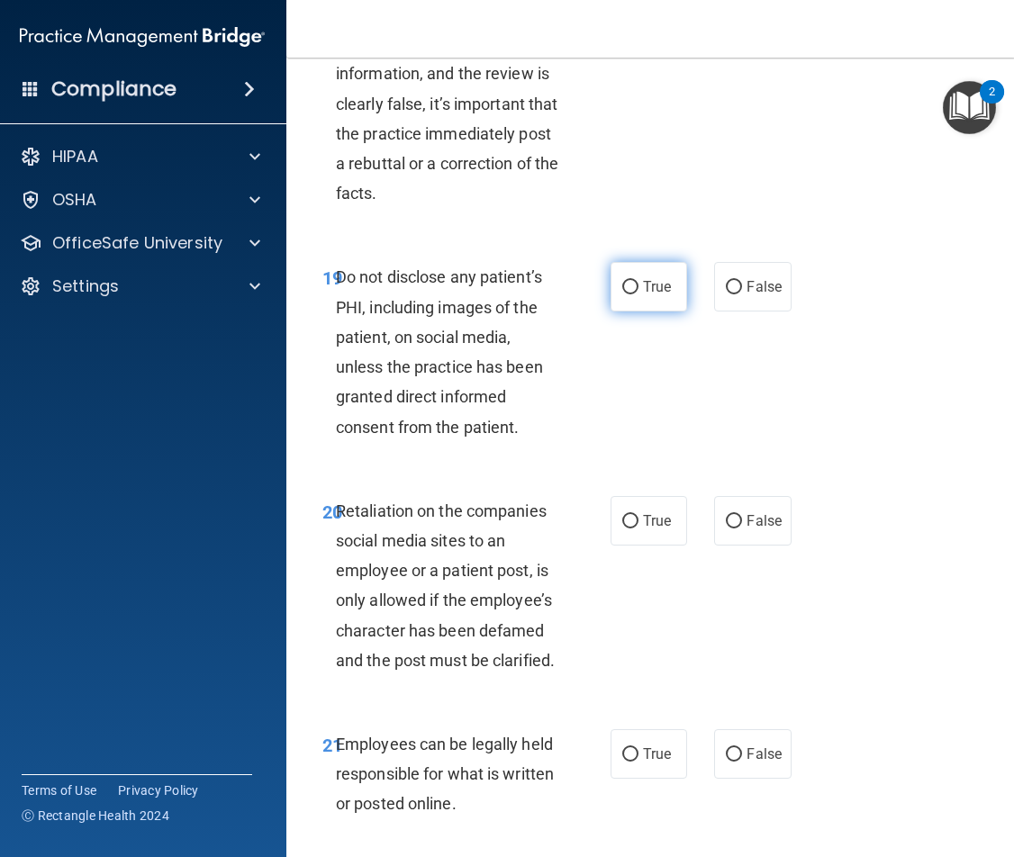
click at [639, 312] on label "True" at bounding box center [649, 287] width 77 height 50
click at [639, 294] on input "True" at bounding box center [630, 288] width 16 height 14
radio input "true"
click at [732, 312] on label "False" at bounding box center [752, 287] width 77 height 50
click at [732, 294] on input "False" at bounding box center [734, 288] width 16 height 14
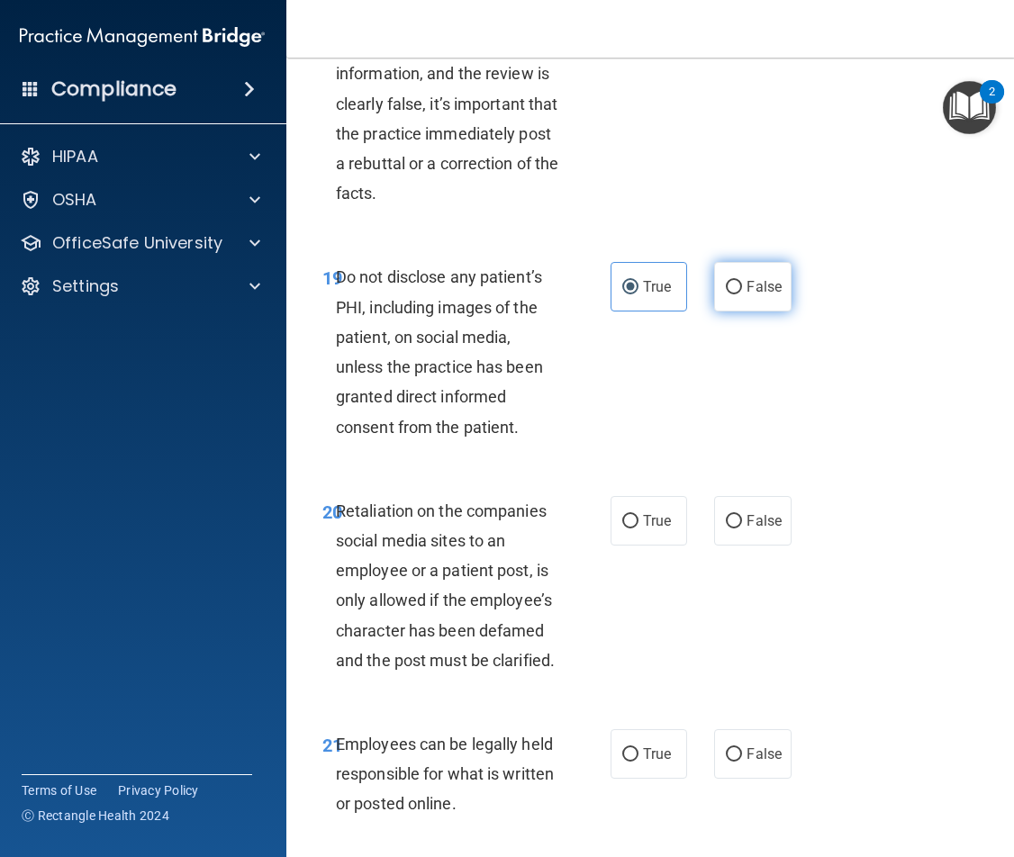
radio input "true"
click at [665, 312] on label "True" at bounding box center [649, 287] width 77 height 50
click at [639, 294] on input "True" at bounding box center [630, 288] width 16 height 14
radio input "true"
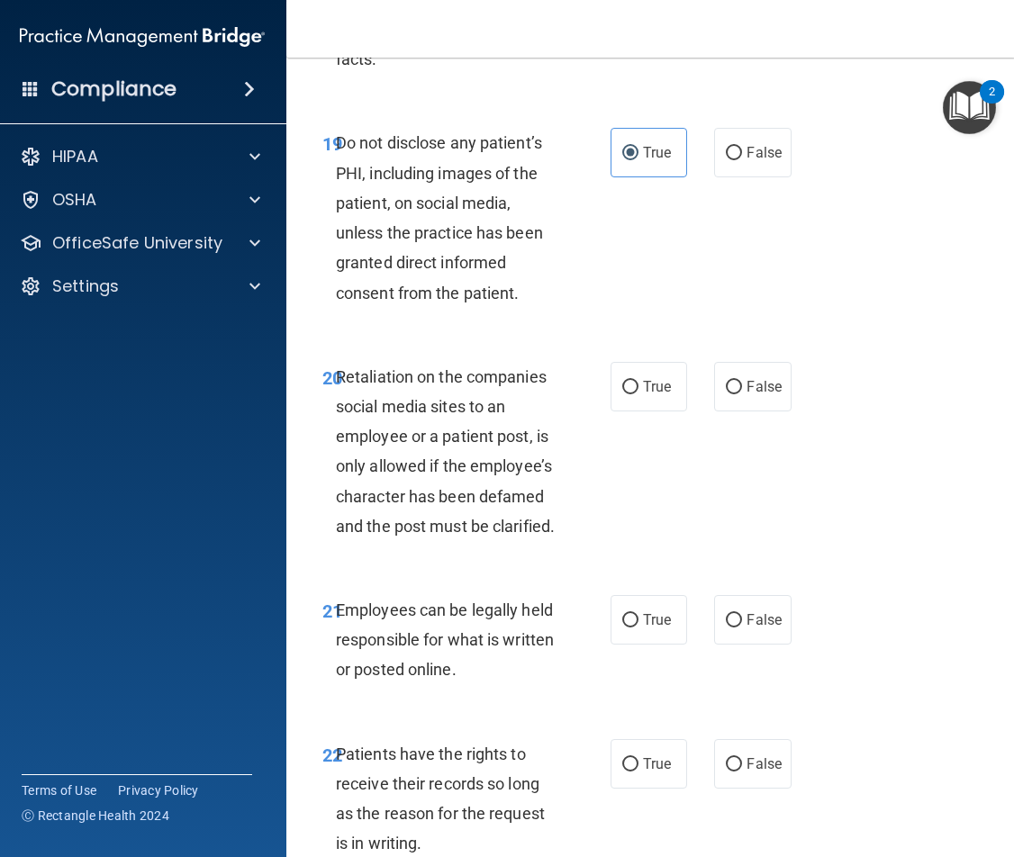
scroll to position [4593, 0]
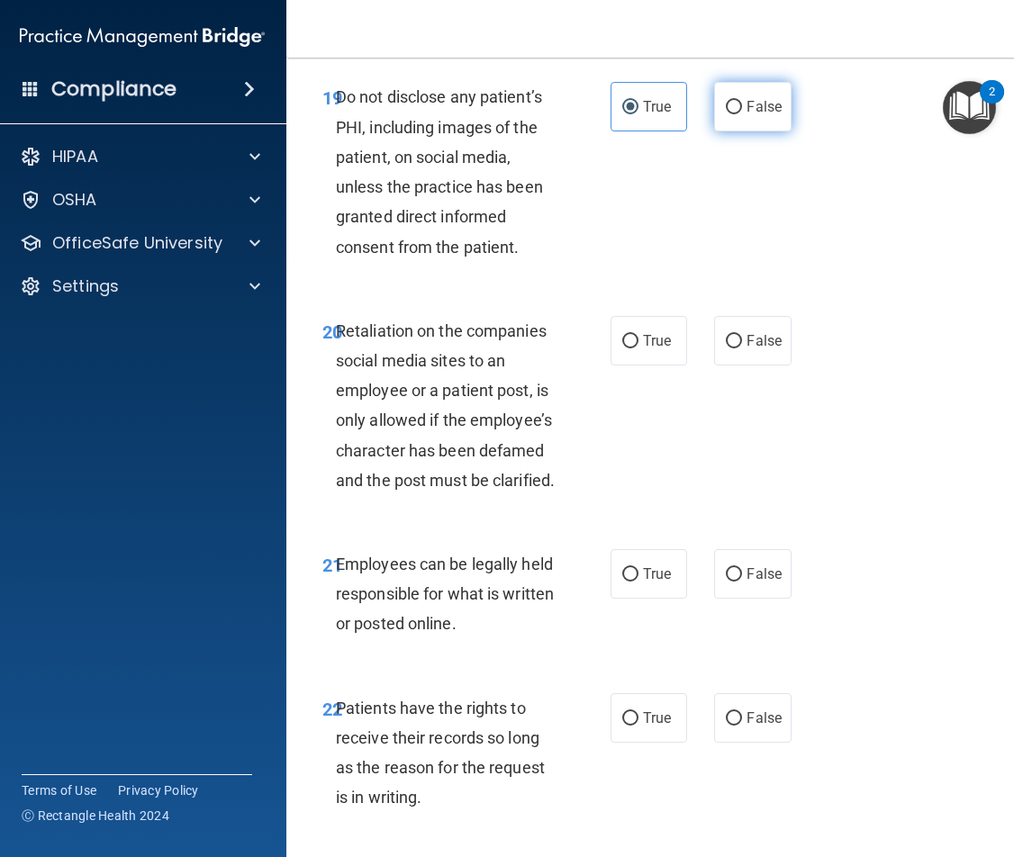
click at [743, 131] on label "False" at bounding box center [752, 107] width 77 height 50
click at [742, 114] on input "False" at bounding box center [734, 108] width 16 height 14
radio input "true"
radio input "false"
click at [738, 366] on label "False" at bounding box center [752, 341] width 77 height 50
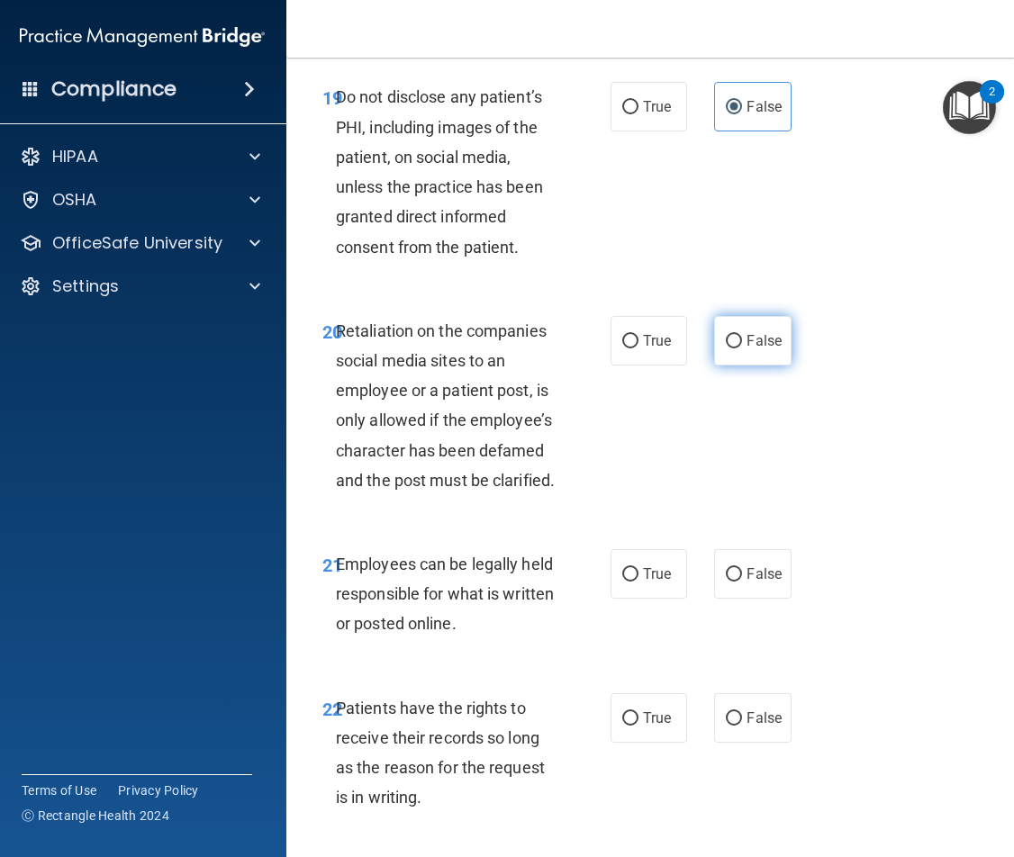
click at [738, 349] on input "False" at bounding box center [734, 342] width 16 height 14
radio input "true"
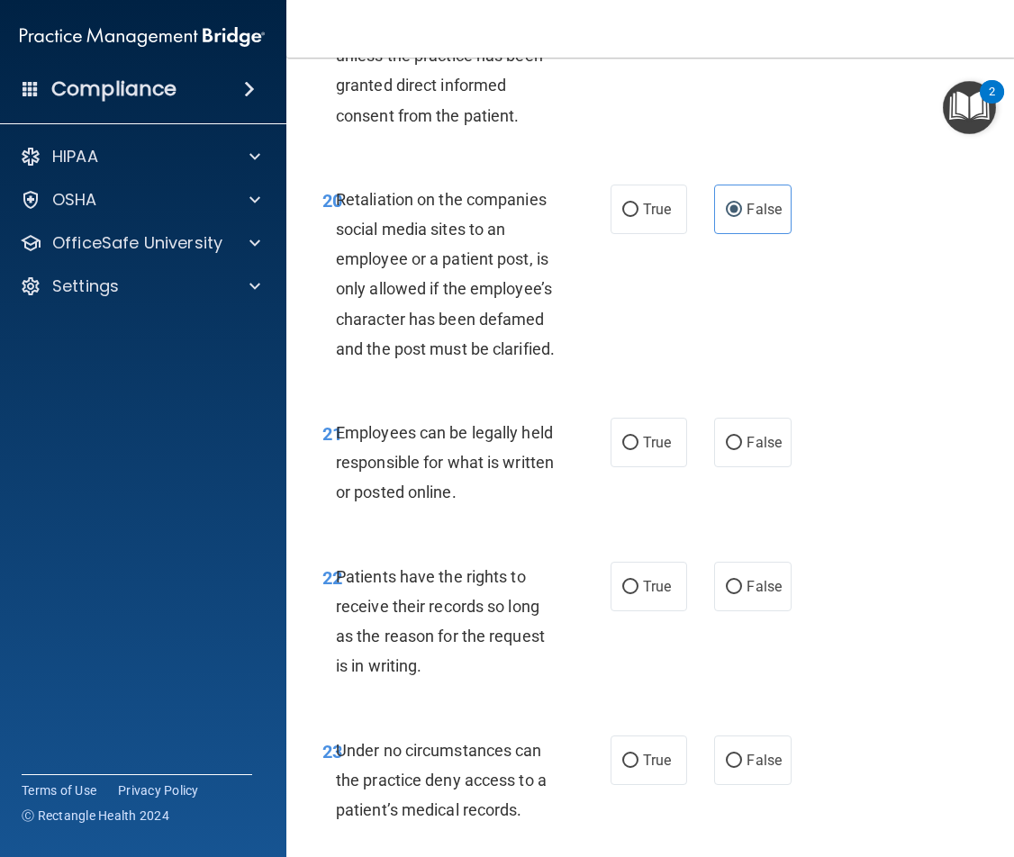
scroll to position [4863, 0]
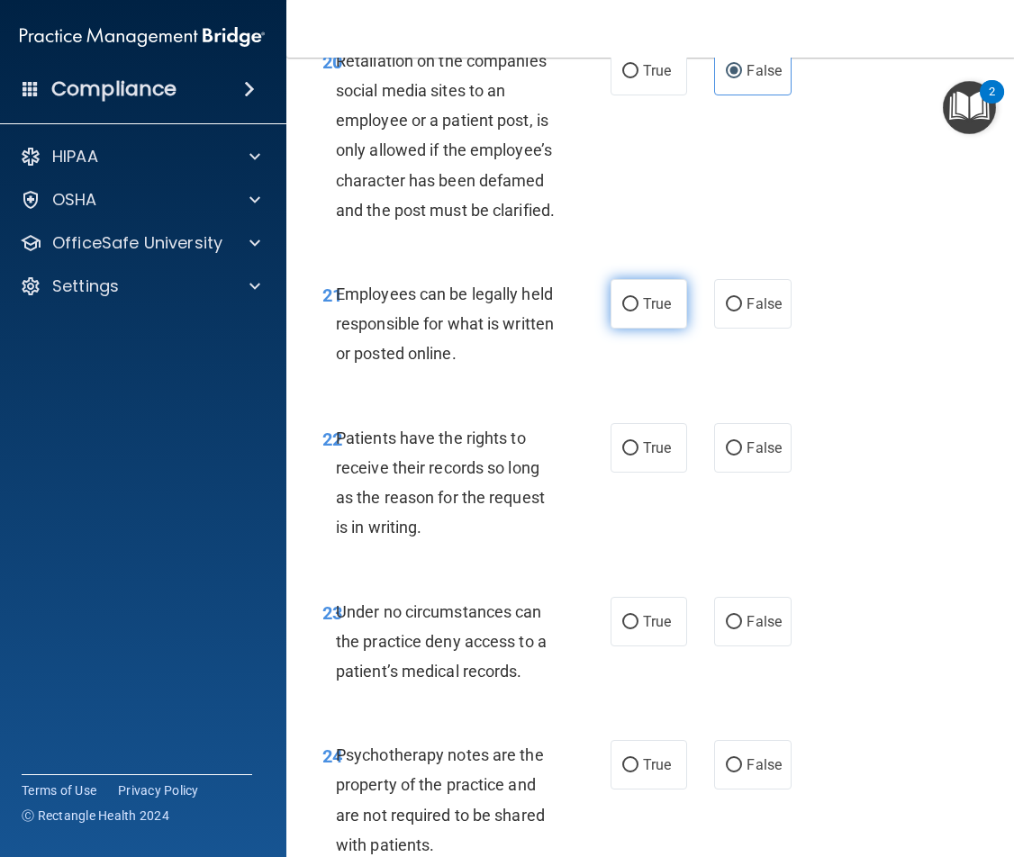
click at [657, 313] on span "True" at bounding box center [657, 303] width 28 height 17
click at [639, 312] on input "True" at bounding box center [630, 305] width 16 height 14
radio input "true"
click at [775, 473] on label "False" at bounding box center [752, 448] width 77 height 50
click at [742, 456] on input "False" at bounding box center [734, 449] width 16 height 14
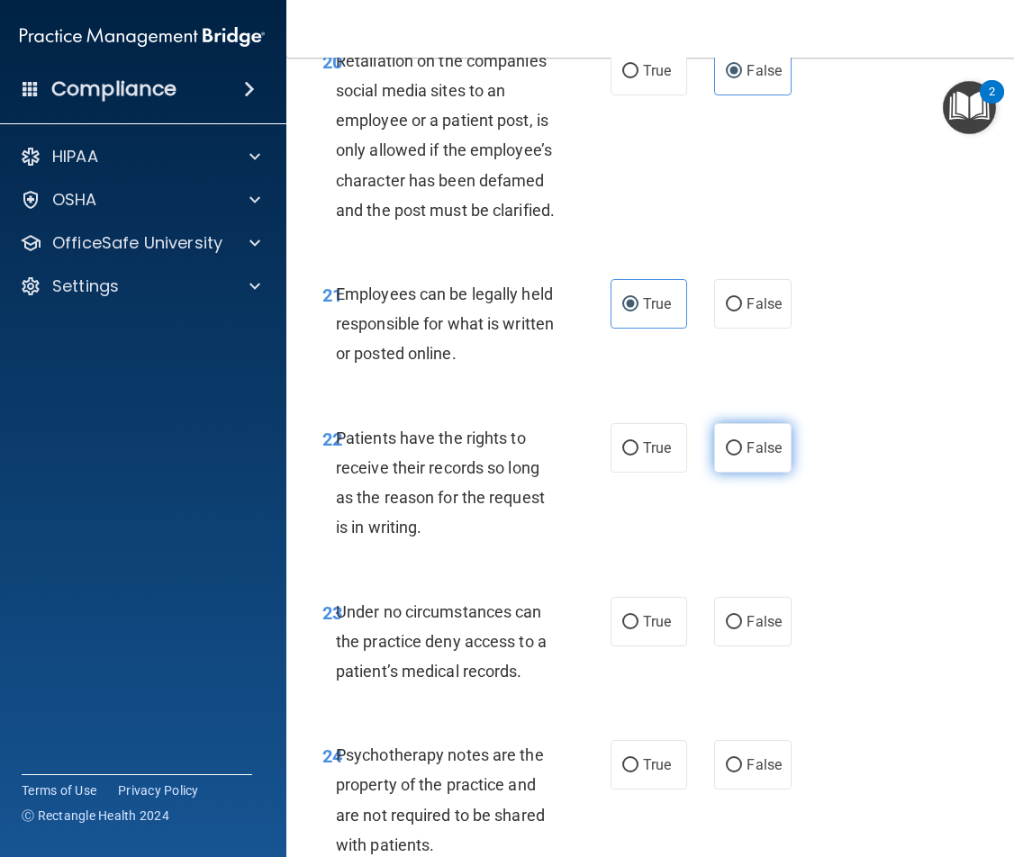
radio input "true"
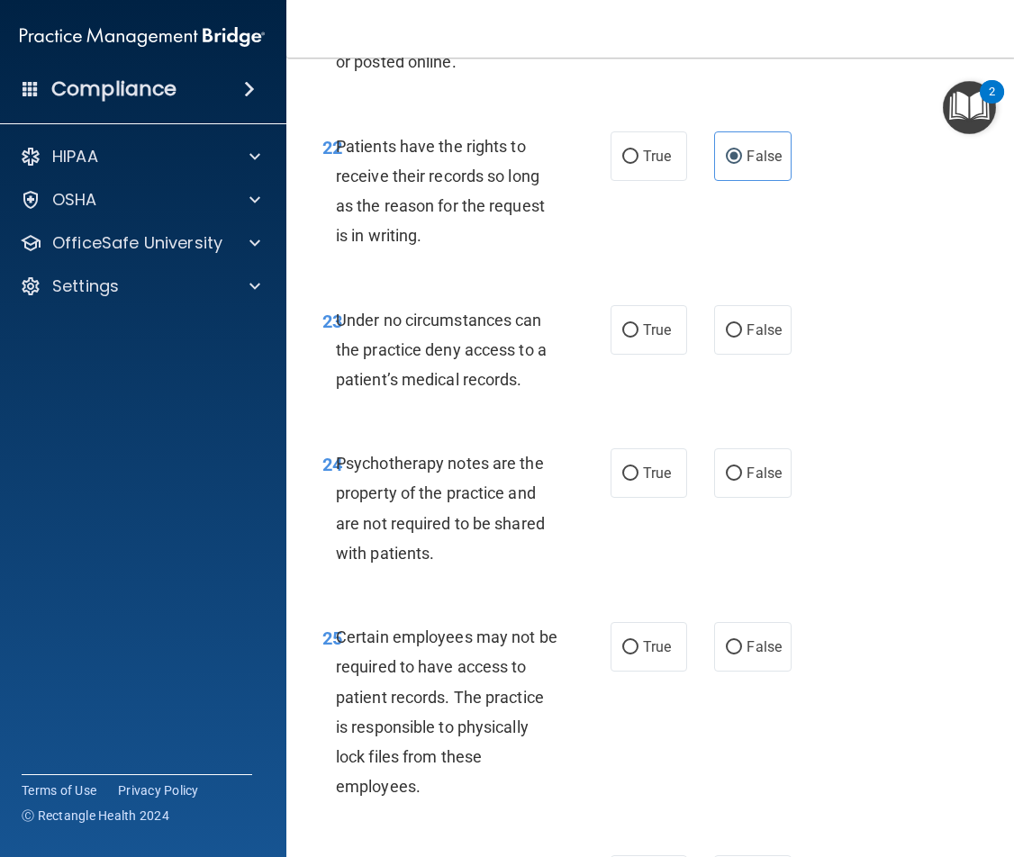
scroll to position [5224, 0]
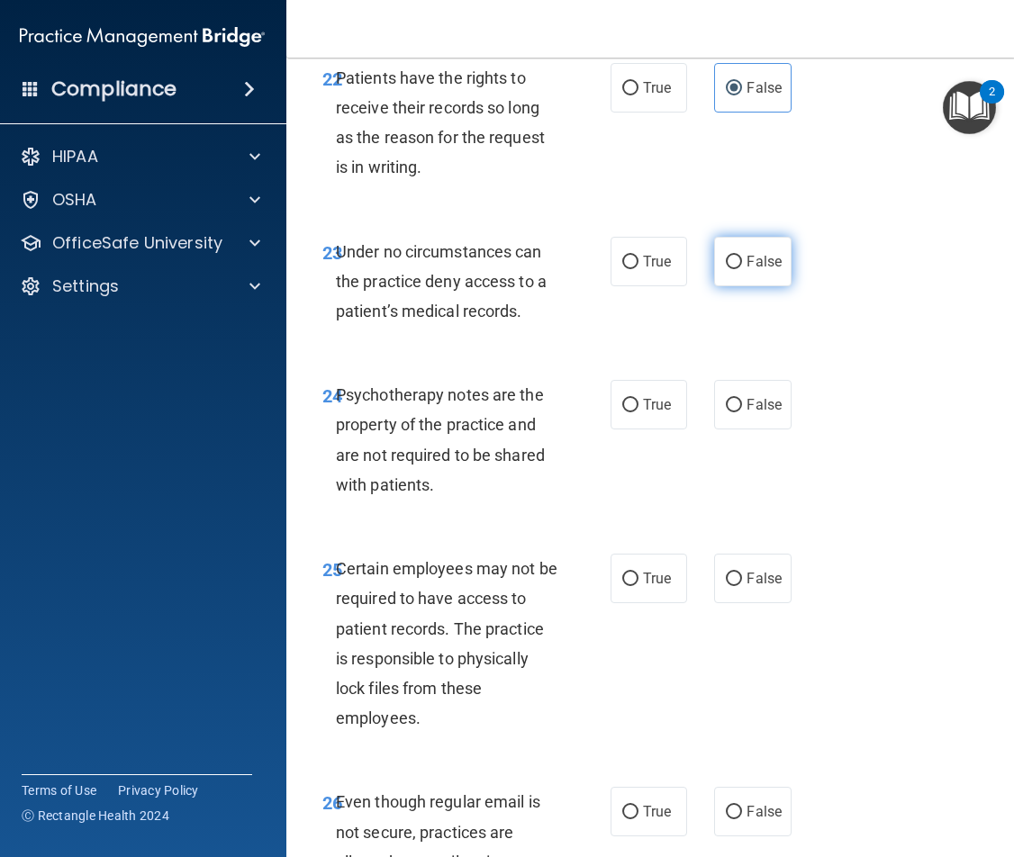
click at [749, 270] on span "False" at bounding box center [764, 261] width 35 height 17
click at [742, 269] on input "False" at bounding box center [734, 263] width 16 height 14
radio input "true"
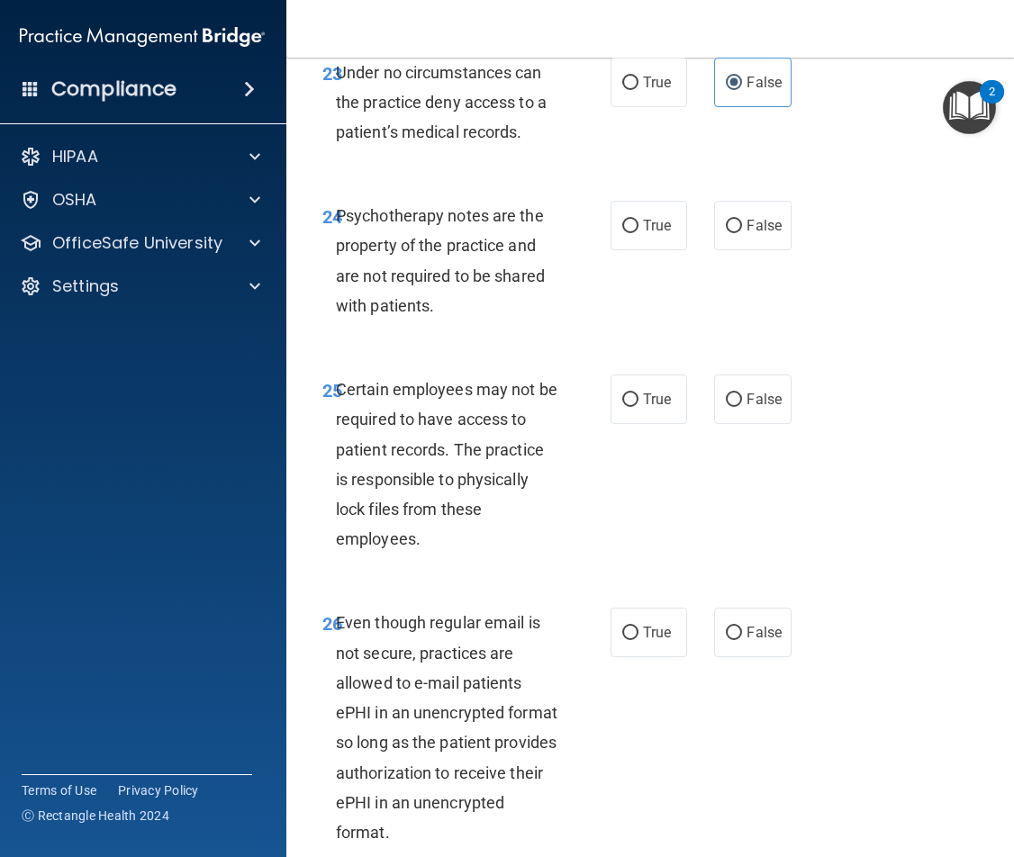
scroll to position [5404, 0]
click at [618, 249] on label "True" at bounding box center [649, 225] width 77 height 50
click at [622, 232] on input "True" at bounding box center [630, 226] width 16 height 14
radio input "true"
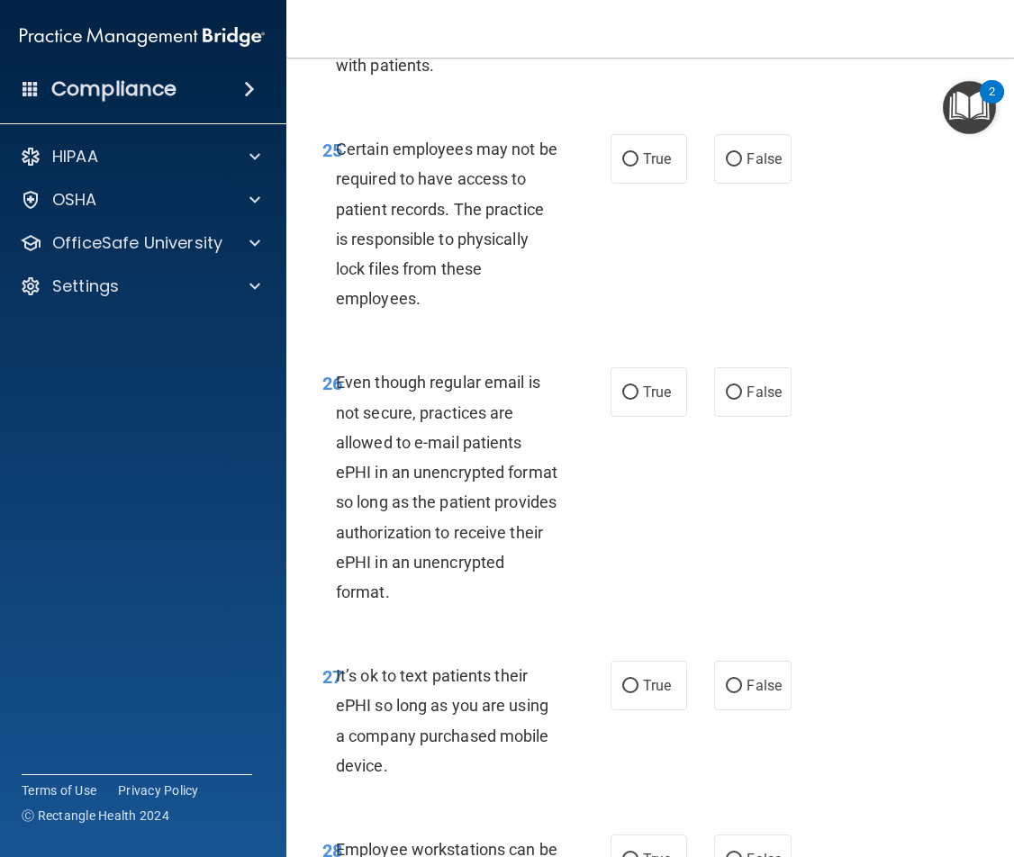
scroll to position [5674, 0]
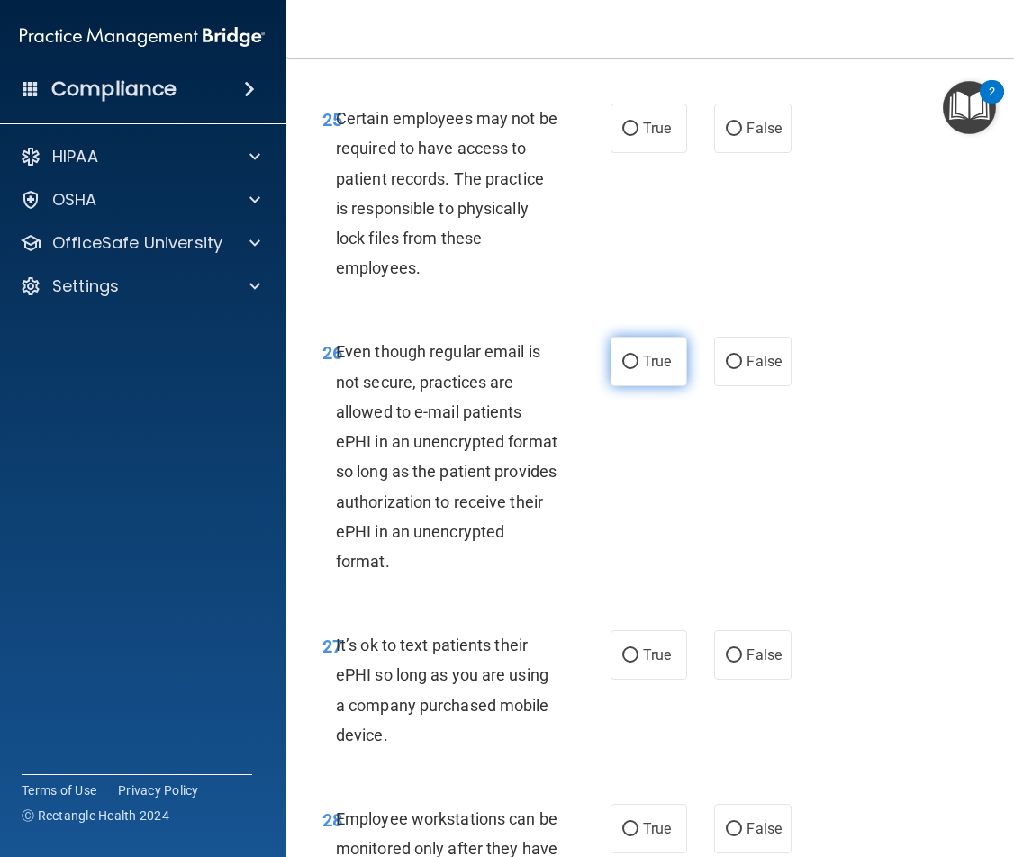
click at [626, 369] on input "True" at bounding box center [630, 363] width 16 height 14
radio input "true"
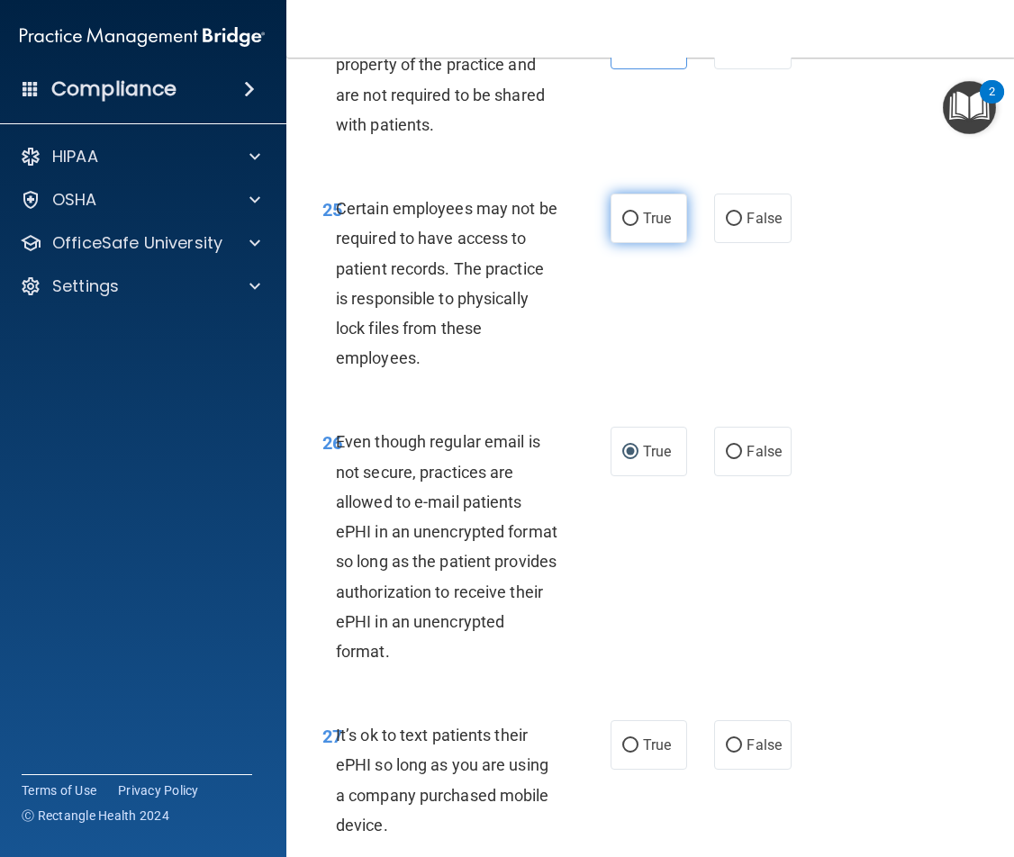
click at [643, 227] on span "True" at bounding box center [657, 218] width 28 height 17
click at [638, 226] on input "True" at bounding box center [630, 220] width 16 height 14
radio input "true"
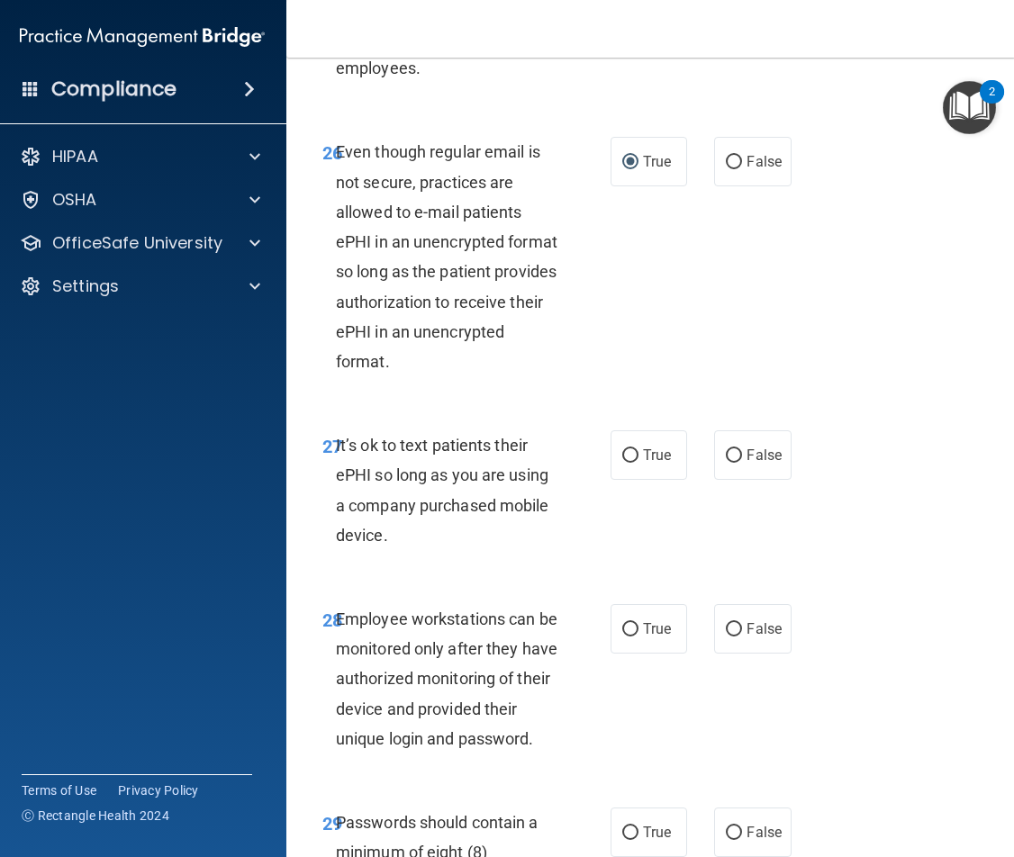
scroll to position [5944, 0]
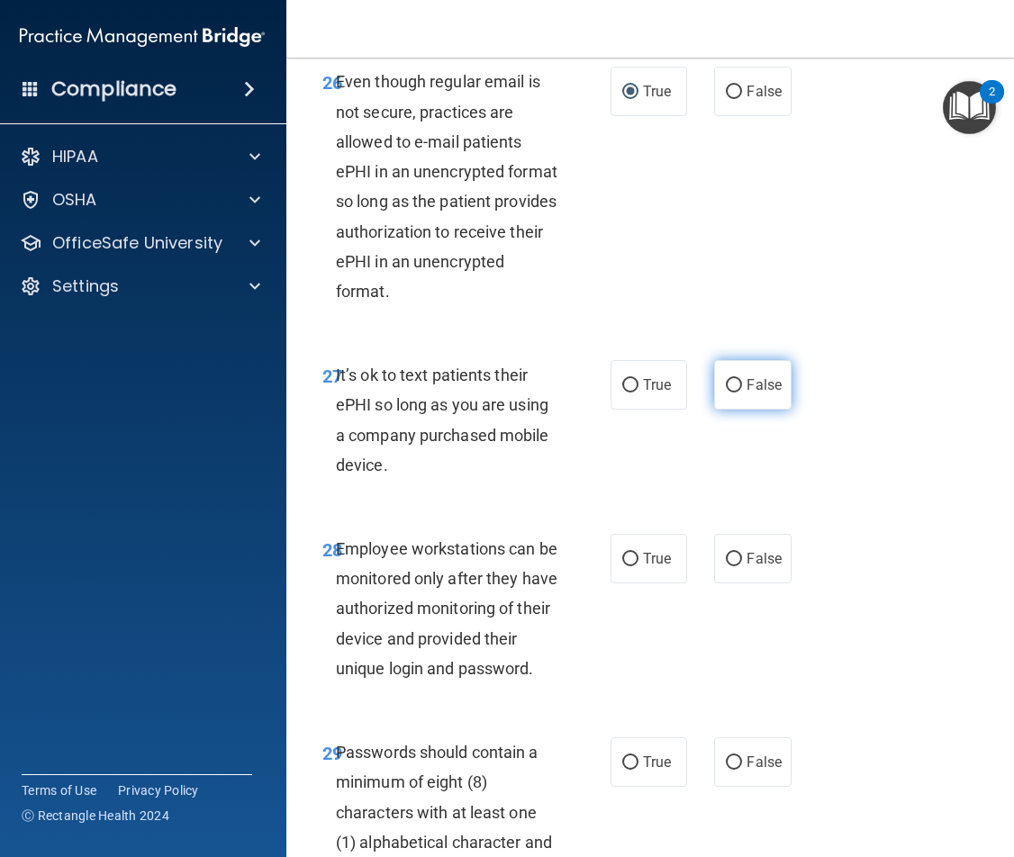
click at [738, 410] on label "False" at bounding box center [752, 385] width 77 height 50
click at [738, 393] on input "False" at bounding box center [734, 386] width 16 height 14
radio input "true"
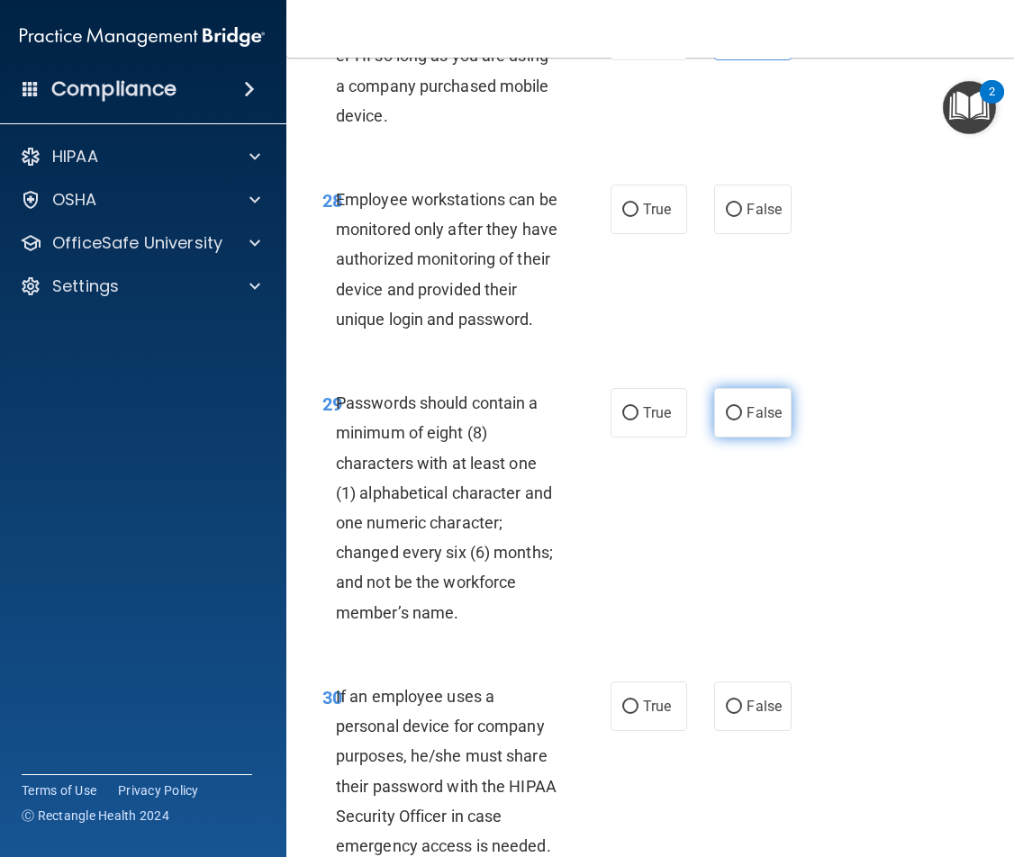
scroll to position [6304, 0]
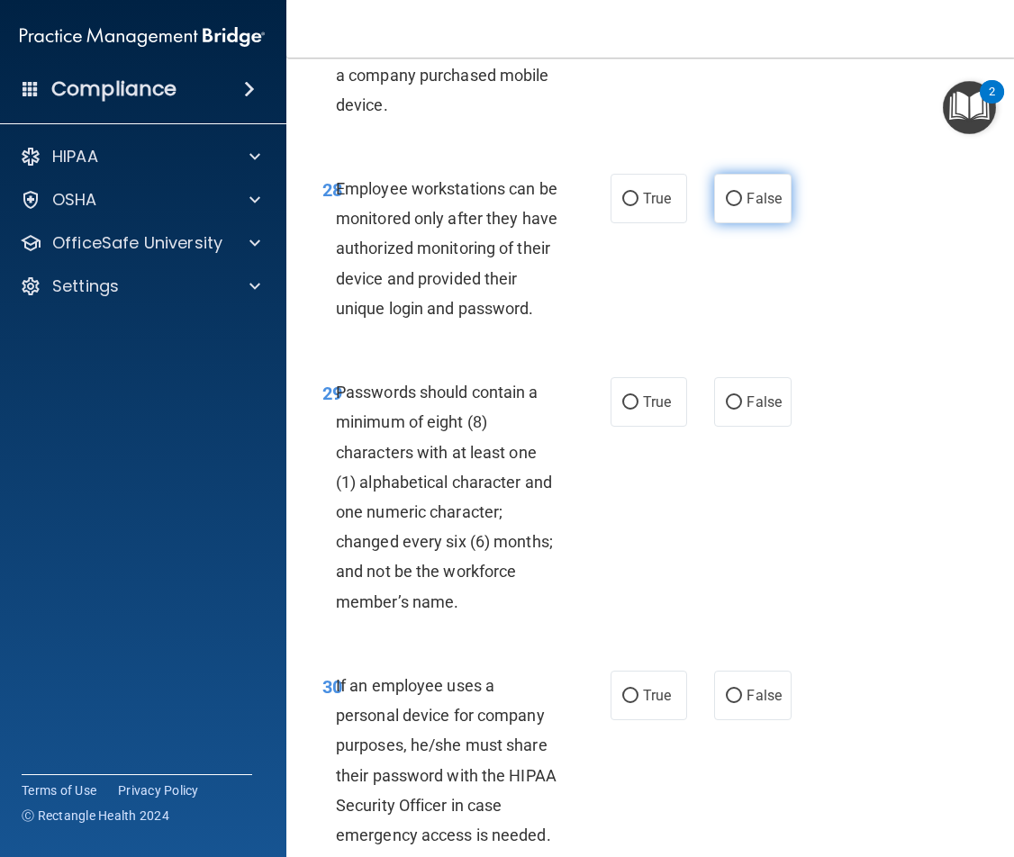
click at [751, 207] on span "False" at bounding box center [764, 198] width 35 height 17
click at [742, 206] on input "False" at bounding box center [734, 200] width 16 height 14
radio input "true"
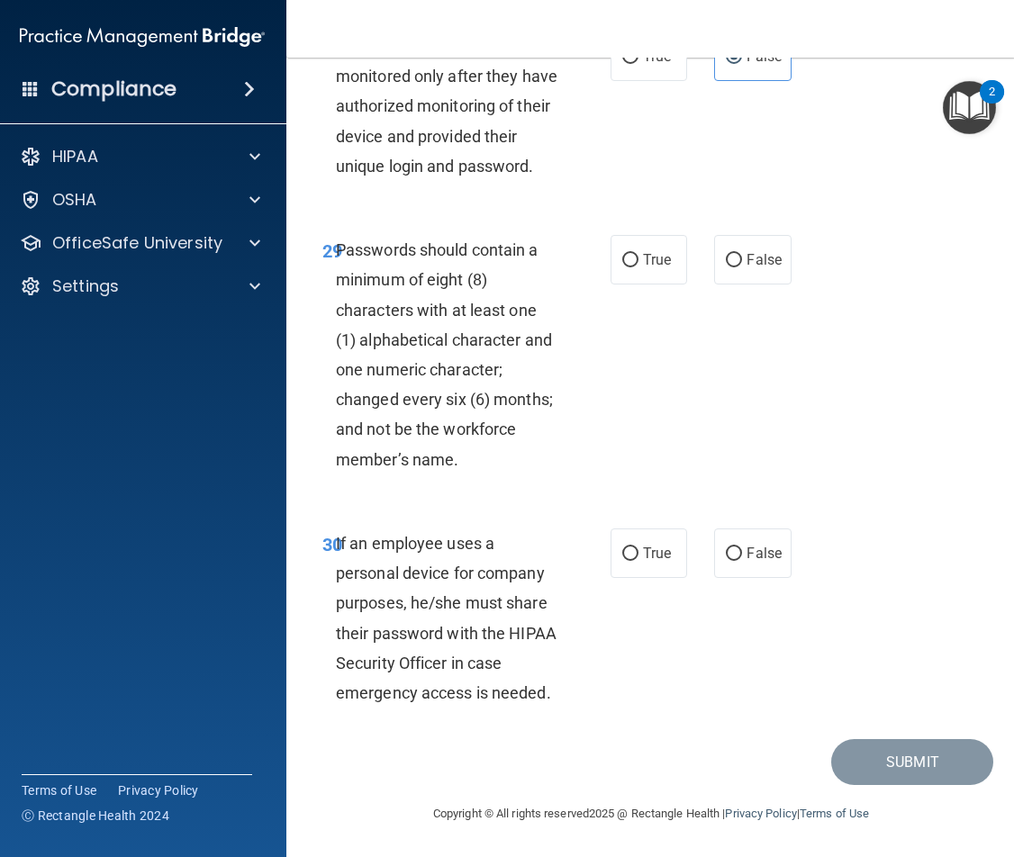
scroll to position [6506, 0]
click at [646, 260] on span "True" at bounding box center [657, 259] width 28 height 17
click at [639, 260] on input "True" at bounding box center [630, 261] width 16 height 14
radio input "true"
click at [766, 569] on label "False" at bounding box center [752, 554] width 77 height 50
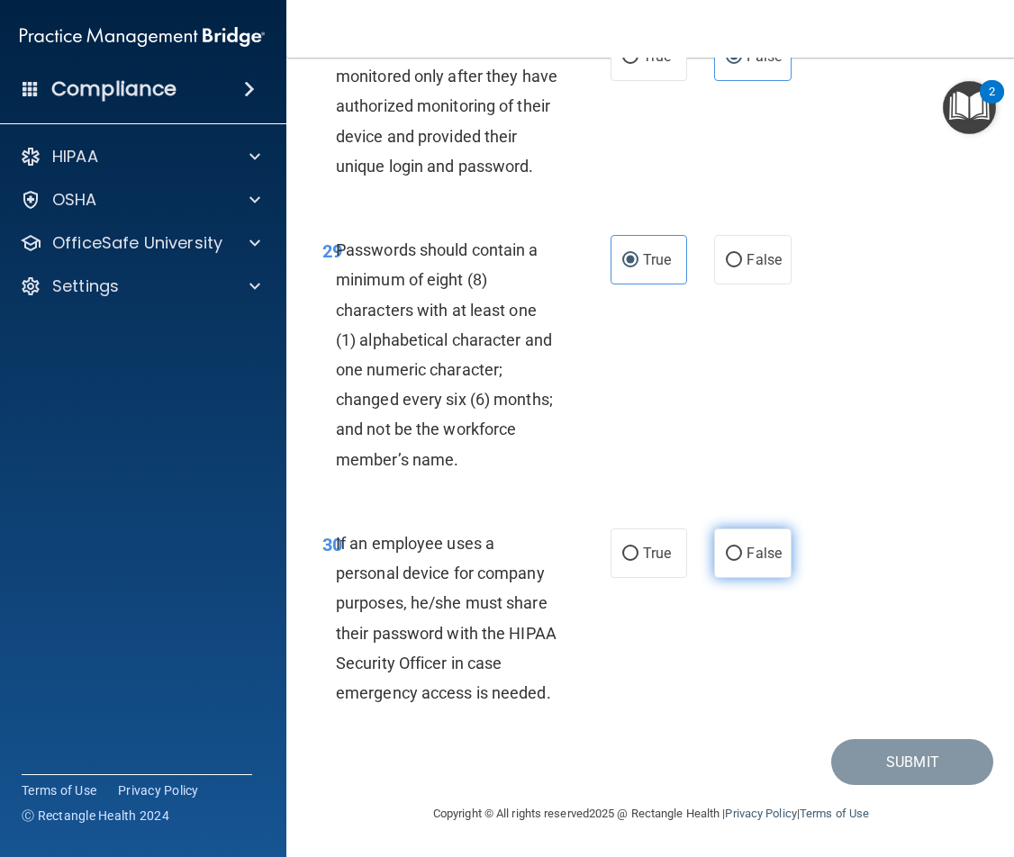
click at [742, 561] on input "False" at bounding box center [734, 555] width 16 height 14
radio input "true"
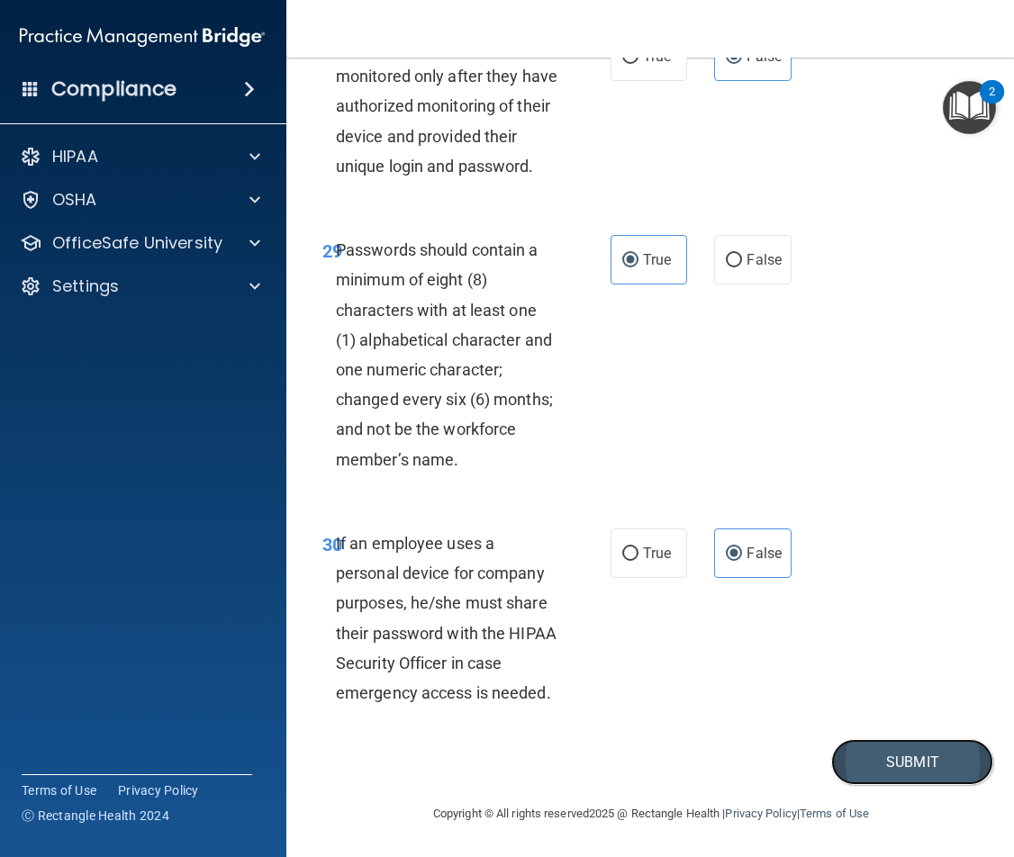
click at [886, 784] on button "Submit" at bounding box center [912, 762] width 162 height 46
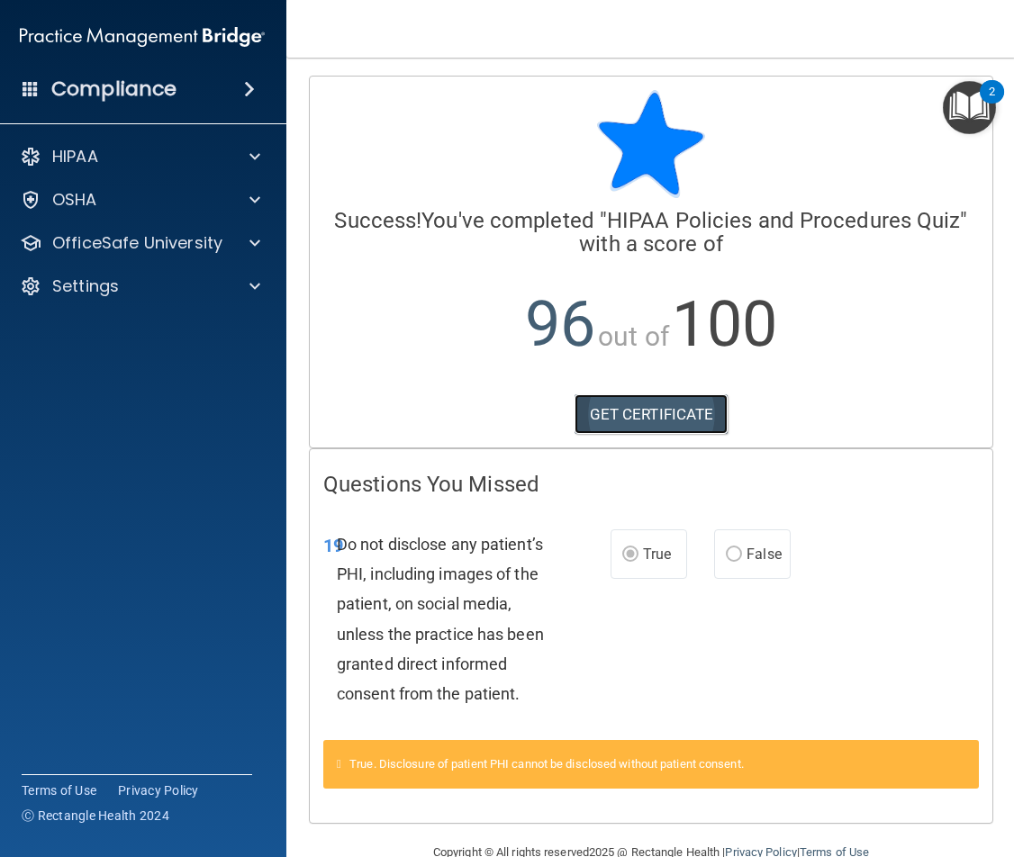
click at [664, 419] on link "GET CERTIFICATE" at bounding box center [652, 414] width 154 height 40
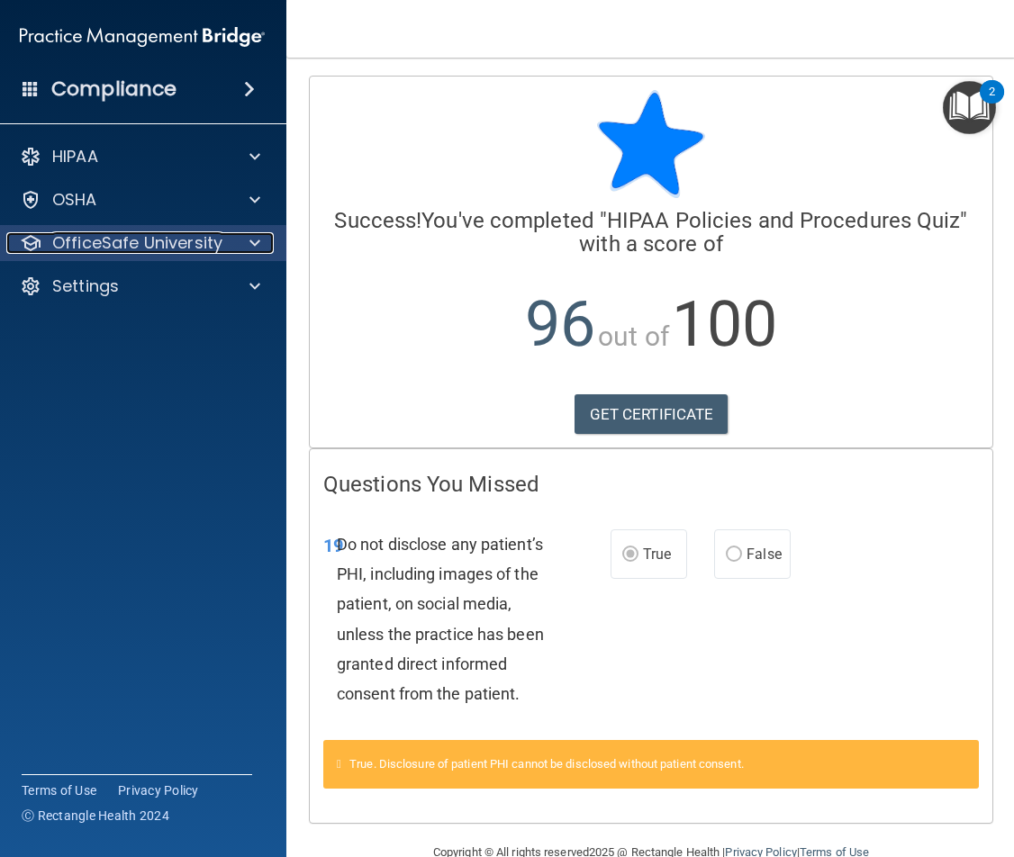
click at [265, 249] on div at bounding box center [252, 243] width 45 height 22
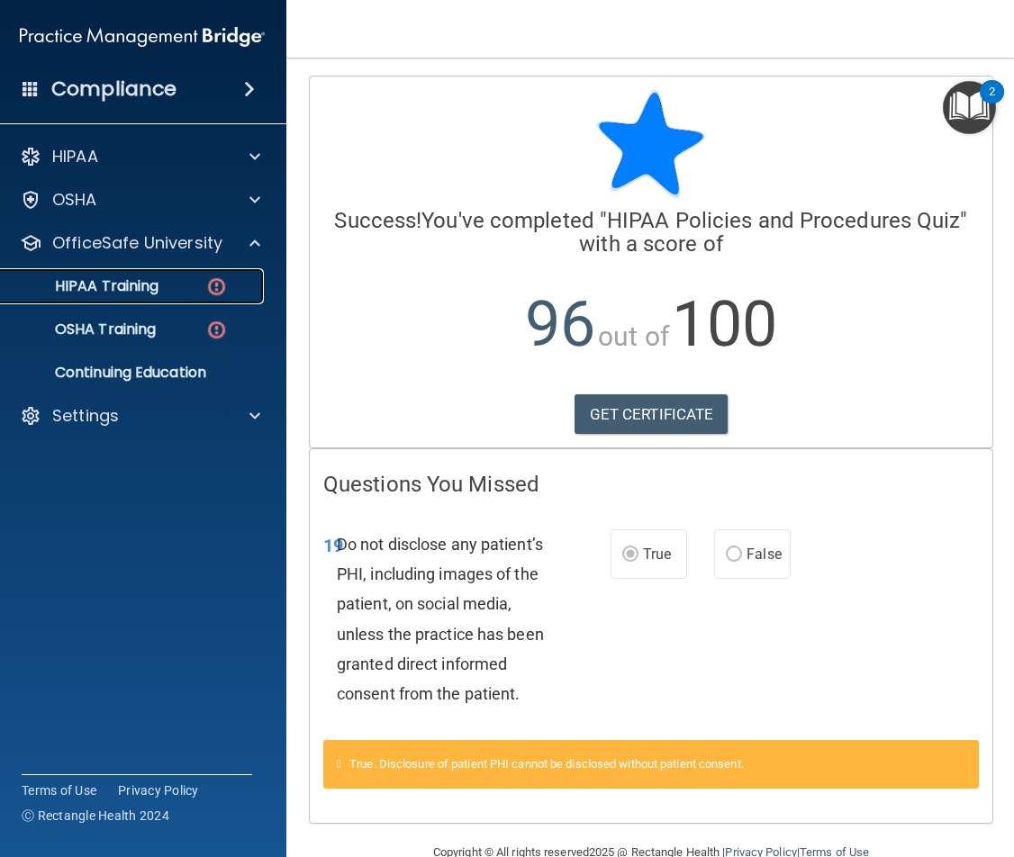
click at [140, 290] on p "HIPAA Training" at bounding box center [84, 286] width 149 height 18
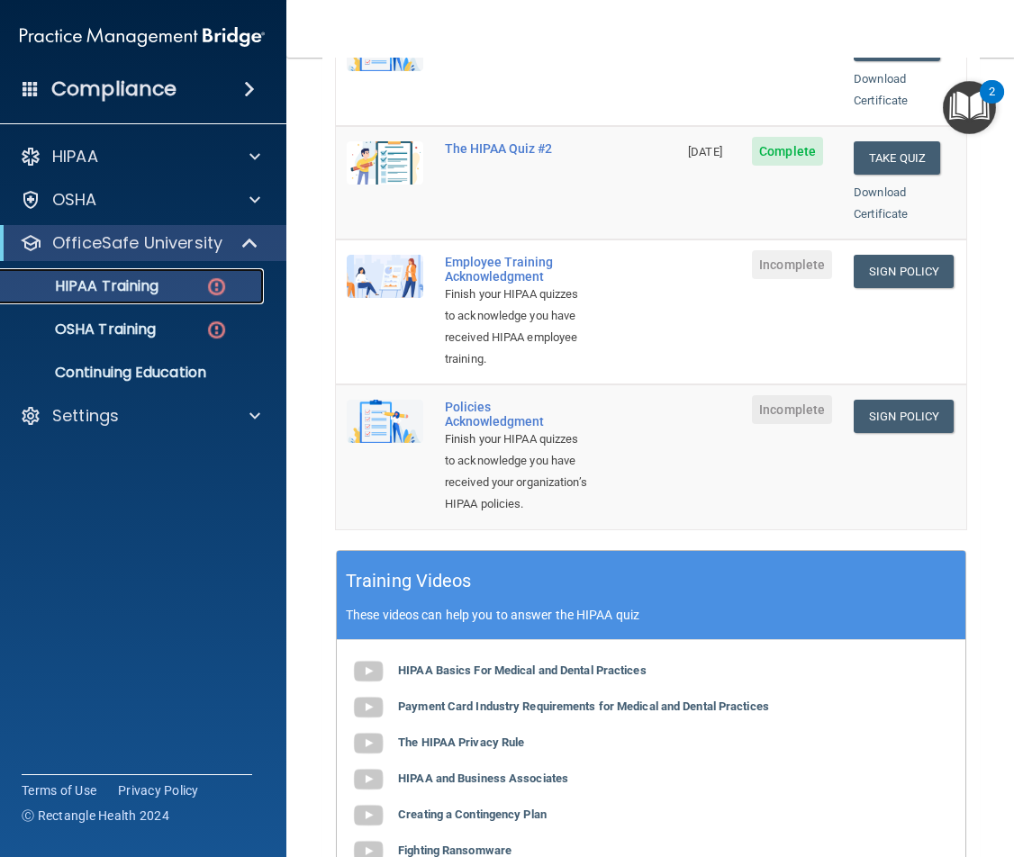
scroll to position [270, 0]
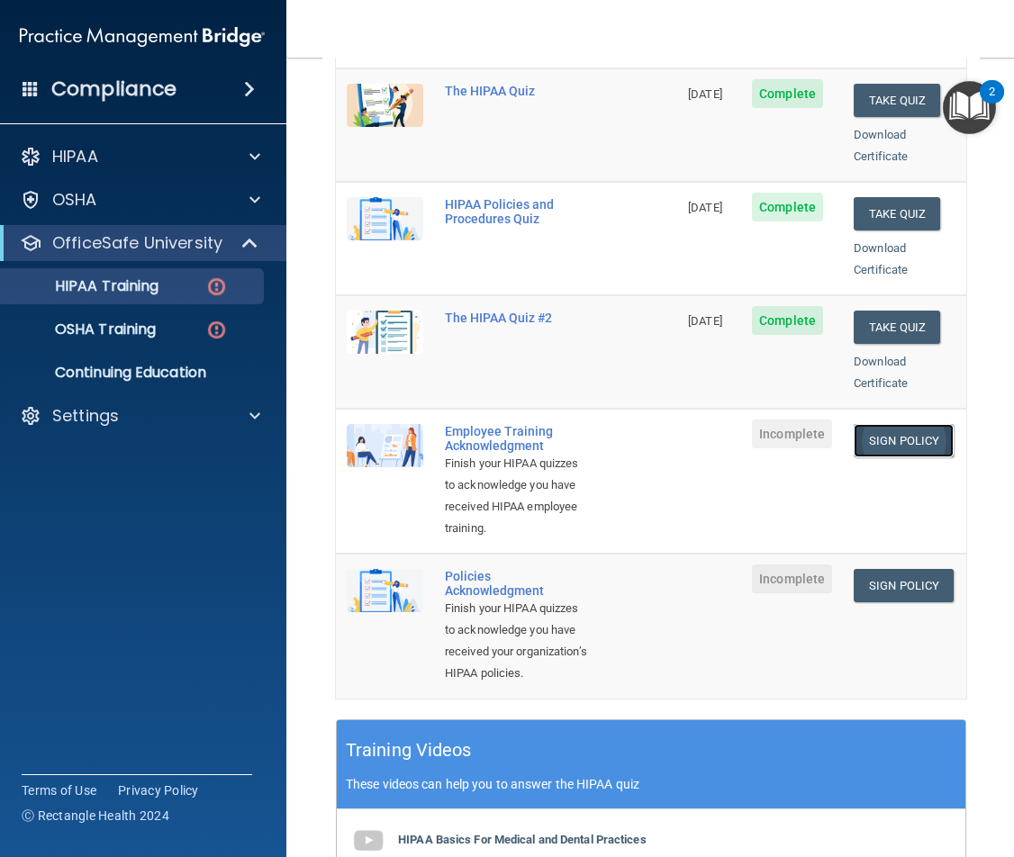
click at [877, 424] on link "Sign Policy" at bounding box center [904, 440] width 100 height 33
click at [860, 579] on link "Sign Policy" at bounding box center [904, 585] width 100 height 33
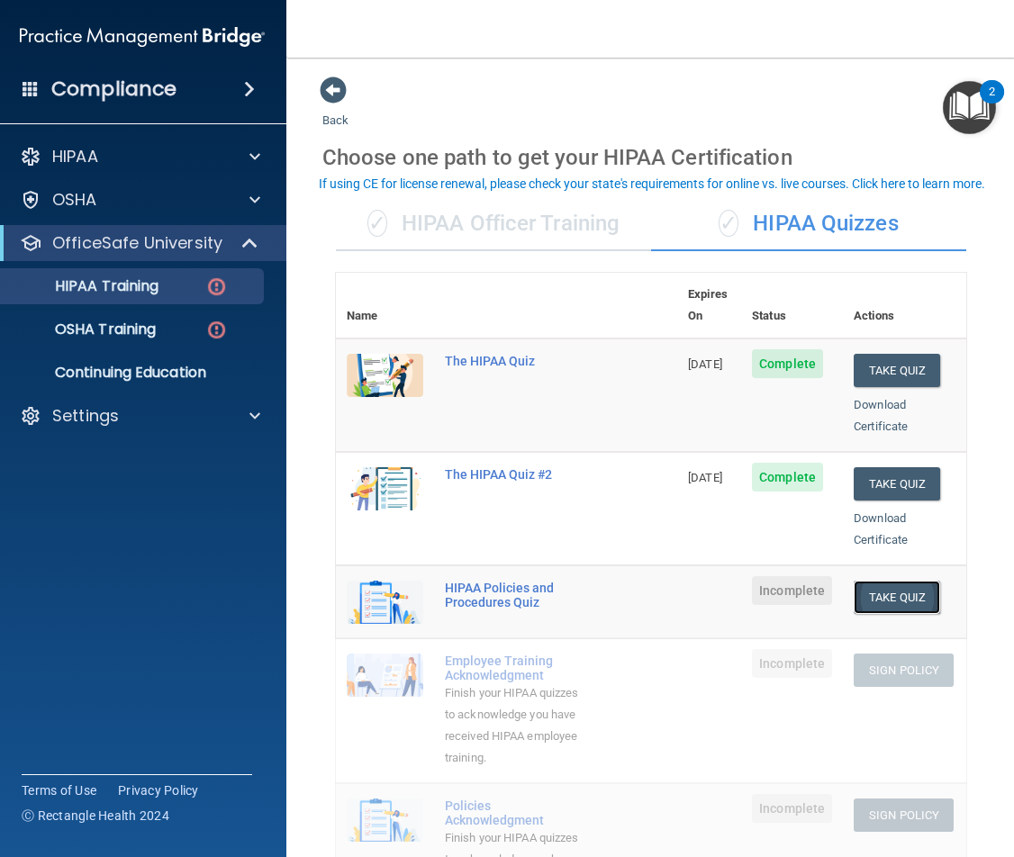
click at [903, 581] on button "Take Quiz" at bounding box center [897, 597] width 86 height 33
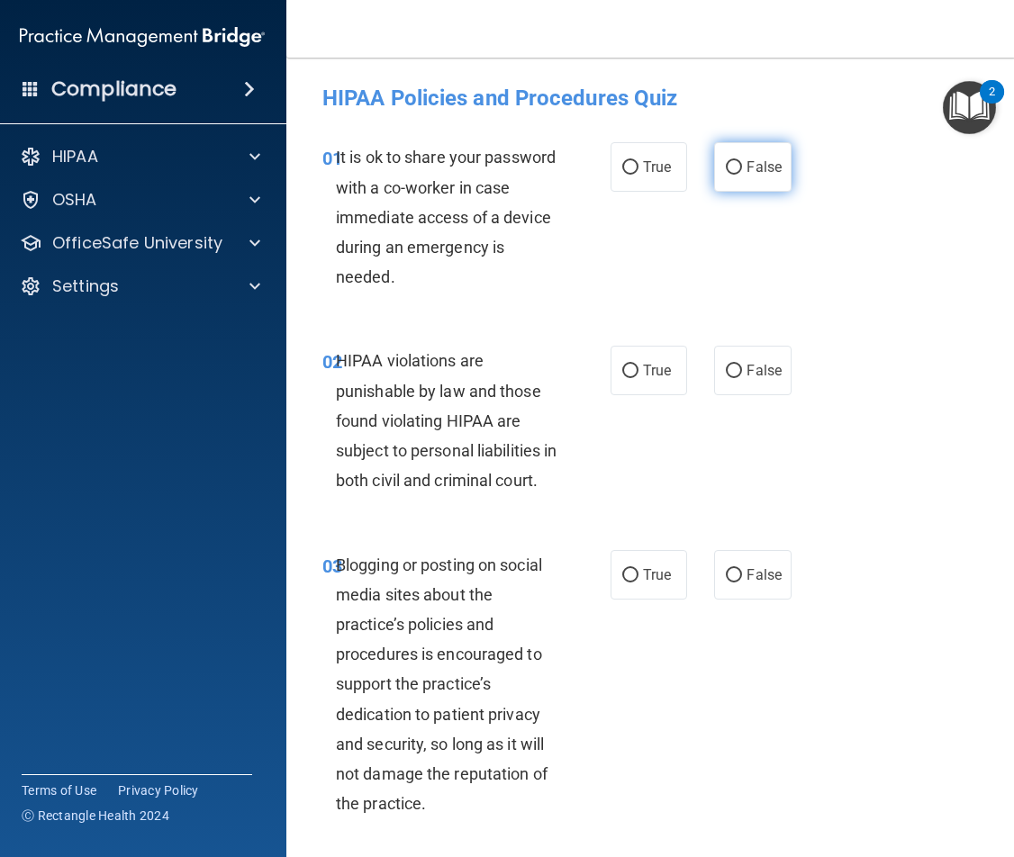
click at [772, 159] on span "False" at bounding box center [764, 167] width 35 height 17
click at [742, 161] on input "False" at bounding box center [734, 168] width 16 height 14
radio input "true"
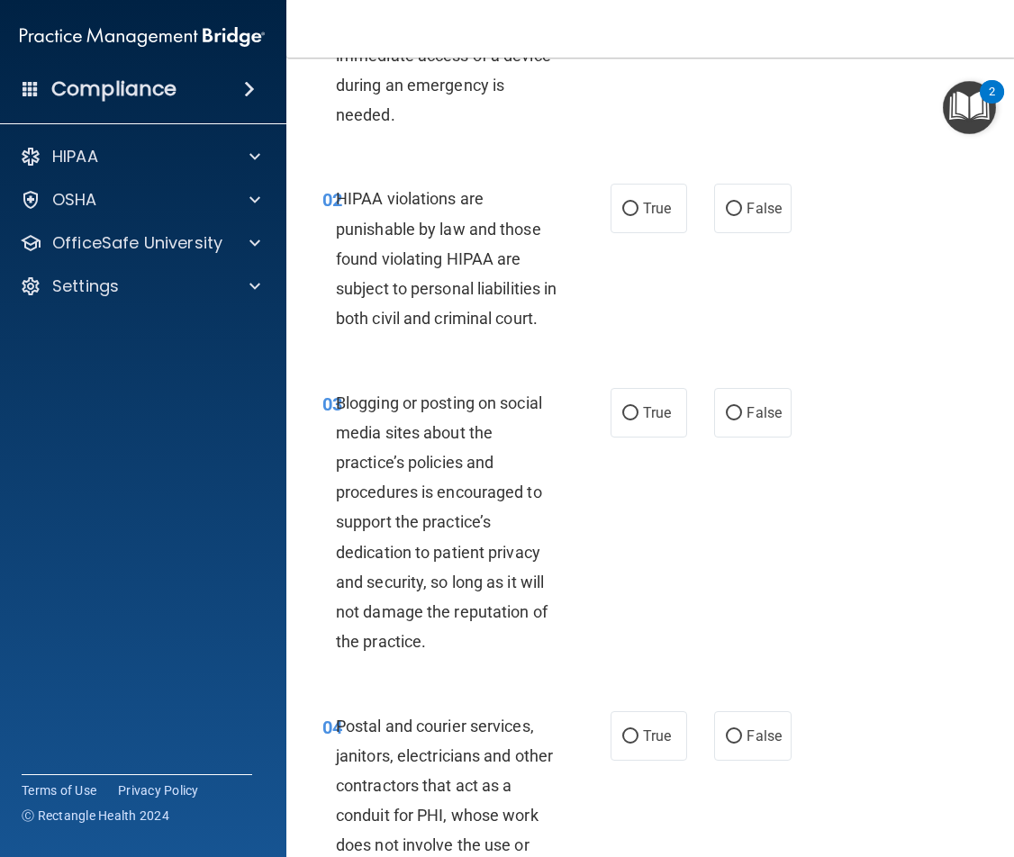
scroll to position [180, 0]
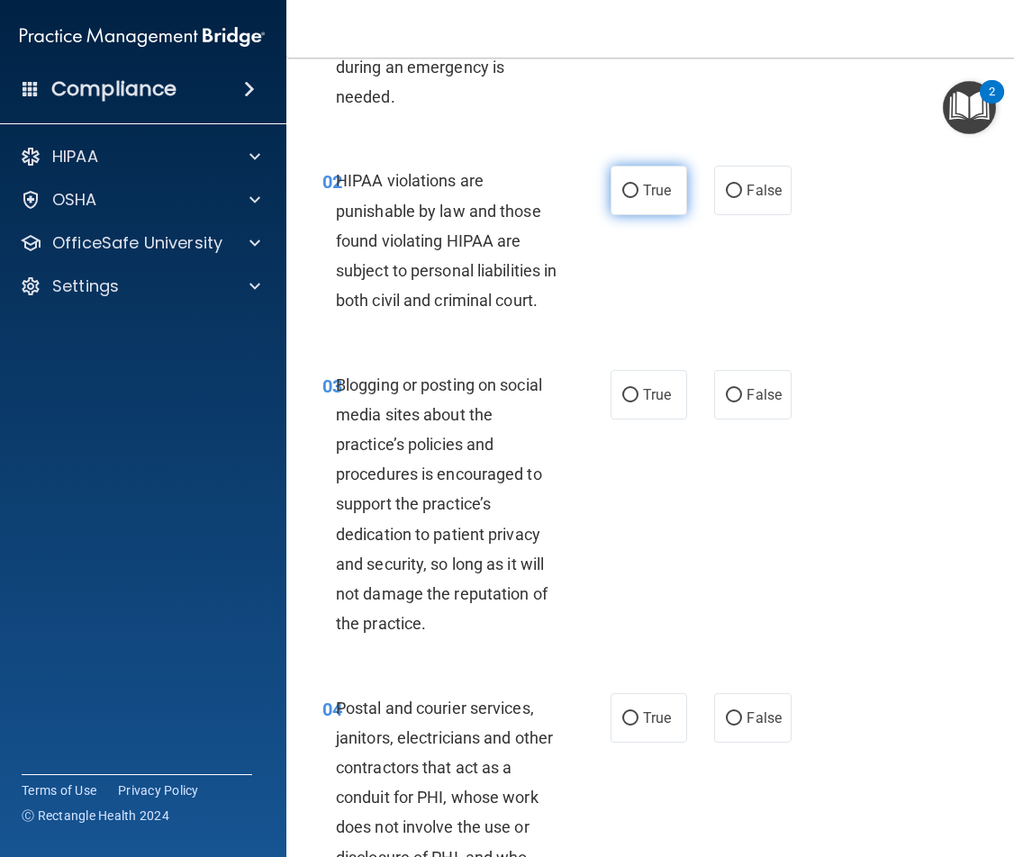
click at [663, 189] on span "True" at bounding box center [657, 190] width 28 height 17
click at [639, 189] on input "True" at bounding box center [630, 192] width 16 height 14
radio input "true"
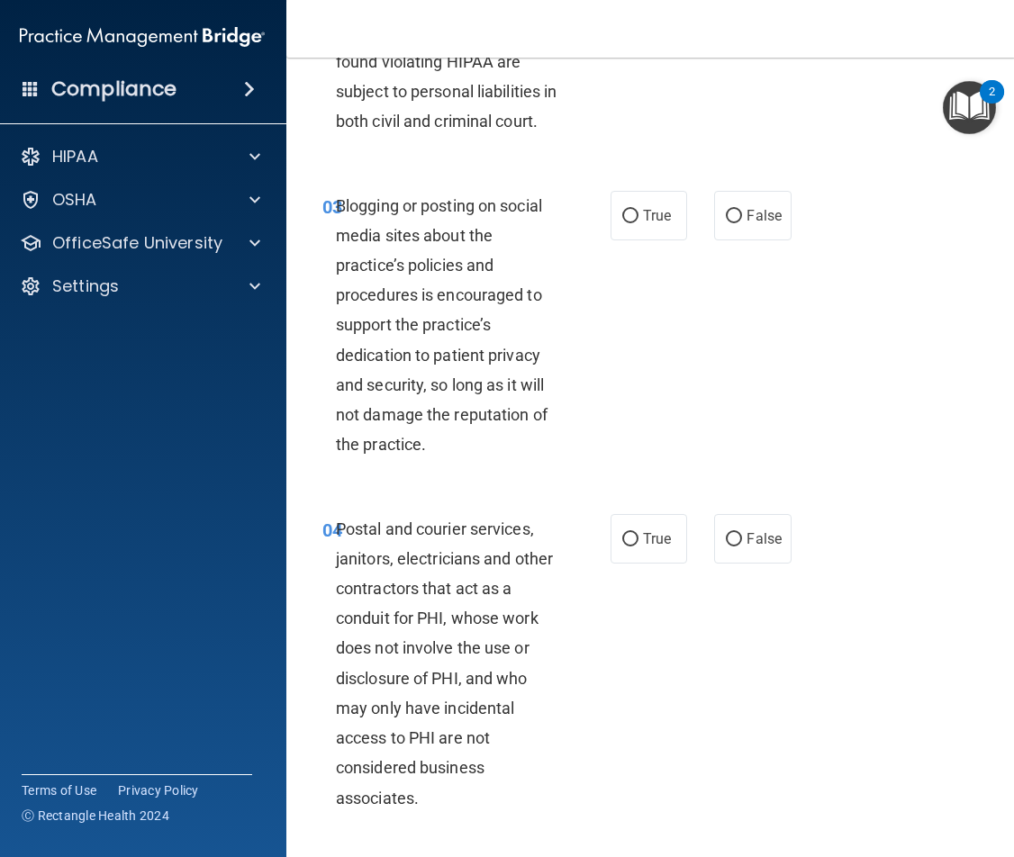
scroll to position [360, 0]
click at [749, 223] on span "False" at bounding box center [764, 214] width 35 height 17
click at [742, 222] on input "False" at bounding box center [734, 216] width 16 height 14
radio input "true"
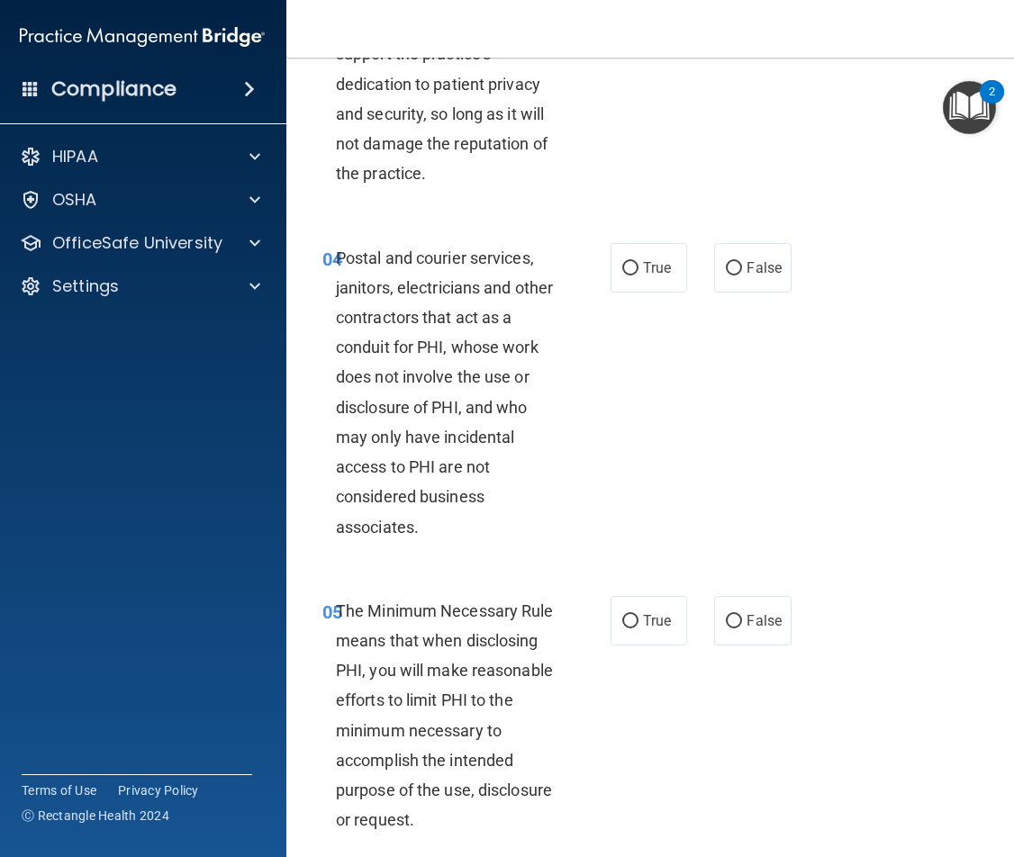
scroll to position [720, 0]
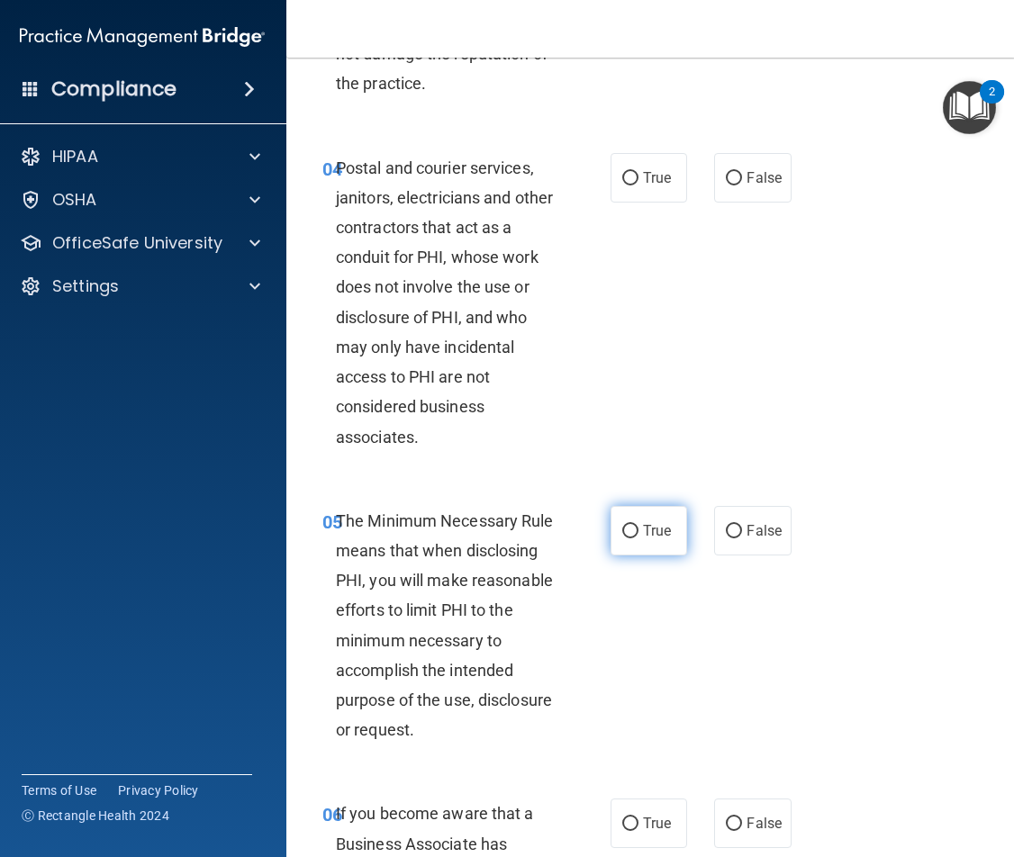
click at [666, 556] on label "True" at bounding box center [649, 531] width 77 height 50
click at [639, 539] on input "True" at bounding box center [630, 532] width 16 height 14
radio input "true"
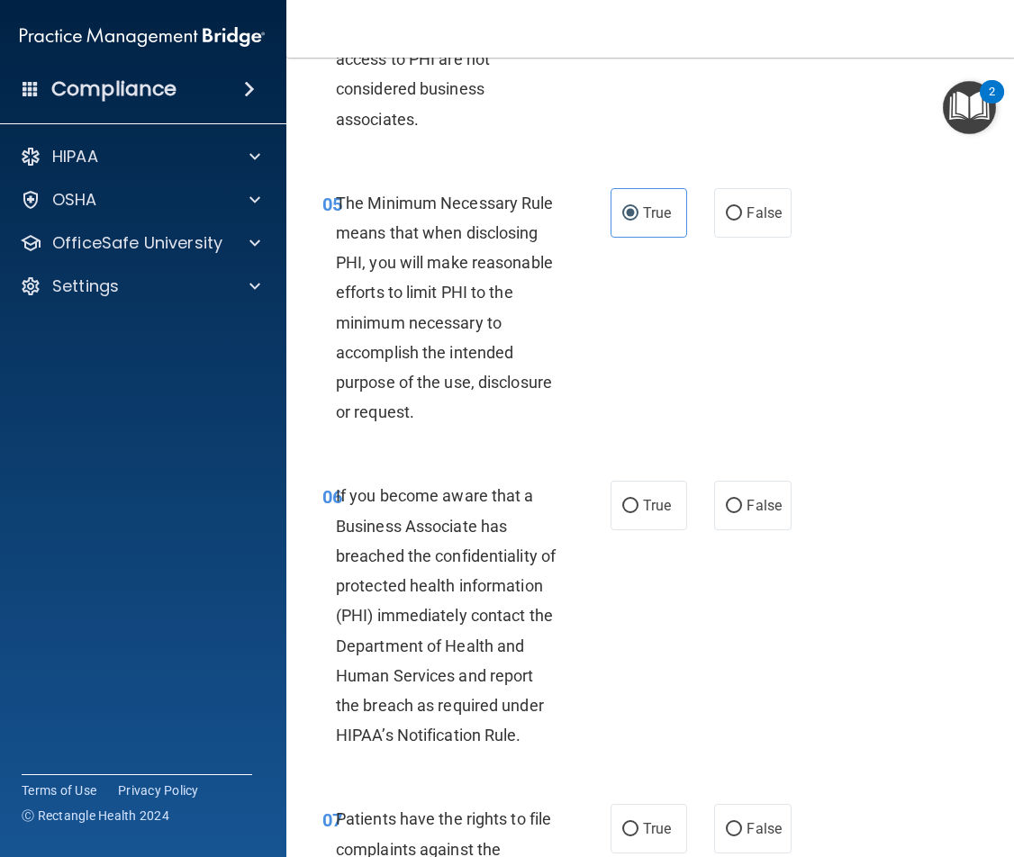
scroll to position [1171, 0]
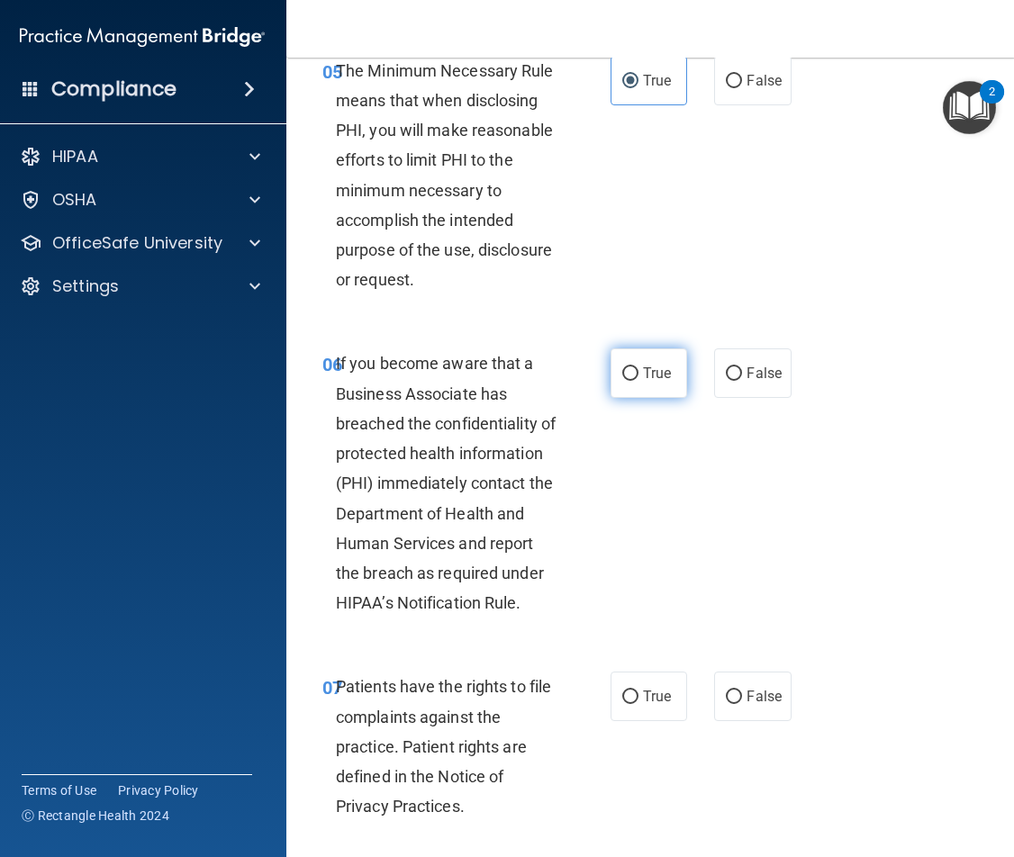
click at [635, 385] on label "True" at bounding box center [649, 374] width 77 height 50
click at [635, 381] on input "True" at bounding box center [630, 374] width 16 height 14
radio input "true"
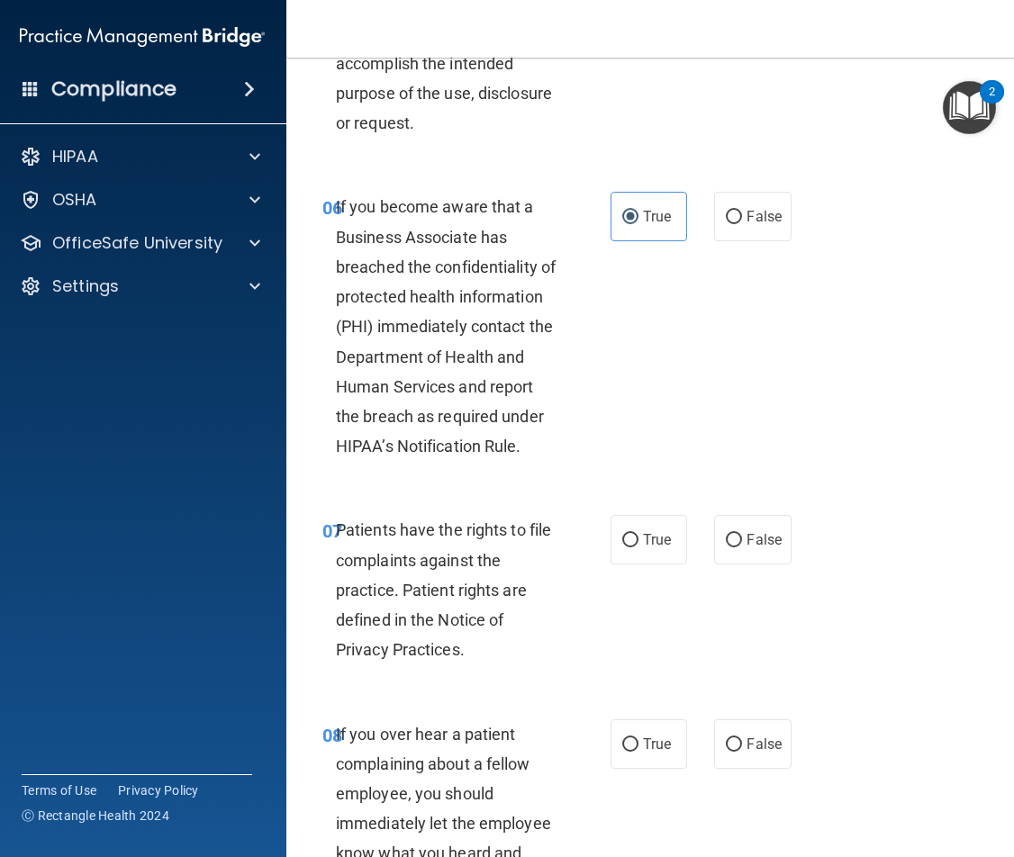
scroll to position [1531, 0]
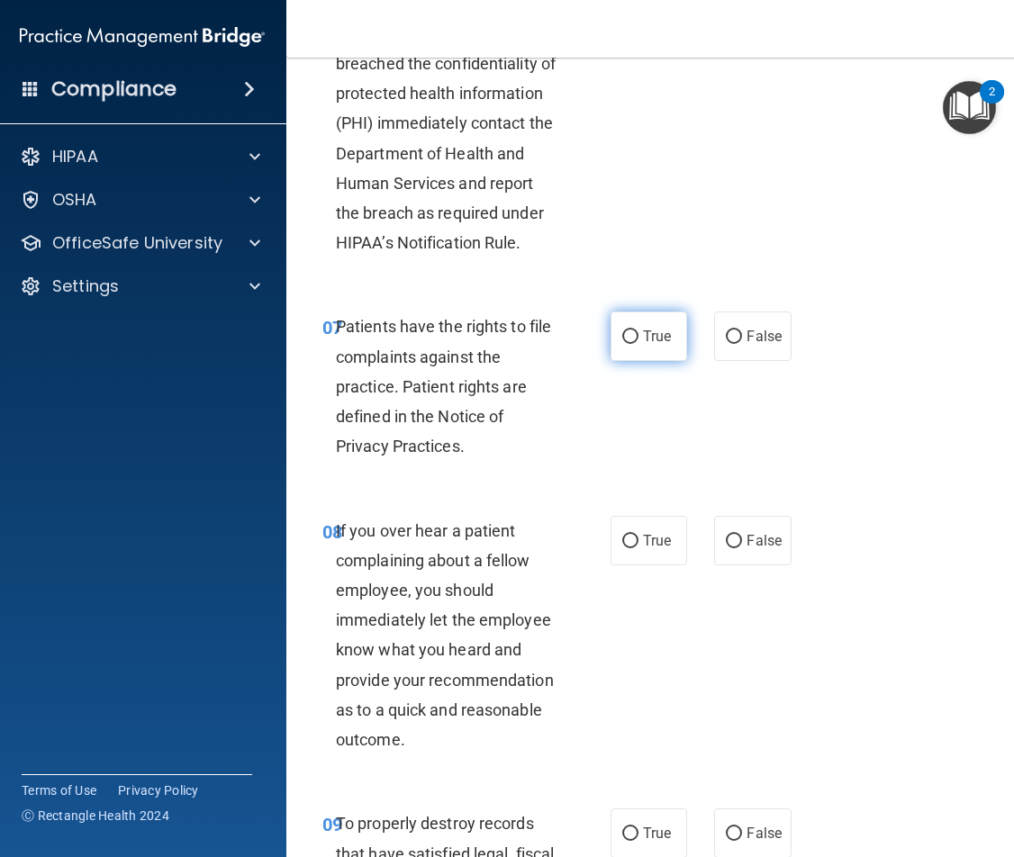
click at [643, 345] on span "True" at bounding box center [657, 336] width 28 height 17
click at [639, 344] on input "True" at bounding box center [630, 338] width 16 height 14
radio input "true"
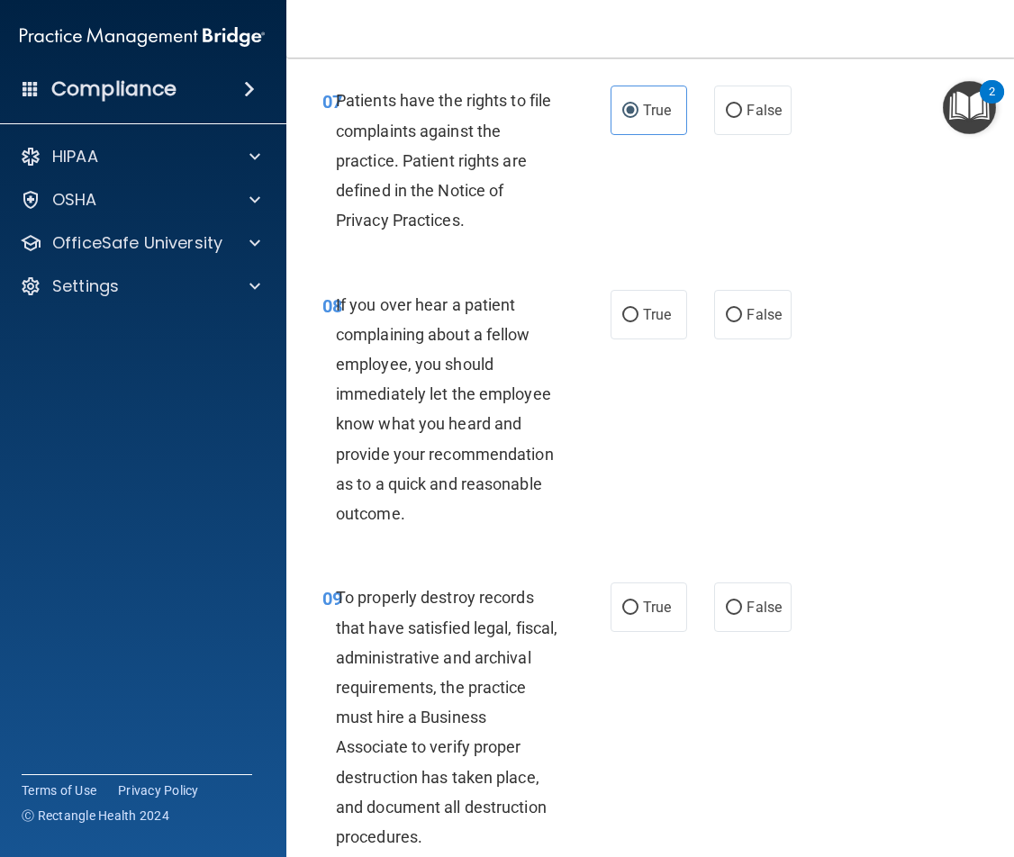
scroll to position [1801, 0]
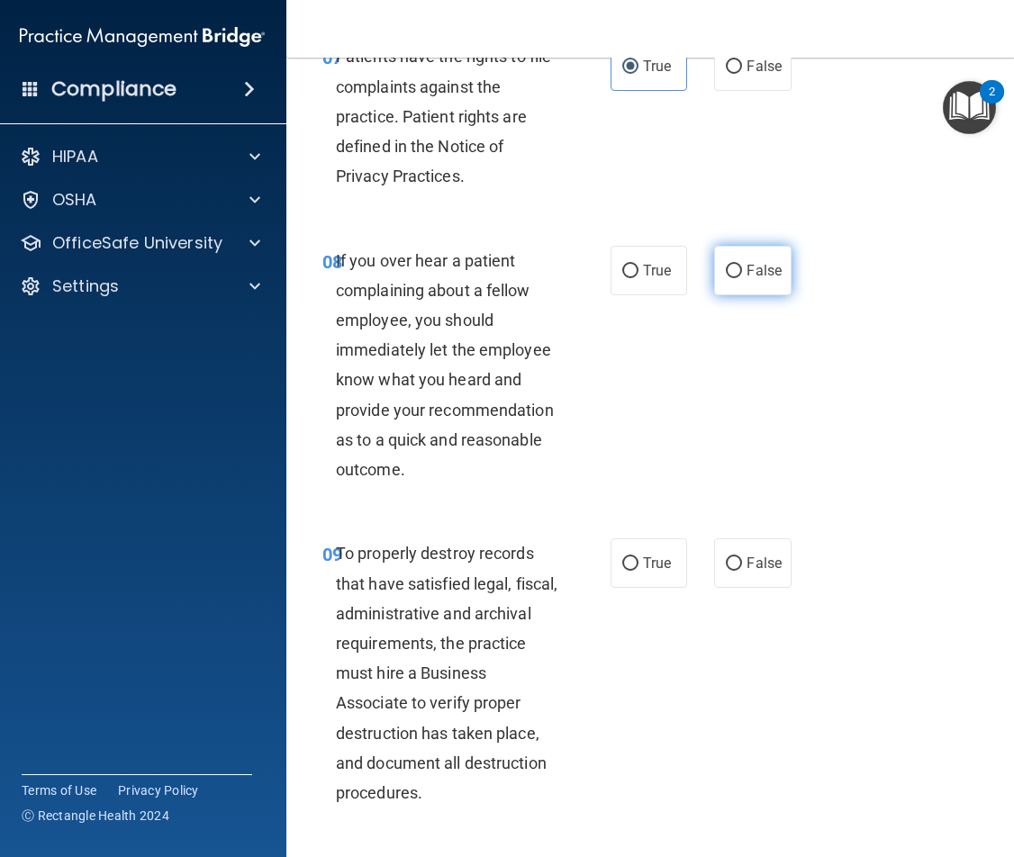
click at [757, 279] on span "False" at bounding box center [764, 270] width 35 height 17
click at [742, 278] on input "False" at bounding box center [734, 272] width 16 height 14
radio input "true"
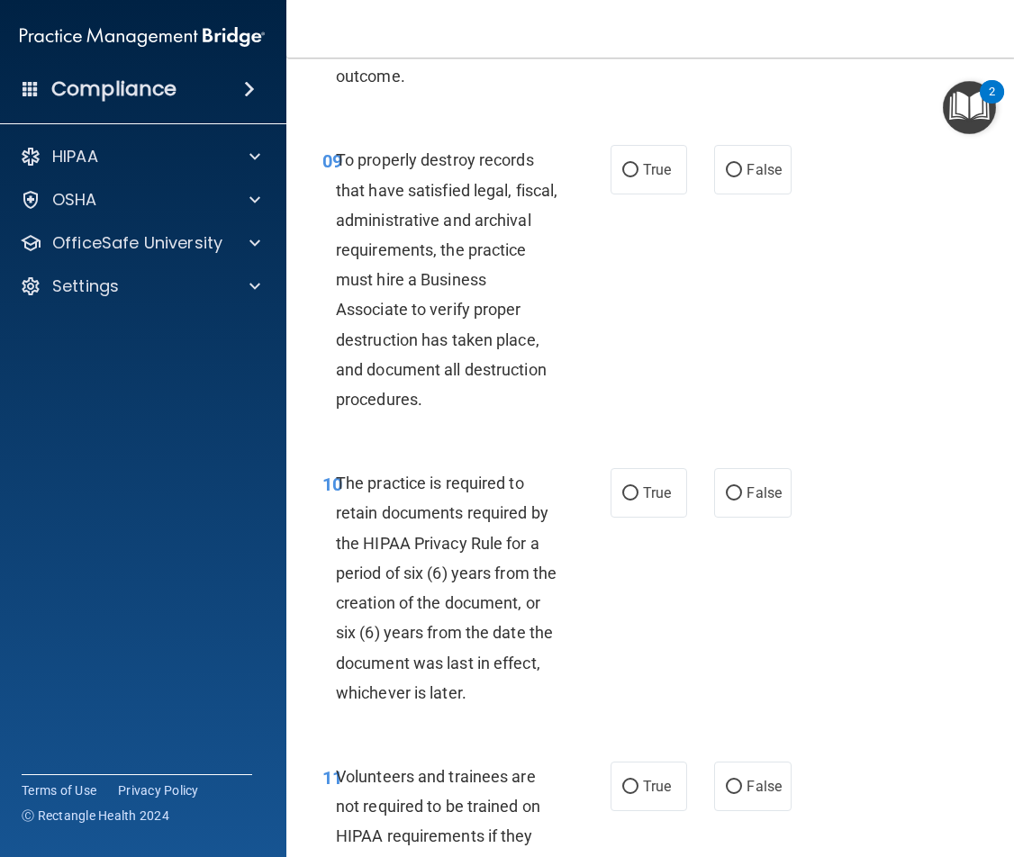
scroll to position [2252, 0]
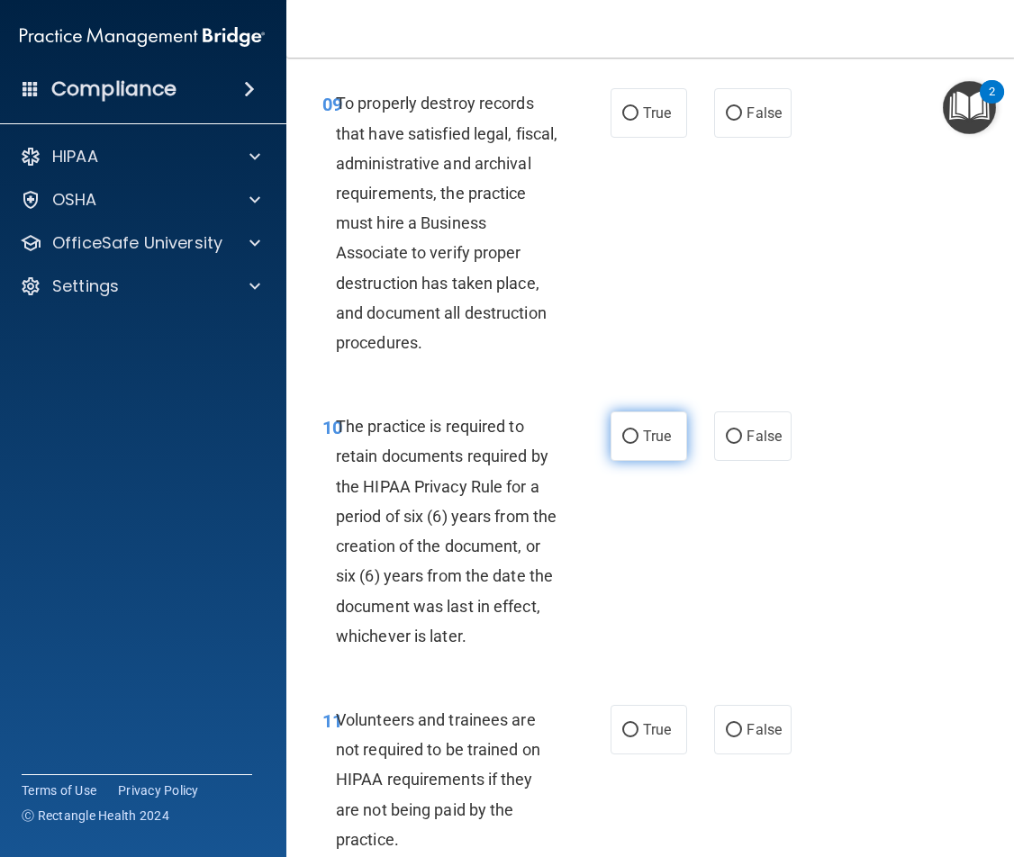
click at [647, 461] on label "True" at bounding box center [649, 437] width 77 height 50
click at [639, 444] on input "True" at bounding box center [630, 437] width 16 height 14
radio input "true"
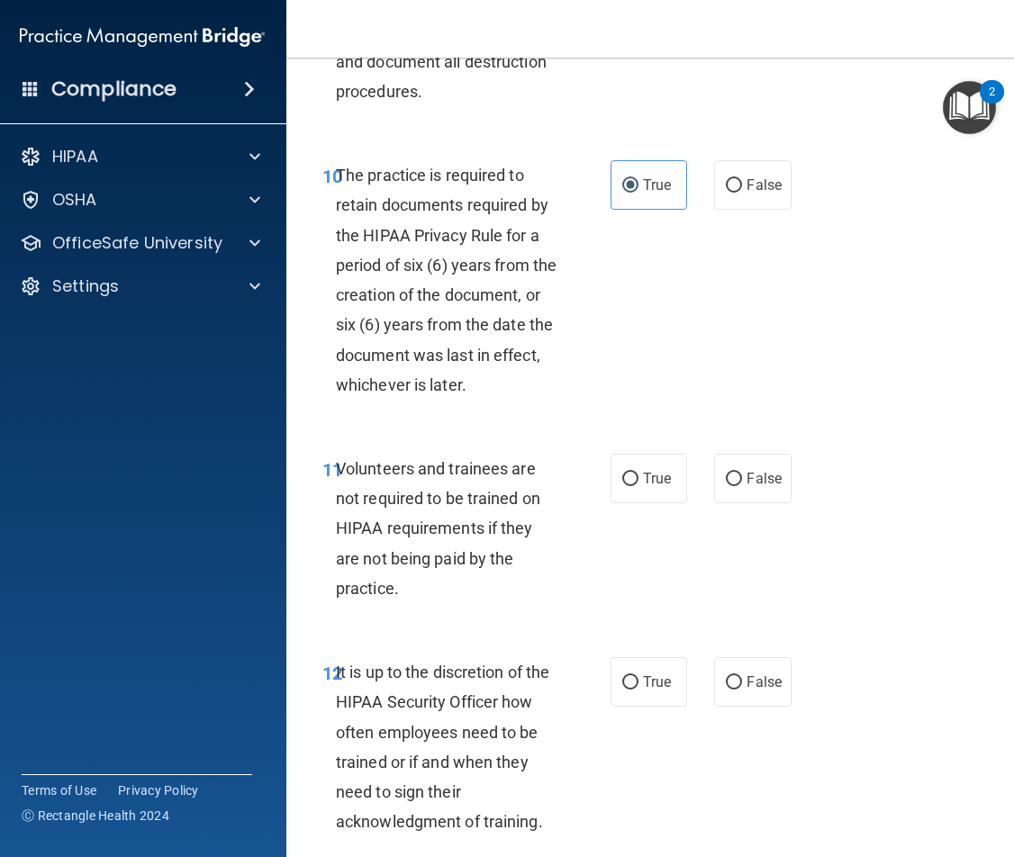
scroll to position [2612, 0]
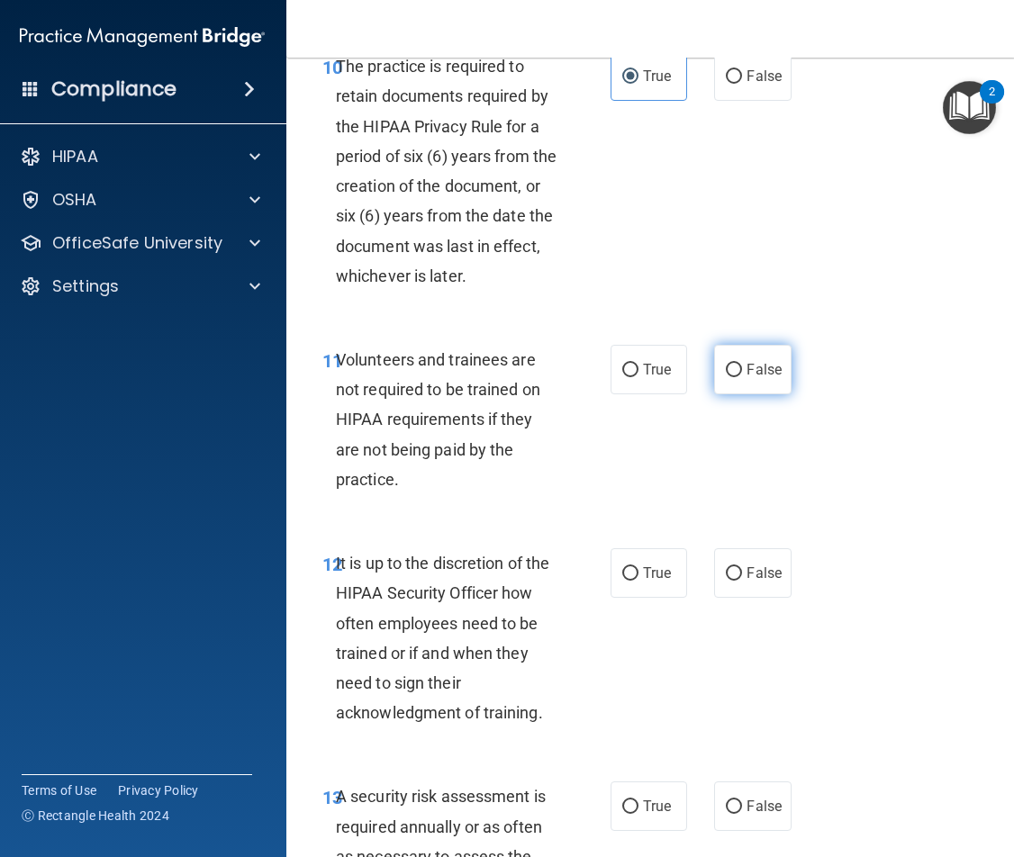
click at [747, 378] on span "False" at bounding box center [764, 369] width 35 height 17
click at [742, 377] on input "False" at bounding box center [734, 371] width 16 height 14
radio input "true"
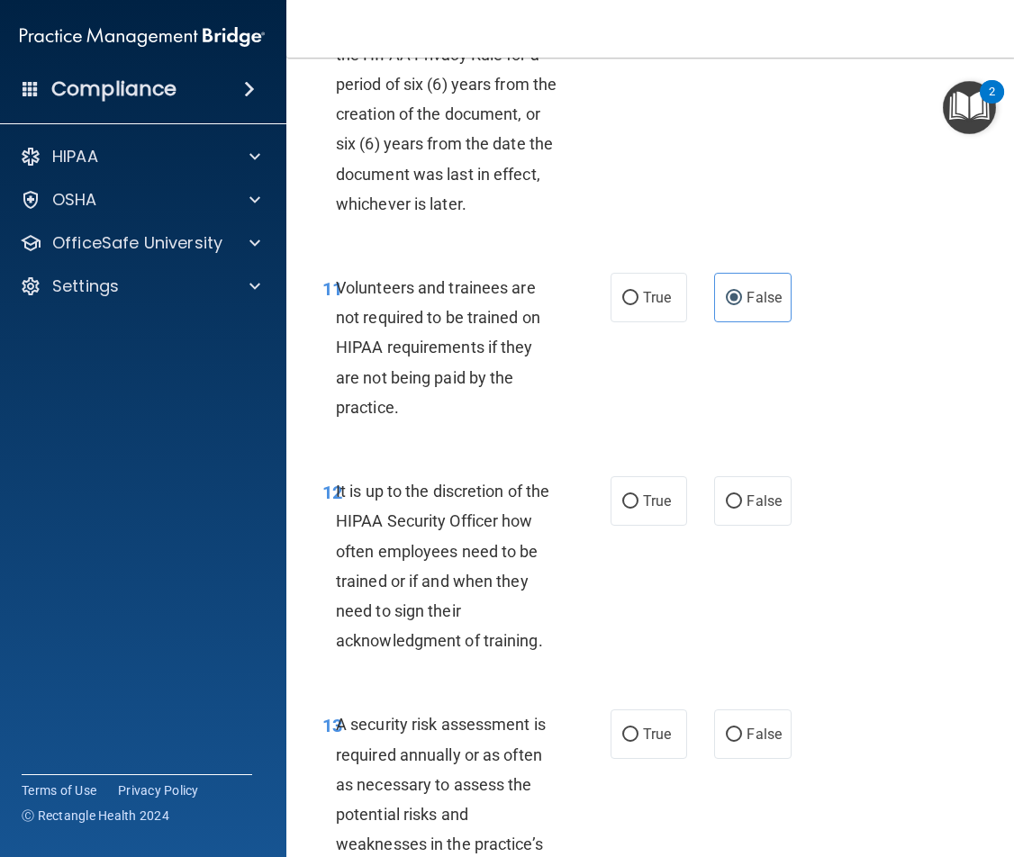
scroll to position [2792, 0]
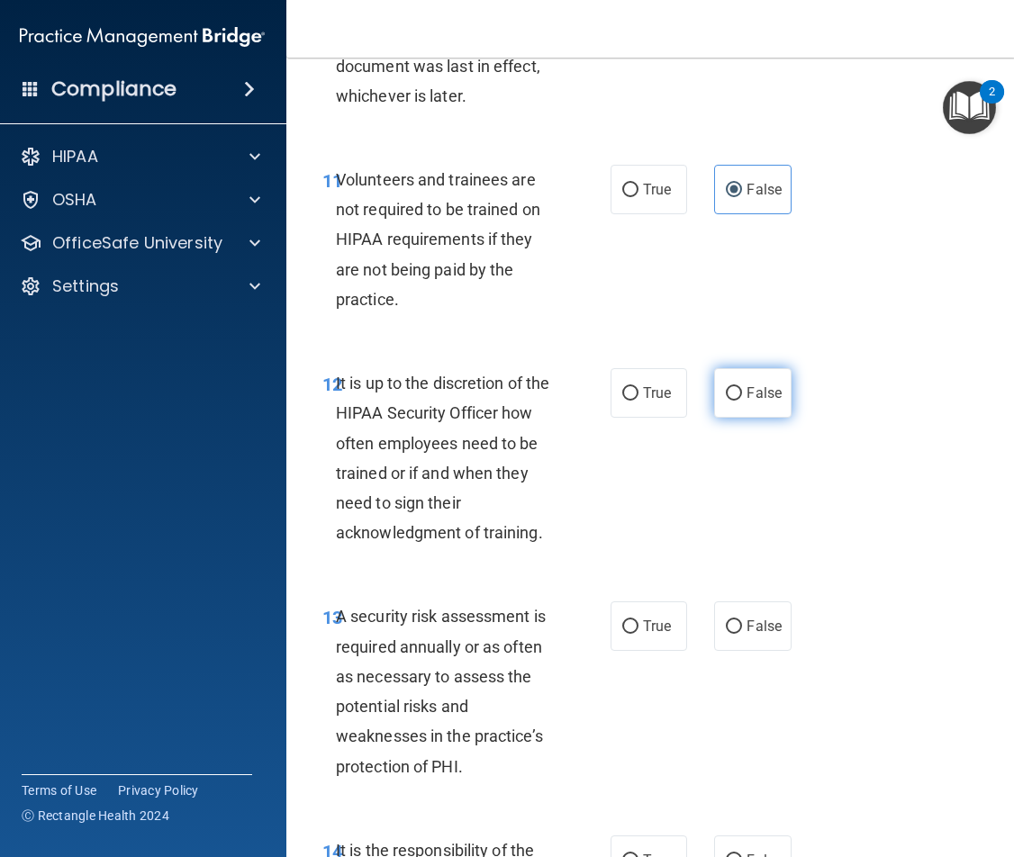
click at [770, 402] on span "False" at bounding box center [764, 393] width 35 height 17
click at [742, 401] on input "False" at bounding box center [734, 394] width 16 height 14
radio input "true"
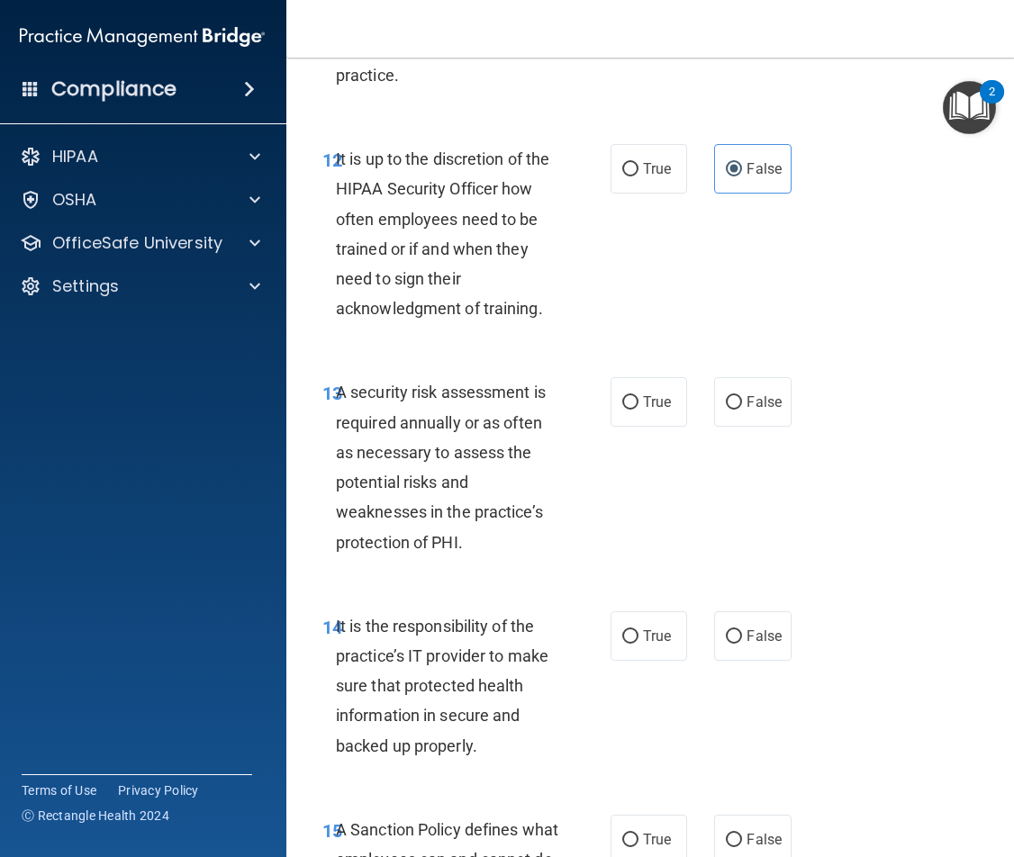
scroll to position [3152, 0]
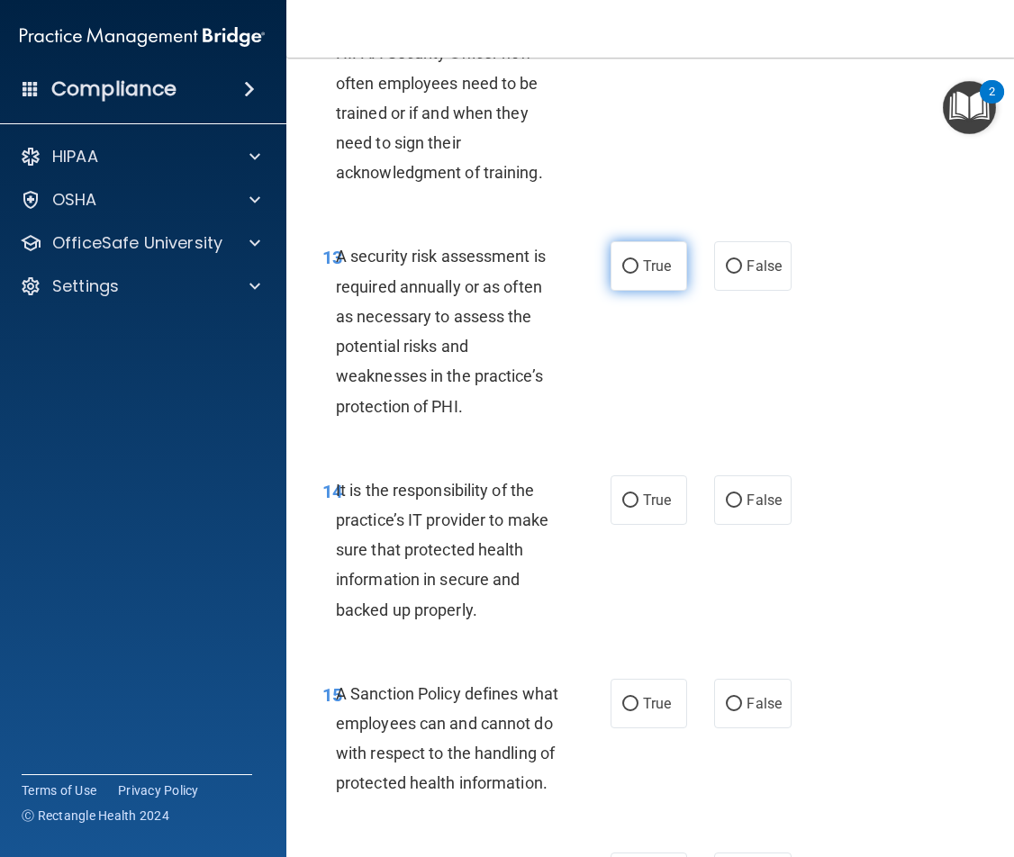
click at [655, 275] on span "True" at bounding box center [657, 266] width 28 height 17
click at [639, 274] on input "True" at bounding box center [630, 267] width 16 height 14
radio input "true"
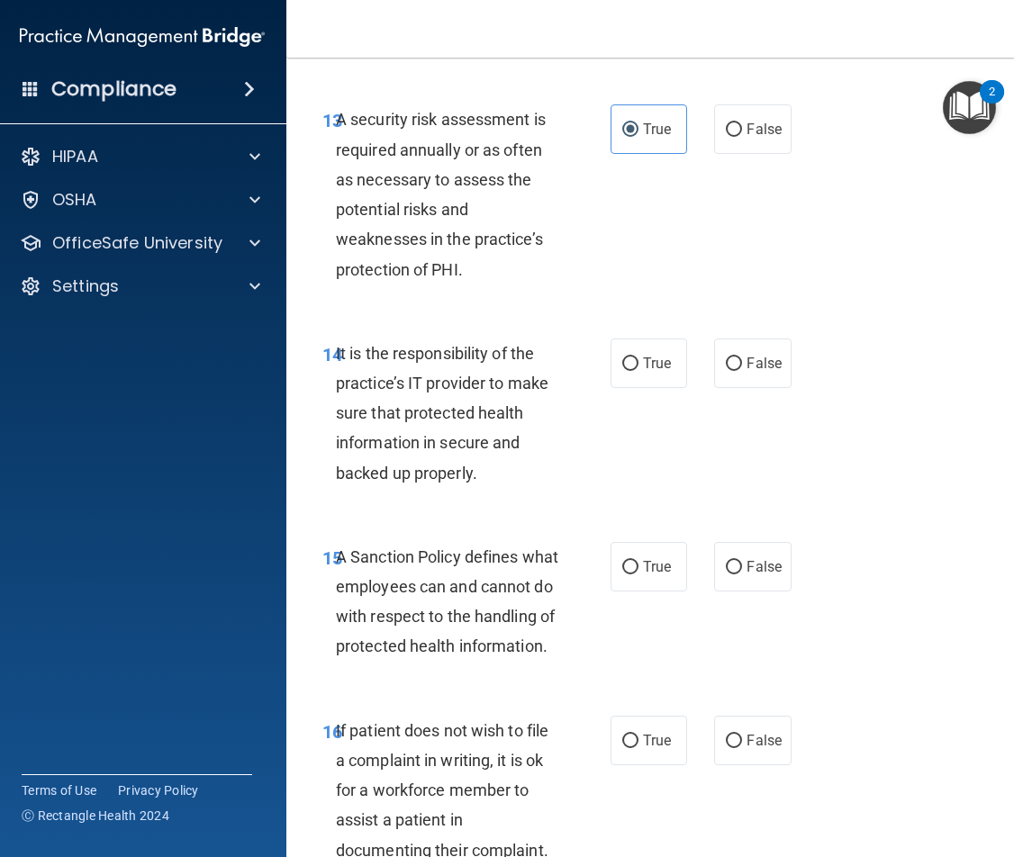
scroll to position [3332, 0]
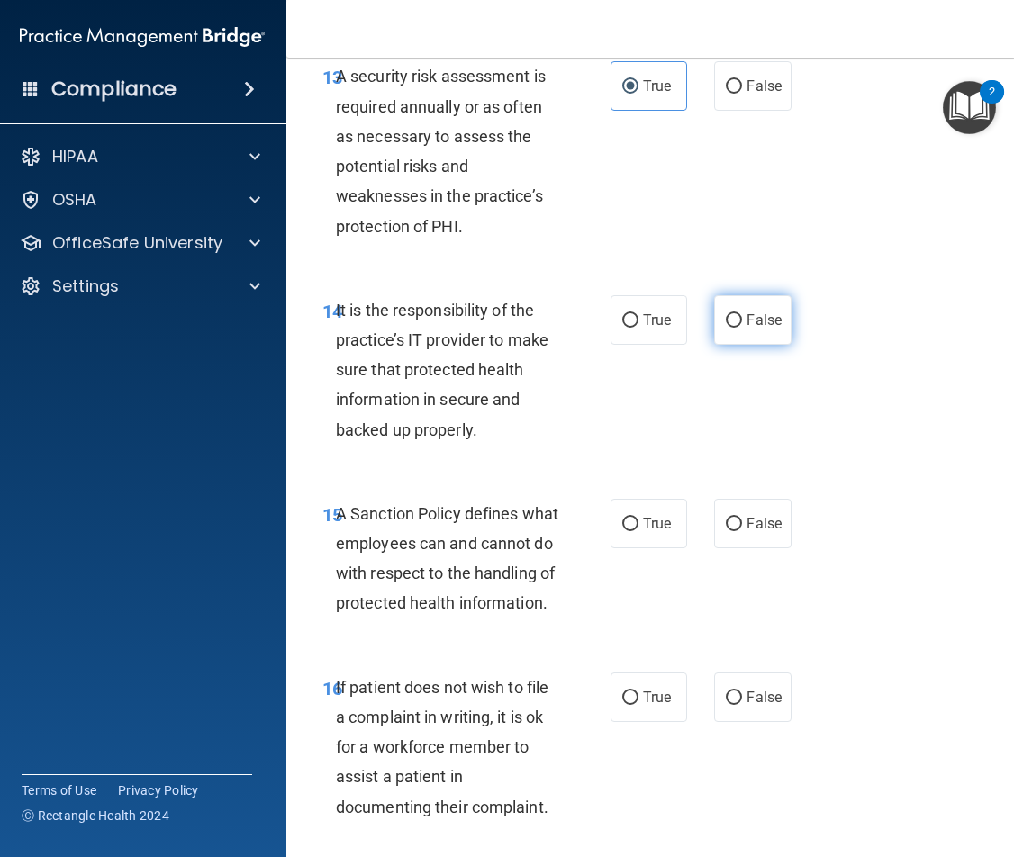
click at [752, 345] on label "False" at bounding box center [752, 320] width 77 height 50
click at [742, 328] on input "False" at bounding box center [734, 321] width 16 height 14
radio input "true"
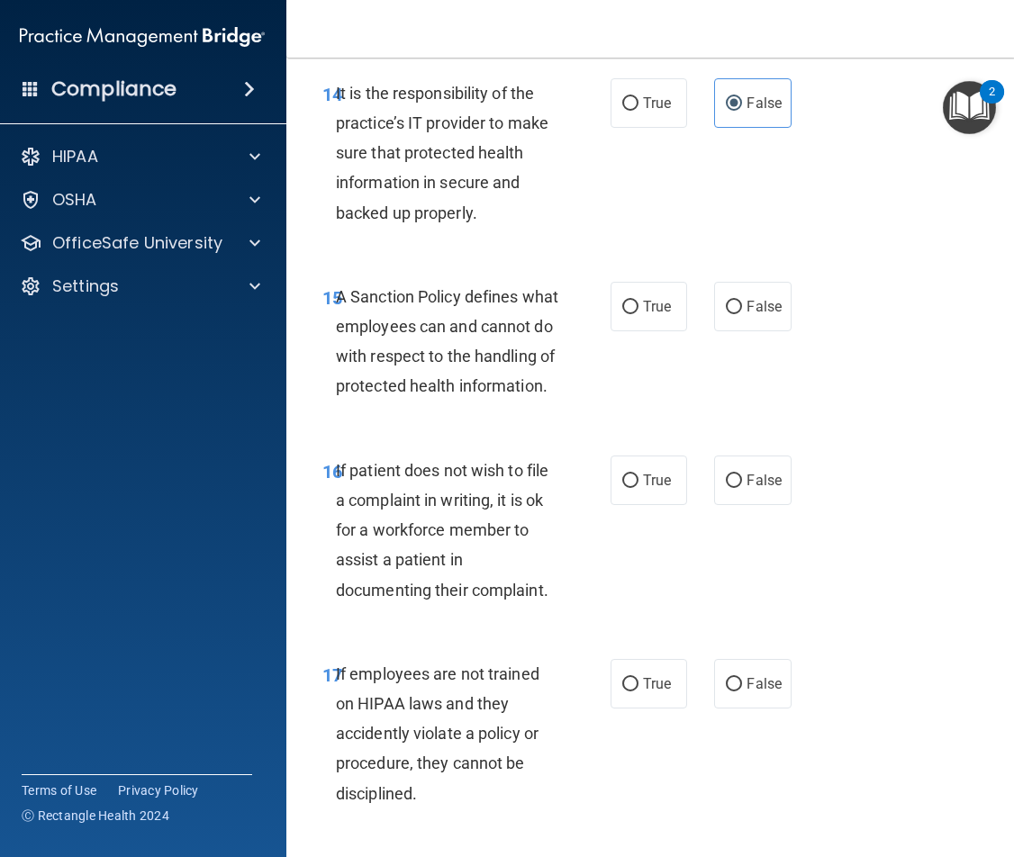
scroll to position [3602, 0]
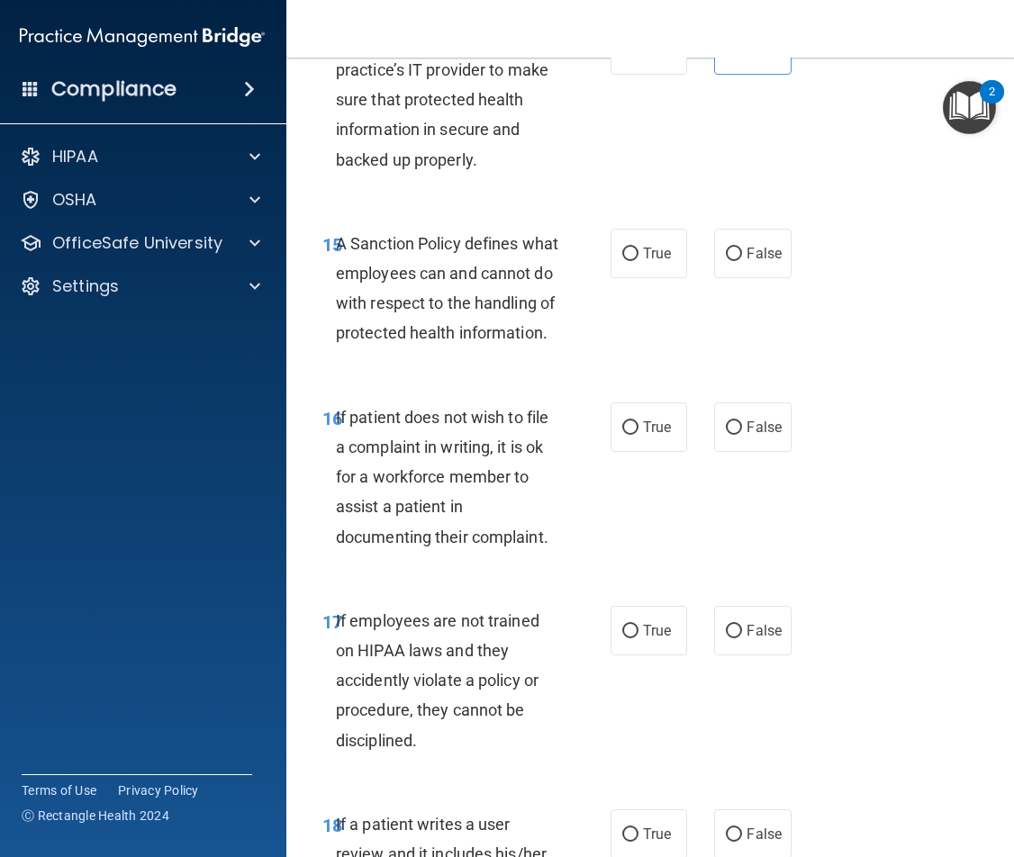
click at [839, 380] on div "15 A Sanction Policy defines what employees can and cannot do with respect to t…" at bounding box center [651, 293] width 684 height 174
click at [757, 452] on label "False" at bounding box center [752, 428] width 77 height 50
click at [742, 435] on input "False" at bounding box center [734, 428] width 16 height 14
radio input "true"
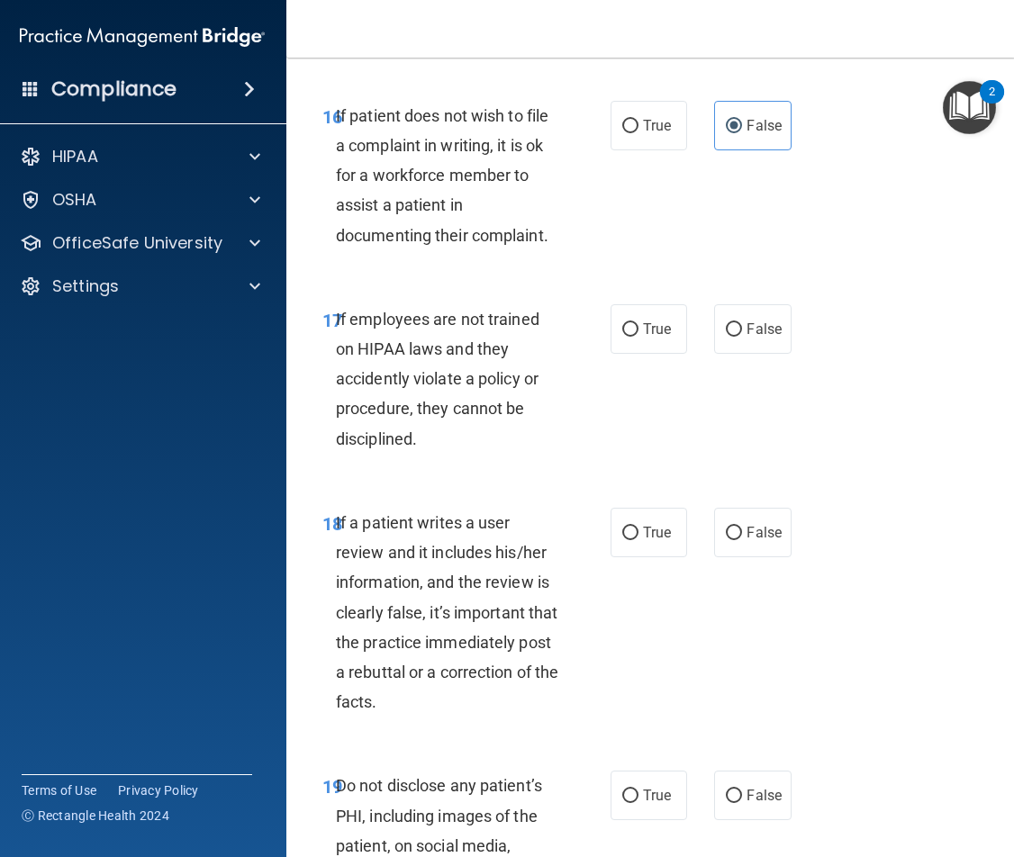
scroll to position [3963, 0]
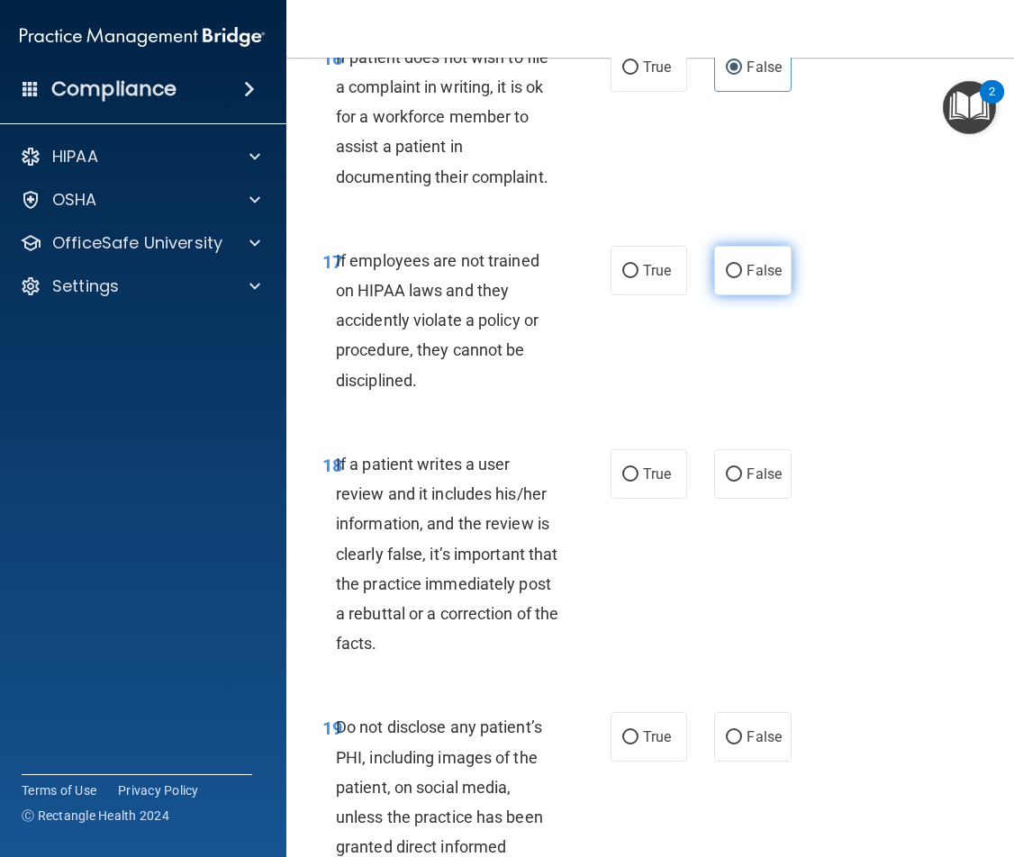
click at [747, 279] on span "False" at bounding box center [764, 270] width 35 height 17
click at [742, 278] on input "False" at bounding box center [734, 272] width 16 height 14
radio input "true"
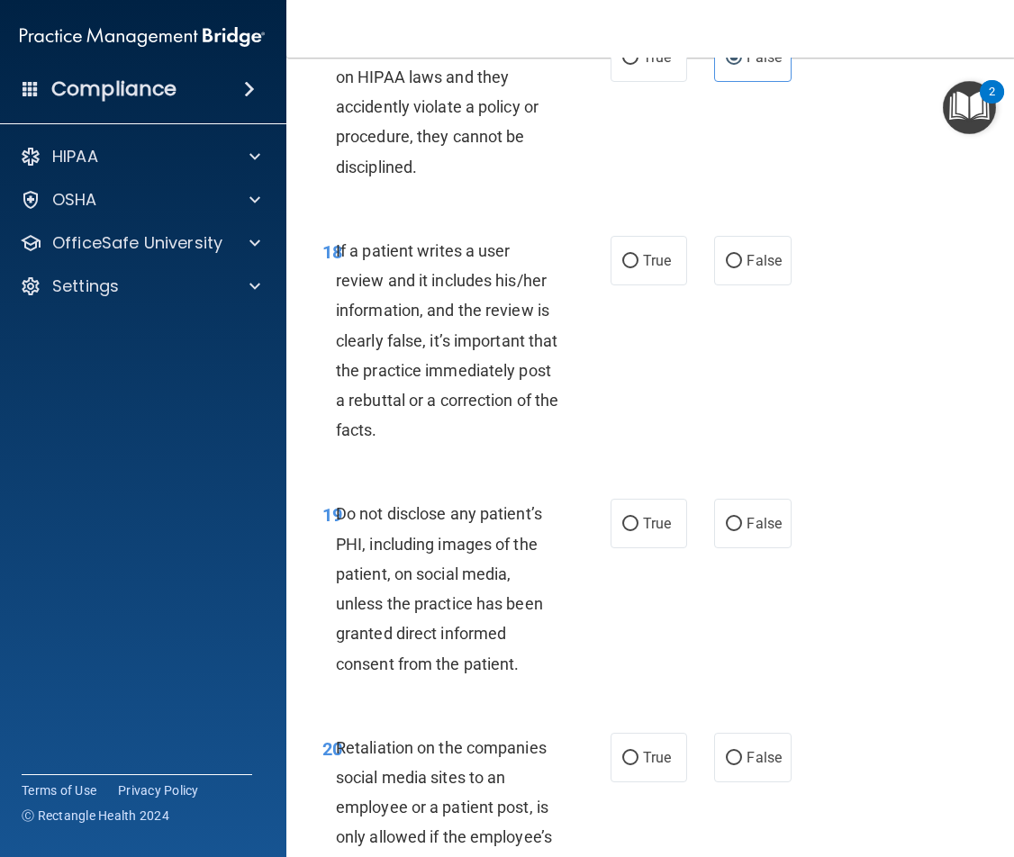
scroll to position [4233, 0]
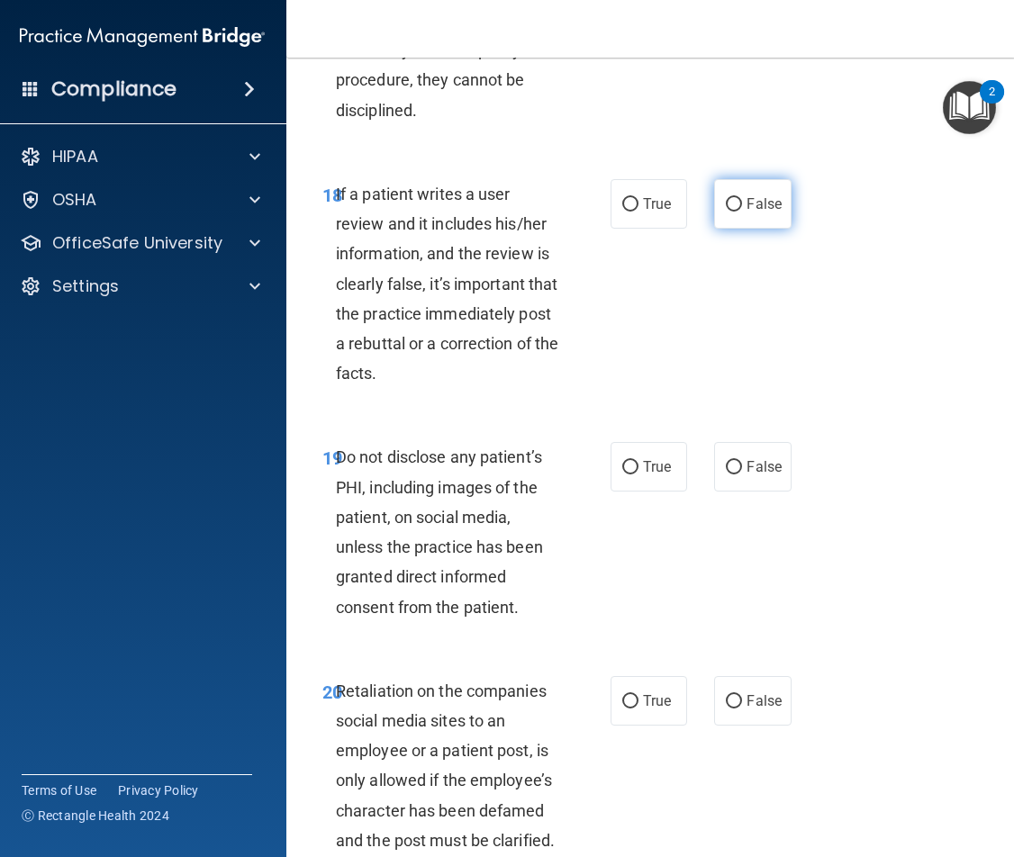
click at [734, 212] on input "False" at bounding box center [734, 205] width 16 height 14
radio input "true"
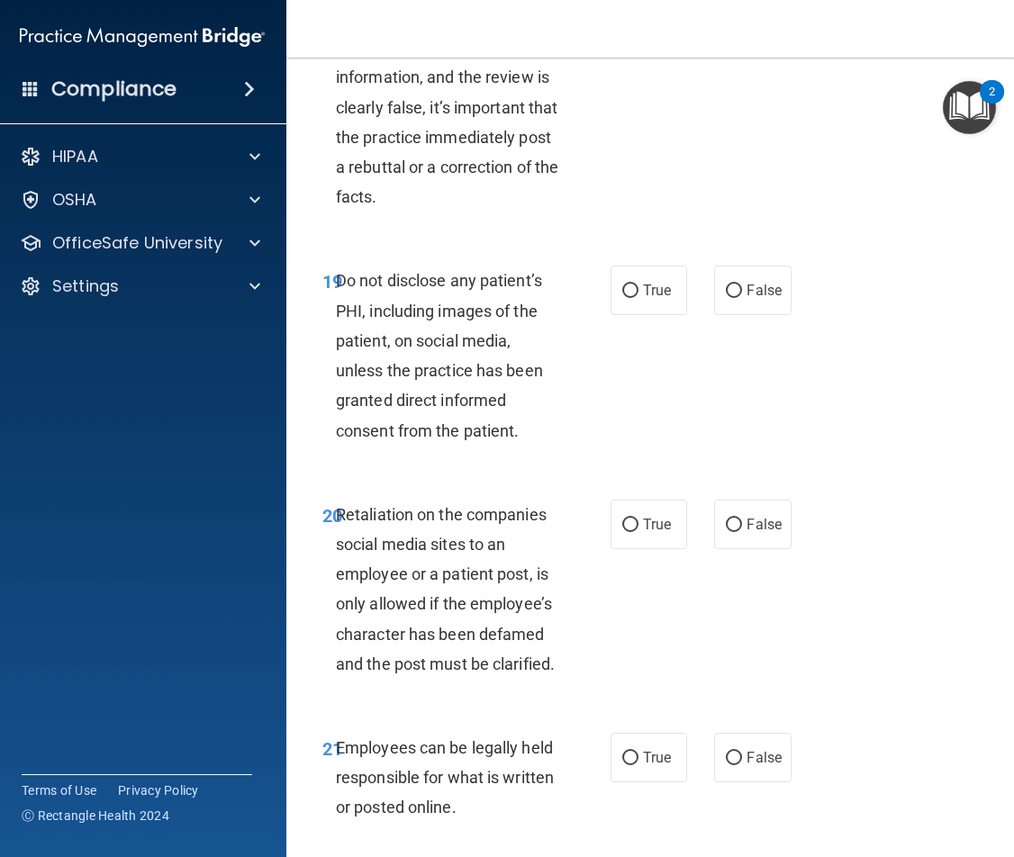
scroll to position [4413, 0]
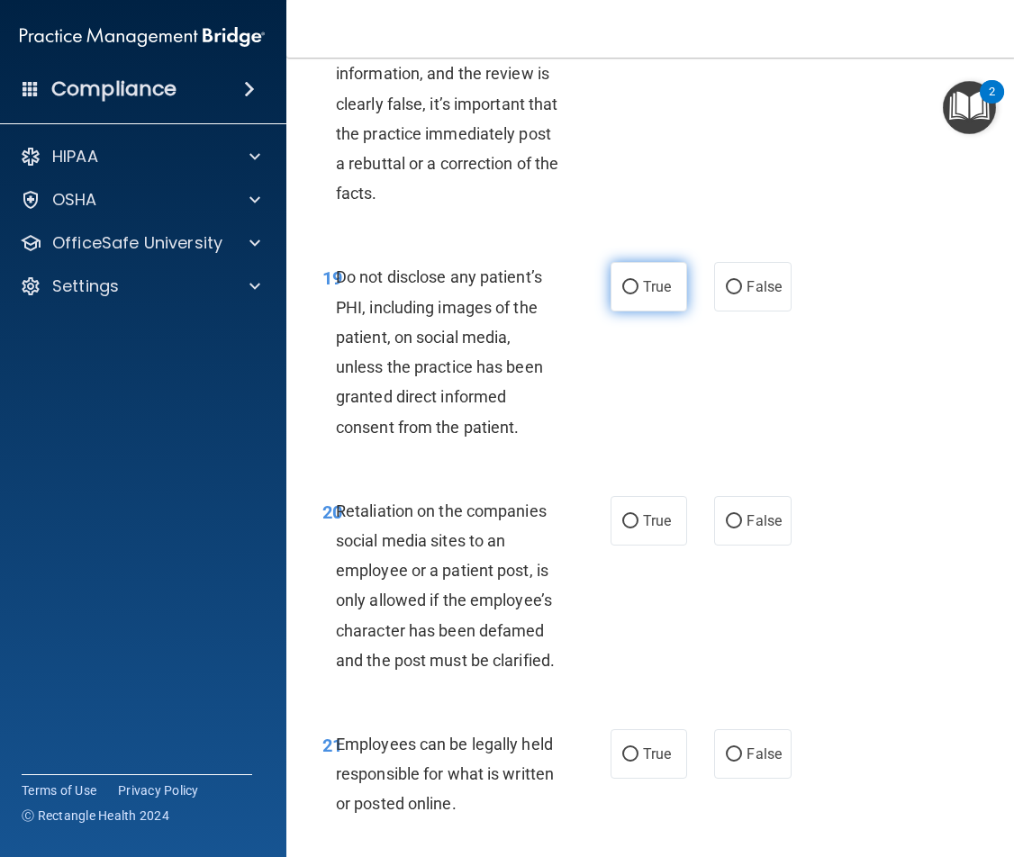
click at [633, 312] on label "True" at bounding box center [649, 287] width 77 height 50
click at [633, 294] on input "True" at bounding box center [630, 288] width 16 height 14
radio input "true"
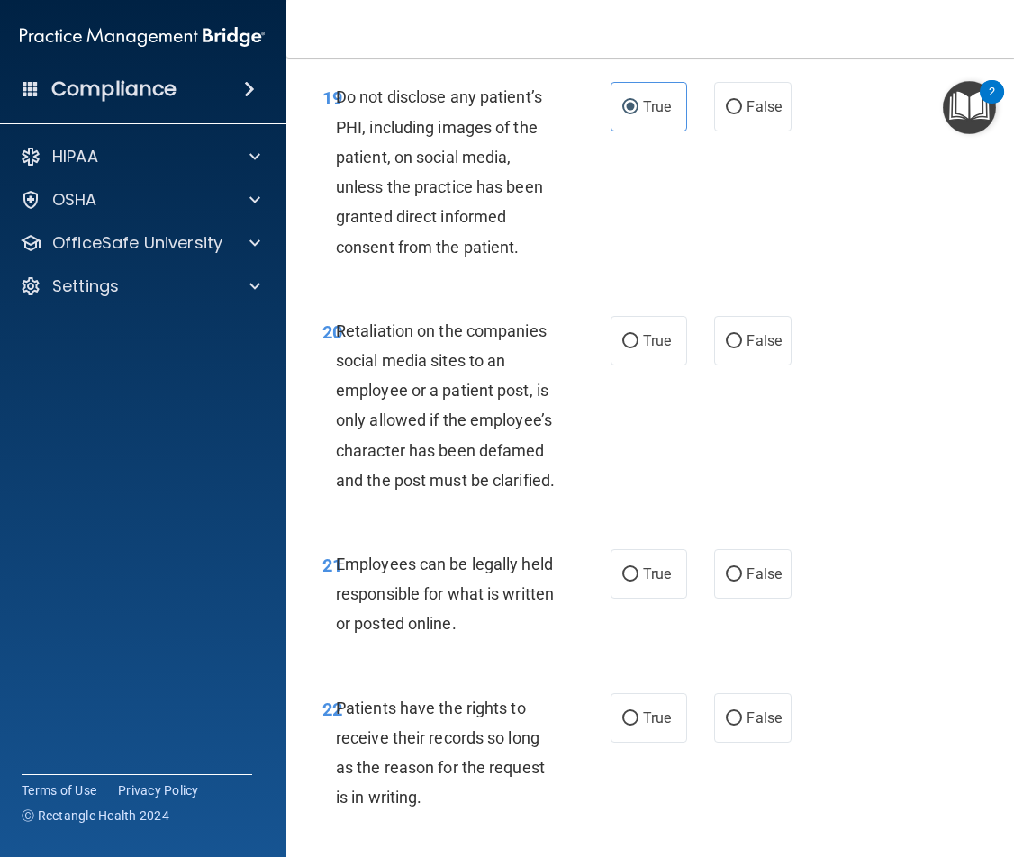
scroll to position [4683, 0]
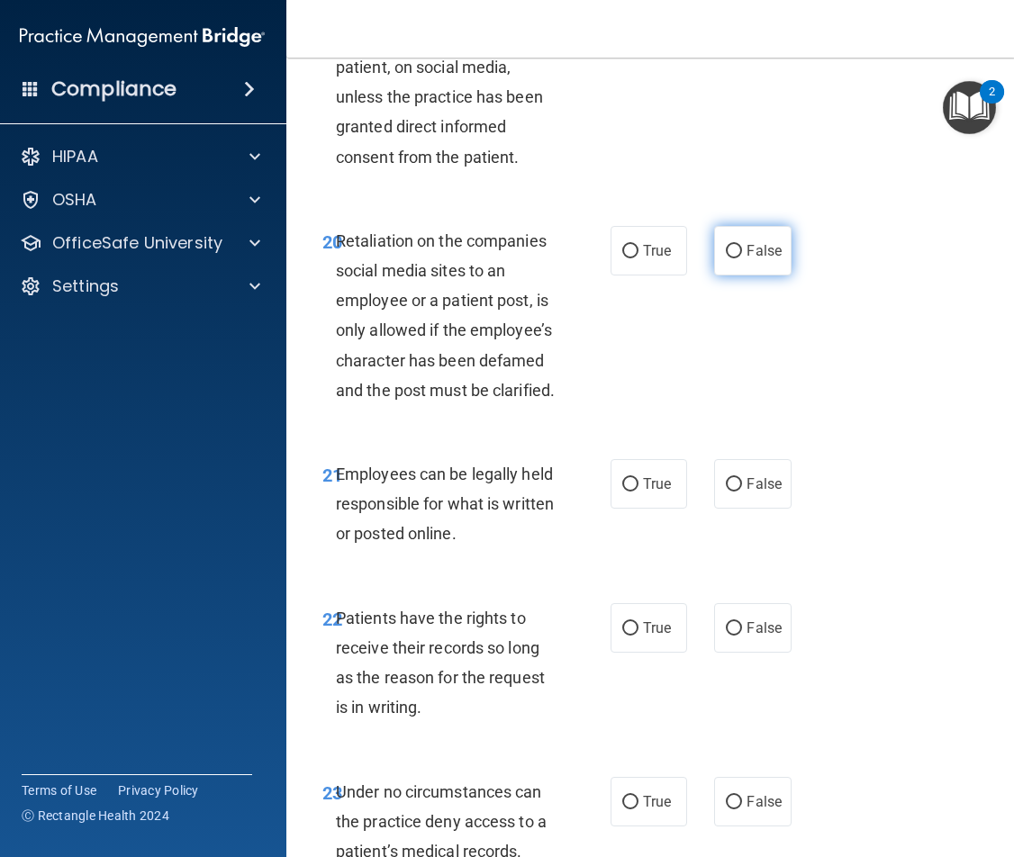
click at [755, 259] on span "False" at bounding box center [764, 250] width 35 height 17
click at [742, 258] on input "False" at bounding box center [734, 252] width 16 height 14
radio input "true"
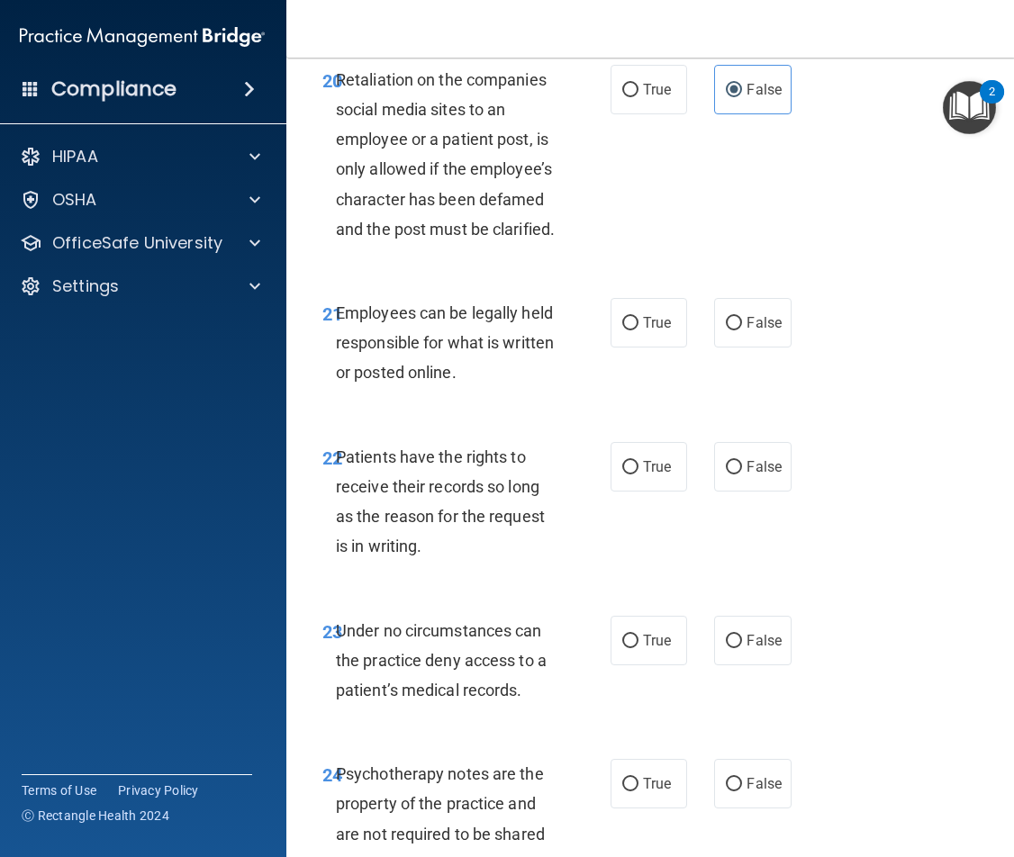
scroll to position [4863, 0]
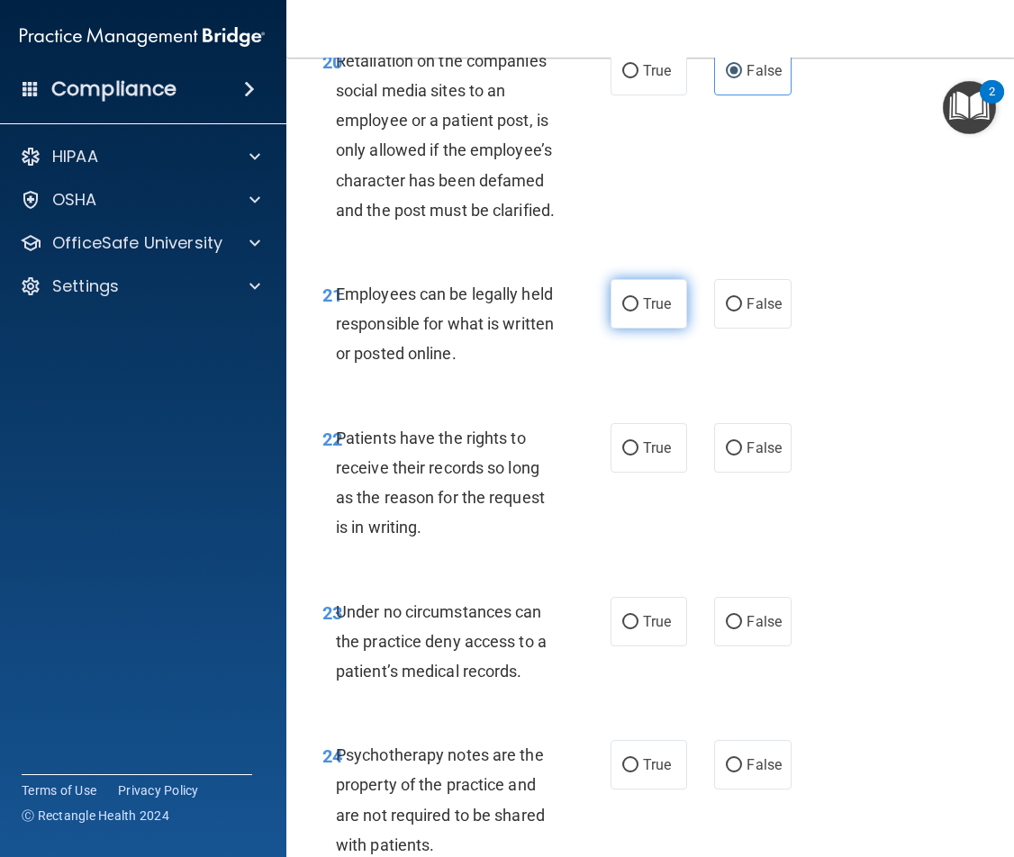
click at [667, 329] on label "True" at bounding box center [649, 304] width 77 height 50
click at [639, 312] on input "True" at bounding box center [630, 305] width 16 height 14
radio input "true"
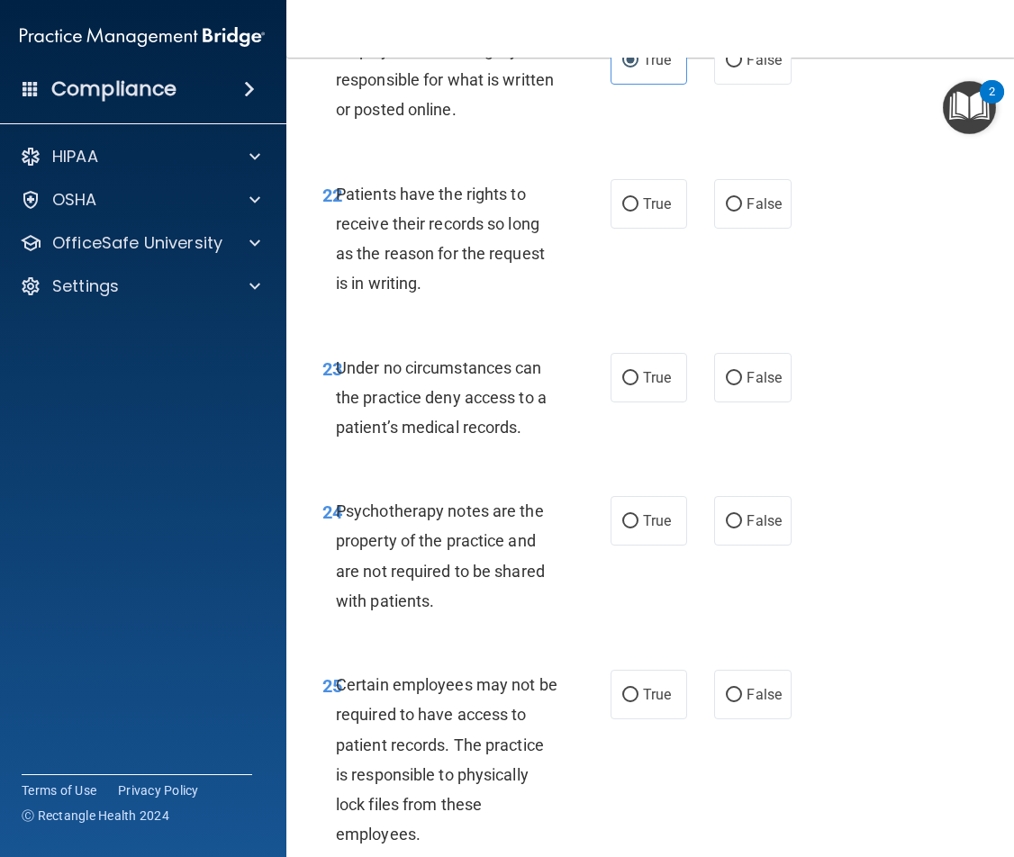
scroll to position [5133, 0]
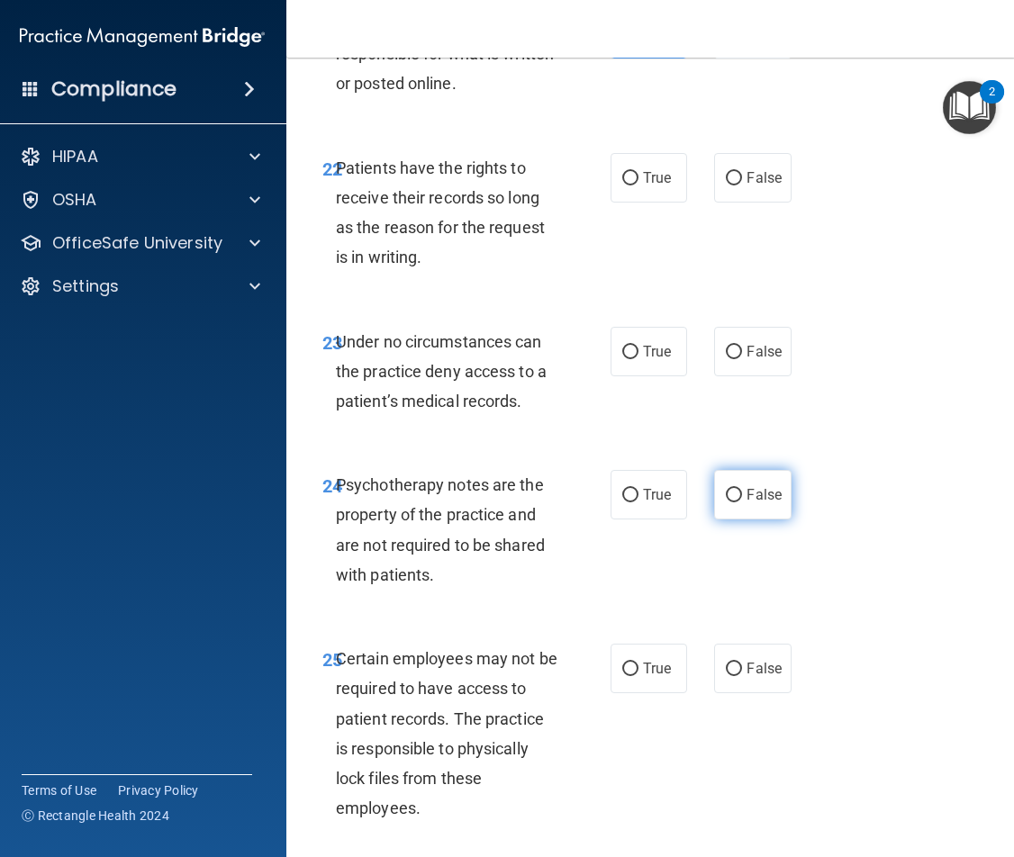
click at [762, 503] on span "False" at bounding box center [764, 494] width 35 height 17
click at [742, 503] on input "False" at bounding box center [734, 496] width 16 height 14
radio input "true"
click at [642, 376] on label "True" at bounding box center [649, 352] width 77 height 50
click at [639, 359] on input "True" at bounding box center [630, 353] width 16 height 14
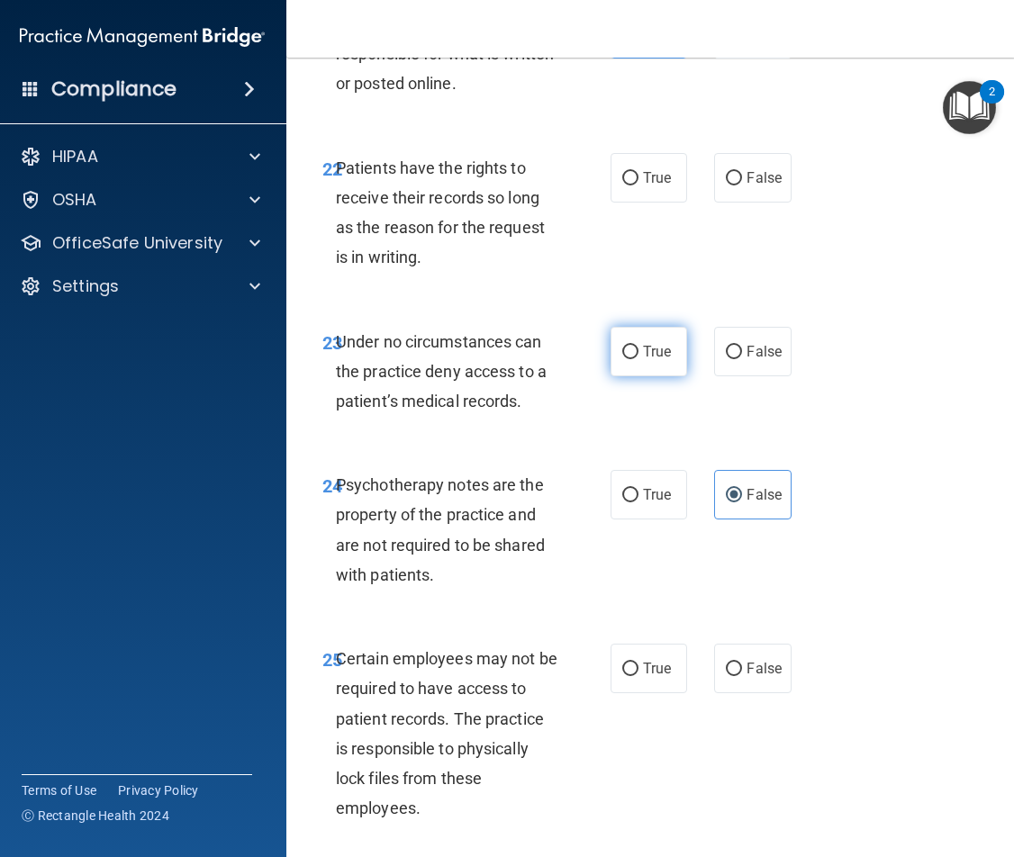
radio input "true"
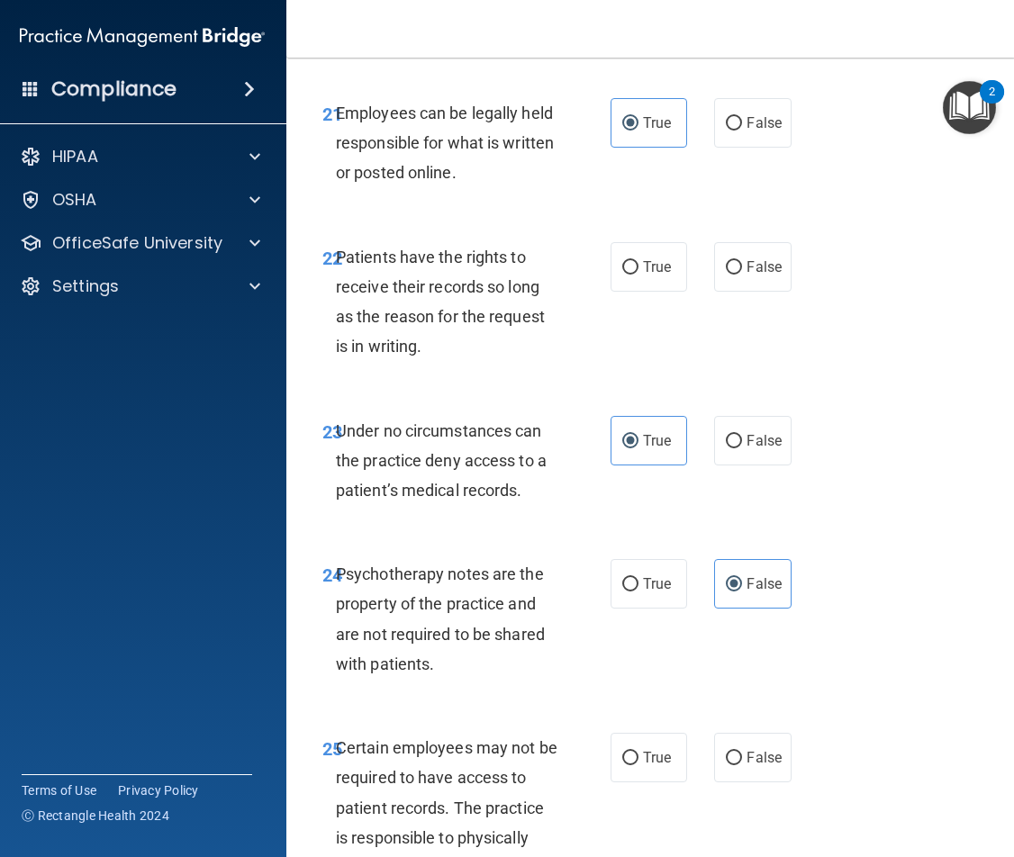
scroll to position [5043, 0]
click at [747, 276] on span "False" at bounding box center [764, 267] width 35 height 17
click at [742, 276] on input "False" at bounding box center [734, 269] width 16 height 14
radio input "true"
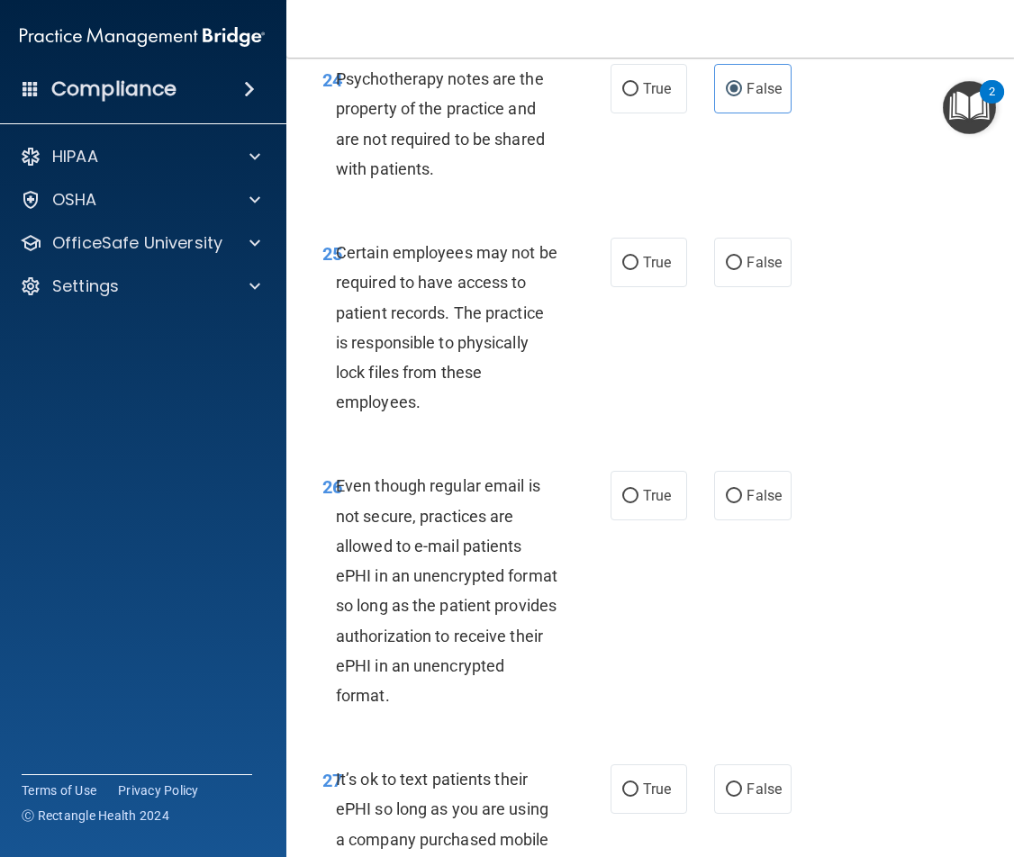
scroll to position [5584, 0]
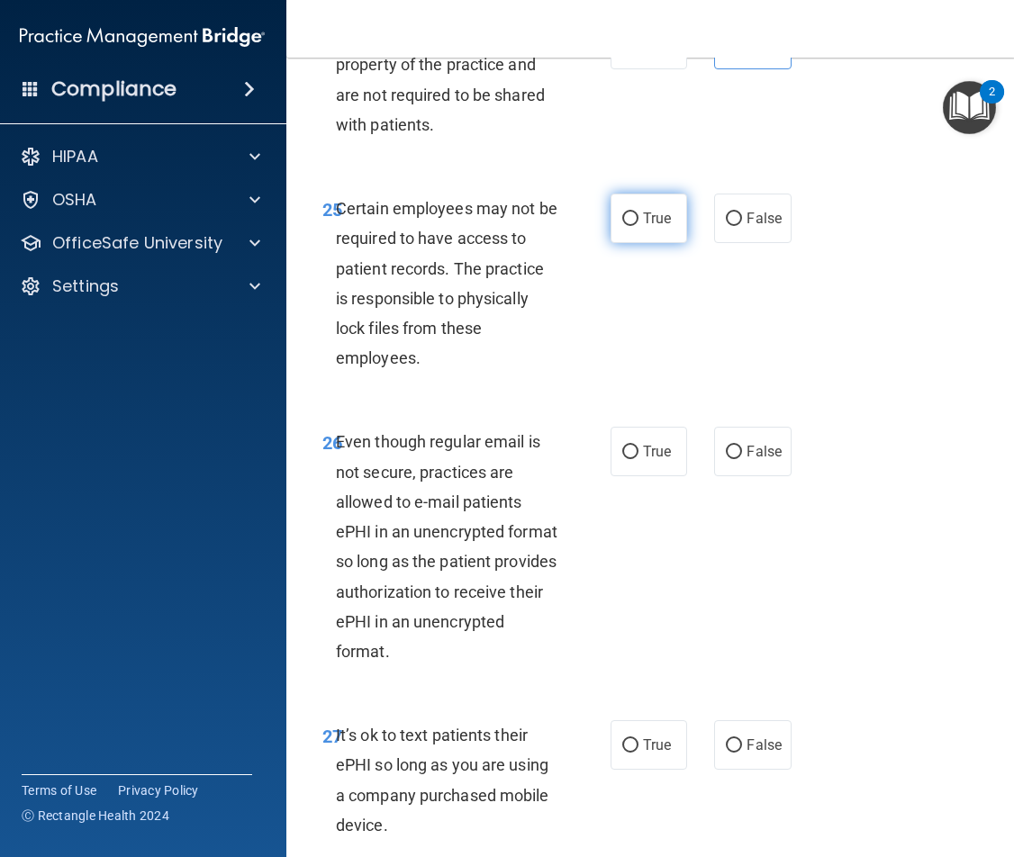
click at [654, 243] on label "True" at bounding box center [649, 219] width 77 height 50
click at [639, 226] on input "True" at bounding box center [630, 220] width 16 height 14
radio input "true"
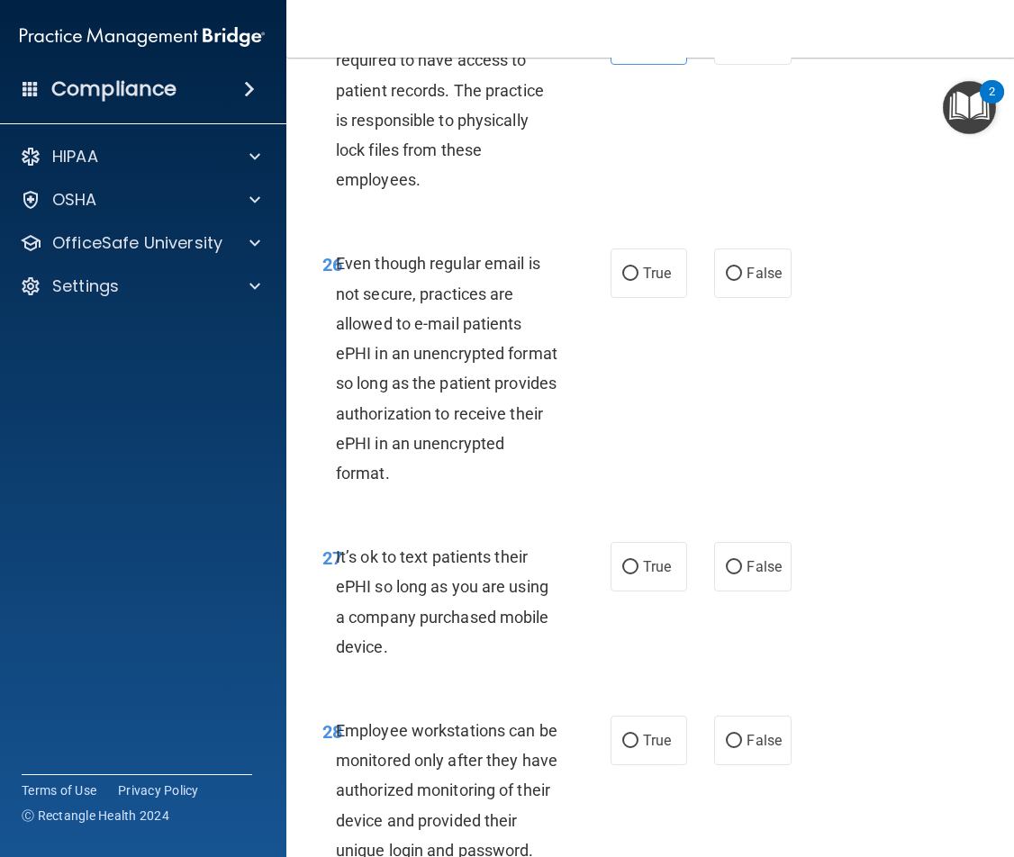
scroll to position [5764, 0]
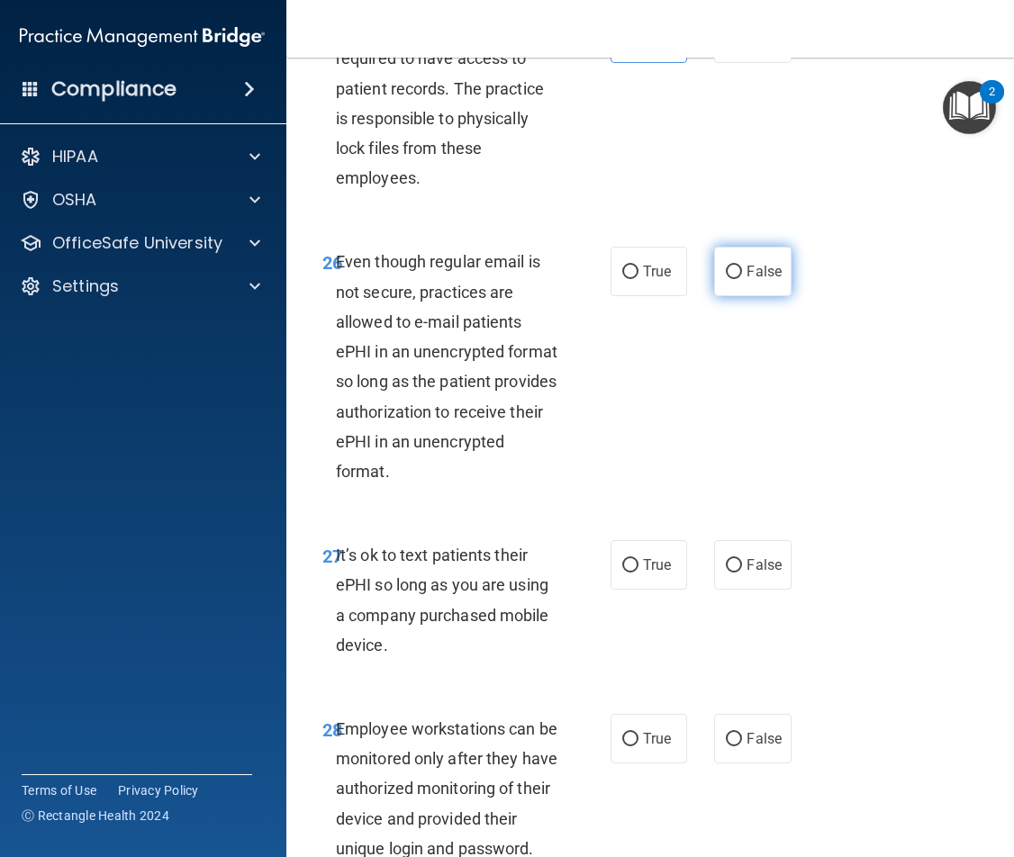
click at [746, 296] on label "False" at bounding box center [752, 272] width 77 height 50
click at [742, 279] on input "False" at bounding box center [734, 273] width 16 height 14
radio input "true"
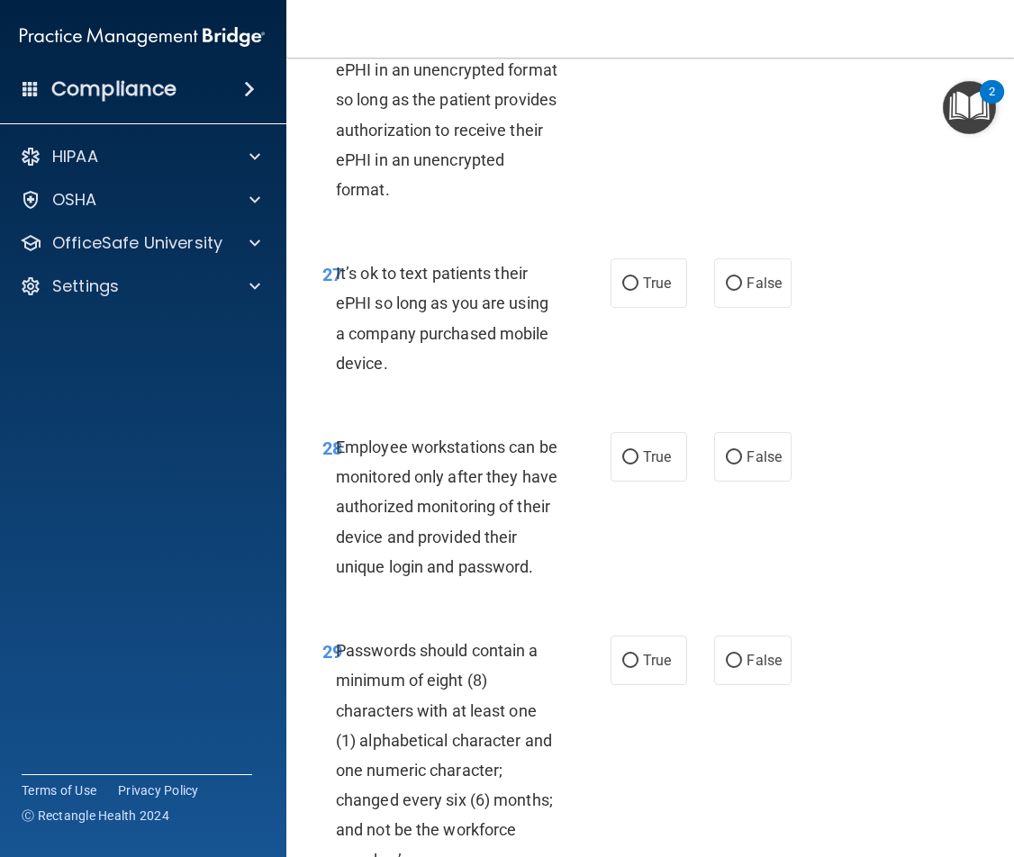
scroll to position [6124, 0]
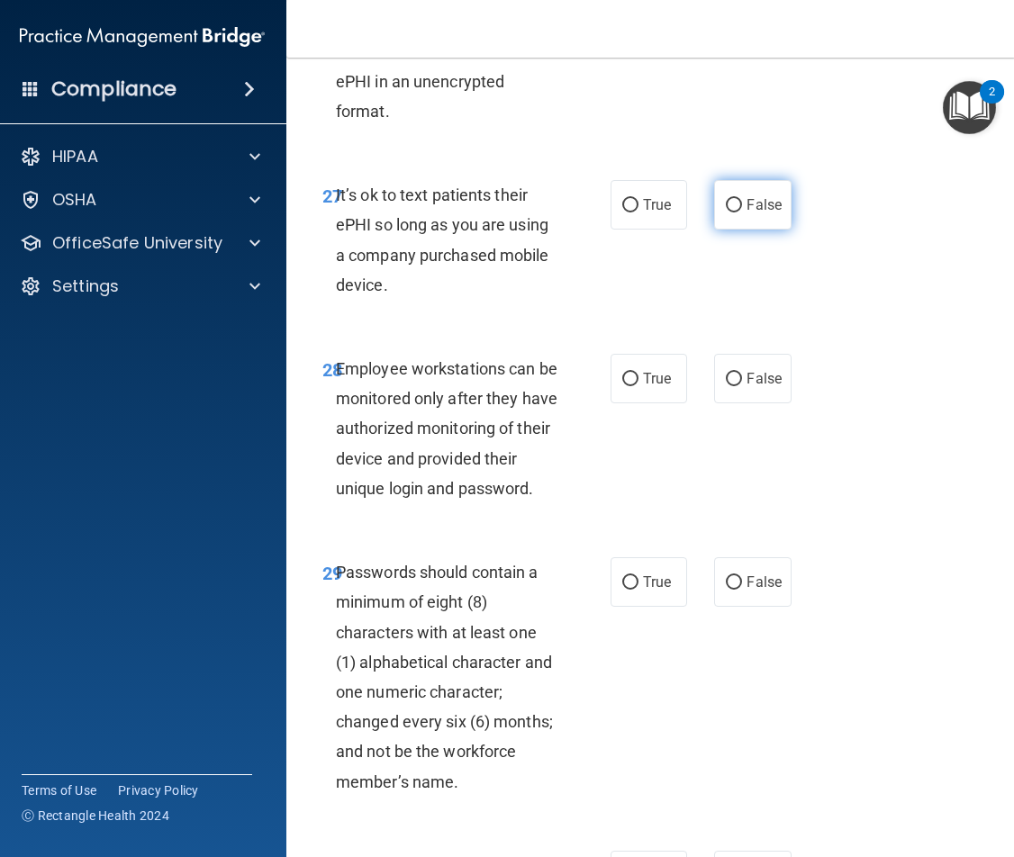
click at [729, 230] on label "False" at bounding box center [752, 205] width 77 height 50
click at [729, 213] on input "False" at bounding box center [734, 206] width 16 height 14
radio input "true"
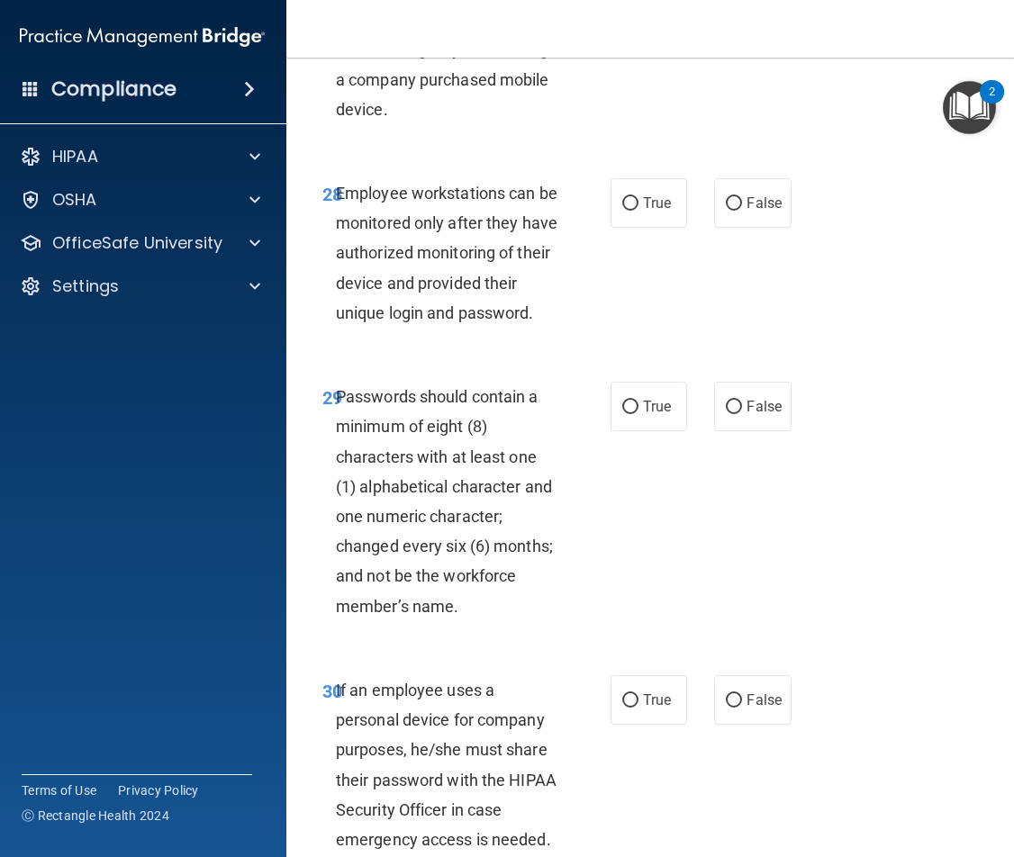
scroll to position [6304, 0]
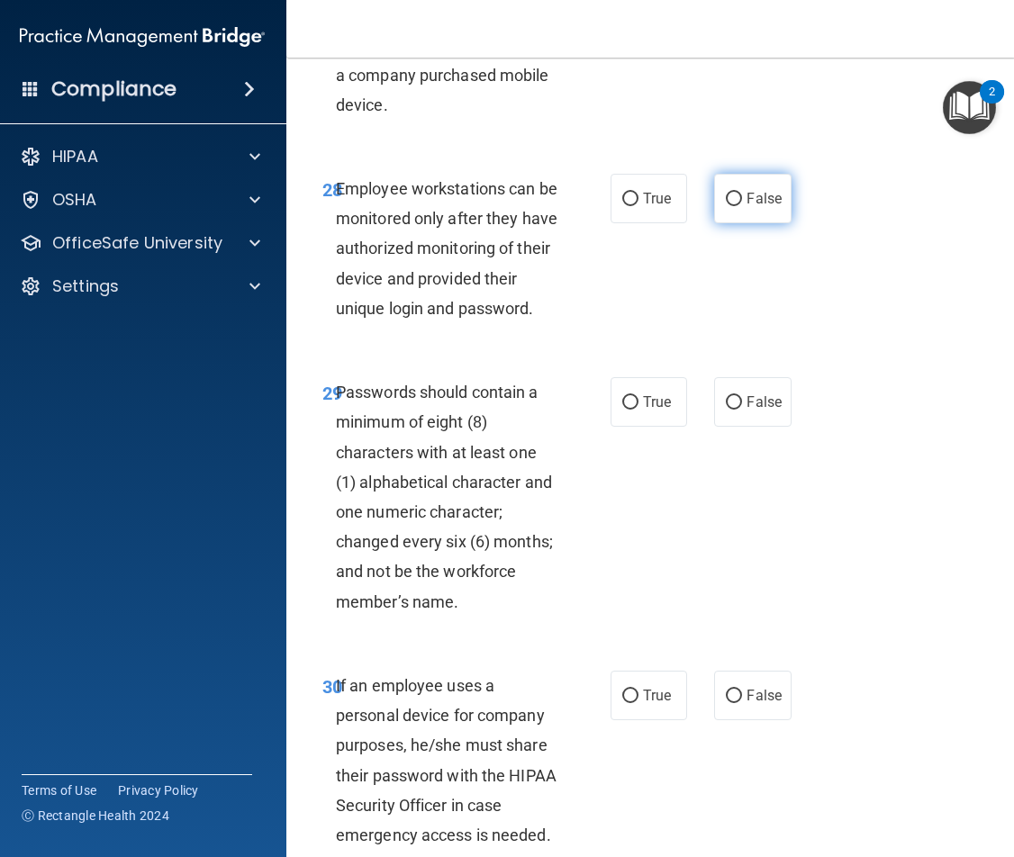
click at [750, 223] on label "False" at bounding box center [752, 199] width 77 height 50
click at [742, 206] on input "False" at bounding box center [734, 200] width 16 height 14
radio input "true"
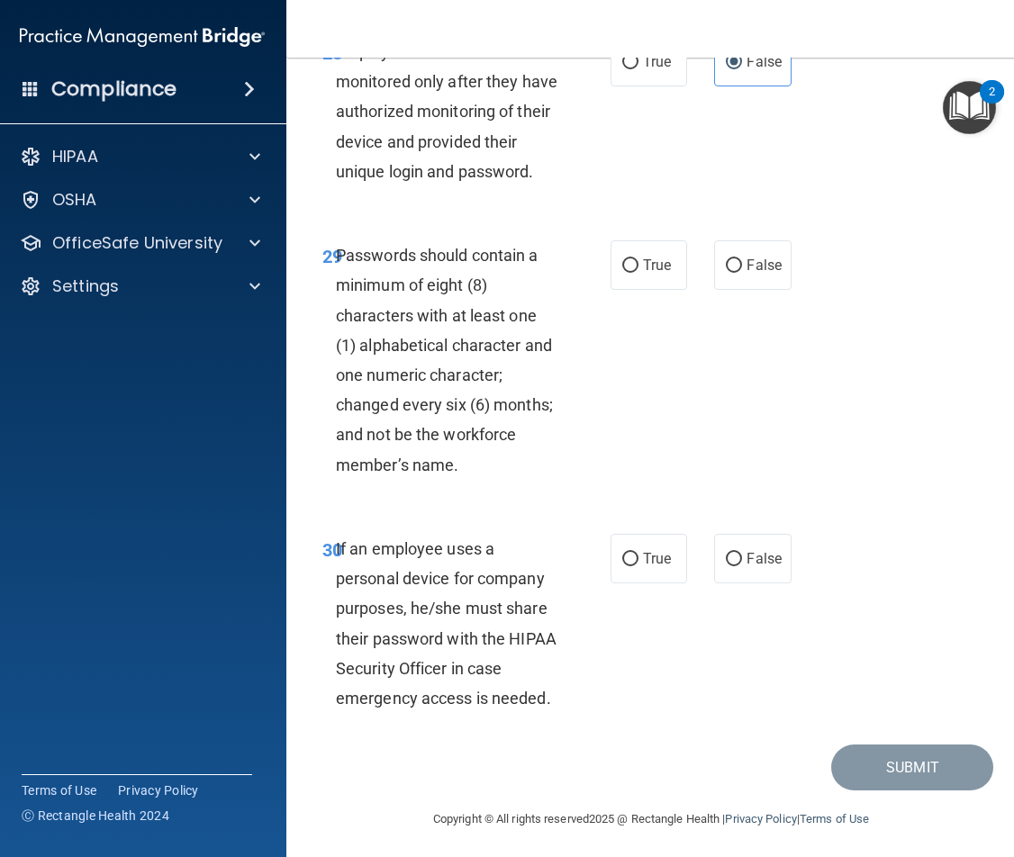
scroll to position [6484, 0]
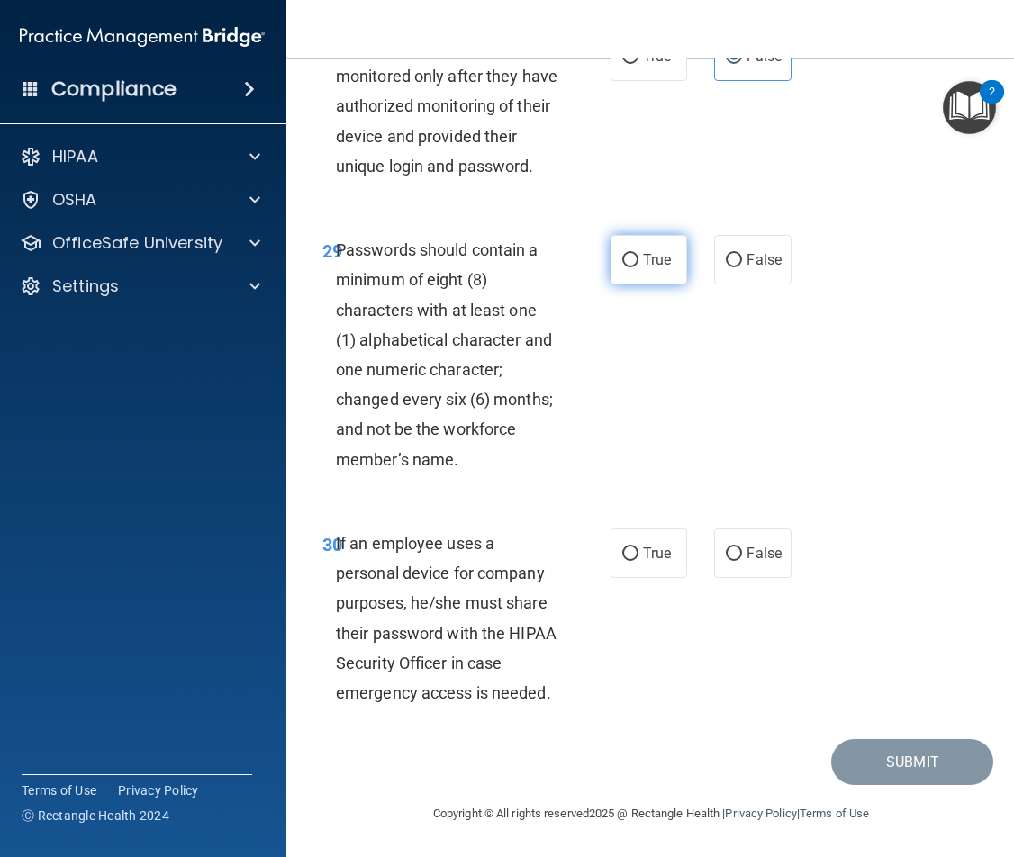
click at [641, 285] on label "True" at bounding box center [649, 260] width 77 height 50
click at [639, 267] on input "True" at bounding box center [630, 261] width 16 height 14
radio input "true"
click at [757, 550] on span "False" at bounding box center [764, 553] width 35 height 17
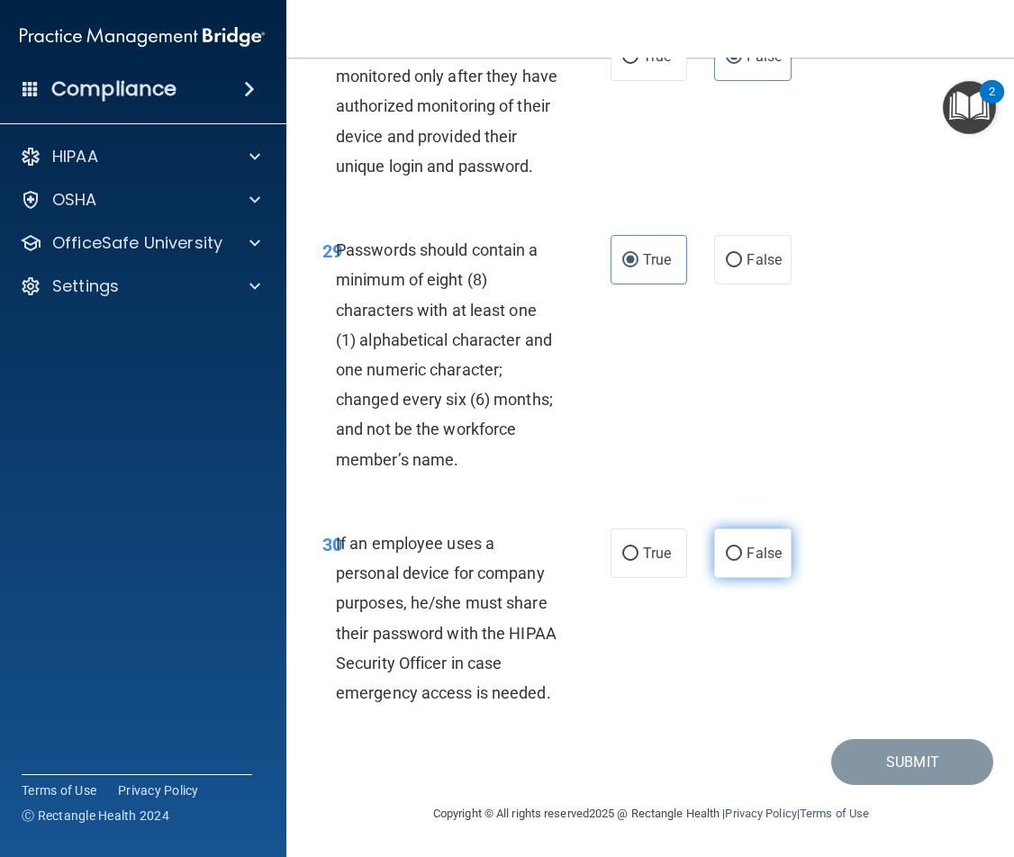
click at [742, 550] on input "False" at bounding box center [734, 555] width 16 height 14
radio input "true"
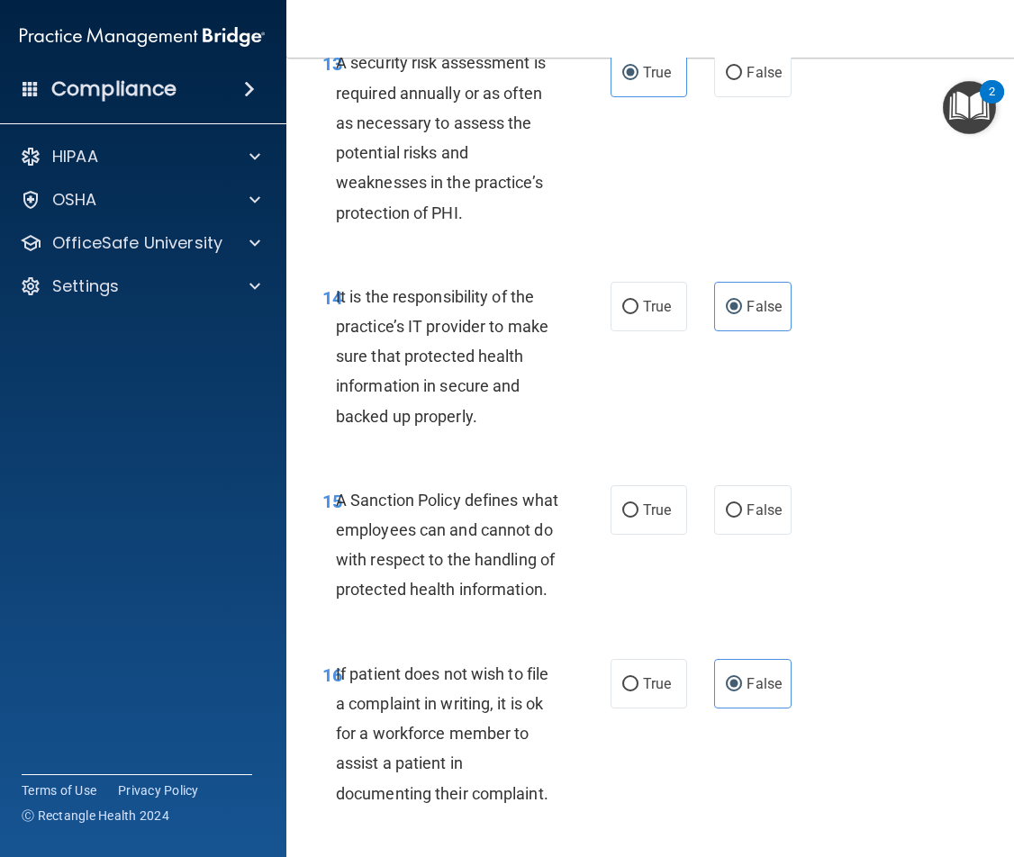
scroll to position [3354, 0]
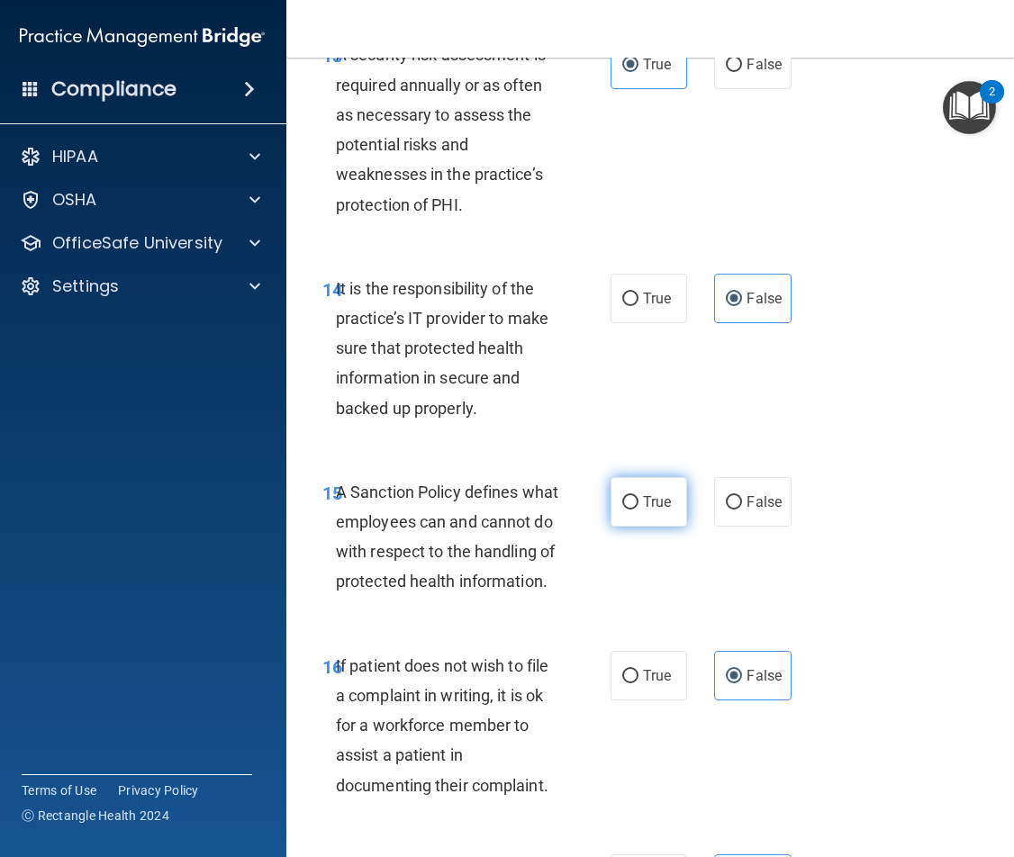
click at [658, 527] on label "True" at bounding box center [649, 502] width 77 height 50
click at [639, 510] on input "True" at bounding box center [630, 503] width 16 height 14
radio input "true"
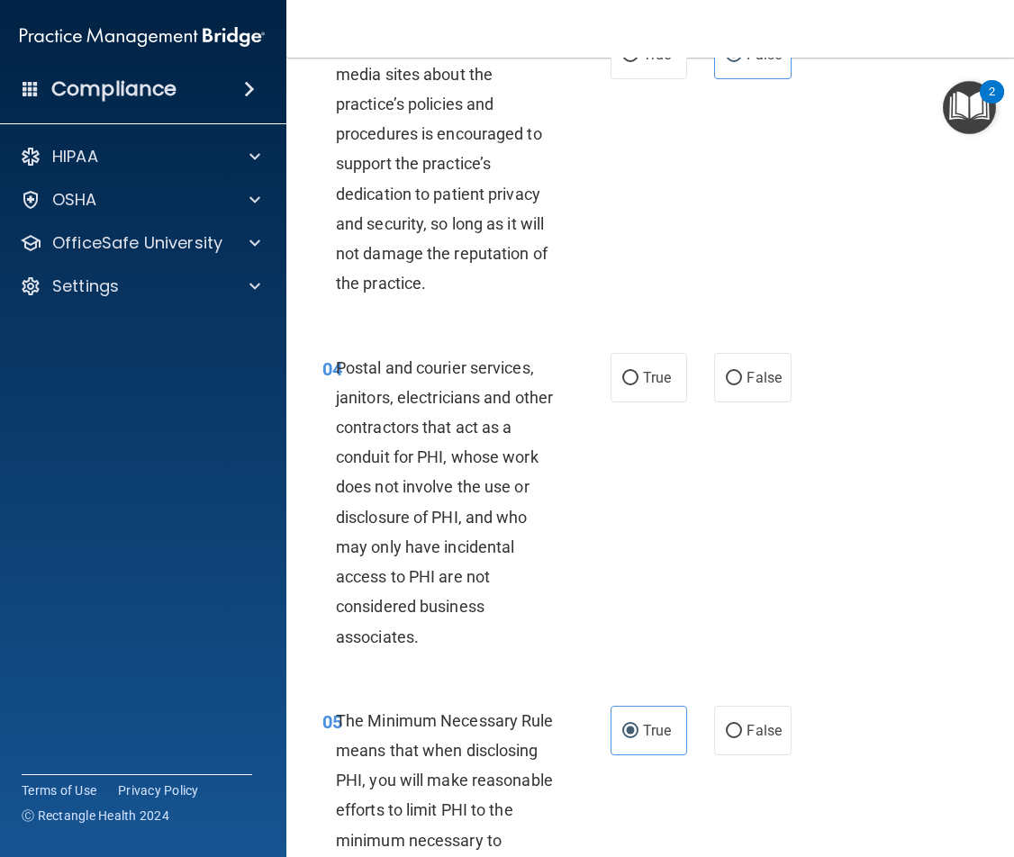
scroll to position [540, 0]
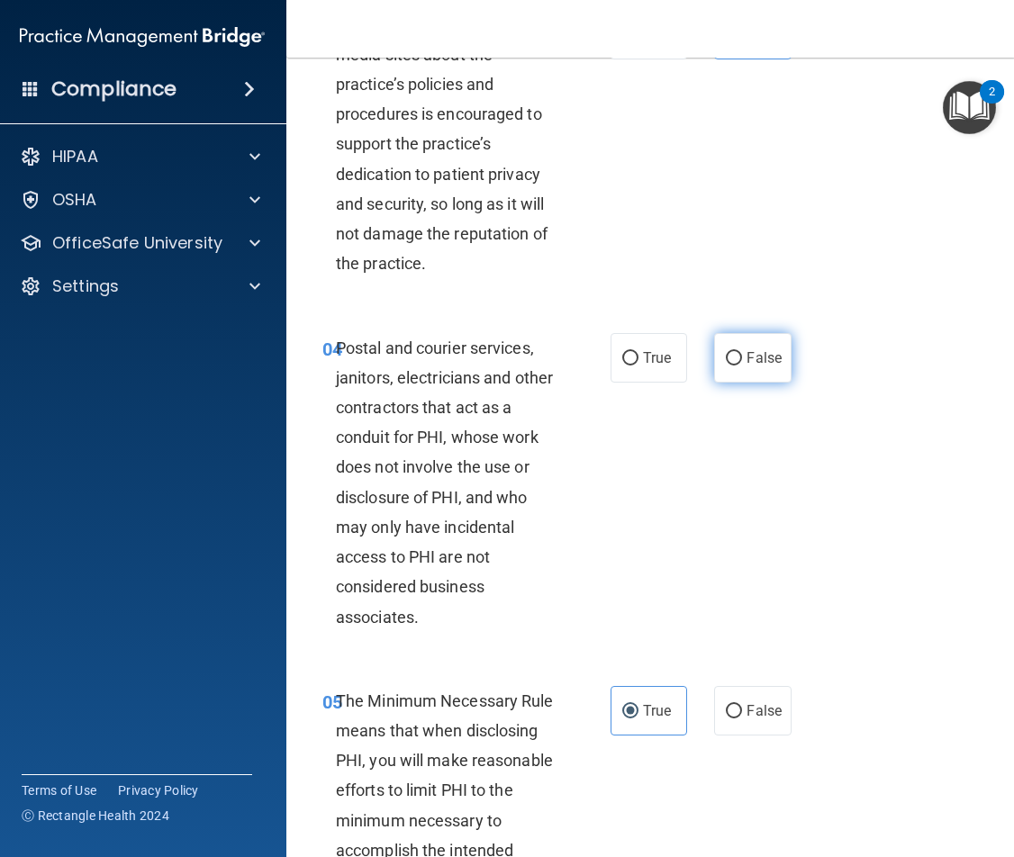
click at [772, 367] on span "False" at bounding box center [764, 357] width 35 height 17
click at [742, 366] on input "False" at bounding box center [734, 359] width 16 height 14
radio input "true"
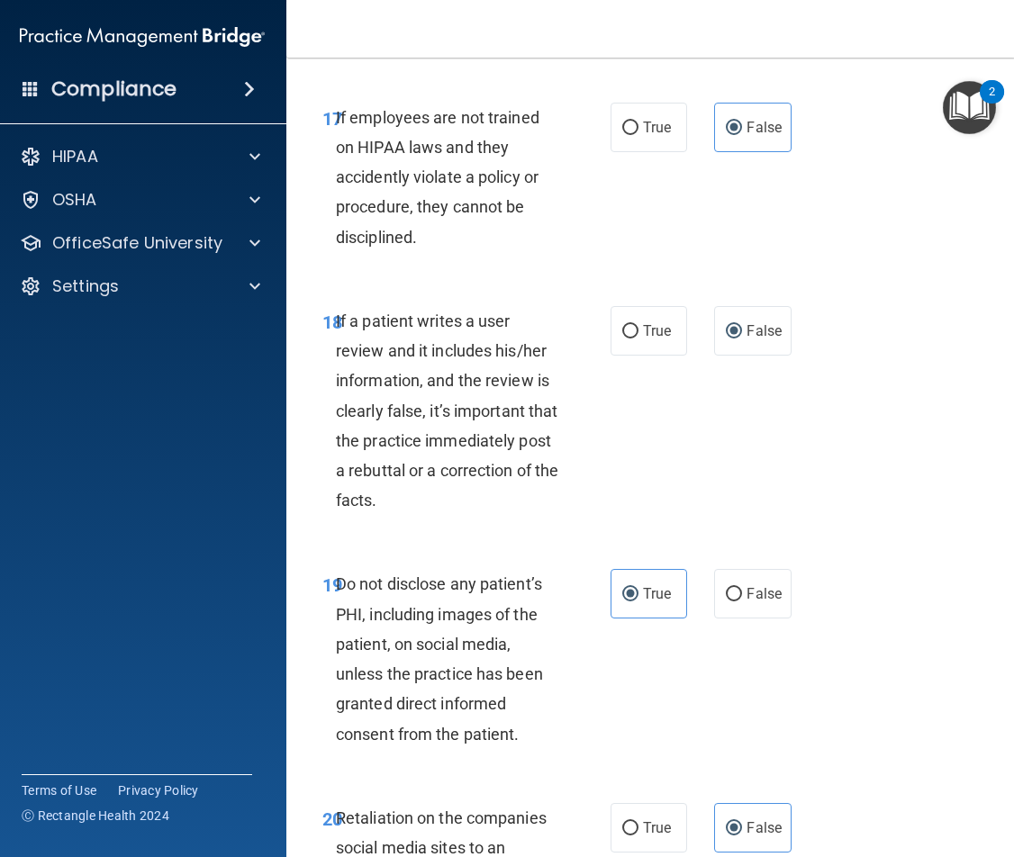
scroll to position [4074, 0]
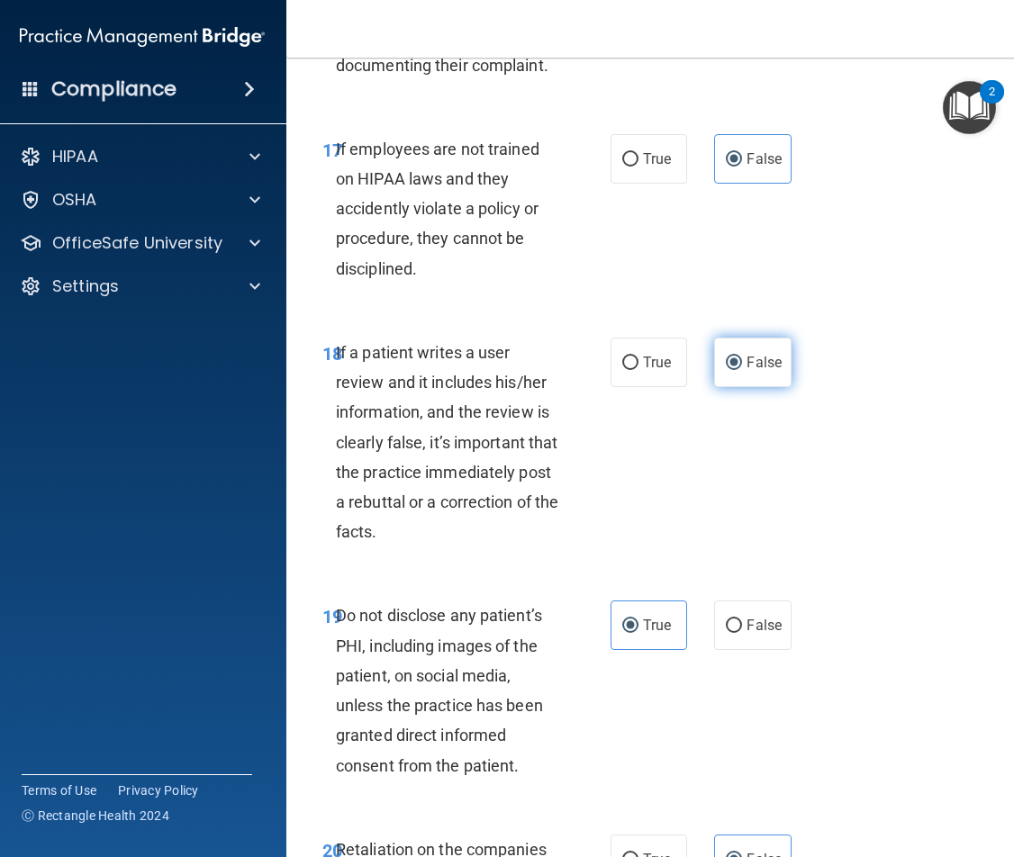
click at [759, 371] on span "False" at bounding box center [764, 362] width 35 height 17
click at [742, 370] on input "False" at bounding box center [734, 364] width 16 height 14
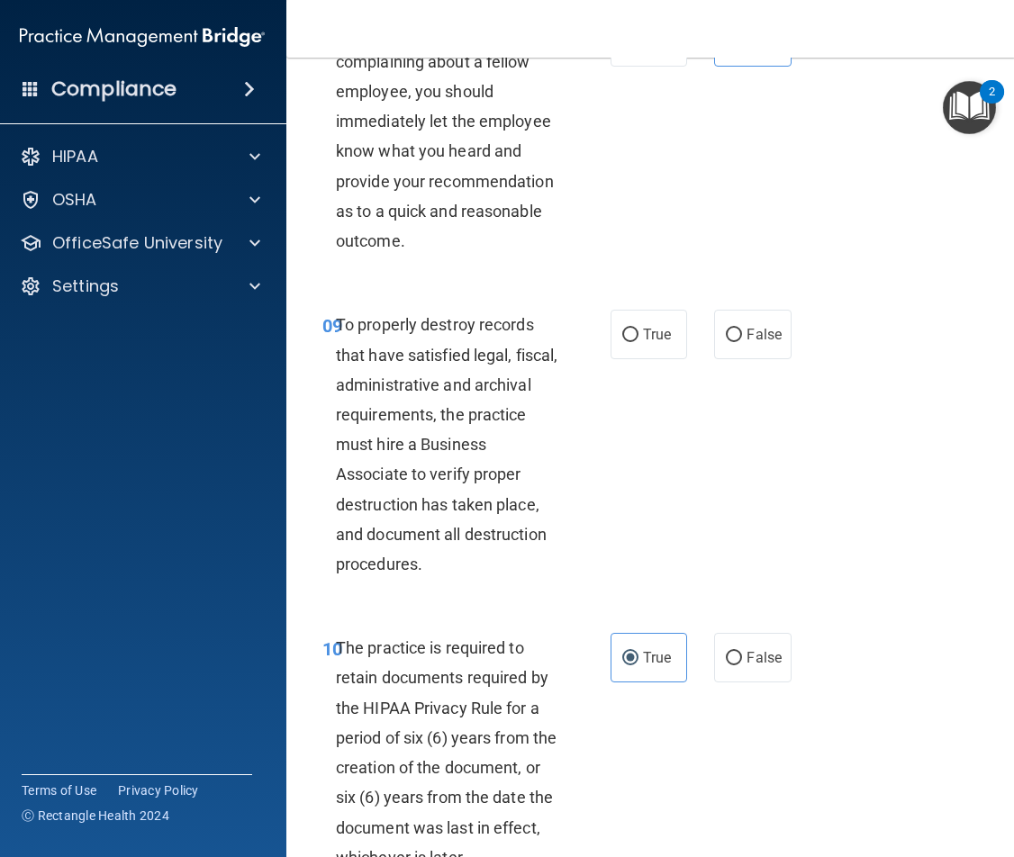
scroll to position [2003, 0]
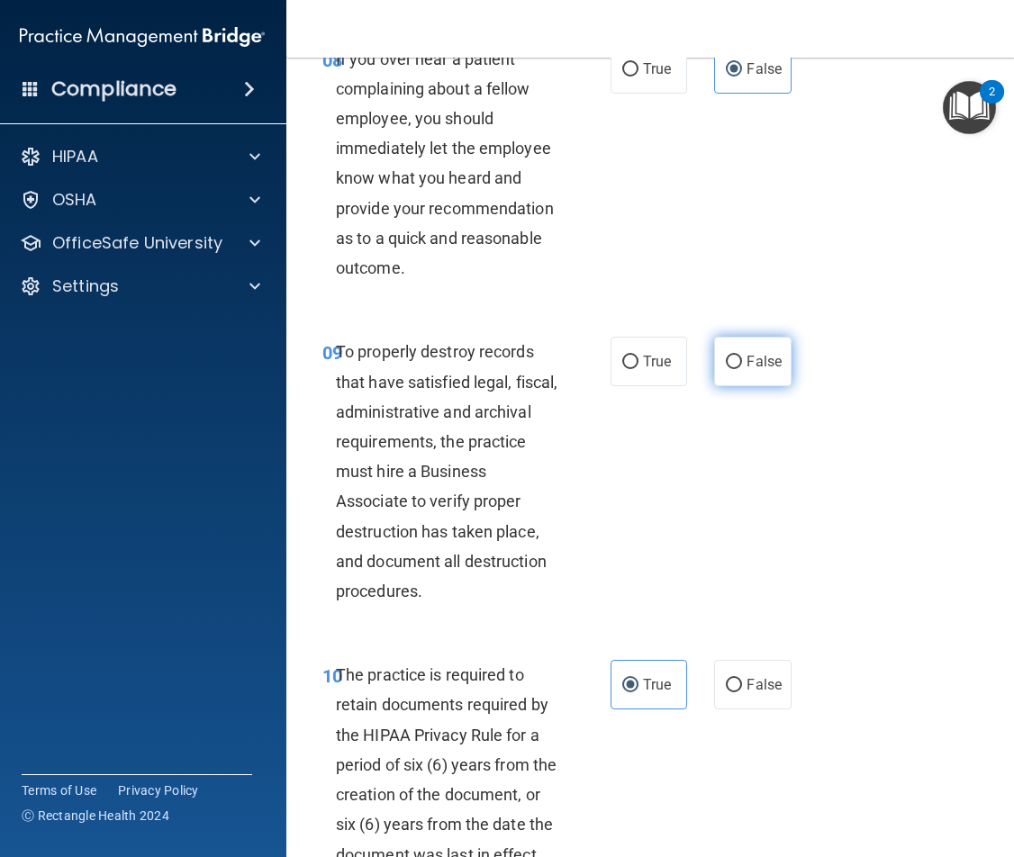
click at [780, 386] on label "False" at bounding box center [752, 362] width 77 height 50
click at [742, 369] on input "False" at bounding box center [734, 363] width 16 height 14
radio input "true"
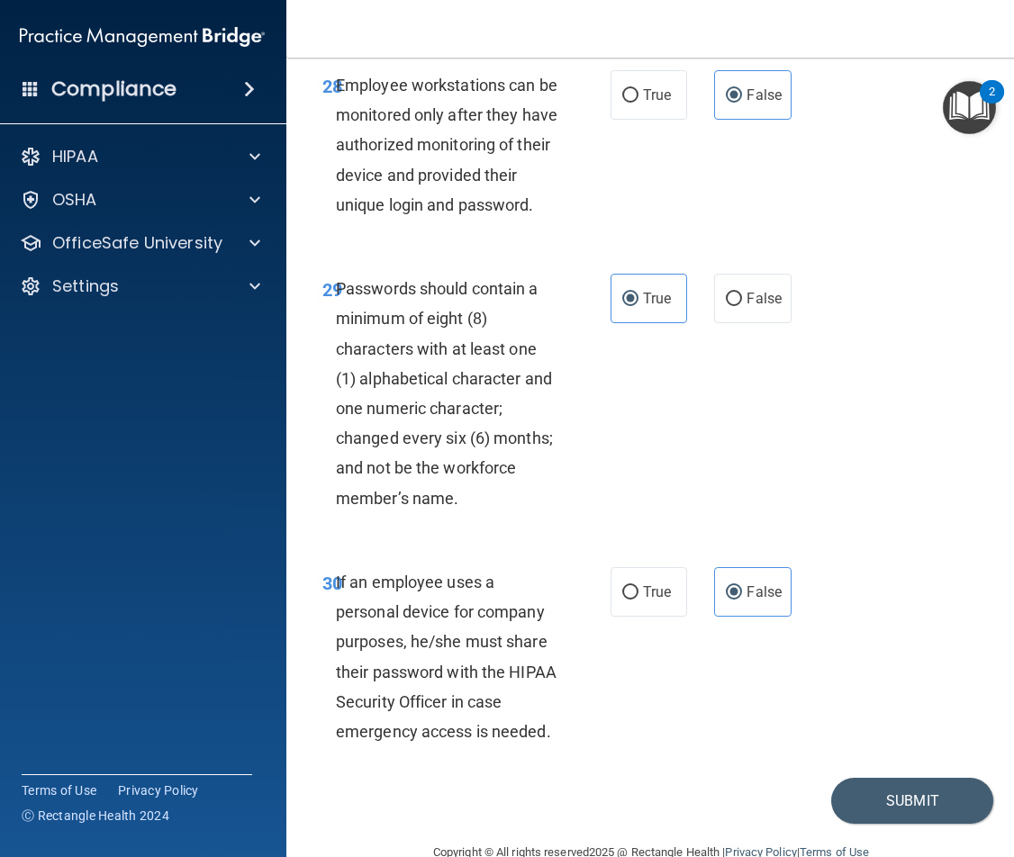
scroll to position [6506, 0]
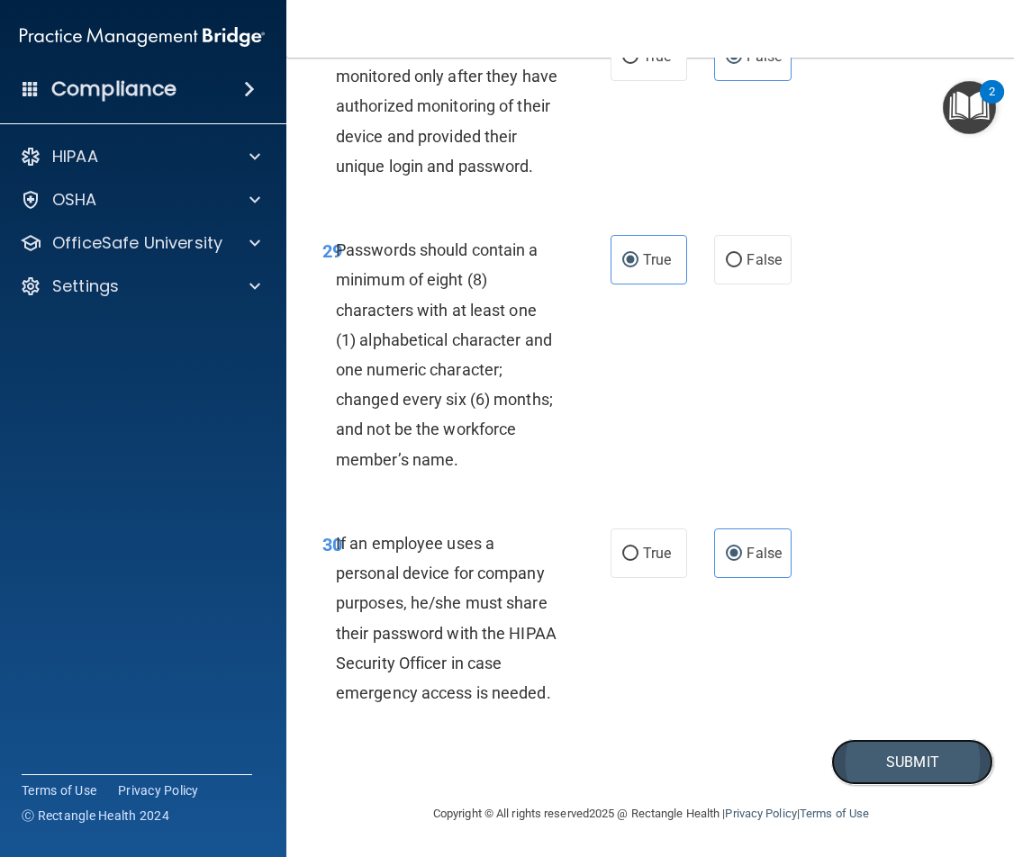
click at [914, 768] on button "Submit" at bounding box center [912, 762] width 162 height 46
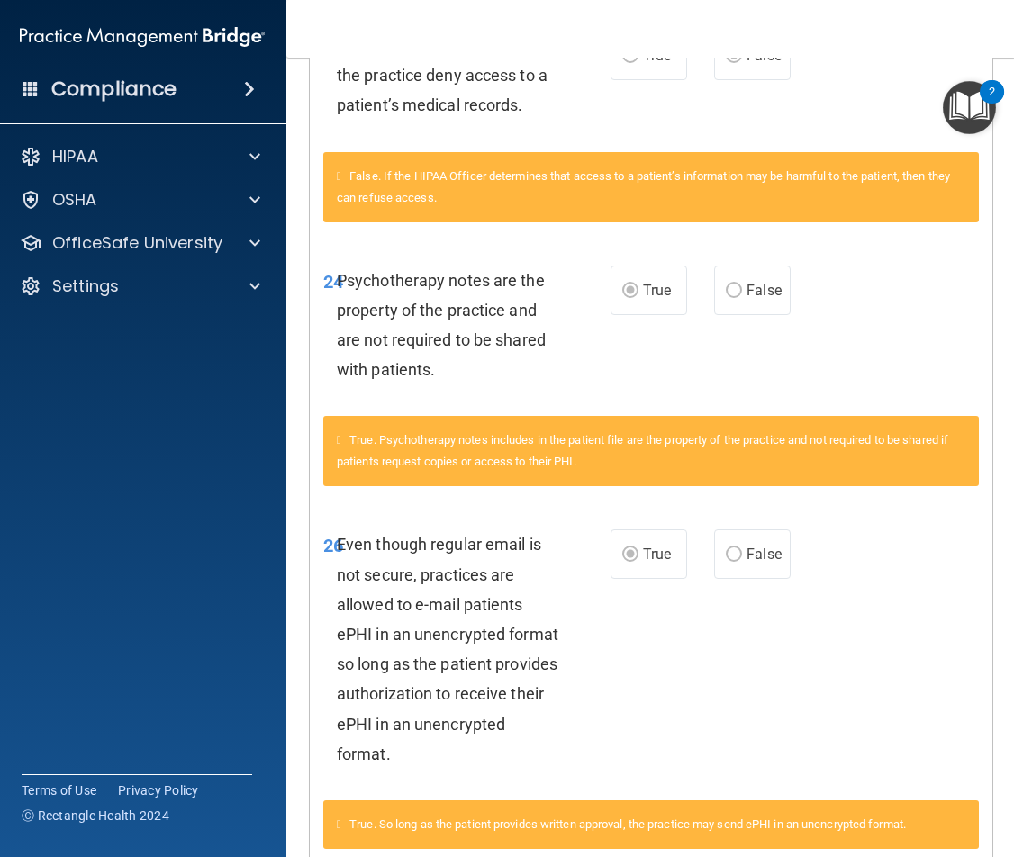
scroll to position [2000, 0]
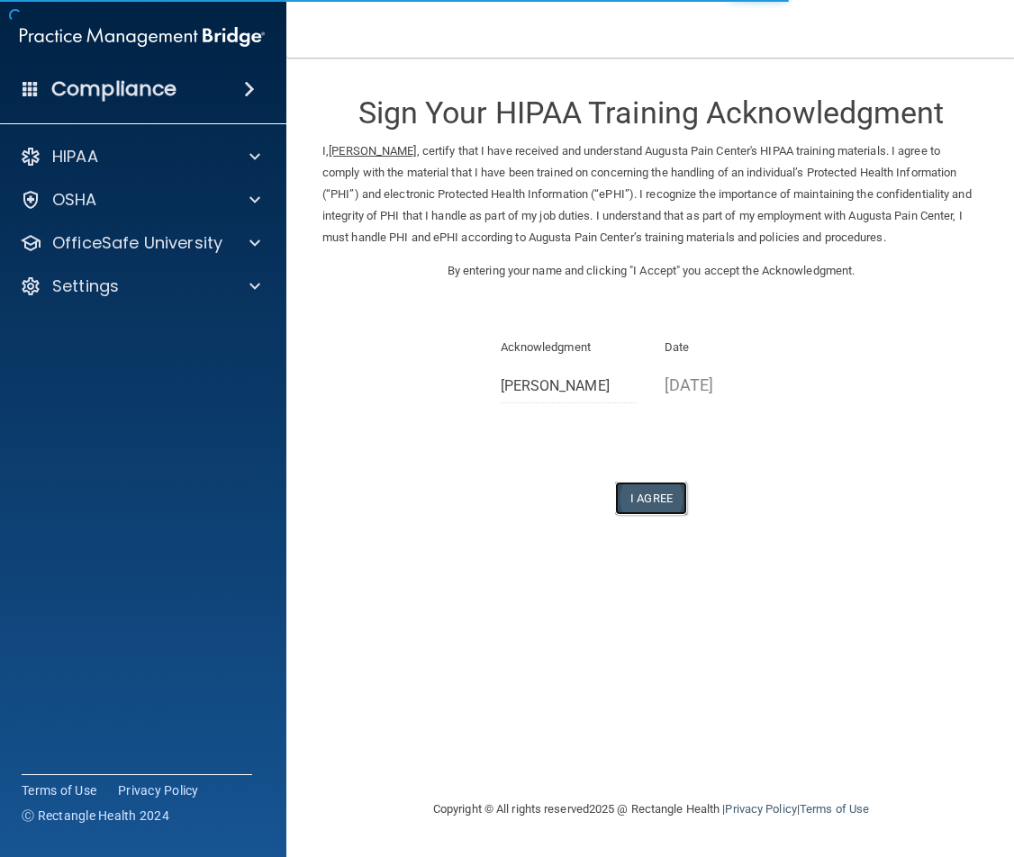
click at [648, 501] on button "I Agree" at bounding box center [651, 498] width 72 height 33
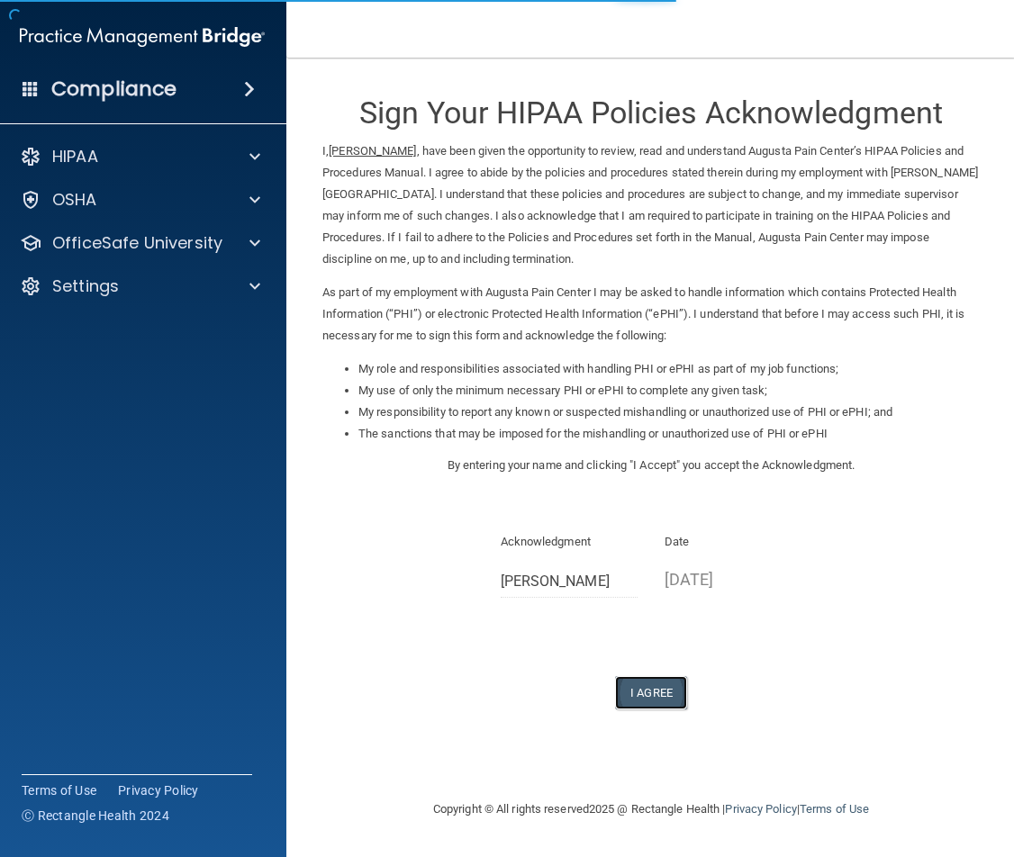
click at [669, 692] on button "I Agree" at bounding box center [651, 692] width 72 height 33
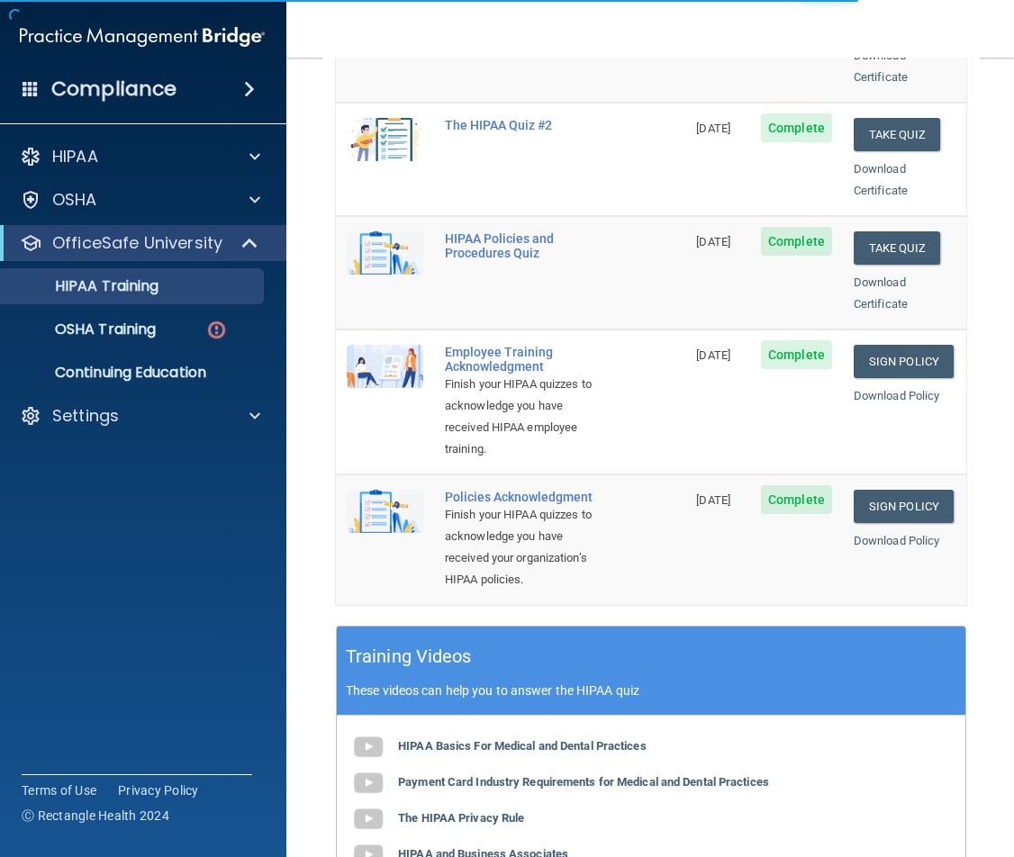
scroll to position [450, 0]
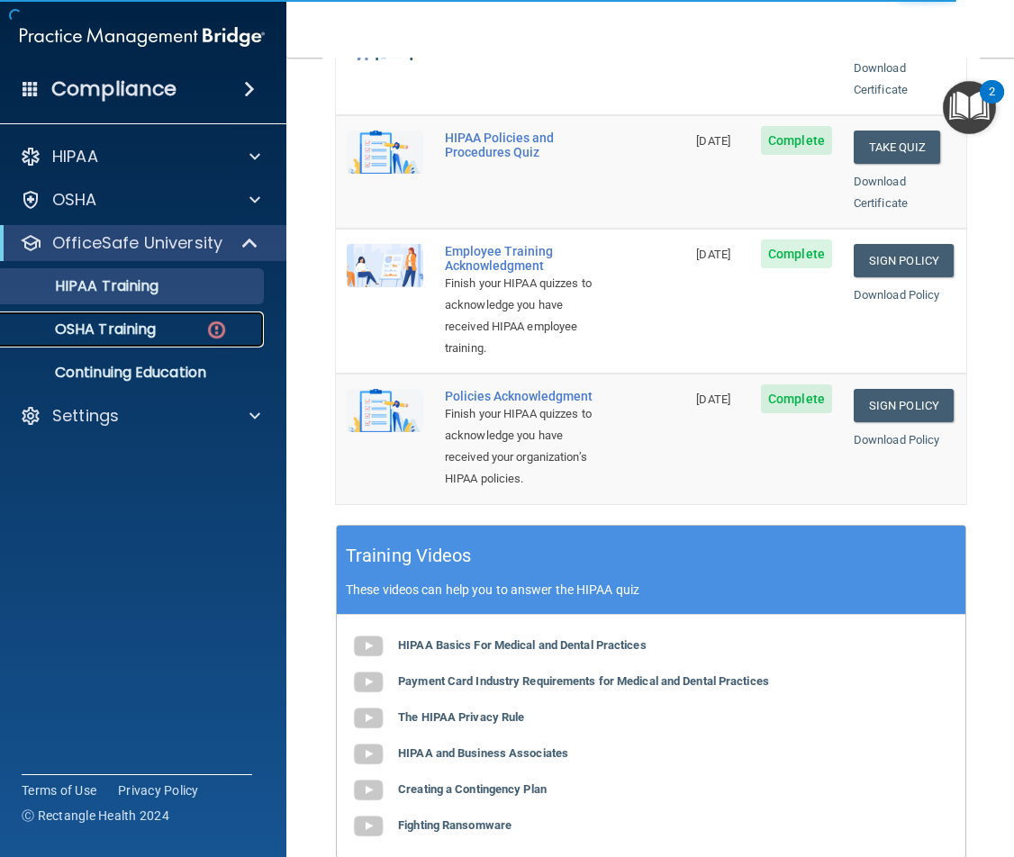
click at [85, 325] on p "OSHA Training" at bounding box center [83, 330] width 146 height 18
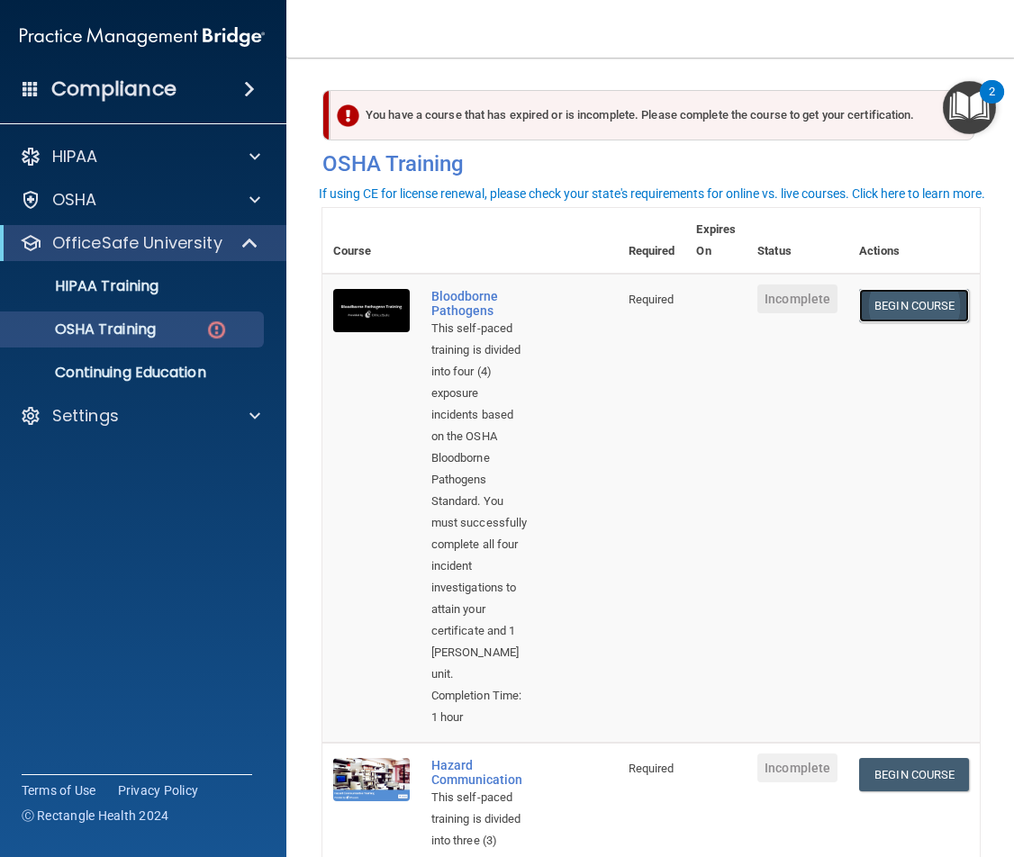
click at [901, 304] on link "Begin Course" at bounding box center [914, 305] width 110 height 33
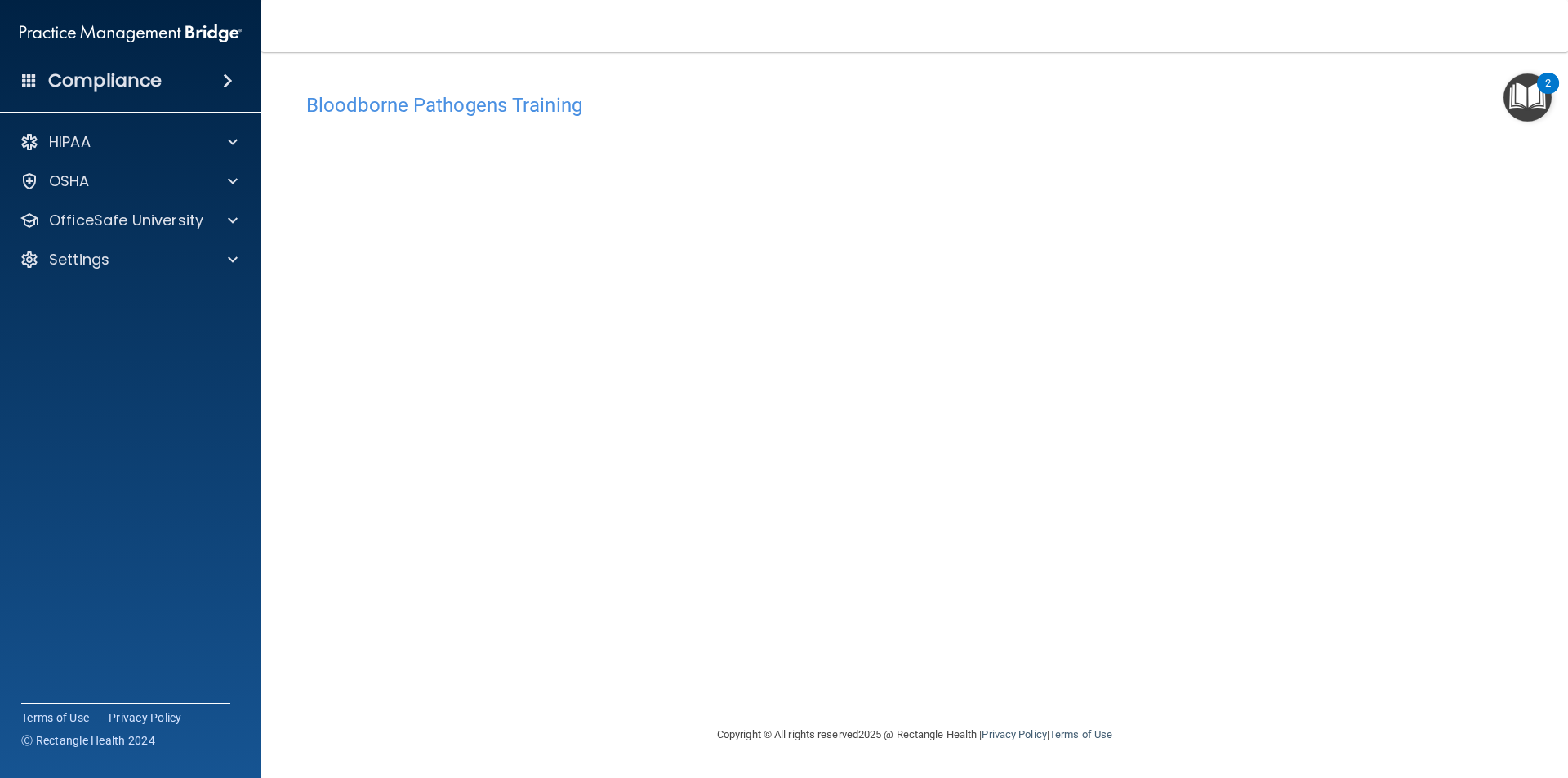
click at [919, 101] on img "Open Resource Center, 2 new notifications" at bounding box center [1527, 97] width 48 height 48
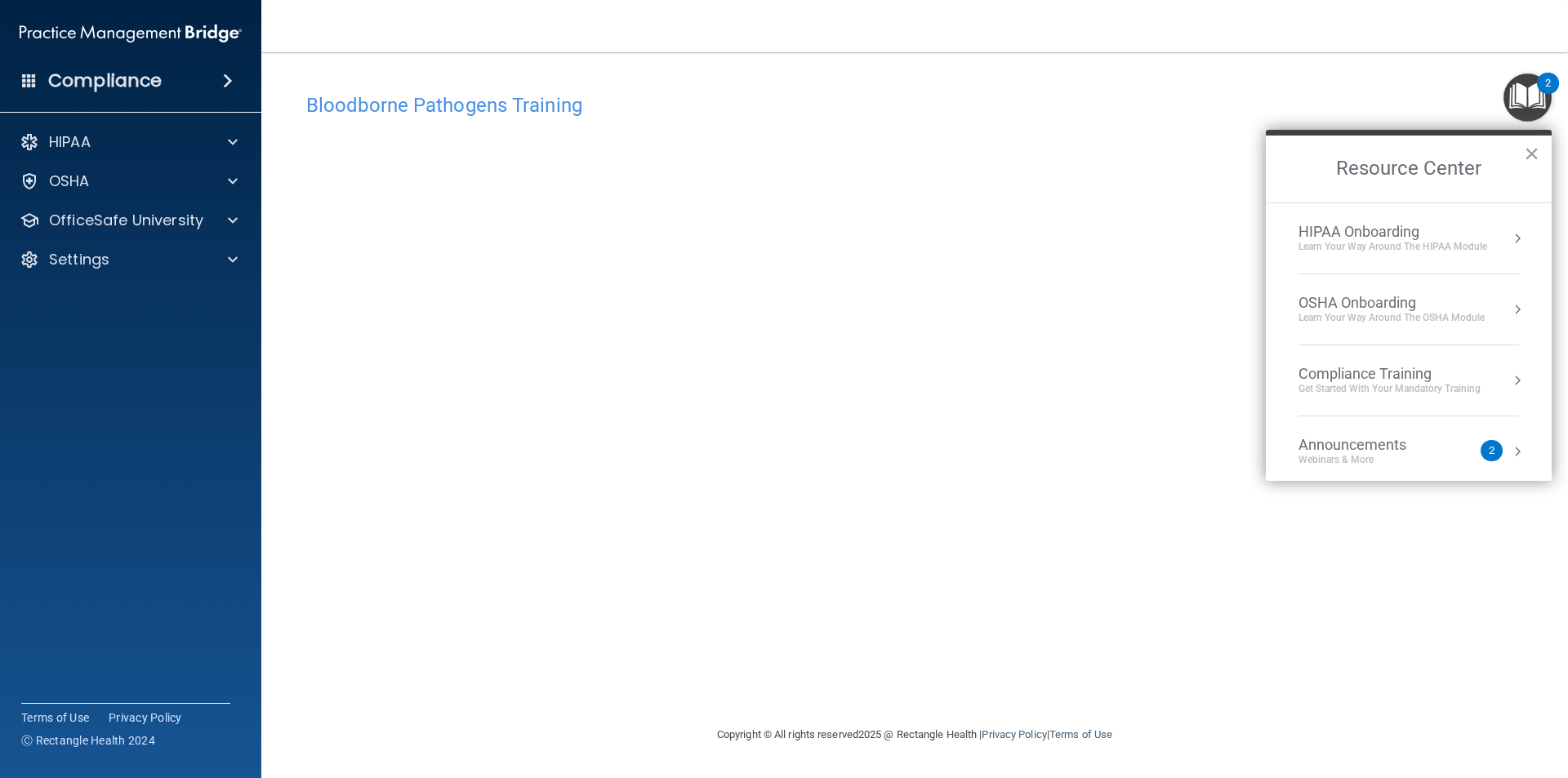
click at [919, 101] on img "Open Resource Center, 2 new notifications" at bounding box center [1527, 97] width 48 height 48
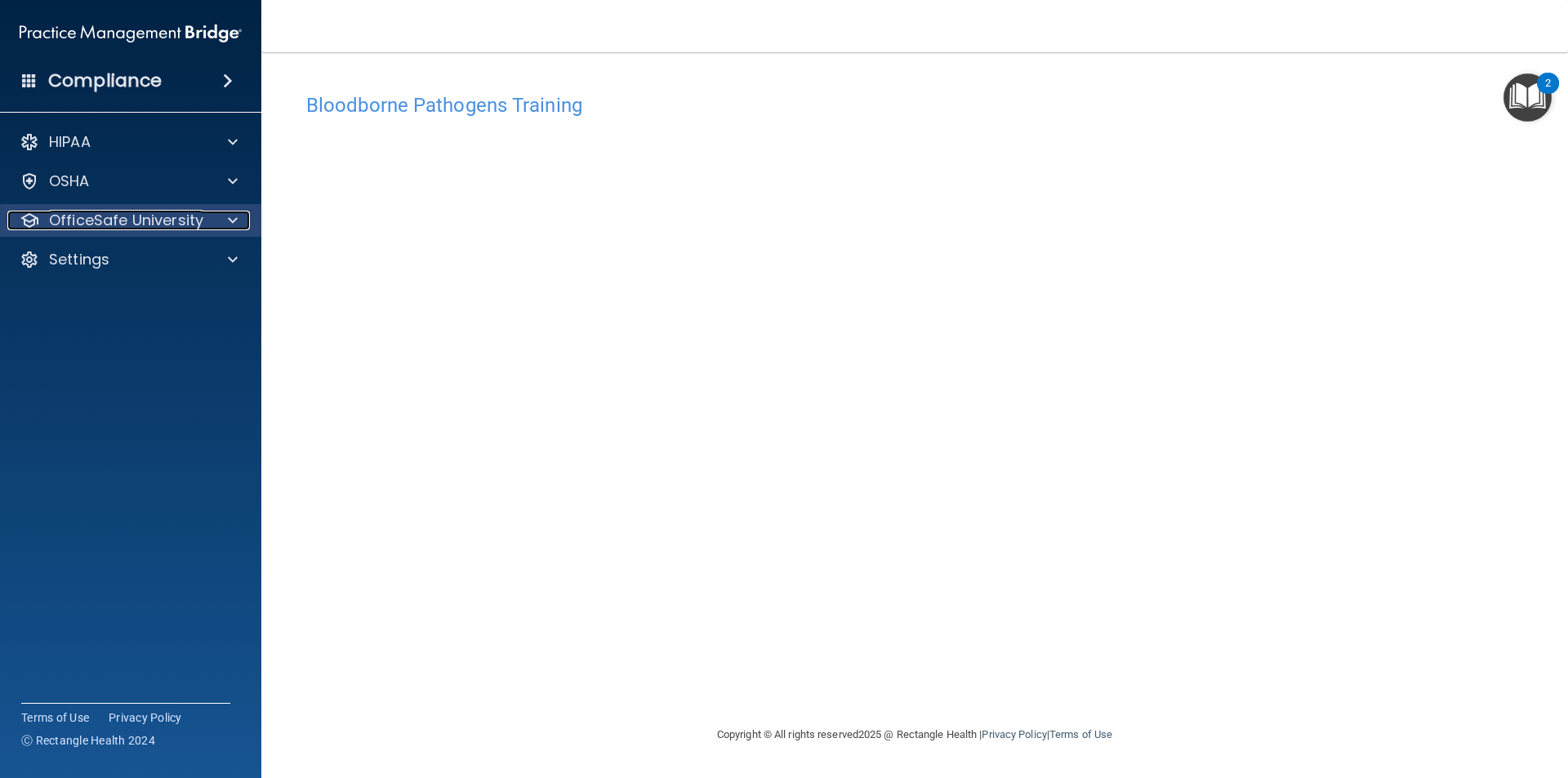
click at [216, 216] on div at bounding box center [229, 220] width 41 height 20
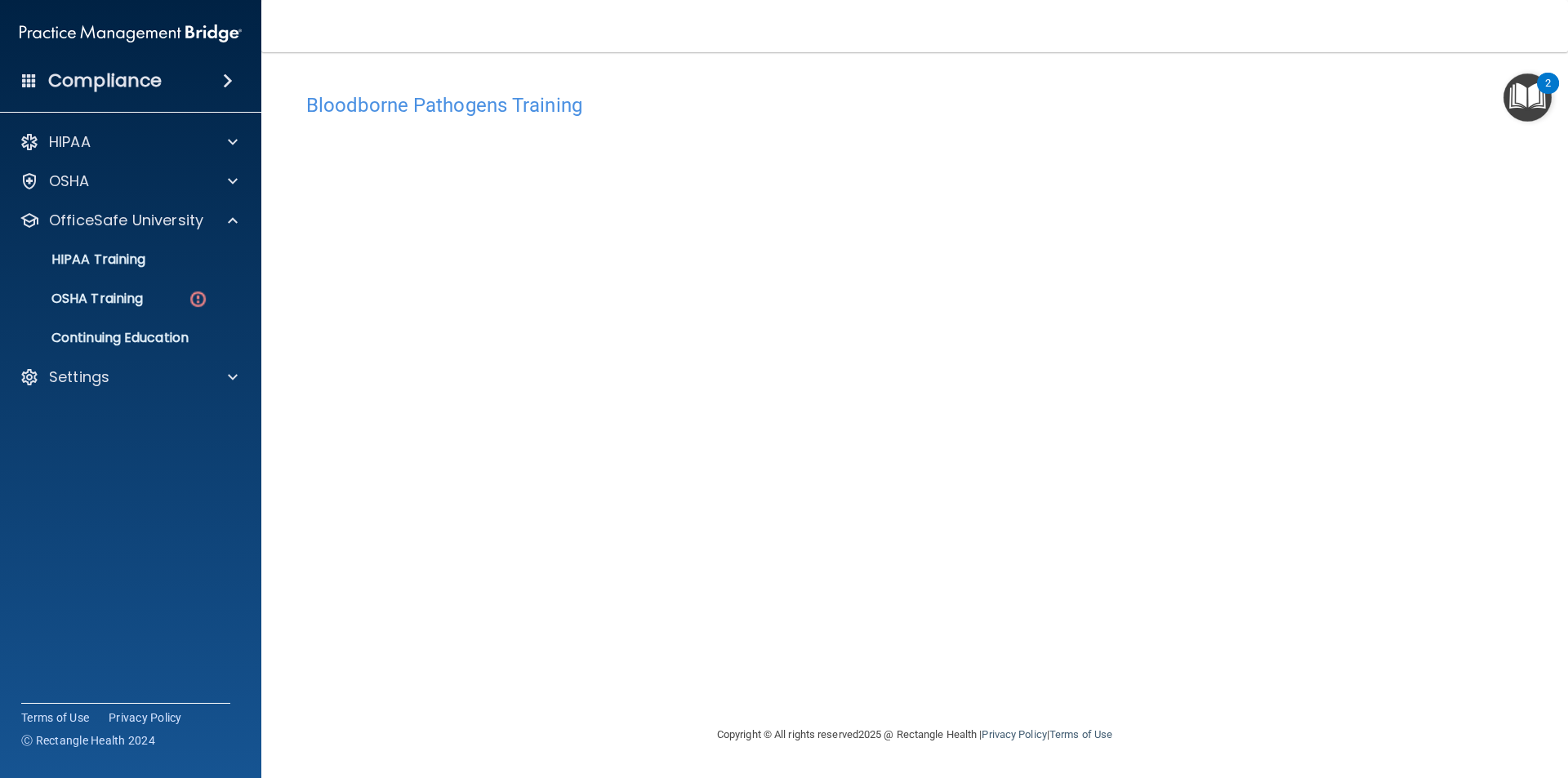
click at [156, 277] on ul "HIPAA Training OSHA Training Continuing Education" at bounding box center [131, 296] width 296 height 118
click at [157, 293] on div "OSHA Training" at bounding box center [122, 299] width 223 height 16
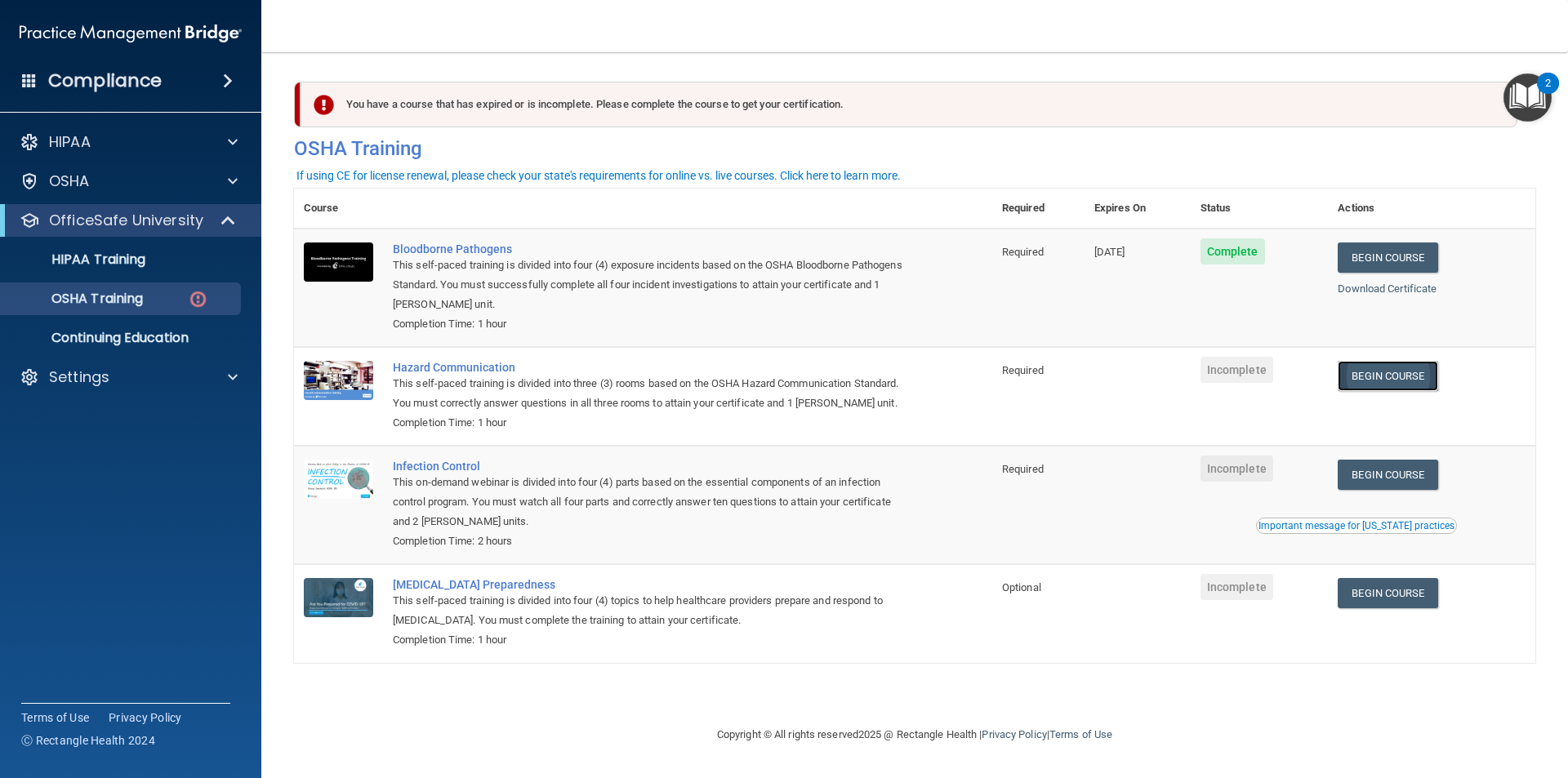
click at [919, 372] on link "Begin Course" at bounding box center [1388, 375] width 100 height 30
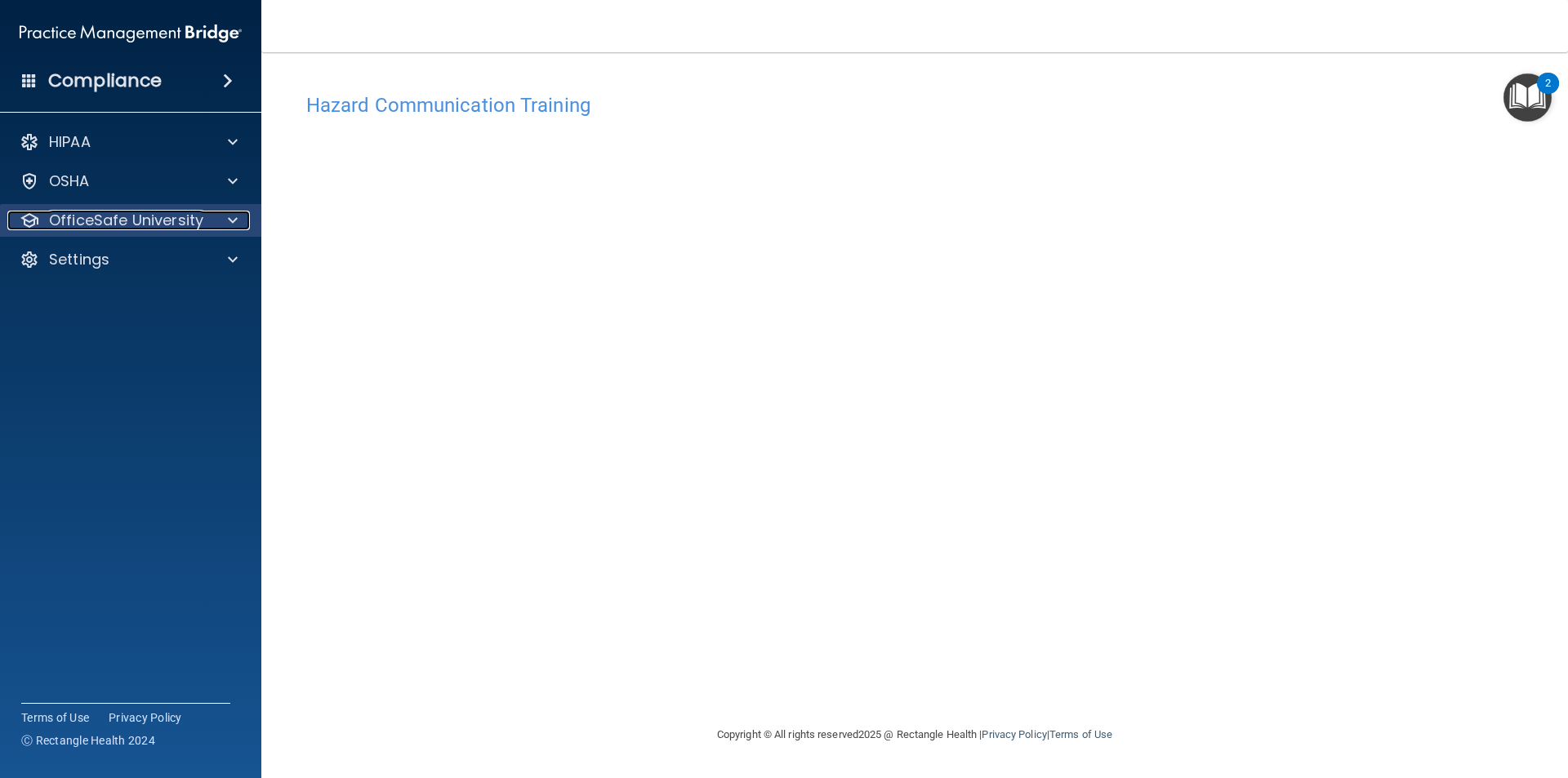
click at [235, 215] on span at bounding box center [232, 220] width 10 height 20
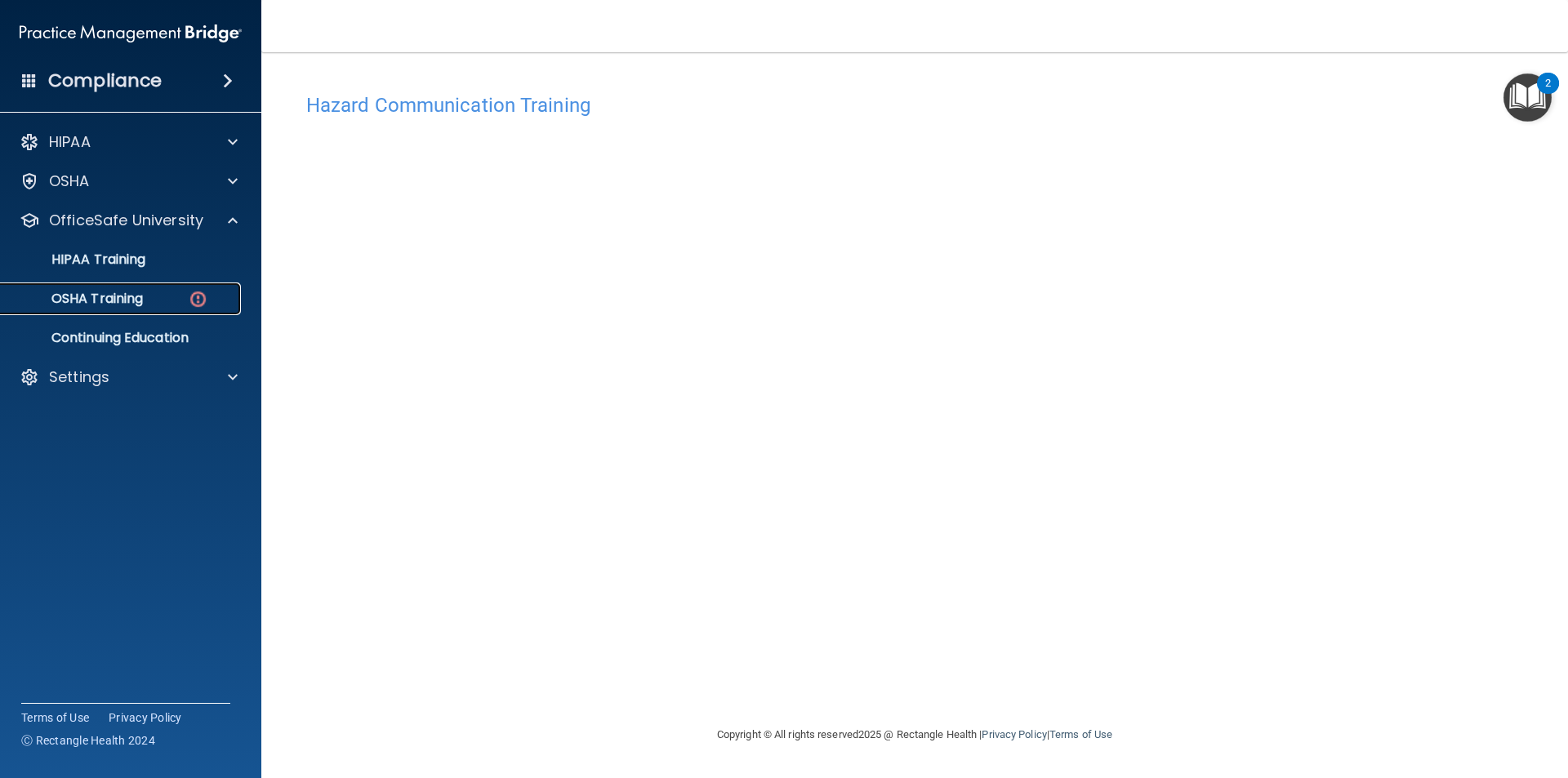
click at [152, 292] on div "OSHA Training" at bounding box center [122, 299] width 223 height 16
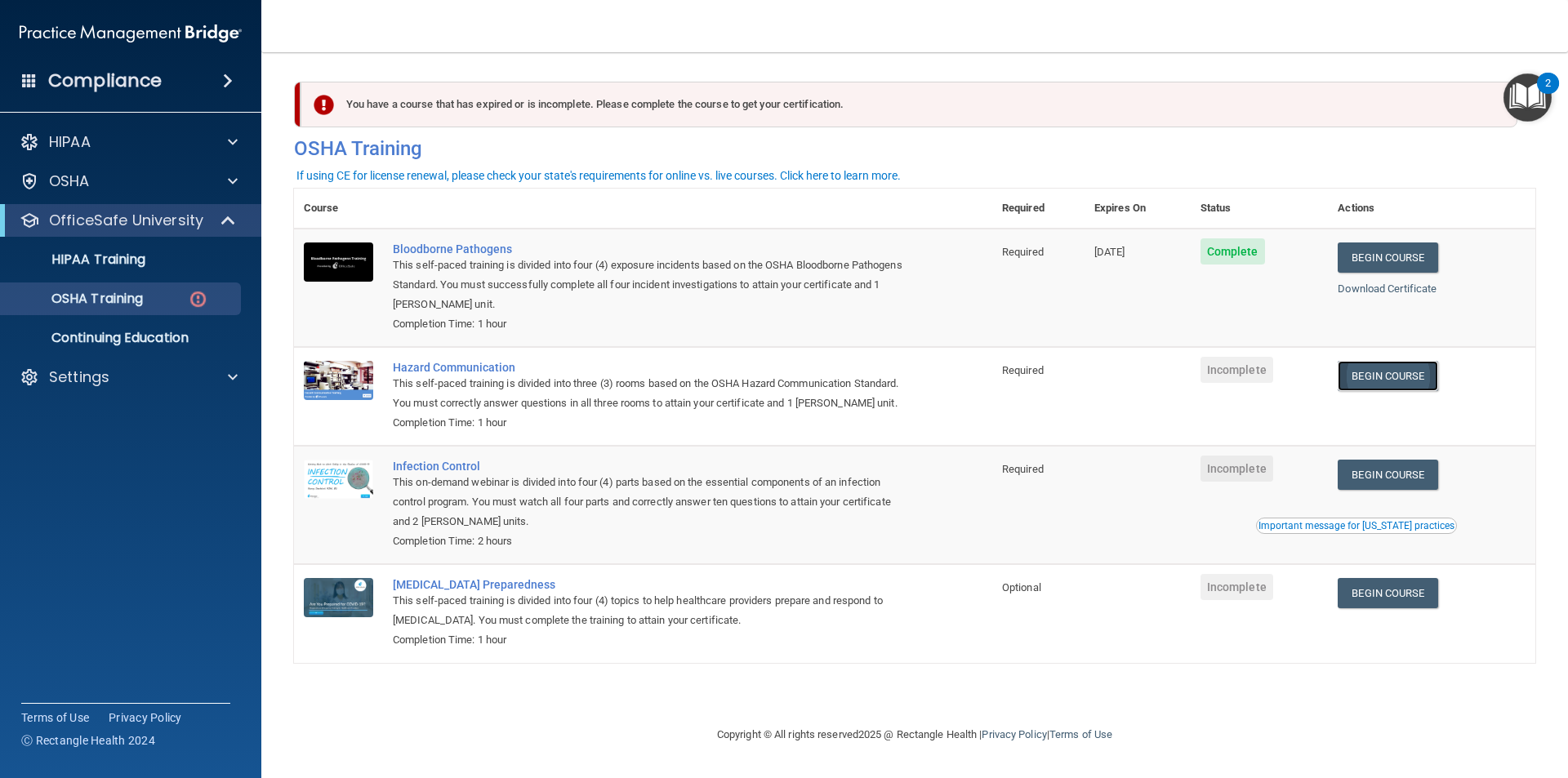
click at [1371, 385] on link "Begin Course" at bounding box center [1388, 375] width 100 height 30
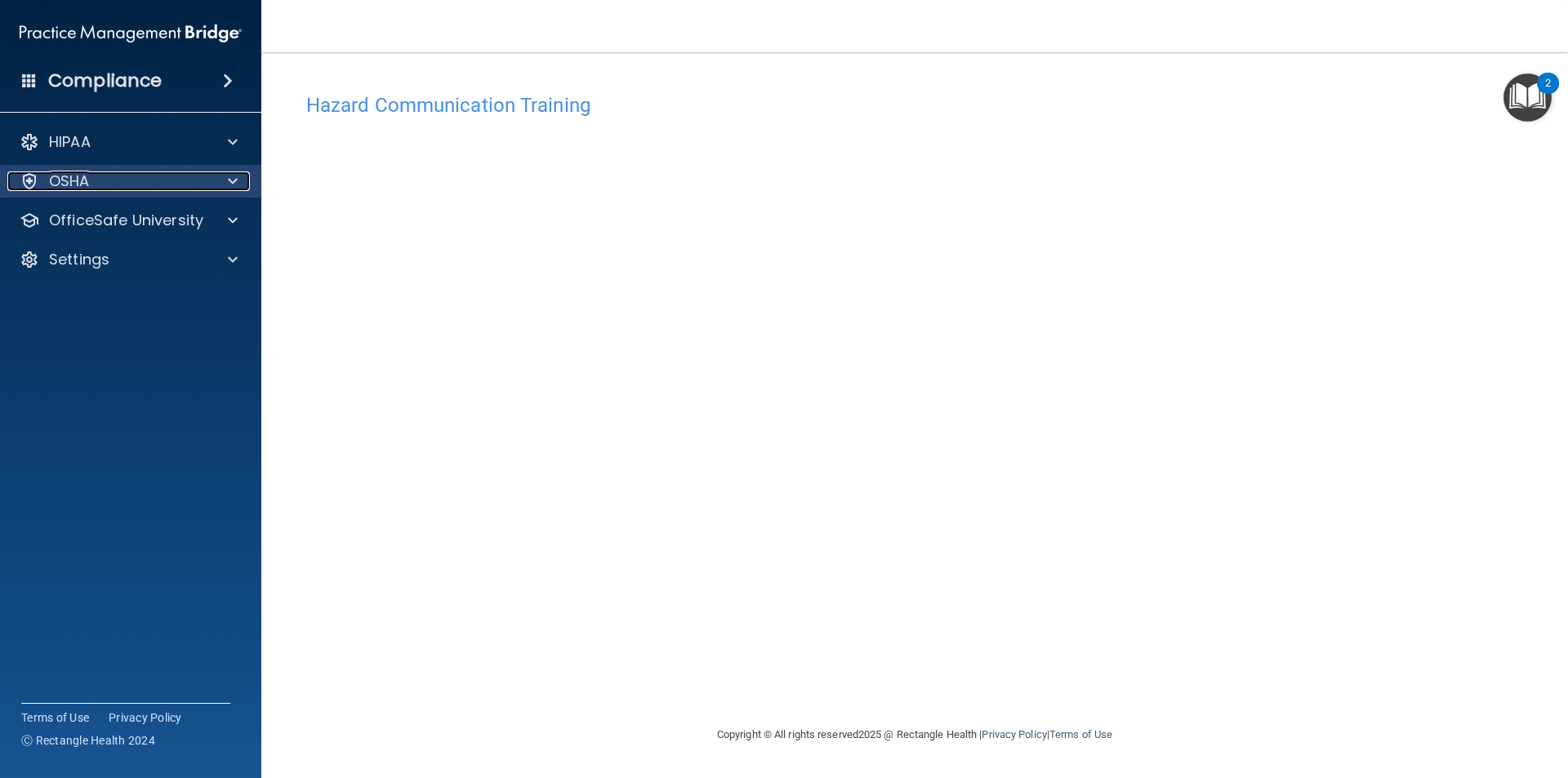
click at [234, 185] on span at bounding box center [232, 181] width 10 height 20
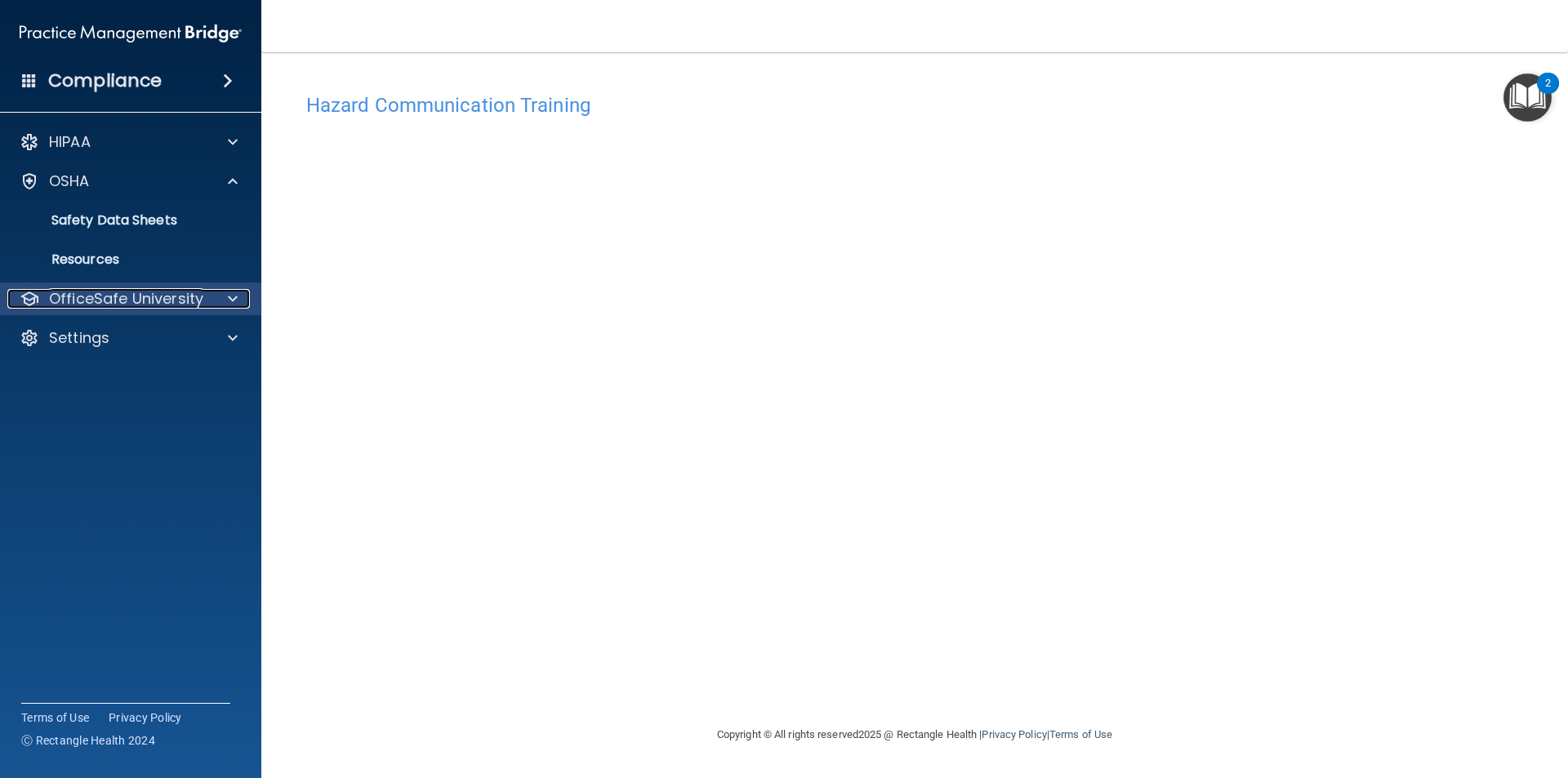
click at [225, 297] on div at bounding box center [229, 299] width 41 height 20
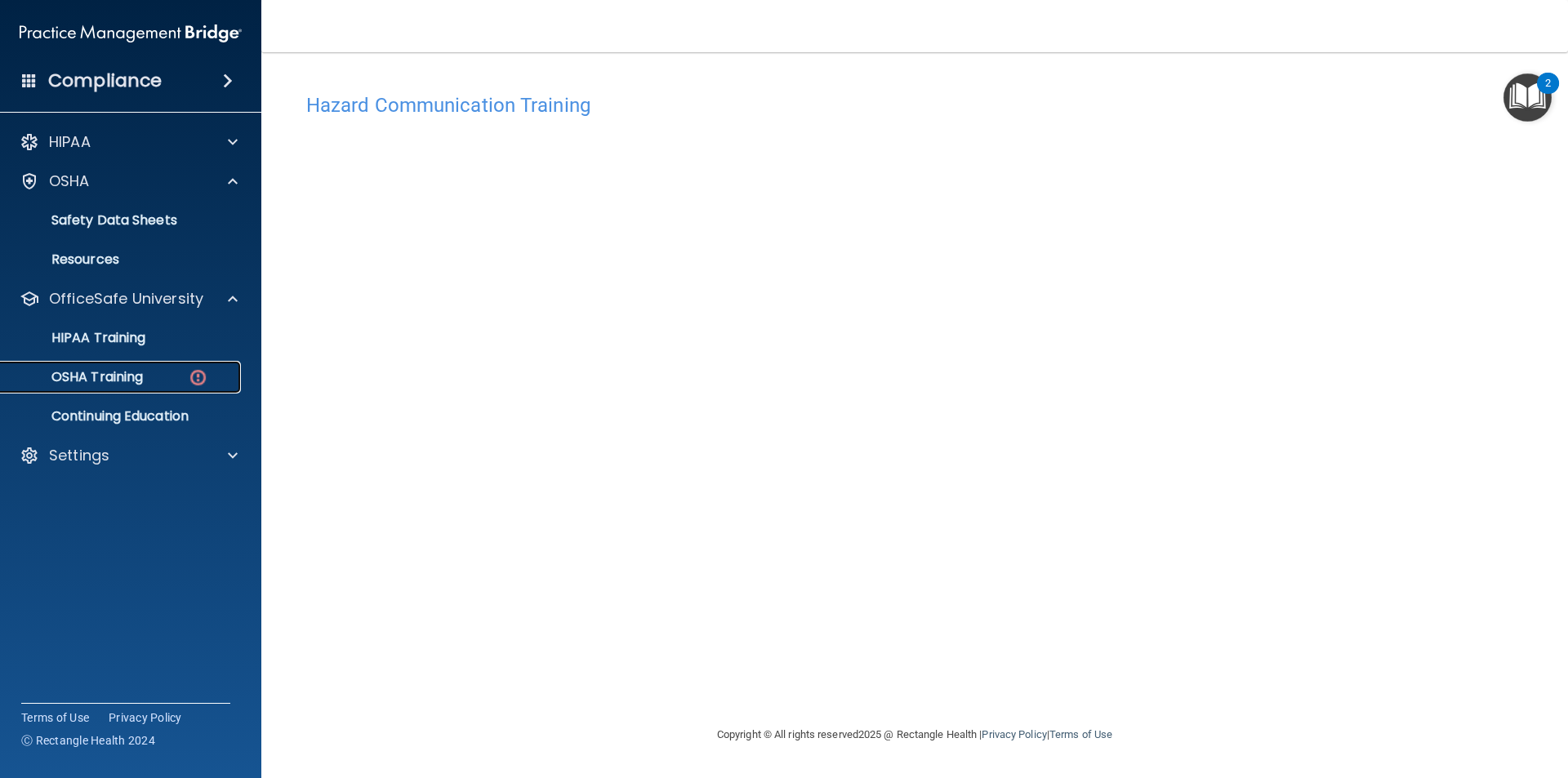
click at [142, 375] on p "OSHA Training" at bounding box center [77, 377] width 132 height 16
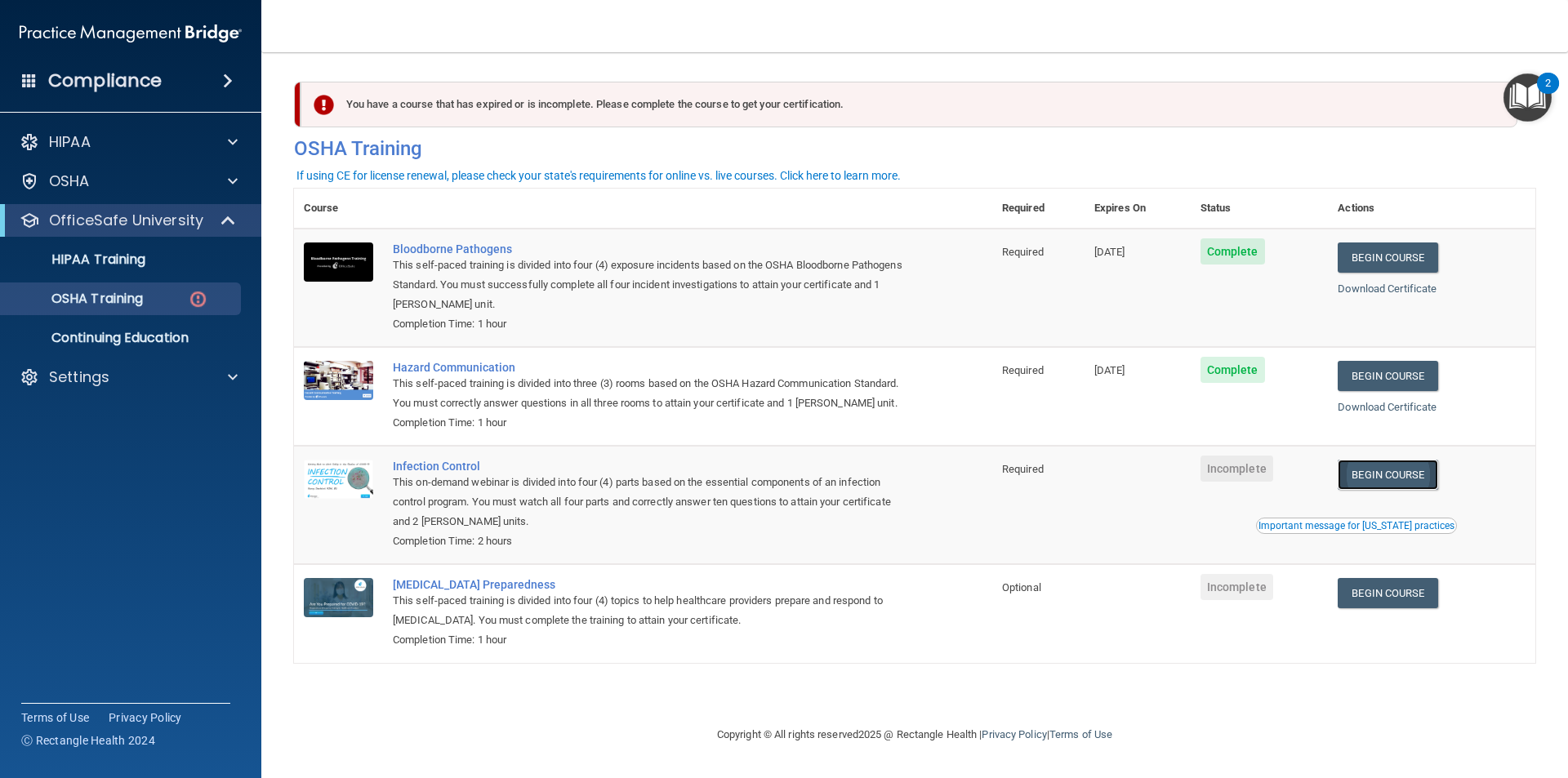
click at [1423, 474] on link "Begin Course" at bounding box center [1388, 474] width 100 height 30
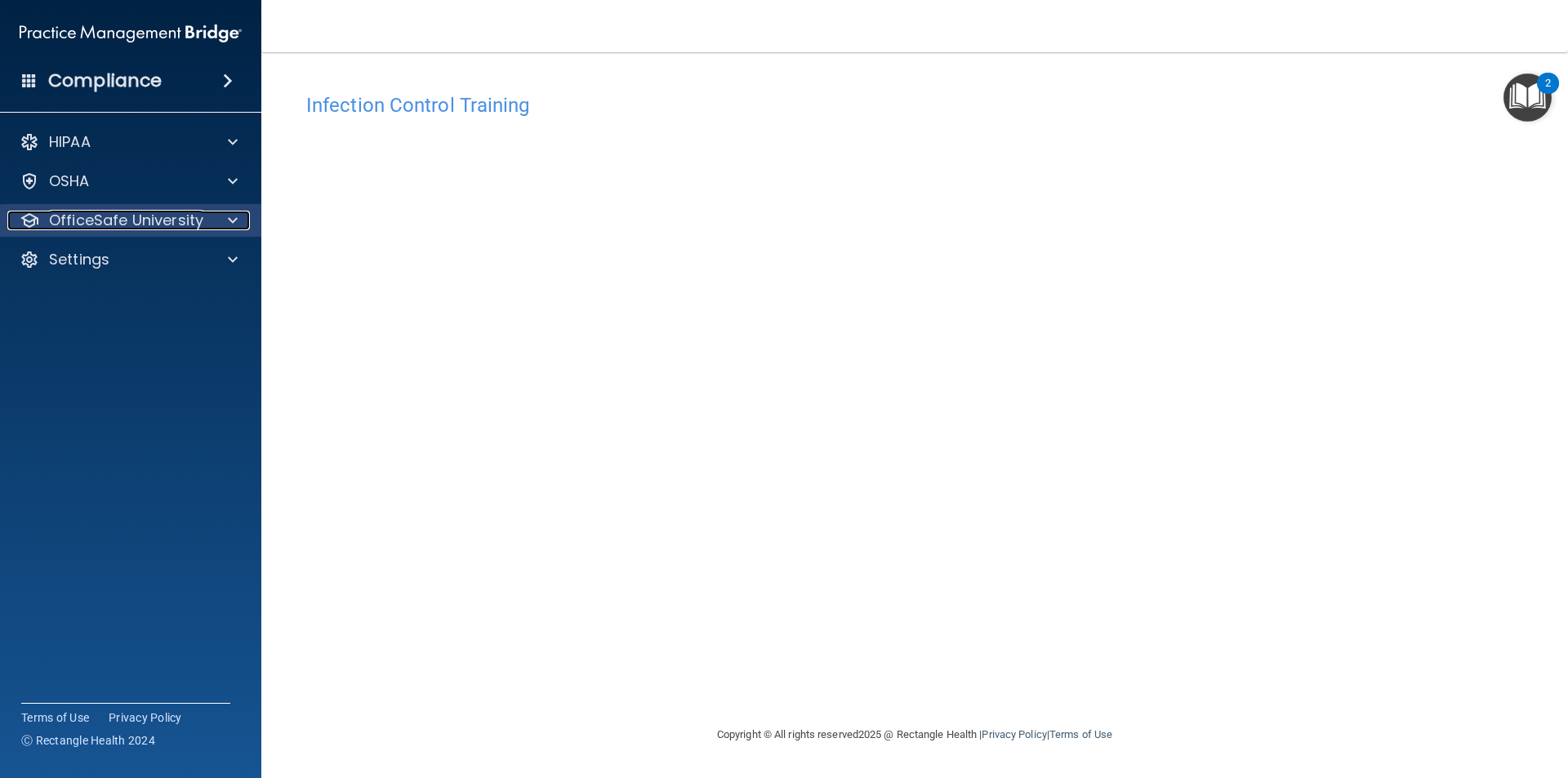
click at [187, 219] on p "OfficeSafe University" at bounding box center [126, 220] width 154 height 20
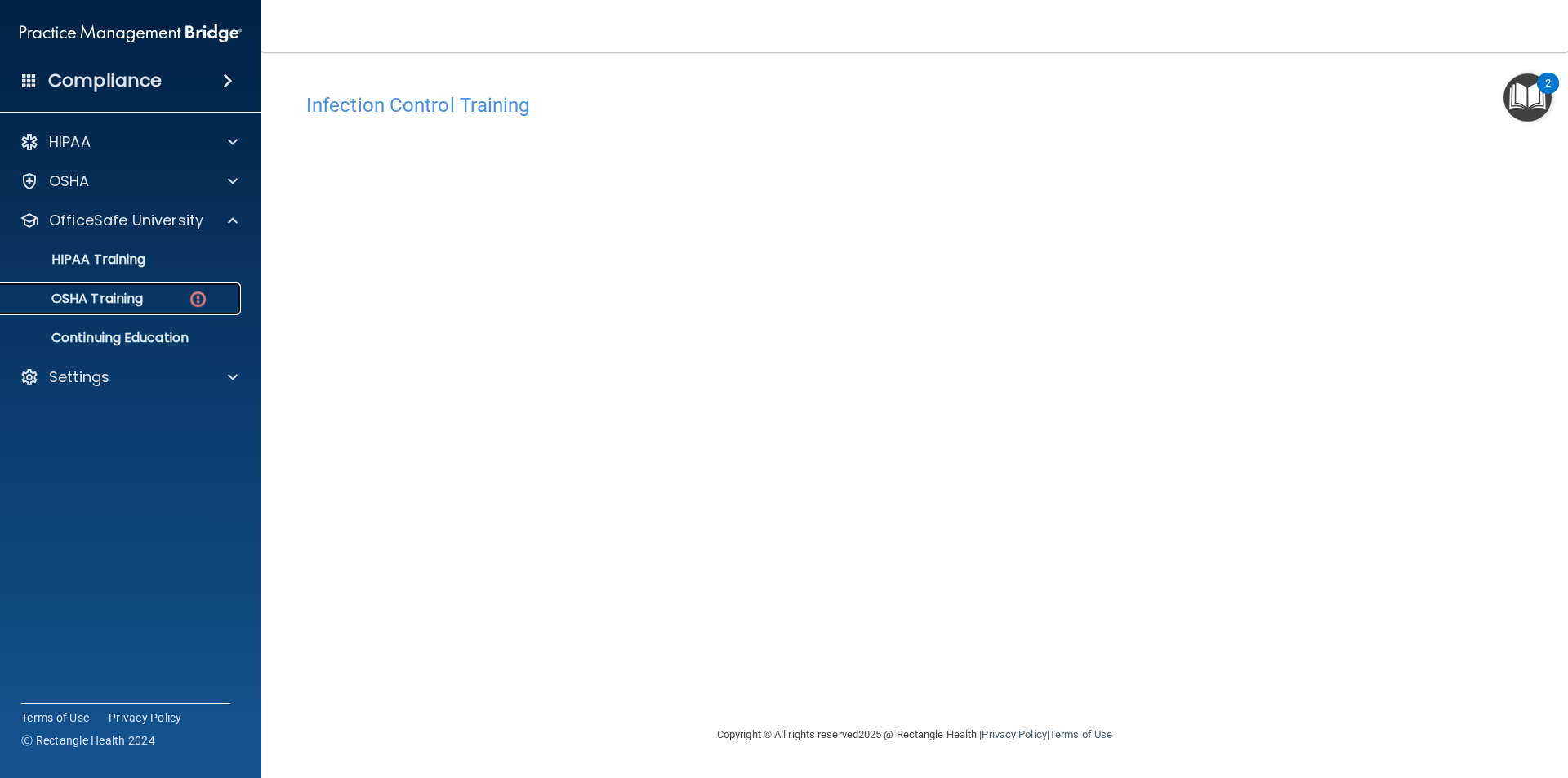
click at [142, 292] on p "OSHA Training" at bounding box center [77, 299] width 132 height 16
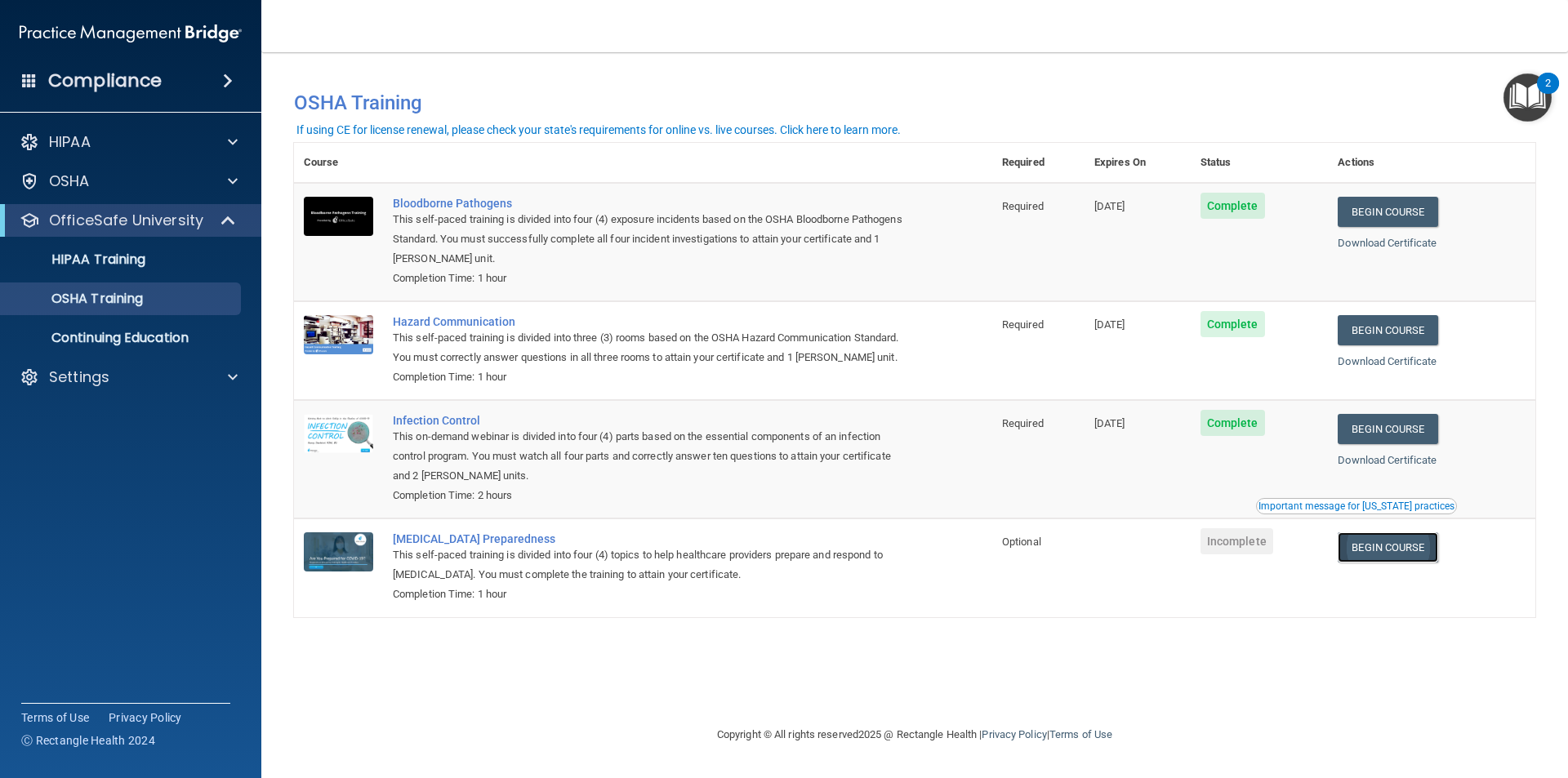
click at [1376, 553] on link "Begin Course" at bounding box center [1388, 547] width 100 height 30
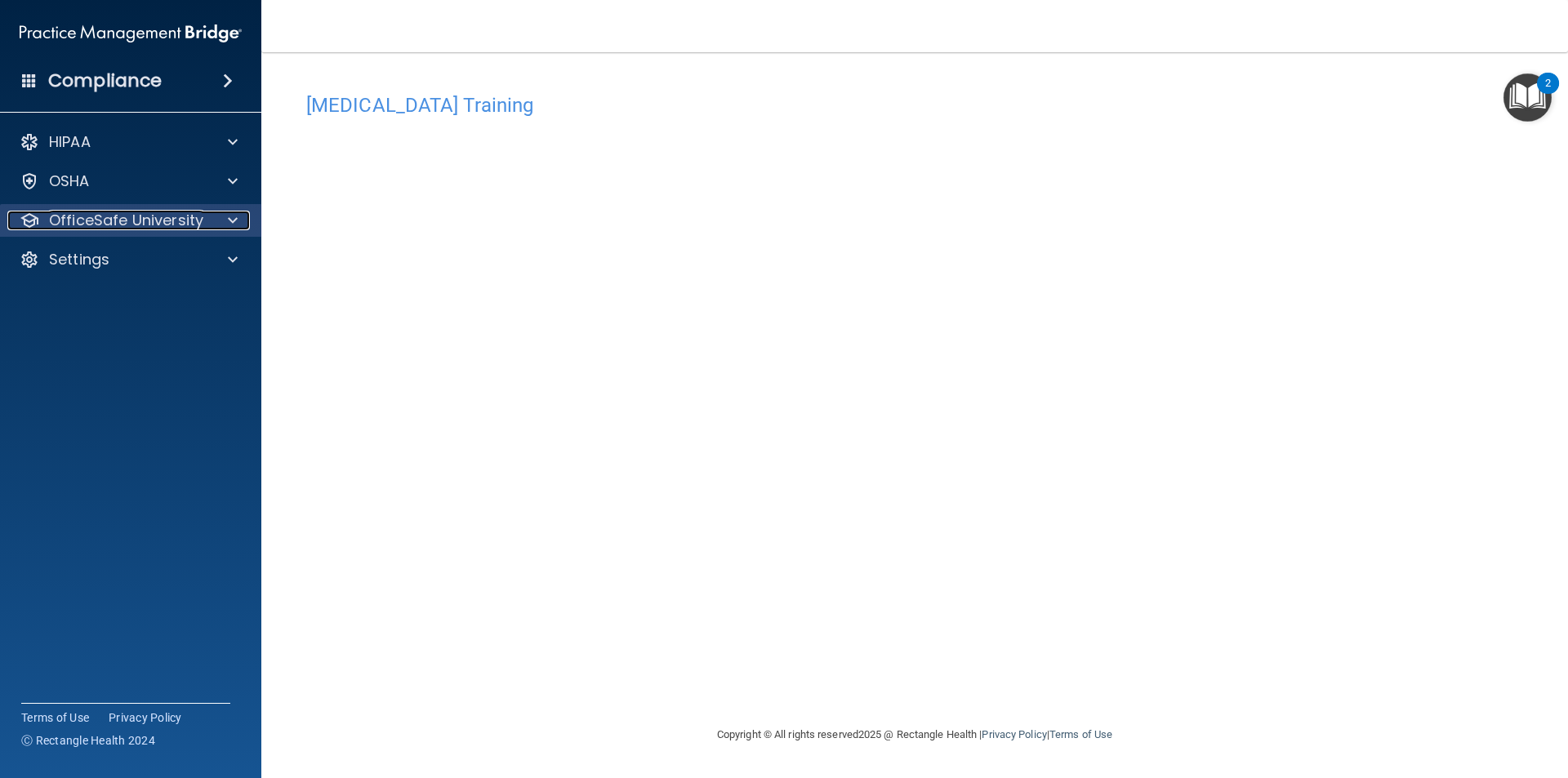
click at [242, 223] on div at bounding box center [229, 220] width 41 height 20
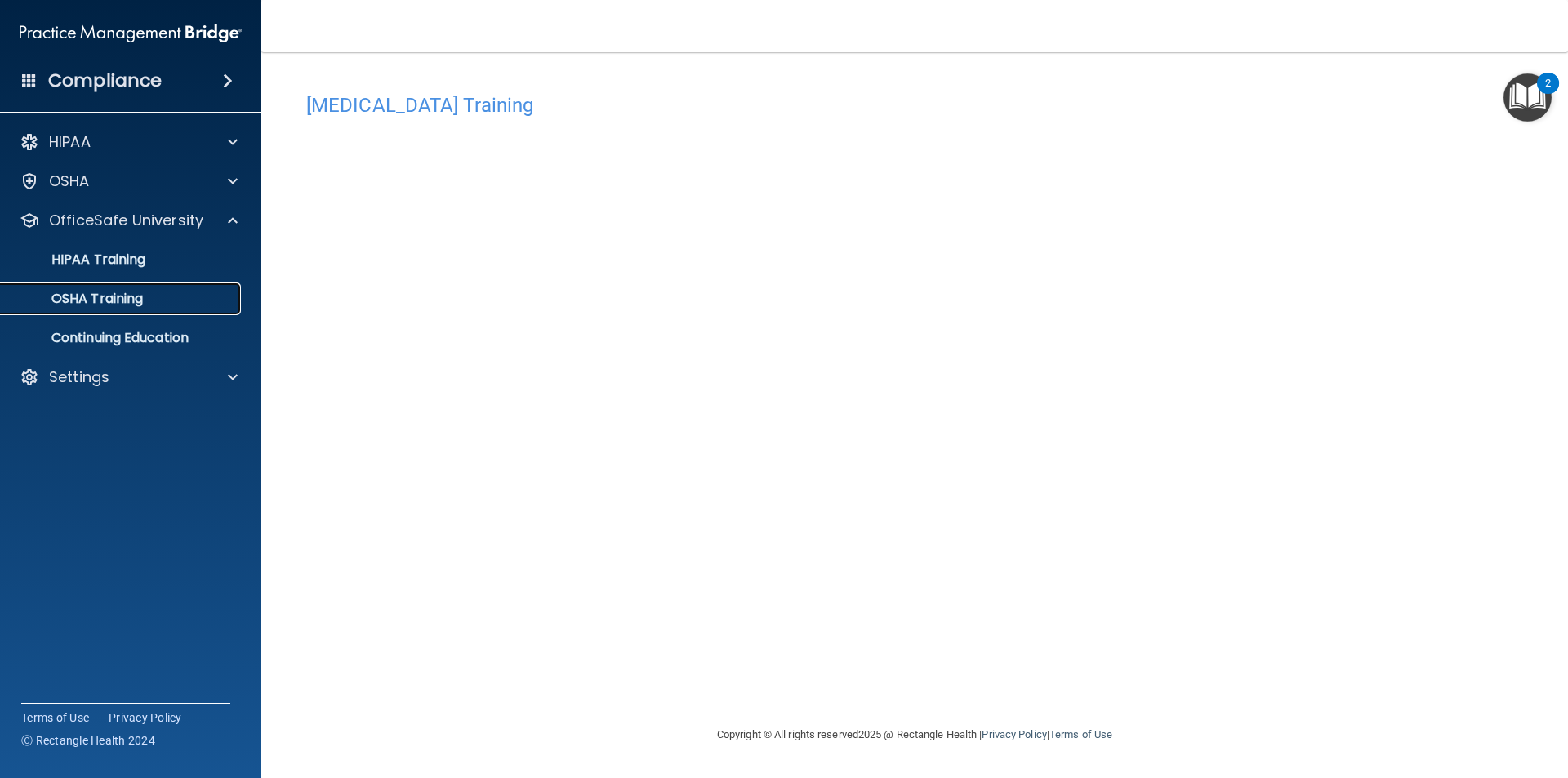
click at [132, 307] on p "OSHA Training" at bounding box center [77, 299] width 132 height 16
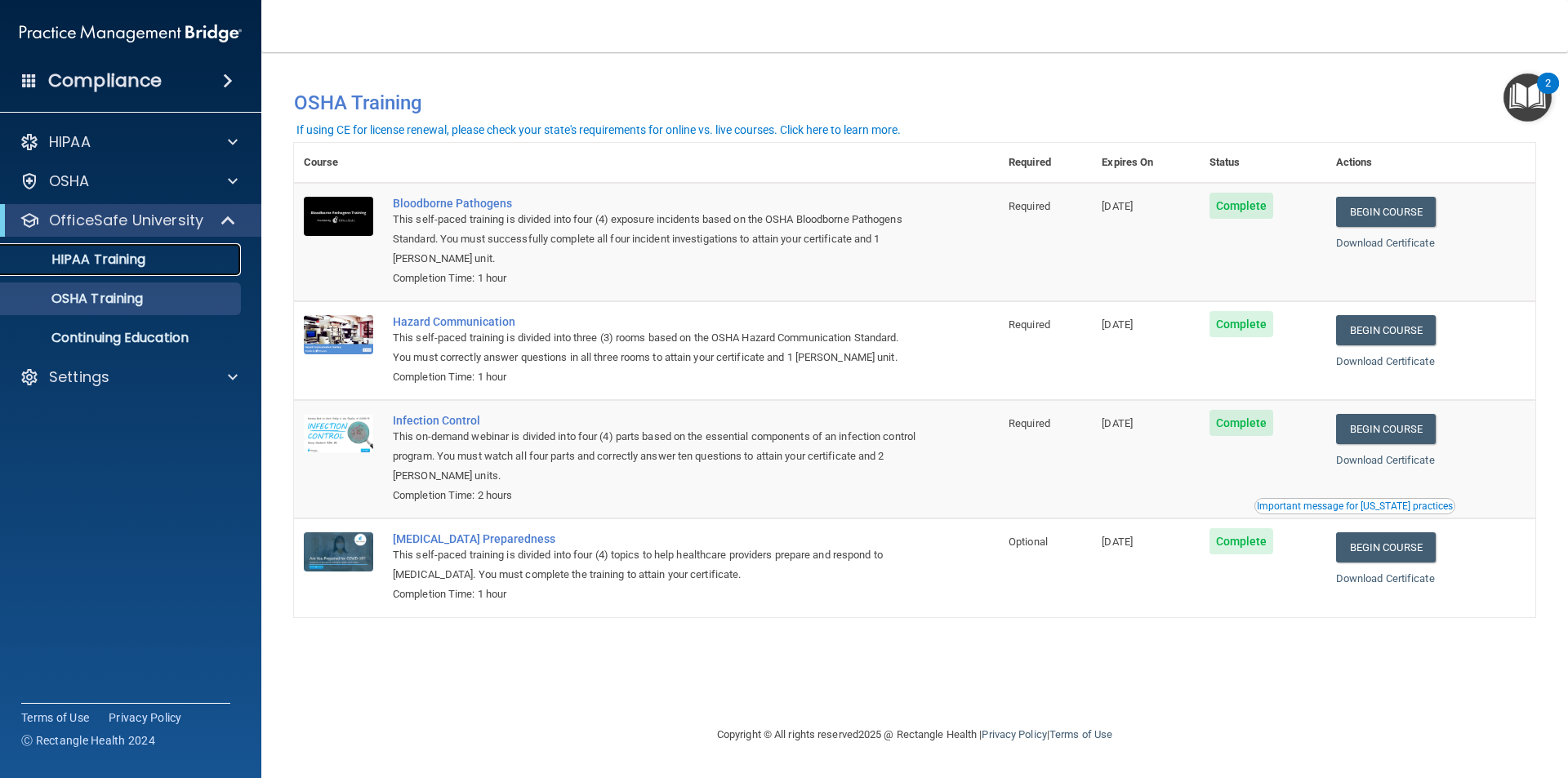
click at [185, 265] on div "HIPAA Training" at bounding box center [122, 259] width 223 height 16
